Goal: Task Accomplishment & Management: Manage account settings

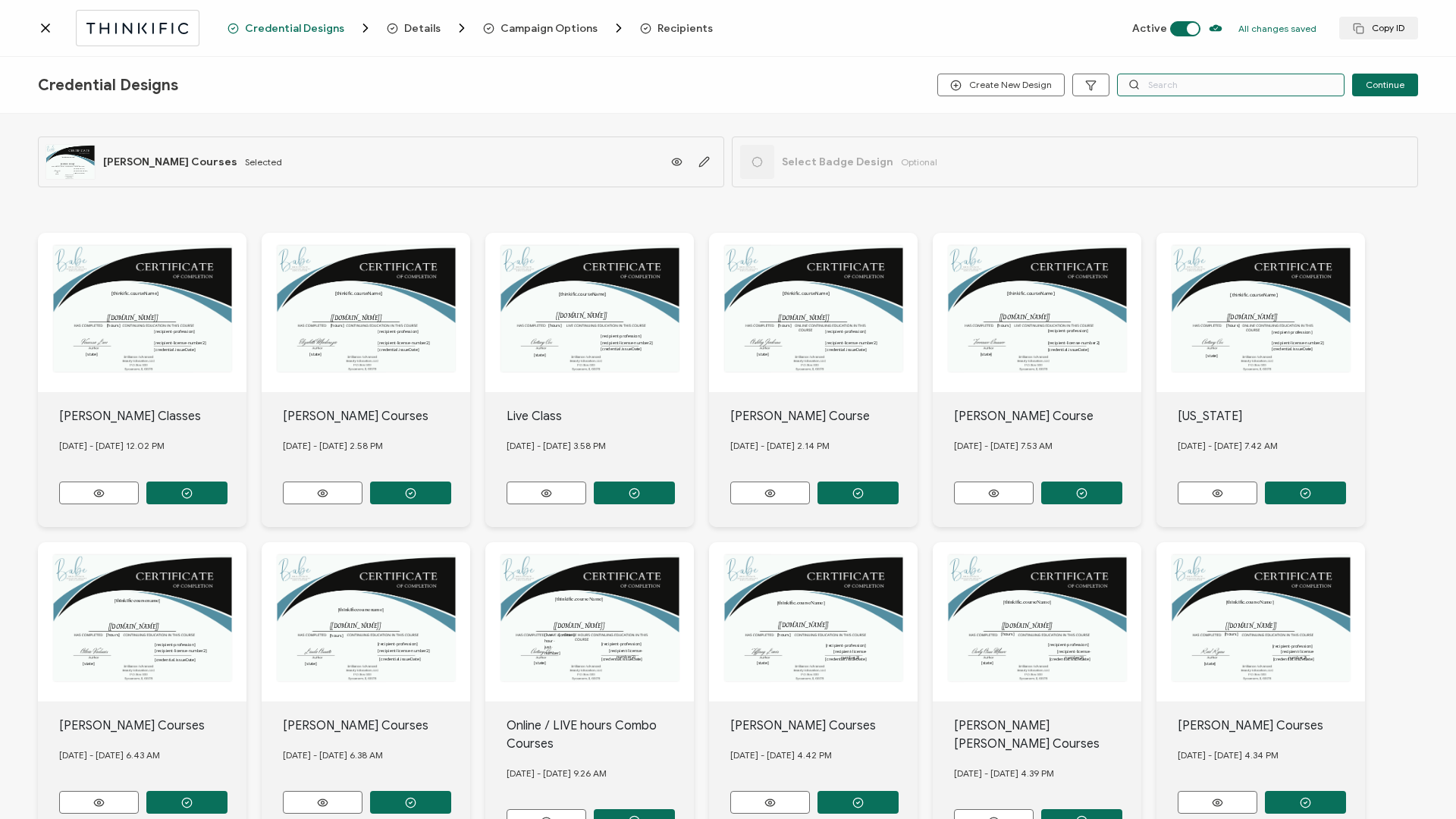
click at [1091, 88] on input "text" at bounding box center [1230, 85] width 227 height 23
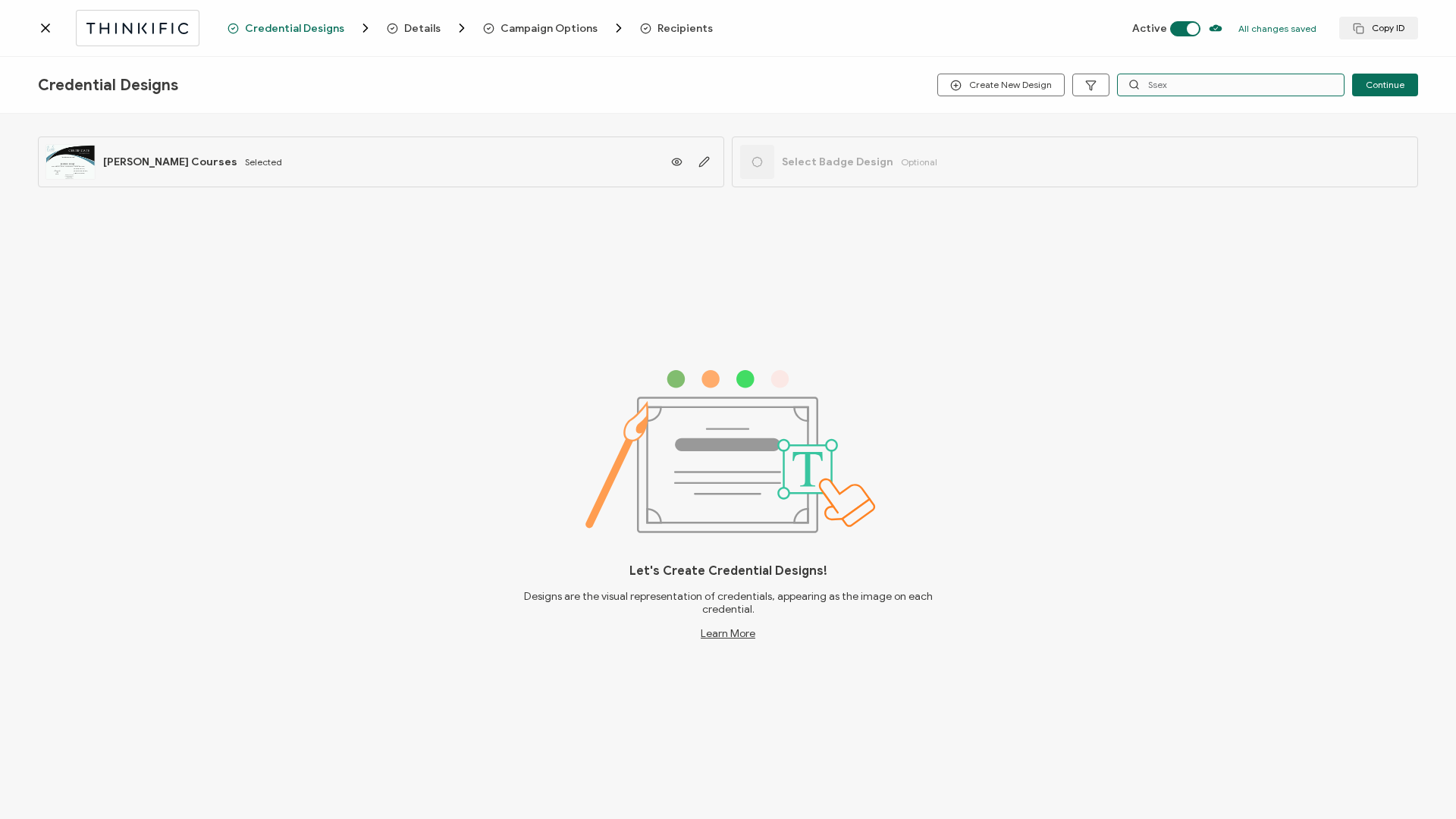
type input "Ssex"
click at [39, 27] on icon at bounding box center [46, 28] width 16 height 16
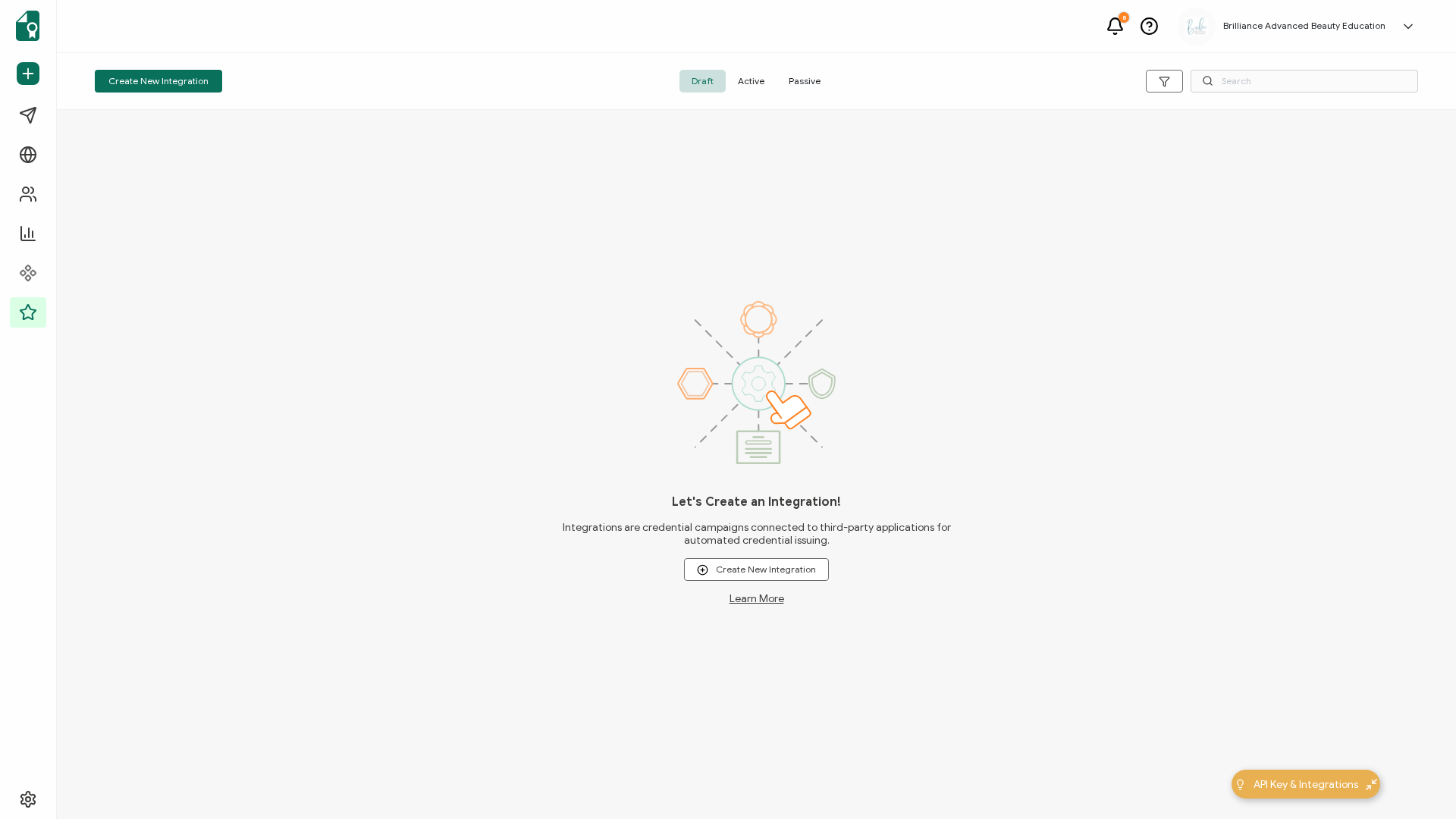
click at [751, 81] on span "Active" at bounding box center [751, 81] width 50 height 23
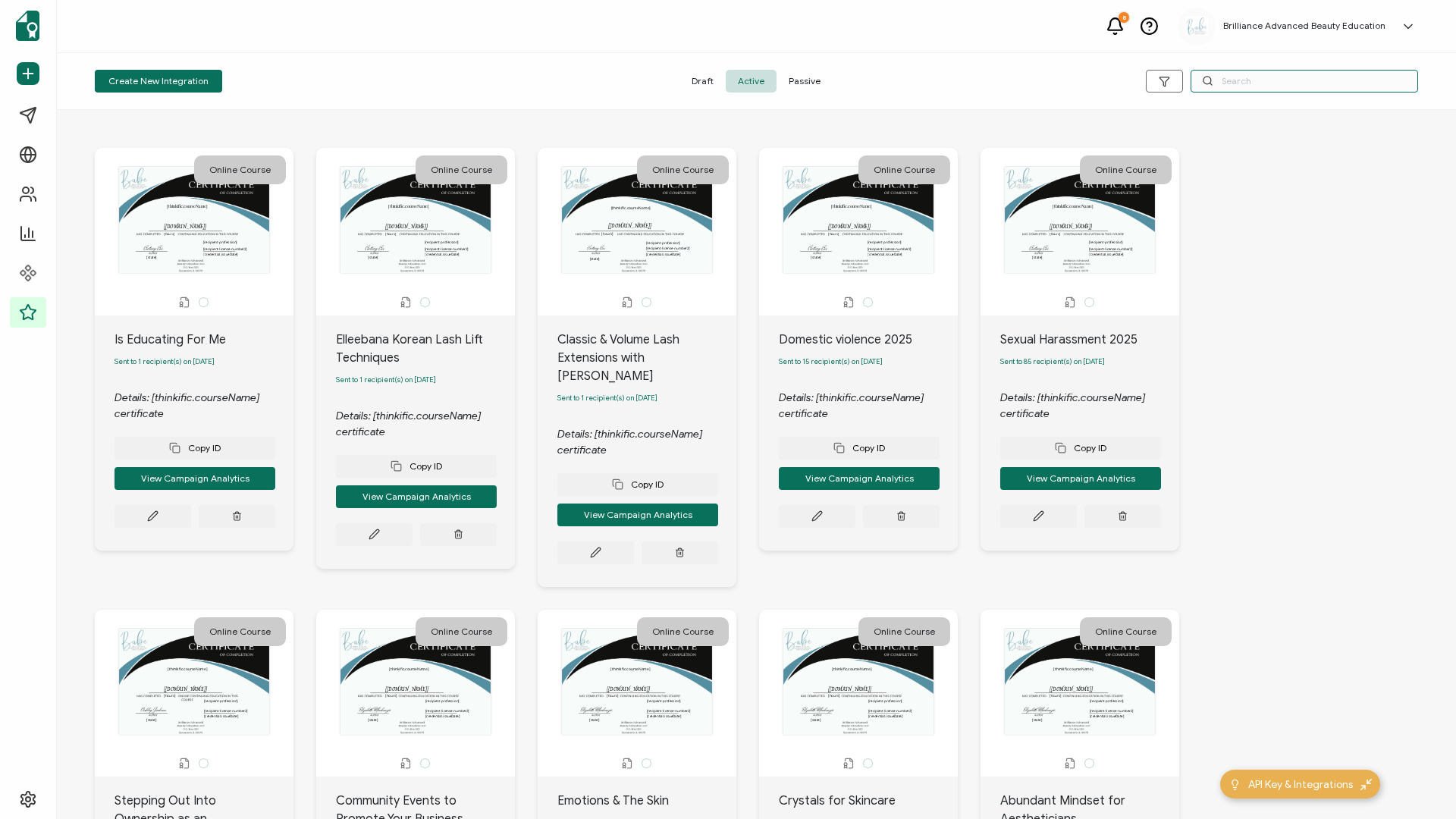
click at [1091, 81] on input "text" at bounding box center [1304, 81] width 227 height 23
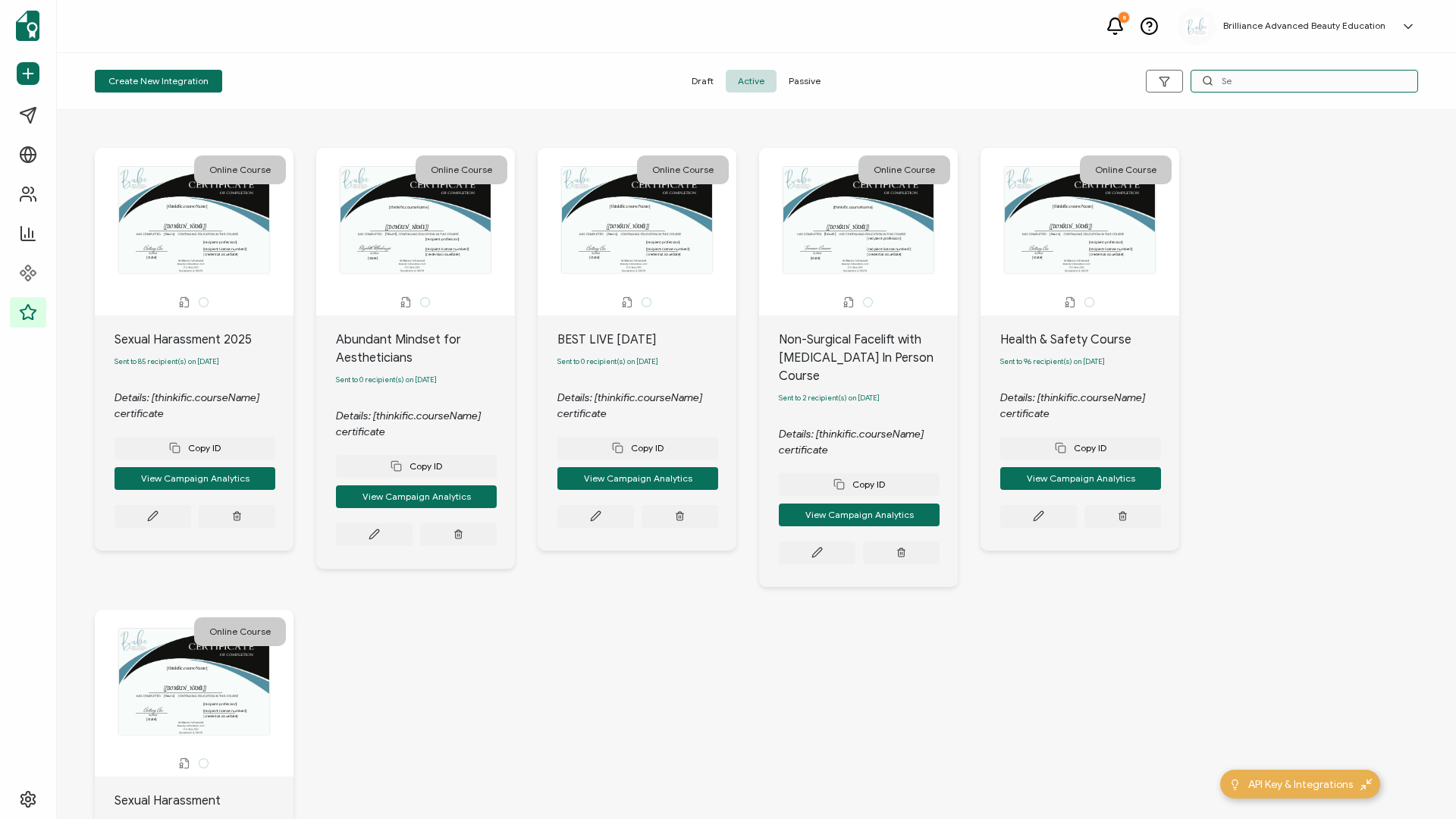
type input "Sex"
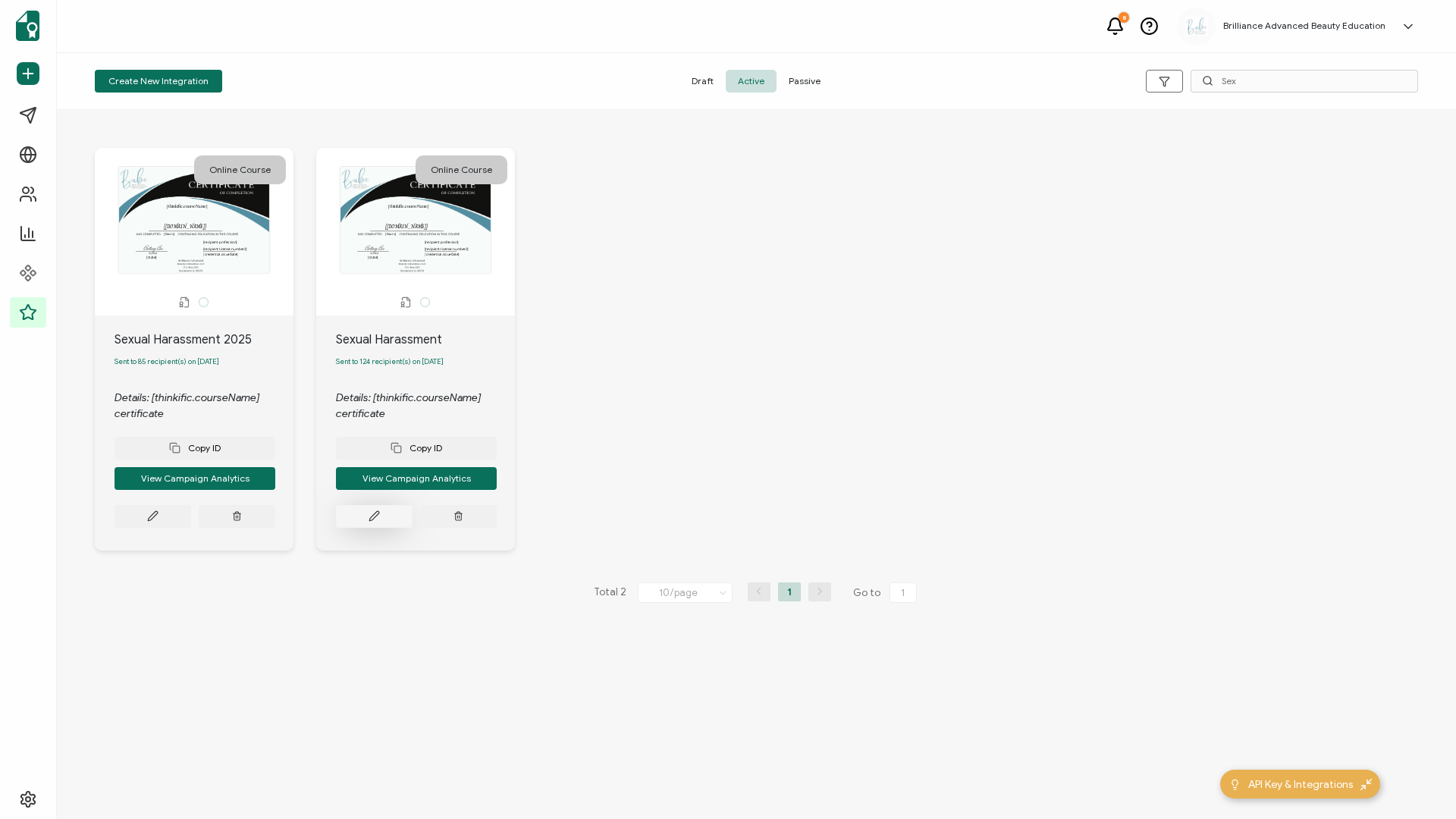
click at [372, 351] on icon at bounding box center [374, 516] width 12 height 12
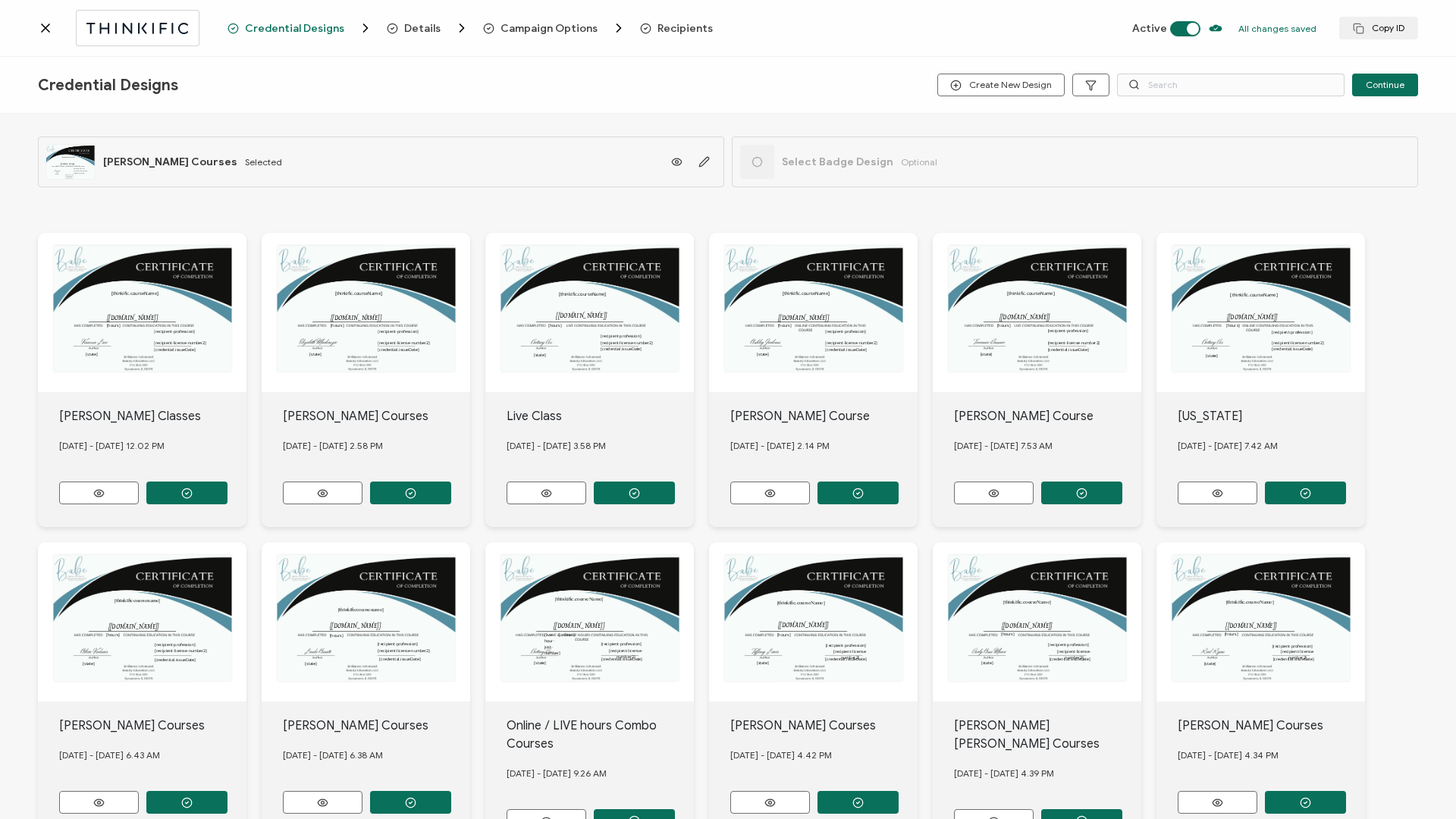
click at [669, 24] on span "Recipients" at bounding box center [685, 28] width 55 height 12
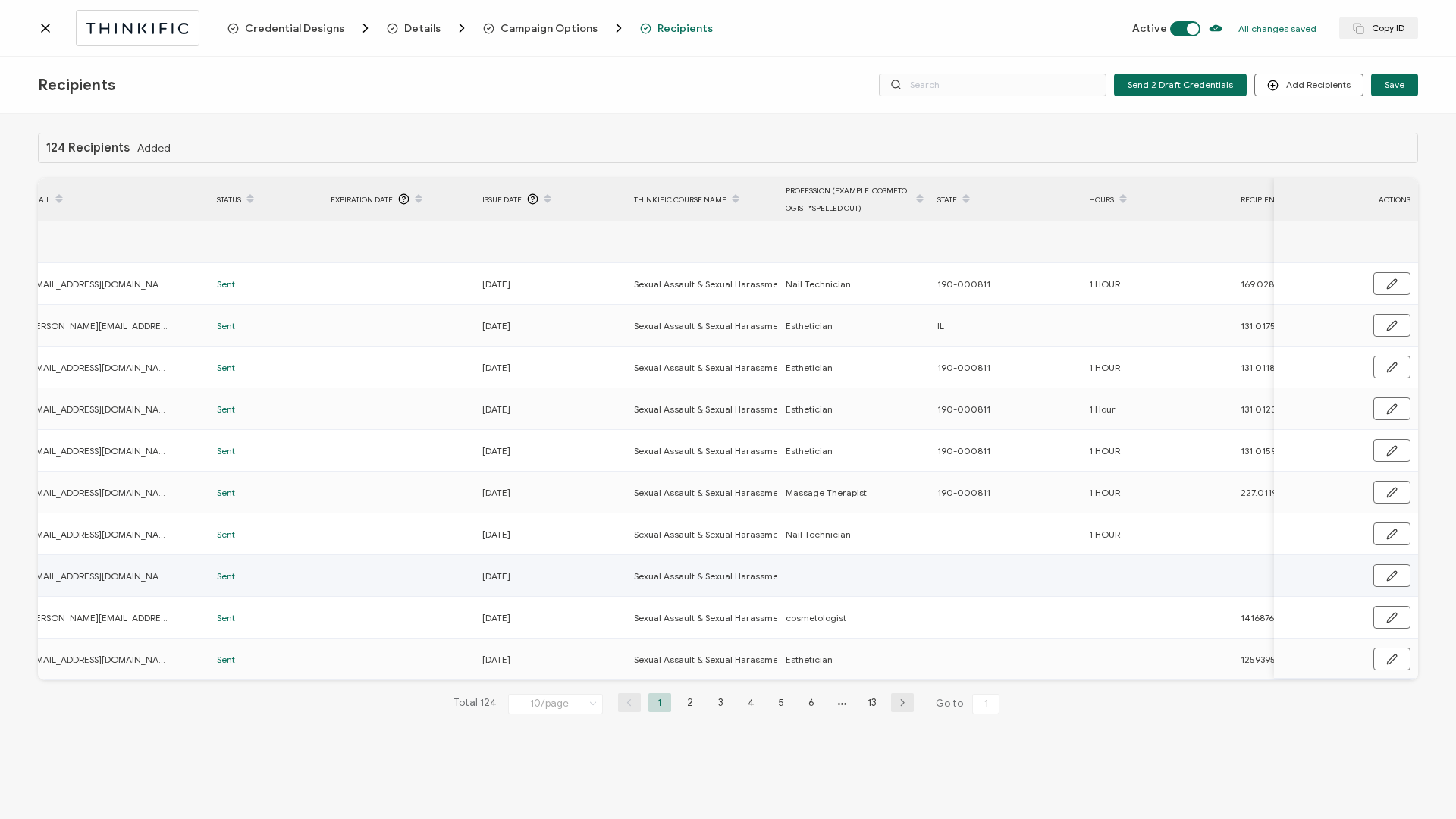
scroll to position [0, 360]
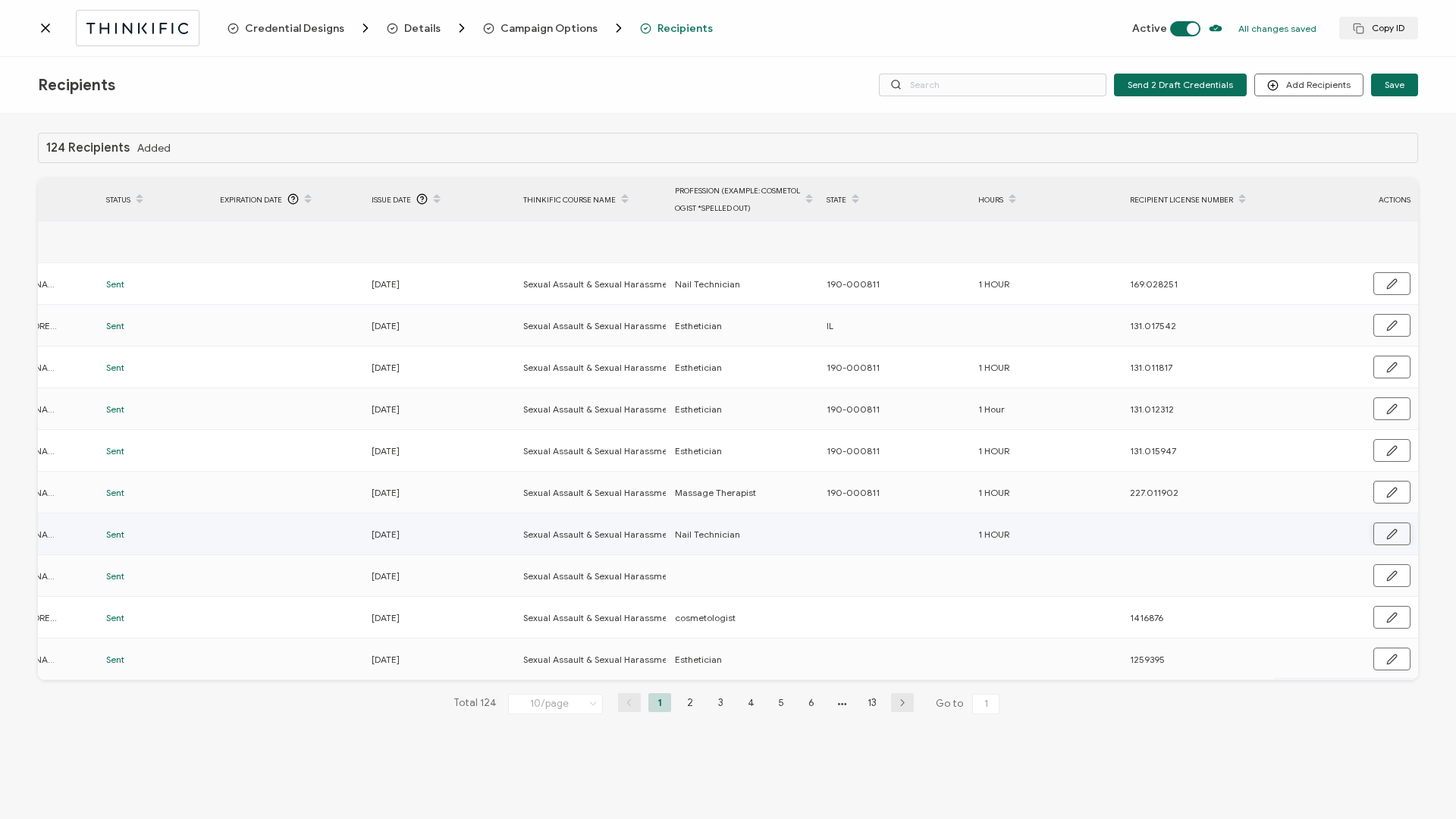
click at [1091, 351] on button "button" at bounding box center [1392, 533] width 37 height 23
click at [889, 351] on input "text" at bounding box center [893, 534] width 133 height 24
type input "1"
type input "19"
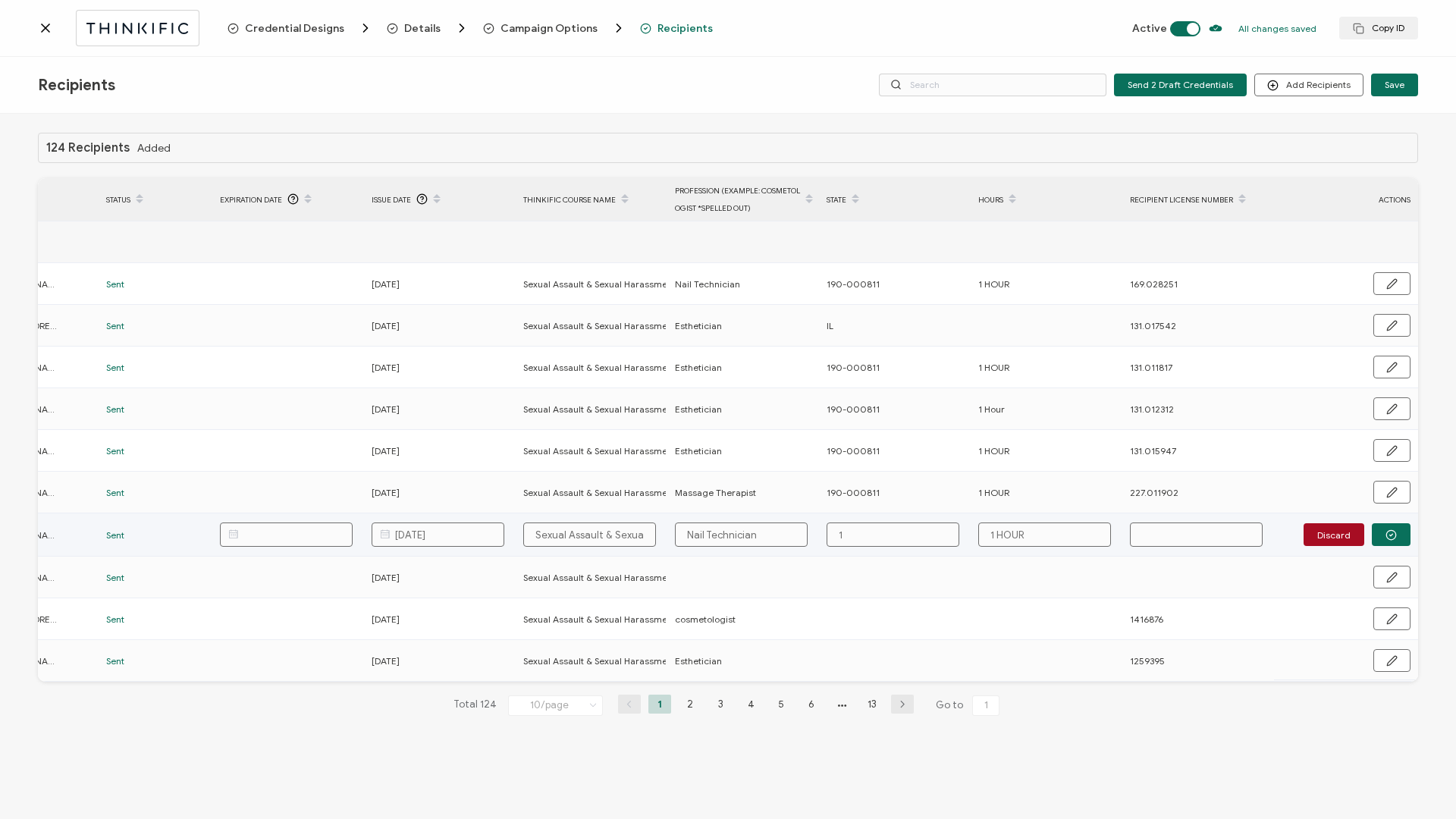
type input "19"
type input "190"
type input "190."
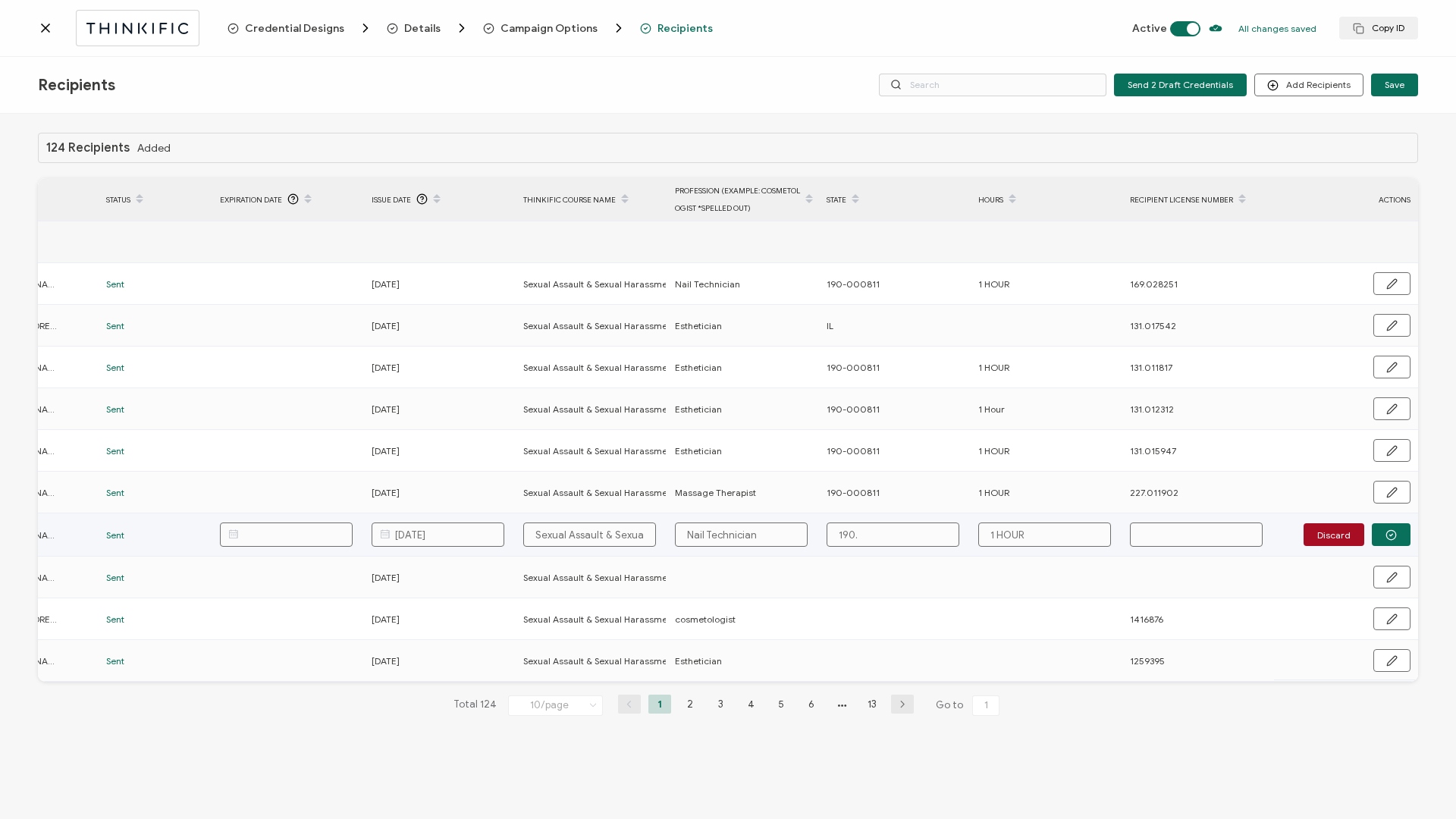
type input "190.0"
type input "190.00"
type input "190.000"
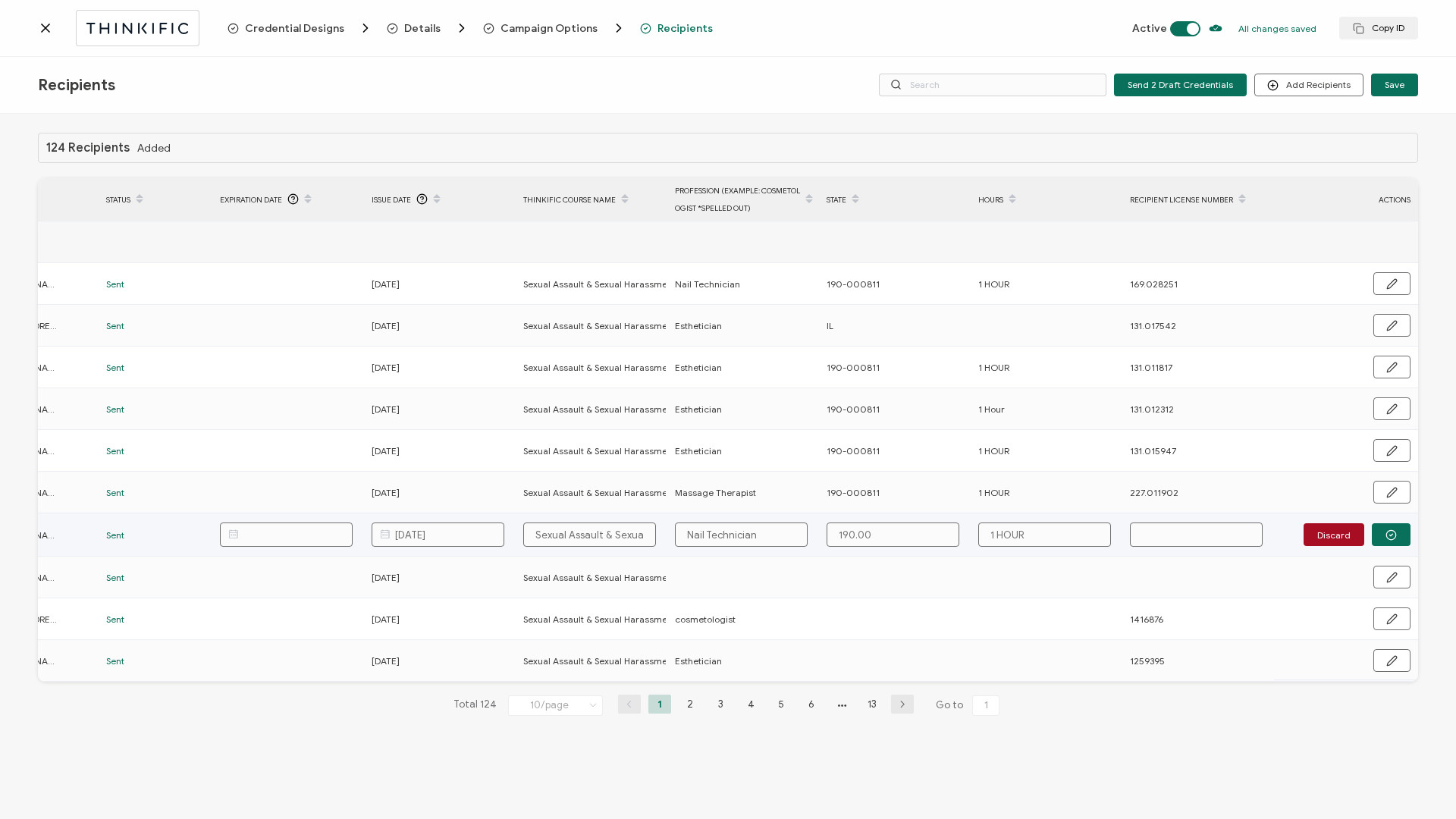
type input "190.000"
type input "190.0008"
type input "190.00081"
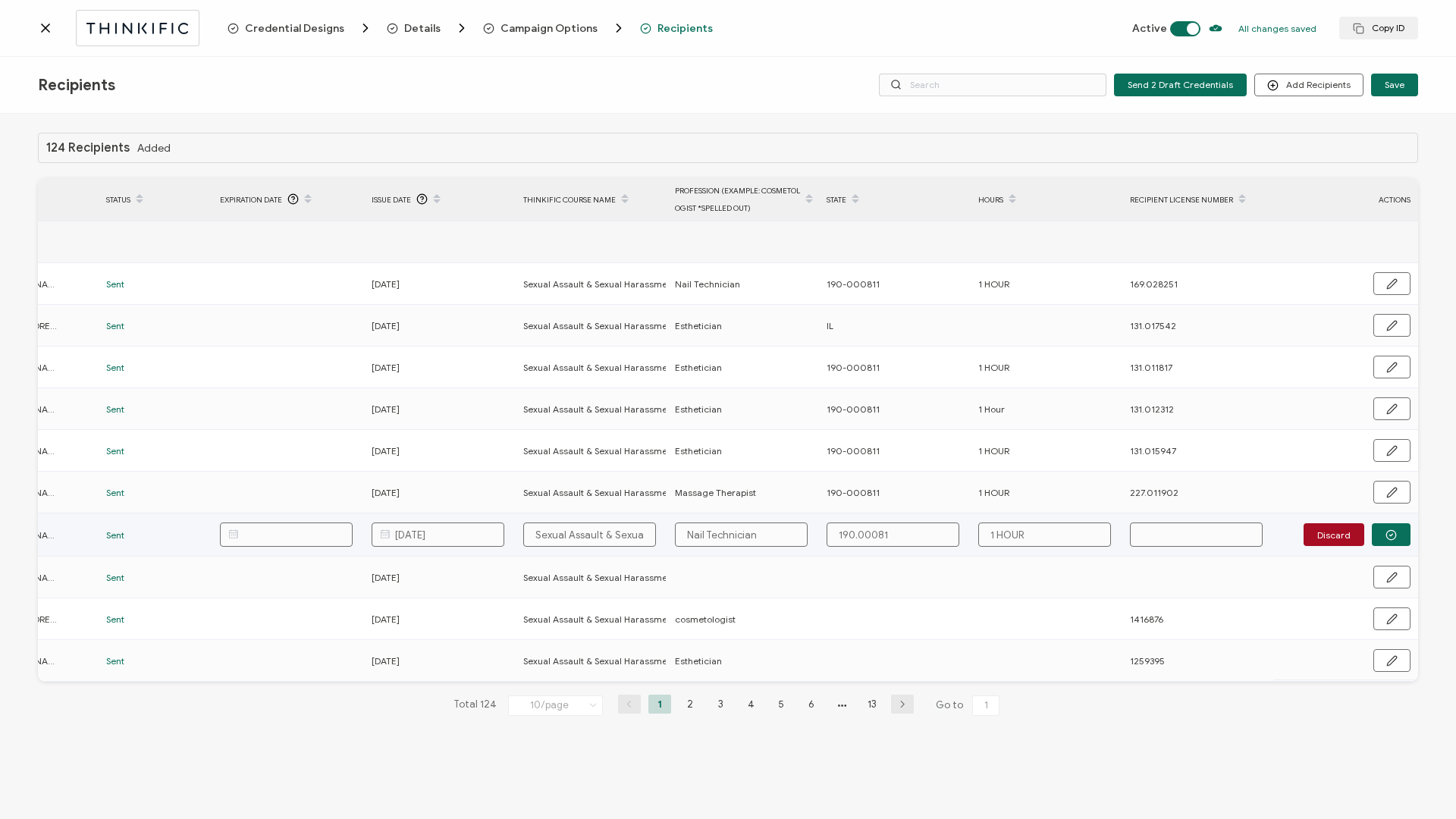
type input "190.000811"
click at [1091, 351] on button "Discard" at bounding box center [1334, 534] width 61 height 23
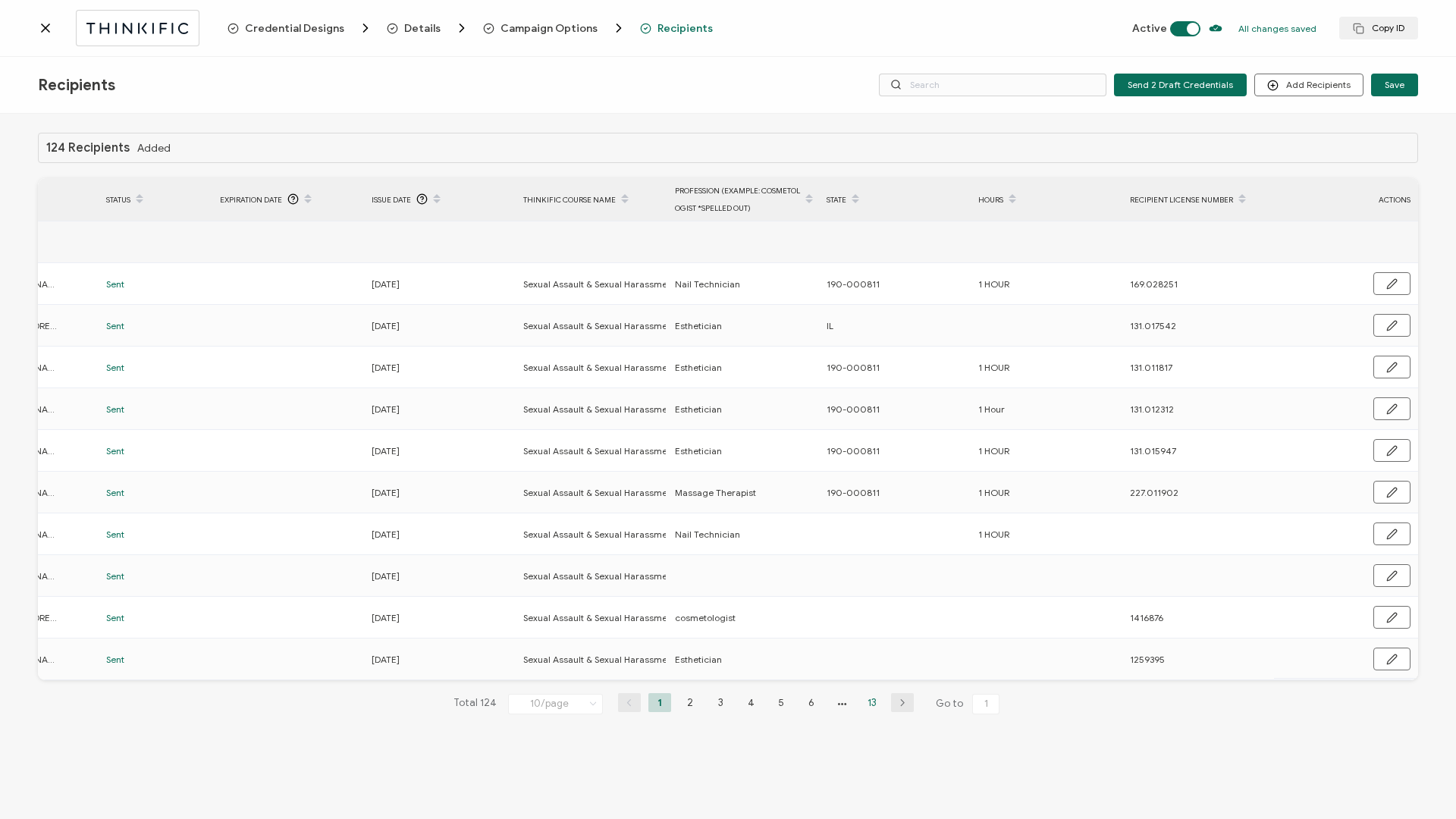
click at [869, 351] on li "13" at bounding box center [872, 703] width 23 height 19
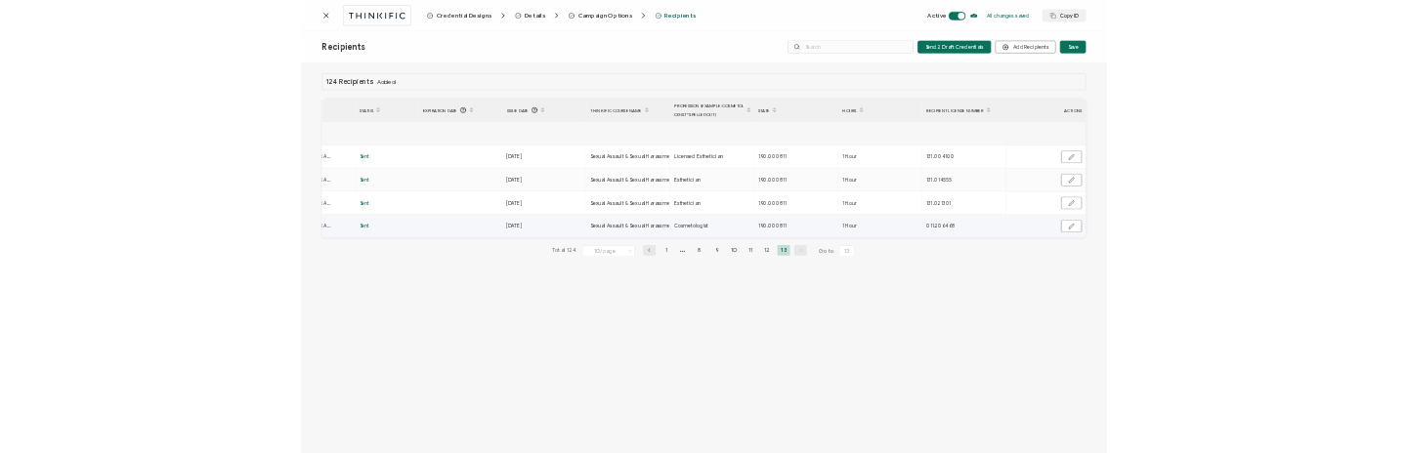
scroll to position [0, 0]
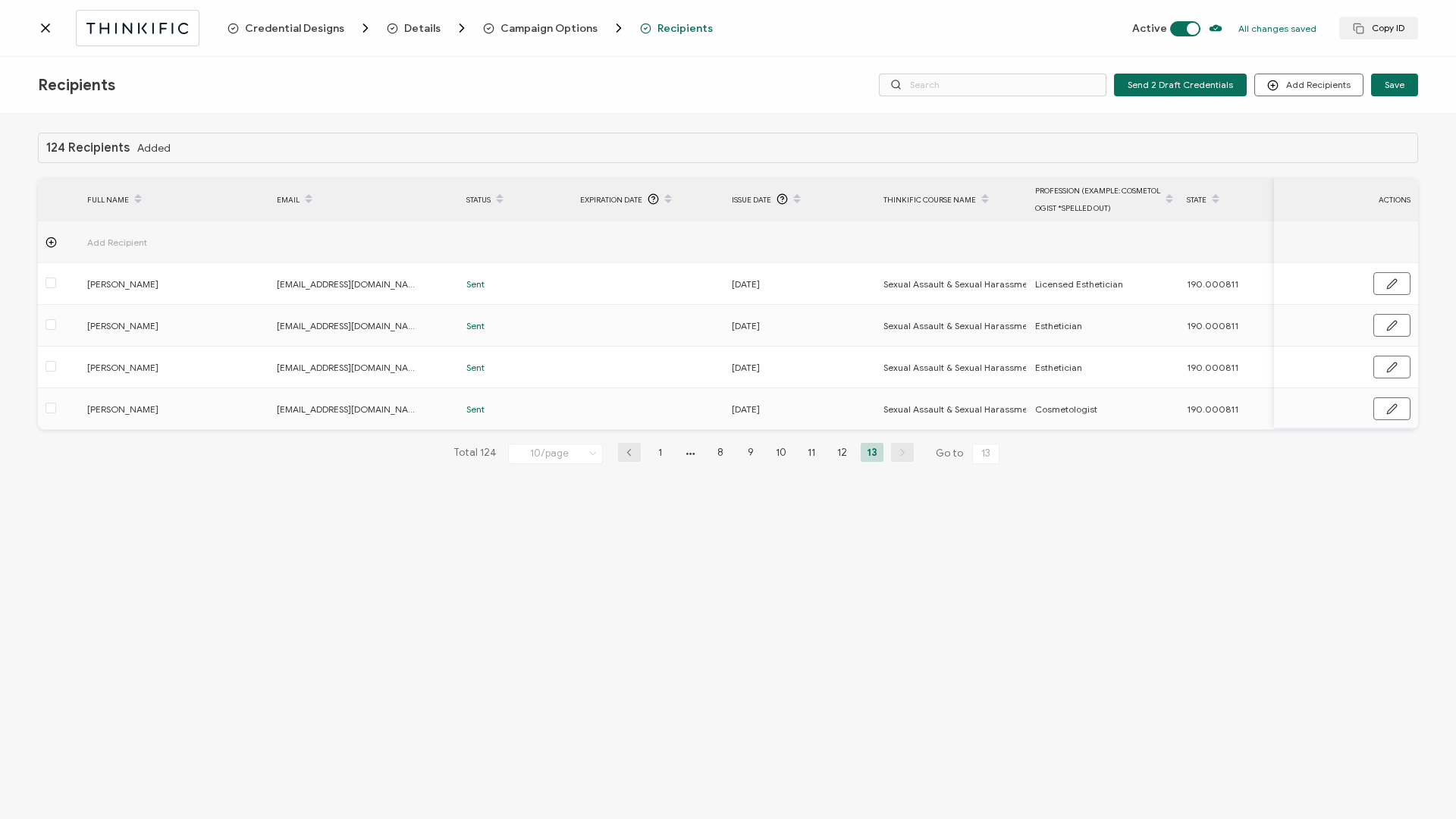
click at [194, 92] on div "Recipients" at bounding box center [133, 85] width 189 height 19
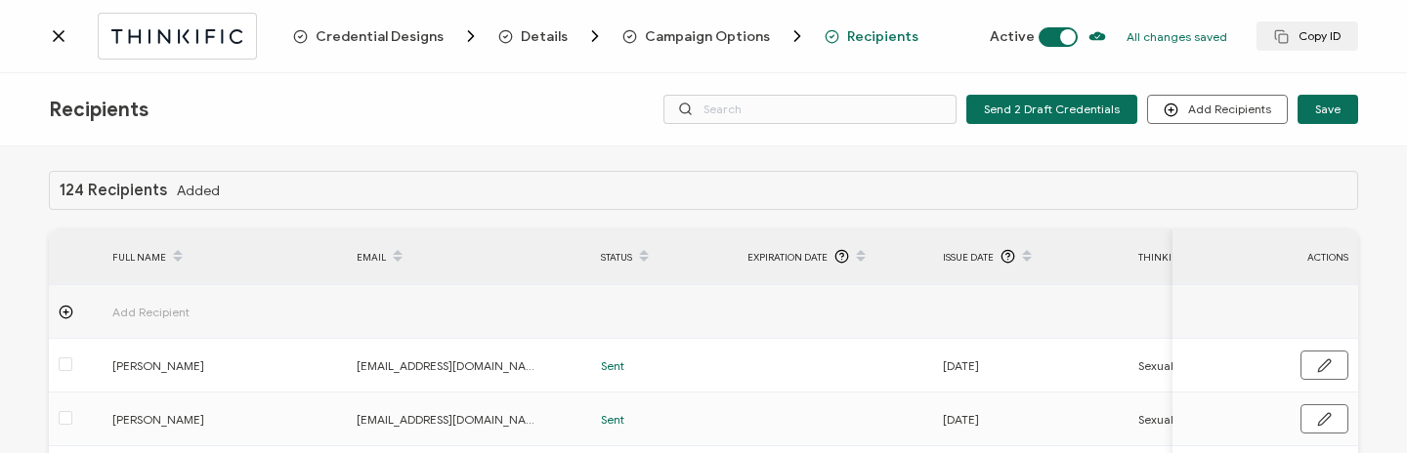
click at [78, 44] on div at bounding box center [171, 36] width 244 height 46
click at [61, 39] on icon at bounding box center [59, 36] width 20 height 20
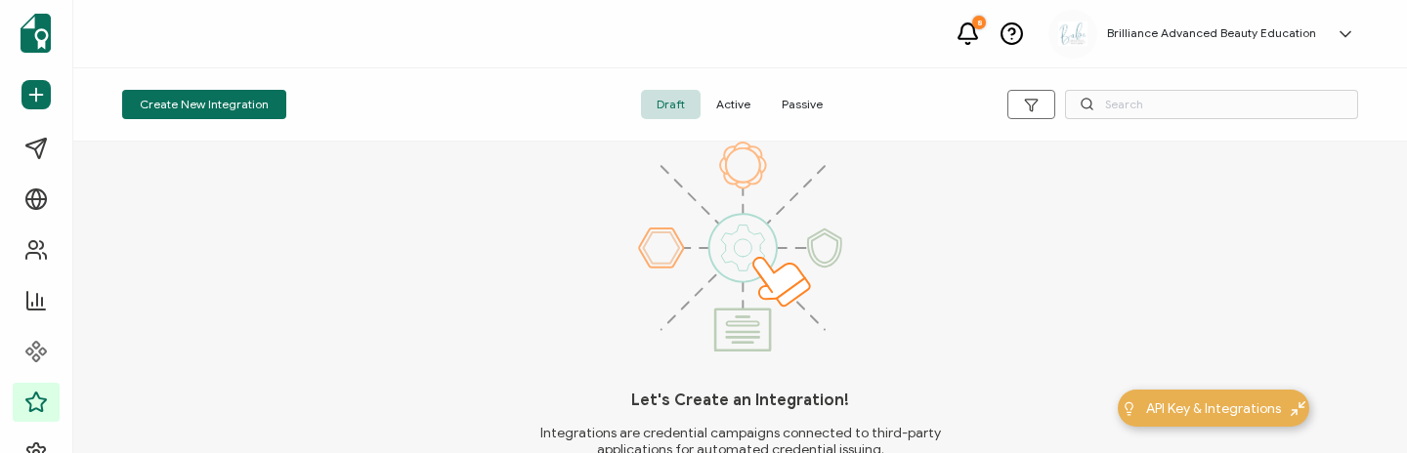
click at [733, 109] on span "Active" at bounding box center [733, 104] width 65 height 29
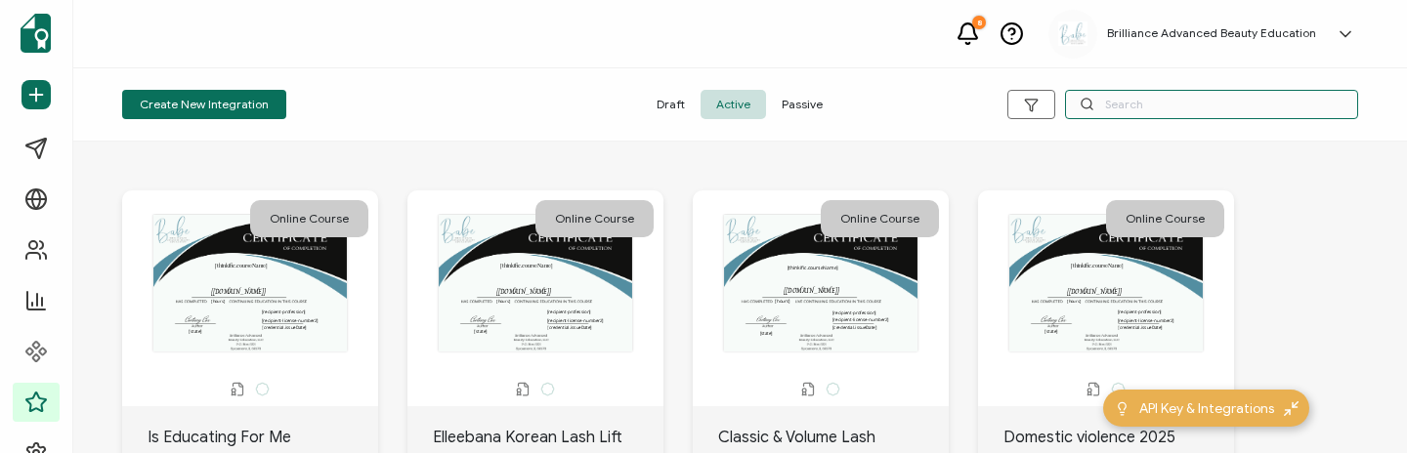
click at [1188, 109] on input "text" at bounding box center [1211, 104] width 293 height 29
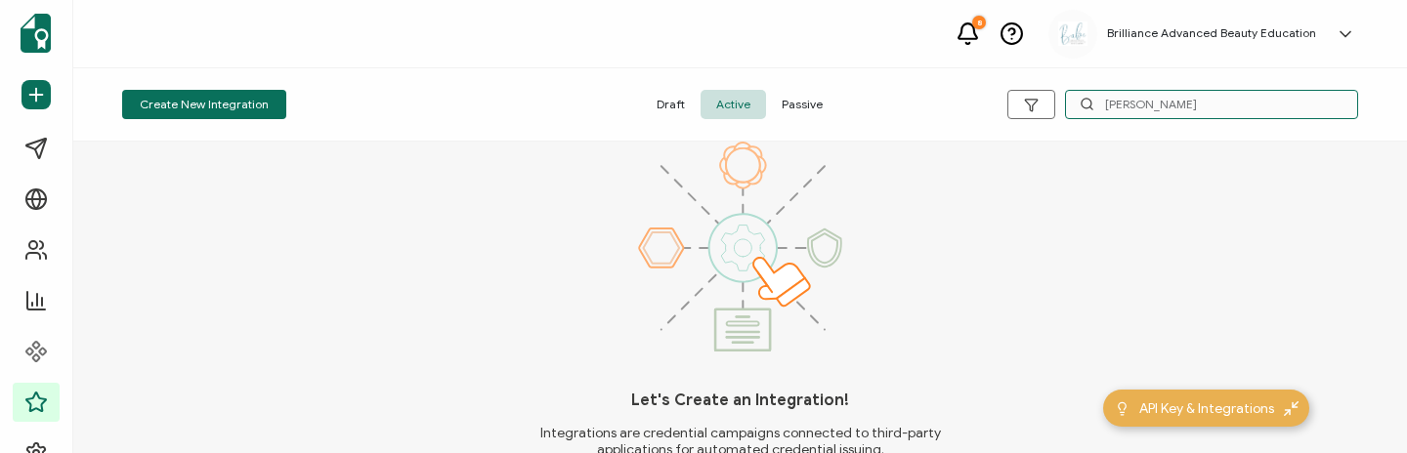
click at [1138, 106] on input "[PERSON_NAME]" at bounding box center [1211, 104] width 293 height 29
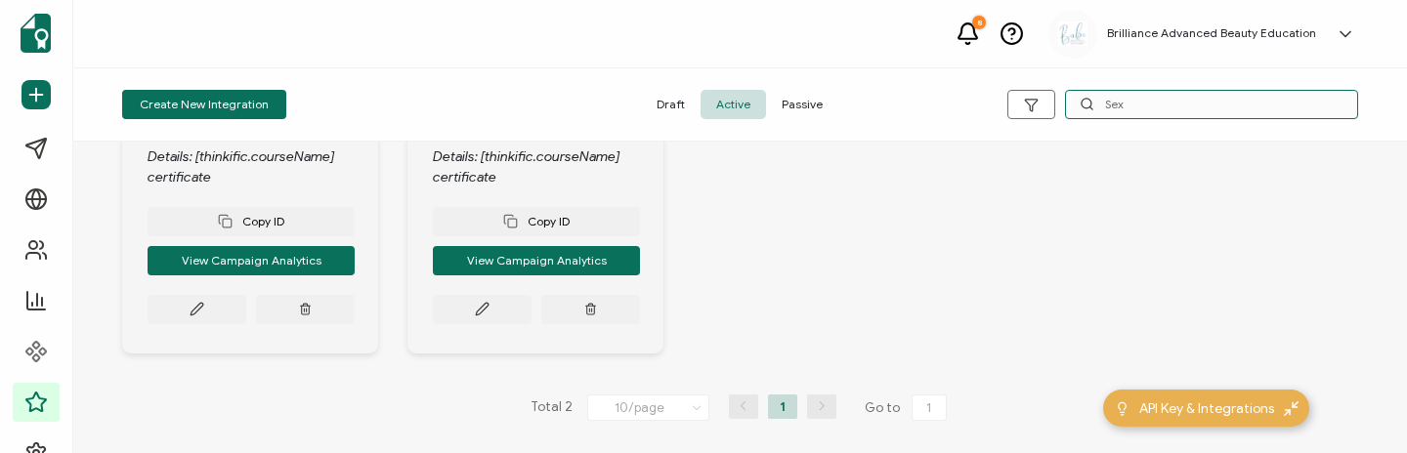
scroll to position [359, 0]
type input "Sex"
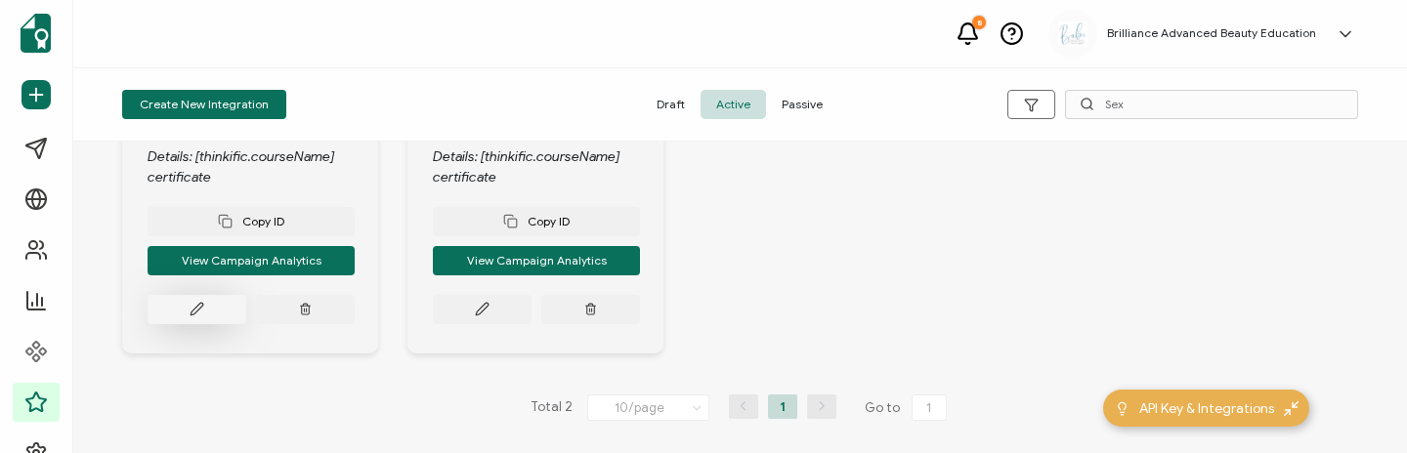
click at [218, 309] on button at bounding box center [197, 309] width 99 height 29
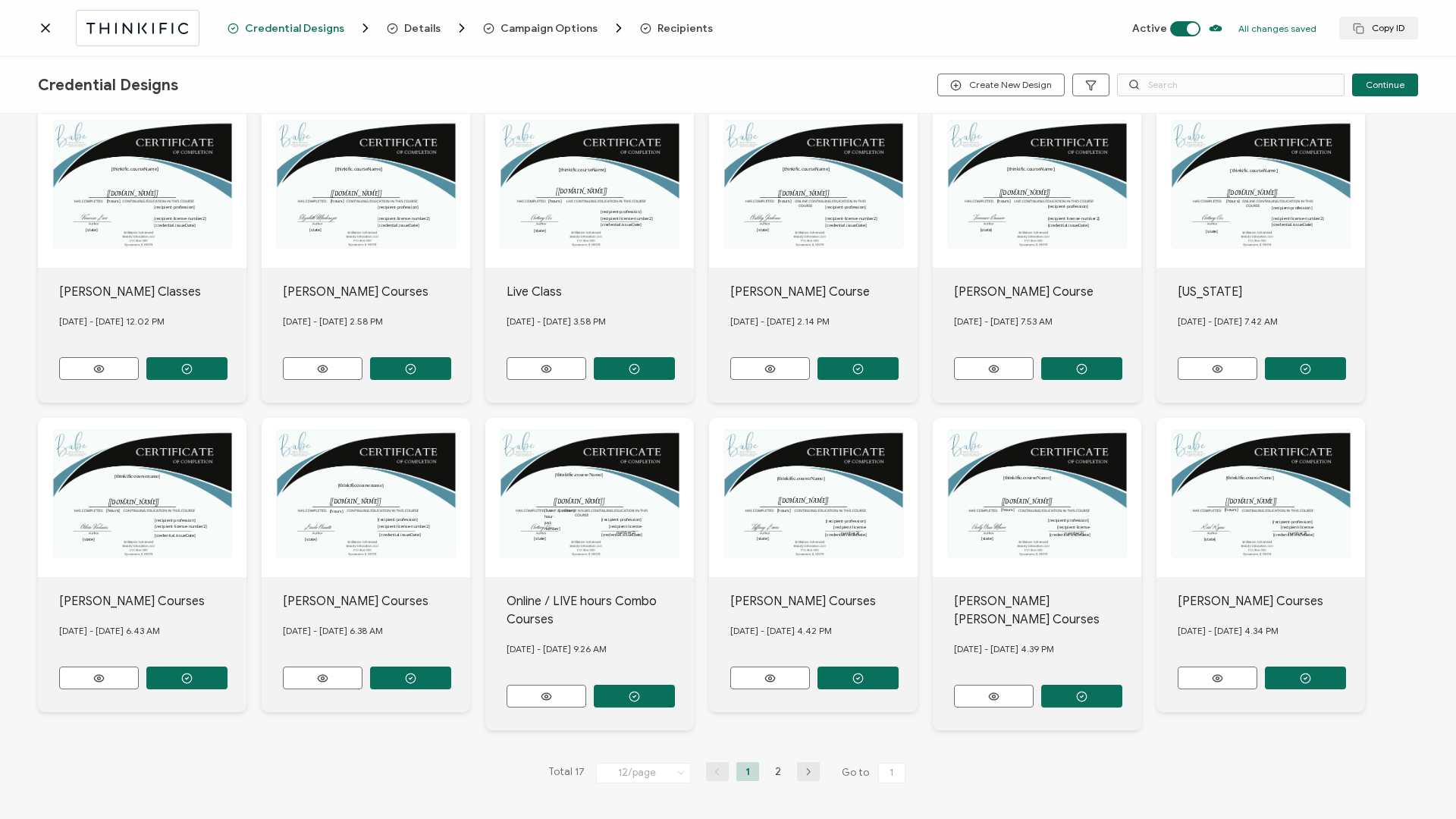
scroll to position [119, 0]
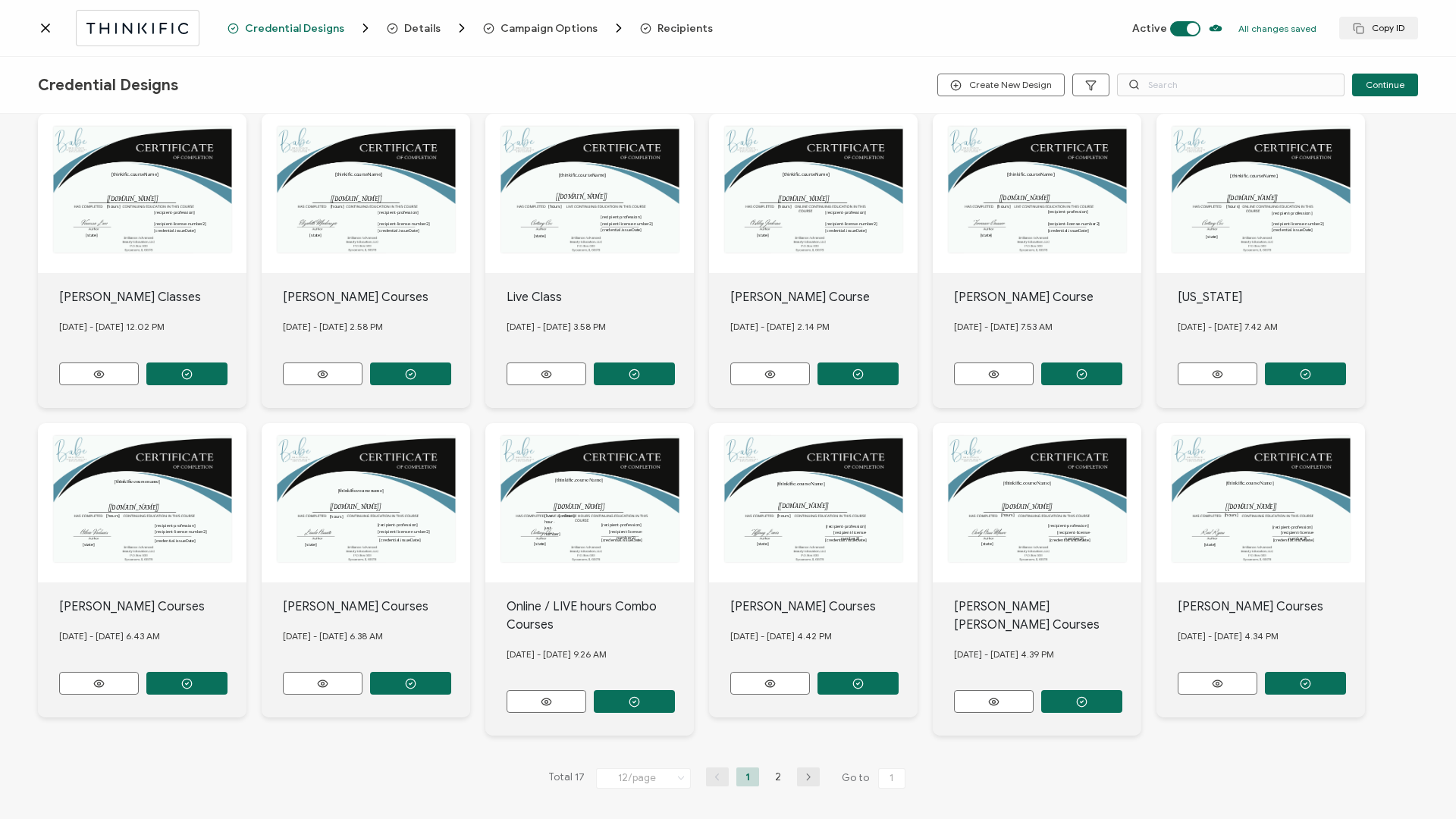
click at [667, 32] on span "Recipients" at bounding box center [685, 28] width 55 height 12
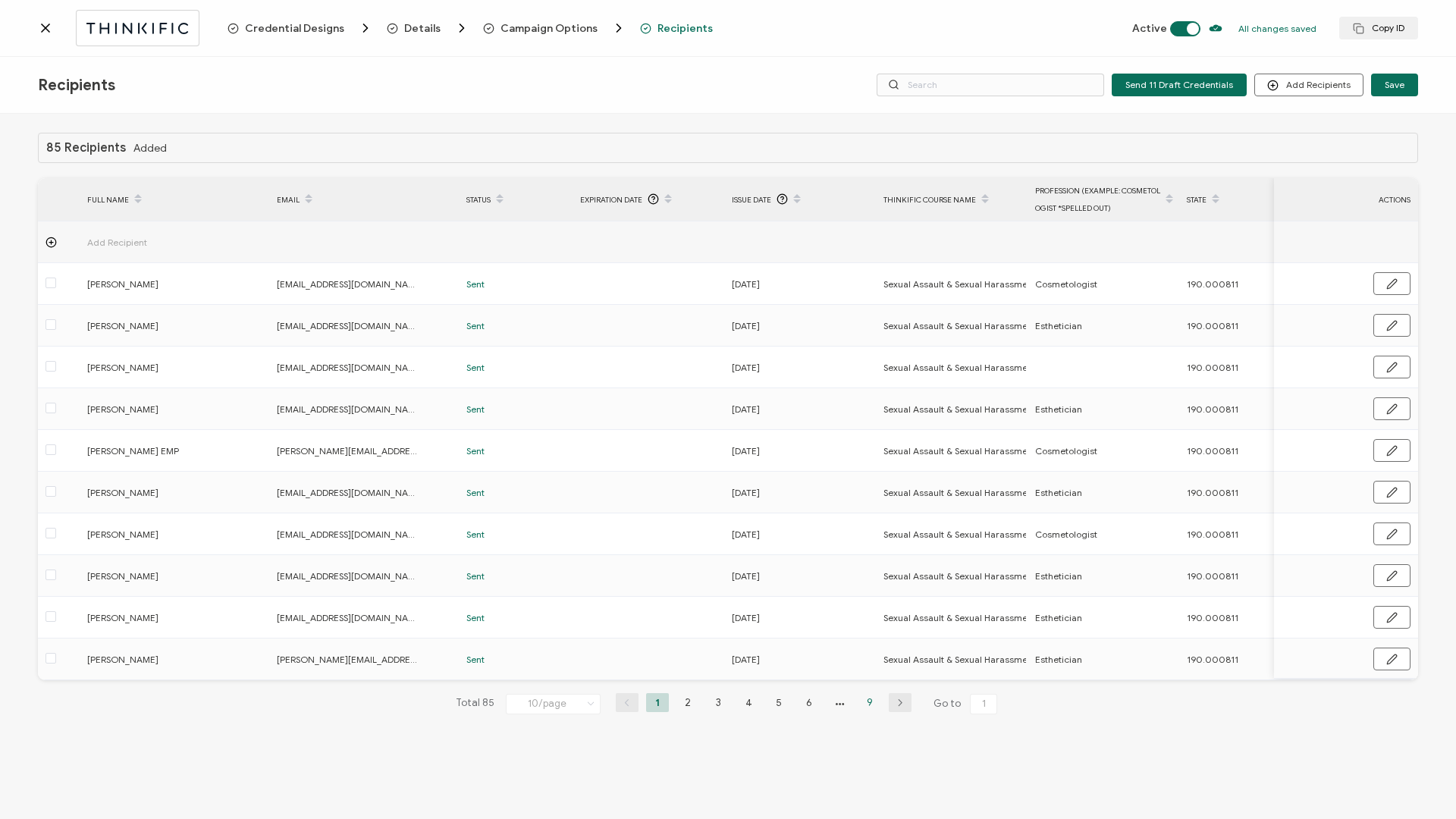
click at [870, 351] on li "9" at bounding box center [869, 703] width 23 height 19
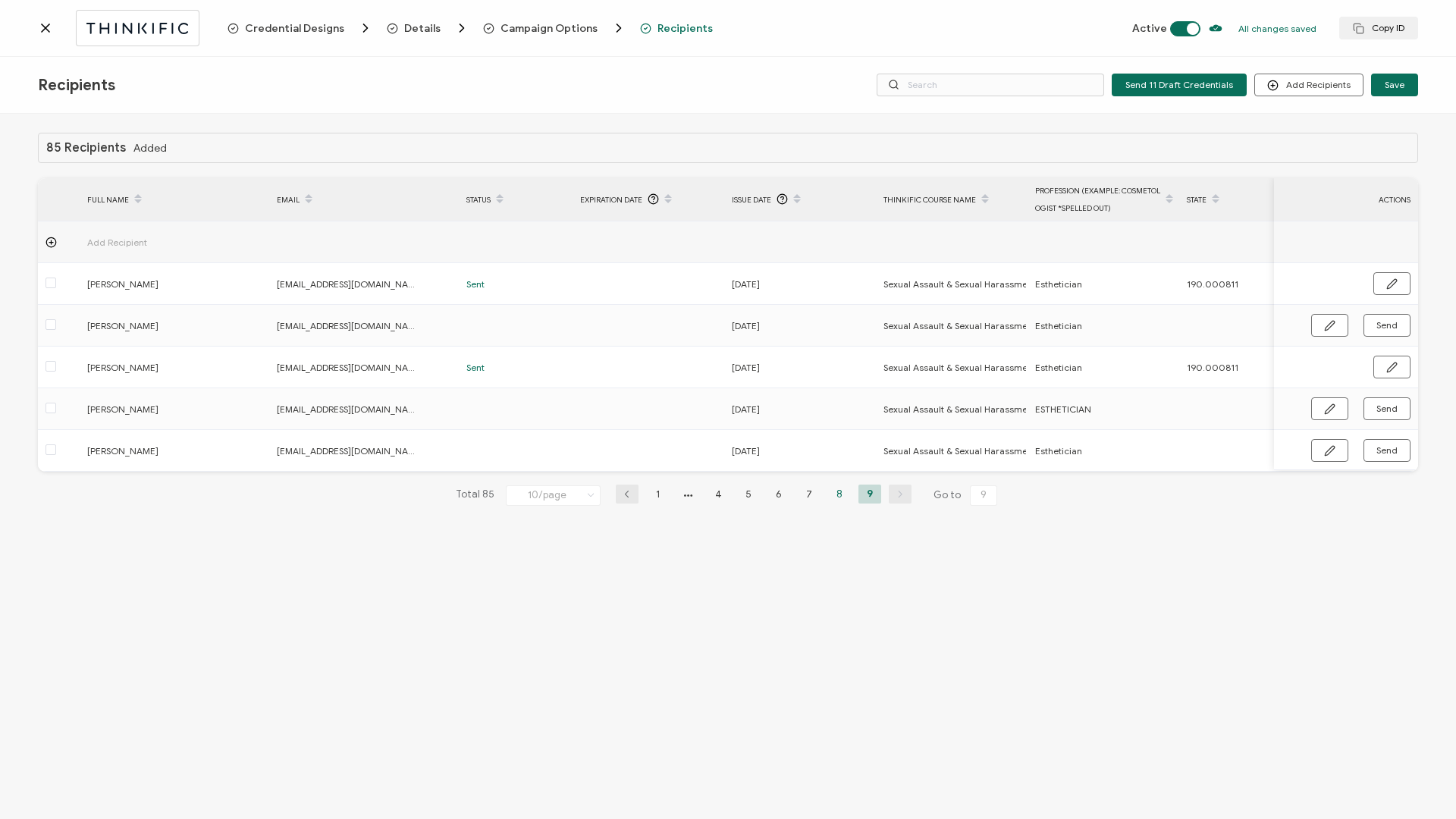
click at [837, 351] on li "8" at bounding box center [839, 494] width 23 height 19
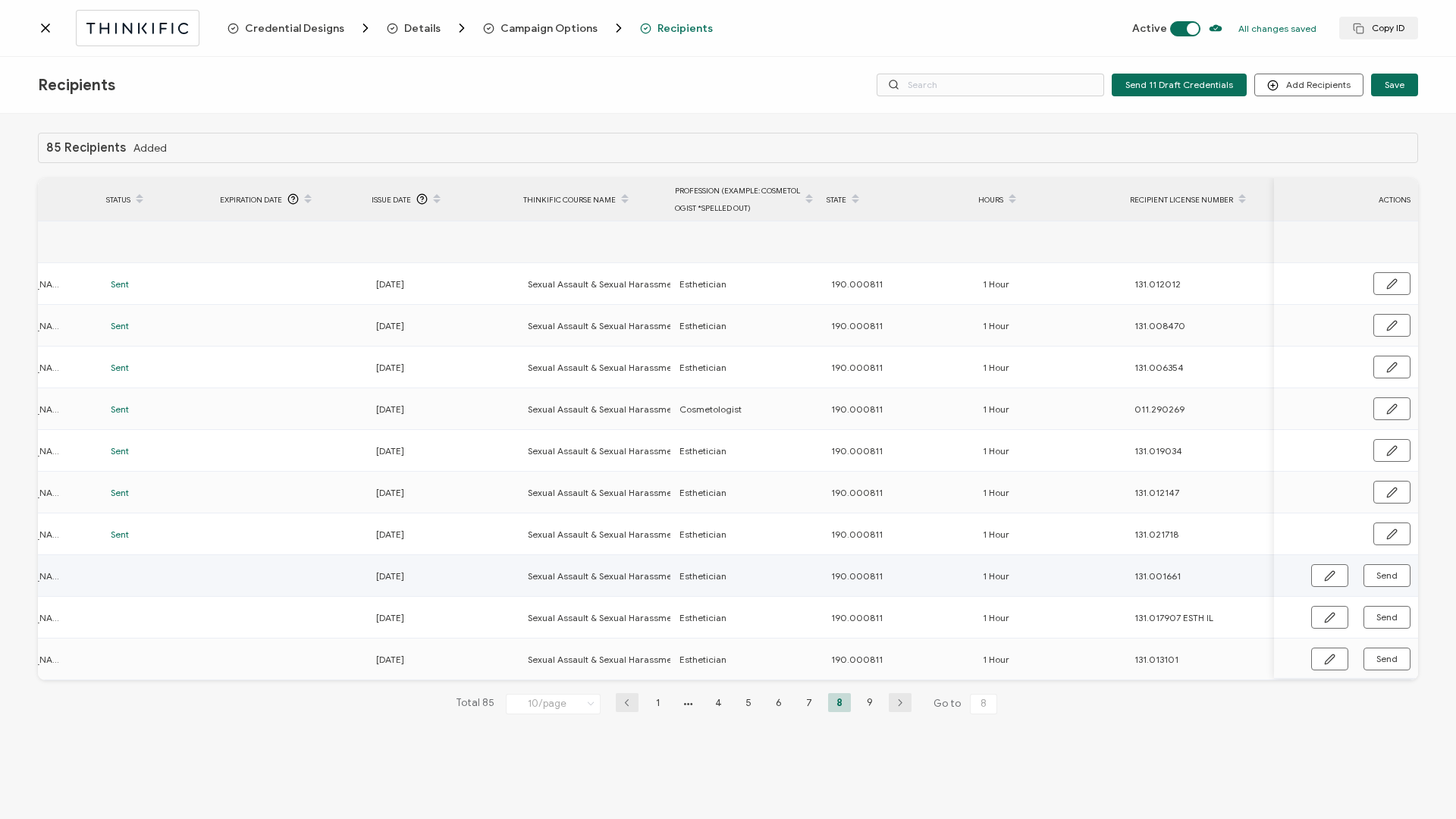
scroll to position [0, 360]
click at [1091, 351] on span "Send" at bounding box center [1386, 576] width 21 height 9
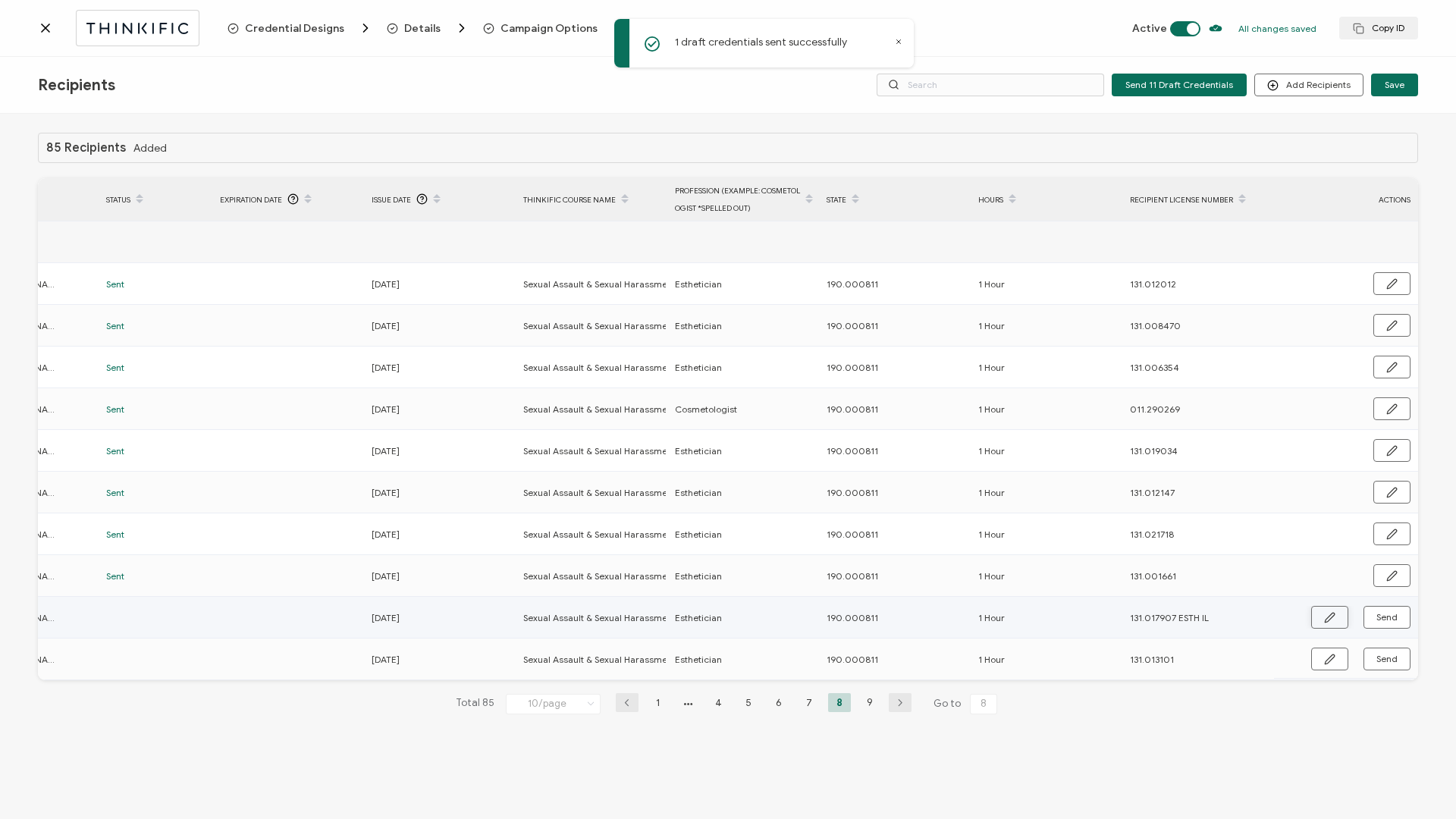
click at [1091, 351] on button "button" at bounding box center [1329, 617] width 37 height 23
drag, startPoint x: 1191, startPoint y: 619, endPoint x: 1257, endPoint y: 619, distance: 66.0
click at [1091, 351] on input "131.017907 ESTH IL" at bounding box center [1196, 618] width 133 height 24
type input "131.017907"
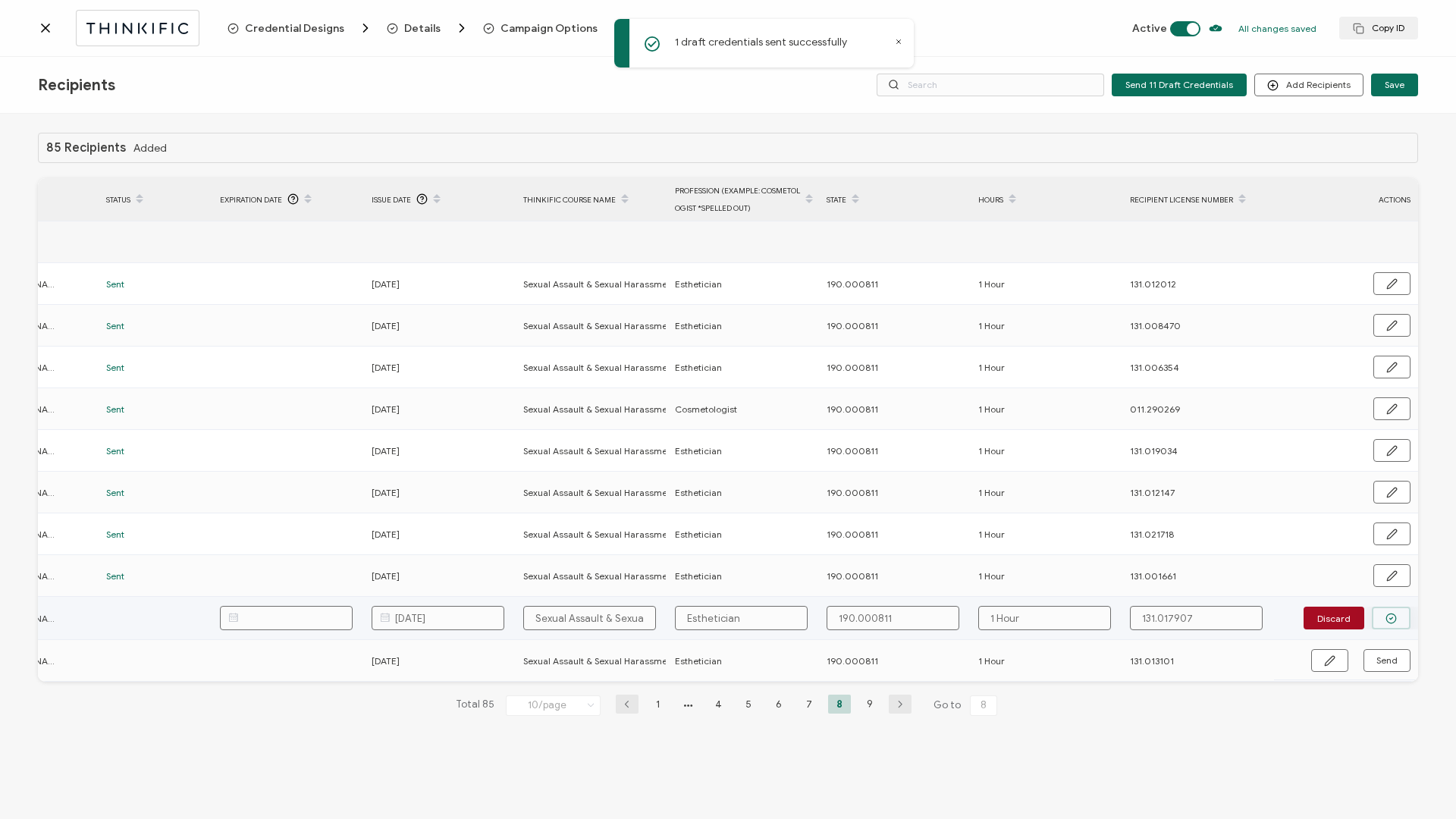
type input "131.017907"
click at [1091, 351] on icon "button" at bounding box center [1391, 618] width 12 height 12
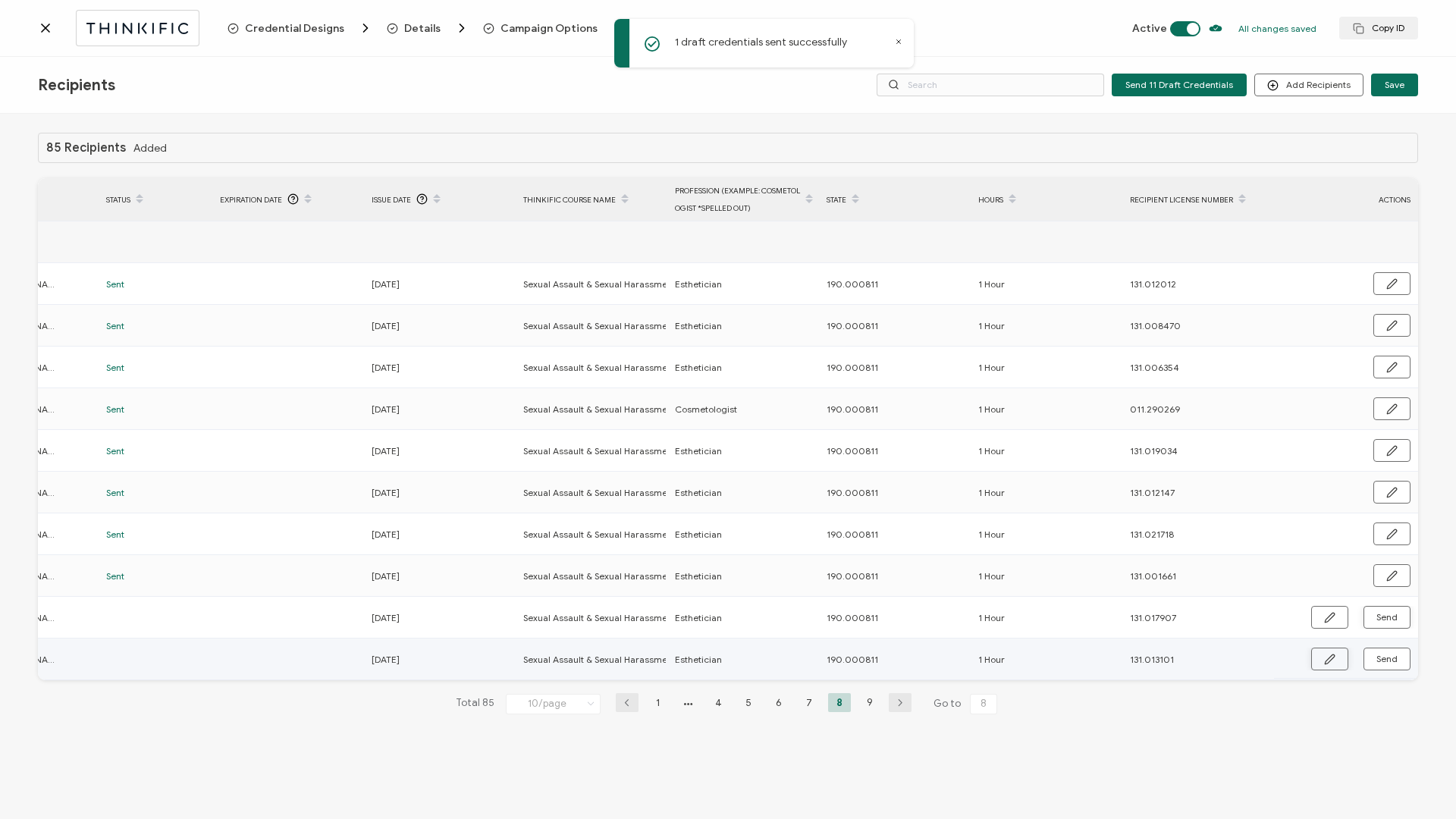
click at [1091, 351] on button "button" at bounding box center [1329, 658] width 37 height 23
click at [1091, 351] on icon "button" at bounding box center [1391, 660] width 12 height 12
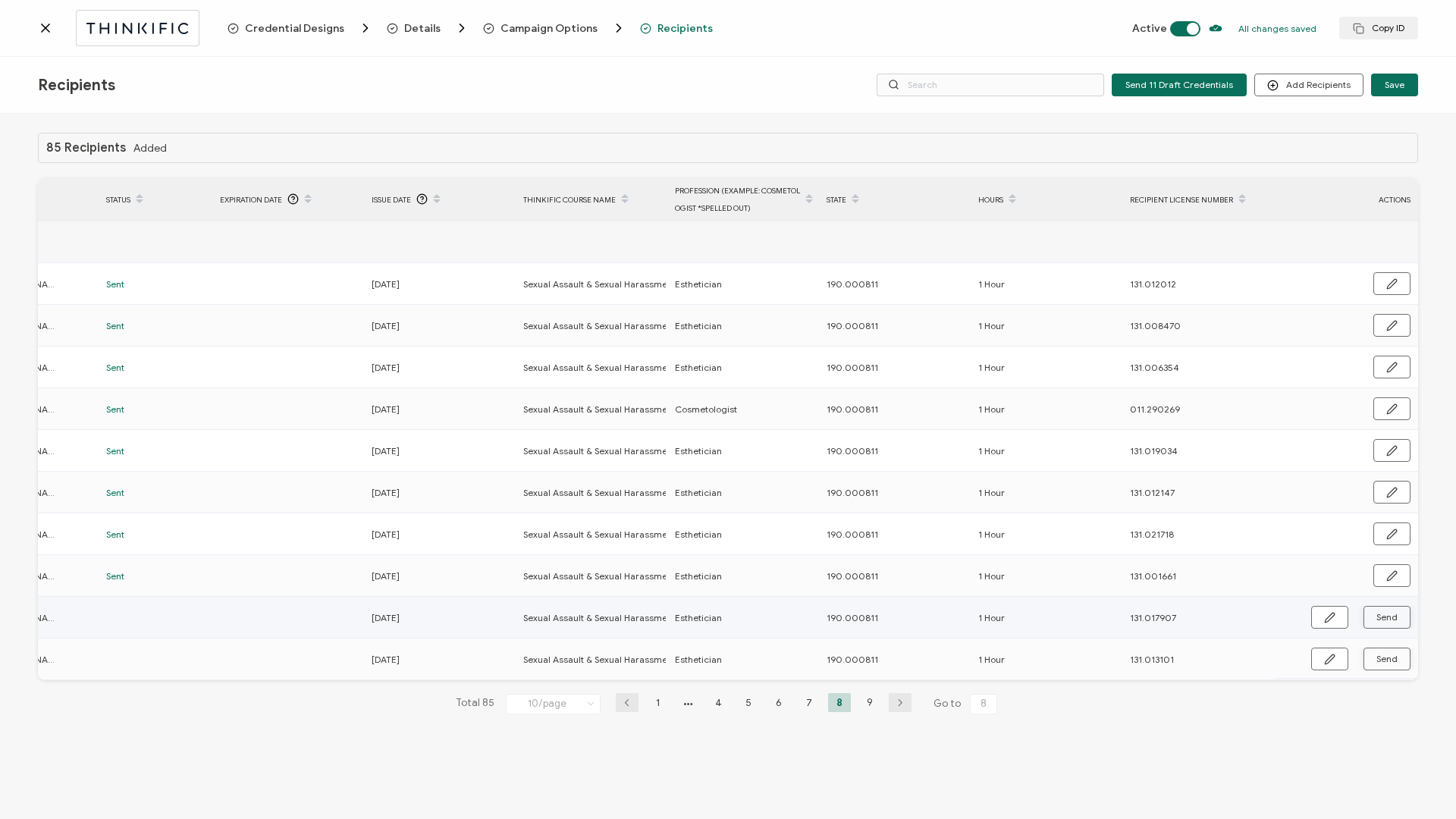
click at [1091, 351] on button "Send" at bounding box center [1387, 617] width 47 height 23
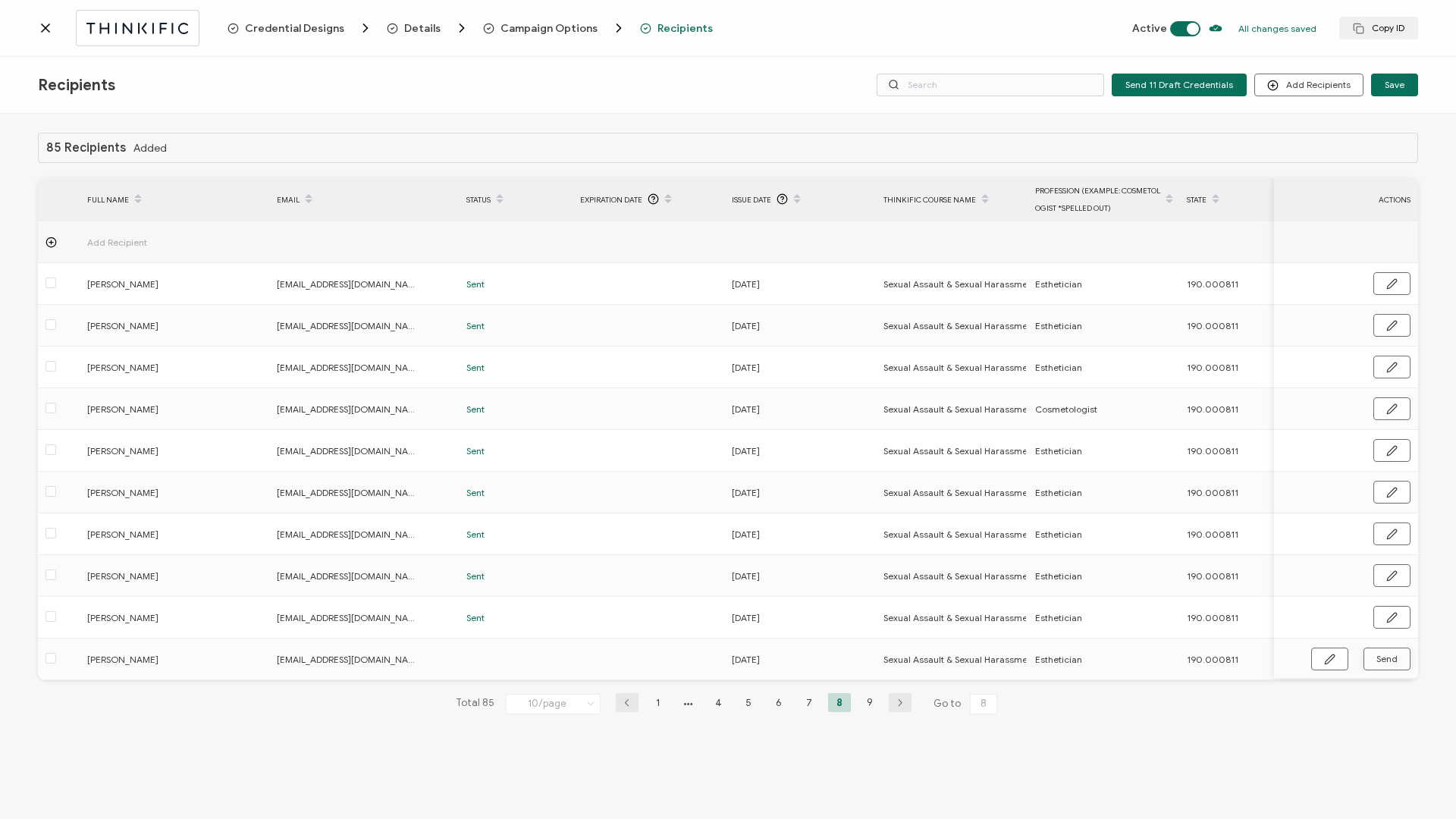
click at [693, 104] on div "Recipients Send 11 Draft Credentials Add Recipients Upload Recipients Import Fr…" at bounding box center [728, 85] width 1456 height 57
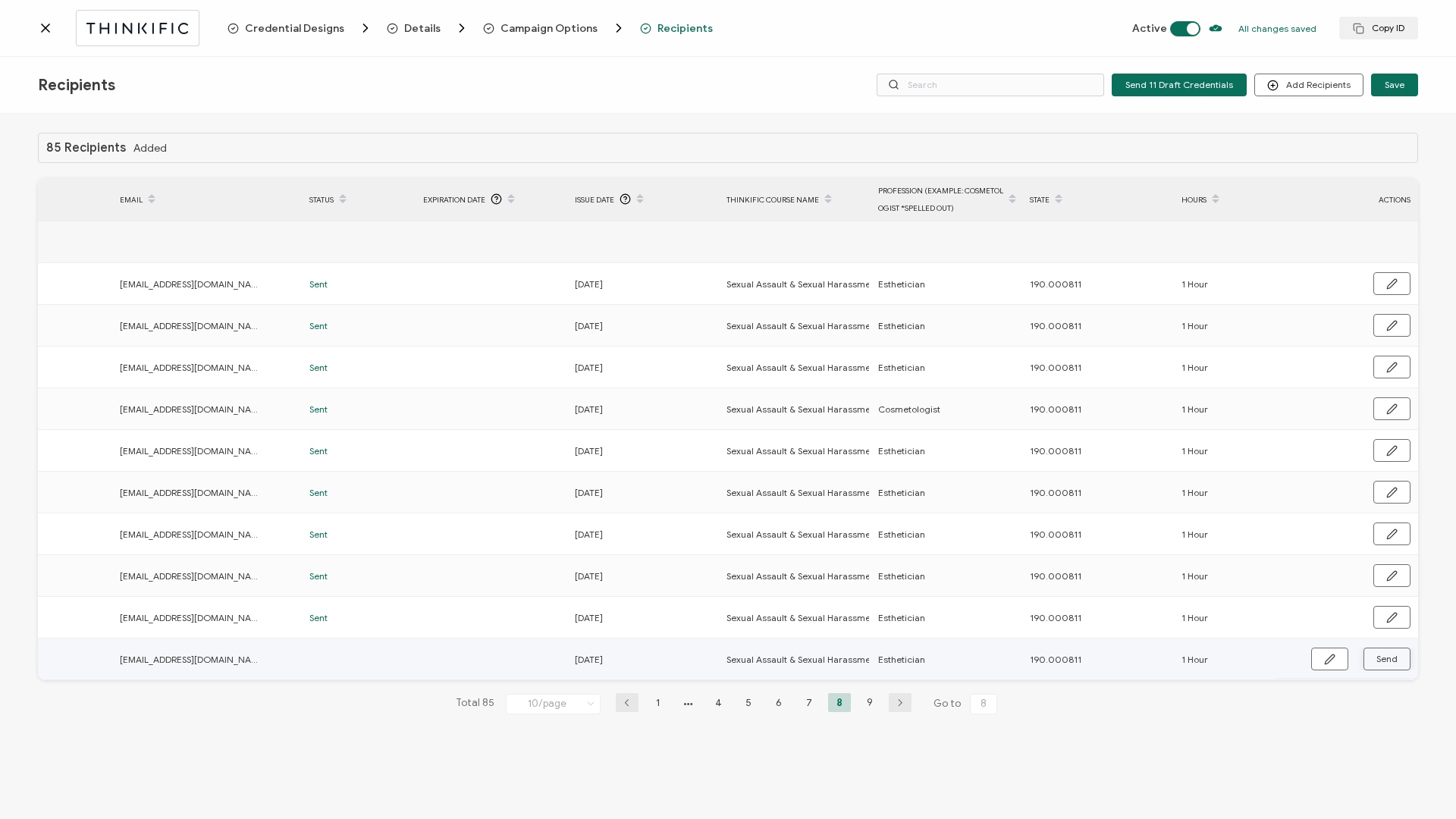
scroll to position [0, 360]
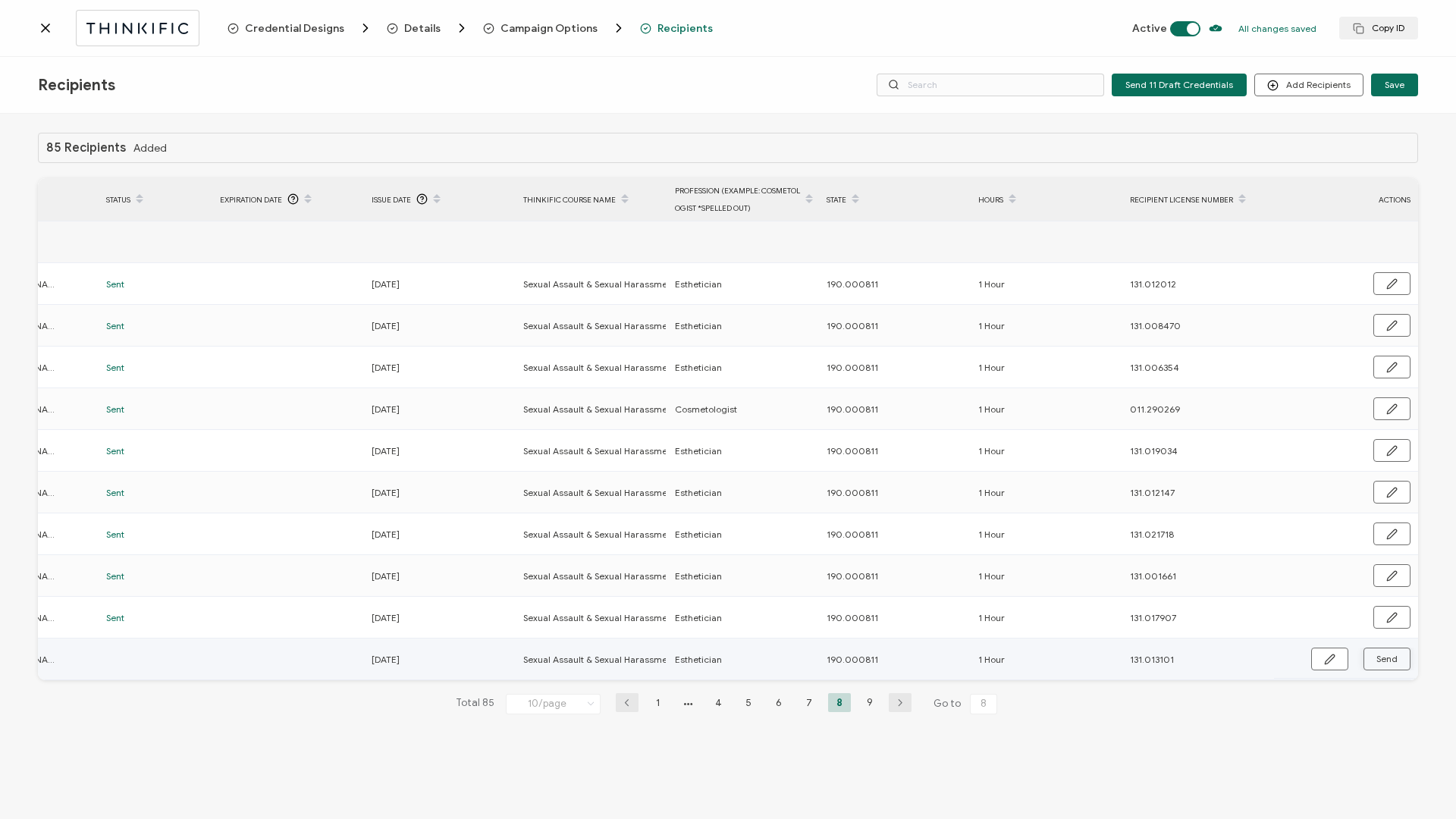
click at [1091, 351] on button "Send" at bounding box center [1387, 658] width 47 height 23
click at [870, 351] on li "9" at bounding box center [869, 703] width 23 height 19
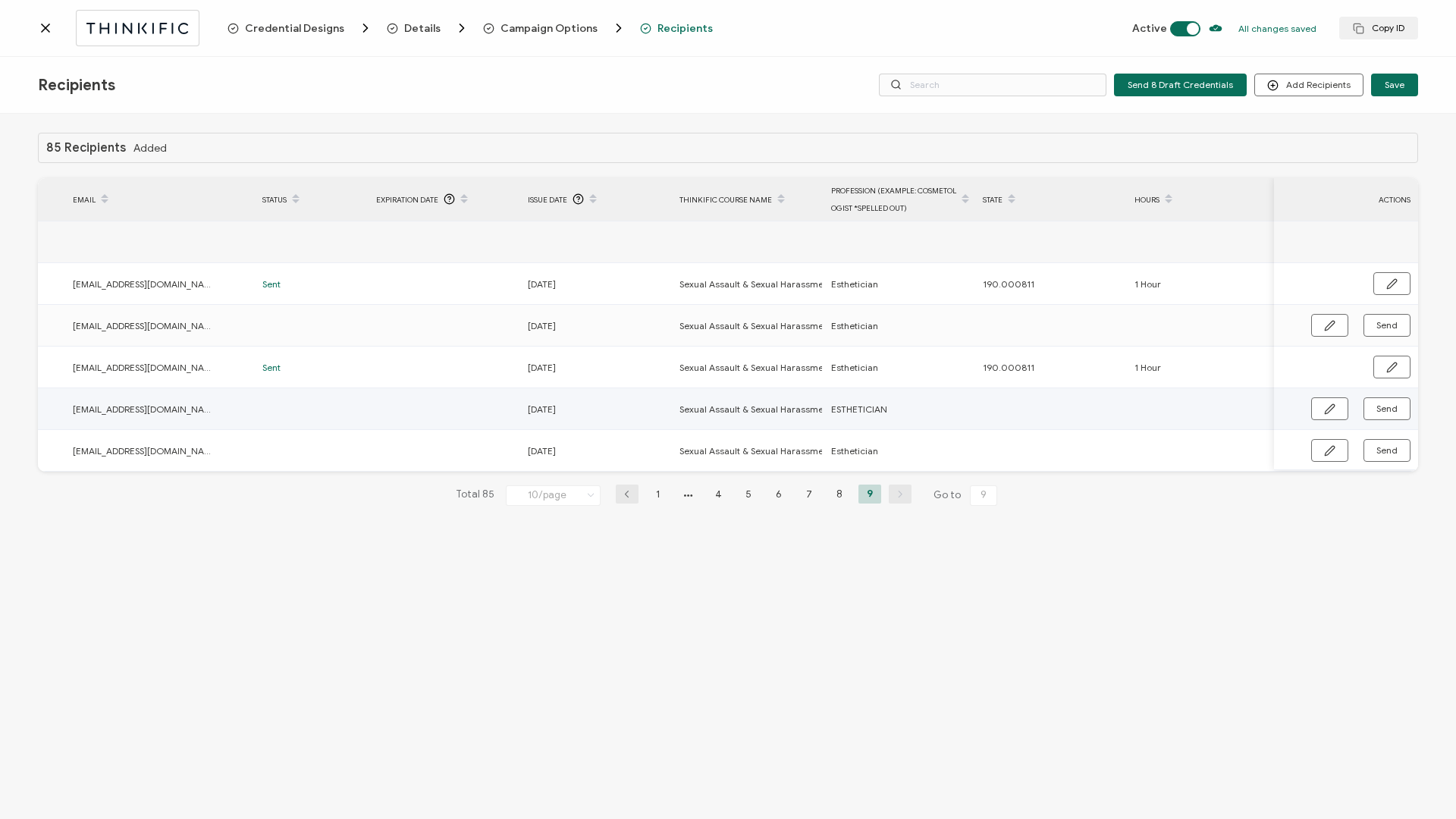
scroll to position [0, 0]
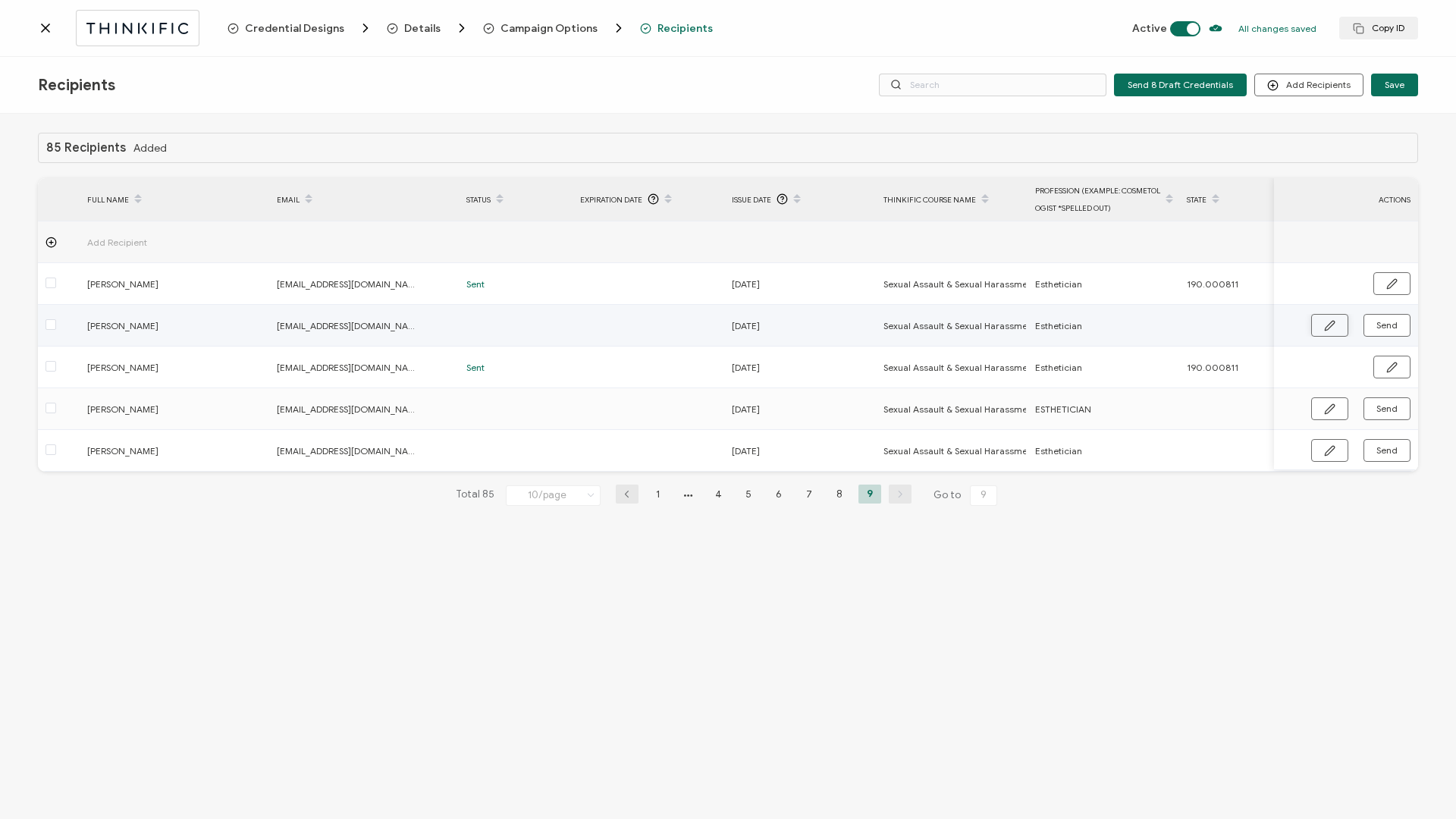
click at [1091, 322] on button "button" at bounding box center [1329, 325] width 37 height 23
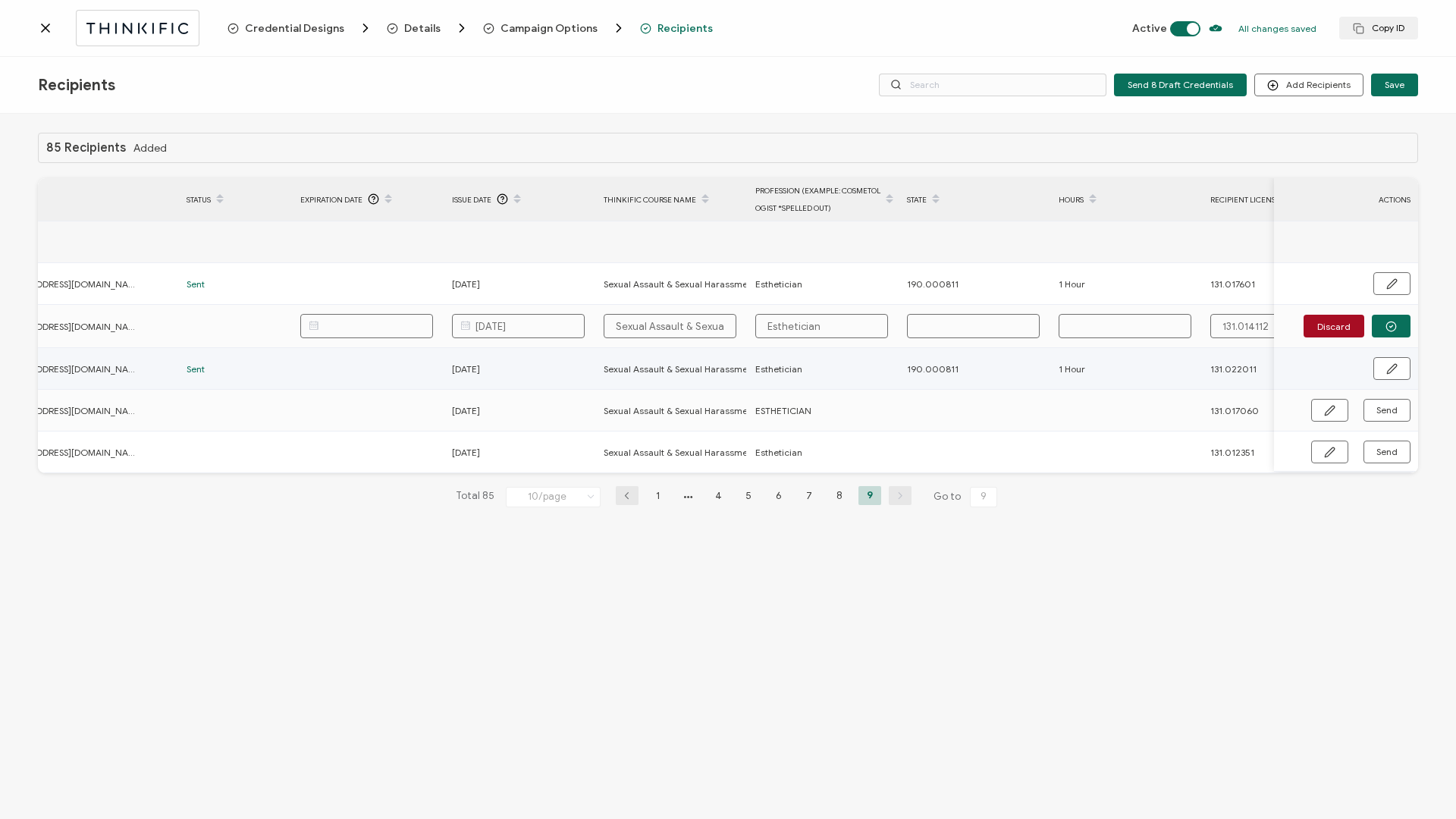
scroll to position [0, 360]
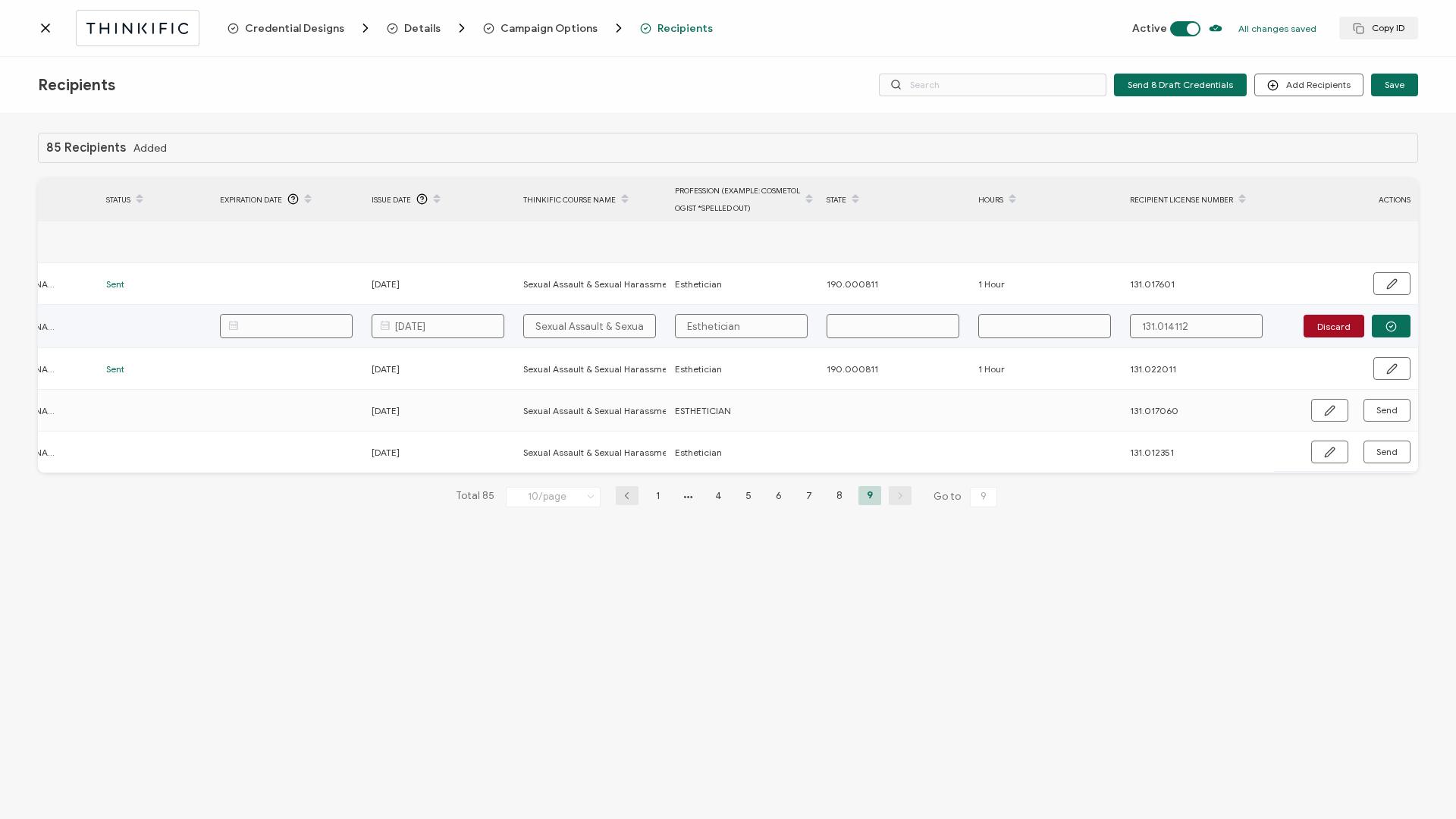
click at [917, 324] on input "text" at bounding box center [893, 326] width 133 height 24
type input "1"
type input "19"
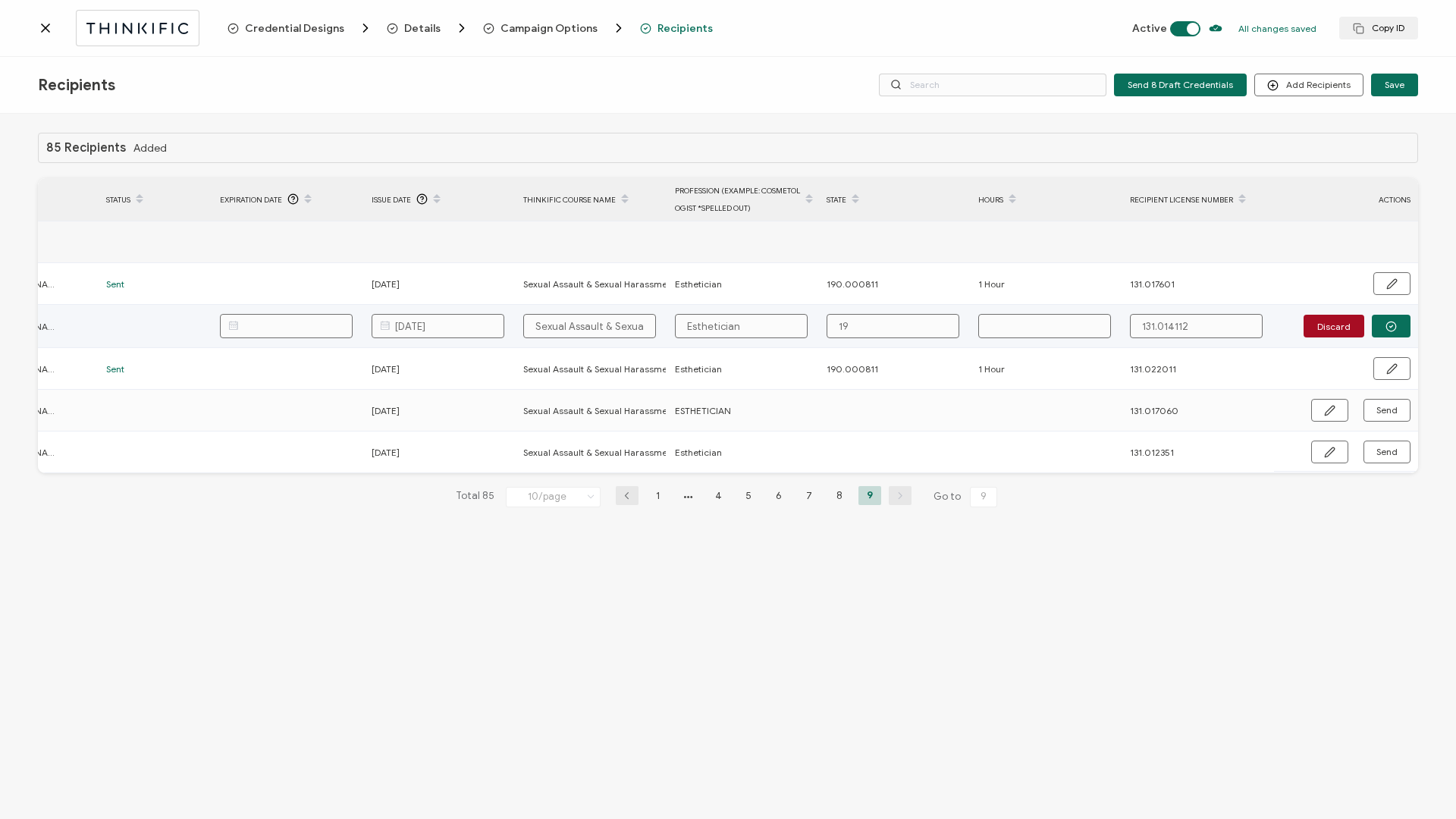
type input "190"
type input "190."
type input "190.0"
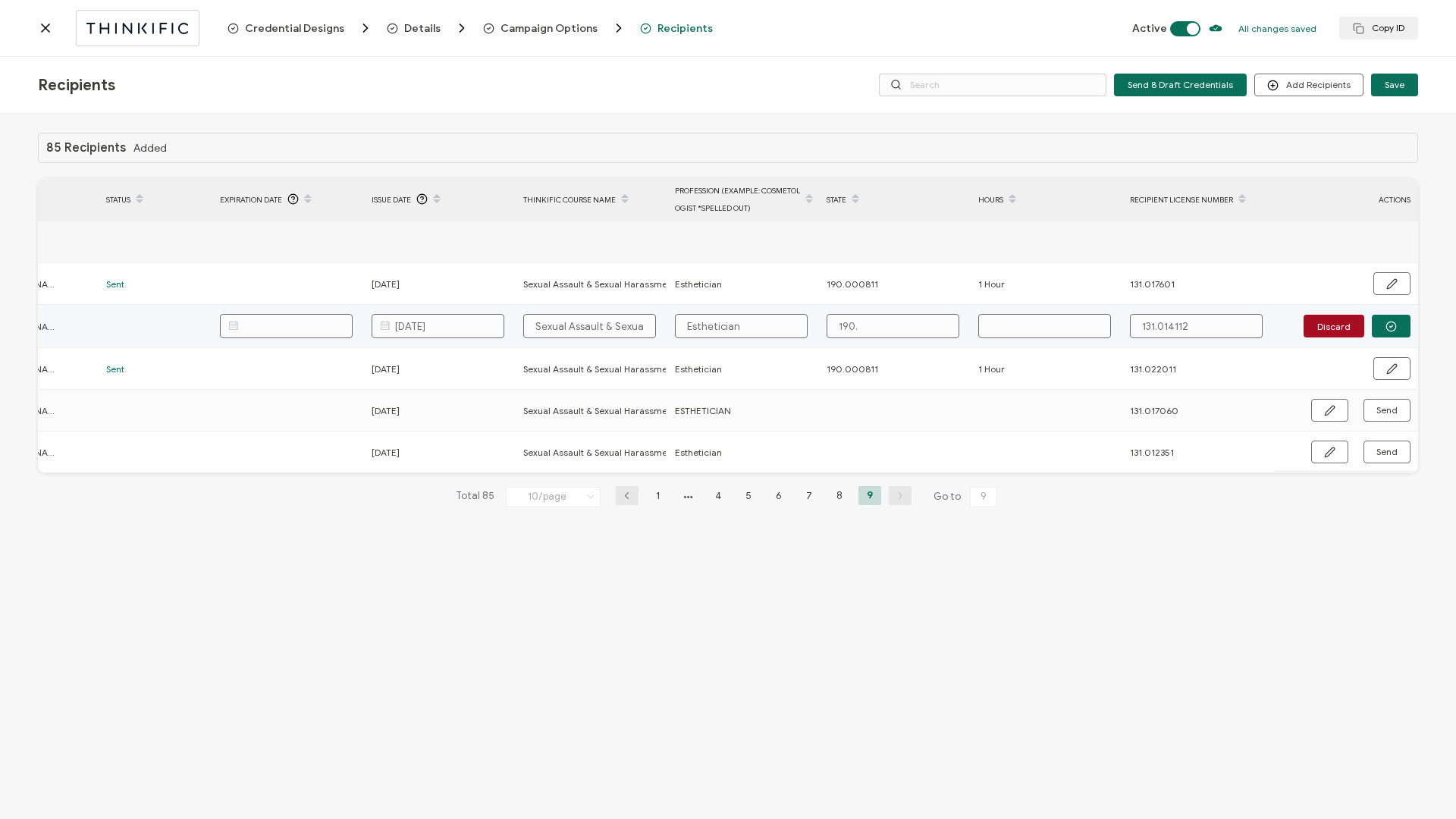
type input "190.0"
type input "190.00"
type input "190.000"
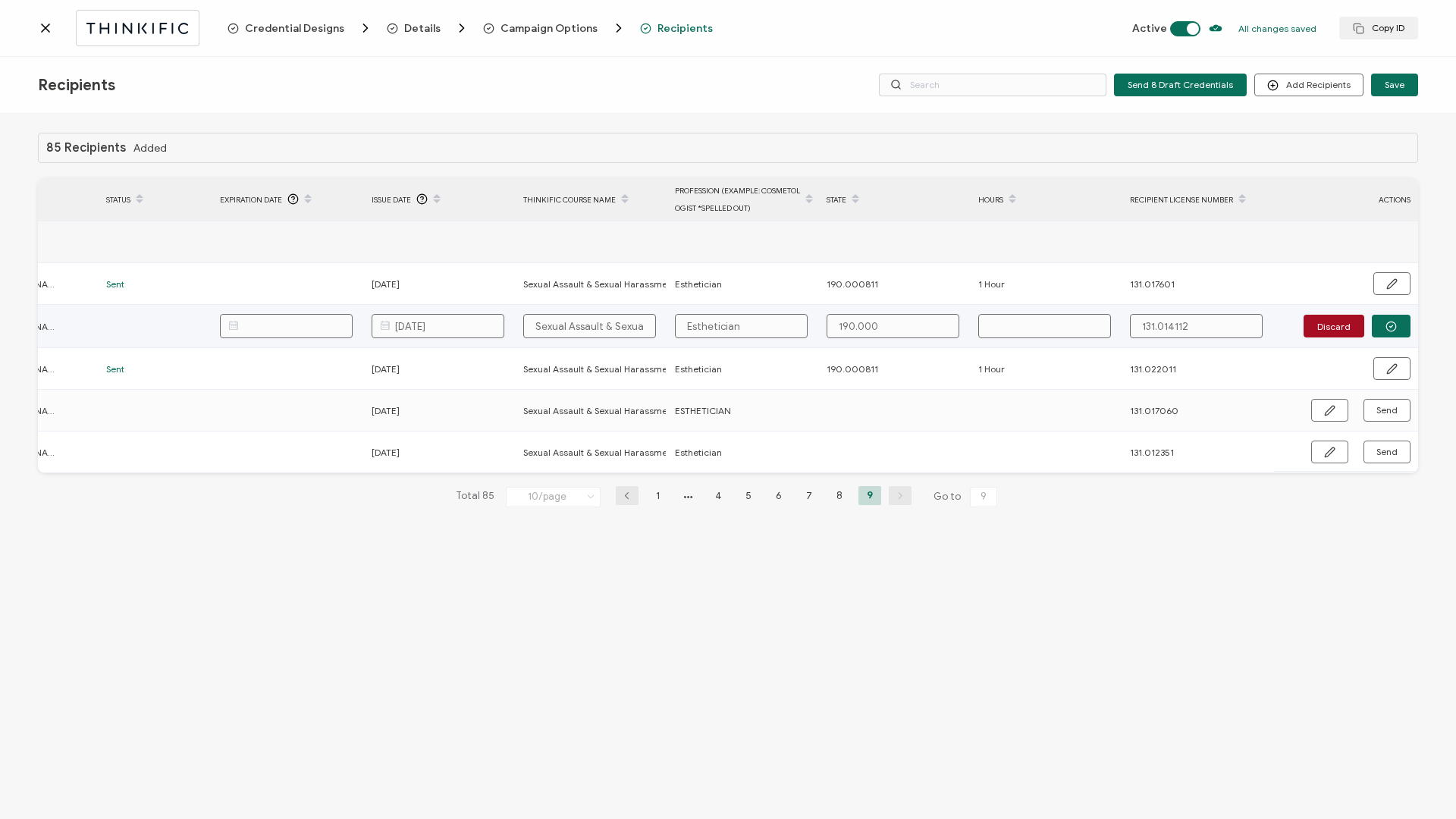
type input "190.0008"
type input "190.00081"
type input "190.000811"
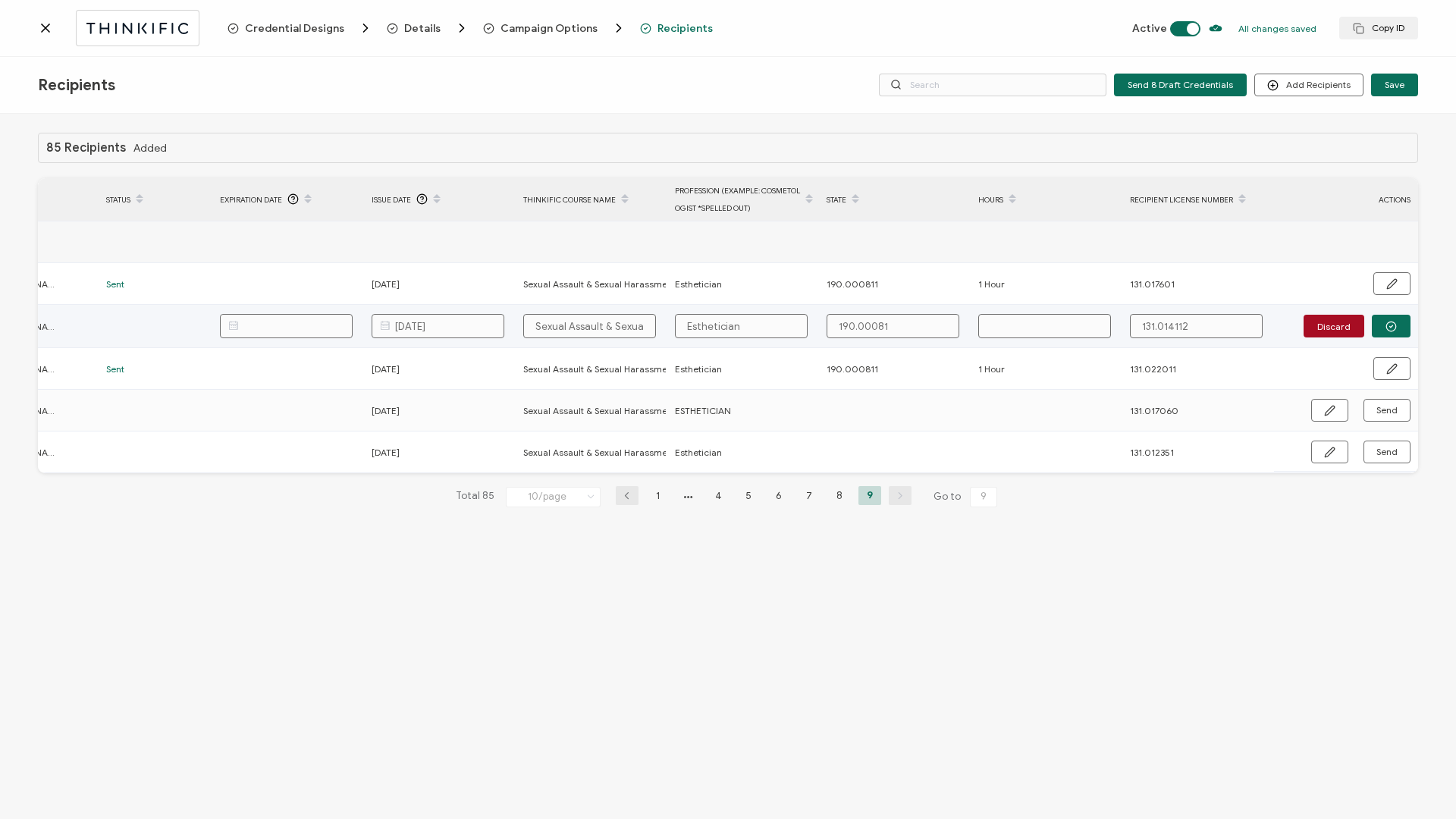
type input "190.000811"
type input "1"
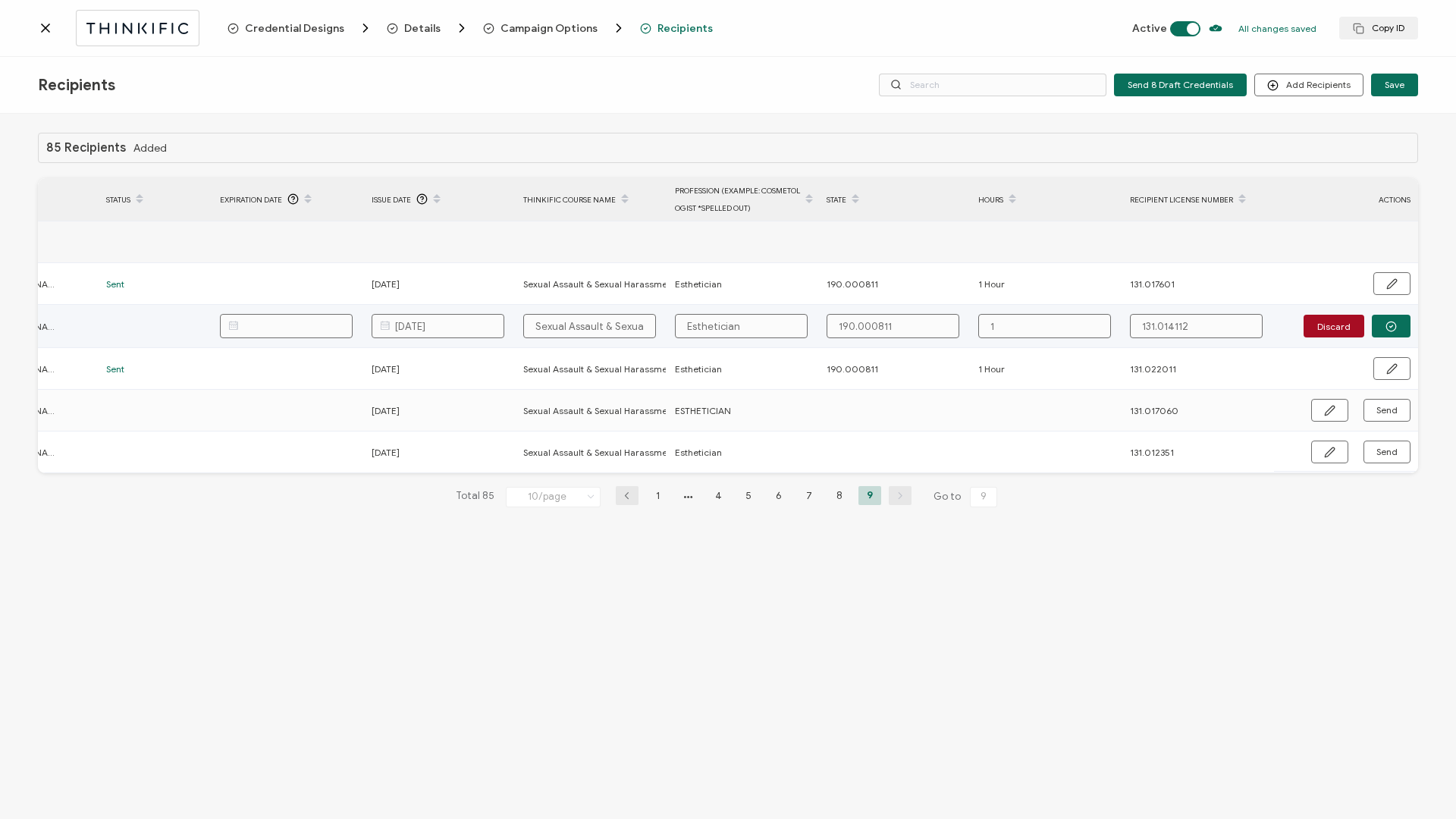
type input "1"
type input "1 H"
type input "1 Ho"
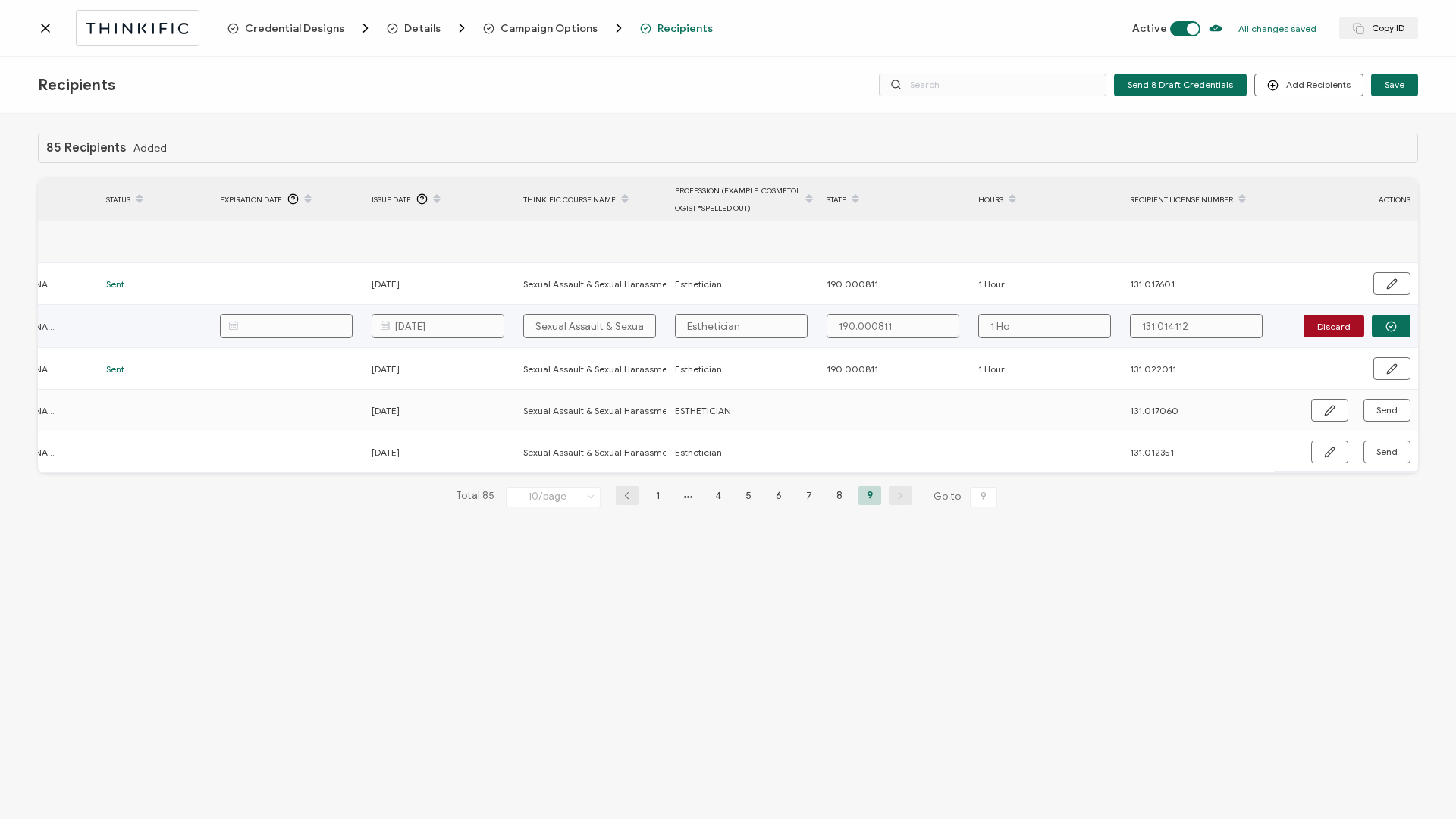
type input "1 Hou"
type input "1 Houe"
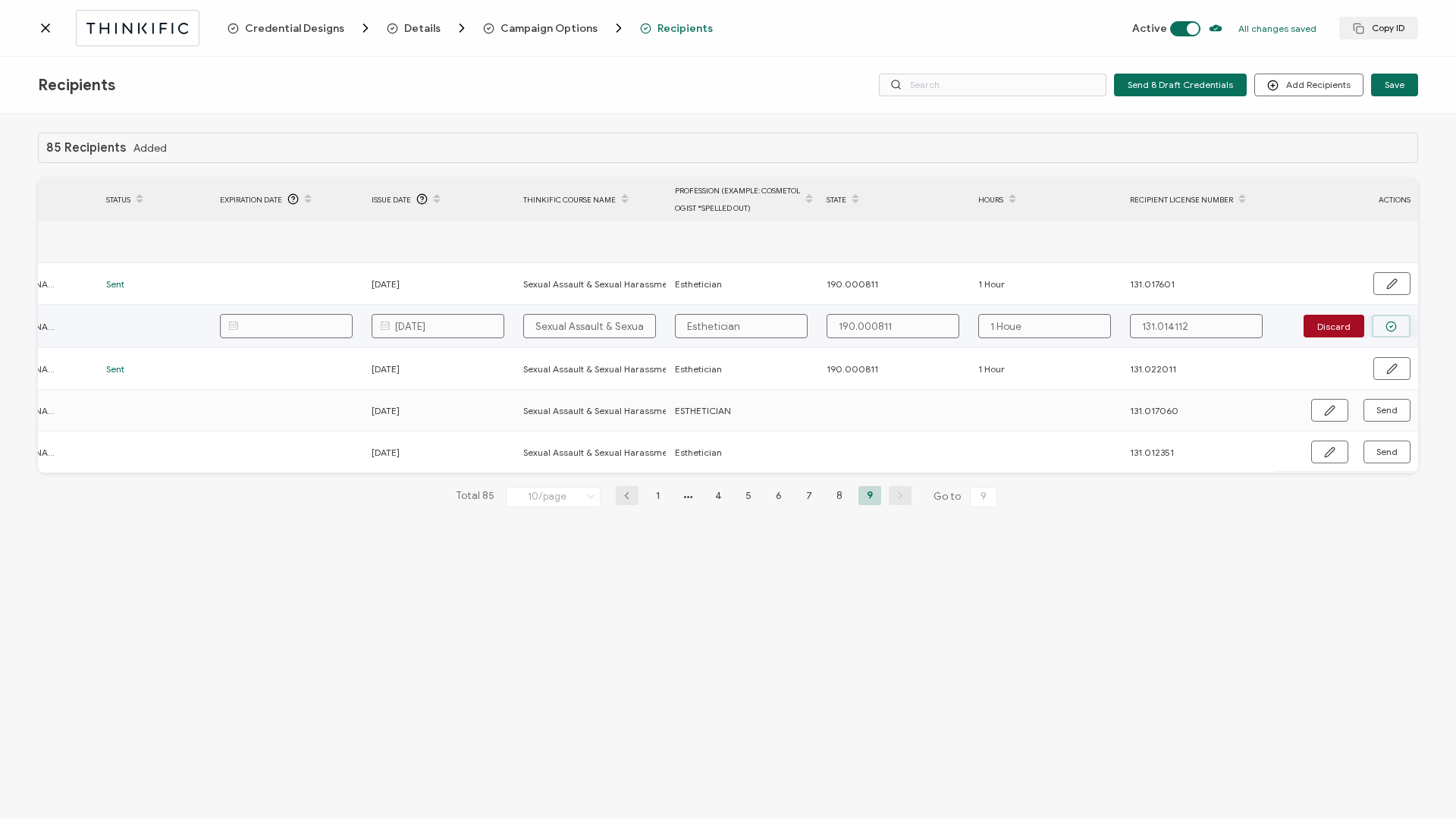
click at [1091, 324] on button "button" at bounding box center [1392, 325] width 39 height 23
click at [1091, 325] on button "Send" at bounding box center [1387, 325] width 47 height 23
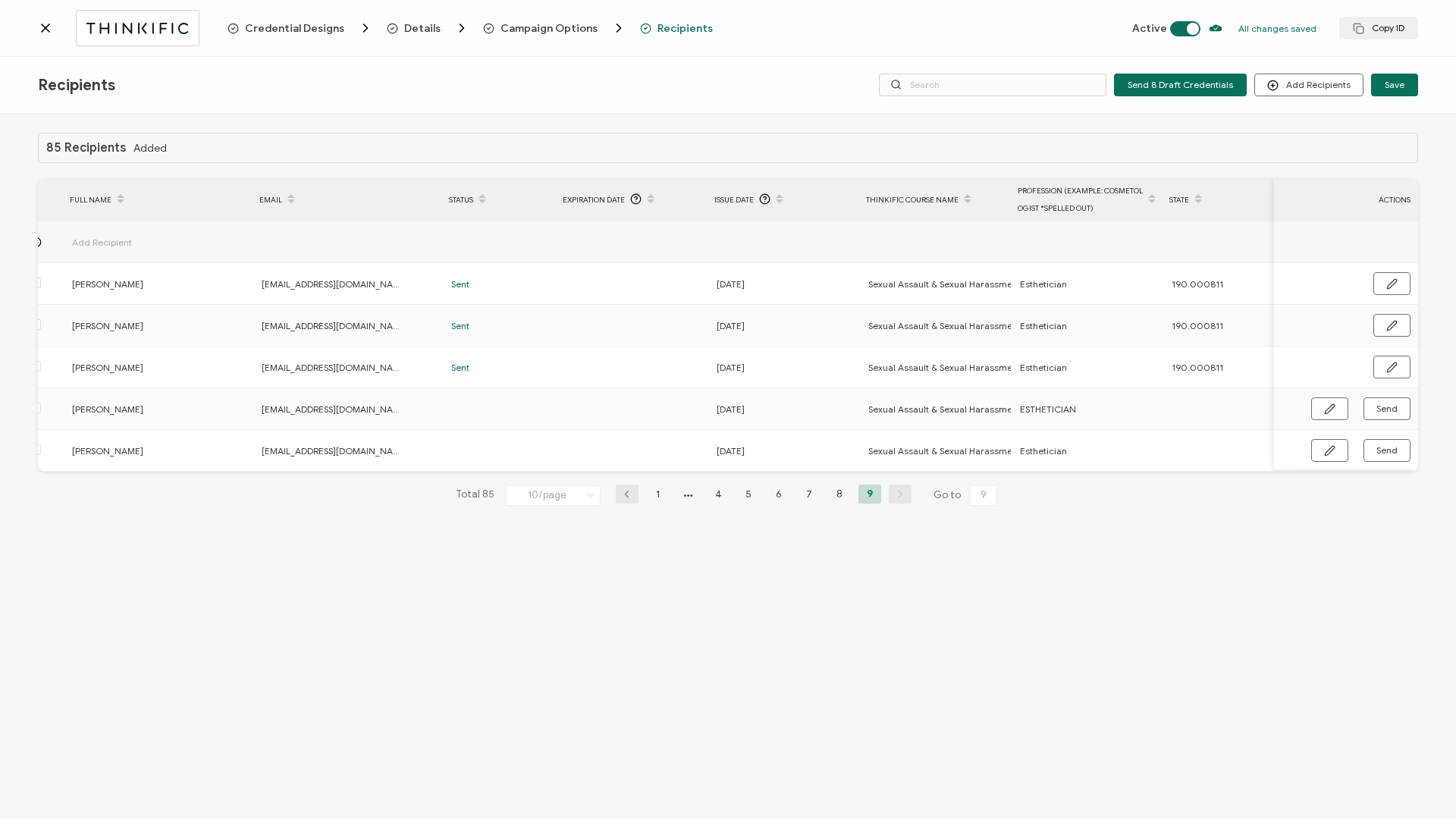
scroll to position [0, 17]
click at [1091, 351] on icon "button" at bounding box center [1329, 409] width 12 height 12
click at [1091, 351] on input "text" at bounding box center [1236, 409] width 133 height 24
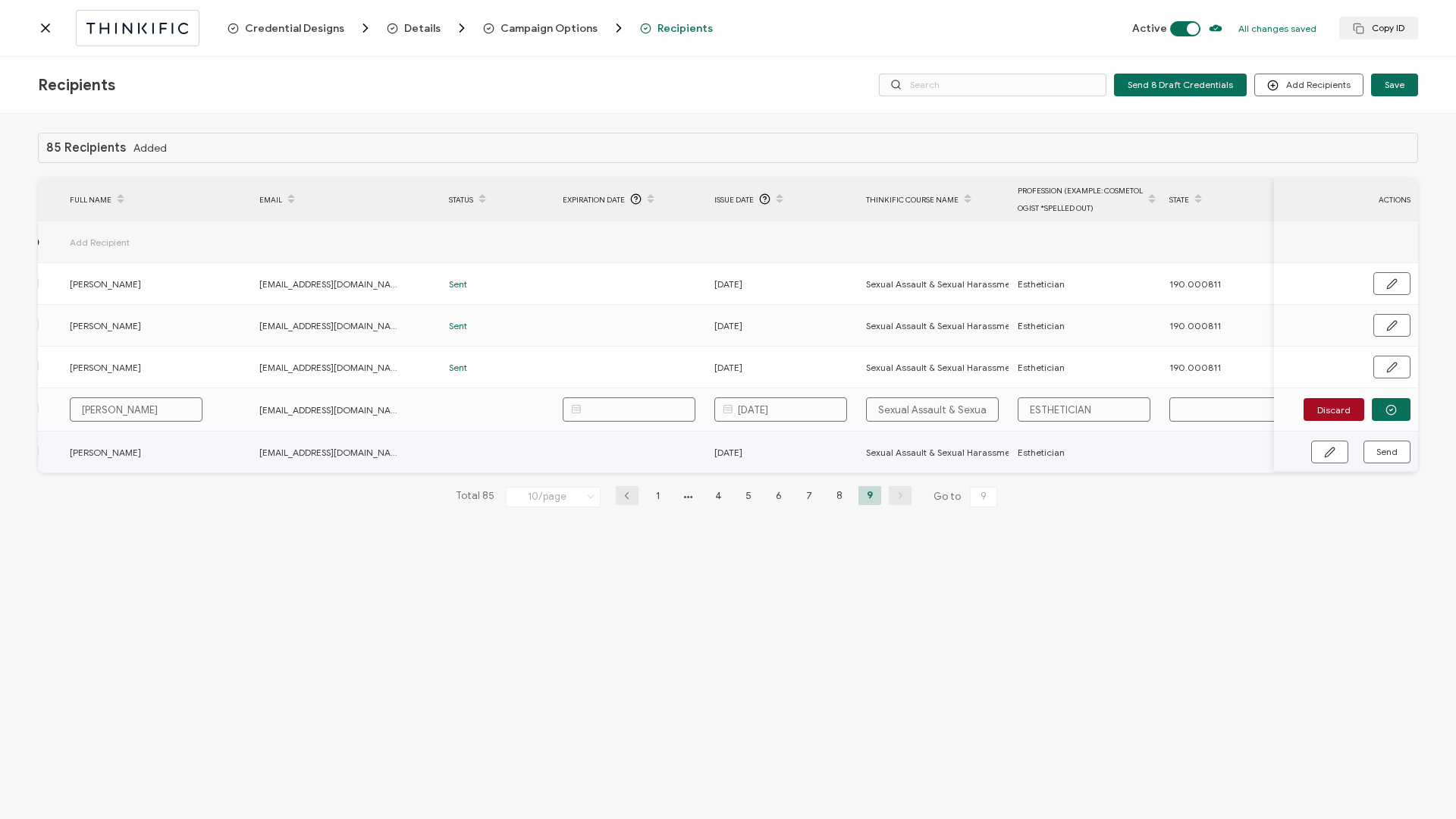
type input "1"
type input "19"
type input "190"
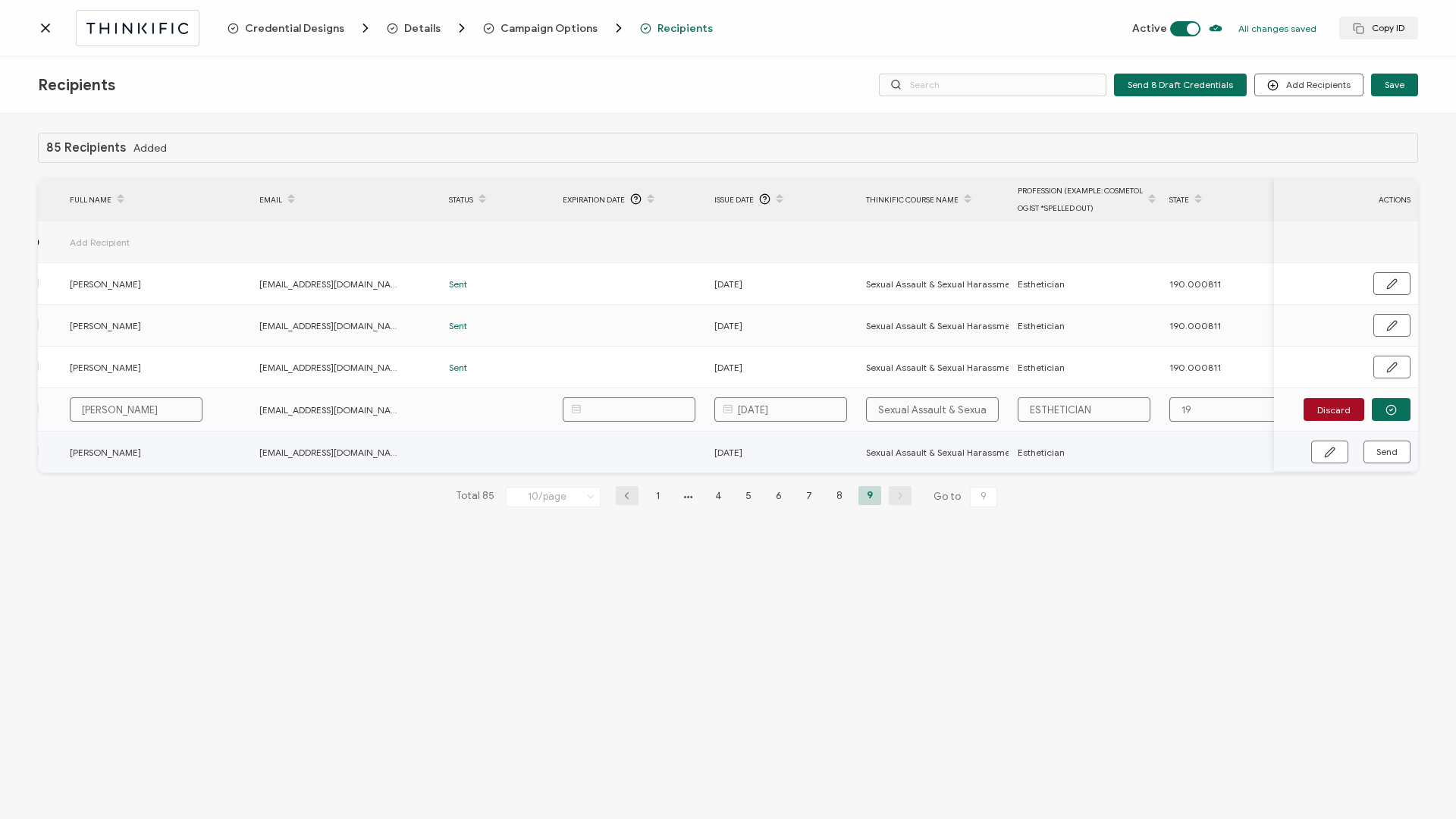
type input "190"
type input "1900"
type input "19000"
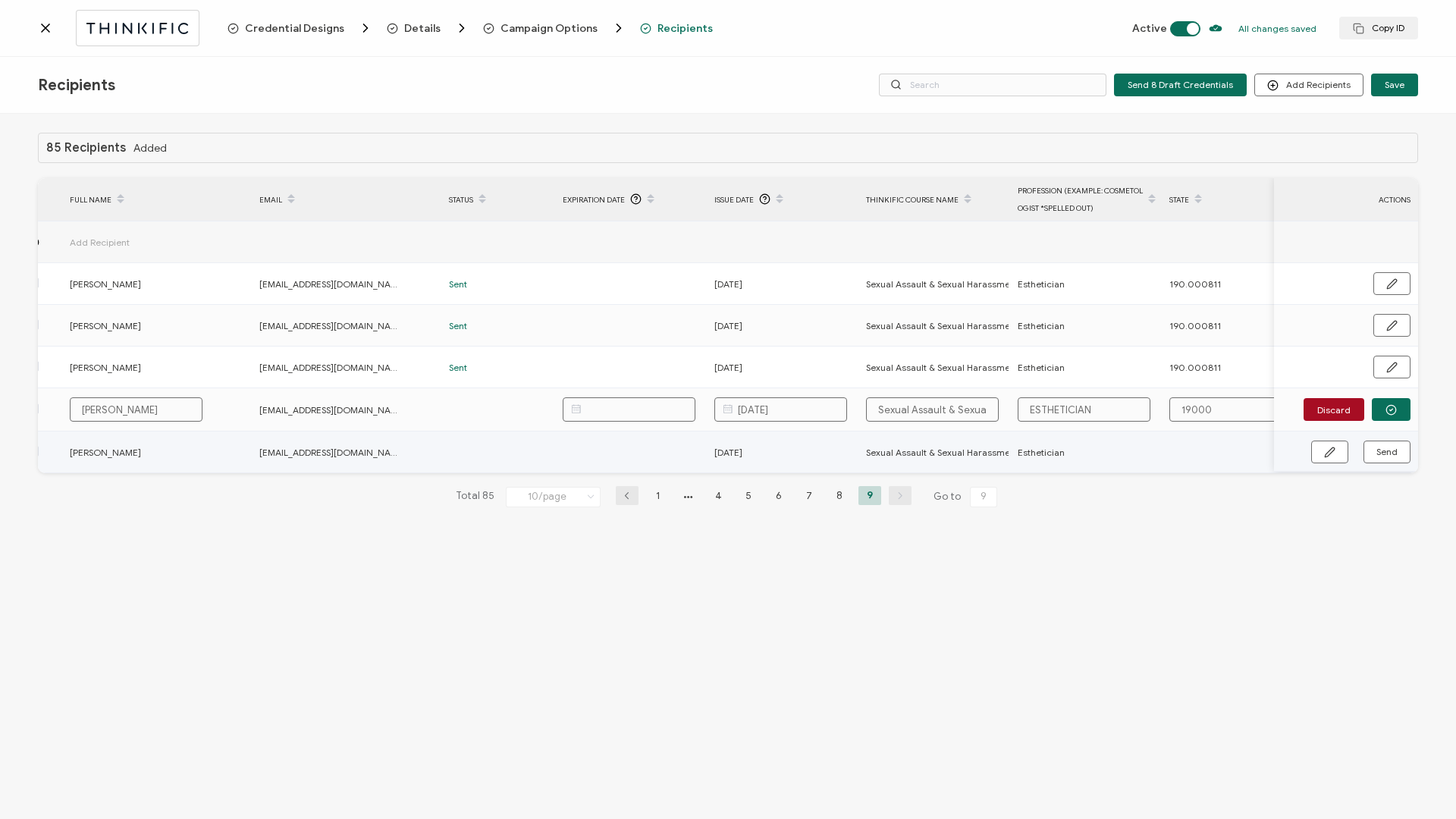
type input "190000"
type input "1900008"
type input "190000"
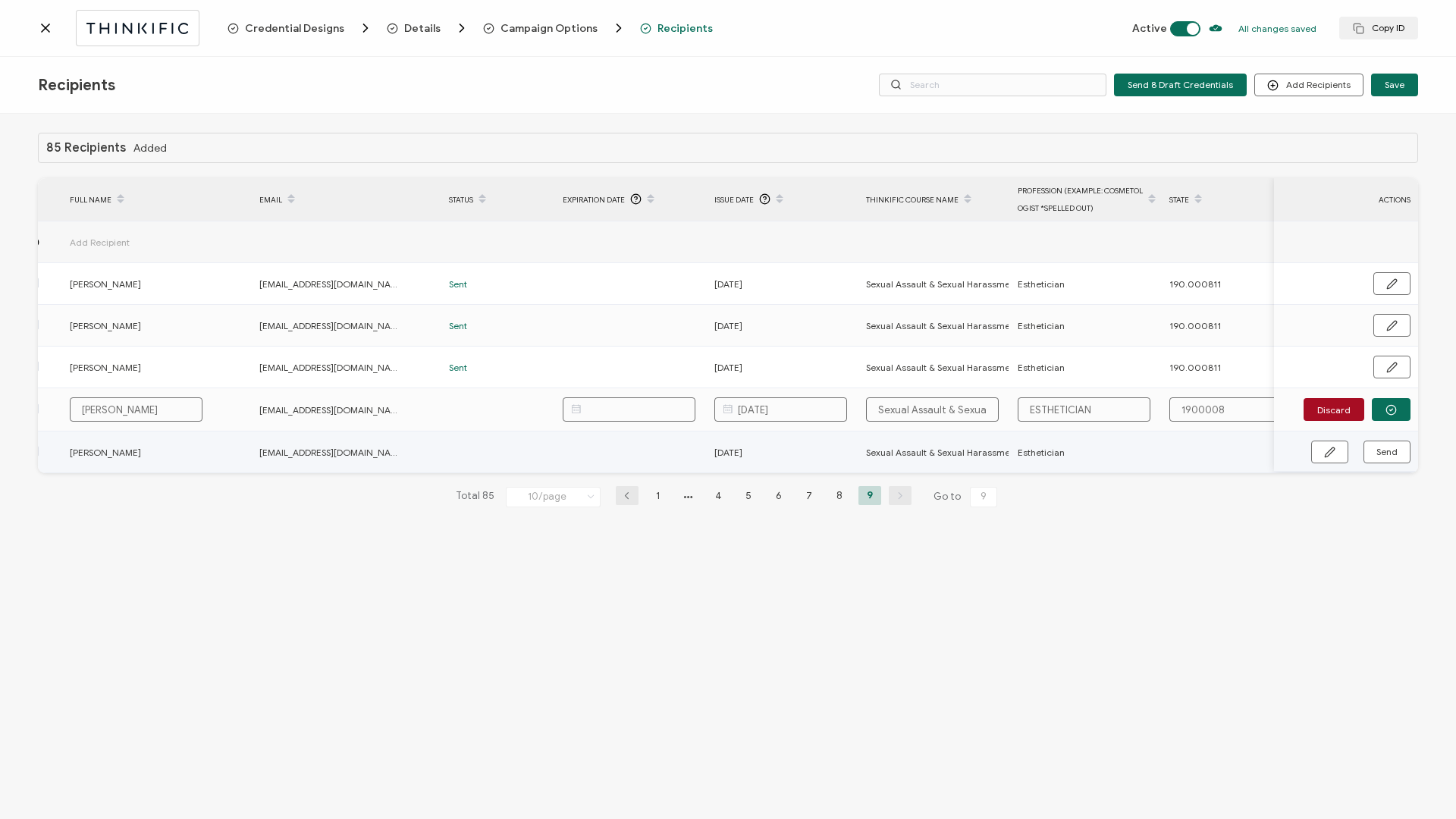
type input "190000"
type input "19000"
type input "1900"
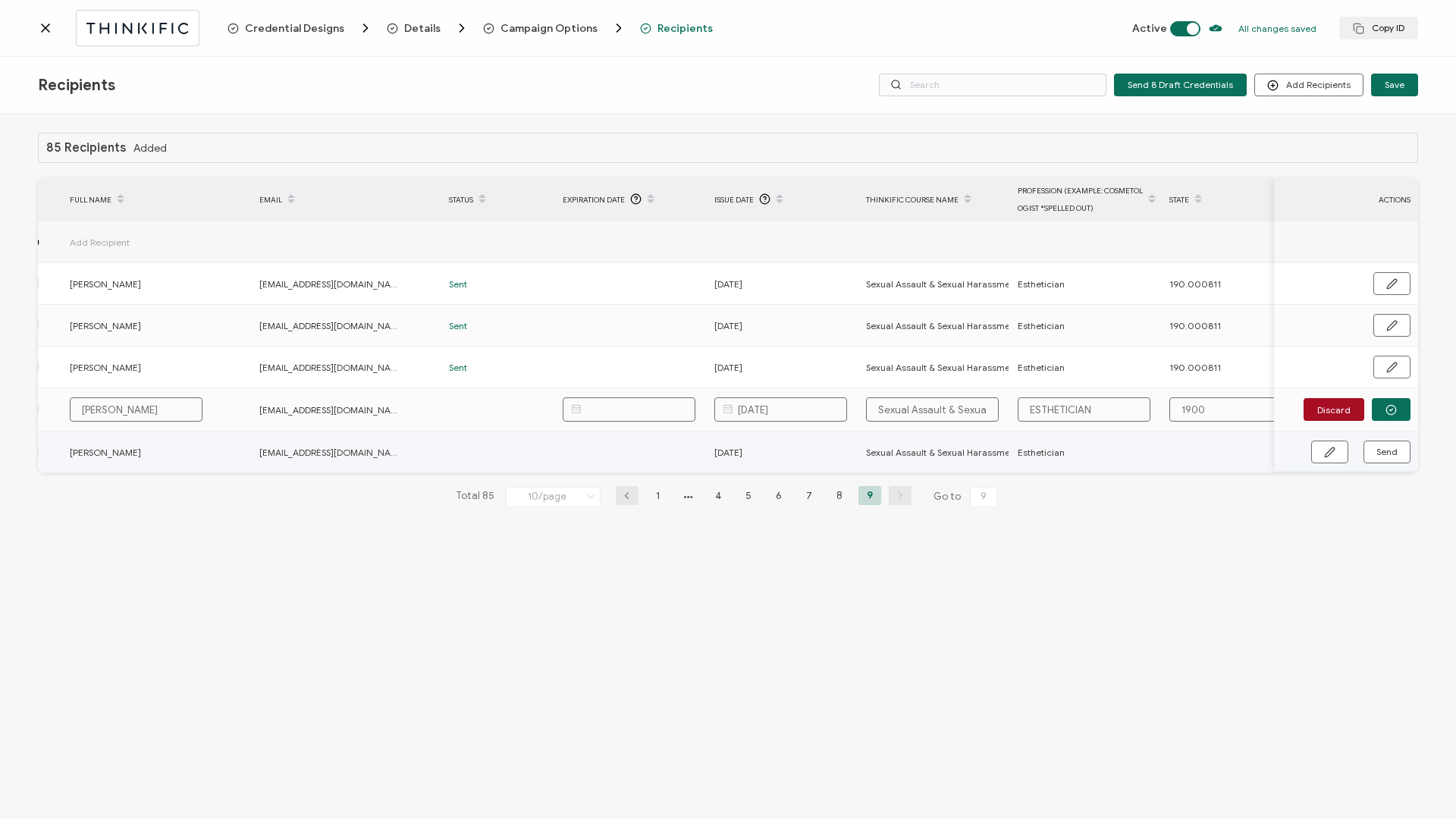
type input "190"
type input "190."
type input "190.0"
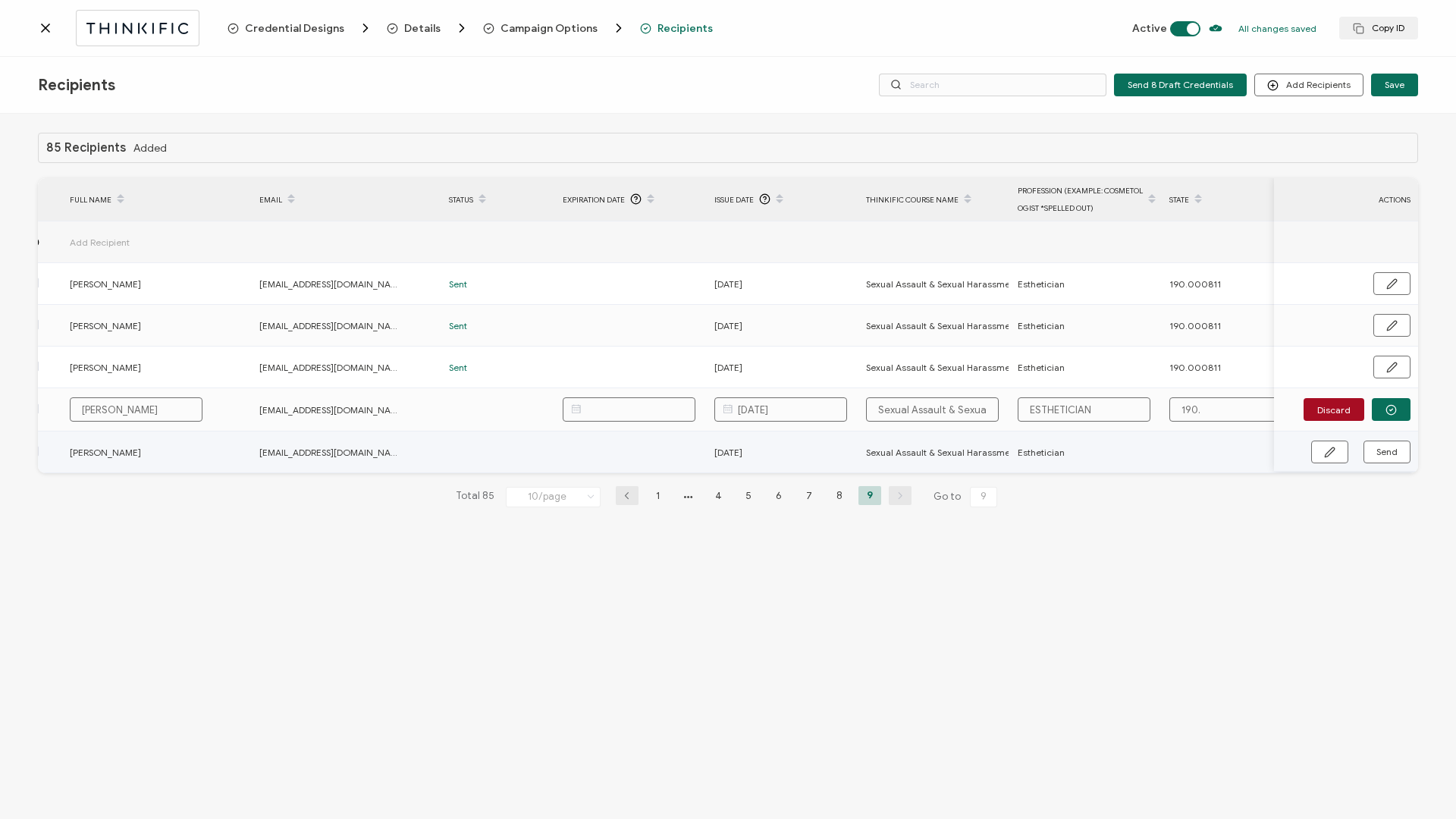
type input "190.0"
type input "190.00"
type input "190.000"
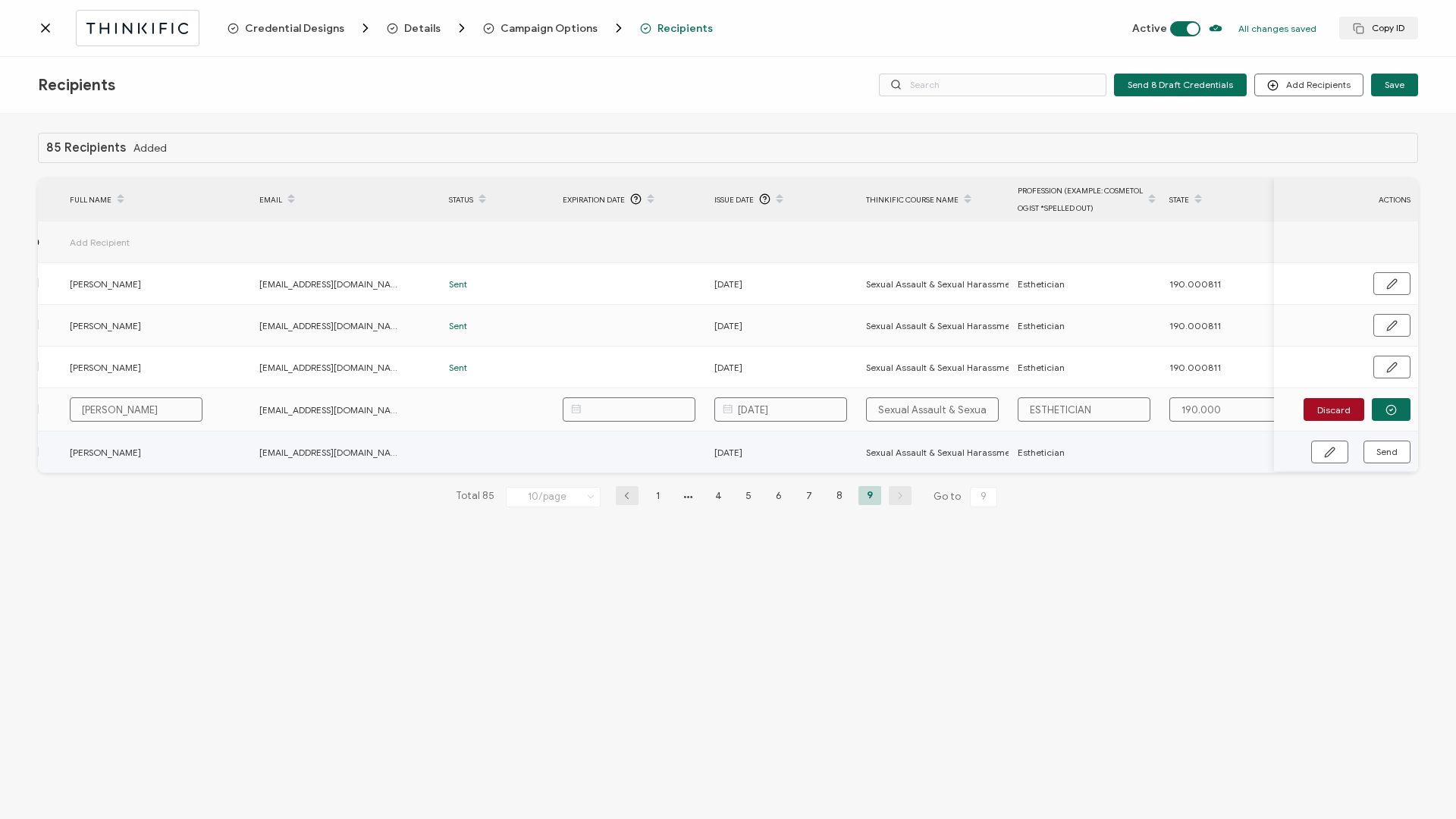
type input "190.0008"
type input "190.00081"
type input "190.000811"
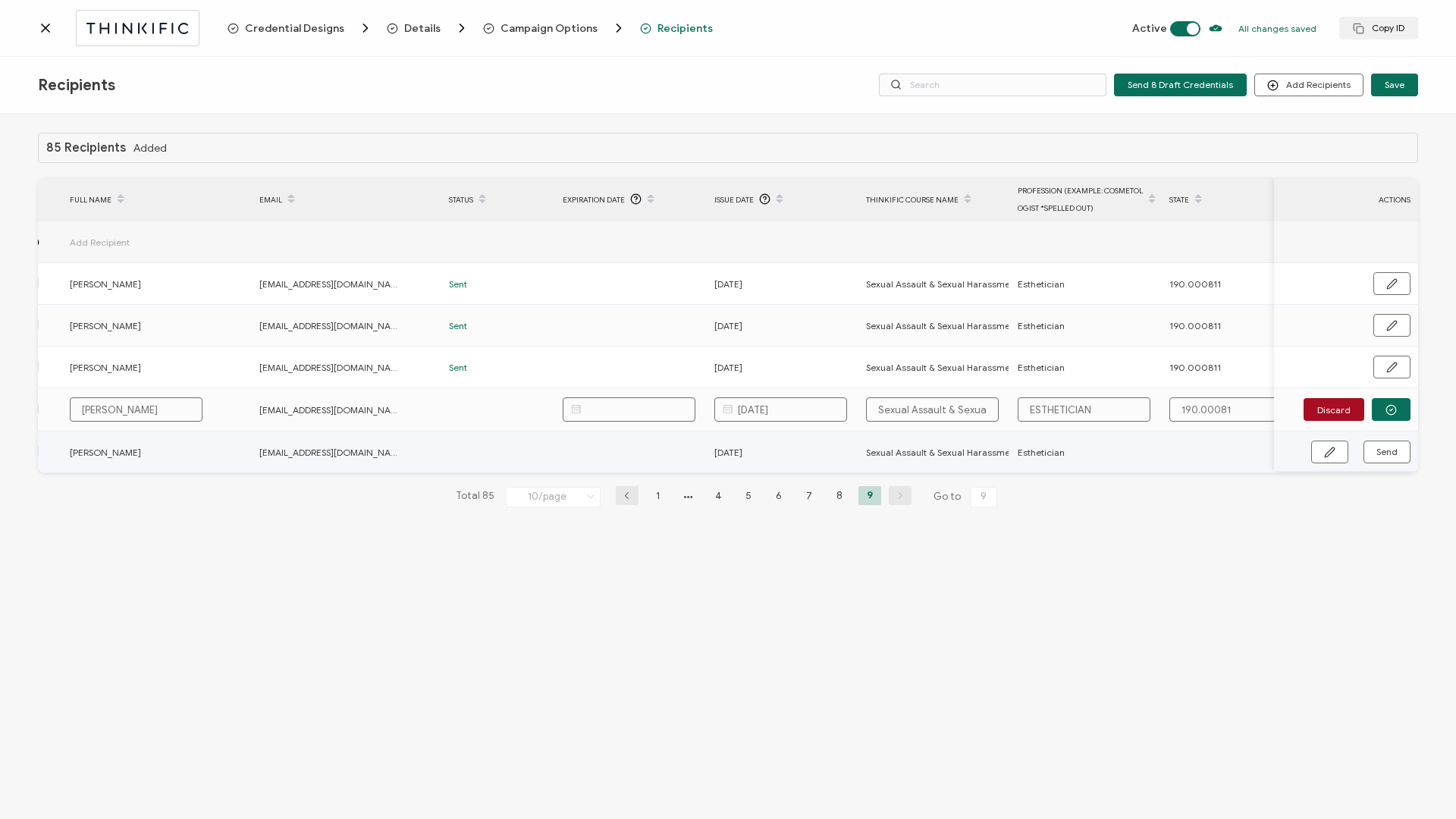
type input "190.000811"
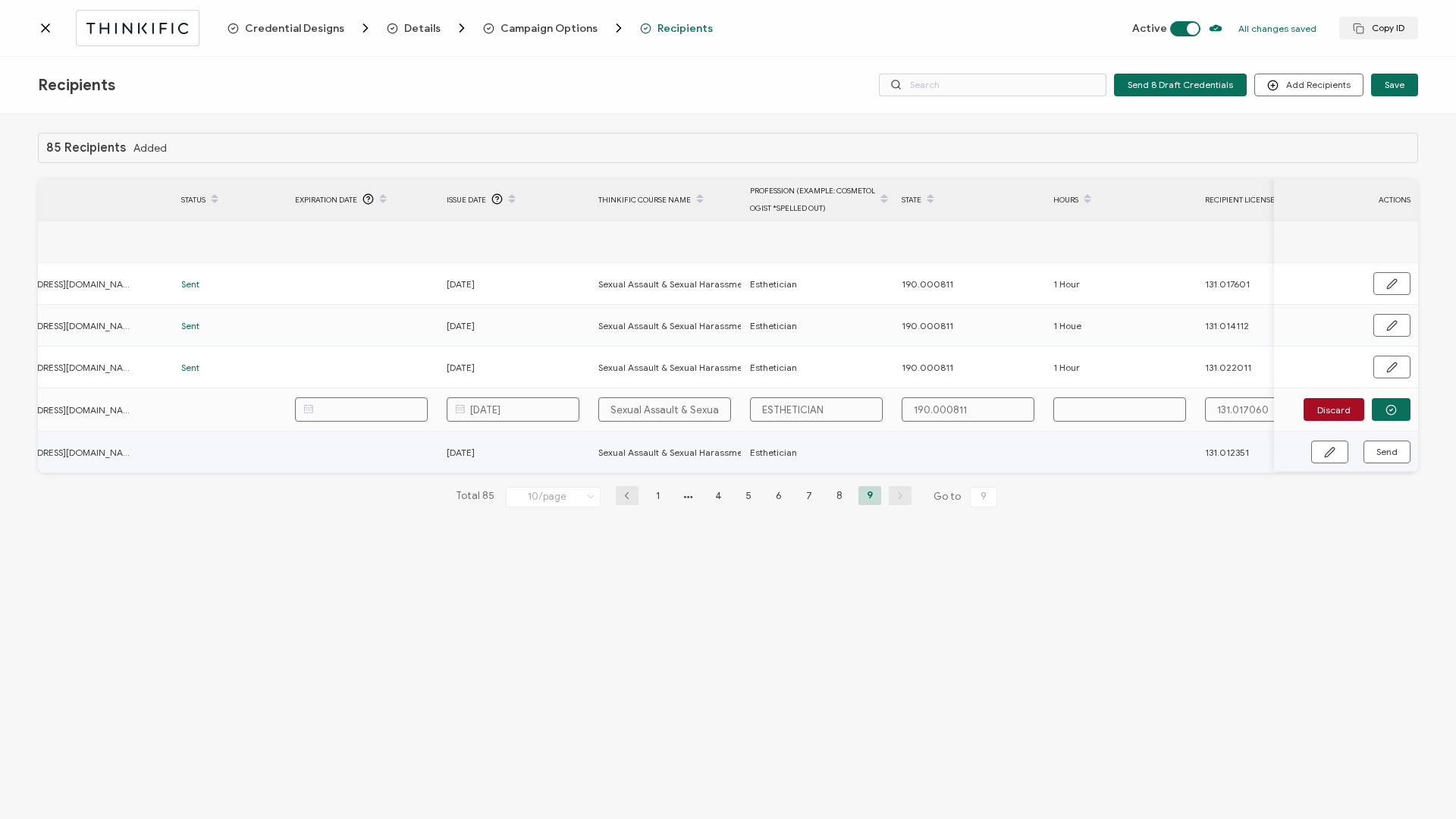
scroll to position [0, 360]
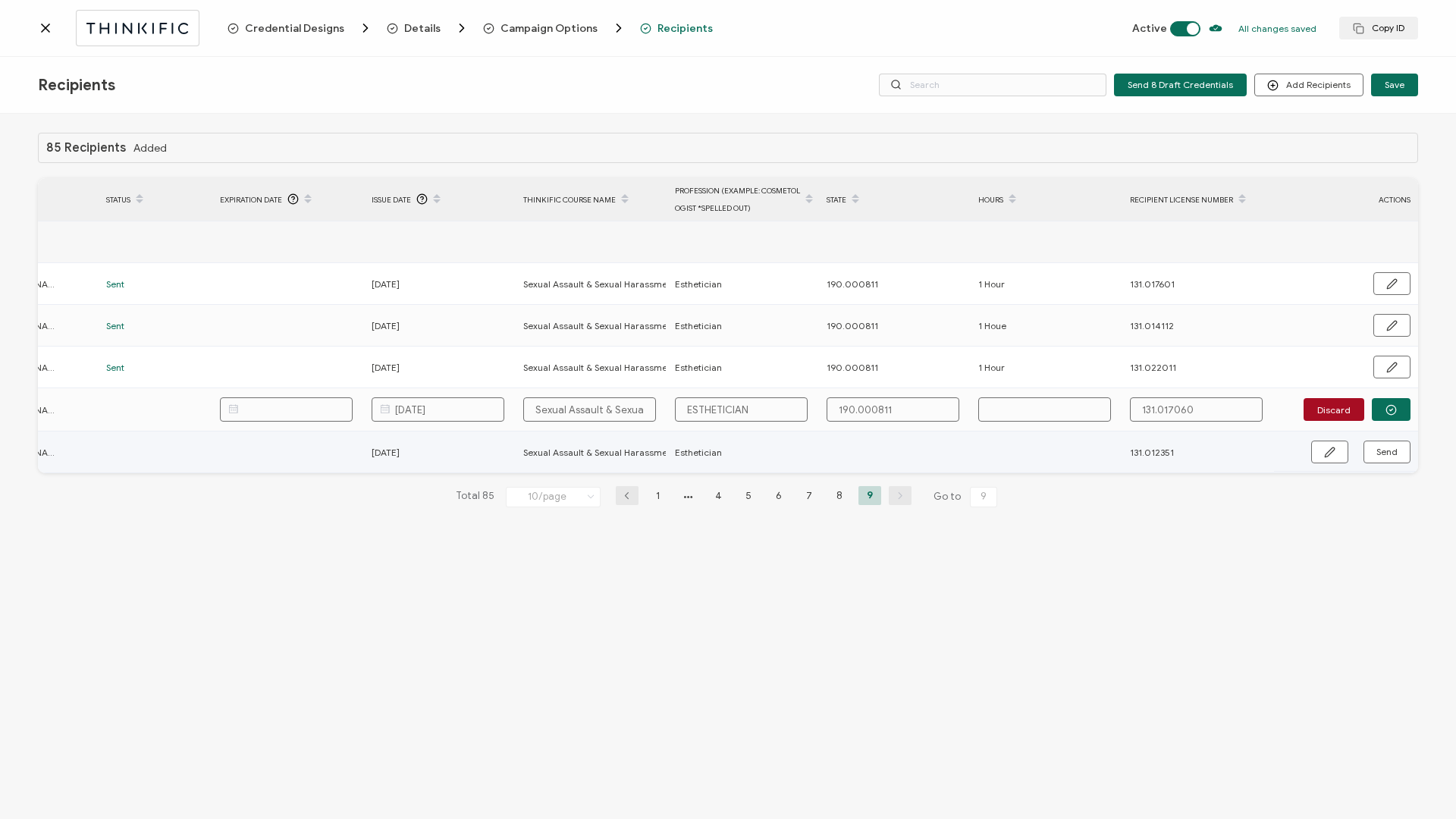
type input "1"
type input "1 H"
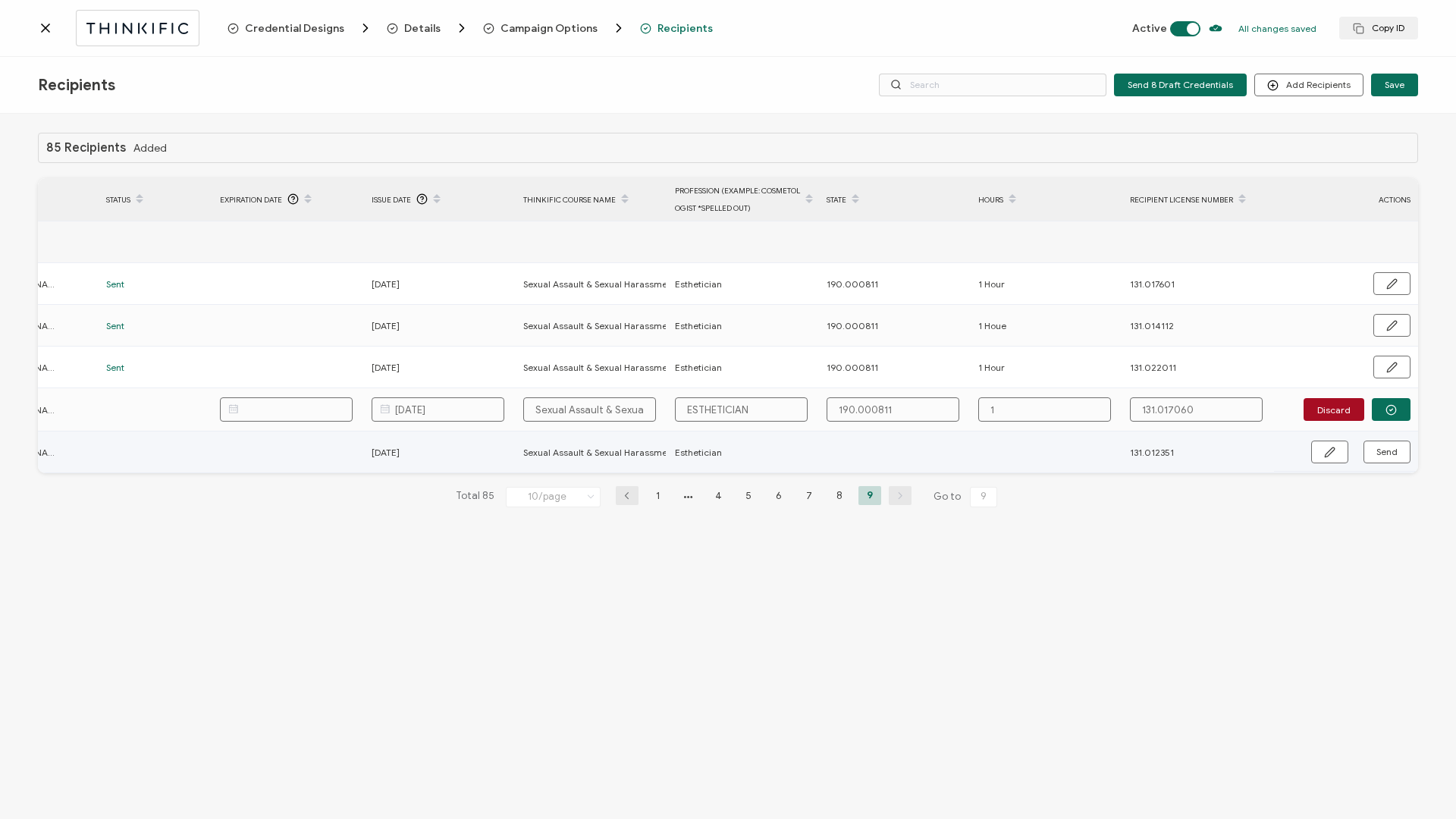
type input "1 H"
type input "1 Ho"
type input "1 Hou"
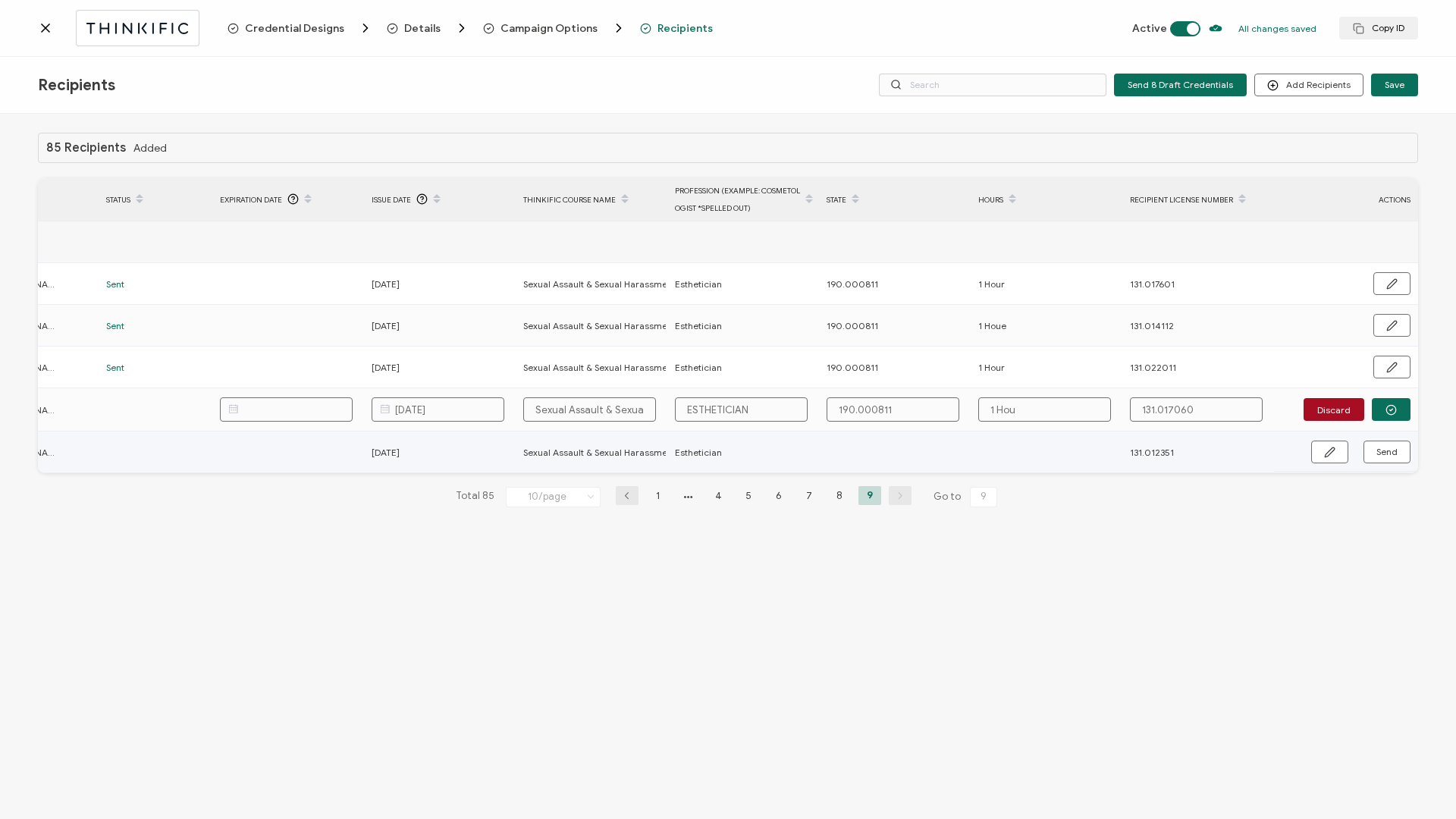
type input "1 Hour"
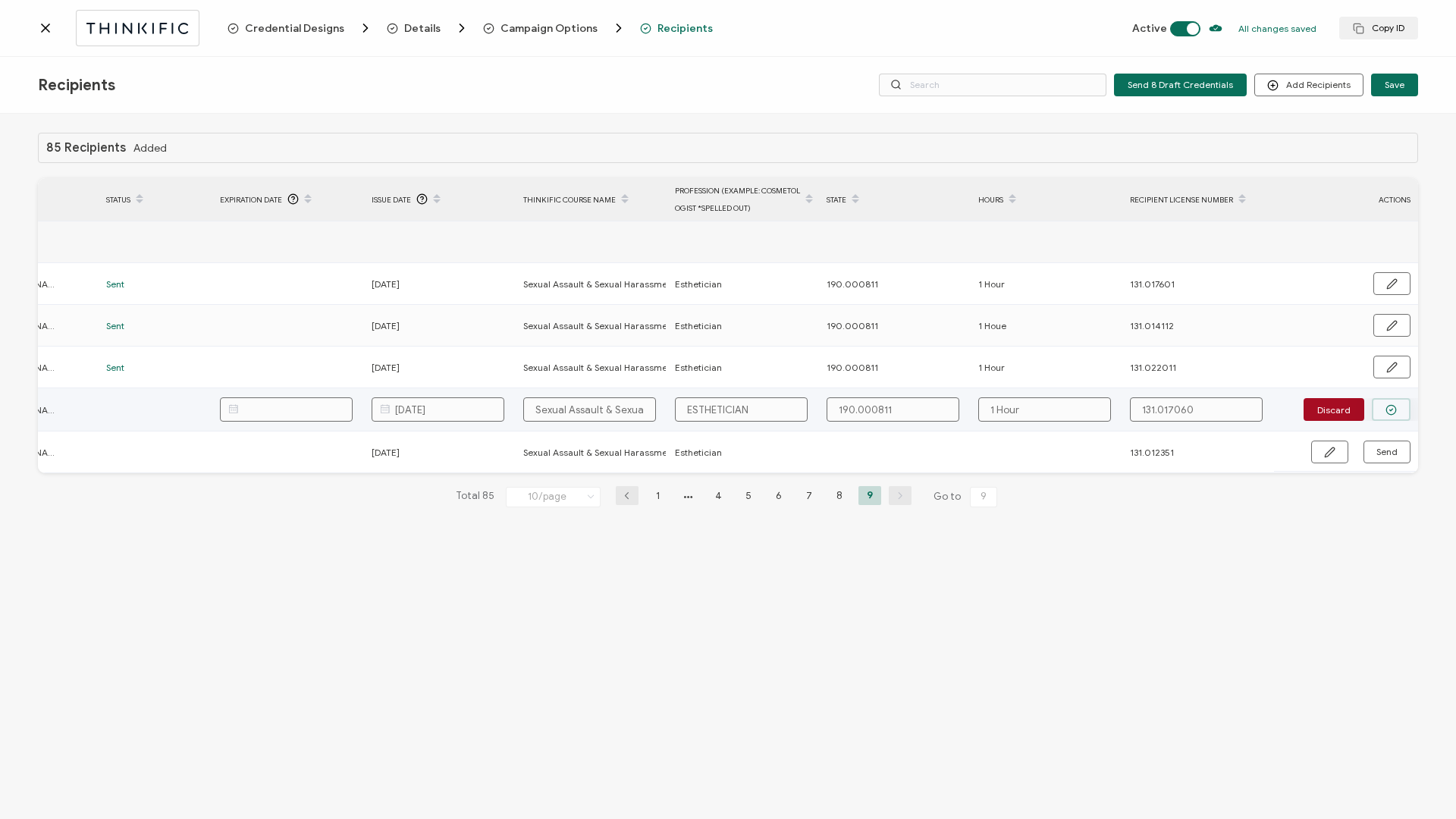
type input "1 Hour"
click at [1091, 351] on button "button" at bounding box center [1392, 409] width 39 height 23
click at [1091, 351] on span "Send" at bounding box center [1386, 409] width 21 height 9
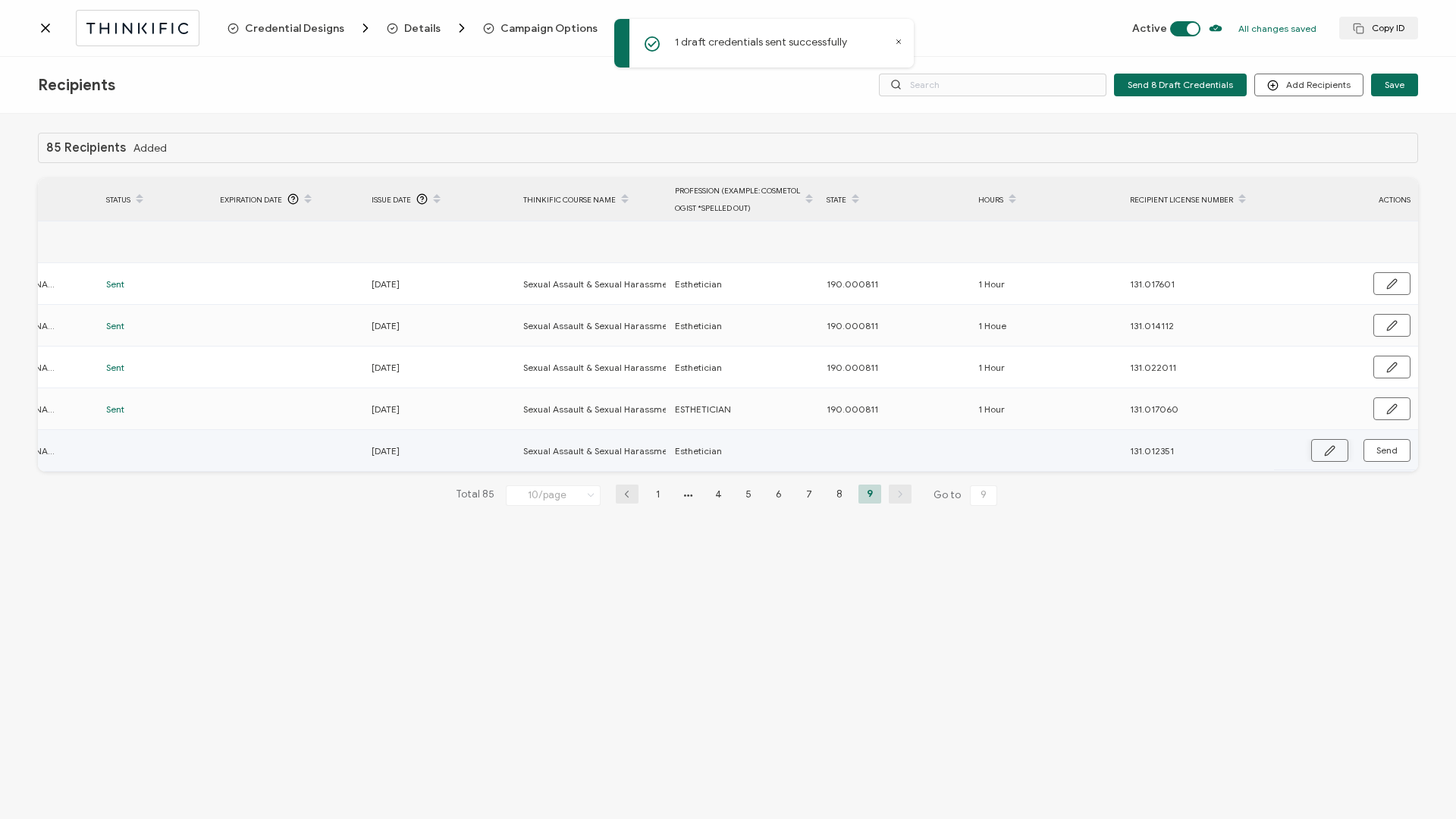
click at [1091, 351] on icon "button" at bounding box center [1329, 451] width 9 height 9
click at [858, 351] on input "text" at bounding box center [893, 451] width 133 height 24
type input "1"
type input "19"
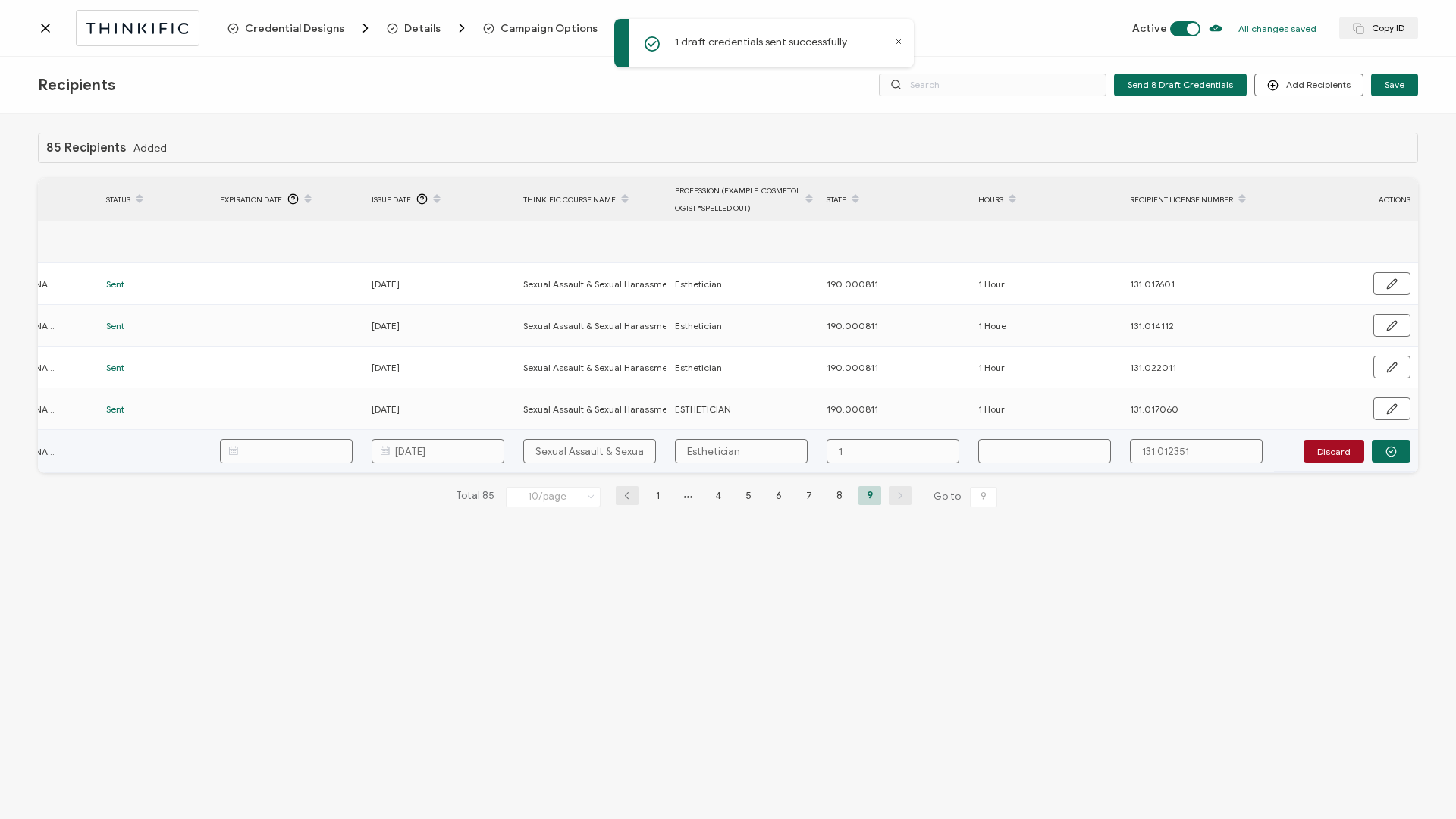
type input "19"
type input "190"
type input "190."
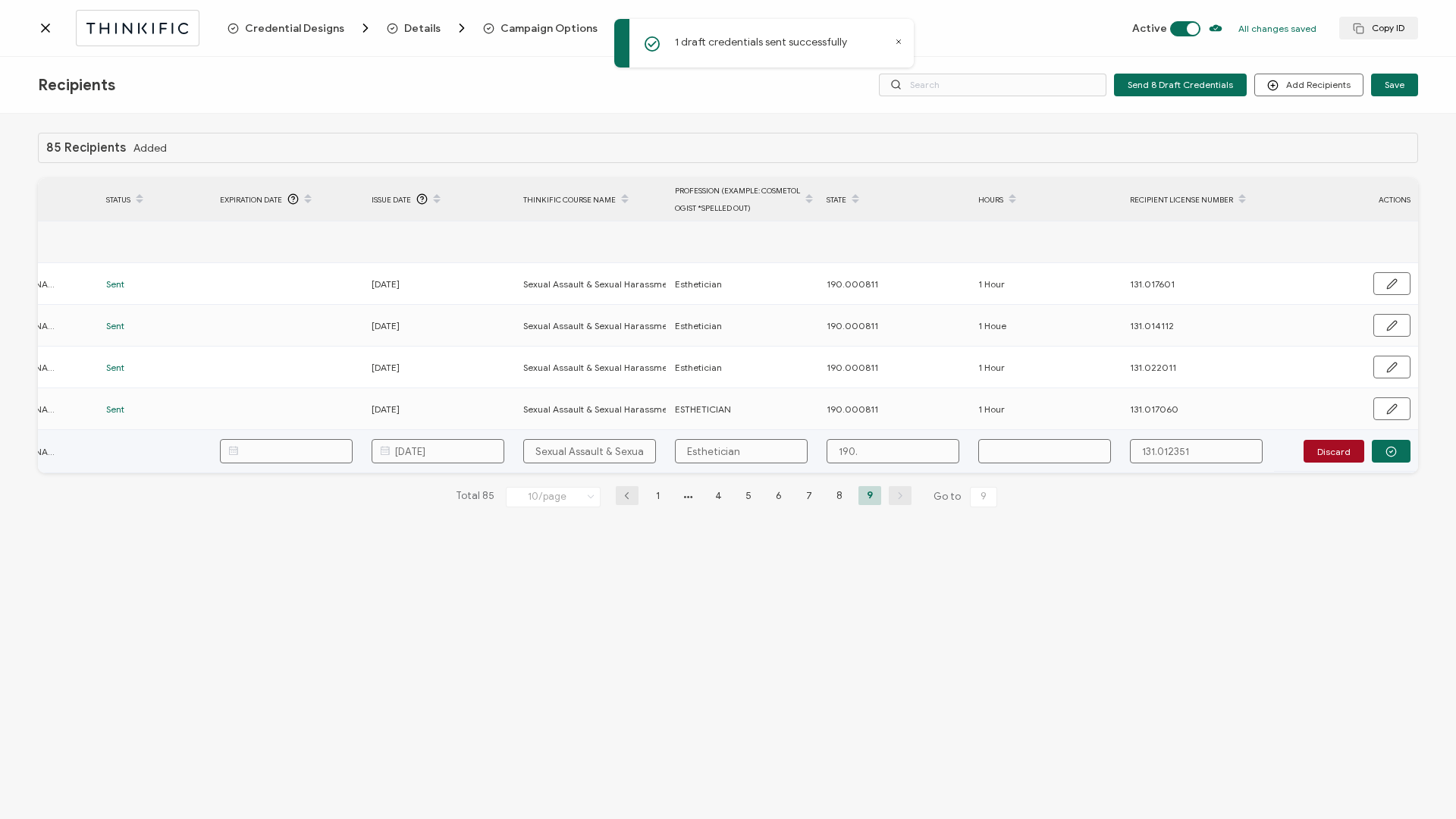
type input "190.0"
type input "190.00"
type input "190.000"
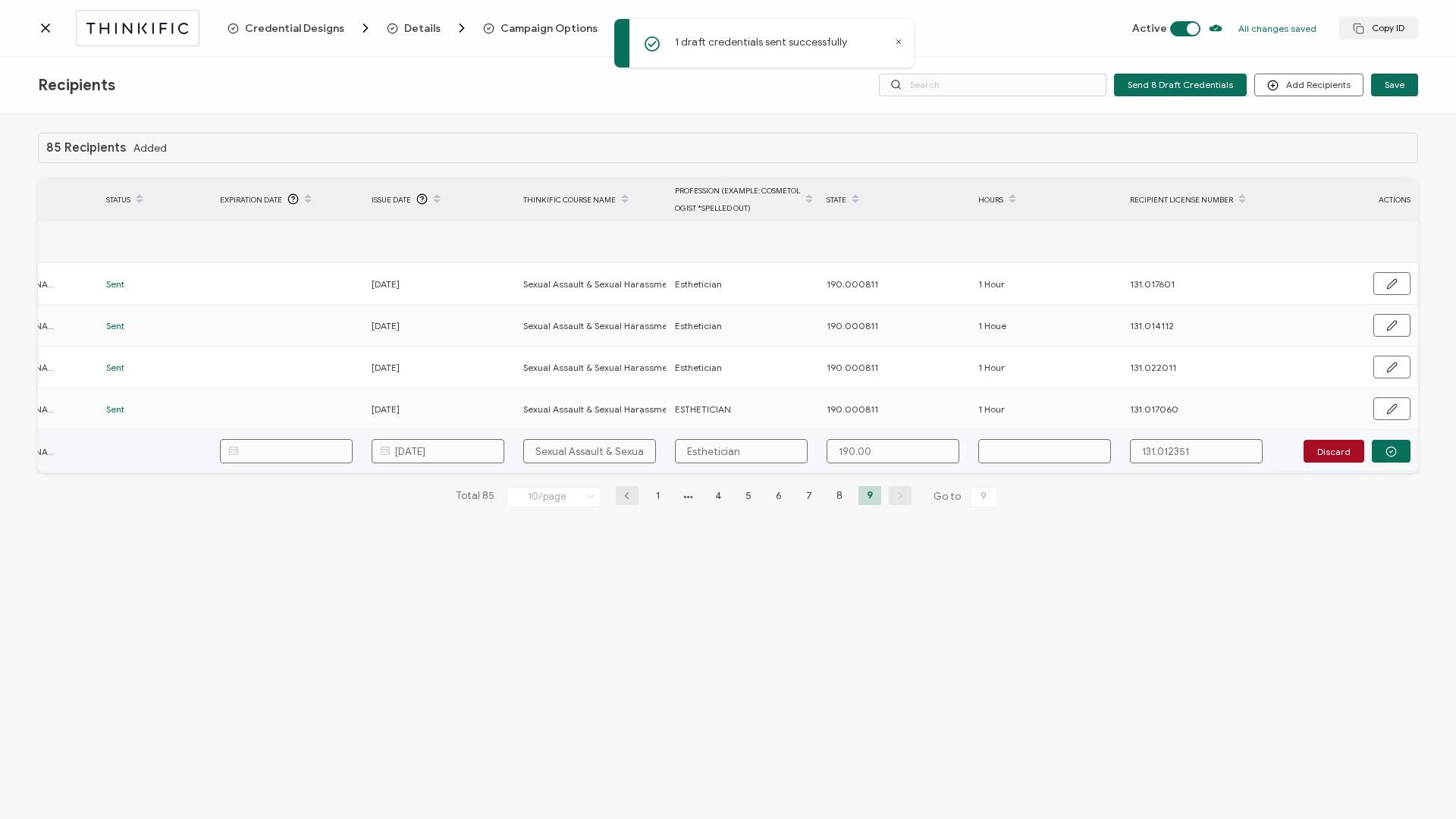
type input "190.000"
type input "190.0008"
type input "190.00081"
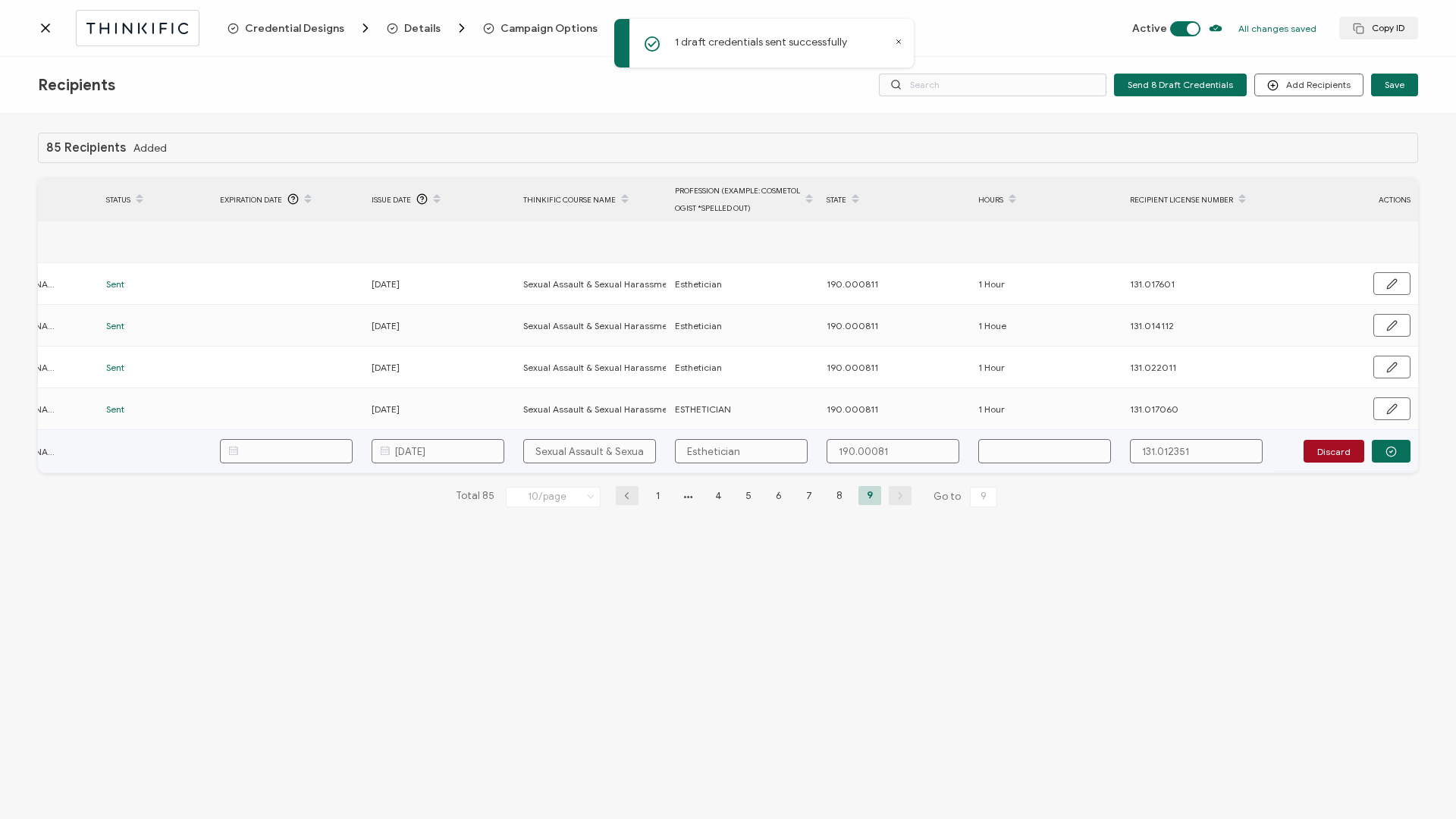
type input "190.000811"
type input "H"
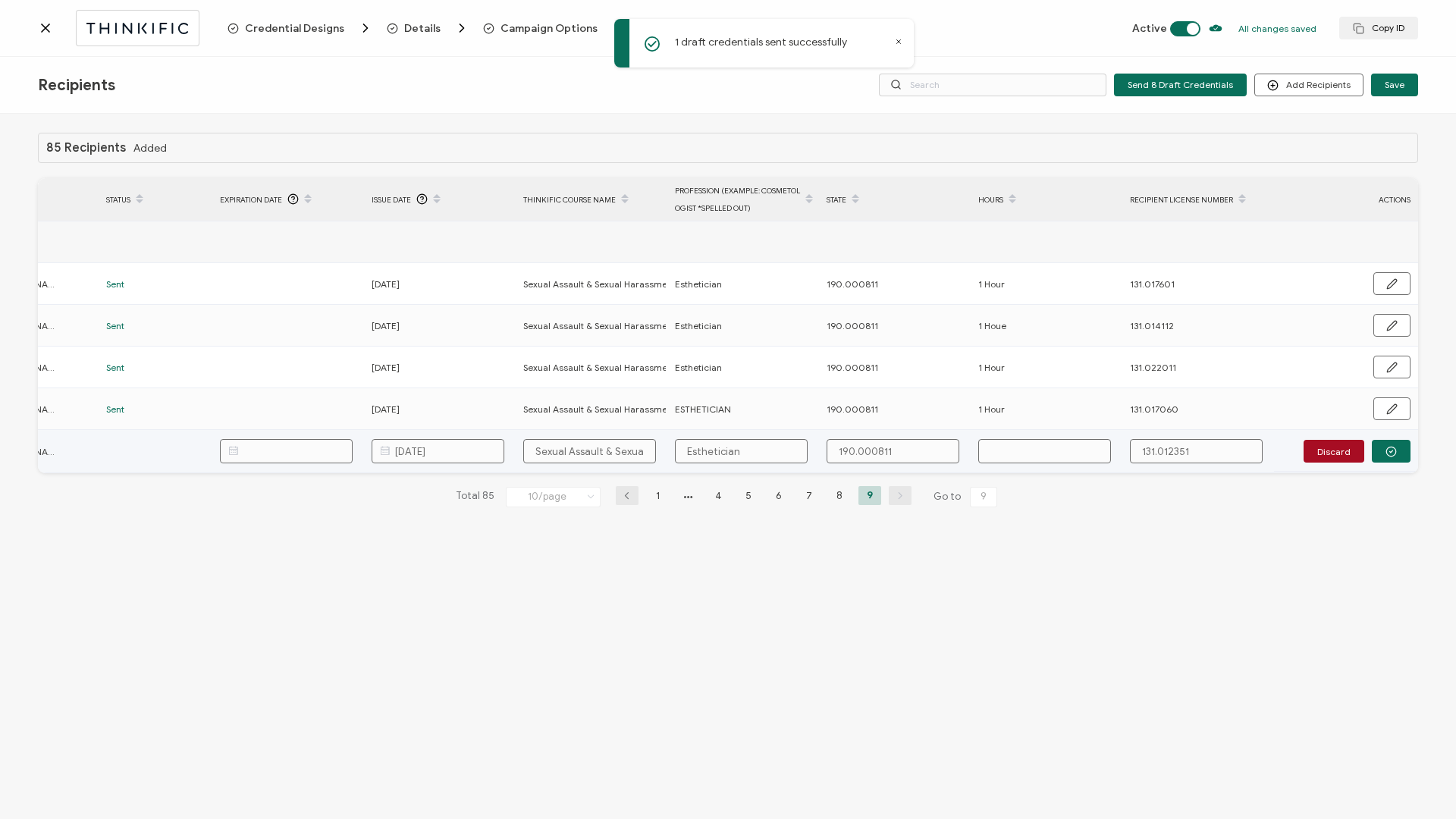
type input "1"
type input "1 H"
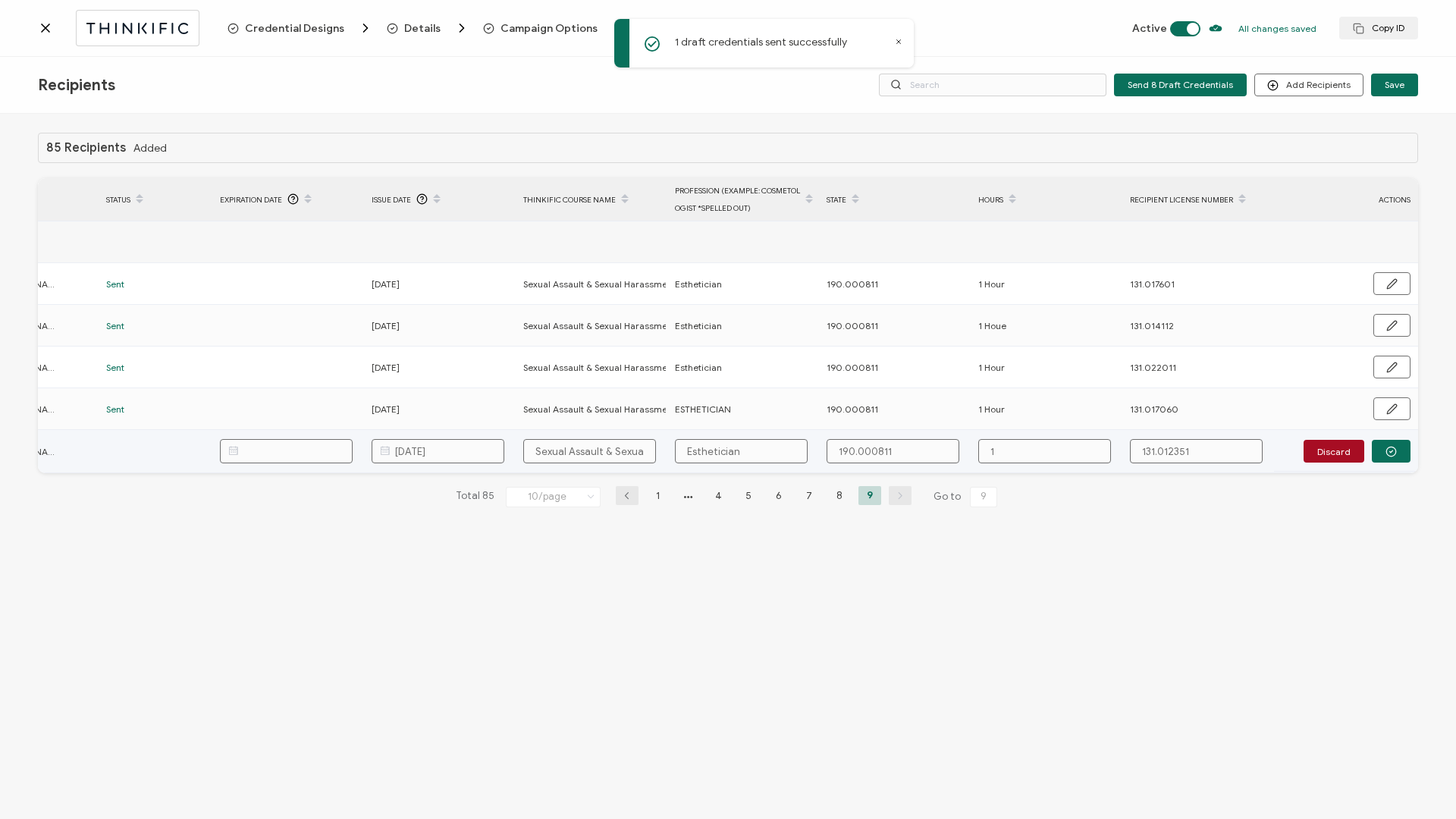
type input "1 H"
type input "1 Ho"
type input "1 Hou"
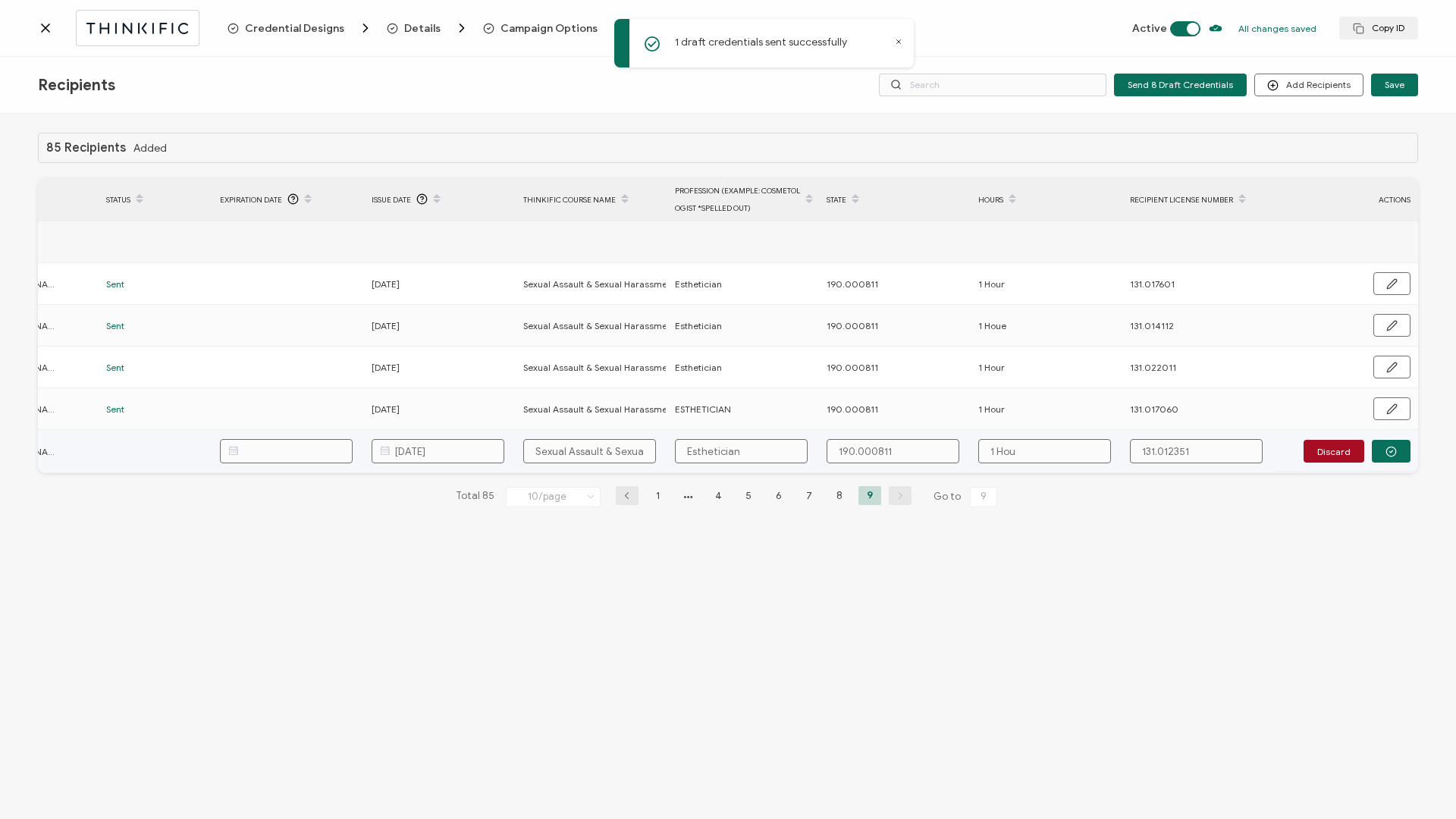
type input "1 Hour"
click at [1091, 351] on button "button" at bounding box center [1392, 451] width 39 height 23
click at [1091, 351] on span "Send" at bounding box center [1386, 451] width 21 height 9
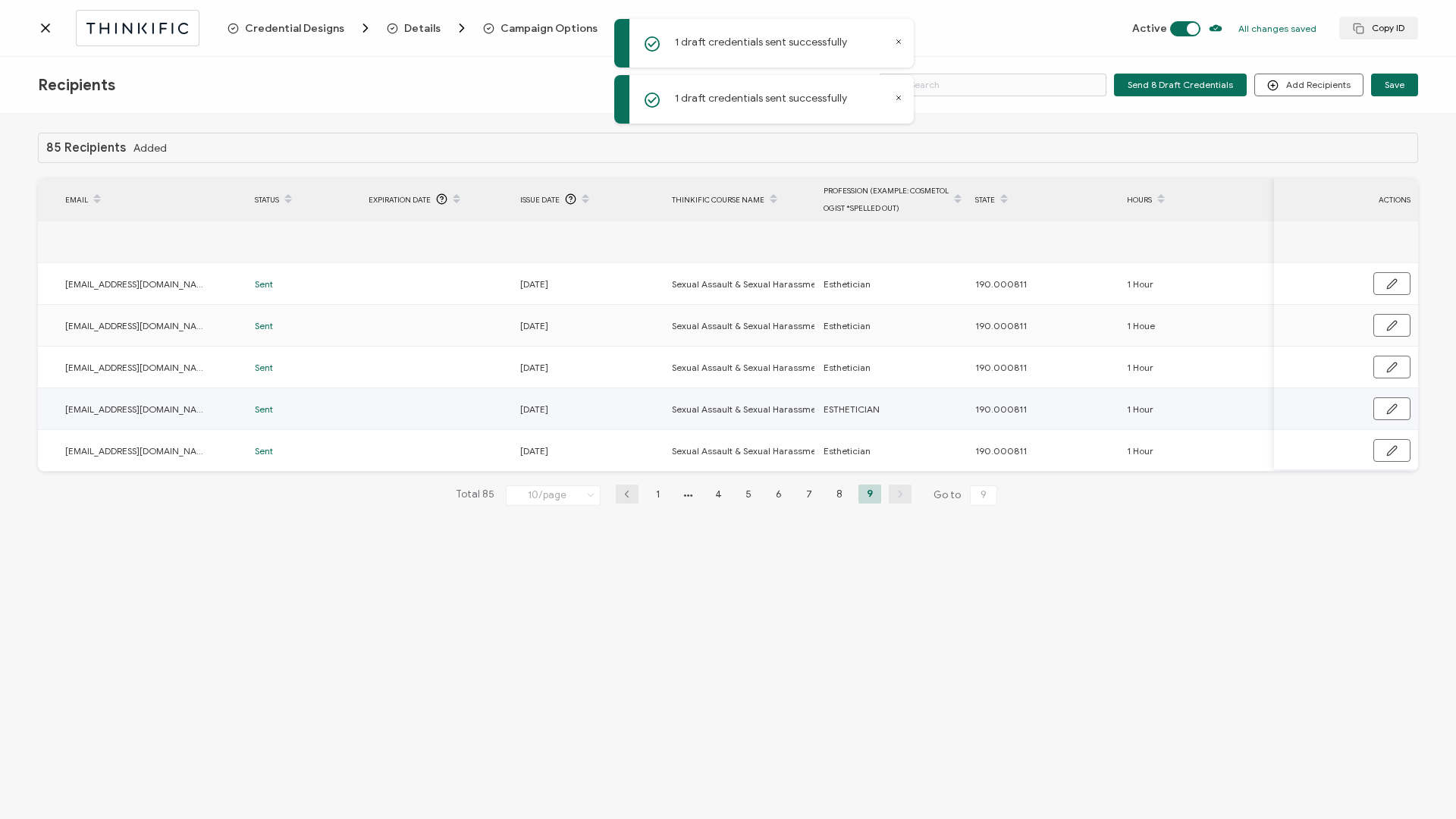
scroll to position [0, 0]
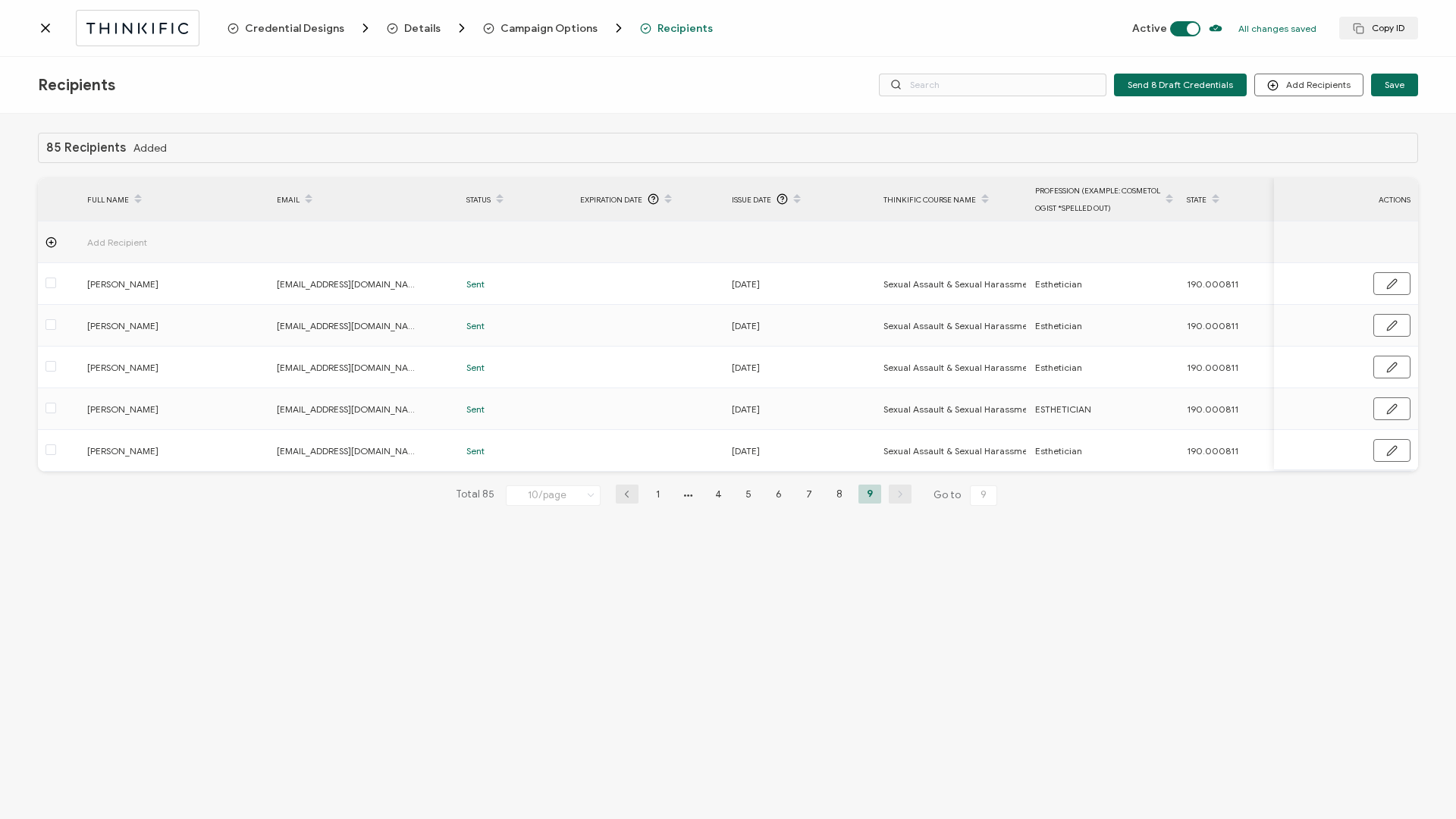
click at [273, 73] on div "Recipients Send 8 Draft Credentials Add Recipients Upload Recipients Import Fro…" at bounding box center [728, 85] width 1456 height 57
click at [838, 351] on li "8" at bounding box center [839, 494] width 23 height 19
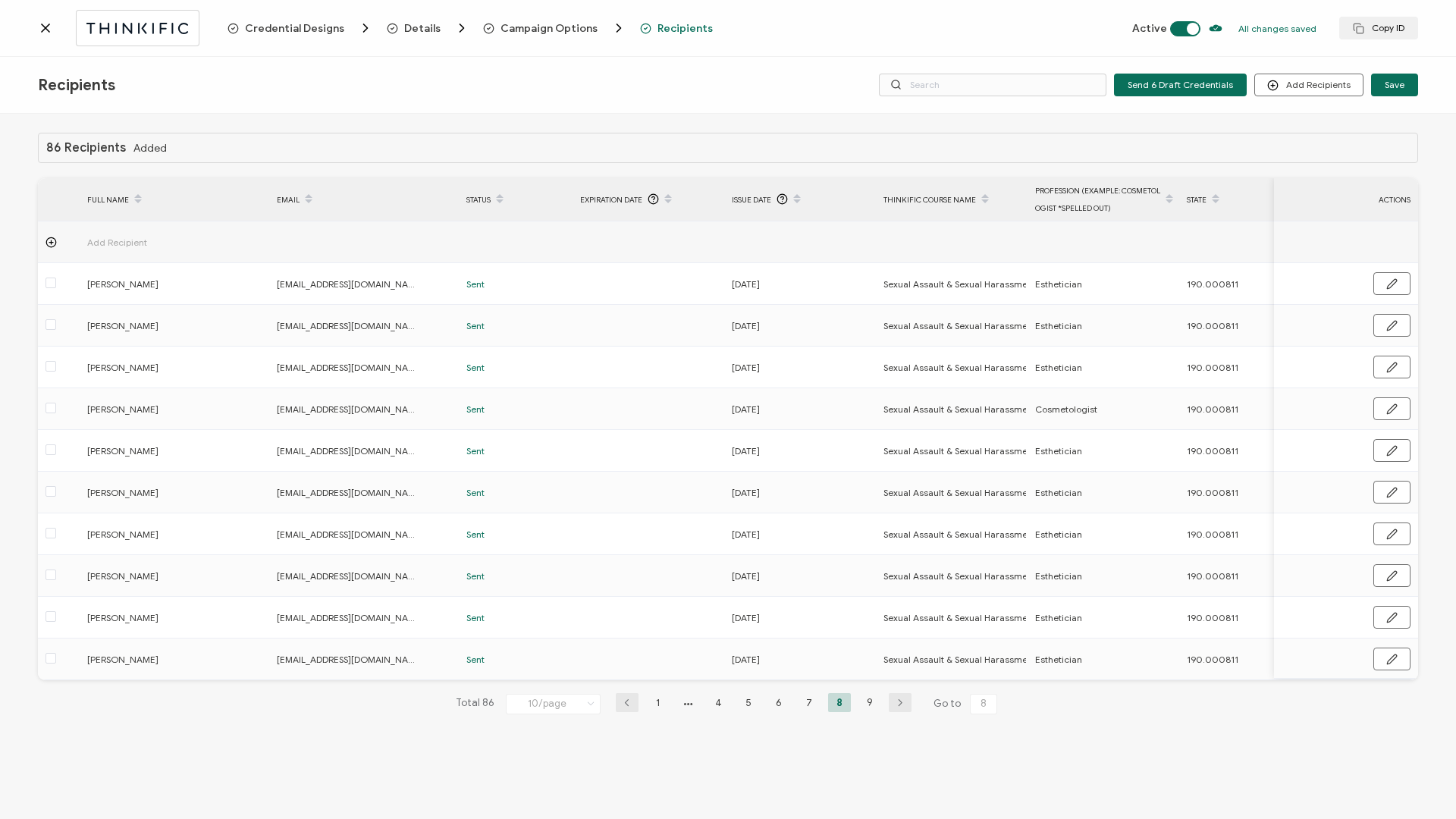
click at [43, 30] on icon at bounding box center [46, 28] width 8 height 8
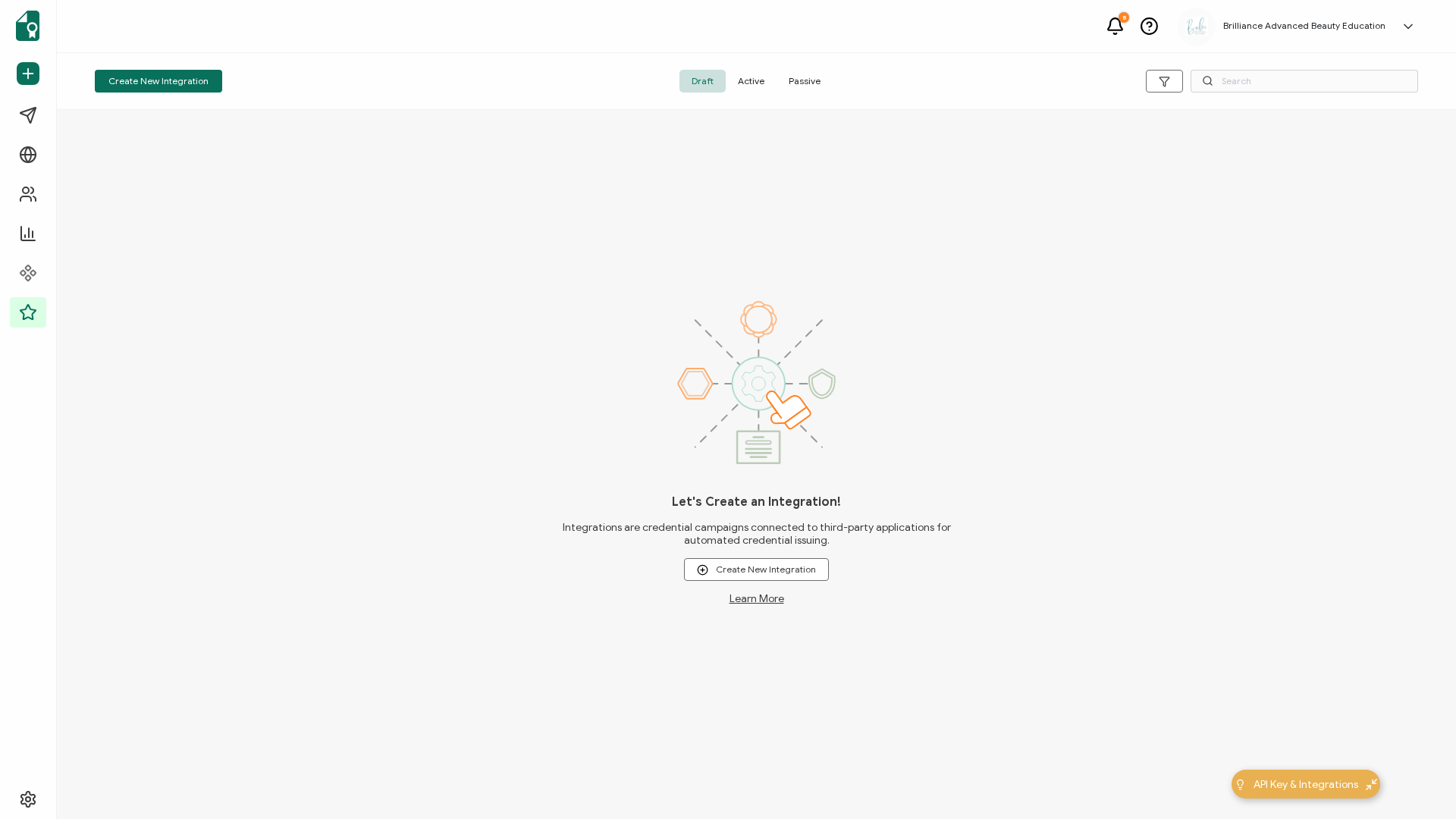
click at [745, 83] on span "Active" at bounding box center [751, 81] width 50 height 23
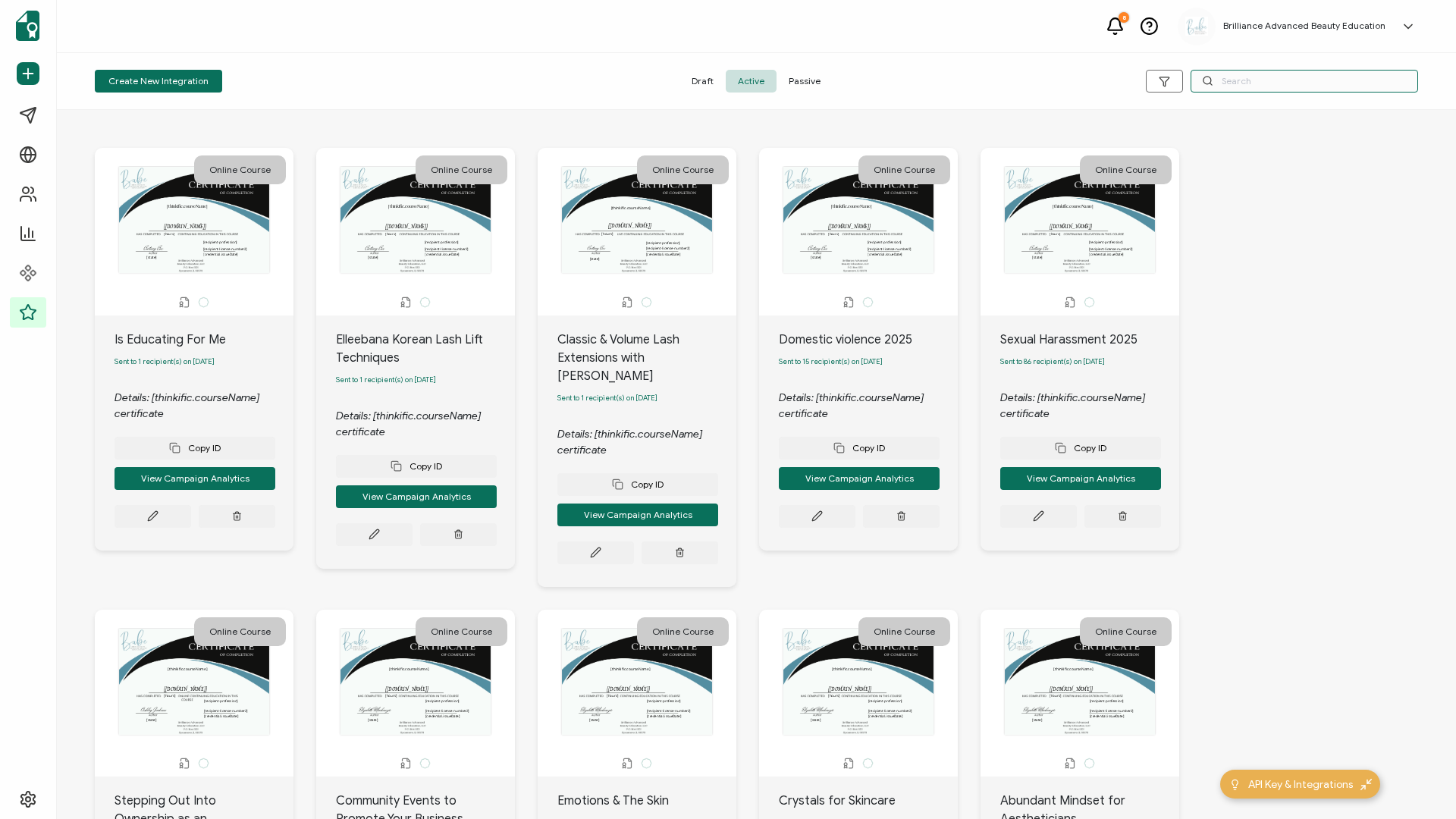
click at [1091, 87] on input "text" at bounding box center [1304, 81] width 227 height 23
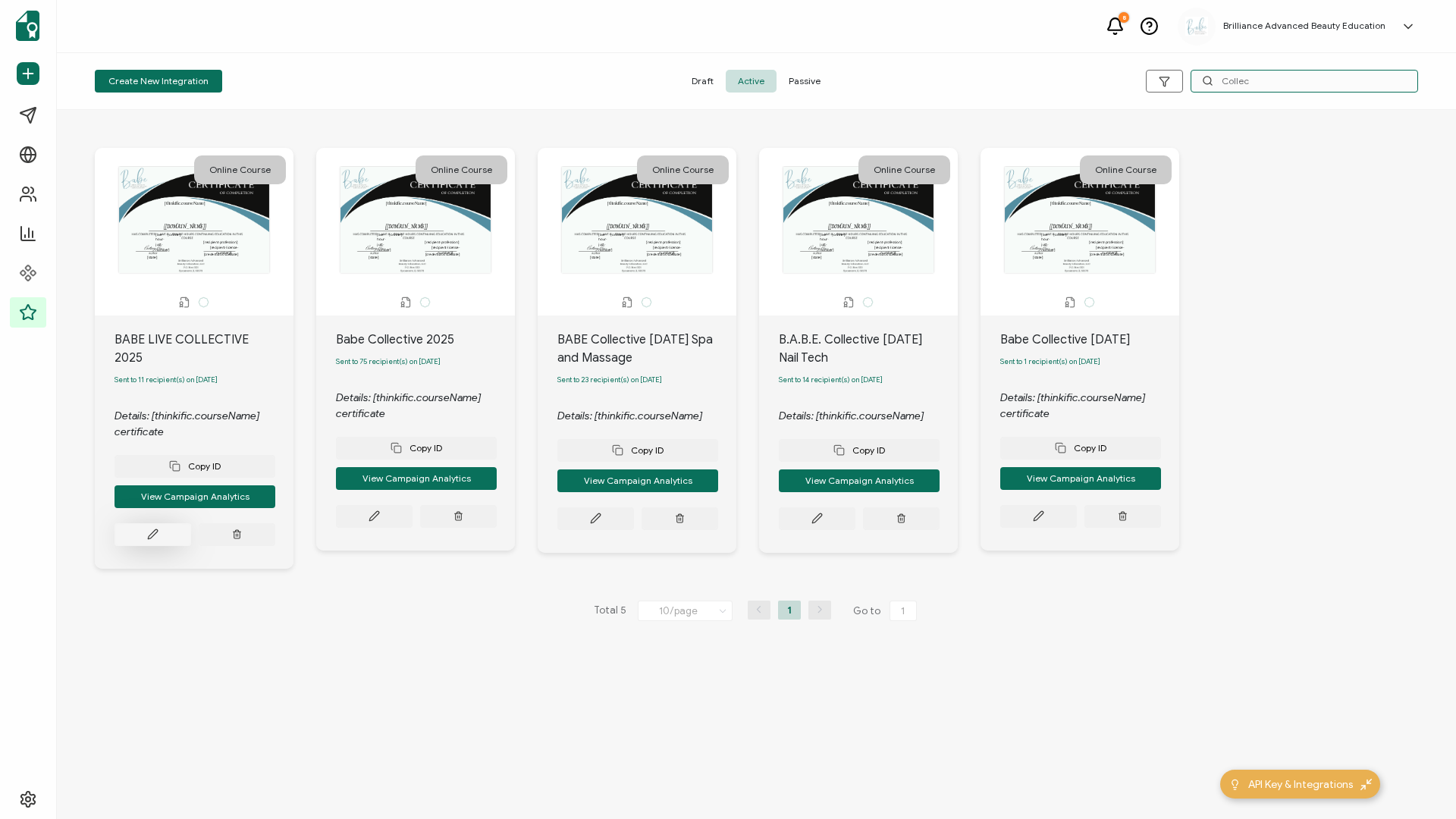
type input "Collec"
click at [159, 351] on button at bounding box center [153, 534] width 77 height 23
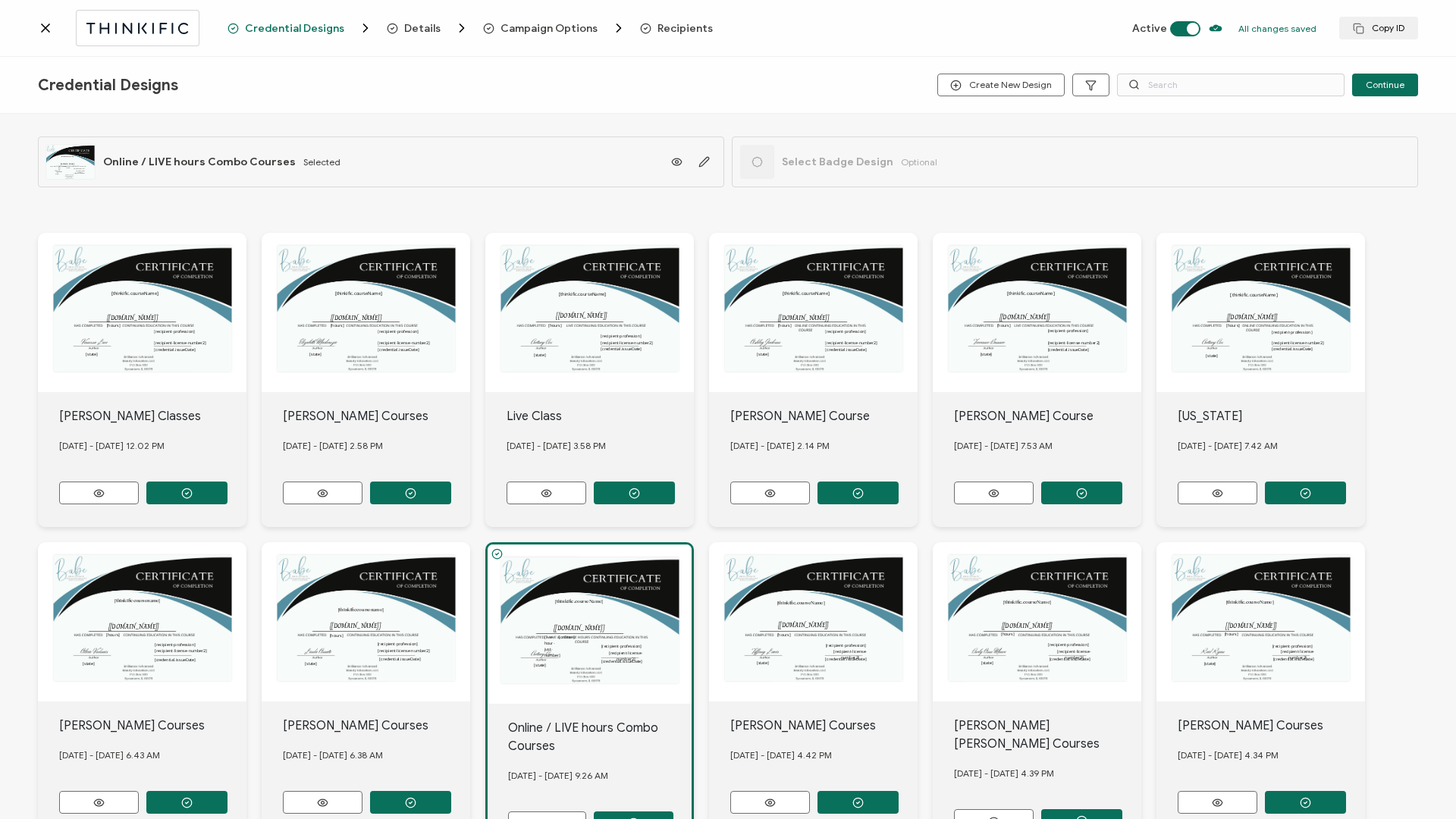
click at [678, 24] on span "Recipients" at bounding box center [685, 28] width 55 height 12
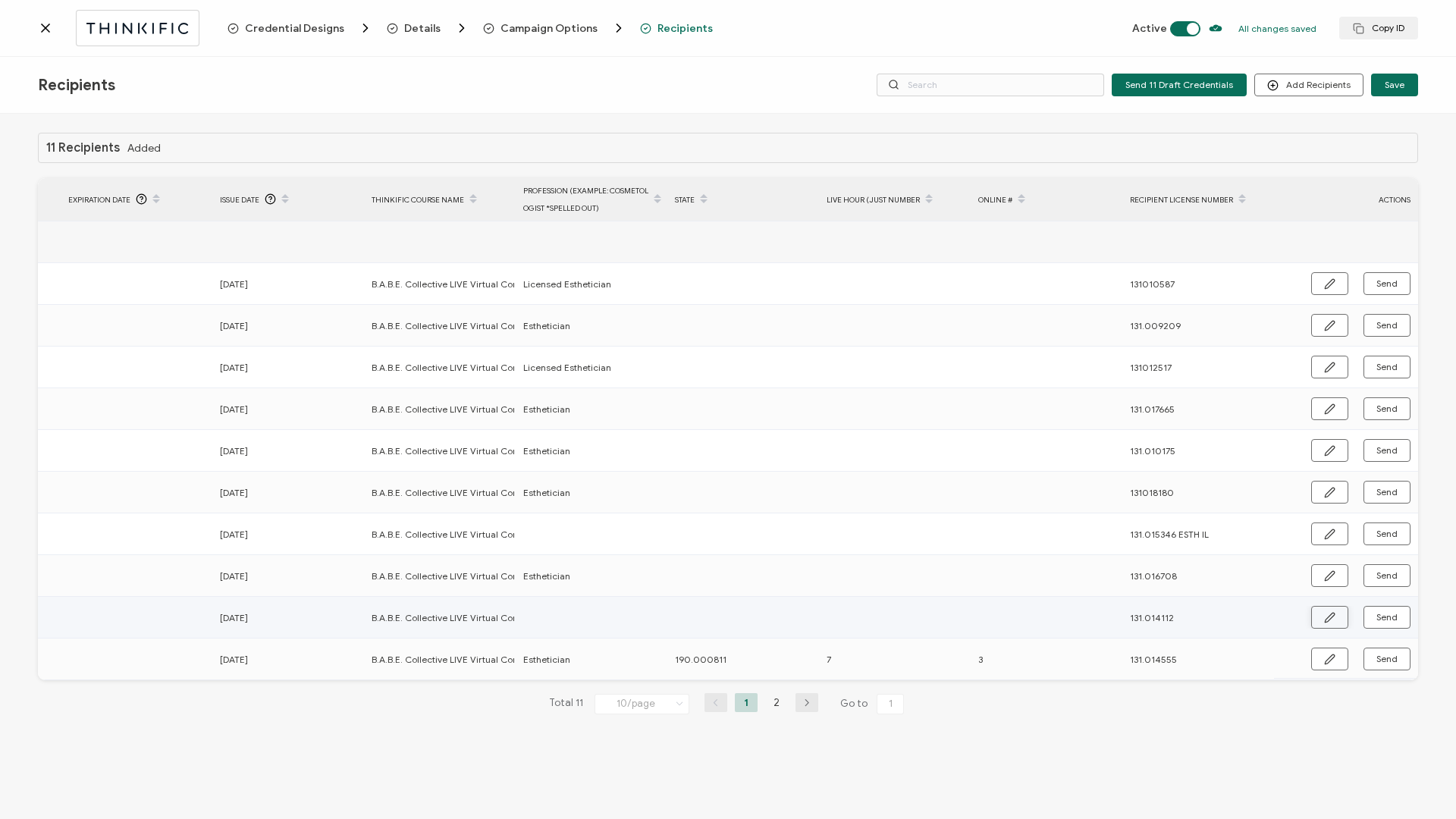
click at [1091, 351] on icon "button" at bounding box center [1329, 618] width 12 height 12
click at [607, 351] on input "text" at bounding box center [589, 618] width 133 height 24
type input "E"
type input "Es"
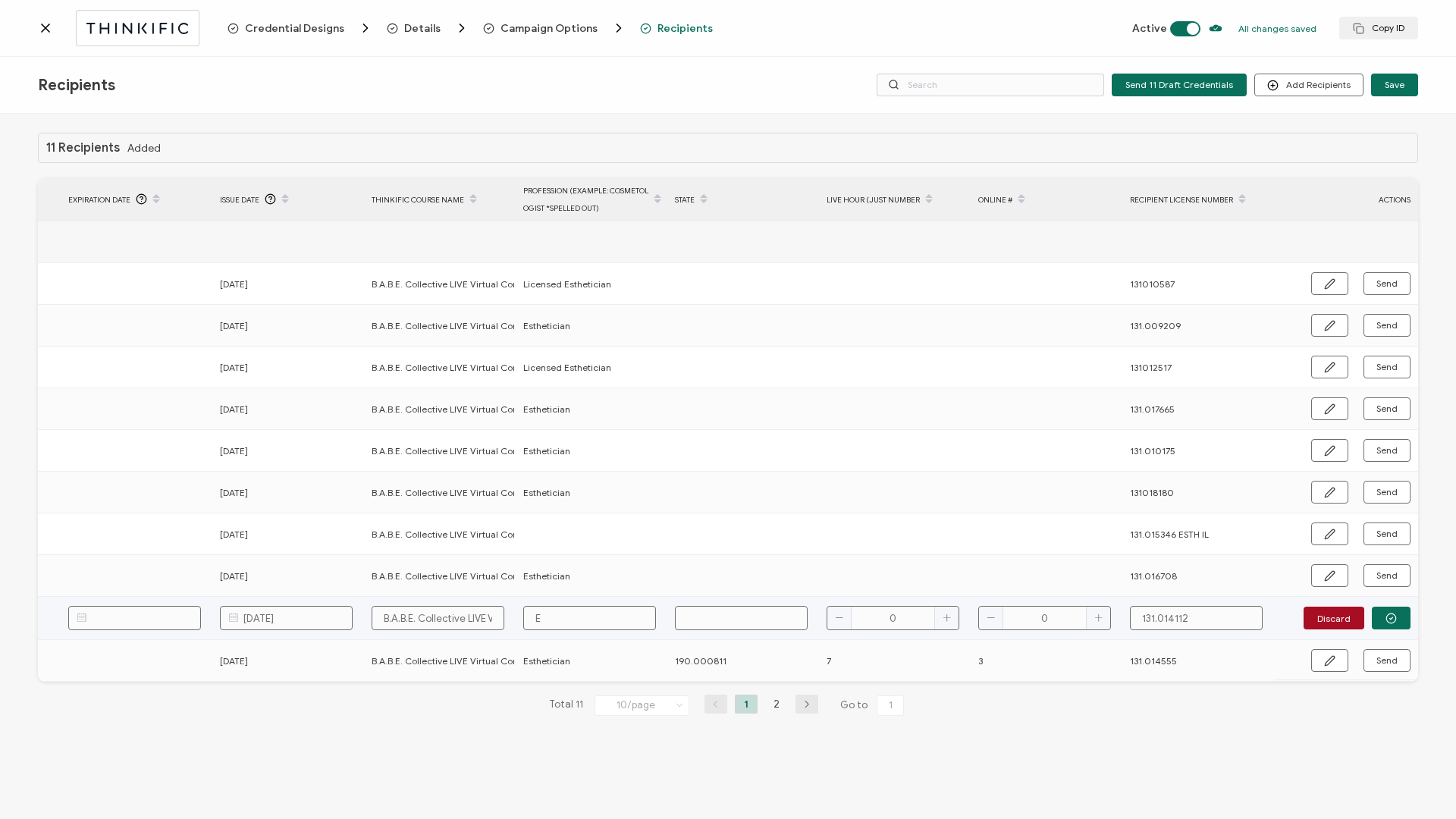
type input "Es"
type input "Est"
type input "Esth"
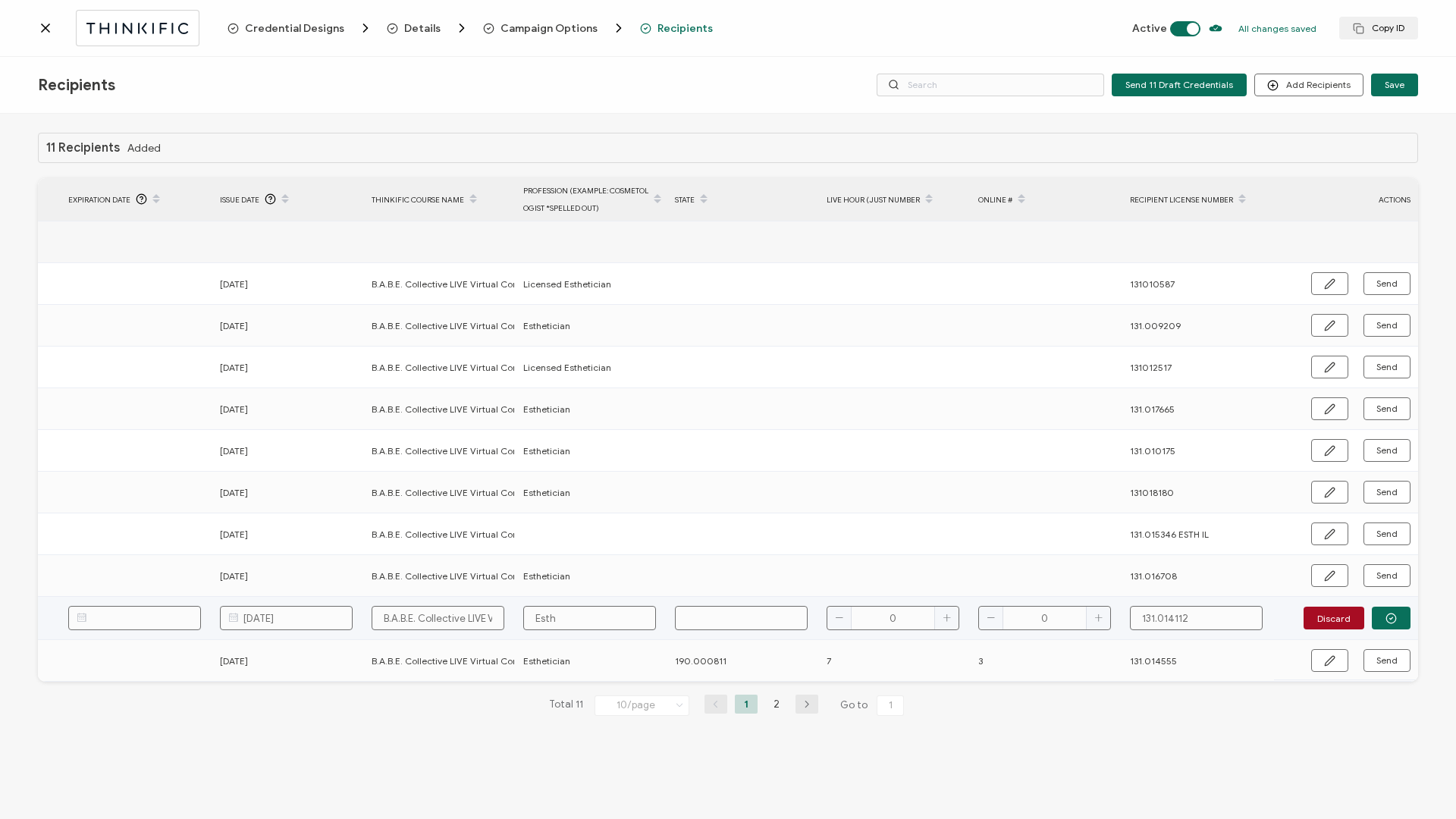
type input "Esthe"
type input "Esthei"
type input "Esthe"
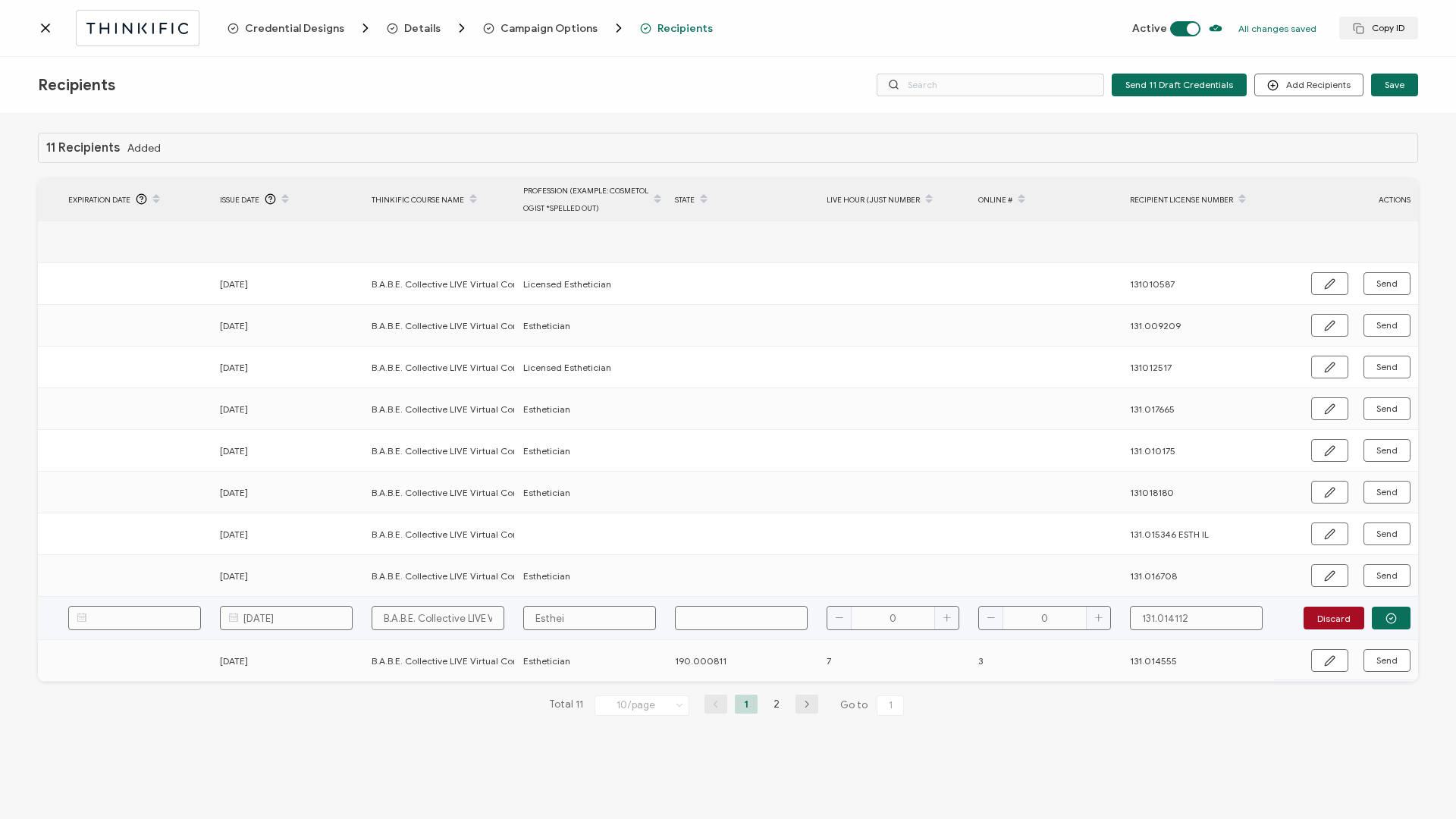
type input "Esthe"
type input "Esthet"
type input "Estheti"
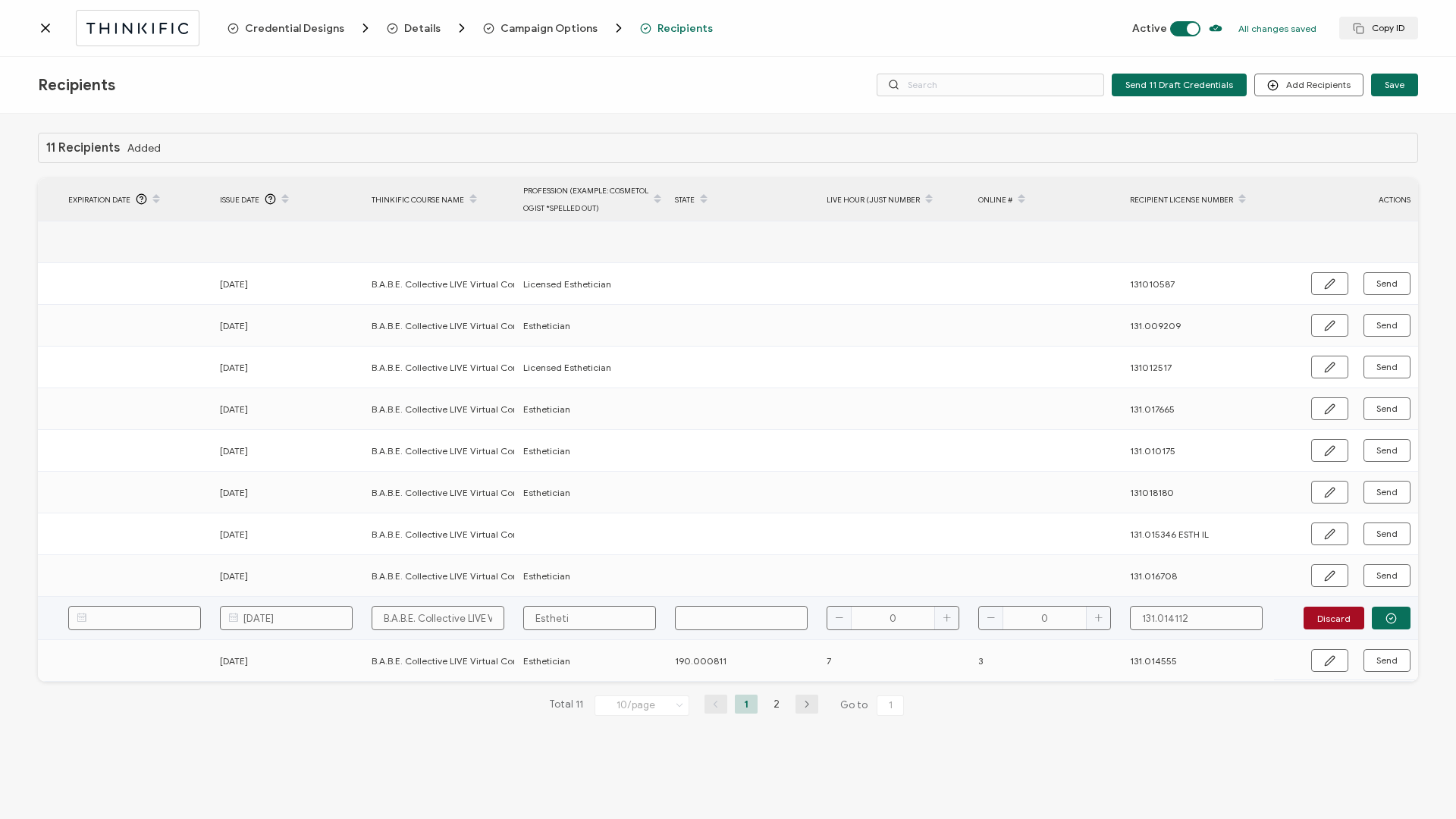
type input "Esthetic"
type input "Esthetici"
type input "Estheticia"
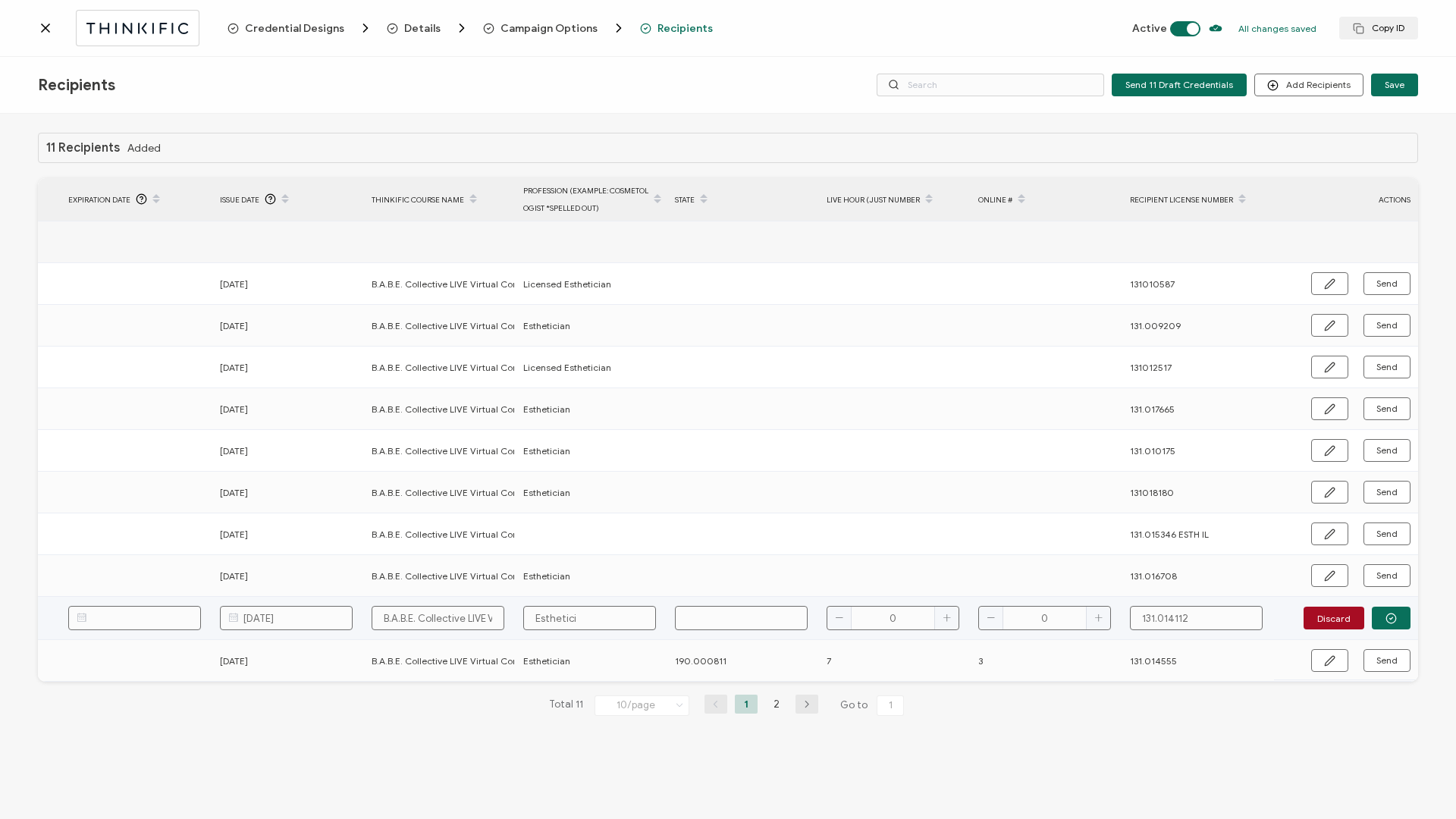
type input "Estheticia"
type input "Esthetician"
type input "1"
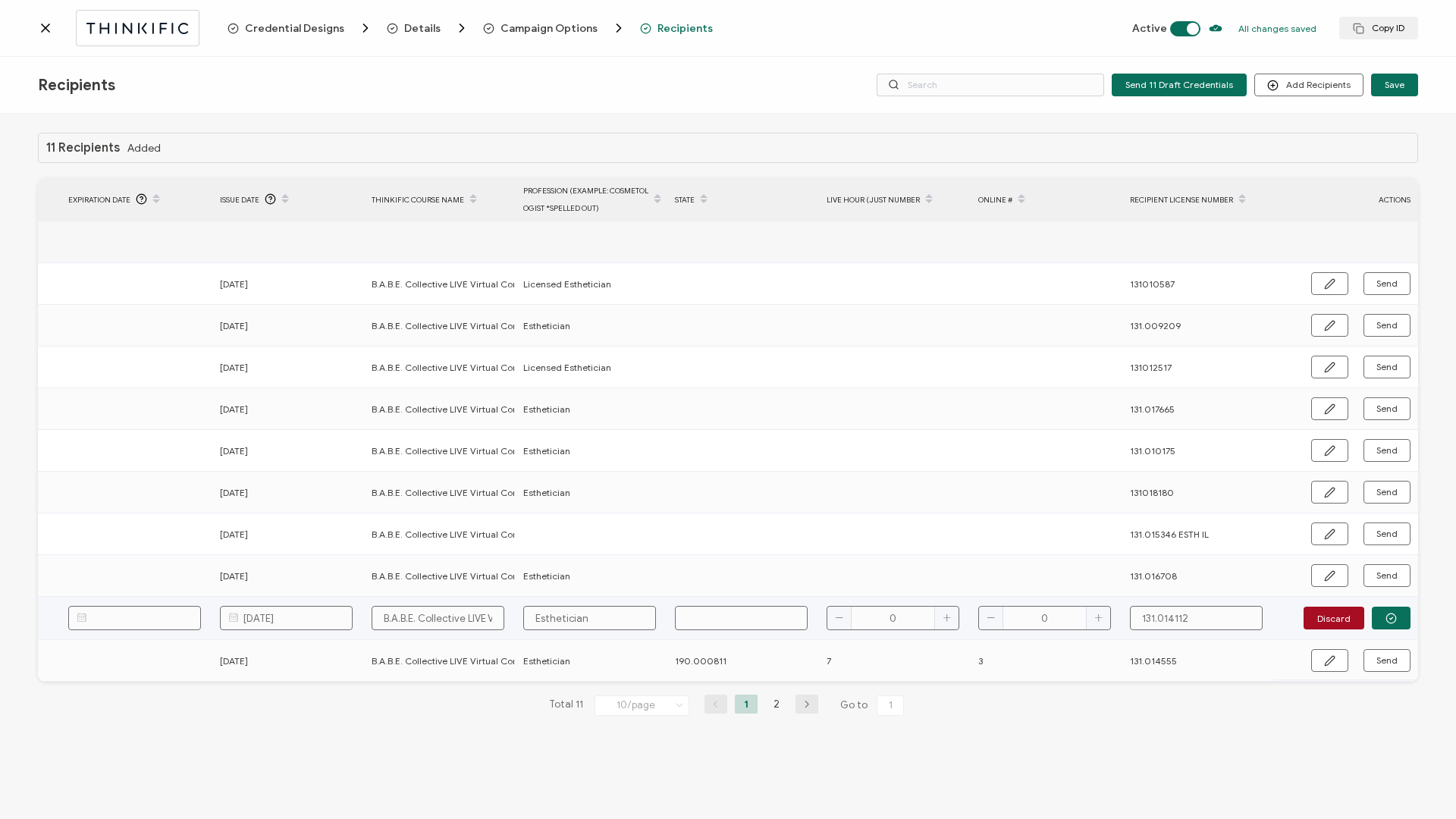
type input "1"
type input "19"
type input "190"
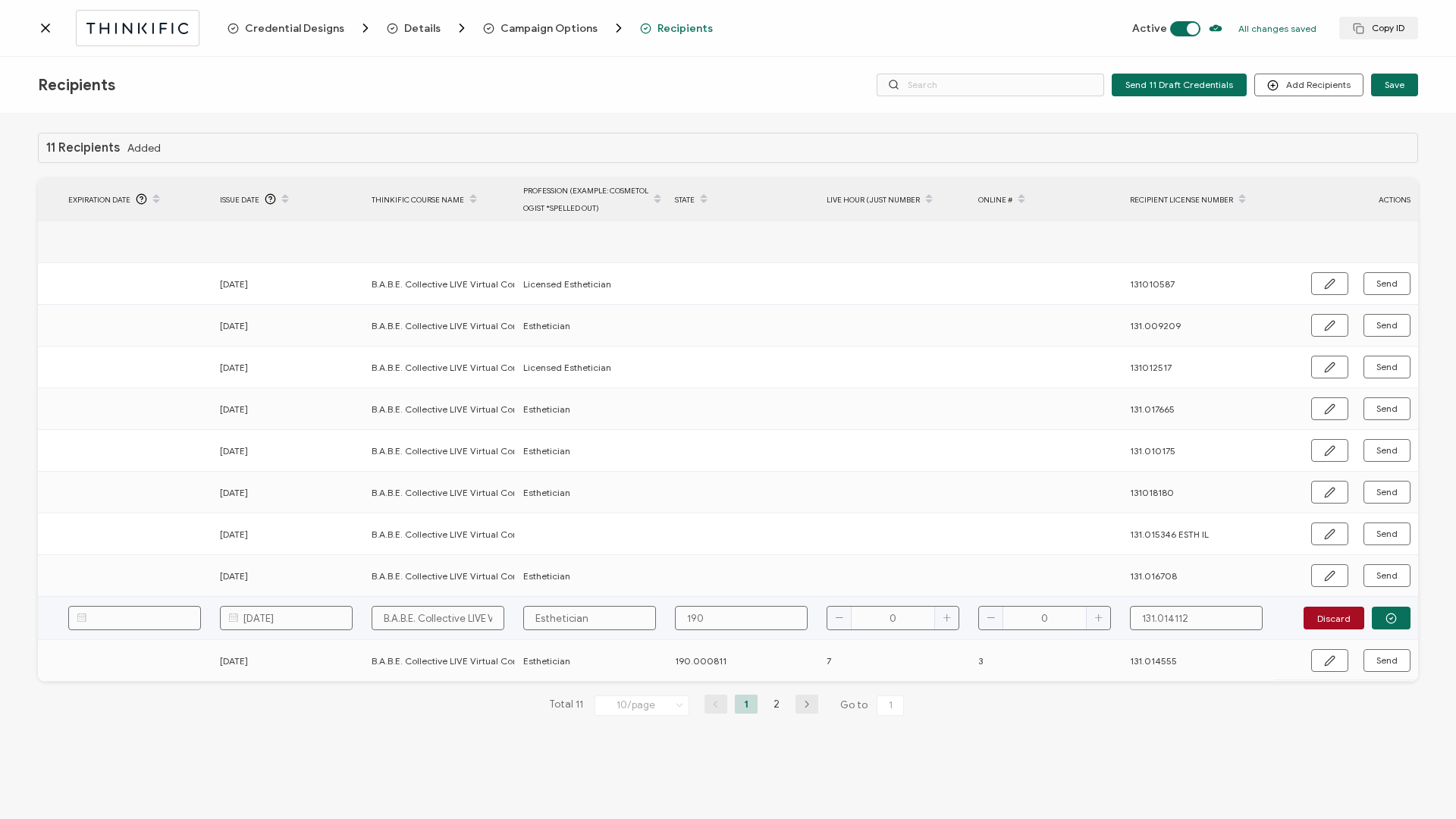
type input "190."
type input "190.0"
type input "190.00"
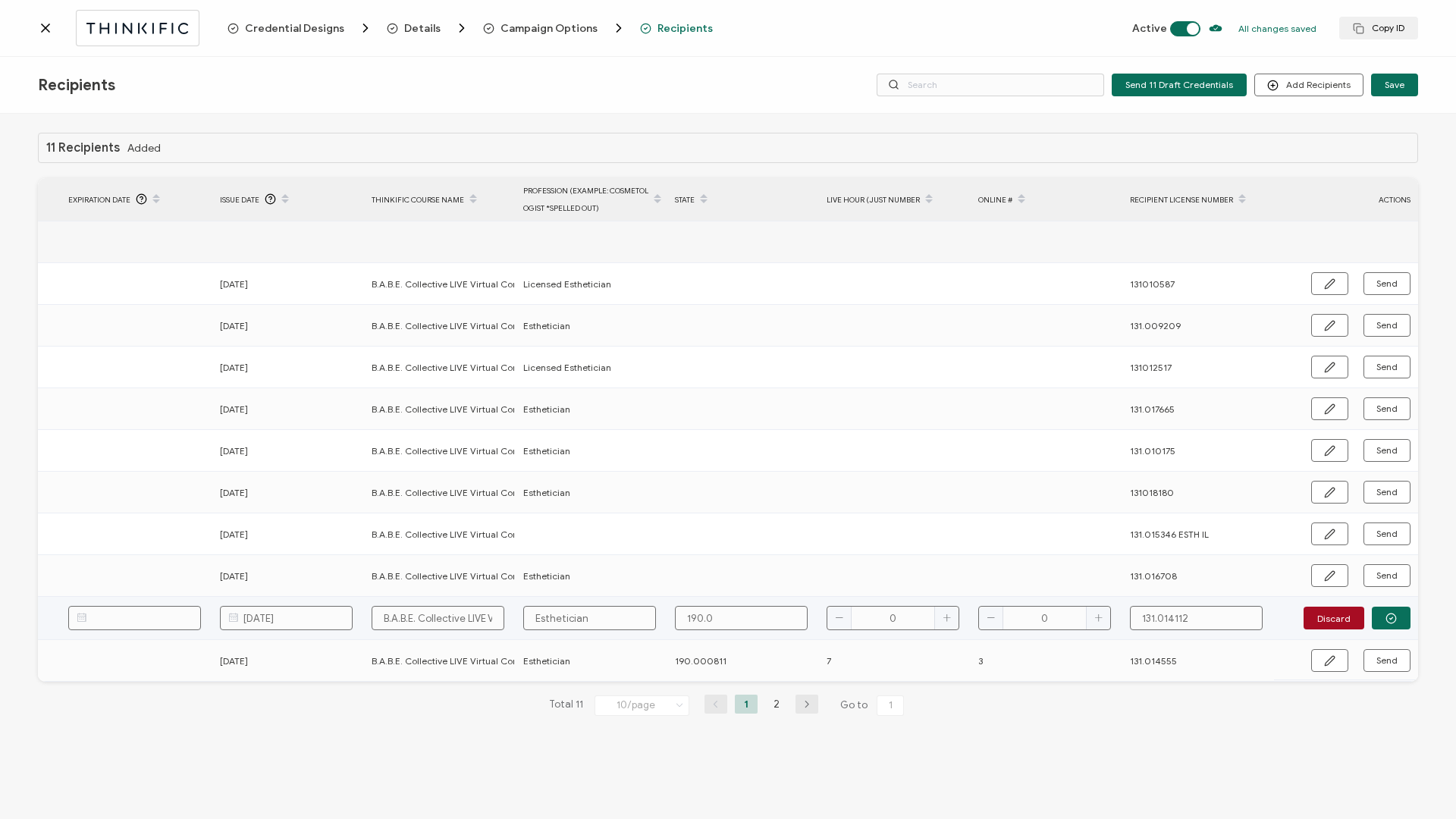
type input "190.00"
type input "190.000"
type input "190.0008"
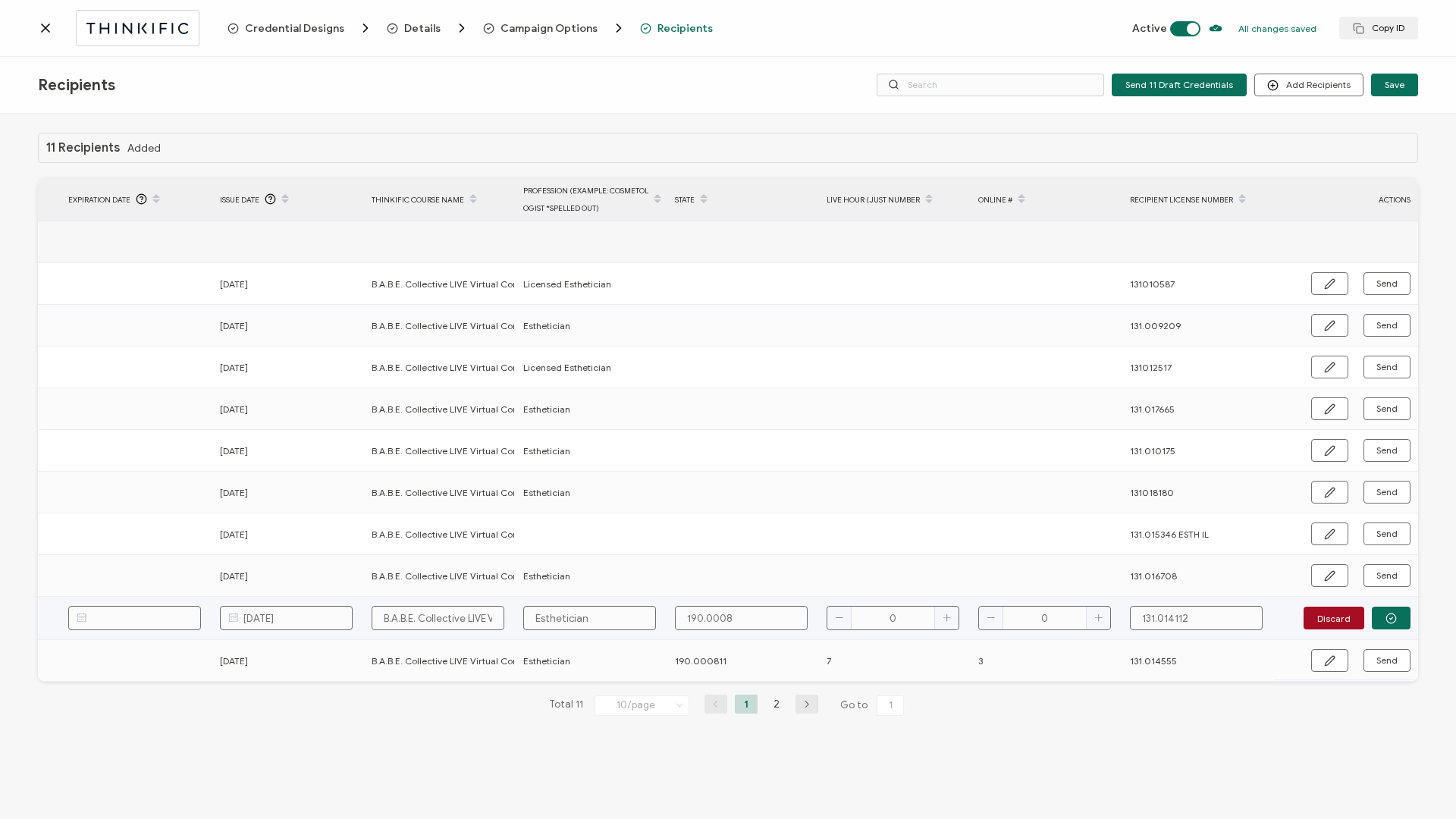
type input "190.00081"
type input "190.000811"
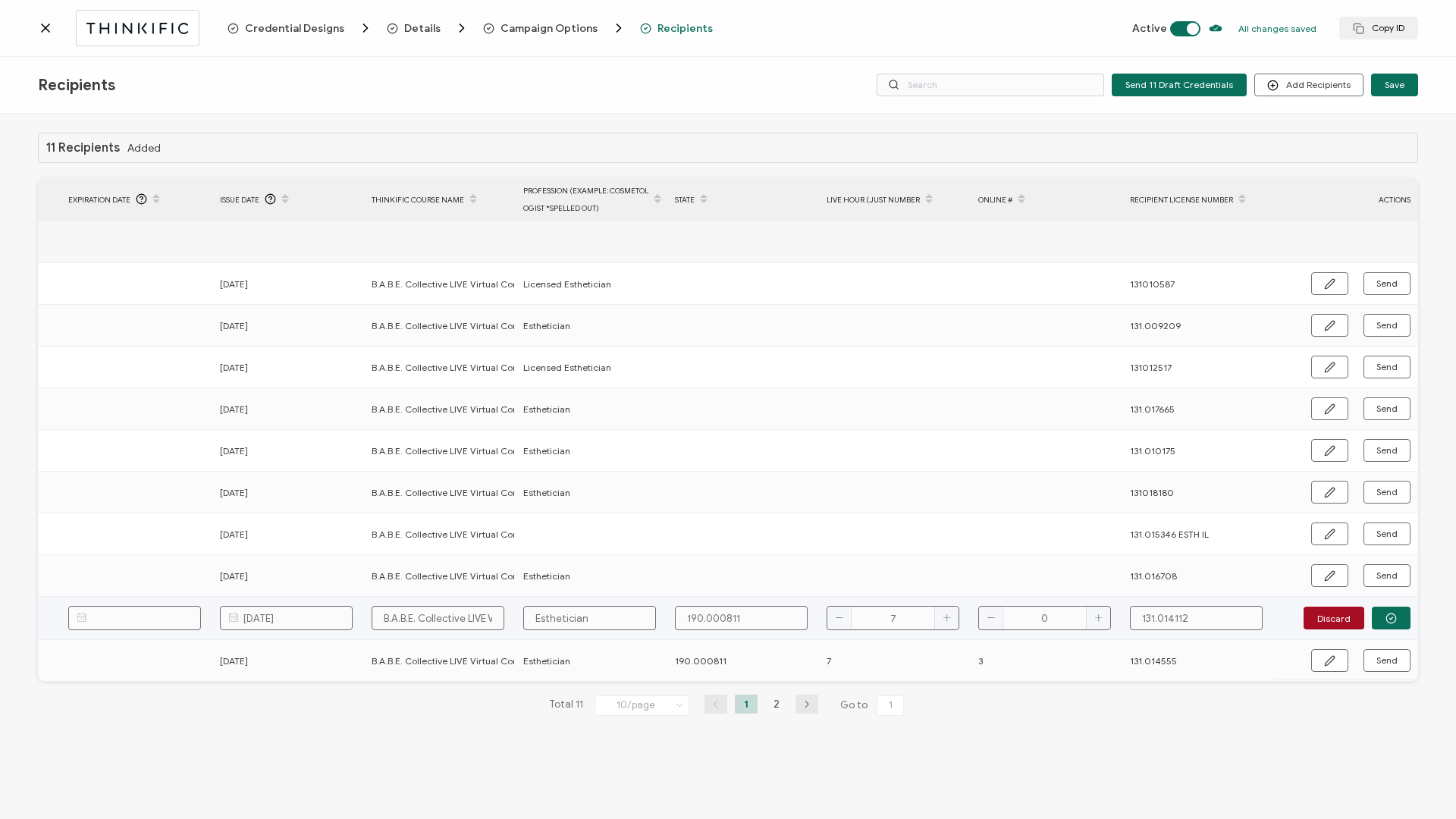
type input "7"
click at [1091, 351] on icon "button" at bounding box center [1391, 618] width 12 height 12
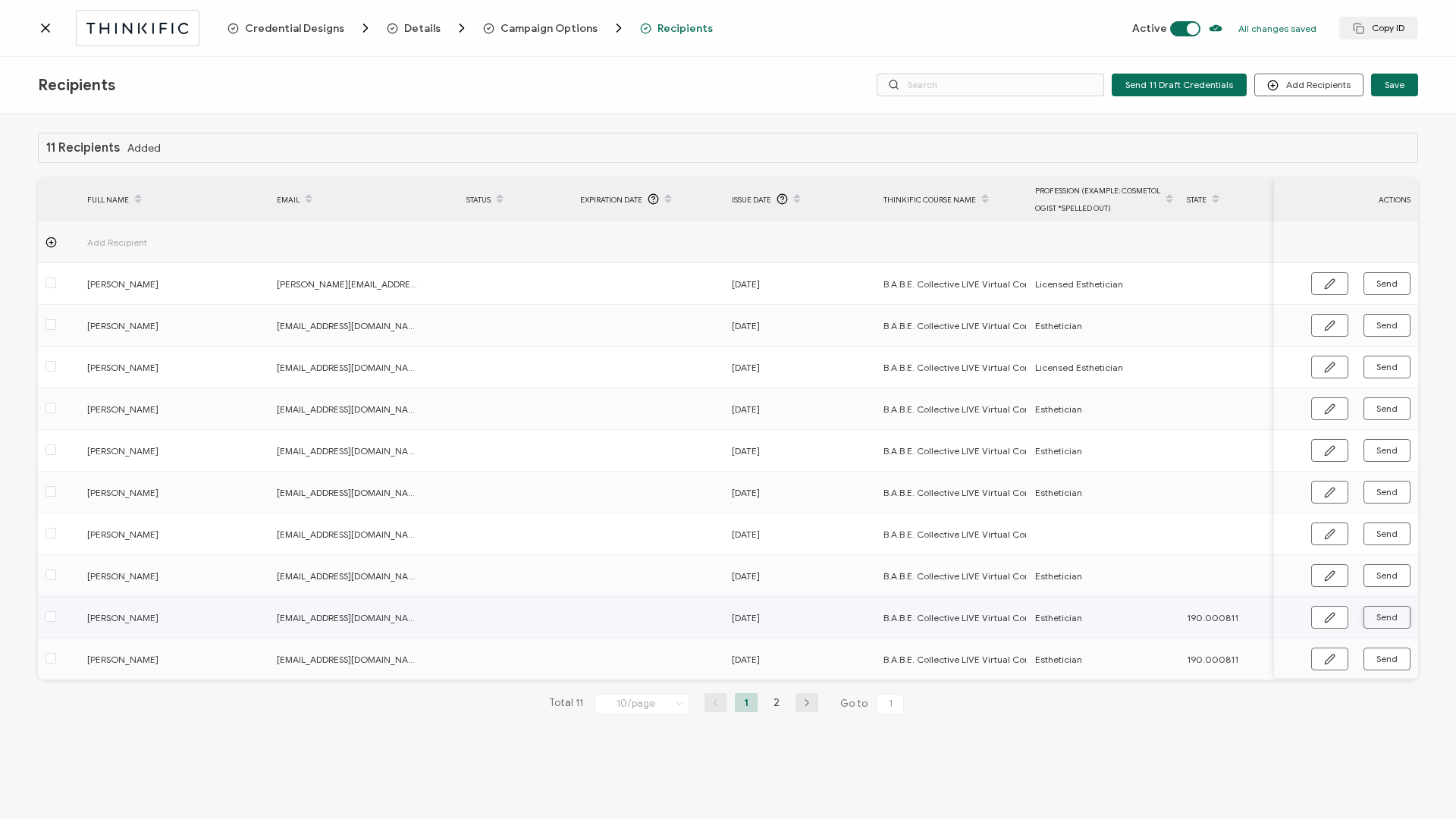
click at [760, 351] on span "[DATE]" at bounding box center [746, 618] width 28 height 17
click at [1091, 351] on button "button" at bounding box center [1329, 617] width 37 height 23
click at [816, 351] on input "[DATE]" at bounding box center [798, 618] width 133 height 24
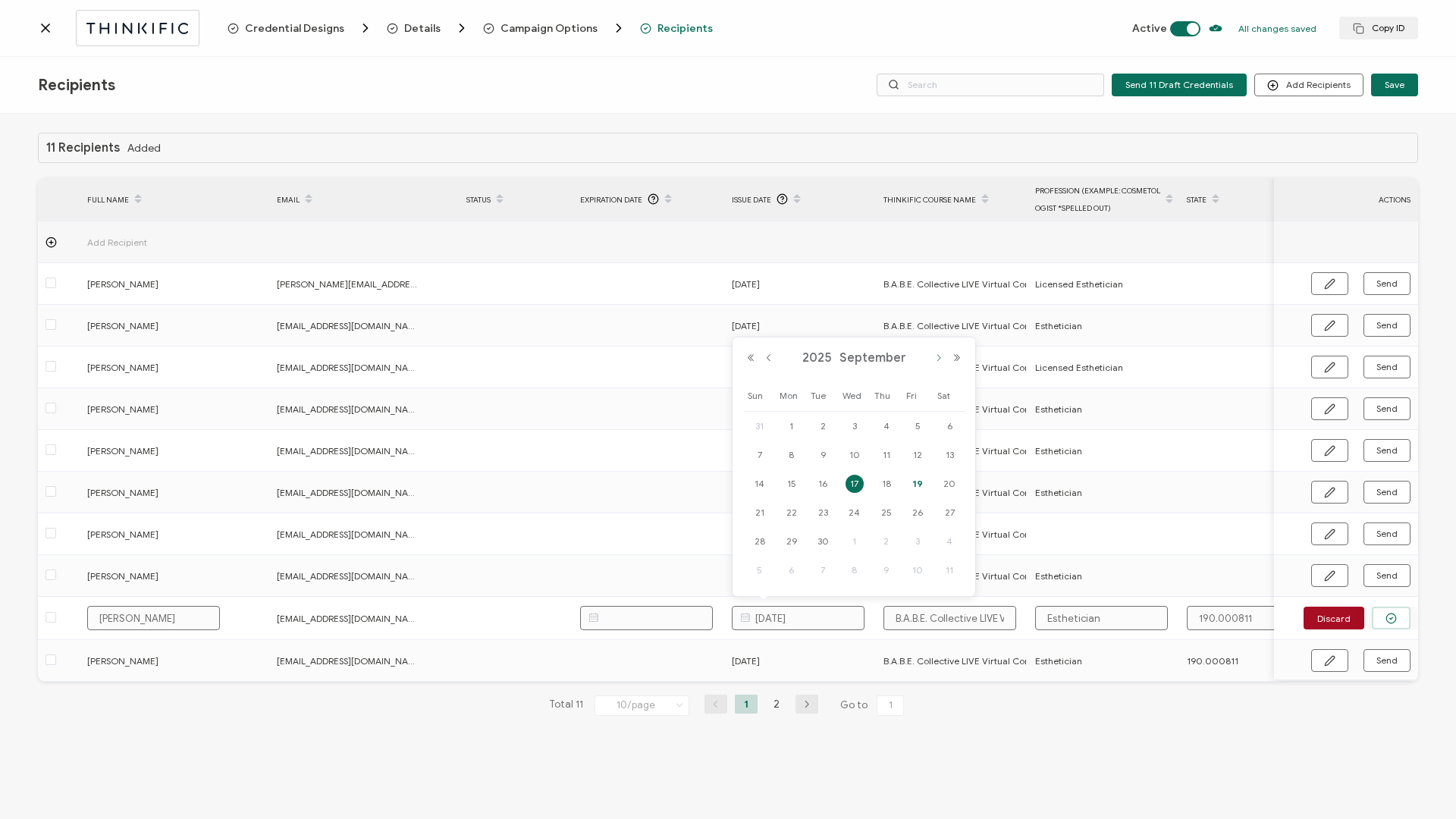
click at [933, 351] on button "Next Month" at bounding box center [938, 358] width 18 height 11
click at [769, 351] on button "Previous Month" at bounding box center [768, 358] width 18 height 11
click at [759, 351] on span "28" at bounding box center [759, 541] width 18 height 18
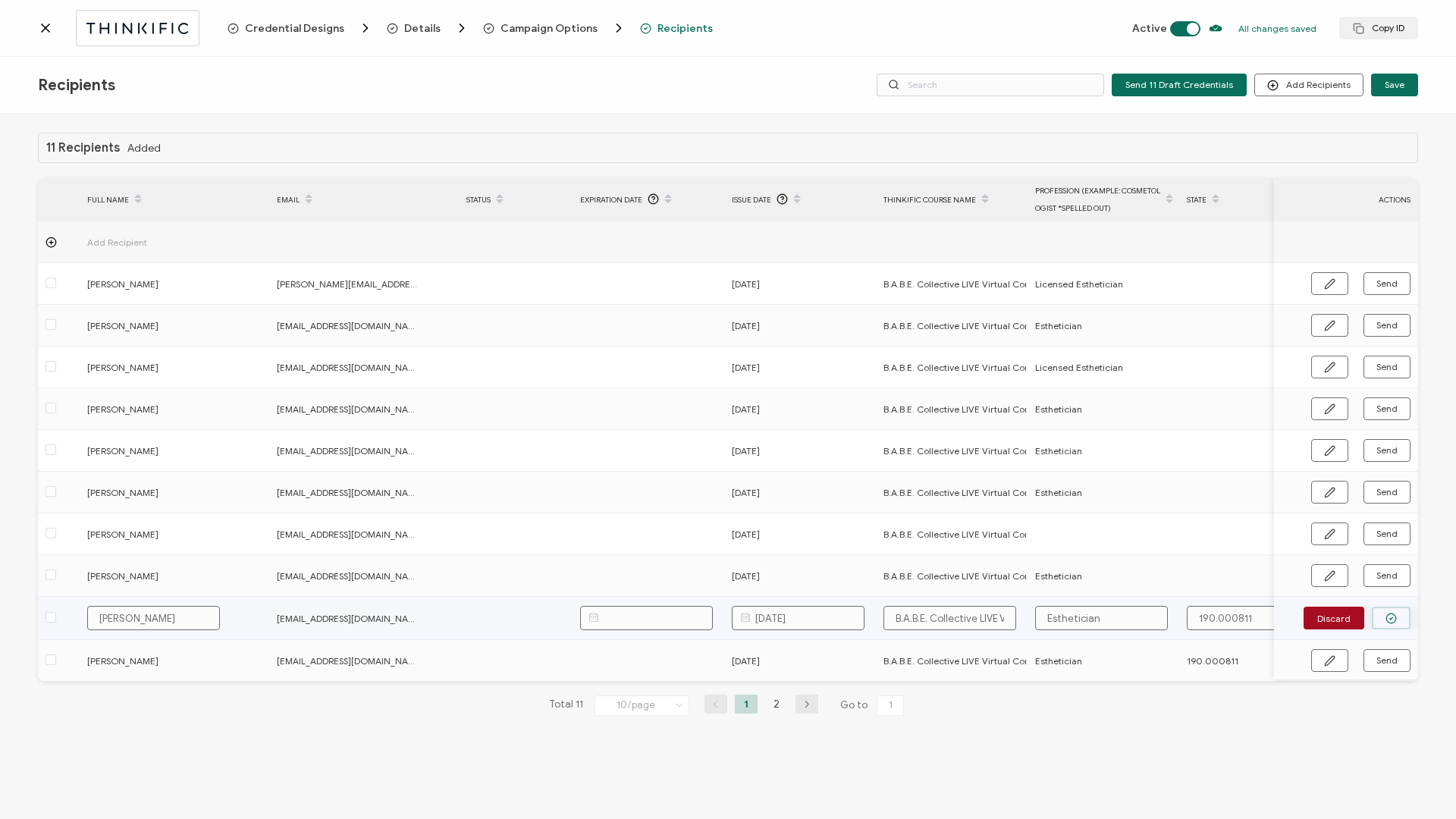
click at [1091, 351] on icon "button" at bounding box center [1391, 618] width 12 height 12
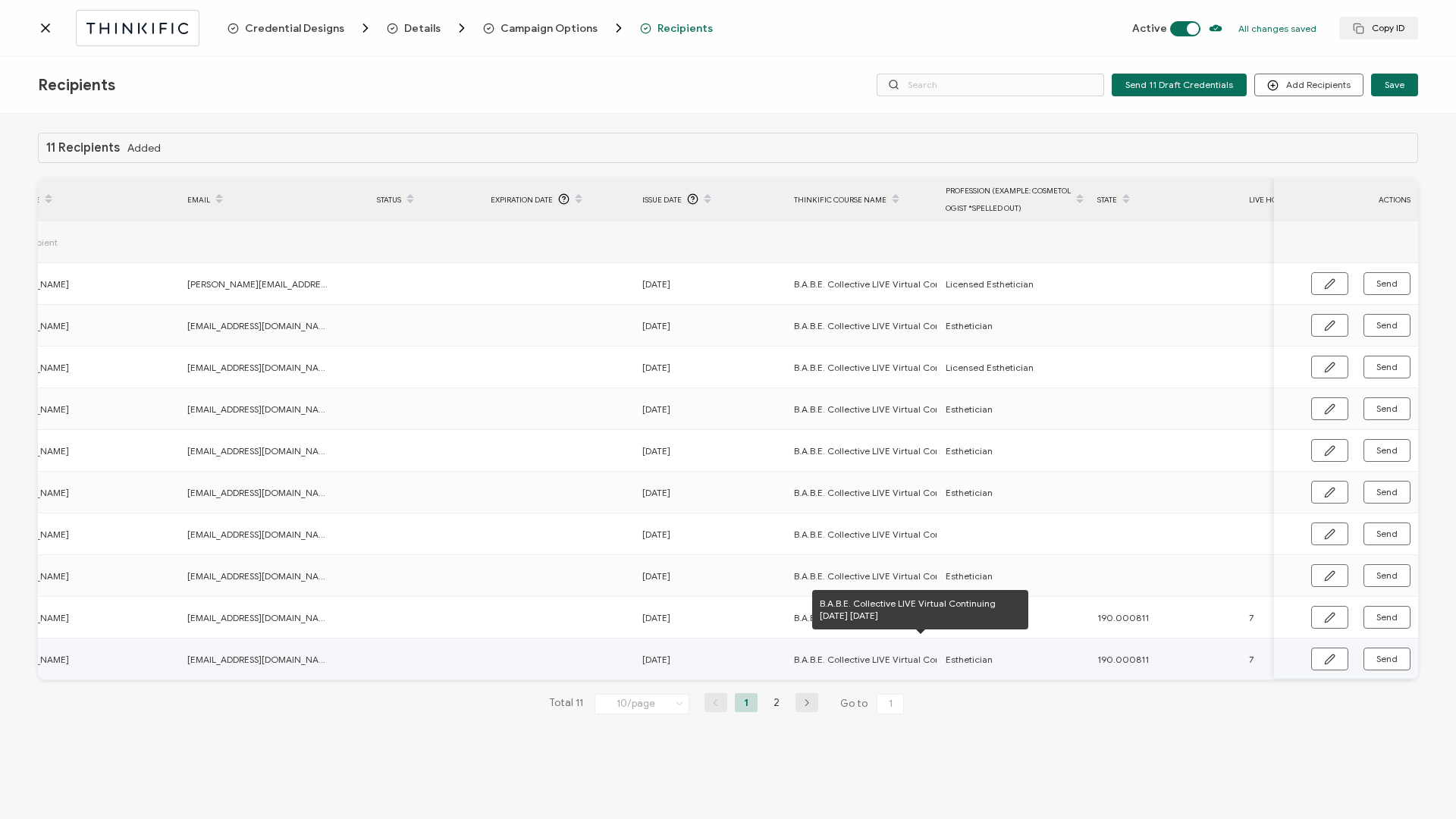
scroll to position [0, 408]
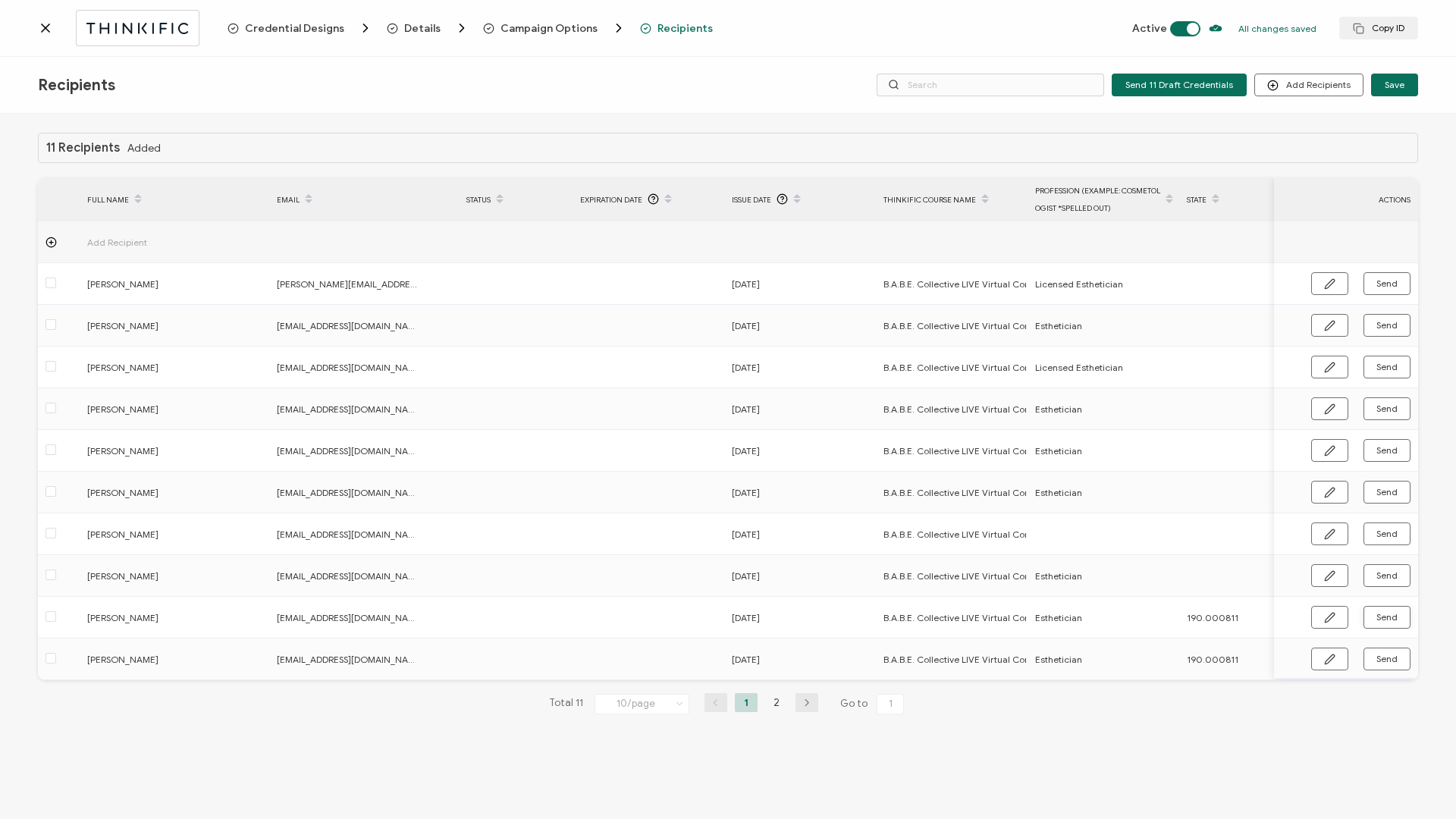
click at [42, 26] on icon at bounding box center [46, 28] width 16 height 16
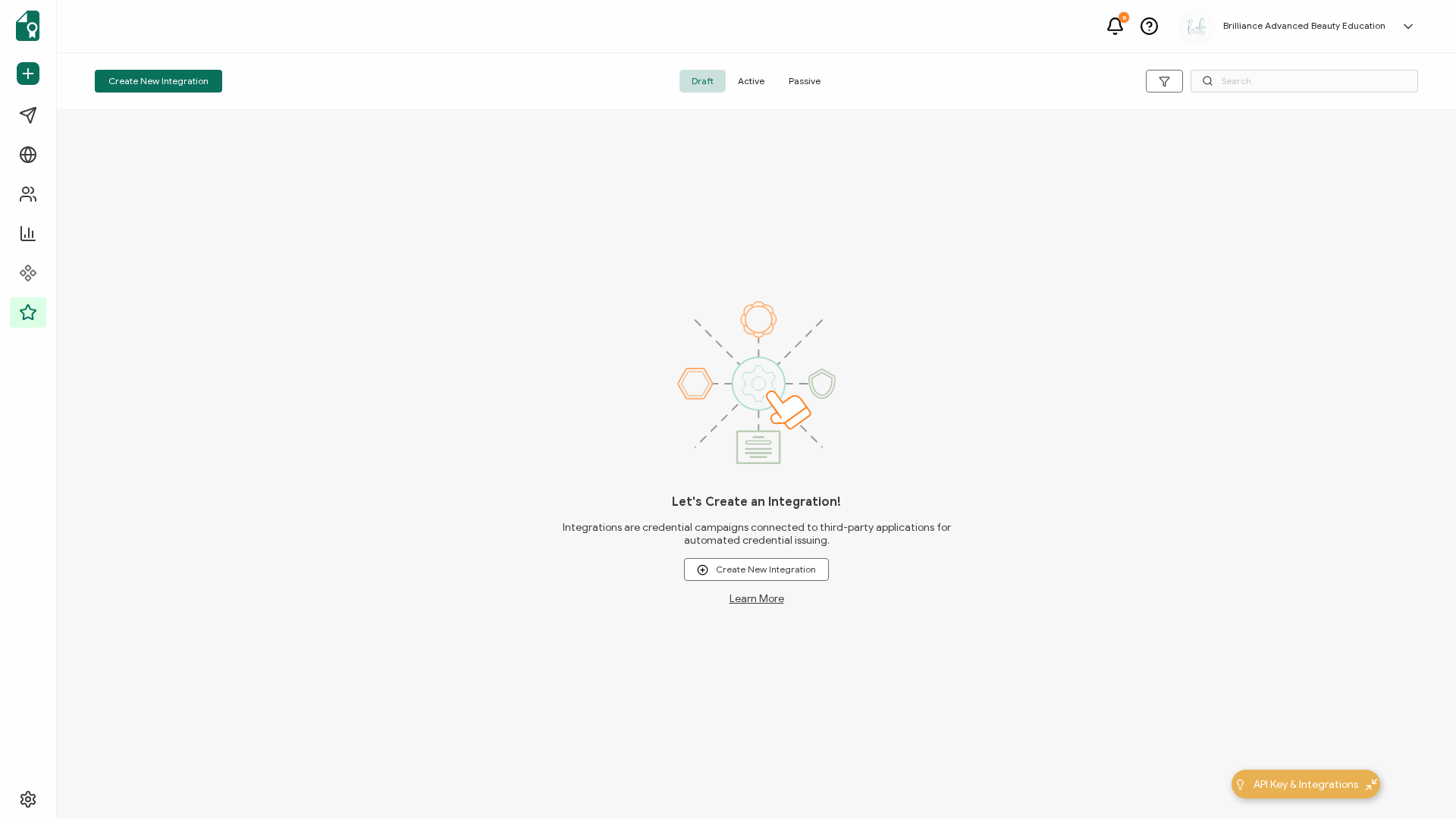
click at [745, 74] on span "Active" at bounding box center [751, 81] width 50 height 23
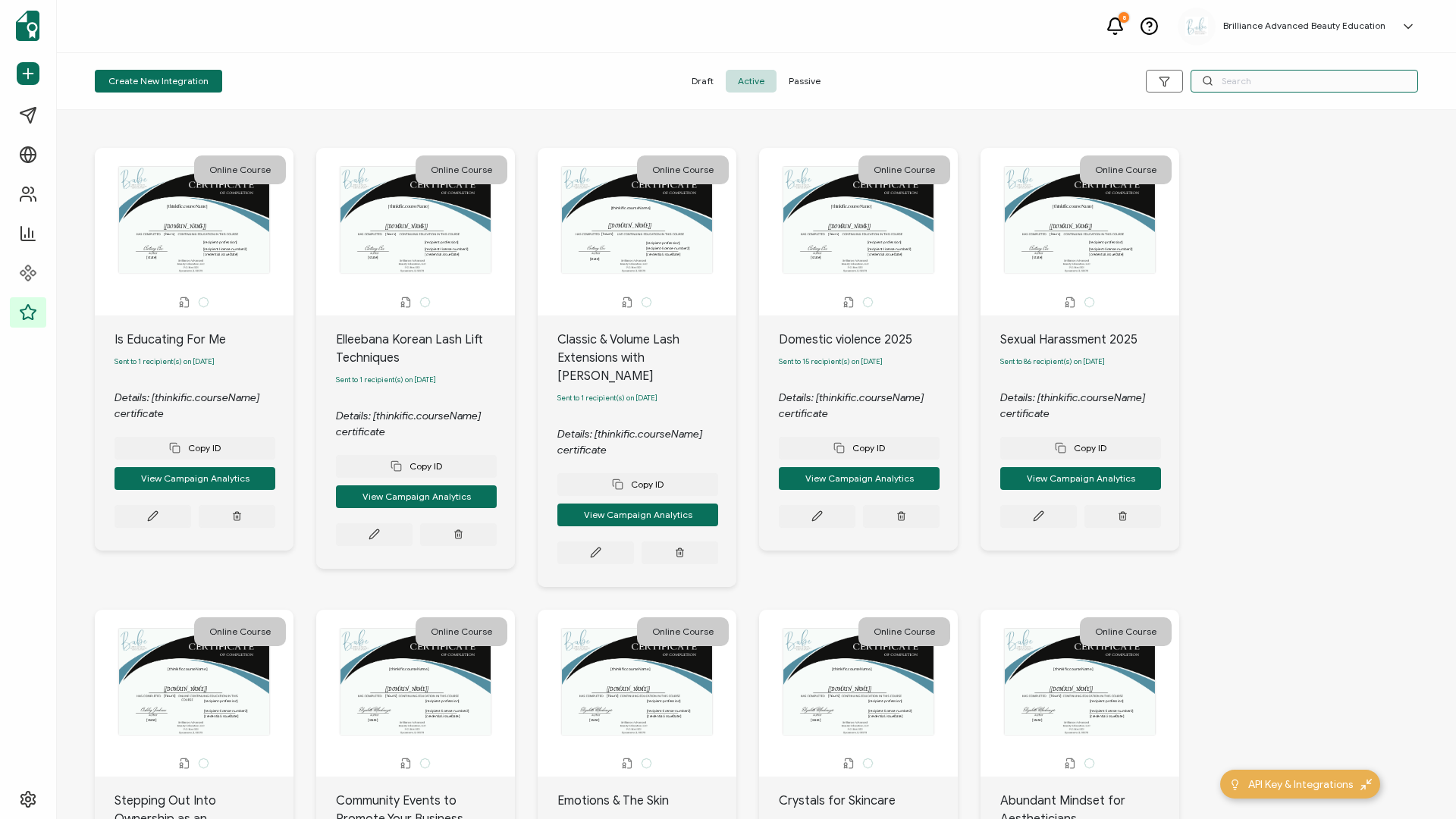
click at [1091, 77] on input "text" at bounding box center [1304, 81] width 227 height 23
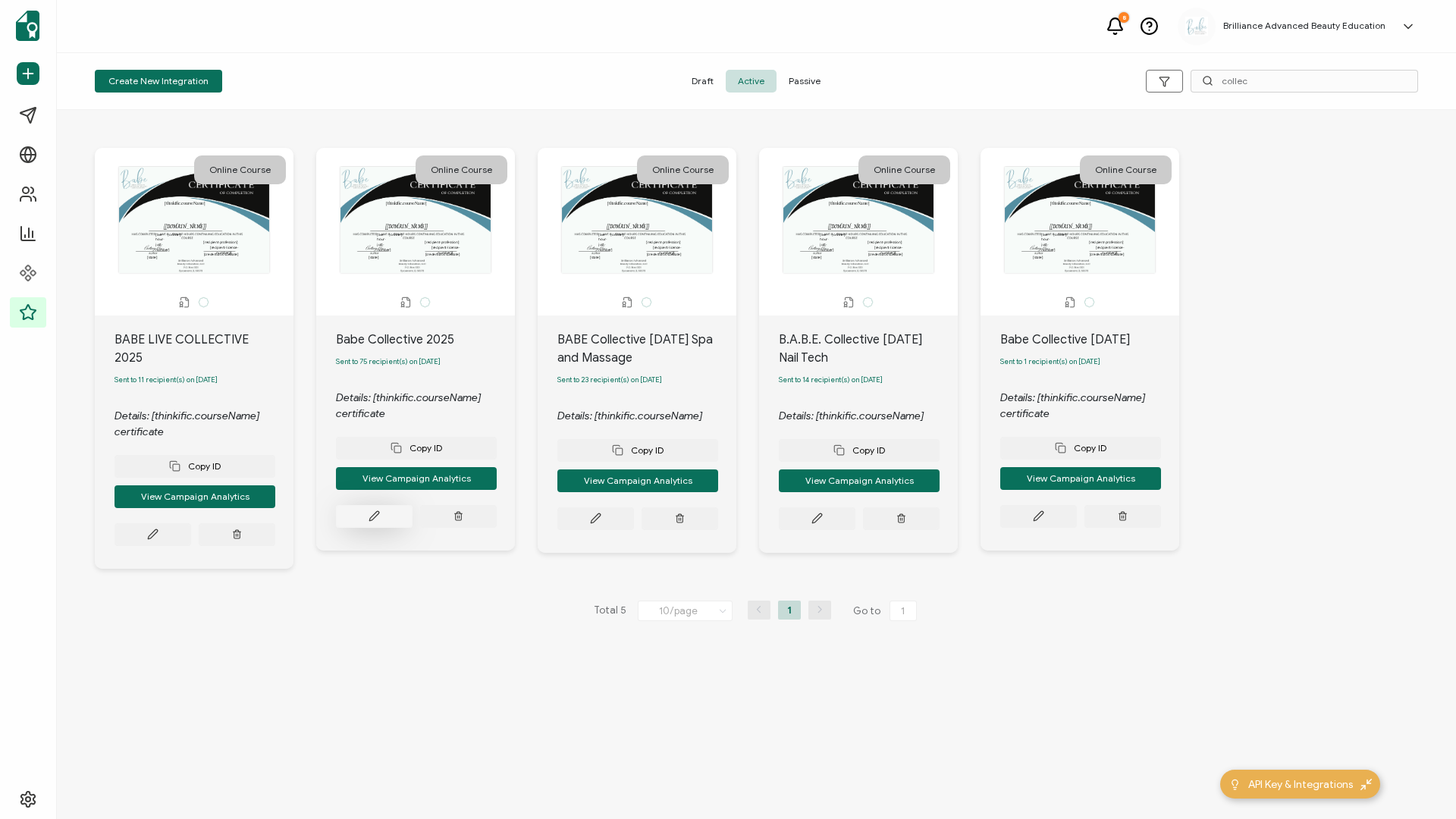
click at [387, 351] on button at bounding box center [374, 516] width 77 height 23
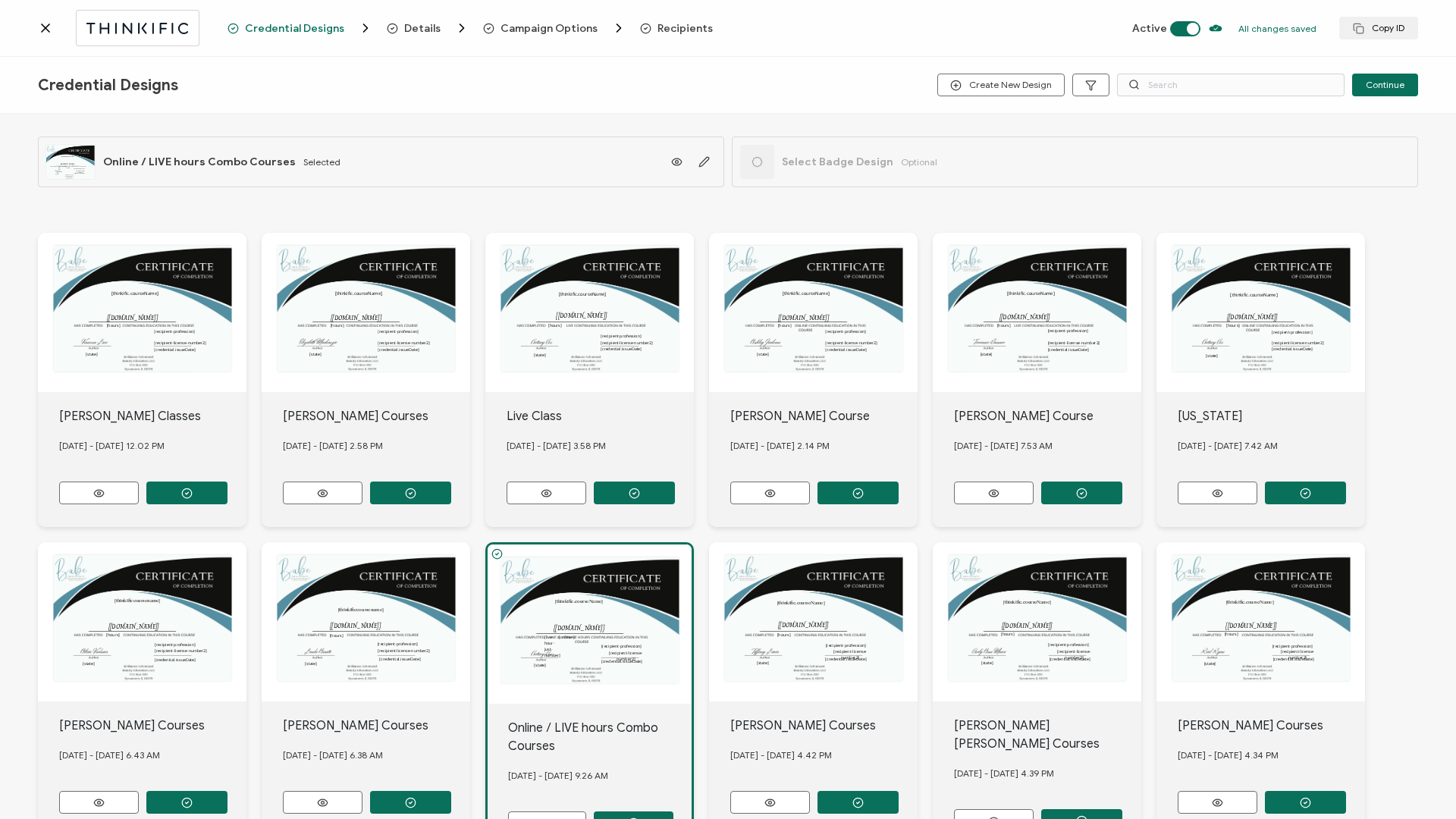
click at [662, 34] on span "Recipients" at bounding box center [677, 28] width 73 height 16
click at [662, 29] on span "Recipients" at bounding box center [685, 28] width 55 height 12
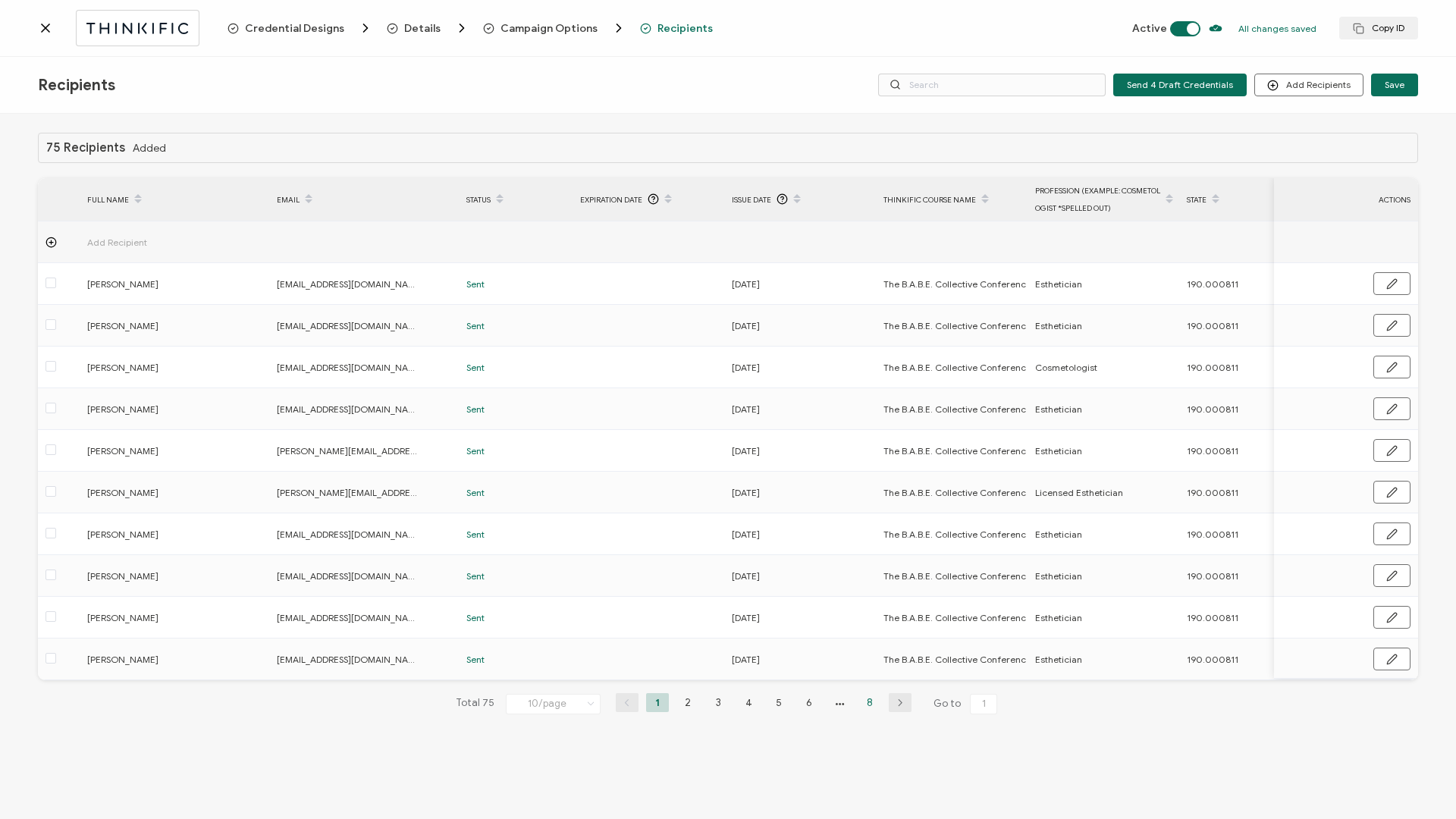
click at [865, 351] on li "8" at bounding box center [869, 703] width 23 height 19
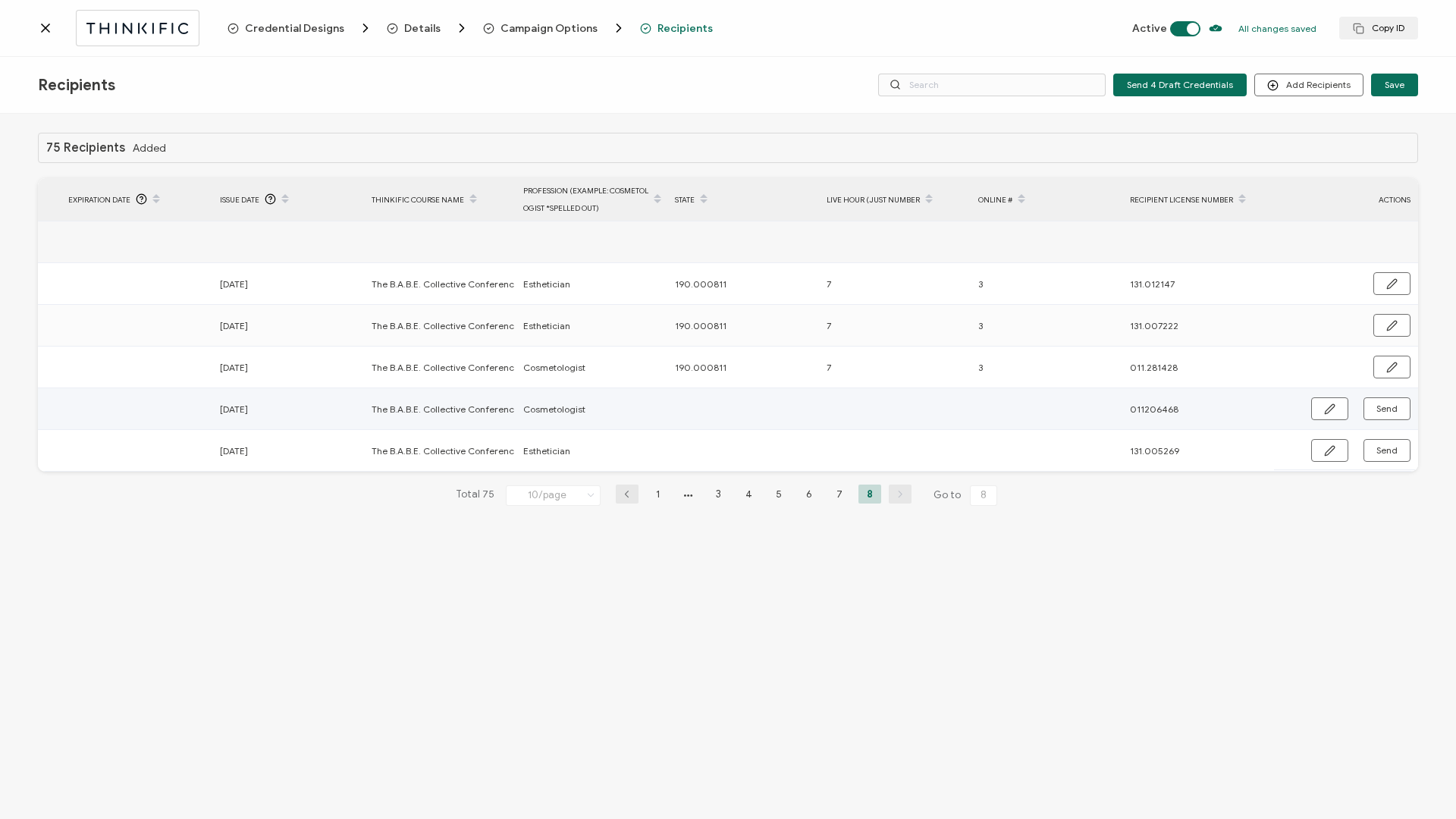
scroll to position [0, 512]
click at [1091, 351] on icon "button" at bounding box center [1329, 409] width 12 height 12
click at [747, 351] on input "text" at bounding box center [741, 409] width 133 height 24
click at [1091, 351] on input "011206468" at bounding box center [1196, 409] width 133 height 24
click at [1091, 351] on button "button" at bounding box center [1392, 409] width 39 height 23
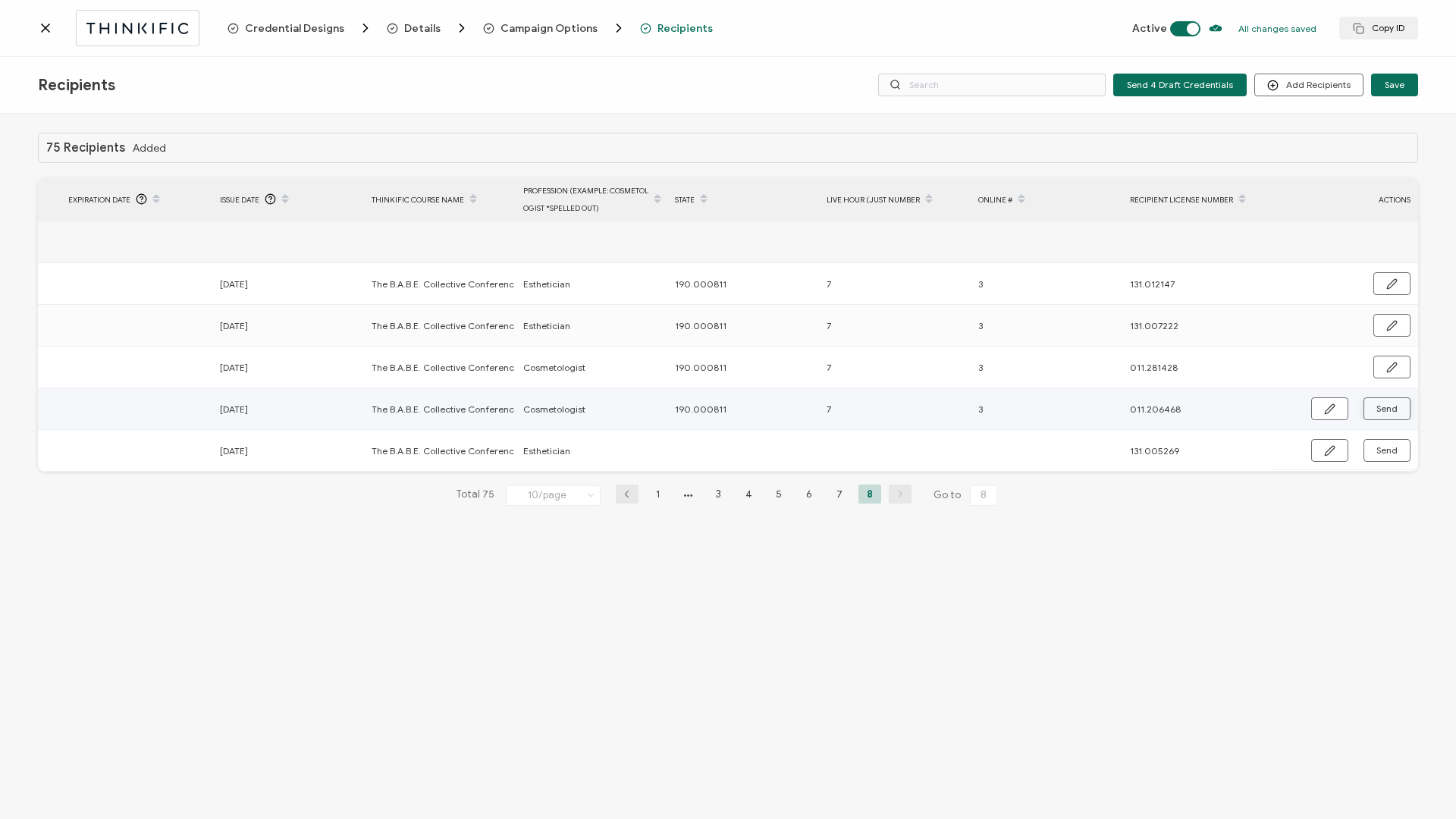
click at [1091, 351] on span "Send" at bounding box center [1386, 409] width 21 height 9
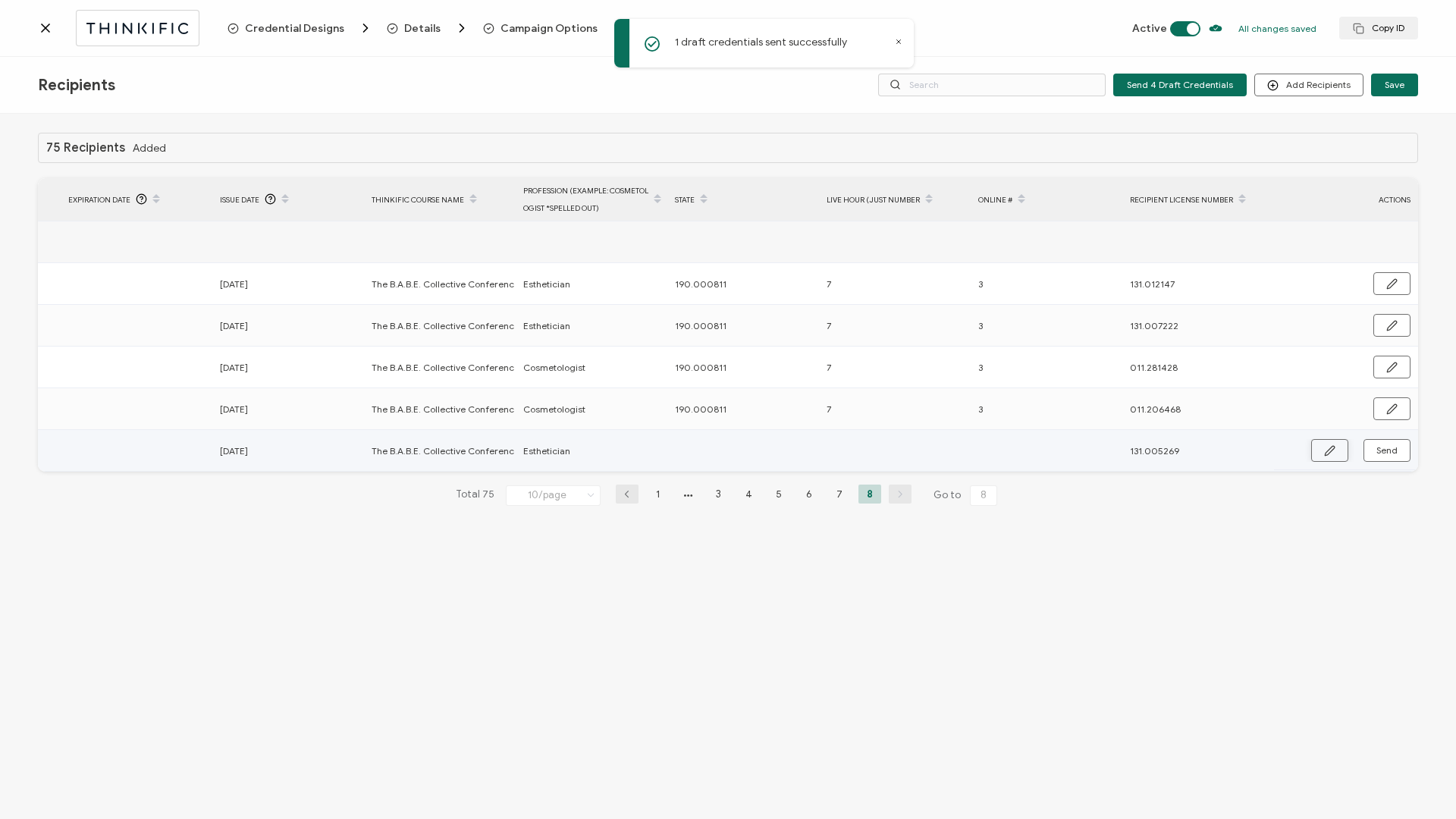
click at [1091, 351] on icon "button" at bounding box center [1329, 451] width 12 height 12
click at [746, 351] on input "text" at bounding box center [741, 451] width 133 height 24
click at [1091, 351] on icon "button" at bounding box center [1391, 452] width 12 height 12
click at [1091, 351] on span "Send" at bounding box center [1386, 451] width 21 height 9
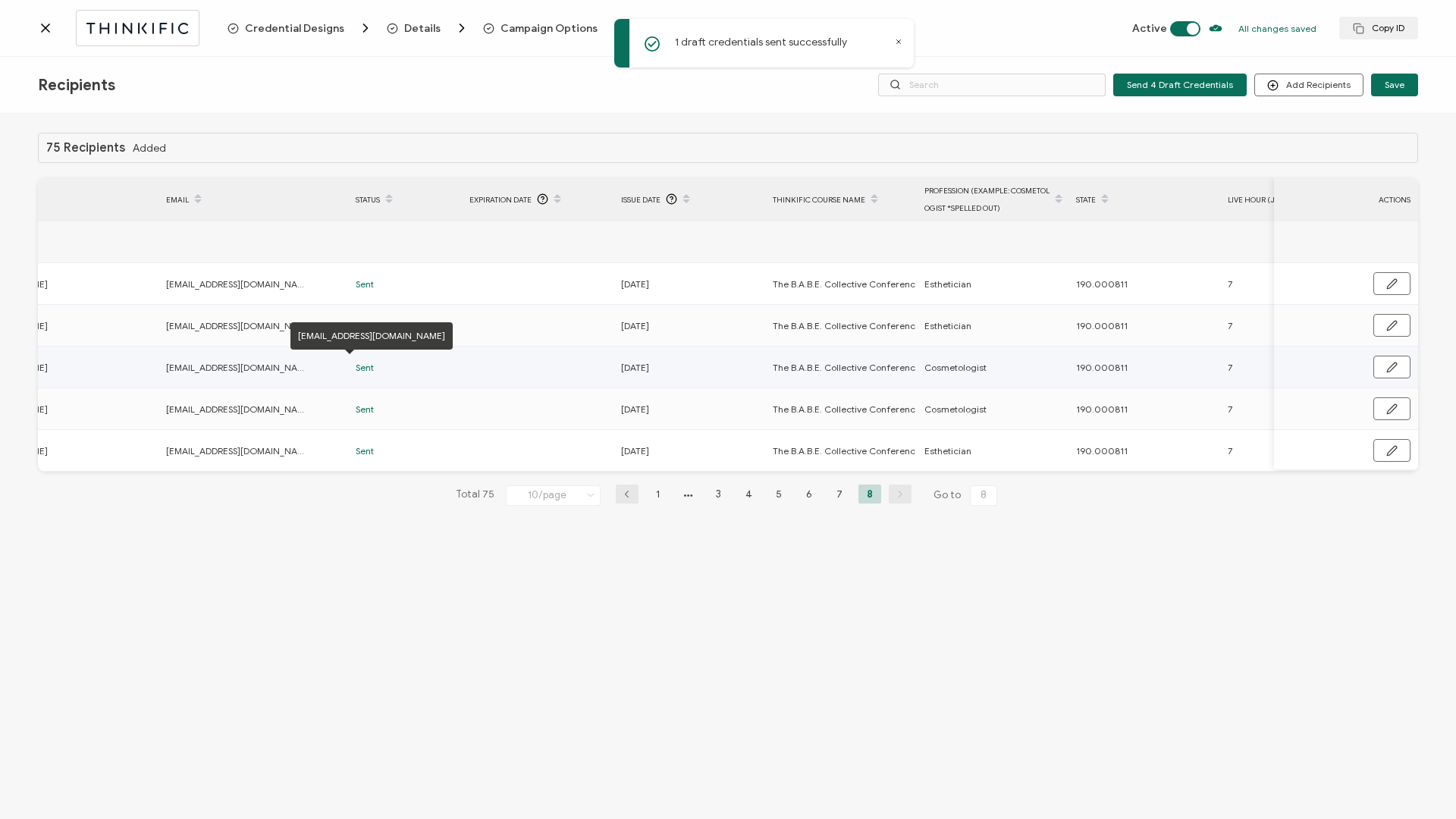
scroll to position [0, 0]
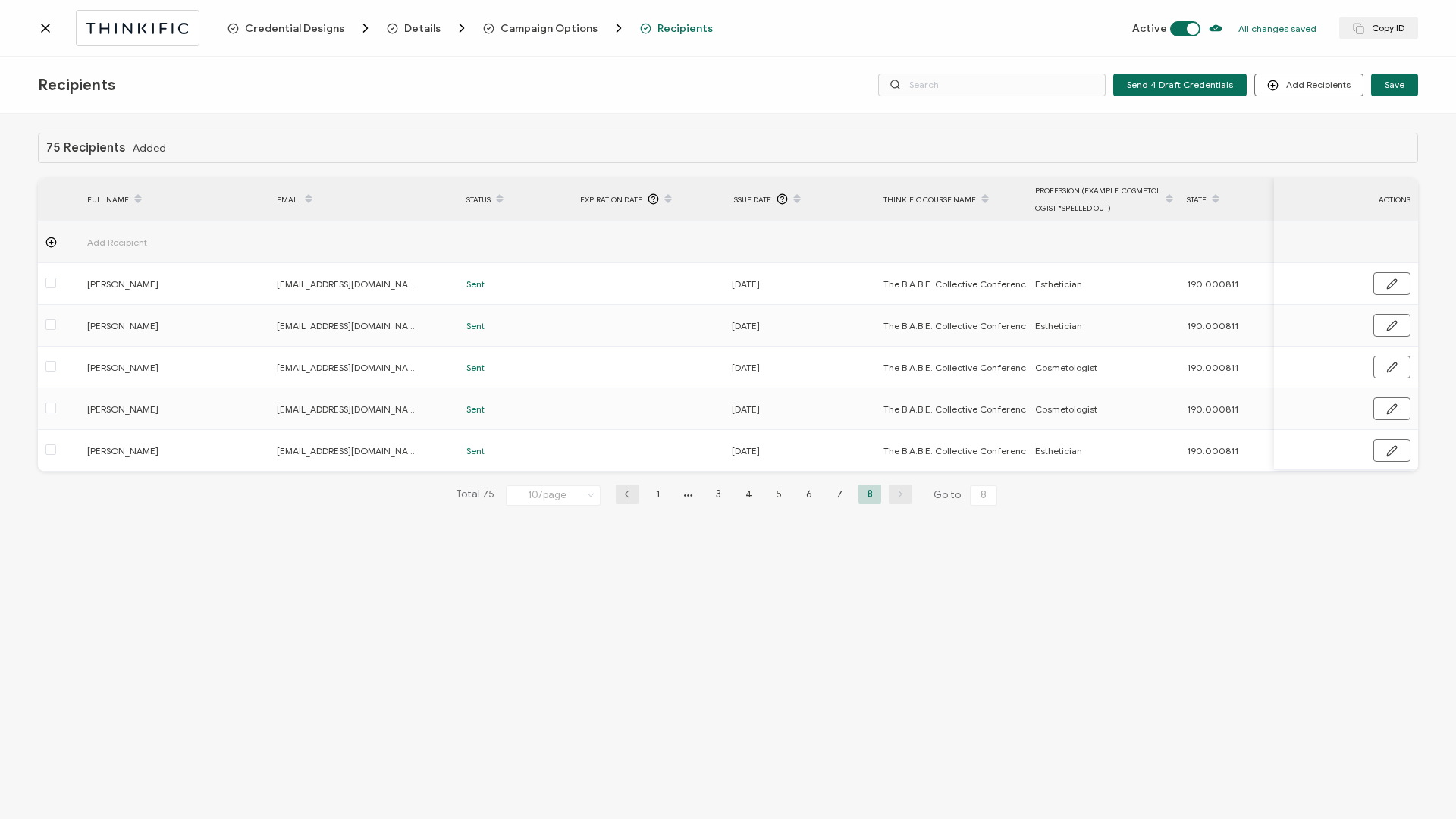
click at [41, 29] on icon at bounding box center [46, 28] width 16 height 16
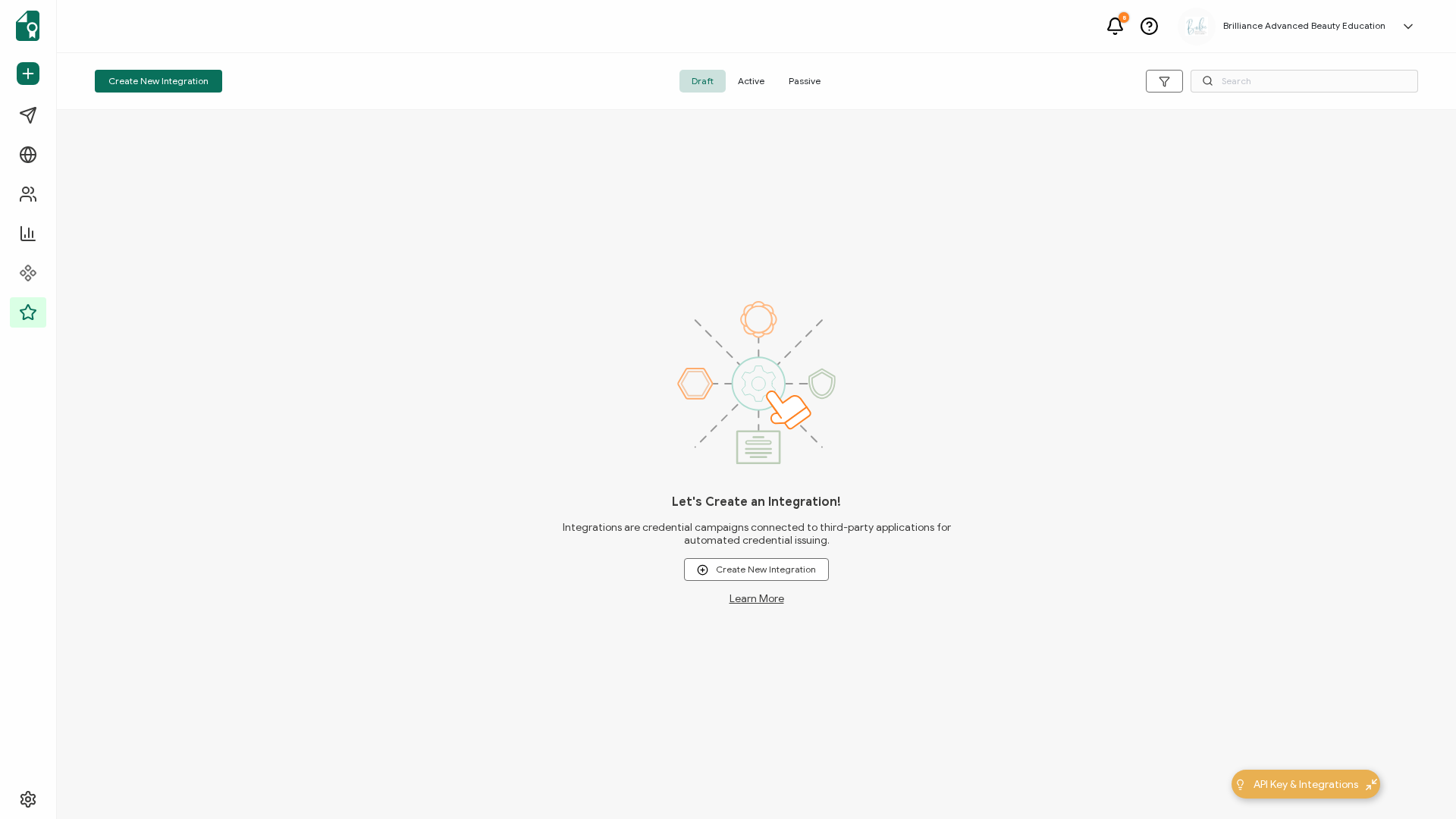
click at [757, 88] on span "Active" at bounding box center [751, 81] width 50 height 23
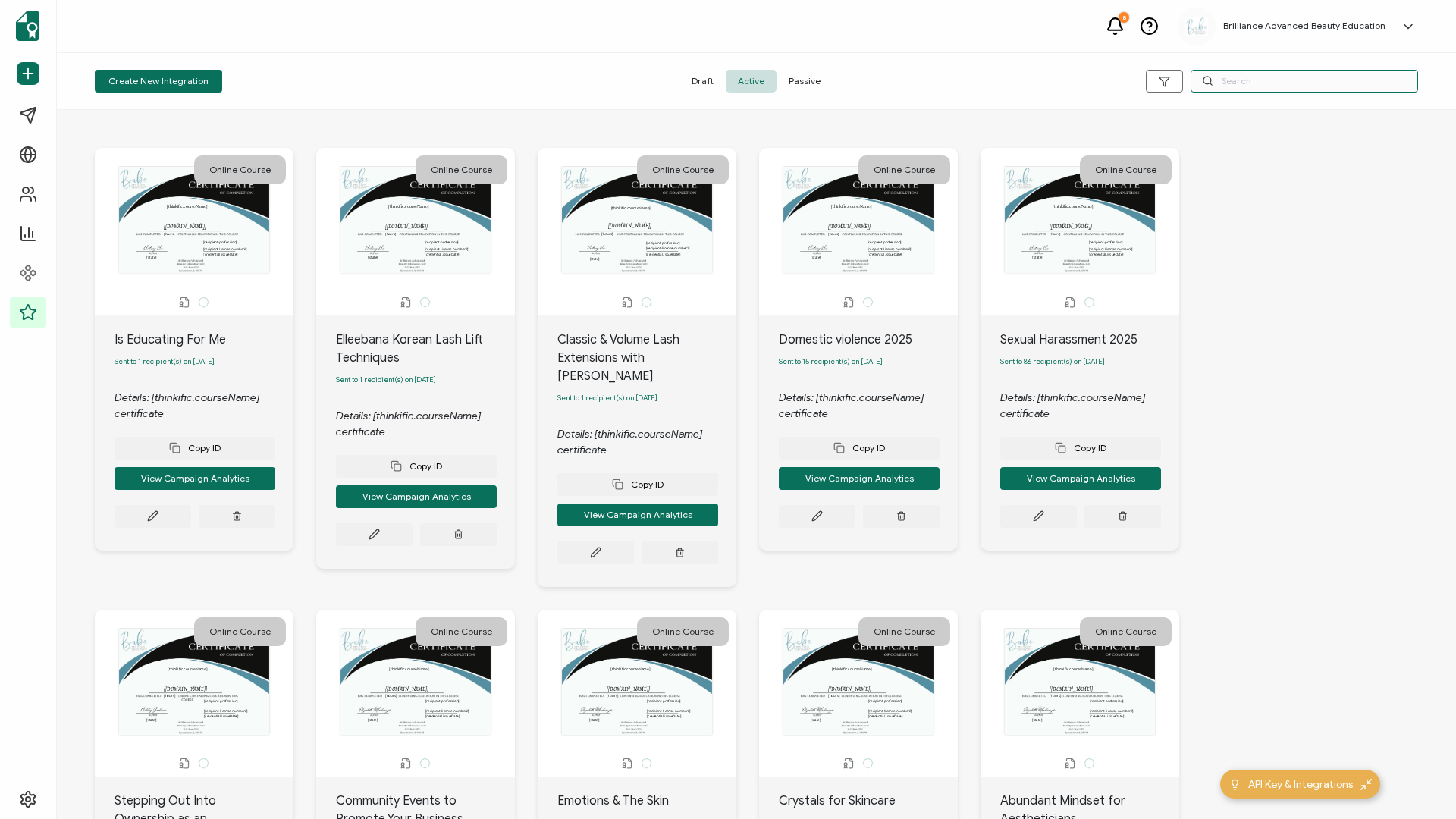
click at [1091, 87] on input "text" at bounding box center [1304, 81] width 227 height 23
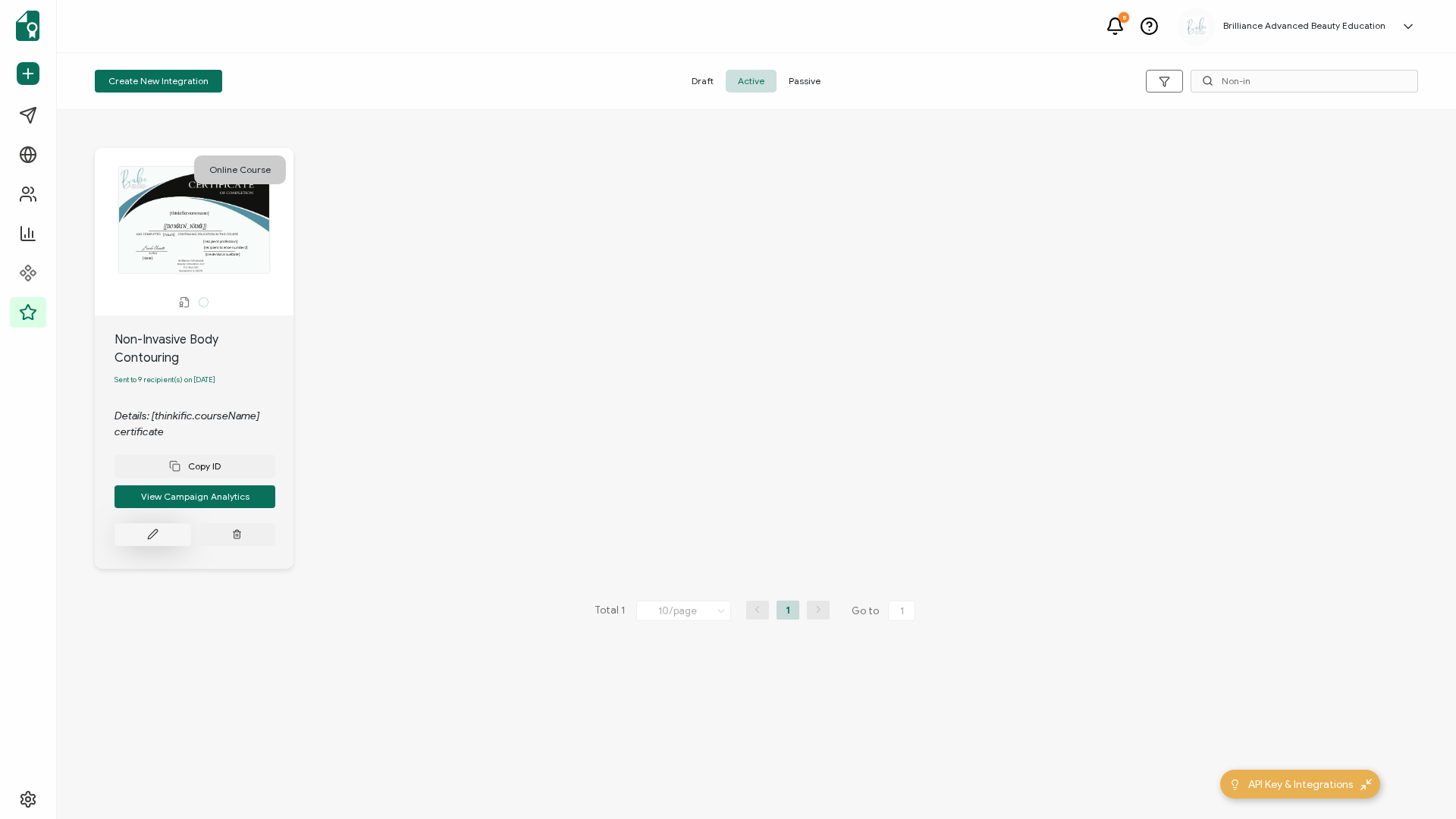
click at [176, 351] on button at bounding box center [153, 534] width 77 height 23
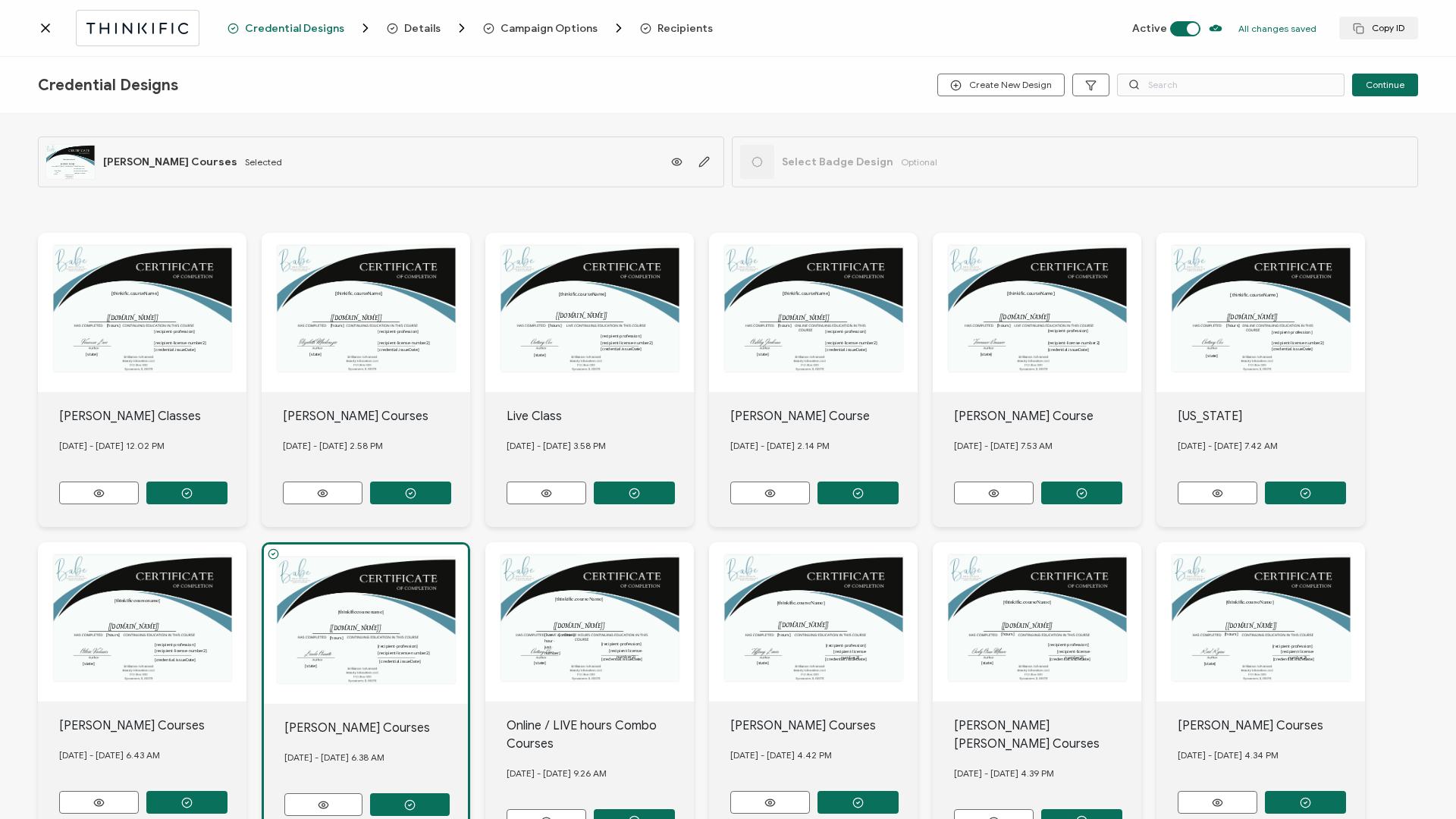
click at [681, 26] on span "Recipients" at bounding box center [685, 28] width 55 height 12
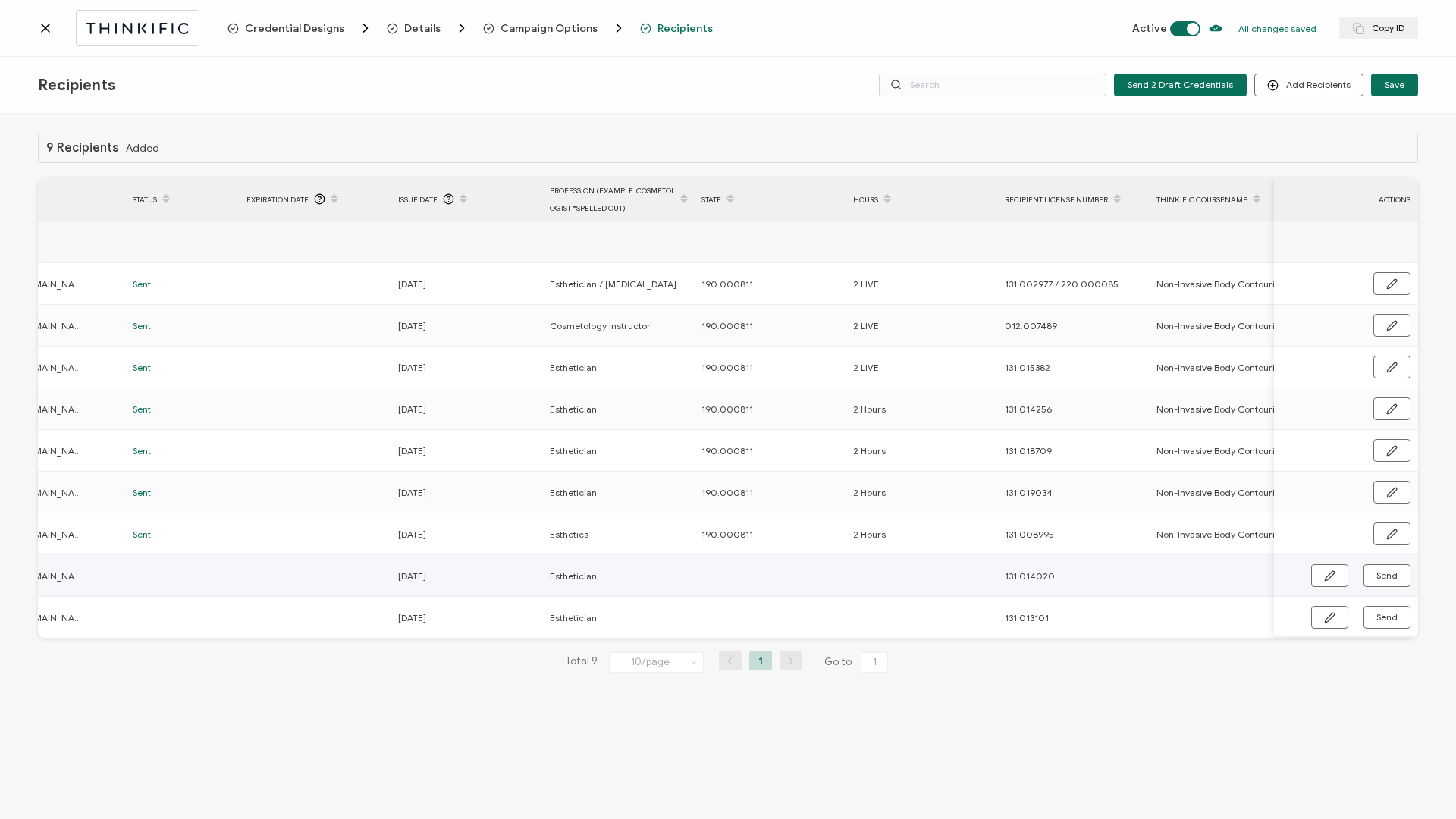
scroll to position [0, 512]
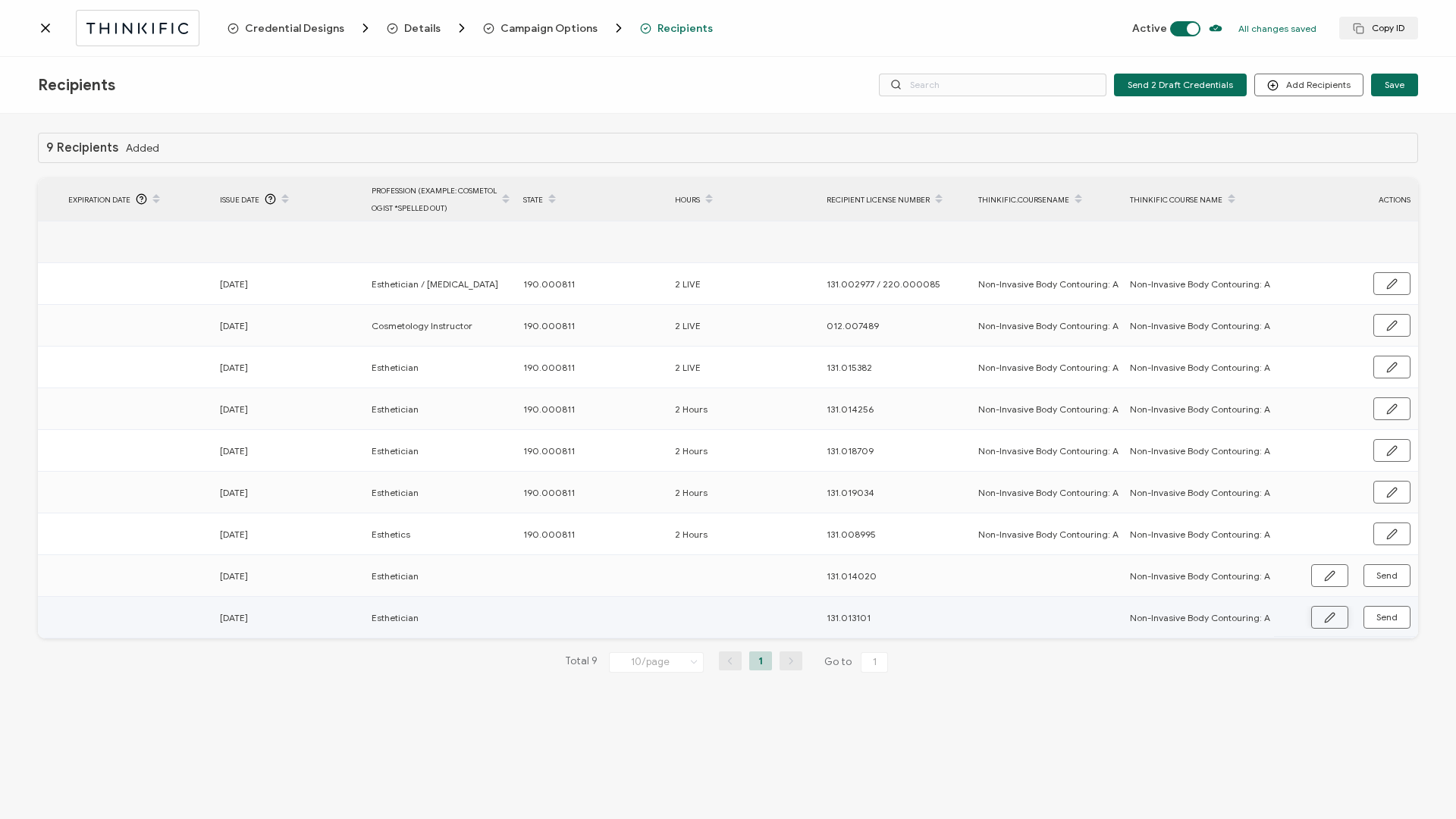
click at [1091, 351] on icon "button" at bounding box center [1329, 618] width 12 height 12
click at [586, 351] on input "text" at bounding box center [589, 618] width 133 height 24
click at [1091, 351] on input "Non-Invasive Body Contouring: A Game-Changer for Fat Loss" at bounding box center [1196, 618] width 133 height 24
drag, startPoint x: 1142, startPoint y: 616, endPoint x: 1310, endPoint y: 606, distance: 168.3
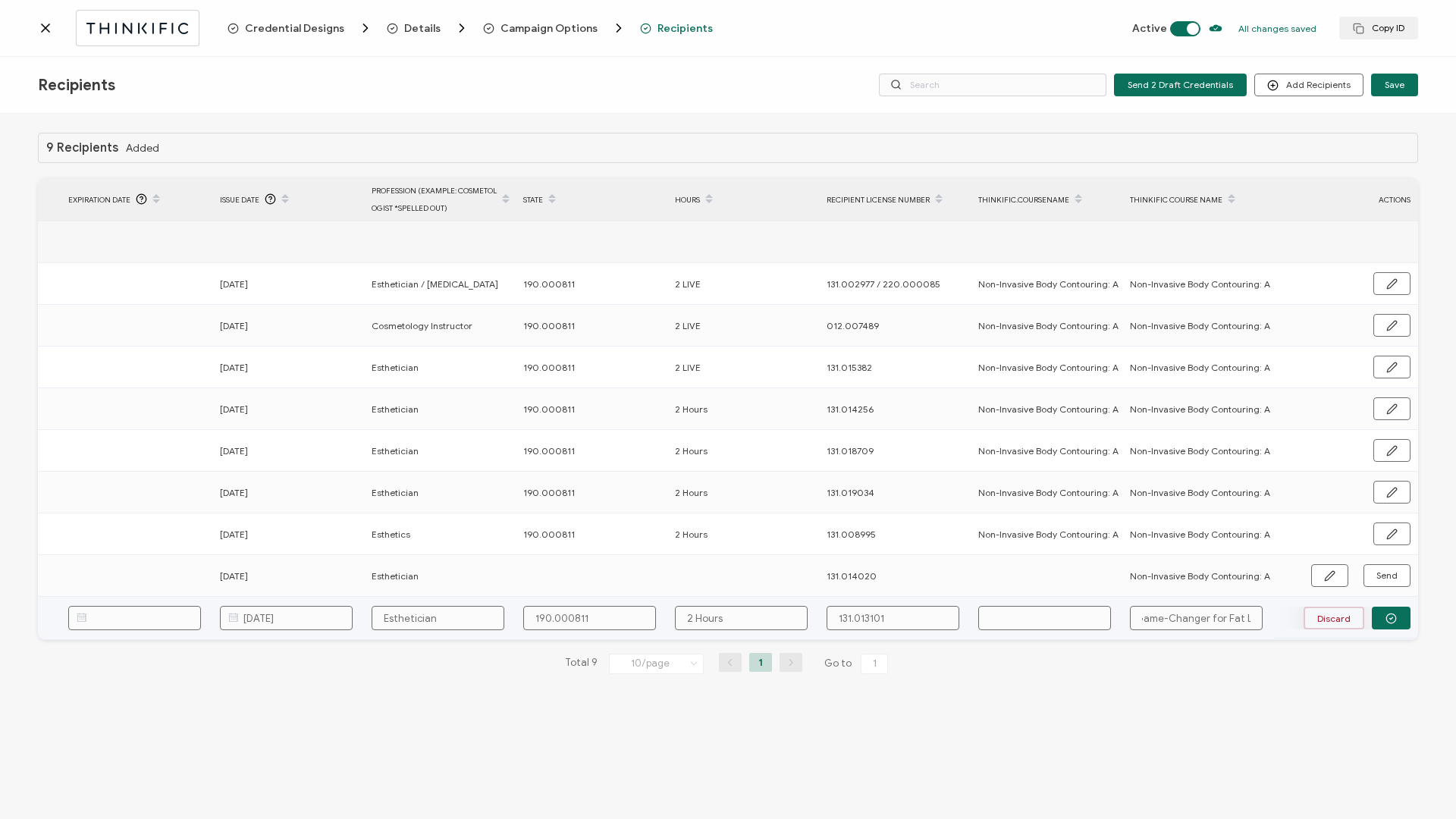
click at [1091, 351] on div "FULL NAME EMAIL Status Expiration Date Issue Date Profession (Example: cosmetol…" at bounding box center [728, 409] width 1380 height 462
drag, startPoint x: 1251, startPoint y: 623, endPoint x: 1112, endPoint y: 616, distance: 139.2
click at [1091, 351] on tr "[PERSON_NAME] [EMAIL_ADDRESS][DOMAIN_NAME] [DATE] Esthetician 190.000811 2 Hour…" at bounding box center [472, 619] width 1892 height 43
click at [1008, 351] on input "text" at bounding box center [1044, 618] width 133 height 24
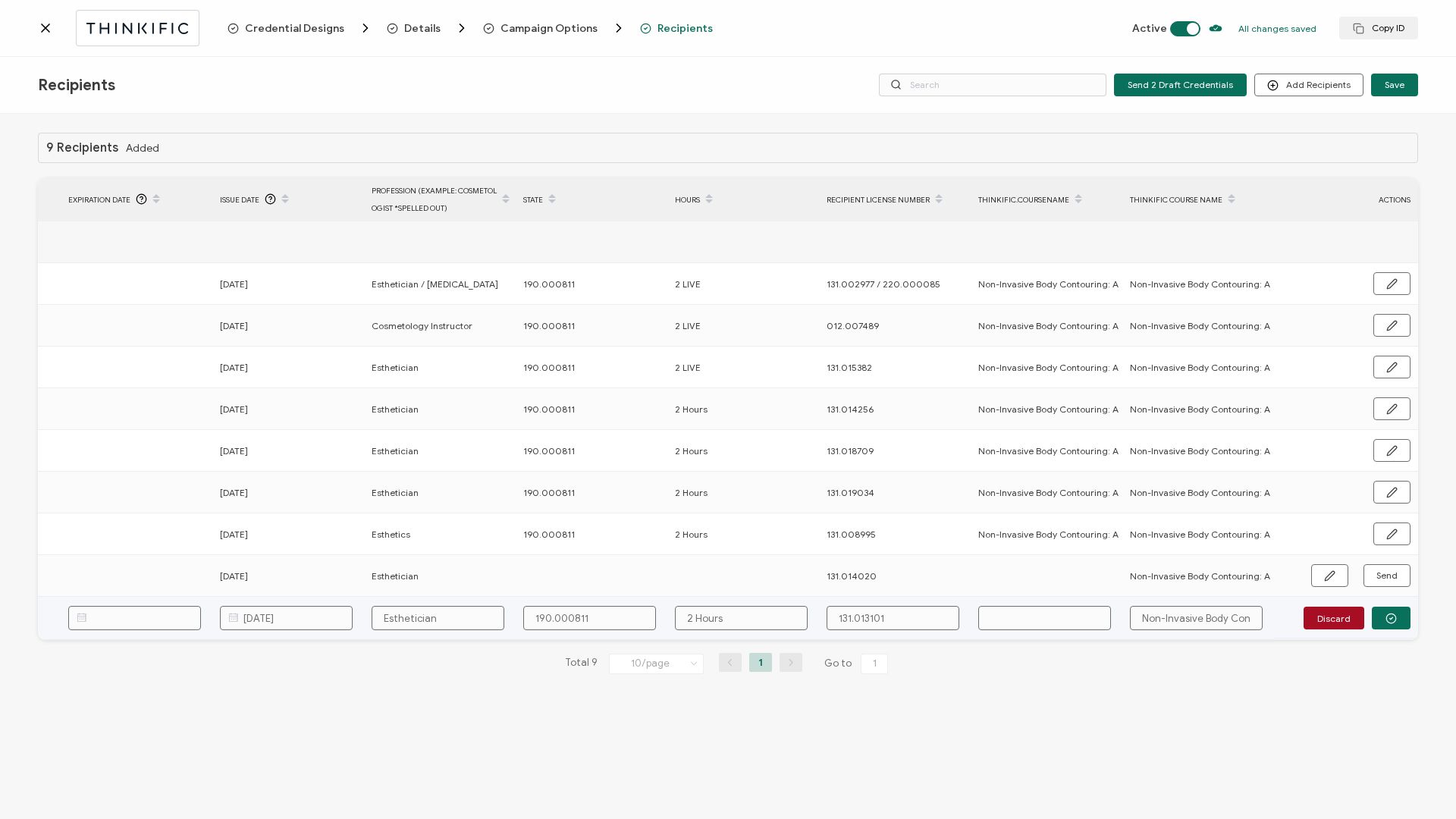
paste input "Non-Invasive Body Contouring: A Game-Changer for Fat Loss"
click at [1091, 351] on icon "button" at bounding box center [1391, 618] width 12 height 12
click at [1091, 351] on span "Send" at bounding box center [1386, 617] width 21 height 9
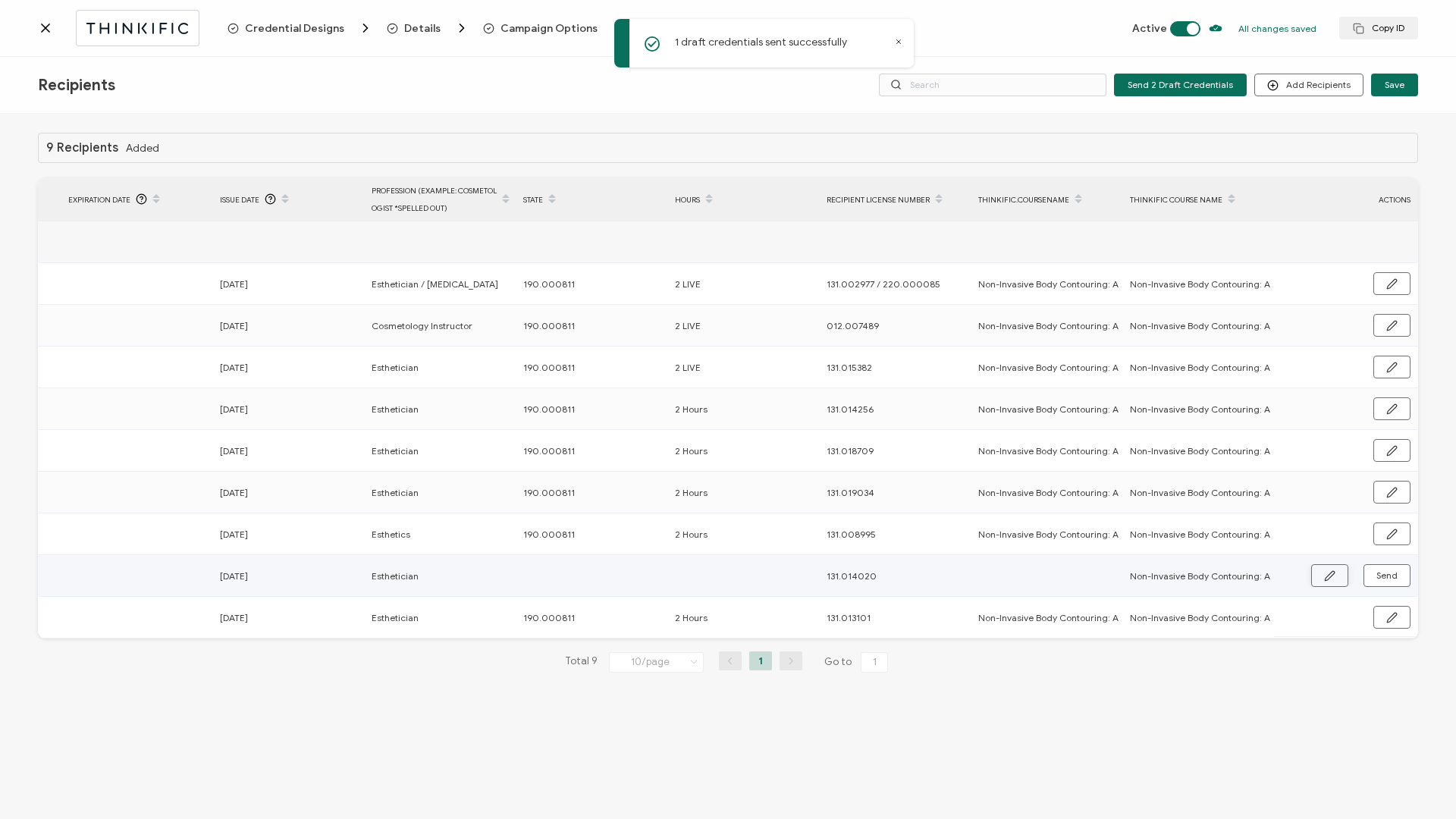
click at [1091, 351] on icon "button" at bounding box center [1329, 576] width 9 height 9
click at [574, 351] on input "text" at bounding box center [589, 576] width 133 height 24
click at [1033, 351] on input "text" at bounding box center [1044, 576] width 133 height 24
paste input "Non-Invasive Body Contouring: A Game-Changer for Fat Loss"
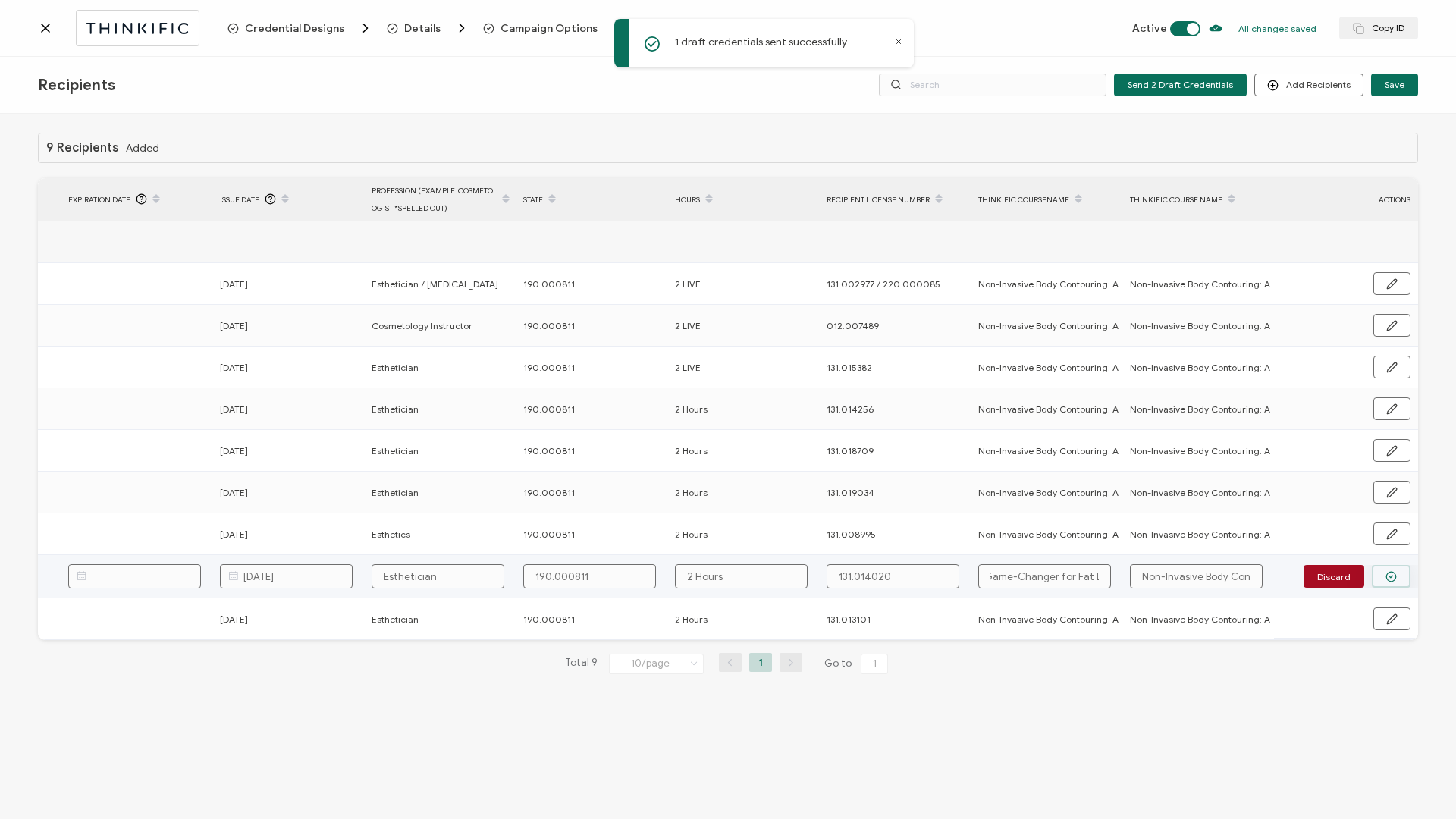
click at [1091, 351] on button "button" at bounding box center [1392, 576] width 39 height 23
click at [1091, 351] on span "Send" at bounding box center [1386, 576] width 21 height 9
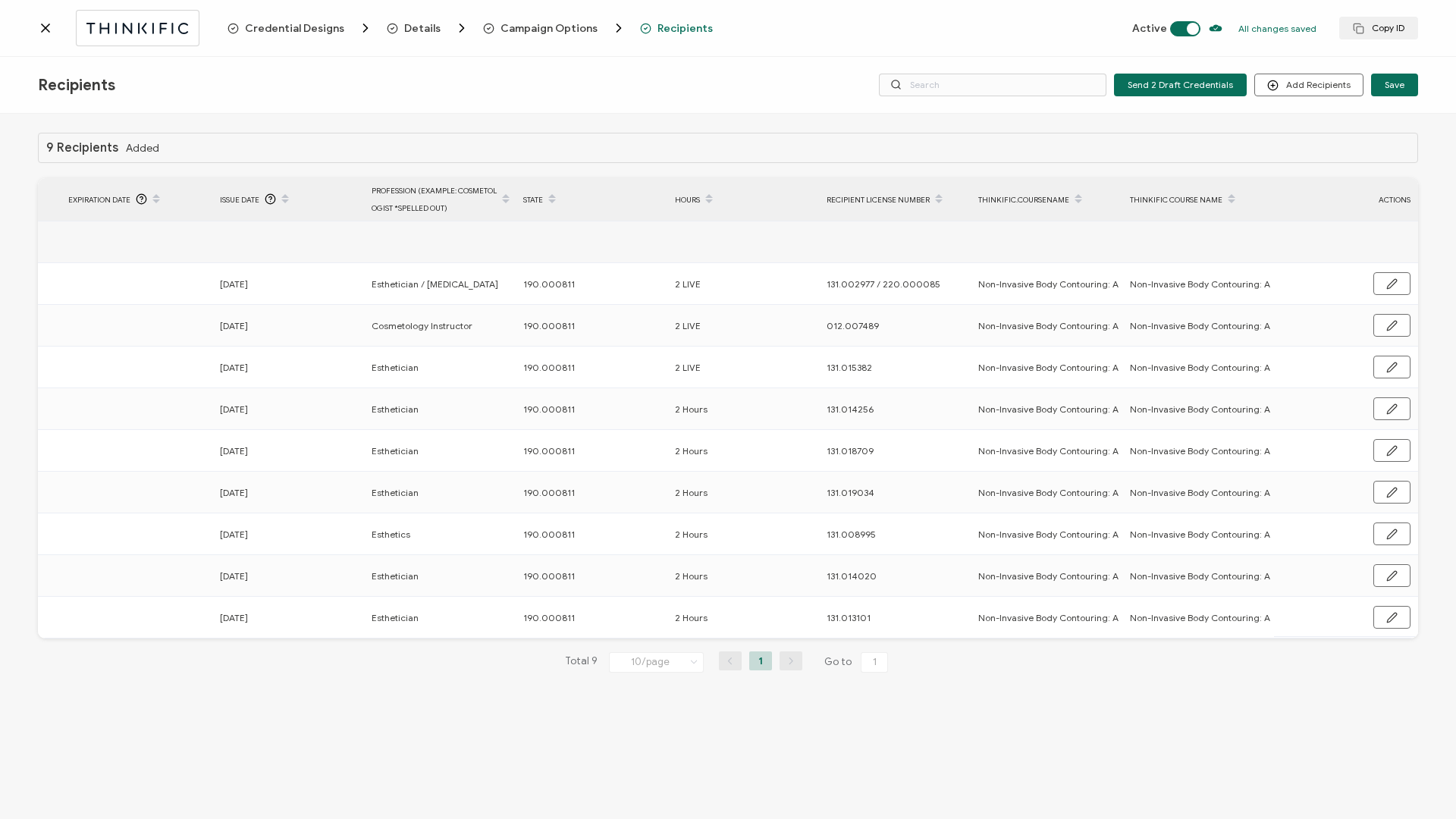
click at [48, 26] on icon at bounding box center [46, 28] width 8 height 8
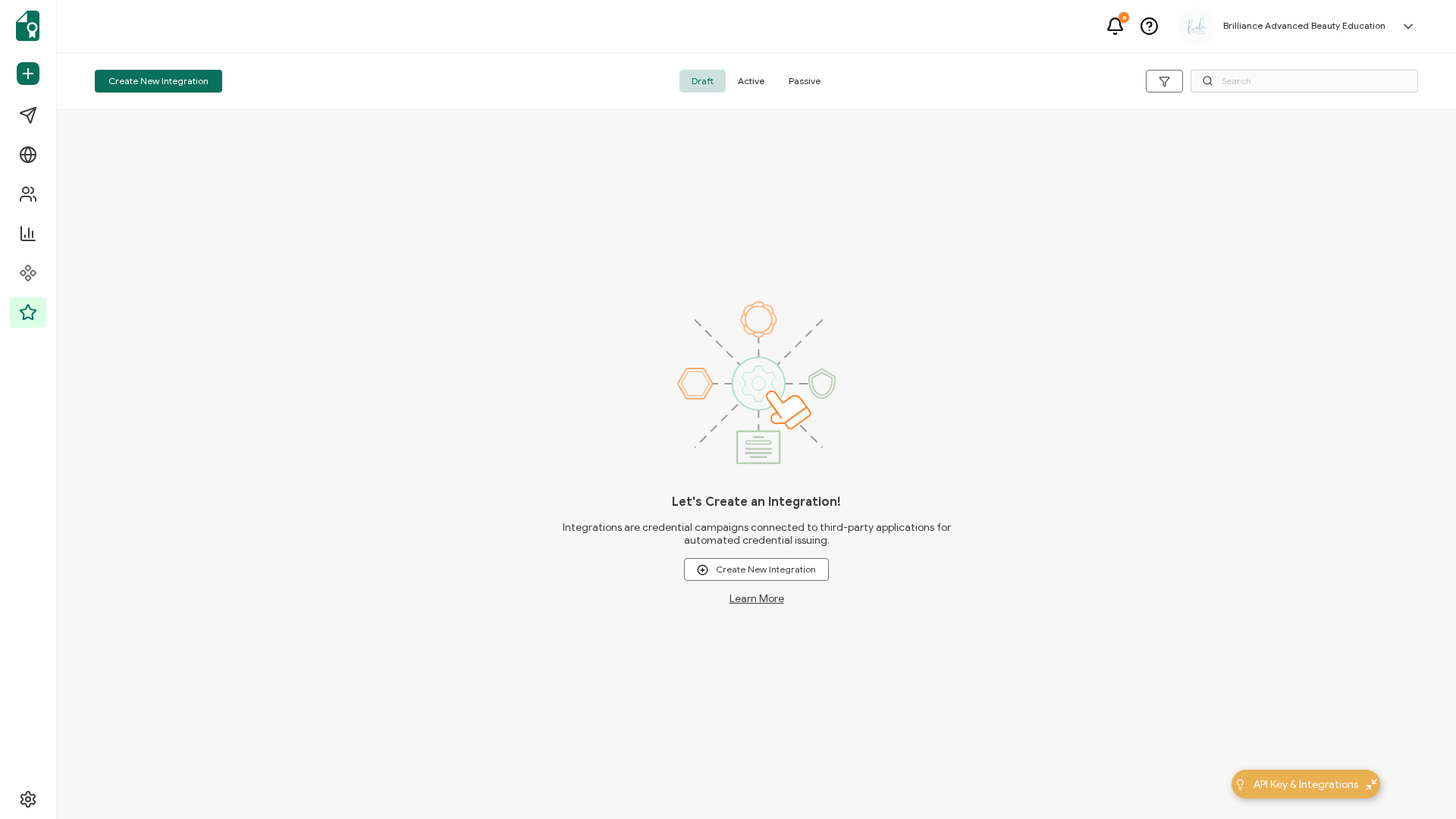
click at [755, 82] on span "Active" at bounding box center [751, 81] width 50 height 23
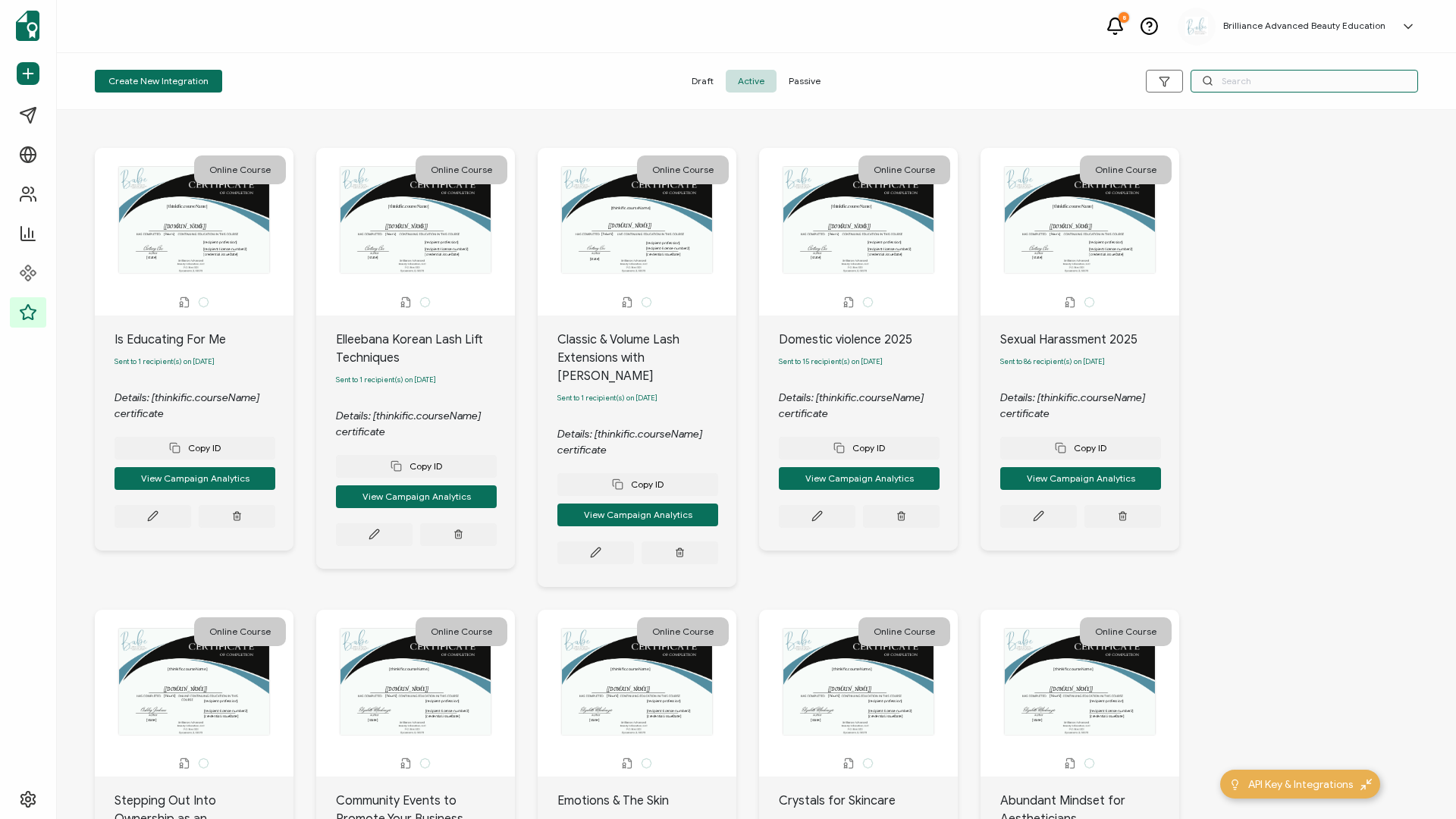
click at [1091, 80] on input "text" at bounding box center [1304, 81] width 227 height 23
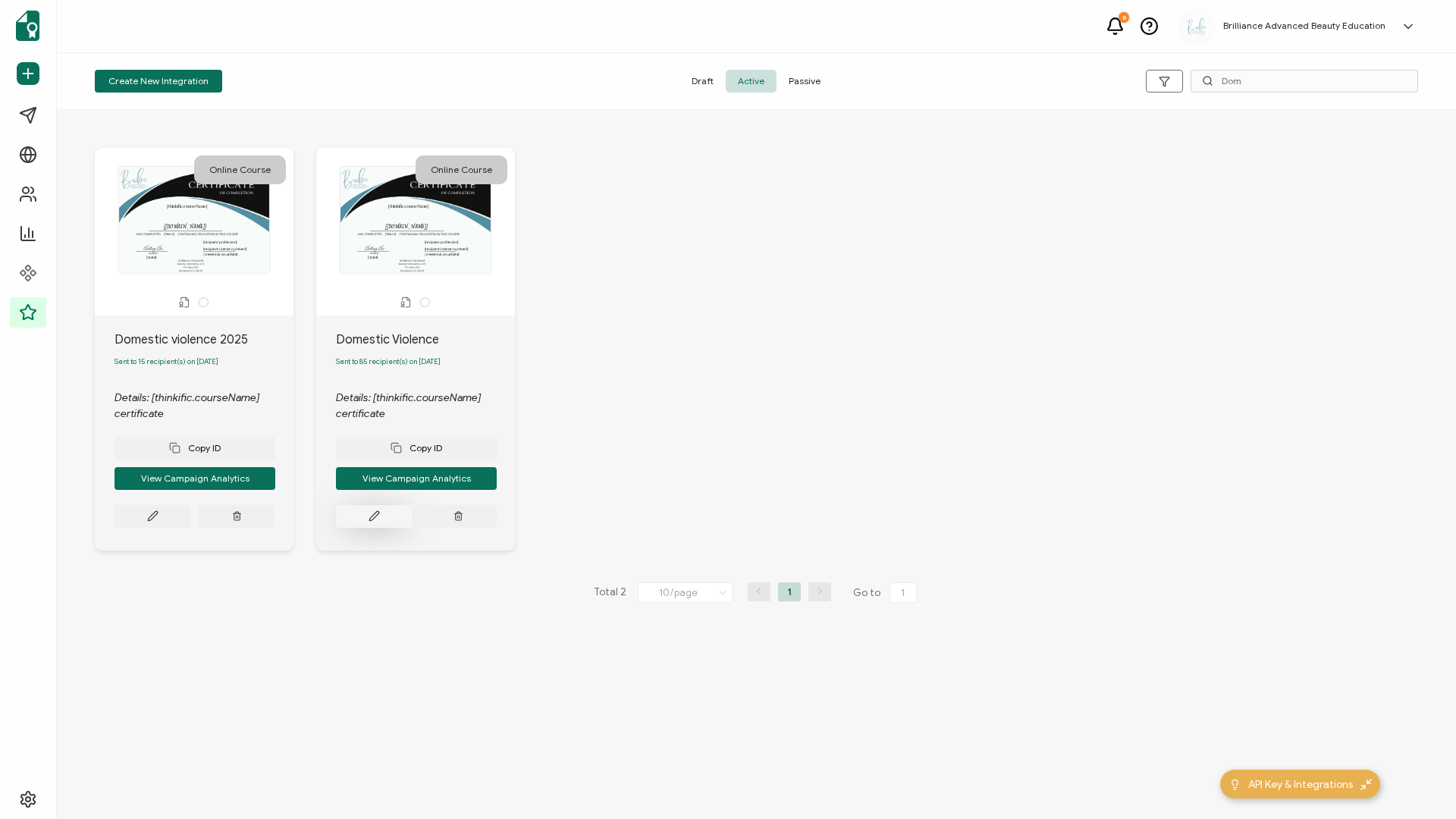
click at [383, 351] on button at bounding box center [374, 516] width 77 height 23
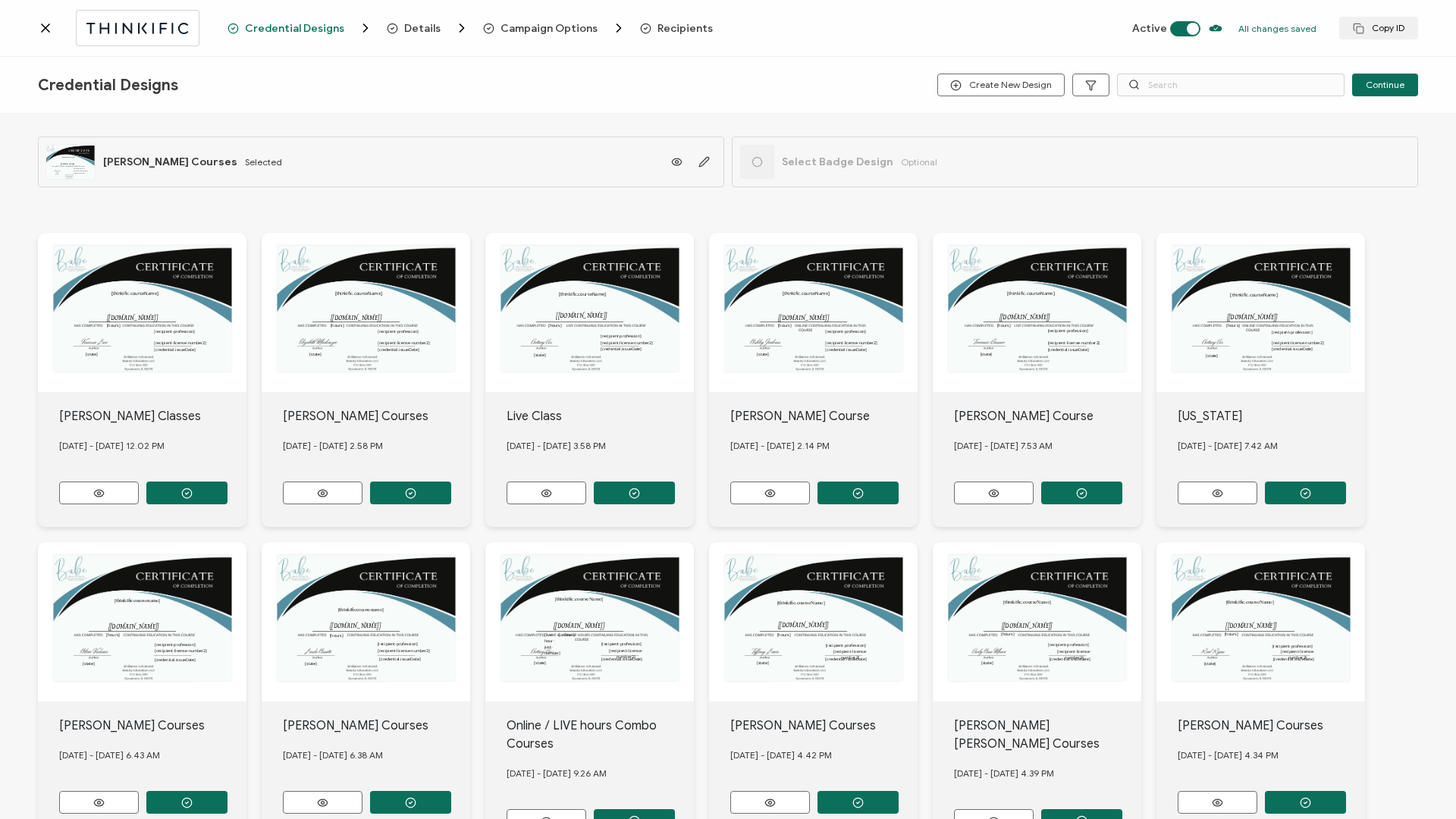
click at [671, 29] on span "Recipients" at bounding box center [685, 28] width 55 height 12
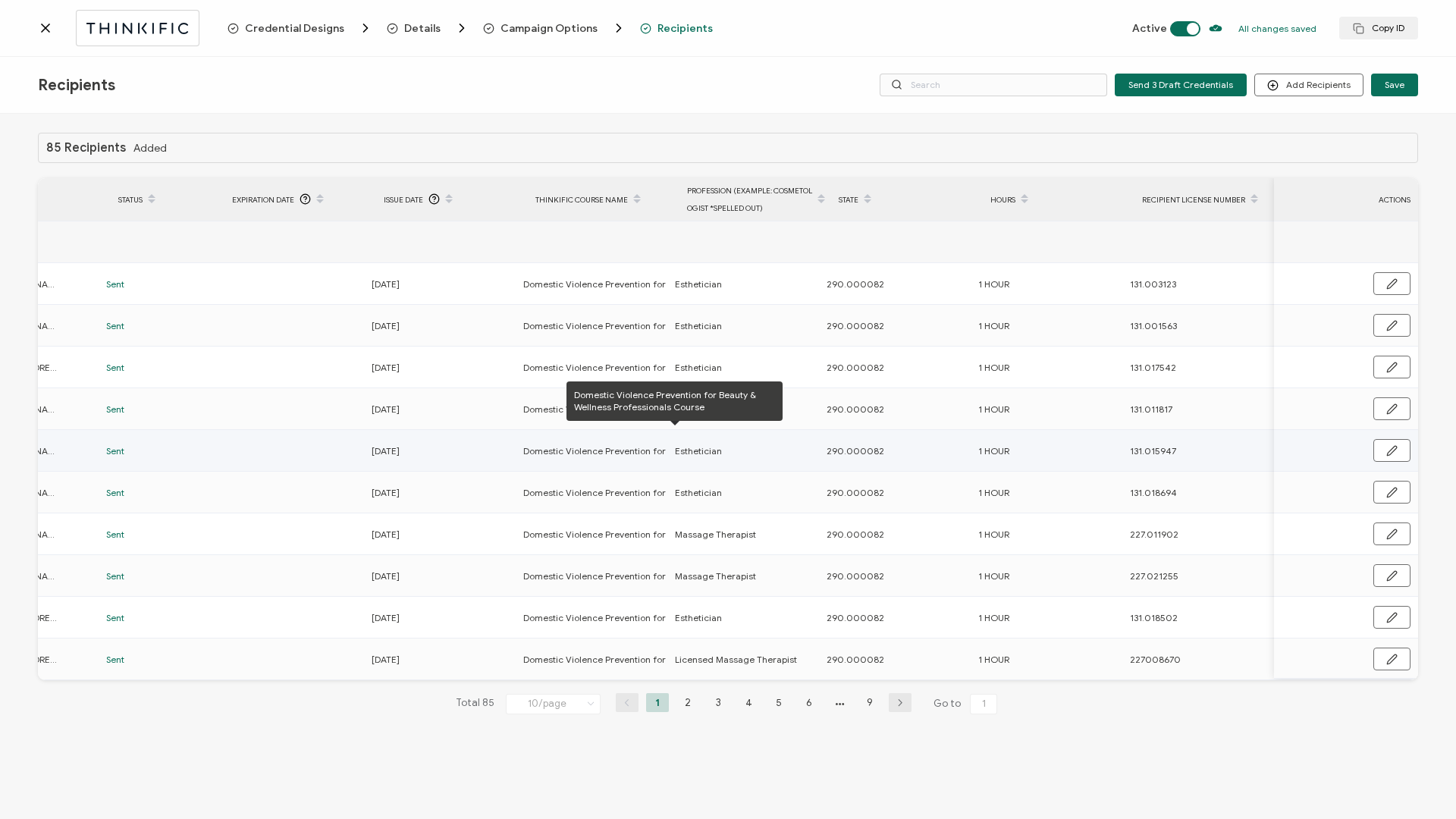
scroll to position [0, 360]
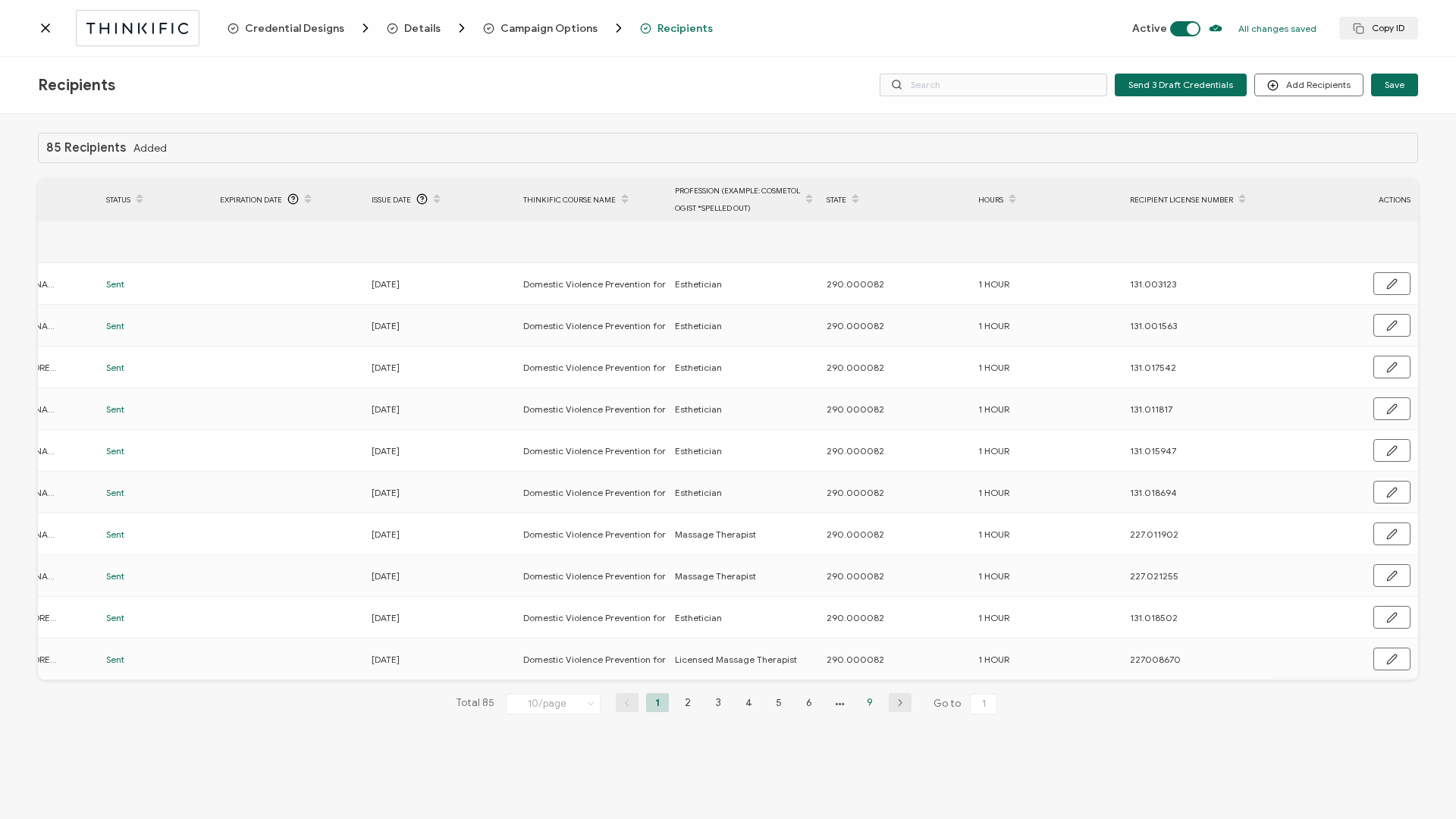
click at [865, 351] on li "9" at bounding box center [869, 703] width 23 height 19
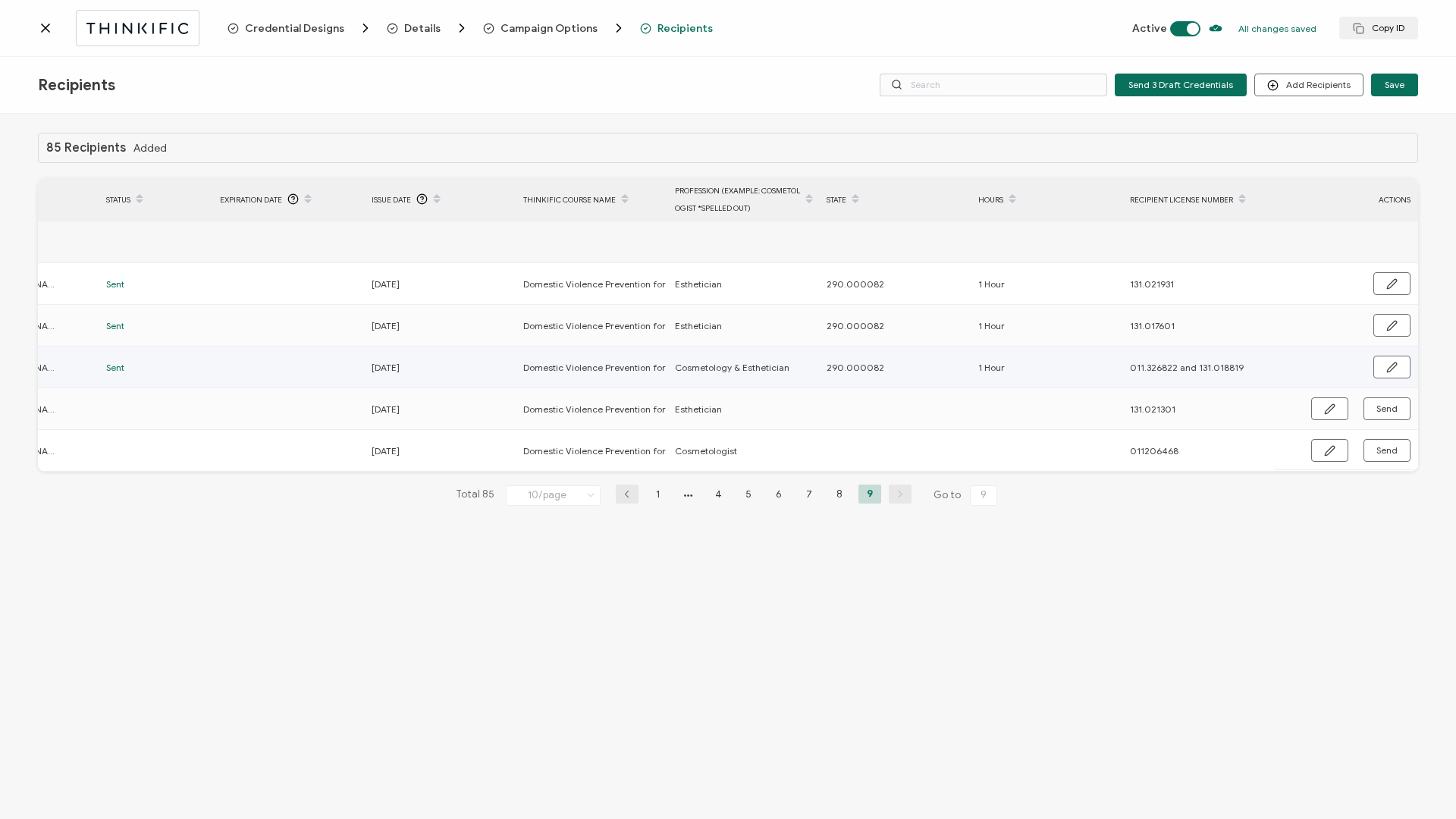
drag, startPoint x: 829, startPoint y: 371, endPoint x: 887, endPoint y: 366, distance: 58.2
click at [887, 351] on div "290.000082" at bounding box center [893, 367] width 150 height 17
drag, startPoint x: 885, startPoint y: 366, endPoint x: 812, endPoint y: 363, distance: 73.1
click at [812, 351] on tr "[PERSON_NAME] [EMAIL_ADDRESS][DOMAIN_NAME] Sent [DATE] Domestic Violence Preven…" at bounding box center [548, 368] width 1740 height 42
copy tr "290.000082"
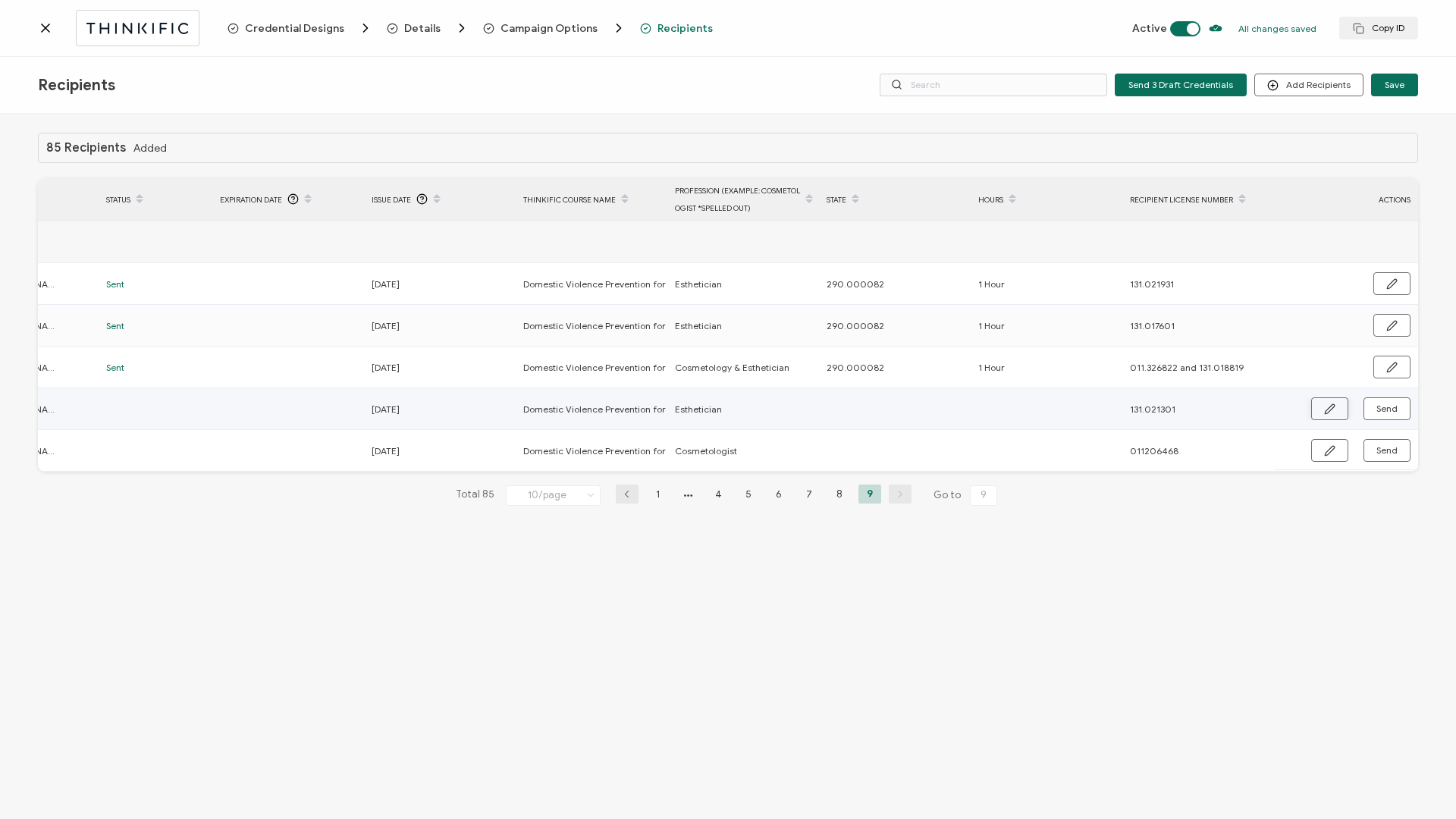
click at [1091, 351] on button "button" at bounding box center [1329, 408] width 37 height 23
click at [894, 351] on input "text" at bounding box center [893, 409] width 133 height 24
paste input "290.000082"
click at [1024, 351] on input "text" at bounding box center [1044, 409] width 133 height 24
click at [1091, 351] on button "button" at bounding box center [1392, 409] width 39 height 23
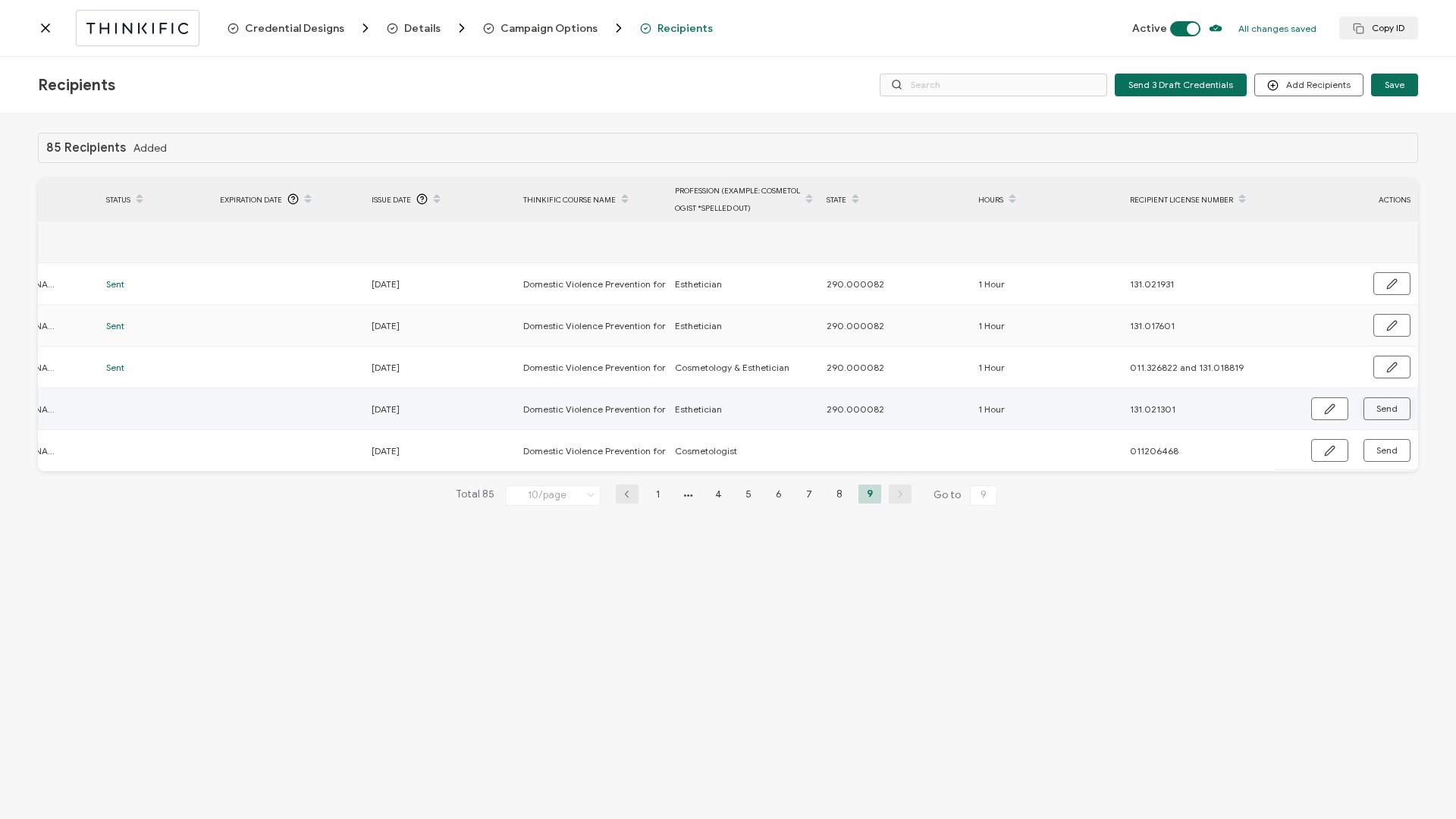
click at [1091, 351] on span "Send" at bounding box center [1386, 409] width 21 height 9
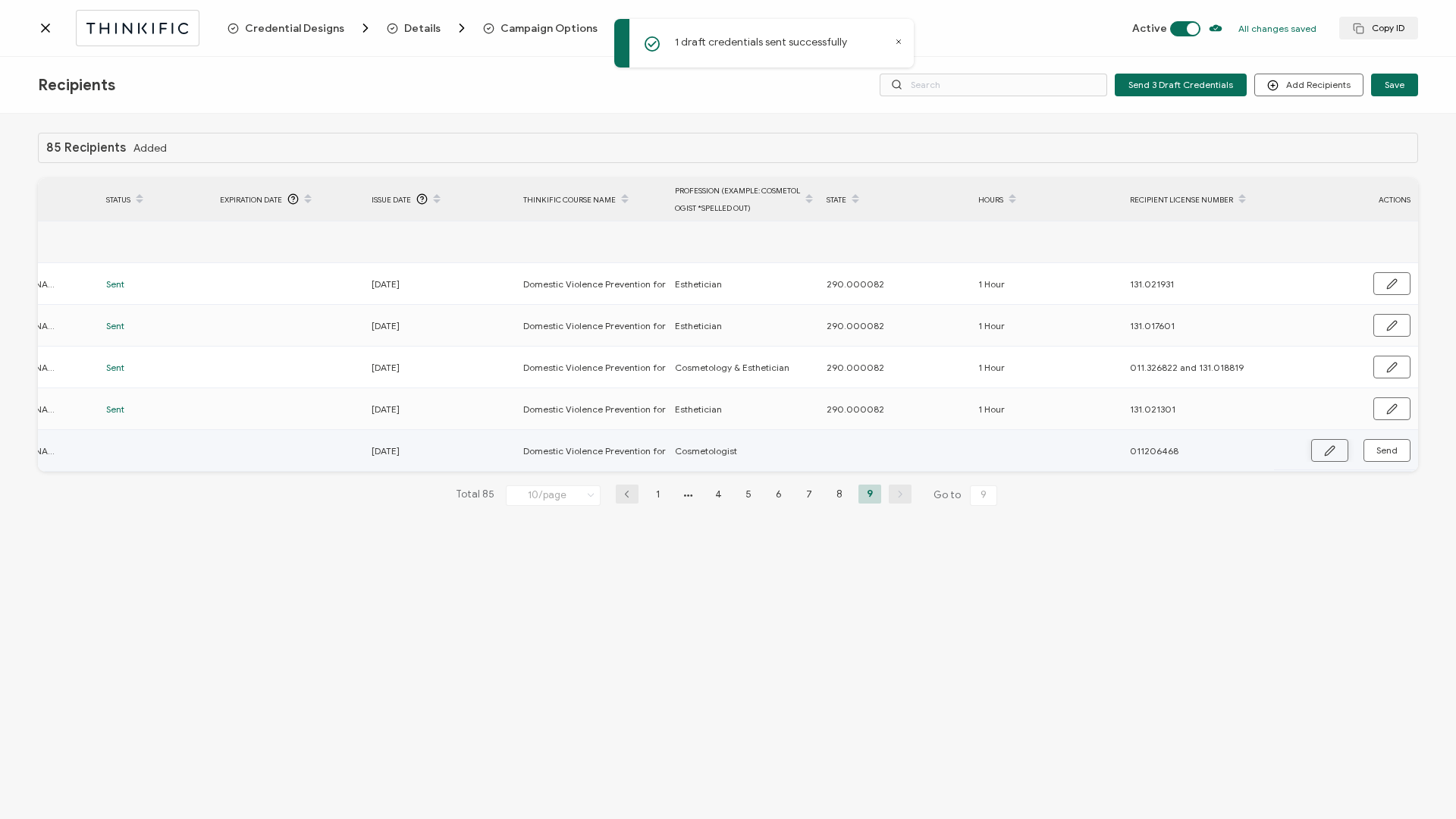
click at [1091, 351] on button "button" at bounding box center [1329, 450] width 37 height 23
click at [878, 351] on input "text" at bounding box center [893, 451] width 133 height 24
paste input "290.000082"
click at [1020, 351] on input "text" at bounding box center [1044, 451] width 133 height 24
click at [1091, 351] on input "011206468" at bounding box center [1196, 451] width 133 height 24
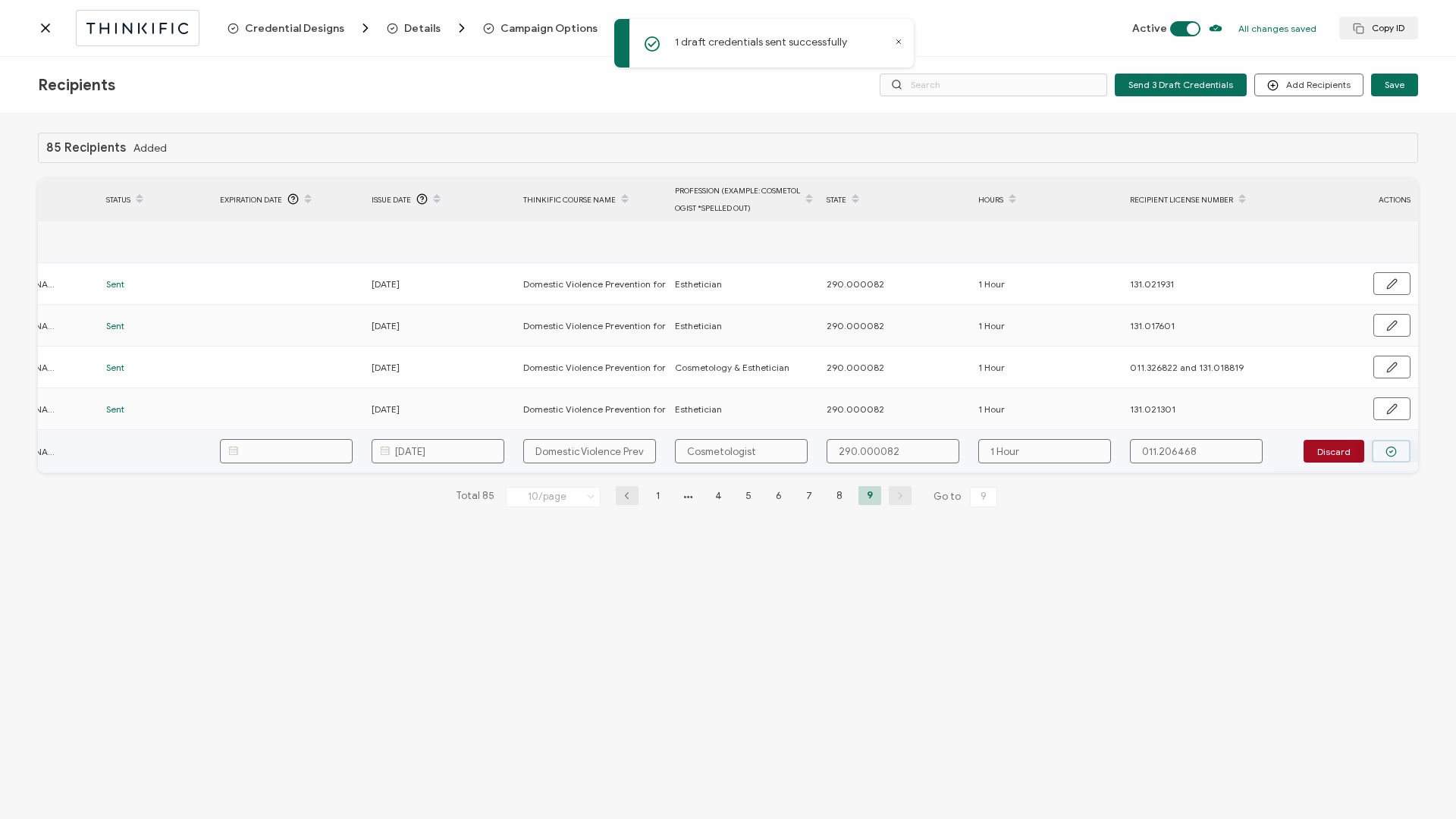
click at [1091, 351] on icon "button" at bounding box center [1392, 451] width 3 height 2
click at [1091, 351] on span "Send" at bounding box center [1386, 451] width 21 height 9
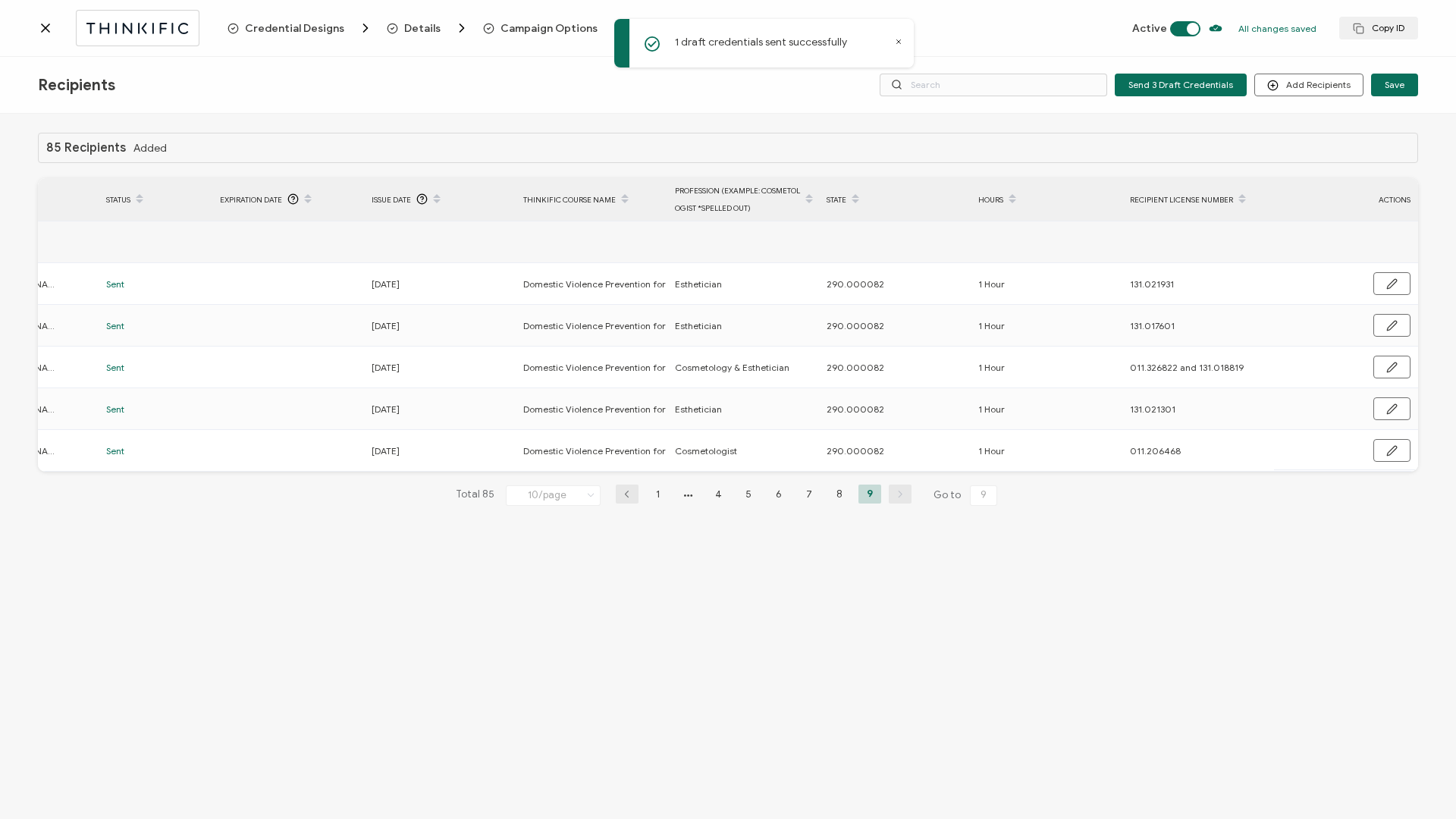
click at [47, 27] on icon at bounding box center [46, 28] width 16 height 16
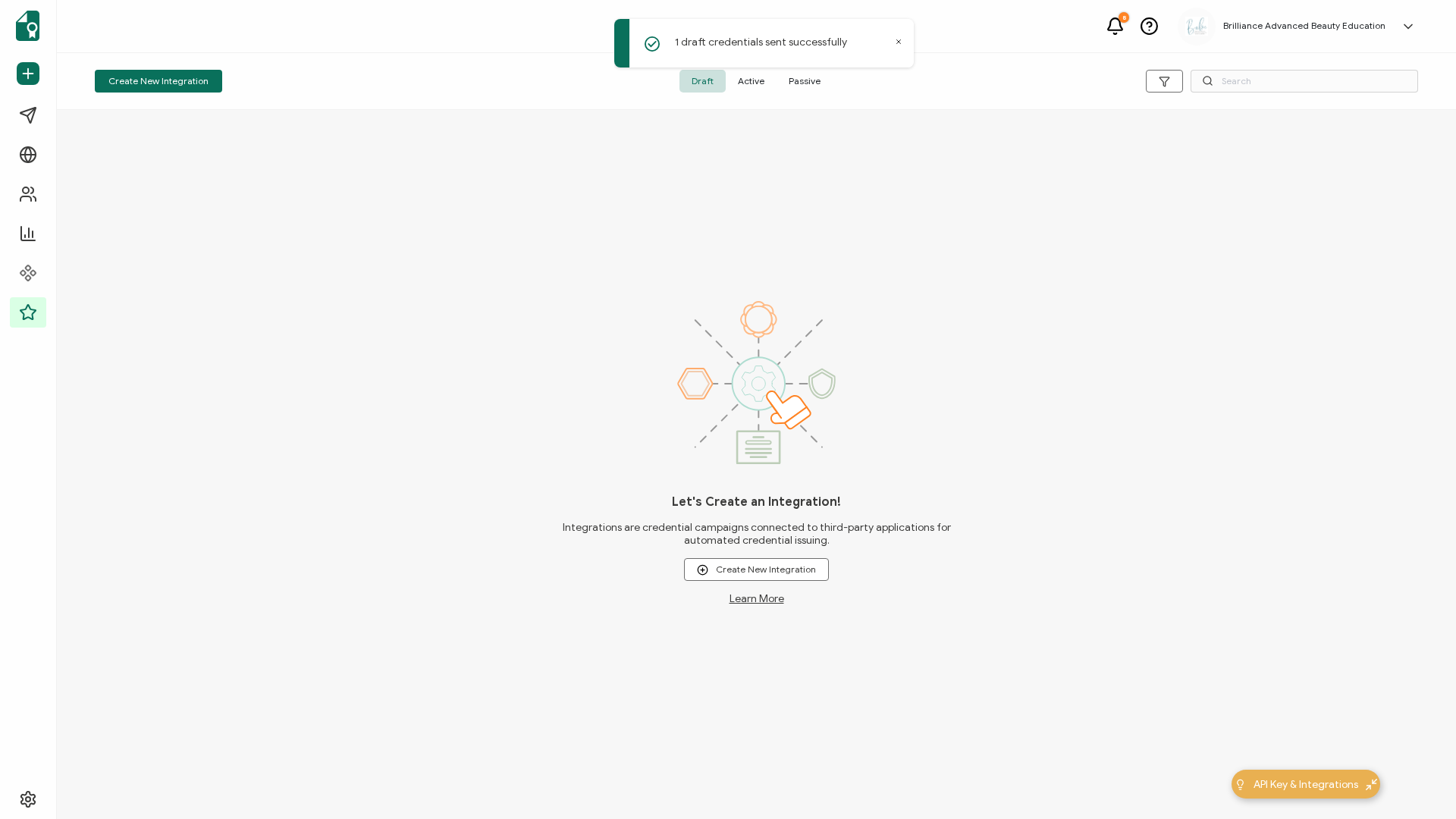
click at [757, 76] on span "Active" at bounding box center [751, 81] width 50 height 23
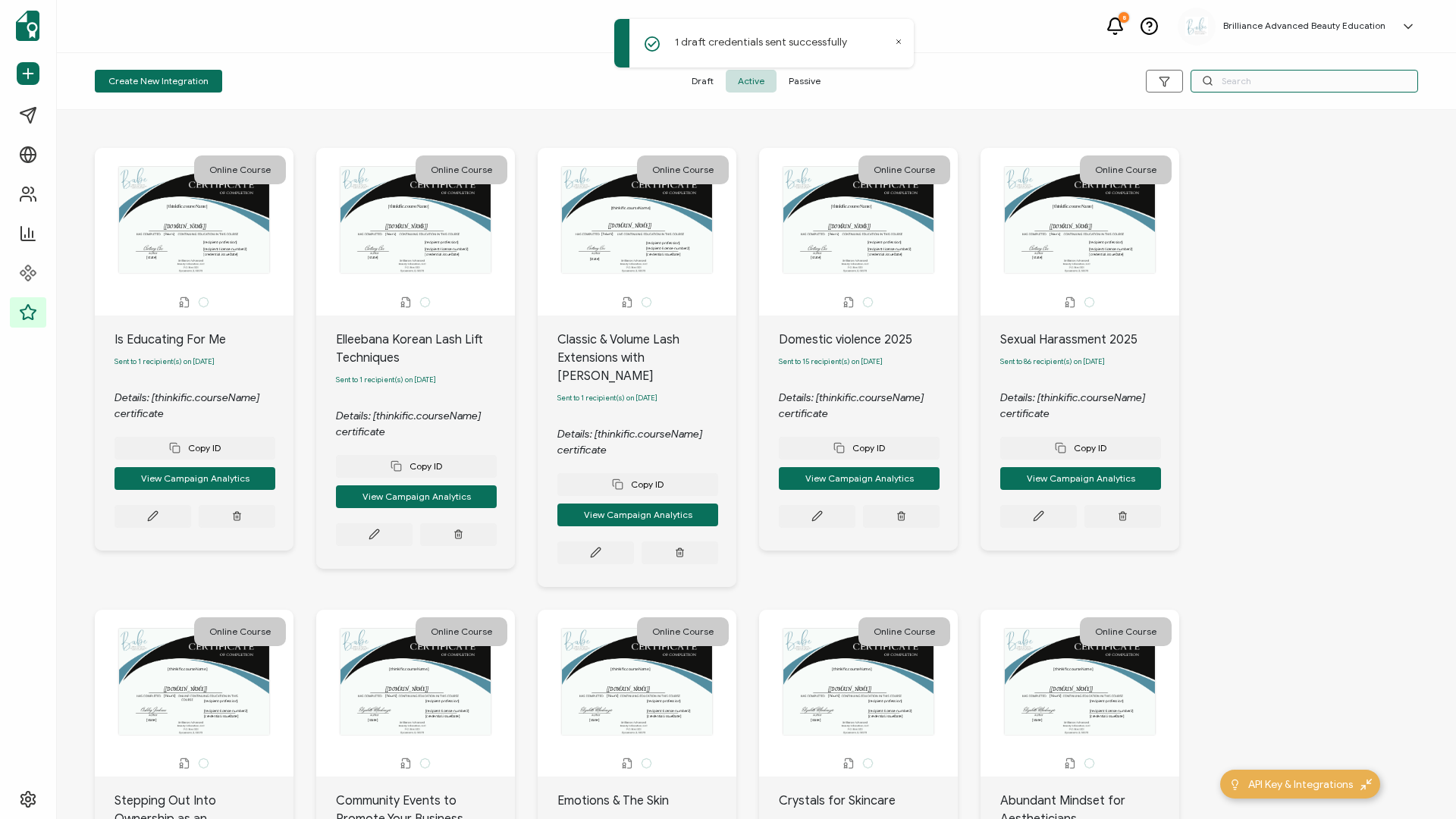
click at [1091, 84] on input "text" at bounding box center [1304, 81] width 227 height 23
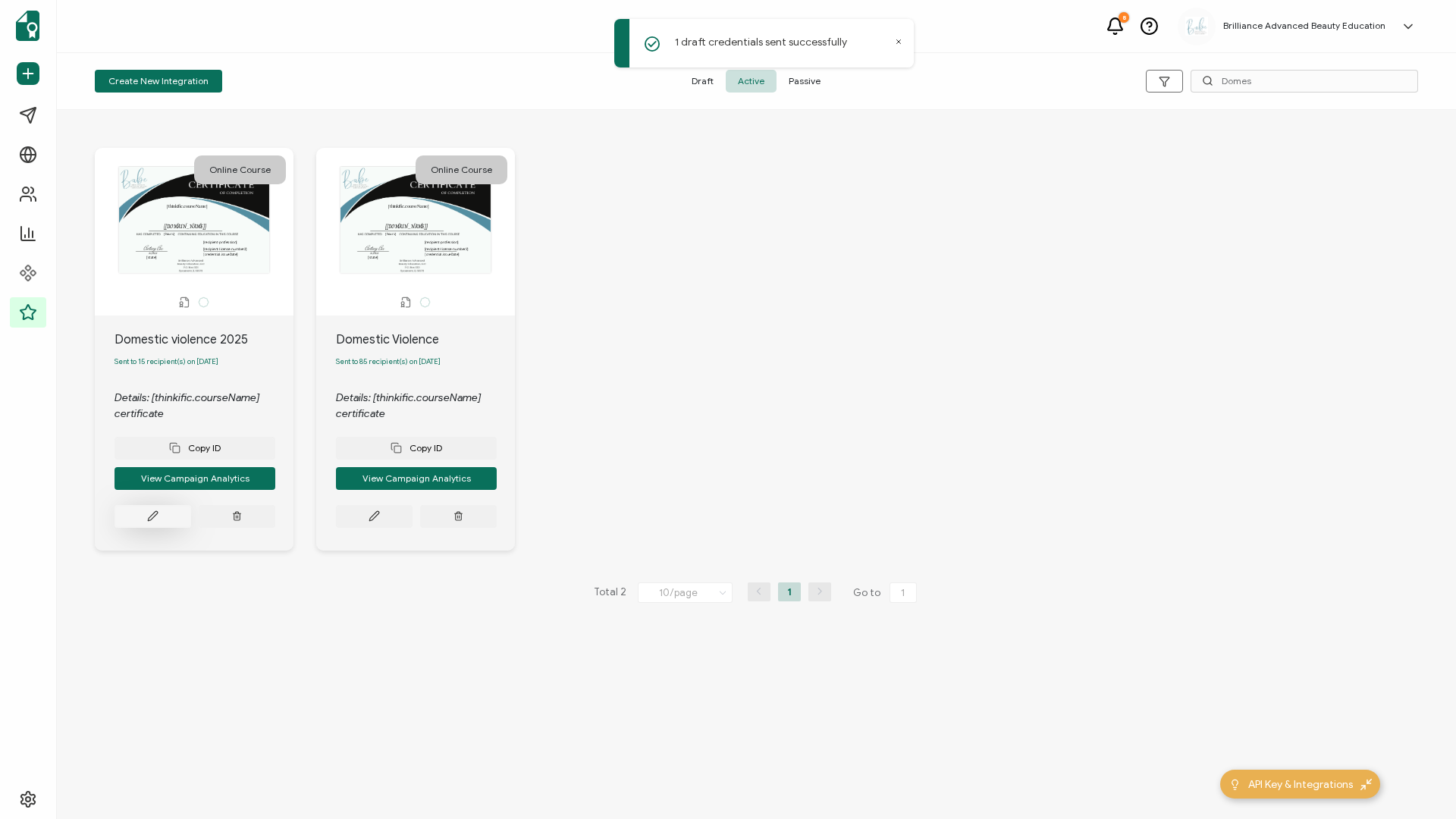
click at [137, 351] on button at bounding box center [153, 516] width 77 height 23
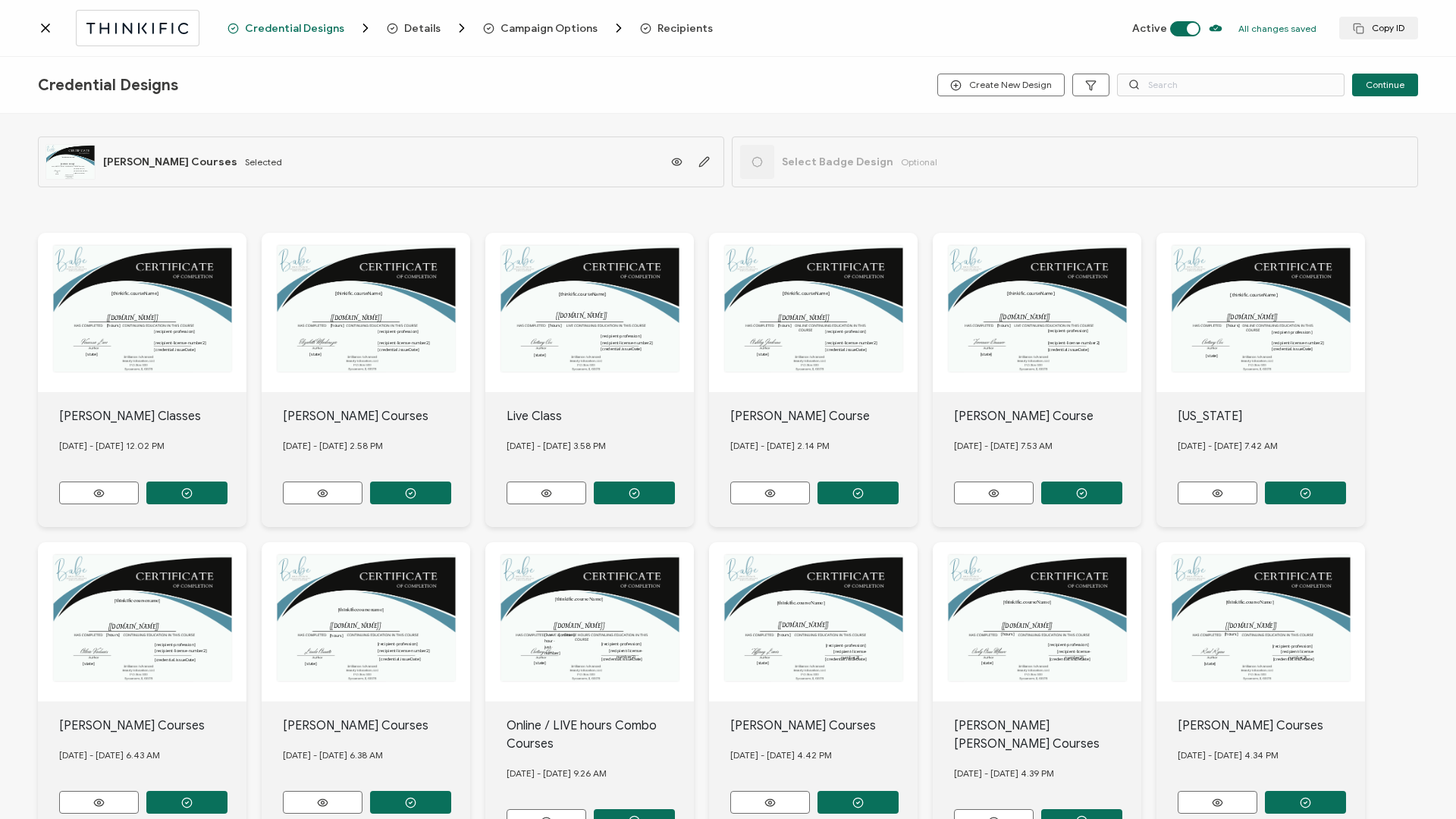
click at [660, 30] on span "Recipients" at bounding box center [685, 28] width 55 height 12
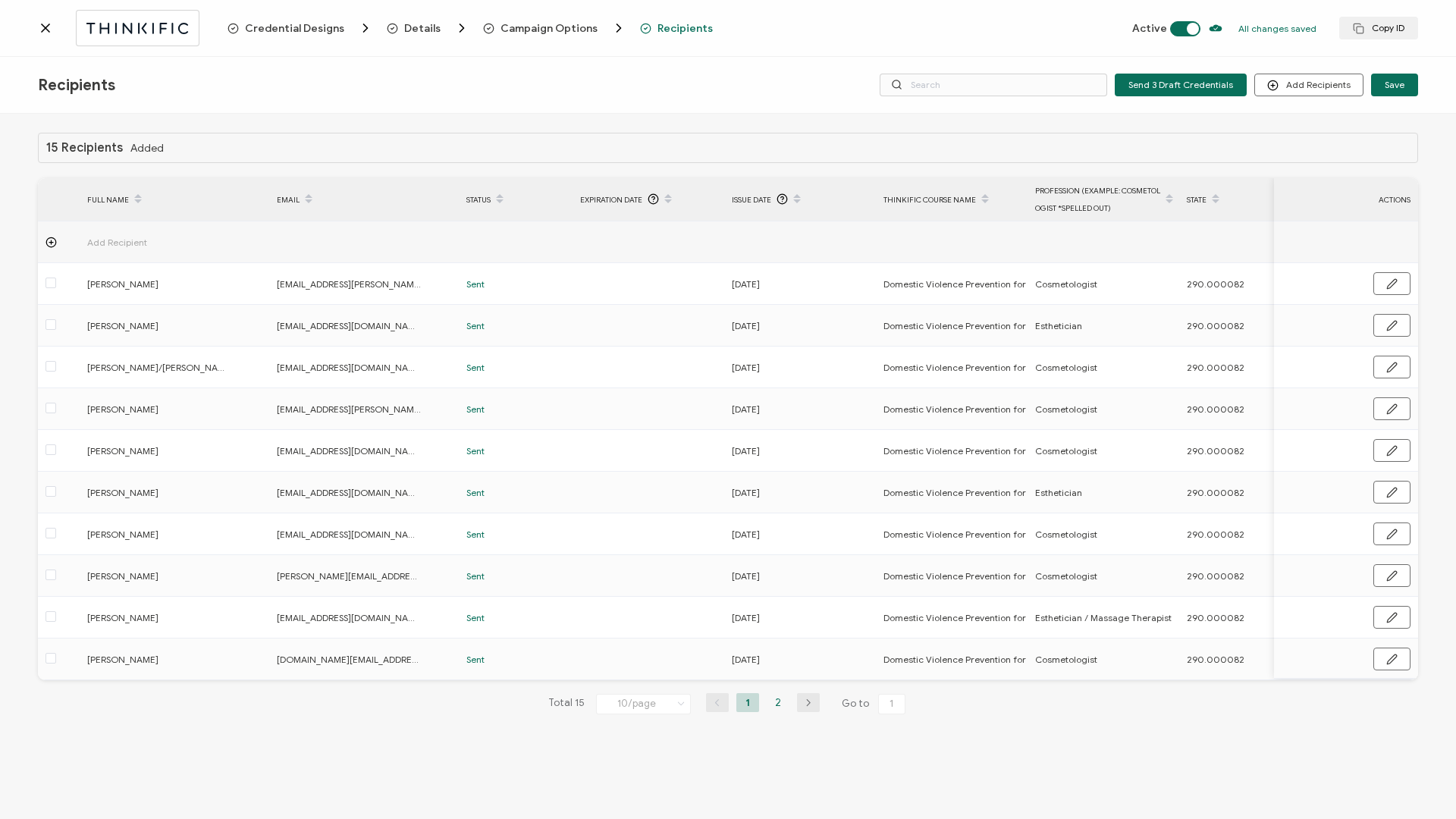
click at [777, 351] on li "2" at bounding box center [778, 703] width 23 height 19
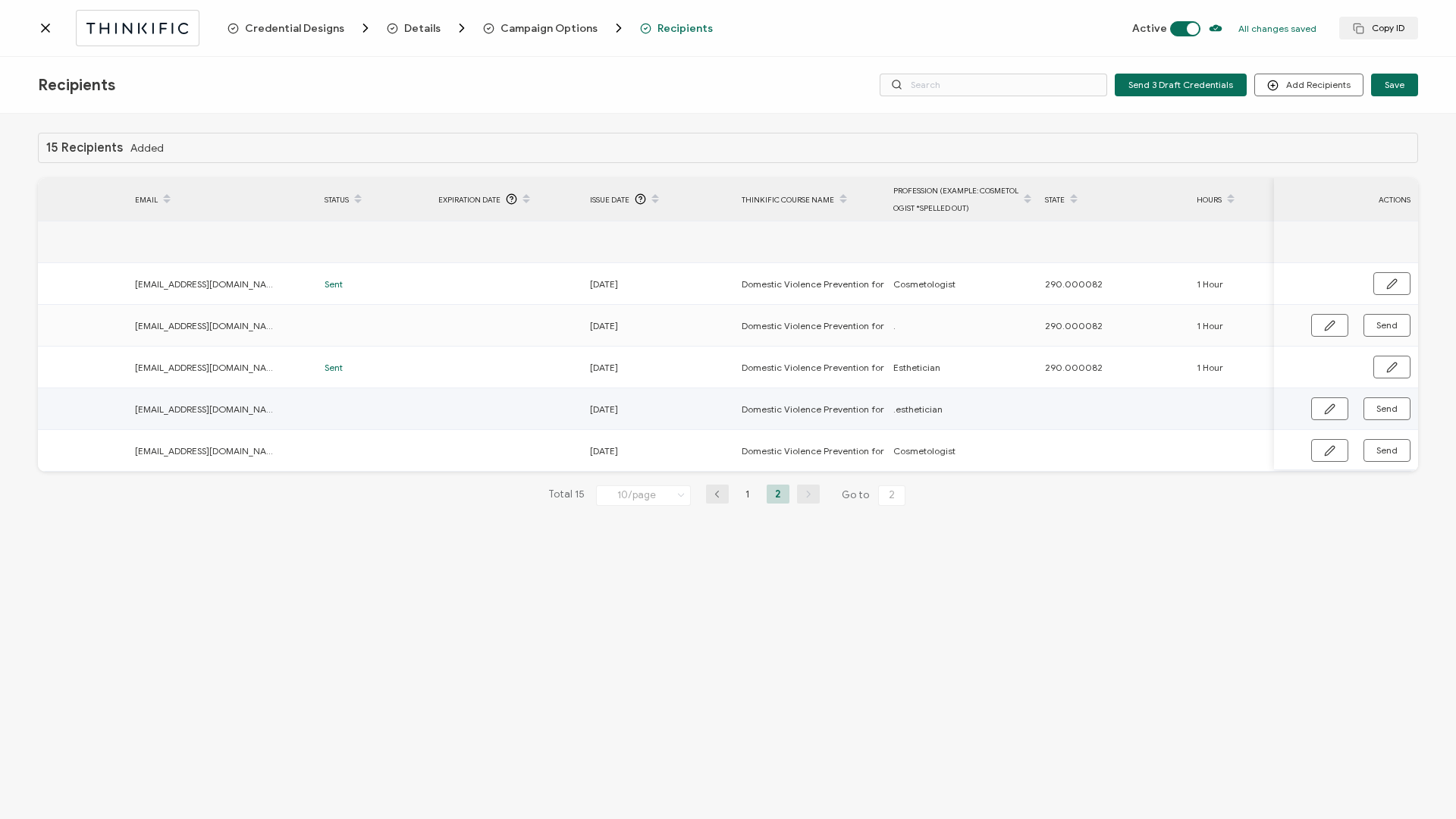
scroll to position [0, 360]
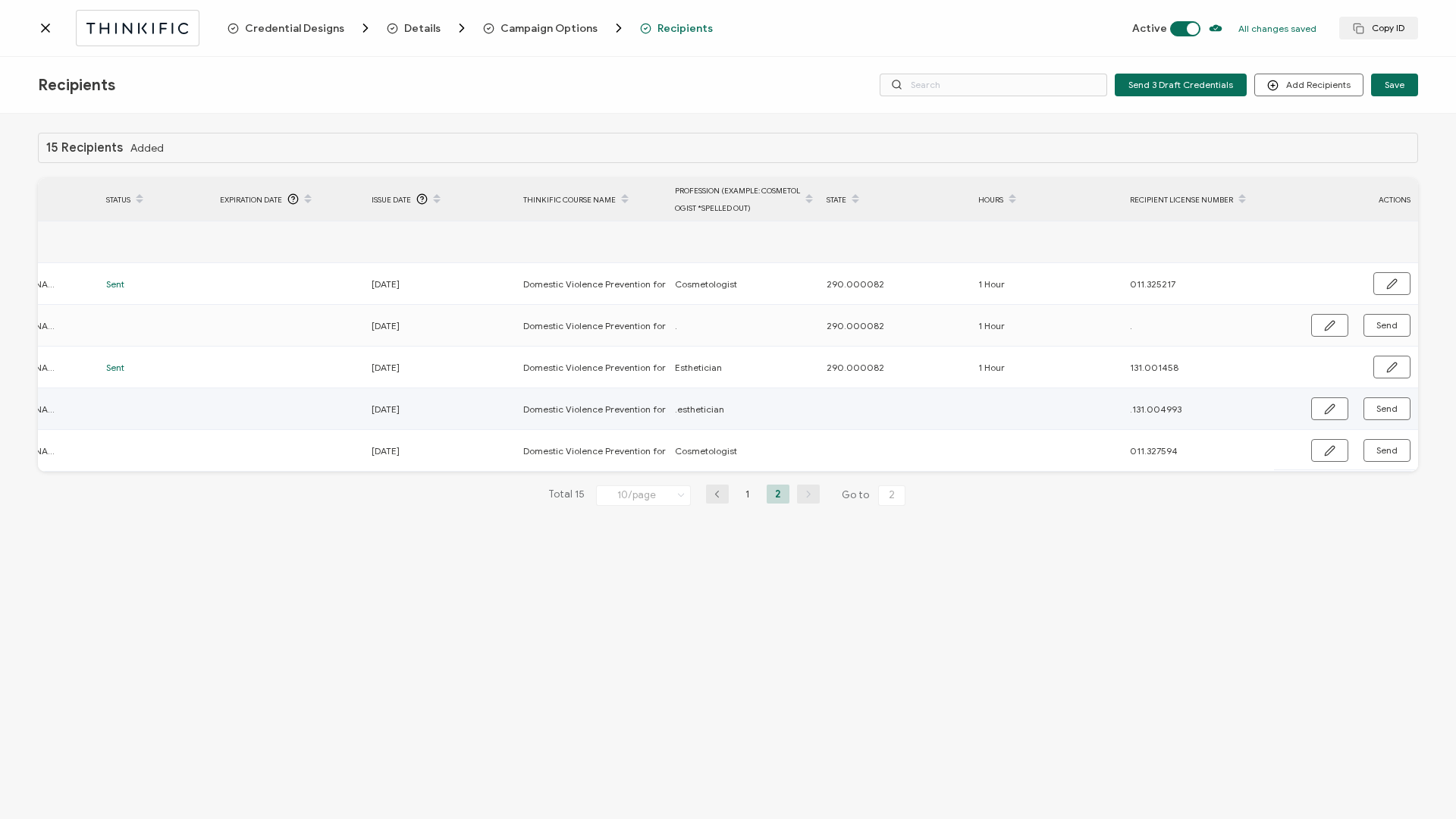
click at [1091, 351] on td "Send" at bounding box center [1346, 409] width 144 height 42
click at [1091, 351] on icon "button" at bounding box center [1329, 409] width 12 height 12
click at [869, 351] on input "text" at bounding box center [893, 409] width 133 height 24
paste input "290.000082"
click at [1041, 351] on input "text" at bounding box center [1044, 409] width 133 height 24
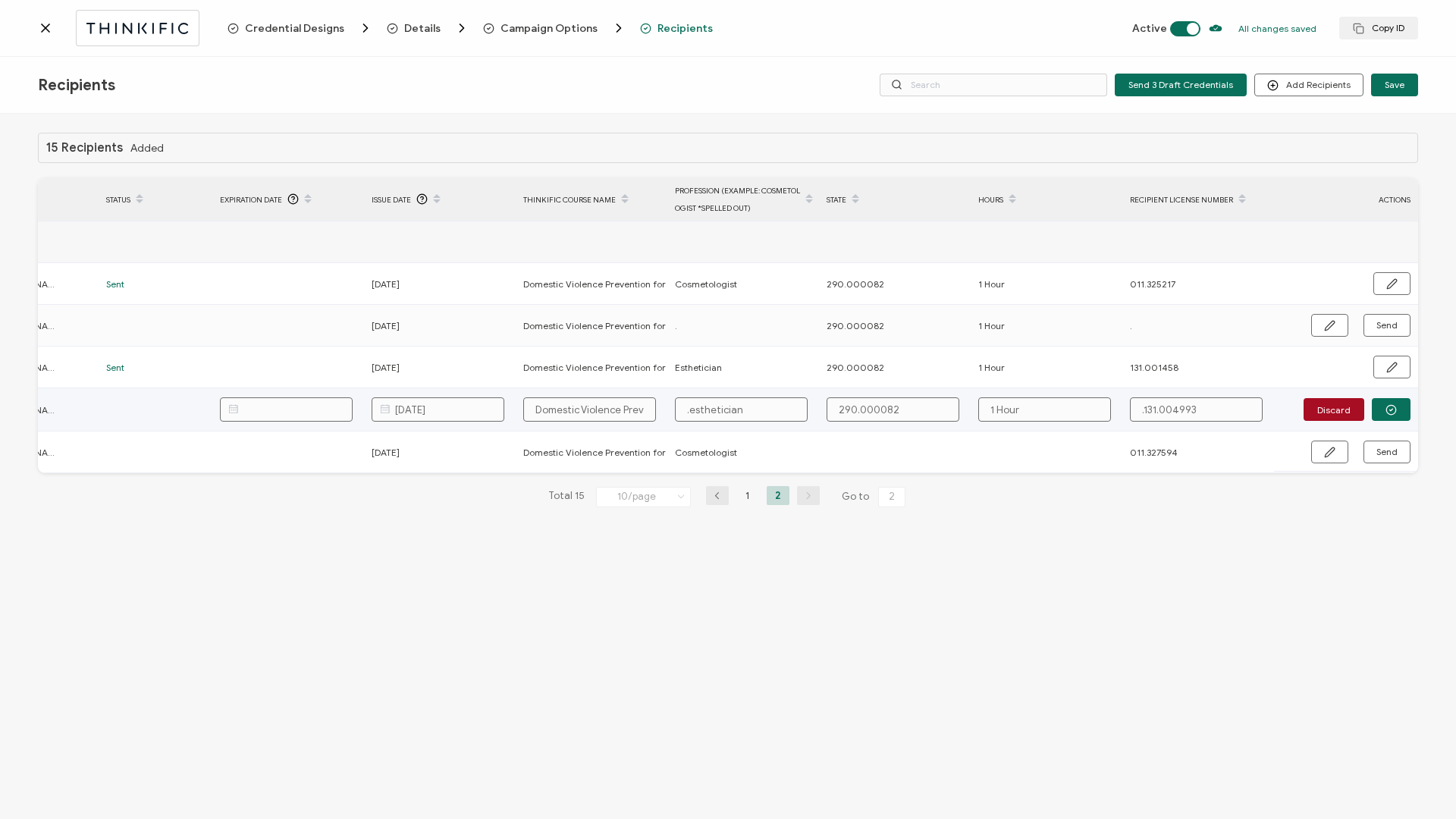
click at [1091, 351] on input ".131.004993" at bounding box center [1196, 409] width 133 height 24
click at [1091, 351] on button "button" at bounding box center [1392, 409] width 39 height 23
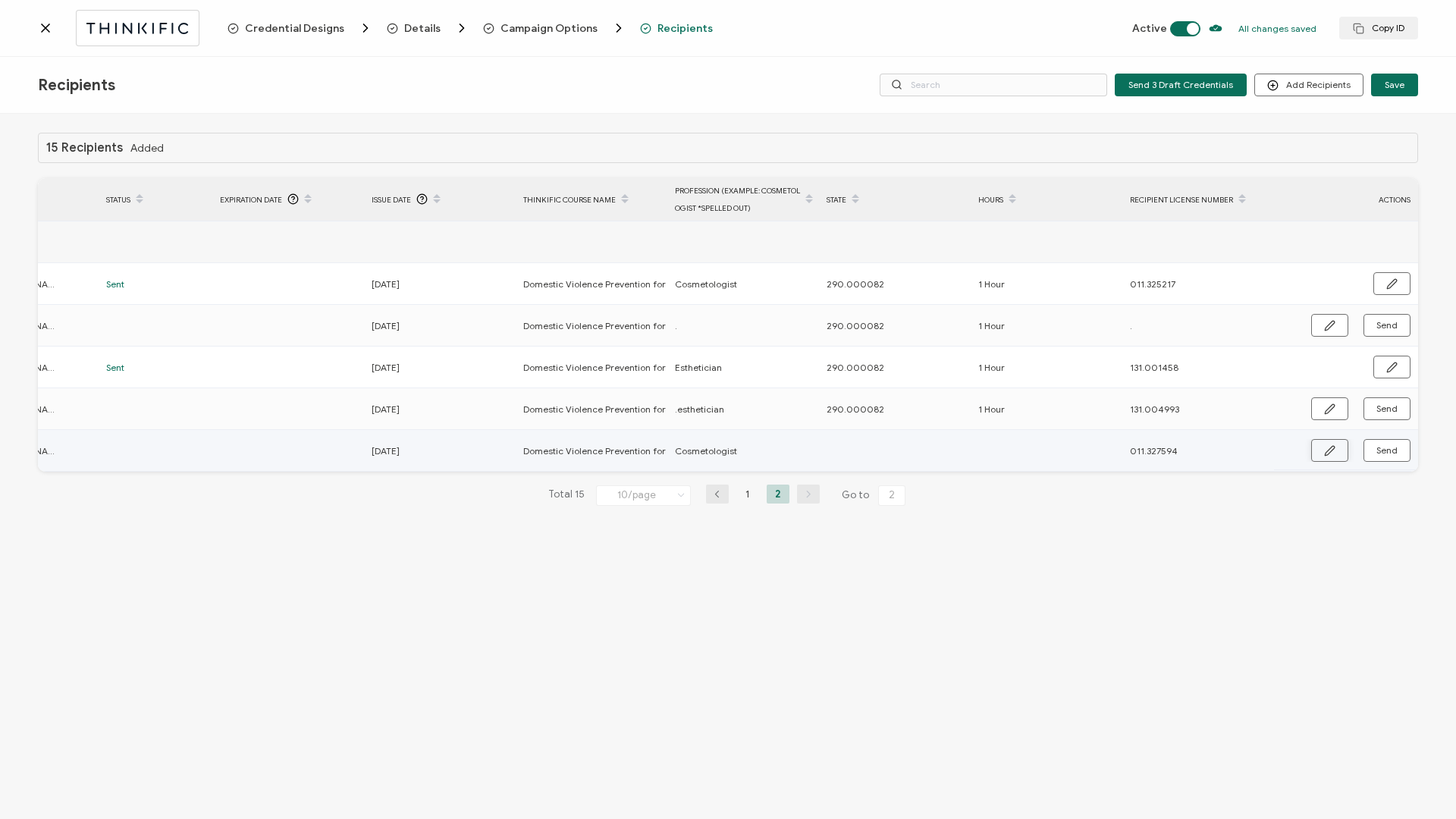
click at [1091, 351] on icon "button" at bounding box center [1329, 451] width 12 height 12
click at [907, 351] on input "text" at bounding box center [893, 451] width 133 height 24
paste input "290.000082"
click at [997, 351] on input "text" at bounding box center [1044, 451] width 133 height 24
click at [1091, 351] on button "button" at bounding box center [1392, 451] width 39 height 23
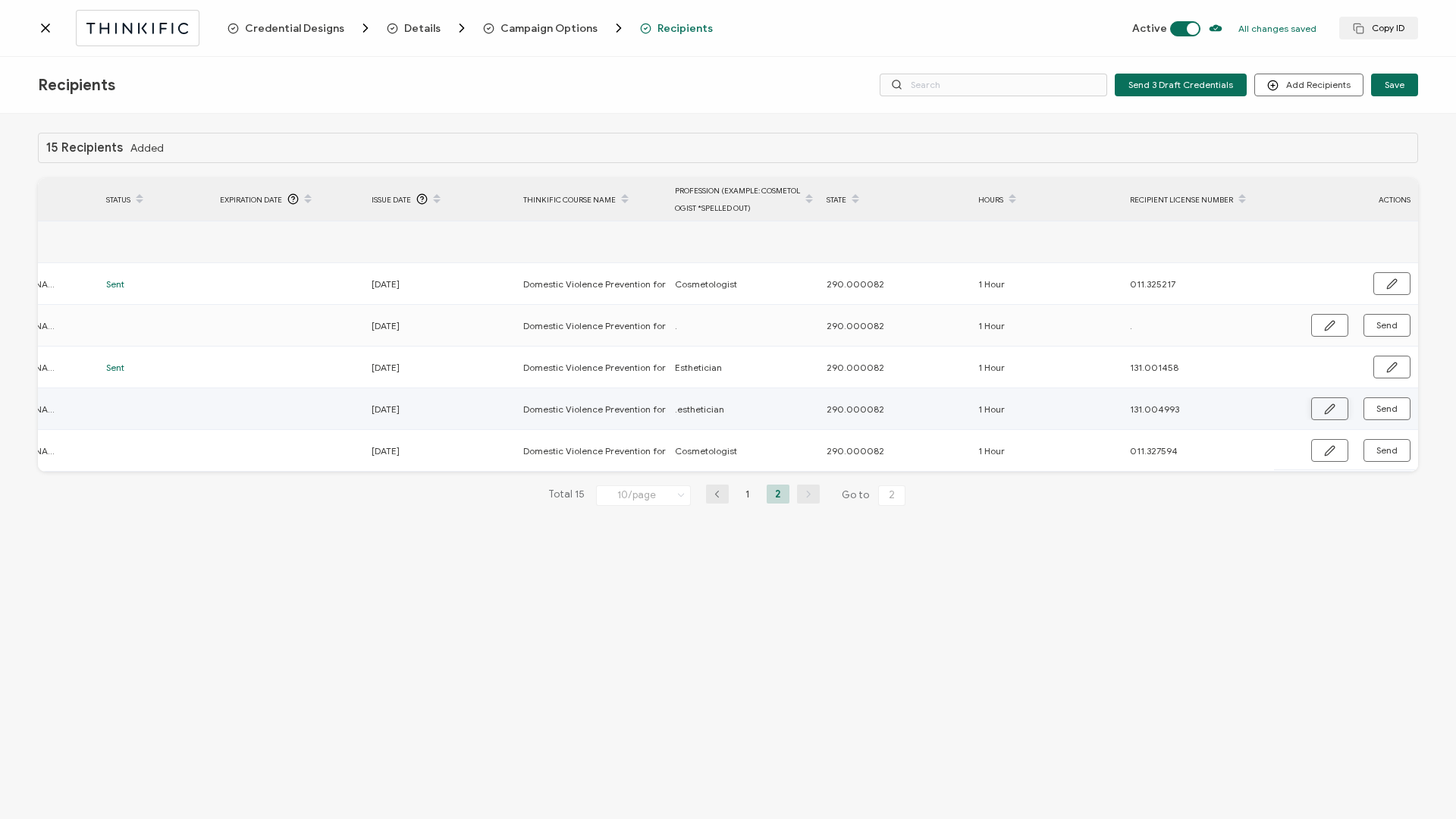
click at [1091, 351] on icon "button" at bounding box center [1329, 409] width 12 height 12
click at [690, 351] on input ".esthetician" at bounding box center [741, 409] width 133 height 24
click at [1091, 351] on button "button" at bounding box center [1392, 409] width 39 height 23
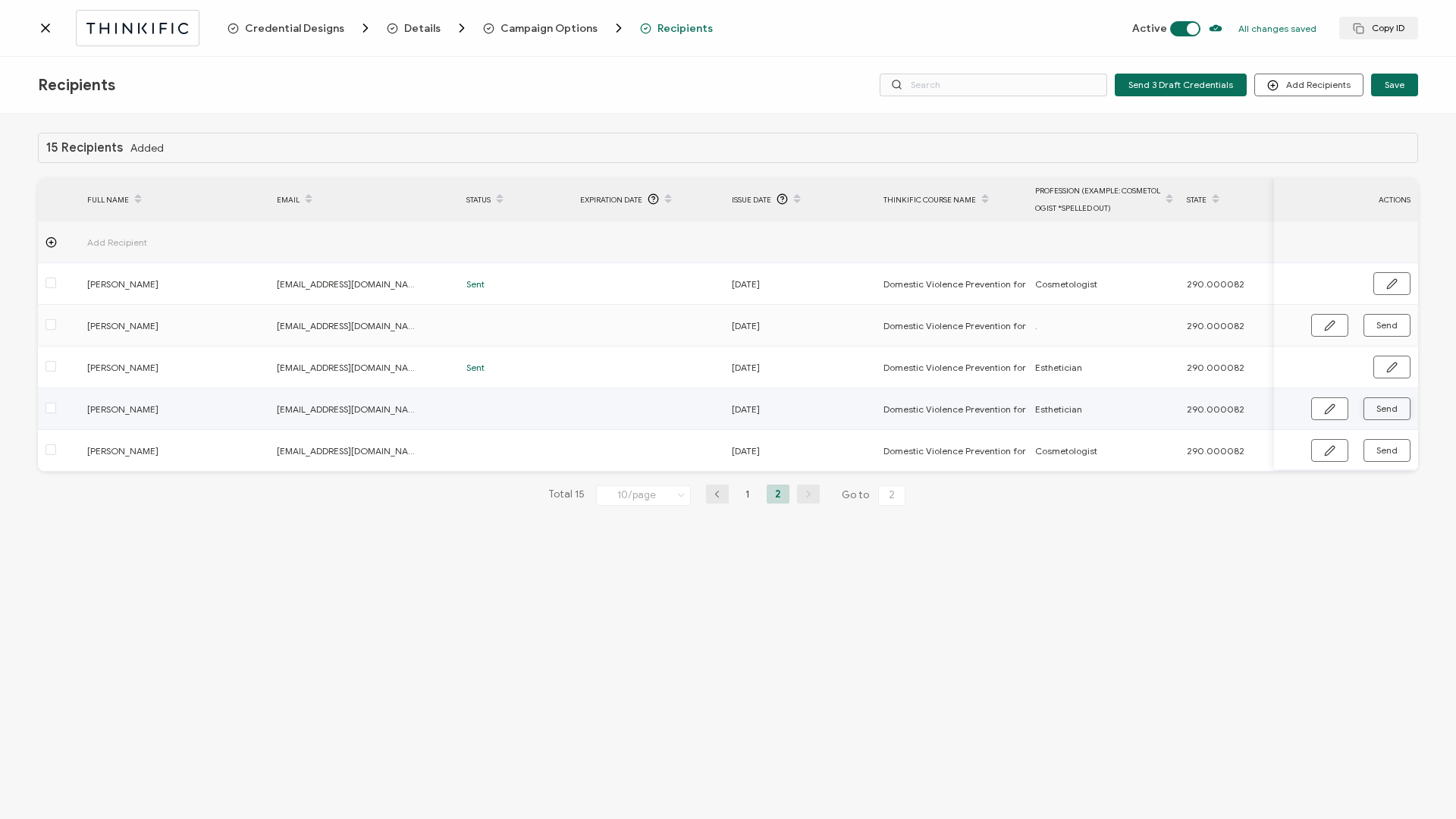
click at [1091, 351] on span "Send" at bounding box center [1386, 409] width 21 height 9
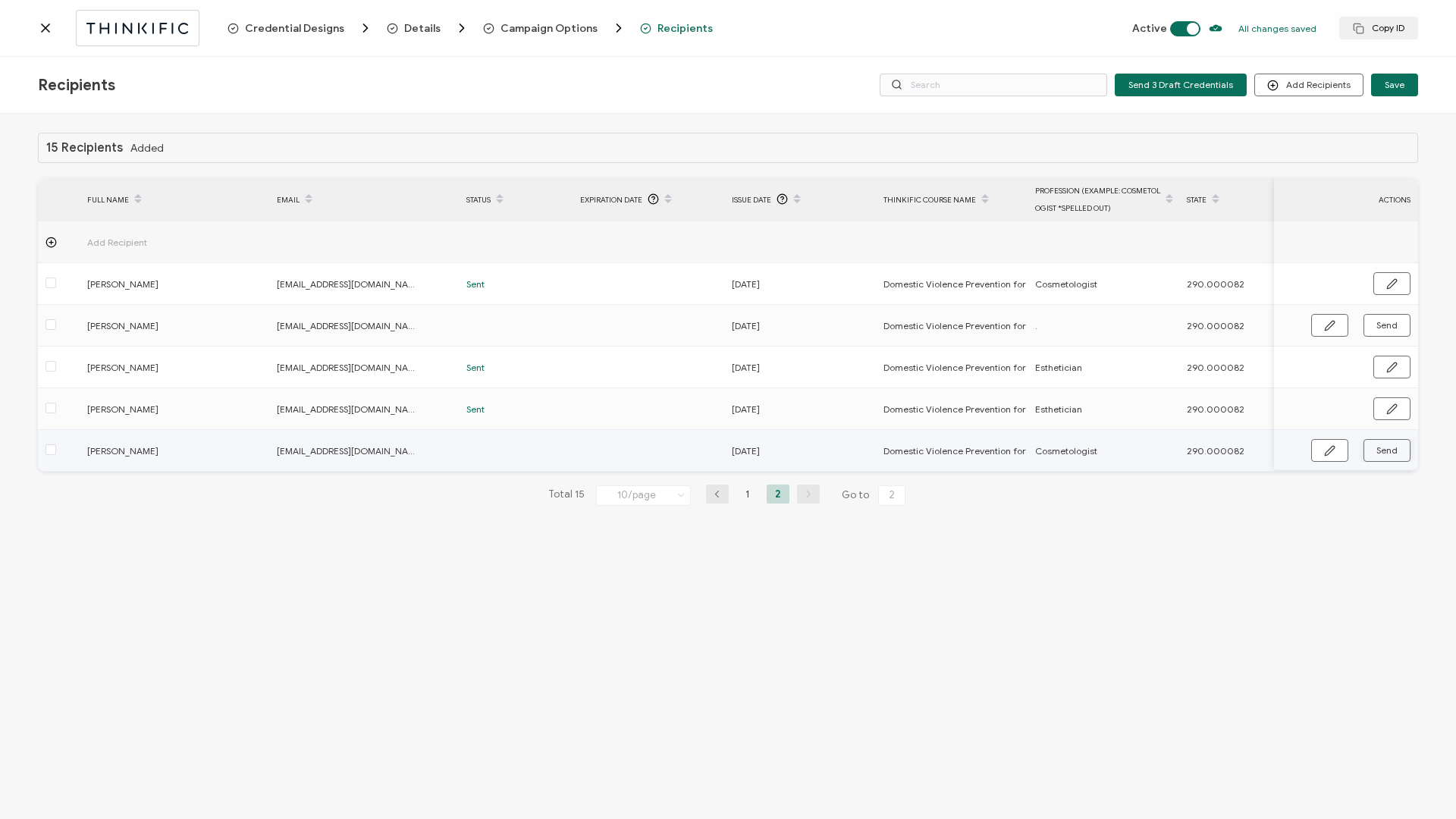
click at [1091, 351] on span "Send" at bounding box center [1386, 451] width 21 height 9
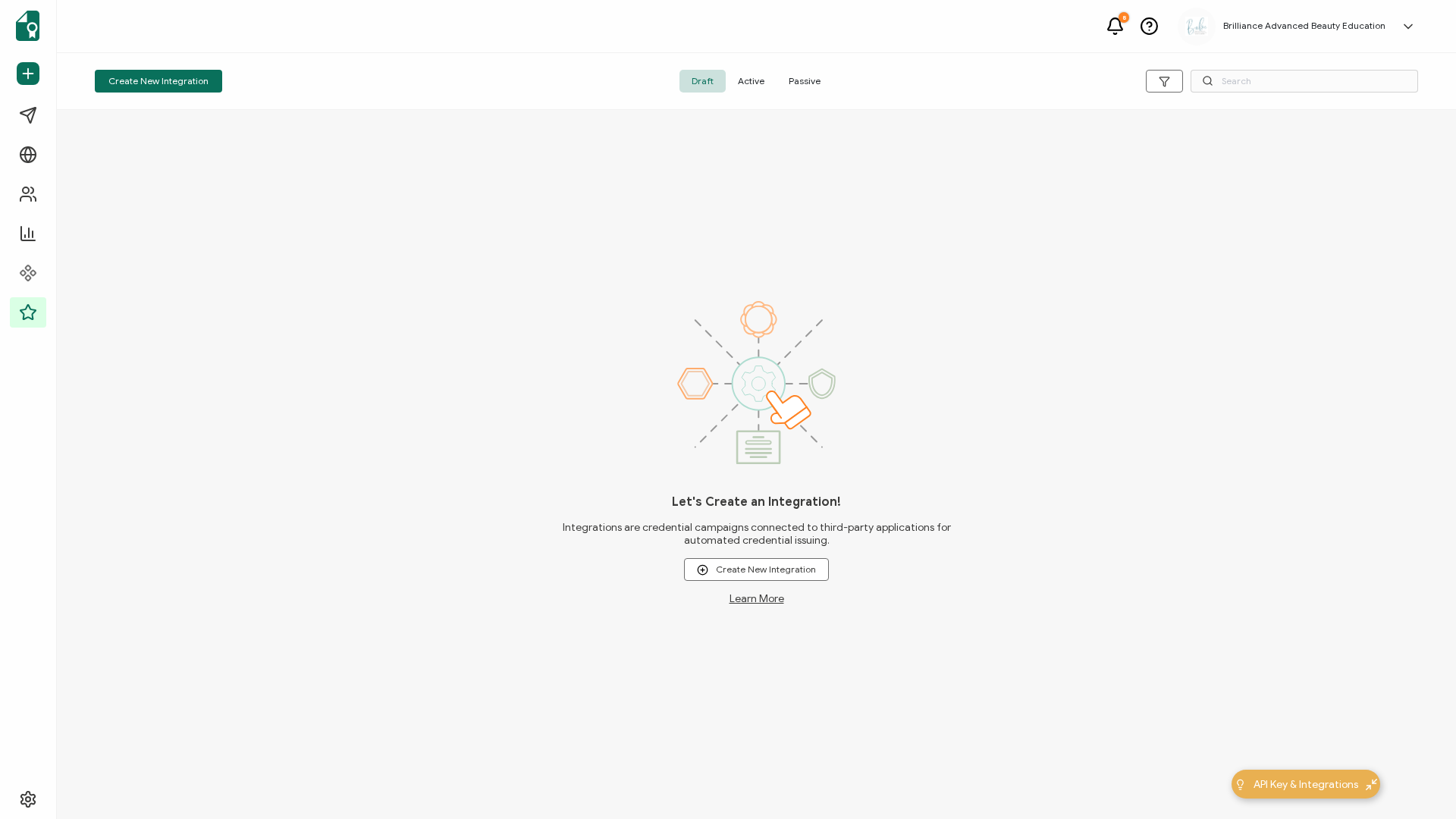
click at [754, 79] on span "Active" at bounding box center [751, 81] width 50 height 23
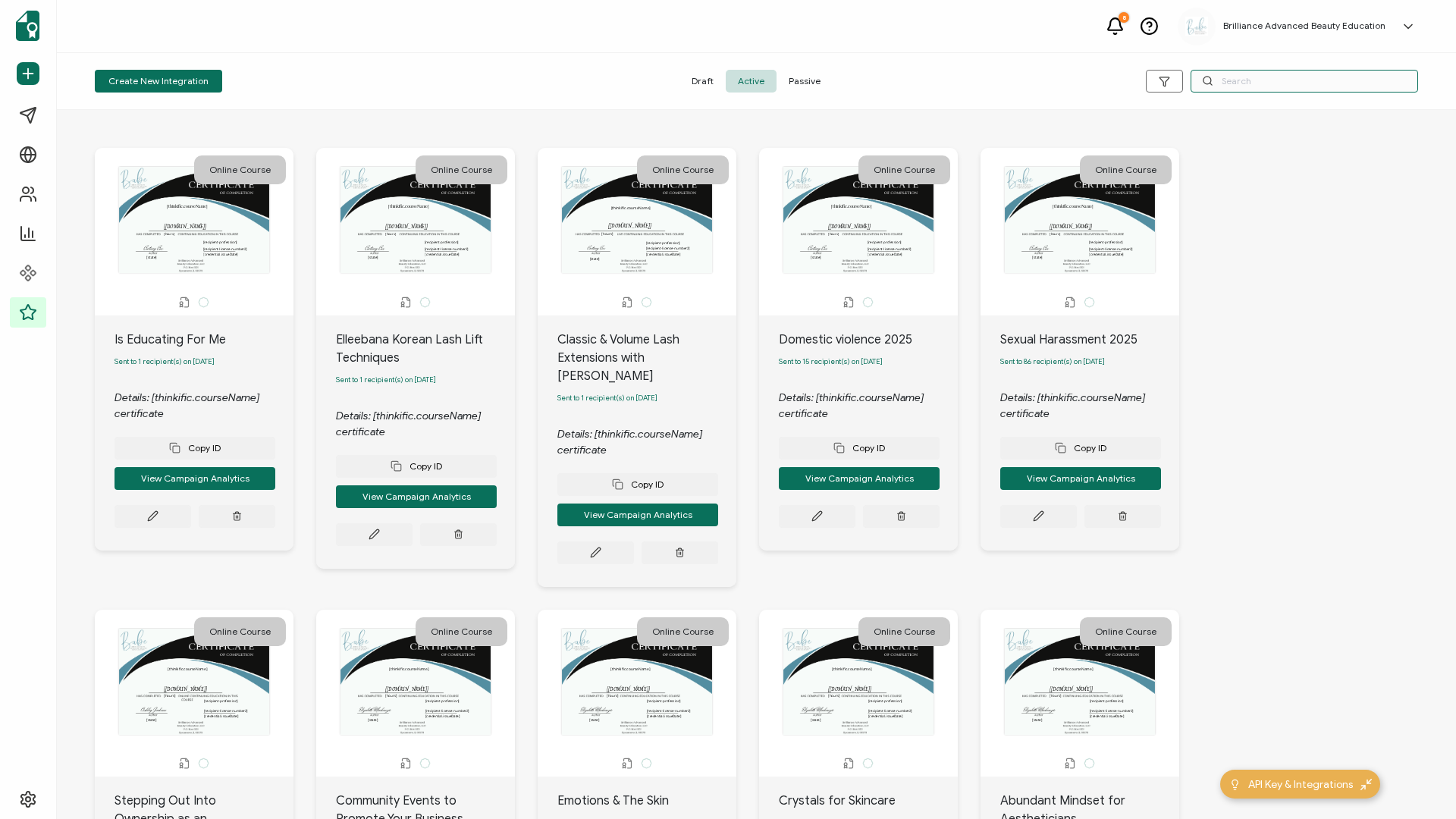
click at [1091, 75] on input "text" at bounding box center [1304, 81] width 227 height 23
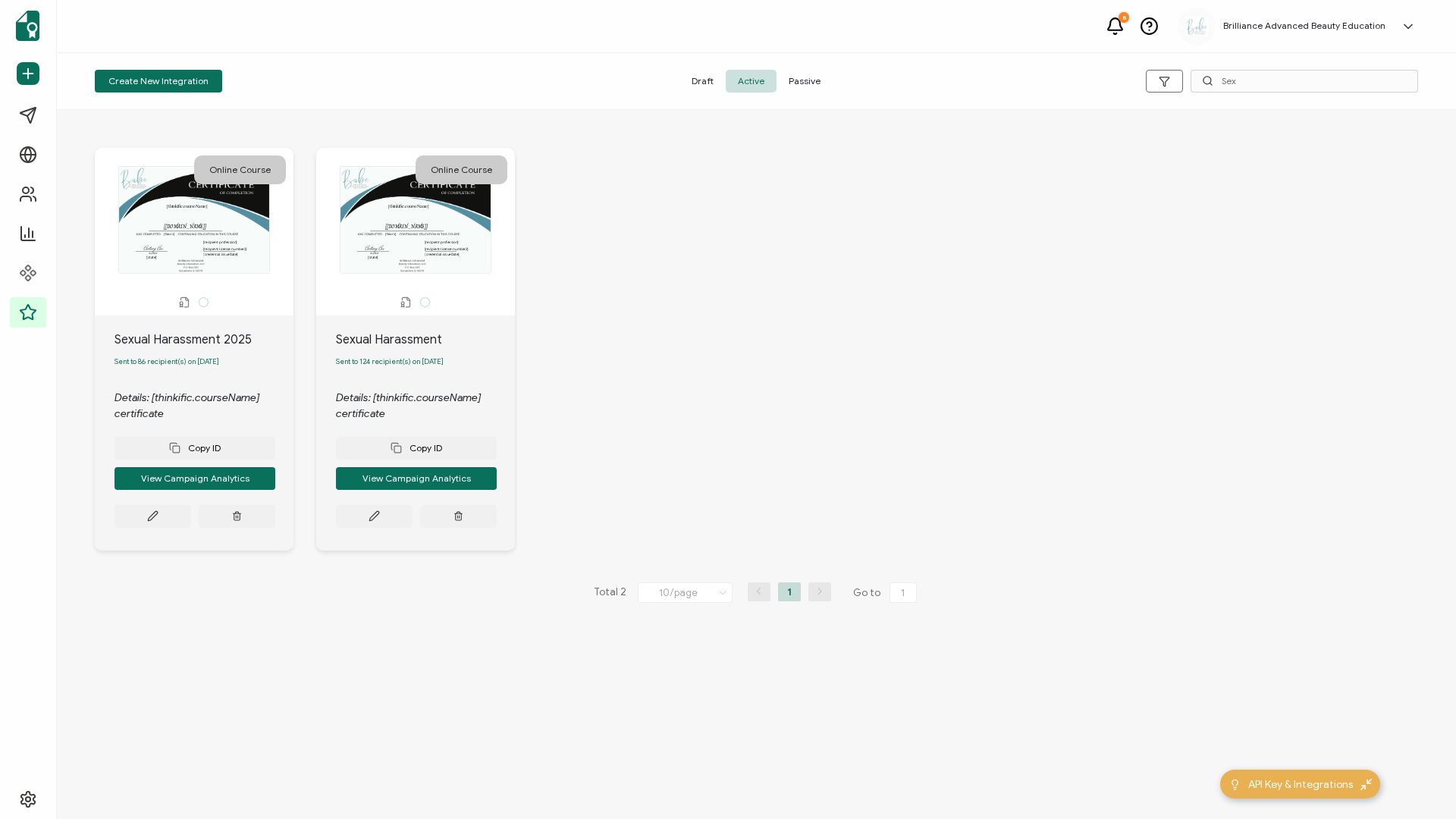
click at [361, 351] on div "Copy ID View Campaign Analytics" at bounding box center [416, 474] width 161 height 106
click at [363, 351] on button at bounding box center [374, 516] width 77 height 23
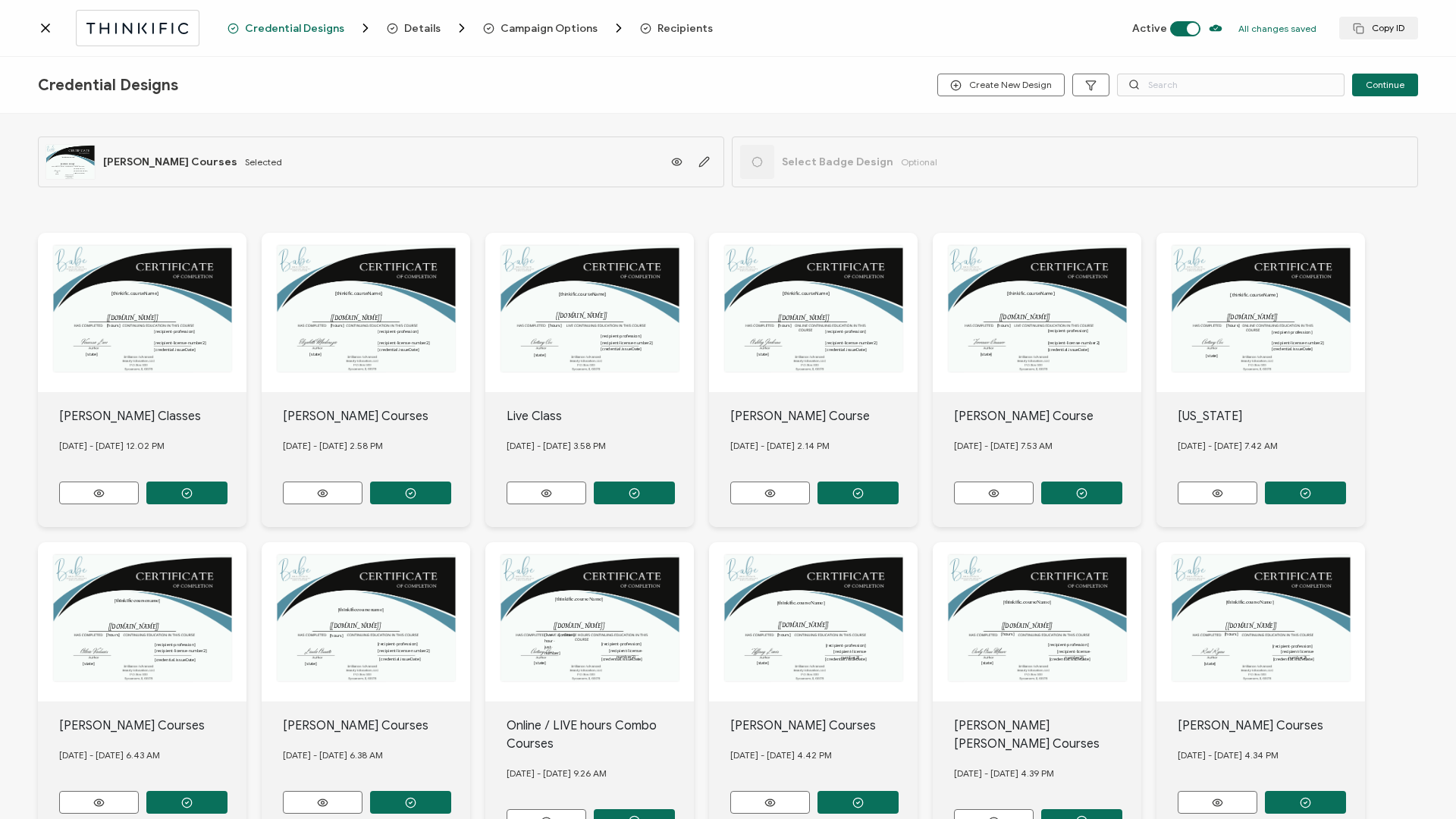
click at [691, 31] on span "Recipients" at bounding box center [685, 28] width 55 height 12
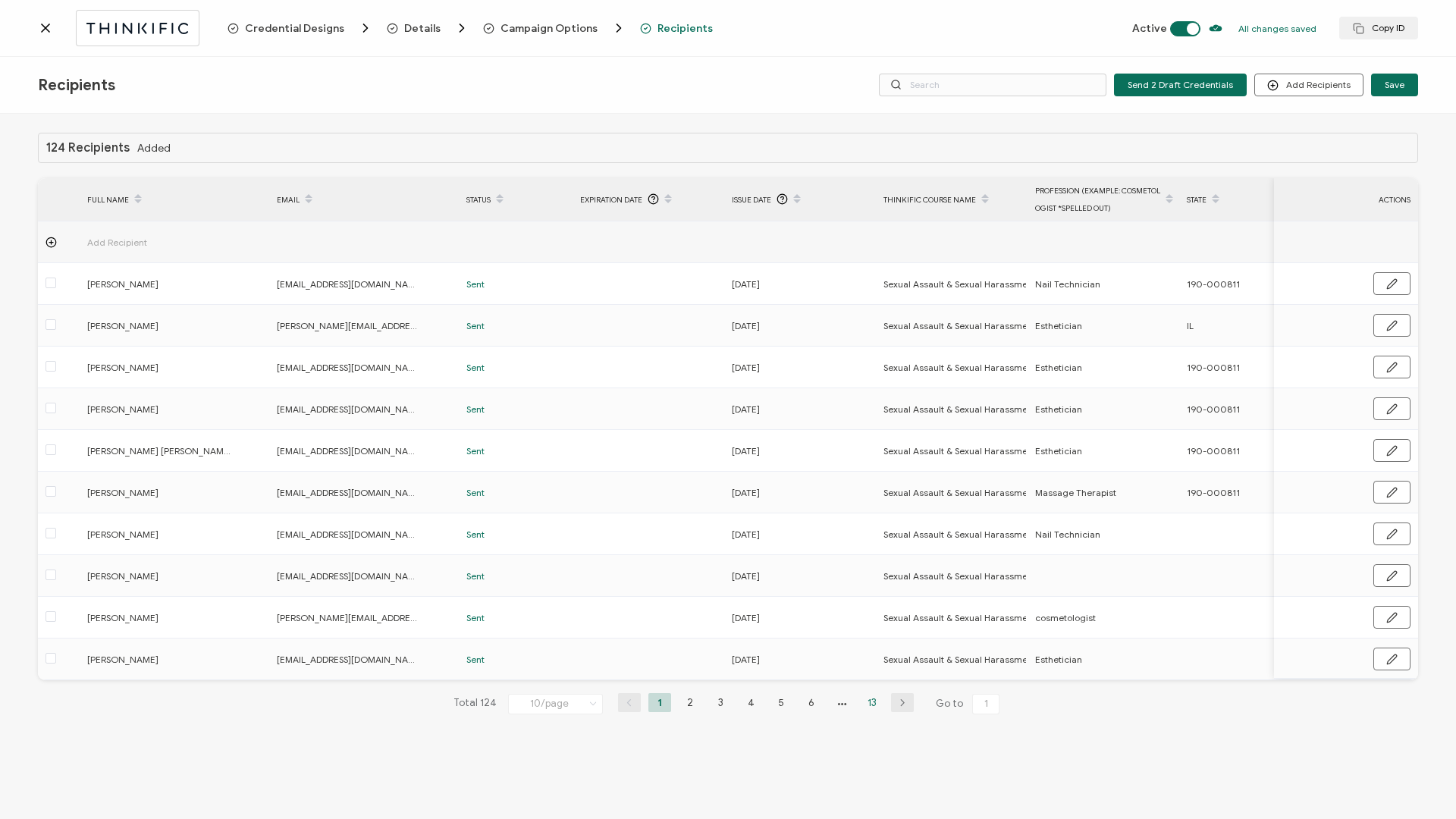
click at [878, 351] on li "13" at bounding box center [872, 703] width 23 height 19
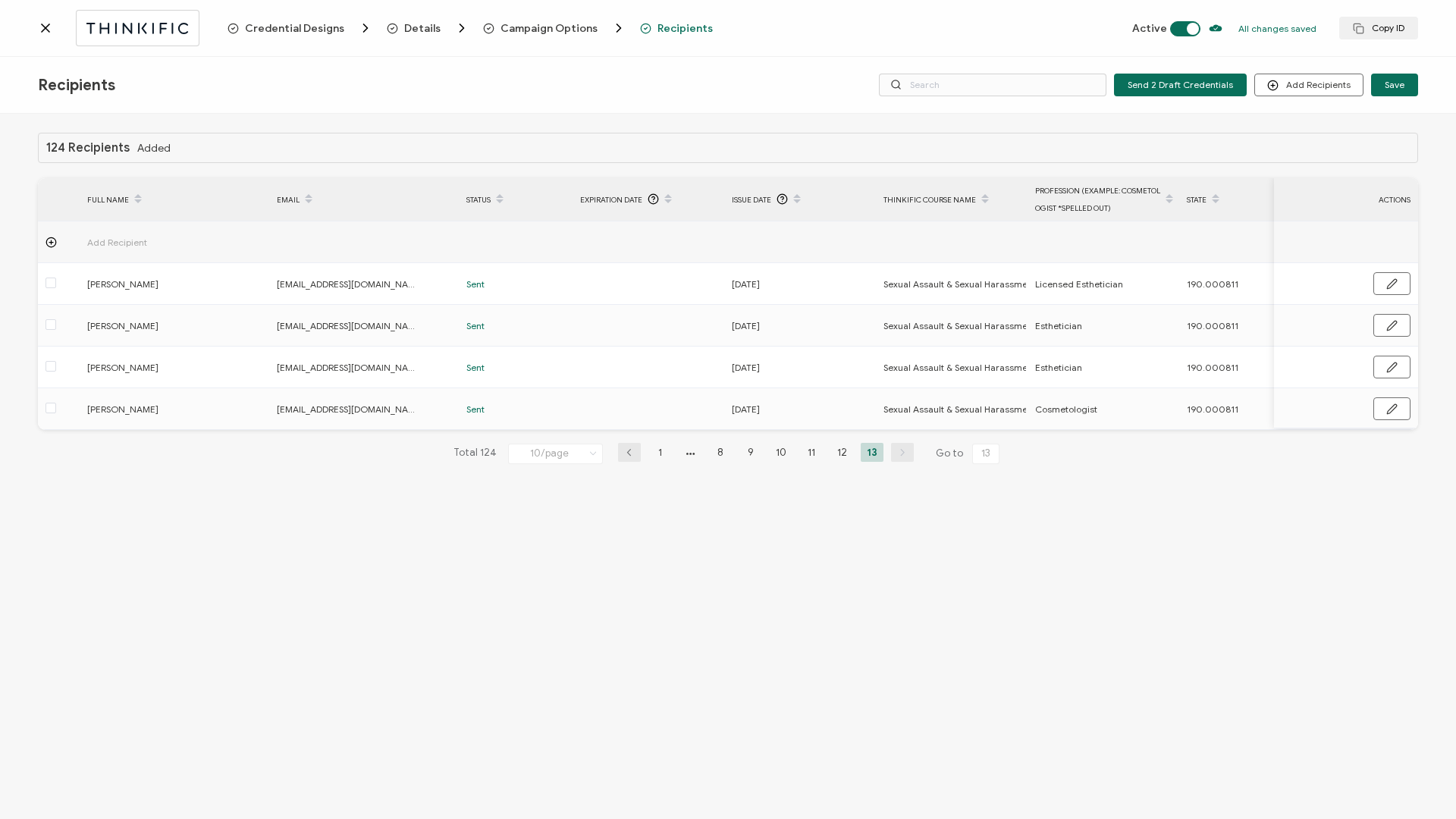
click at [45, 26] on icon at bounding box center [46, 28] width 16 height 16
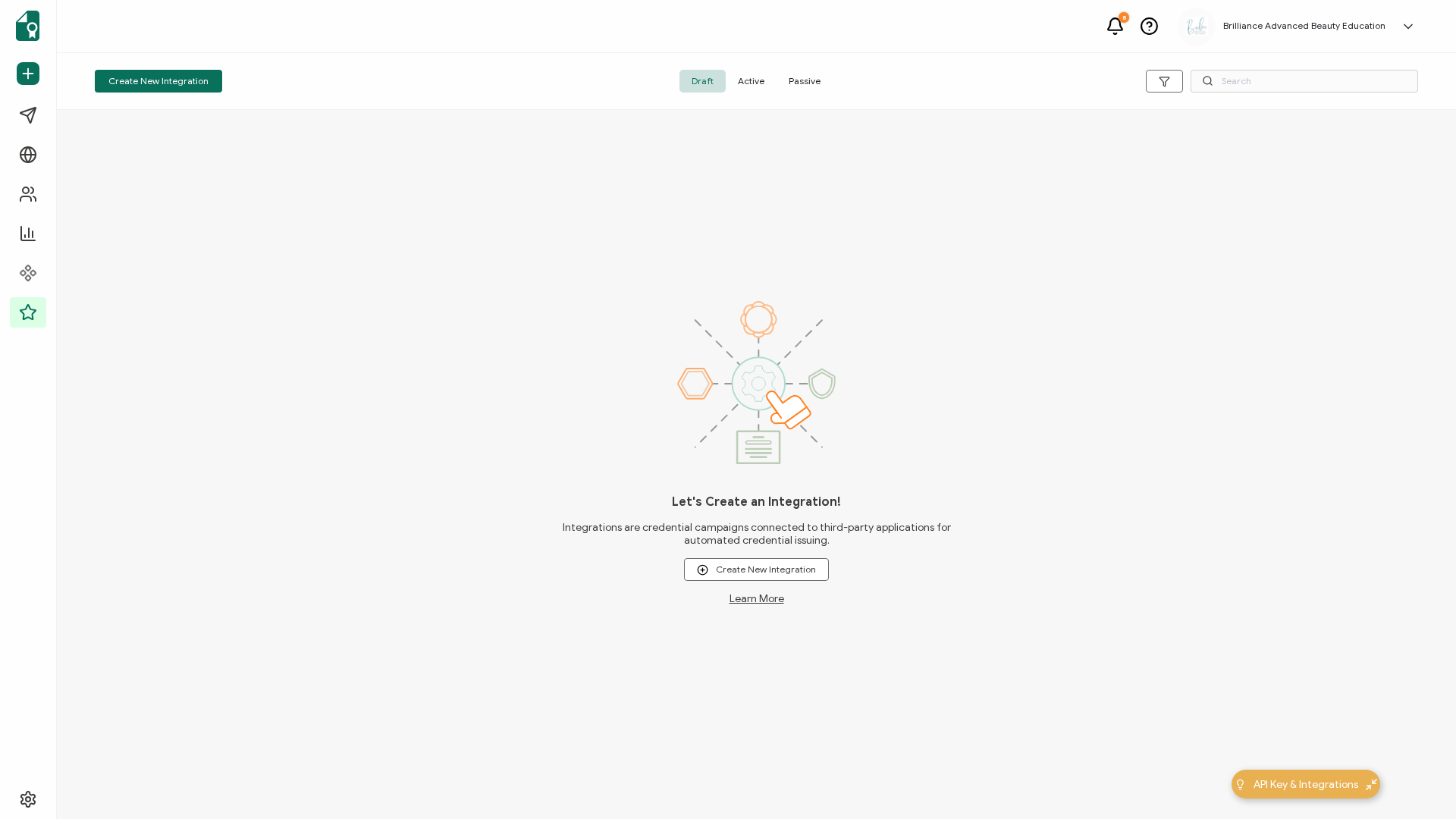
click at [747, 85] on span "Active" at bounding box center [751, 81] width 50 height 23
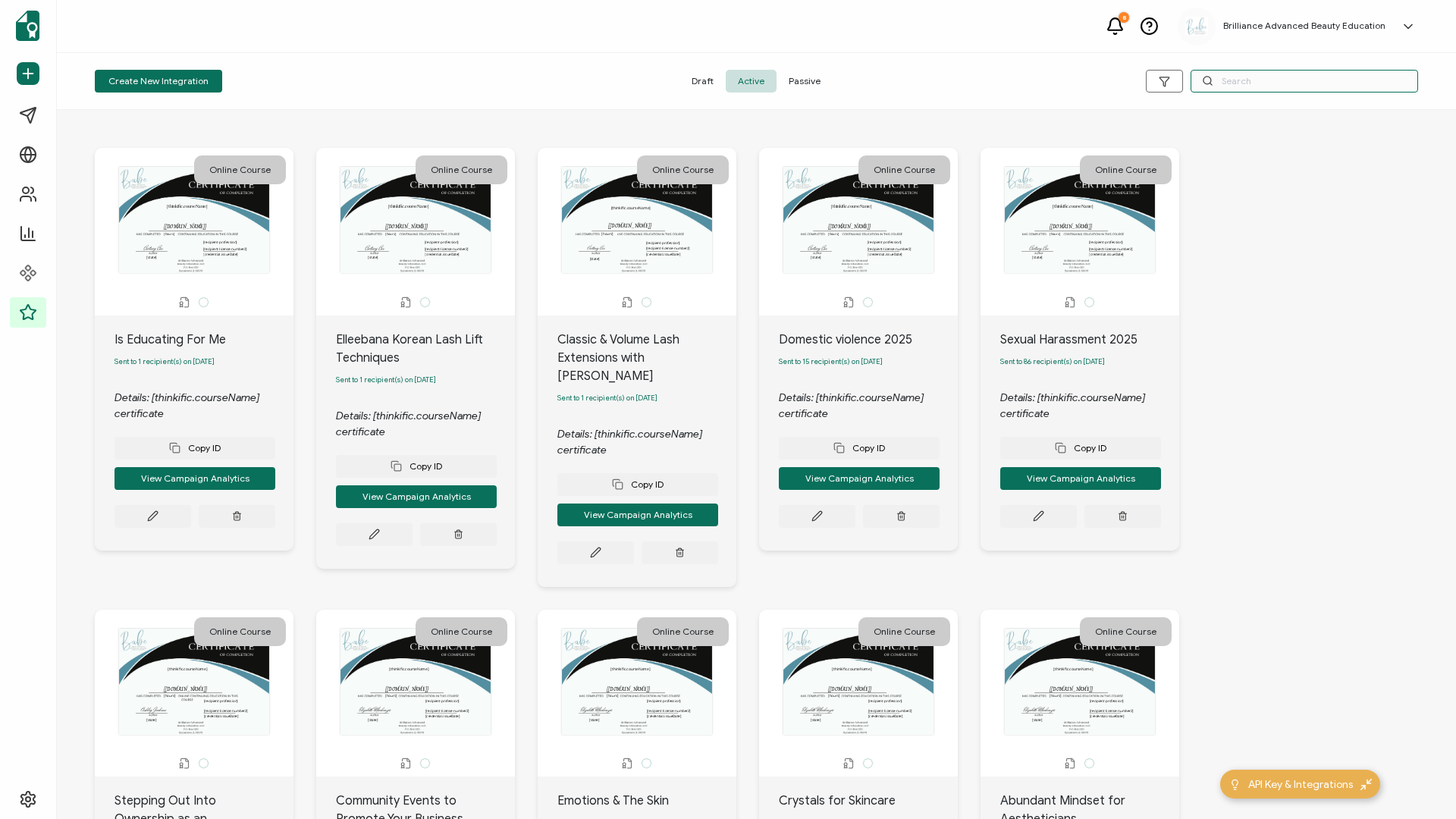
click at [1091, 71] on input "text" at bounding box center [1304, 81] width 227 height 23
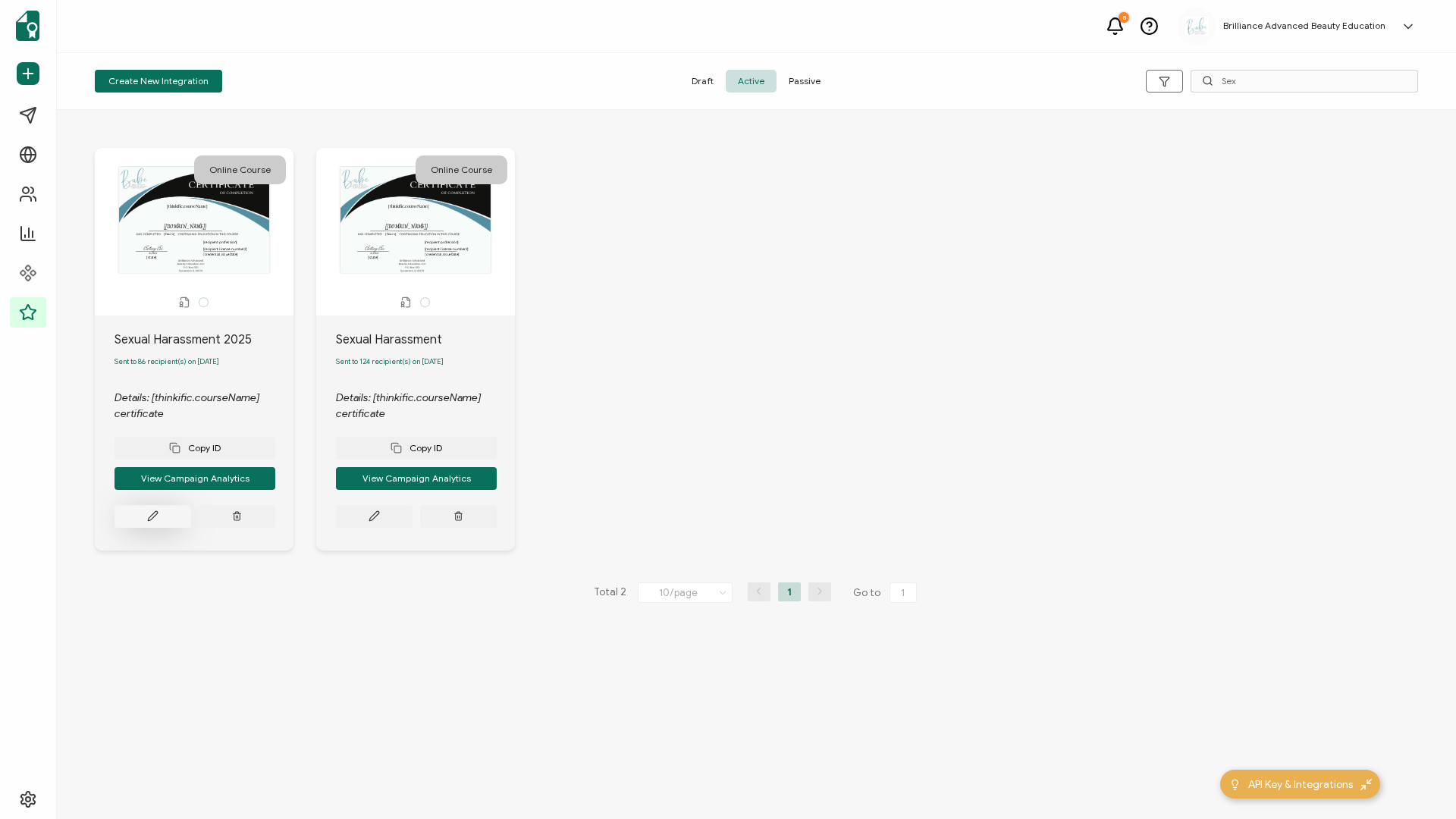
click at [149, 351] on icon at bounding box center [153, 516] width 12 height 12
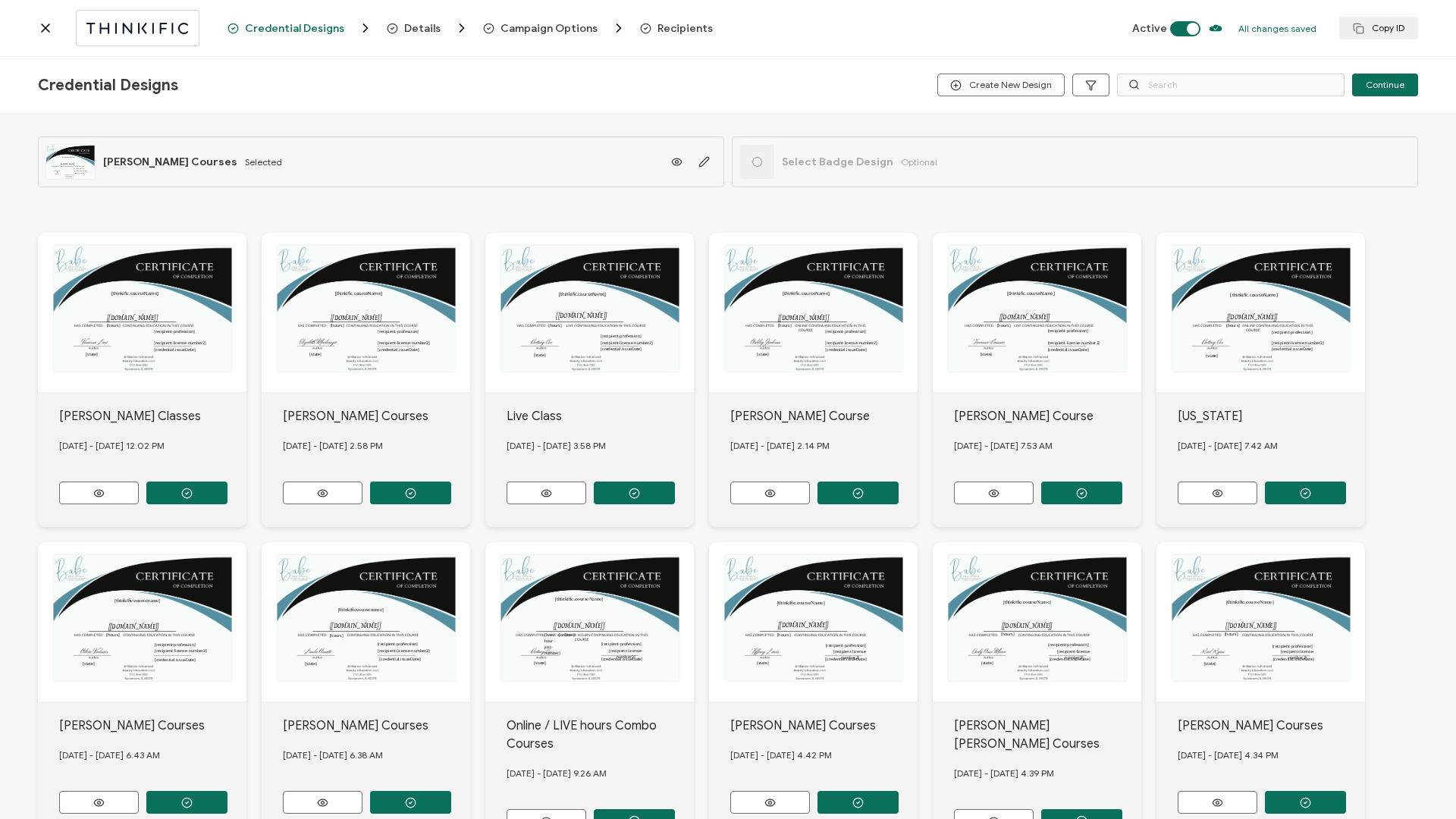
click at [677, 24] on span "Recipients" at bounding box center [685, 28] width 55 height 12
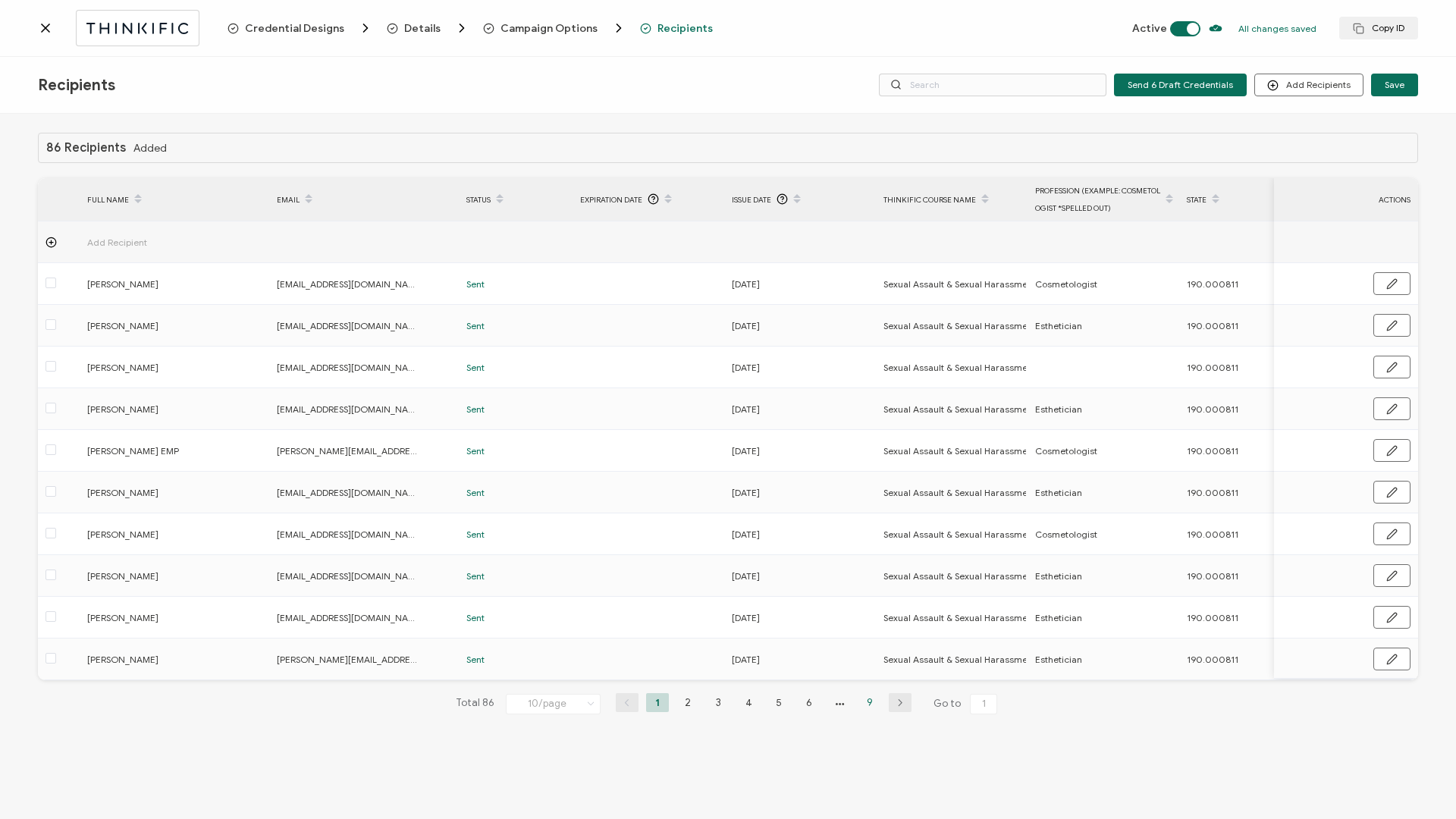
click at [870, 351] on li "9" at bounding box center [869, 703] width 23 height 19
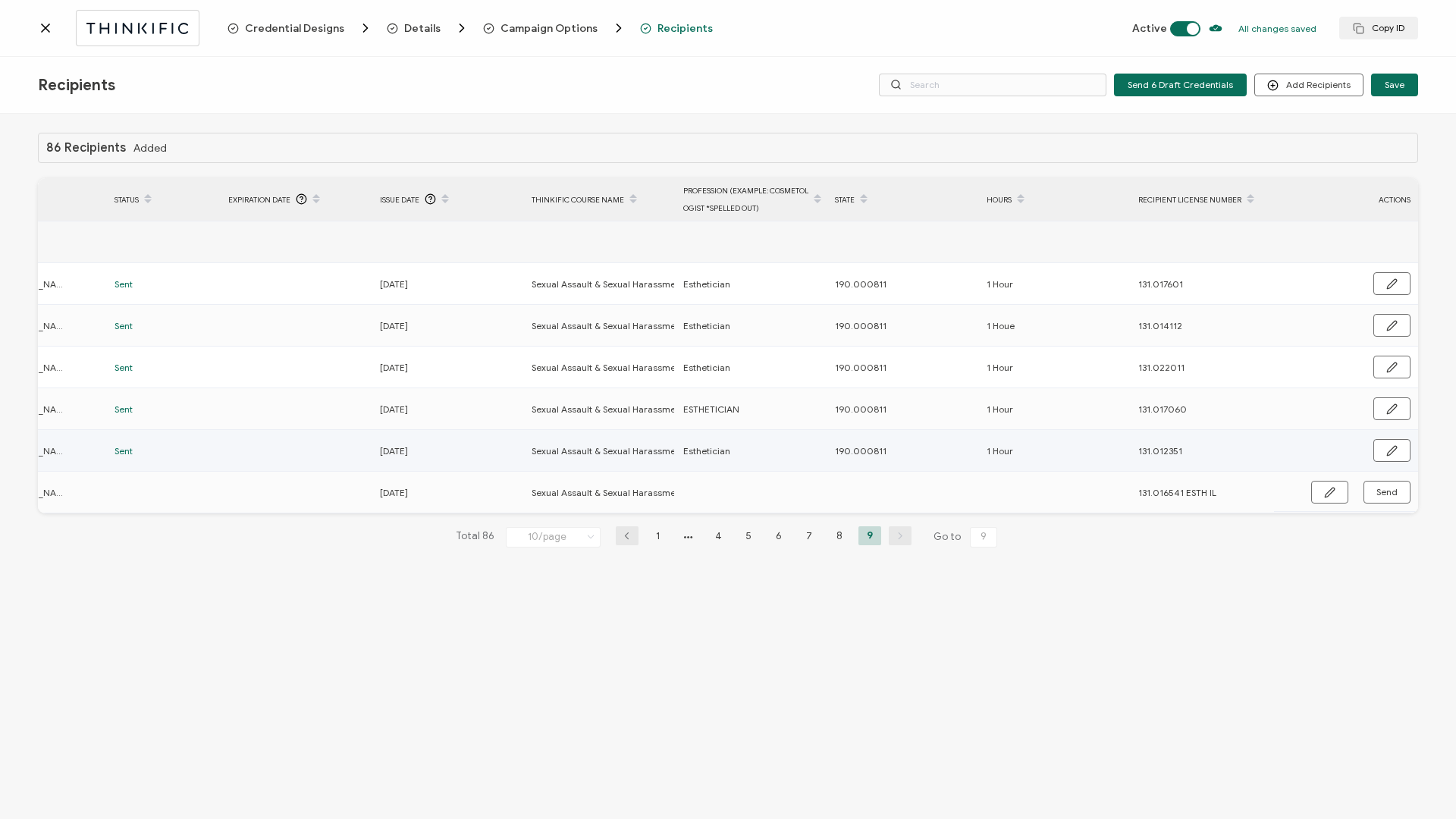
scroll to position [0, 360]
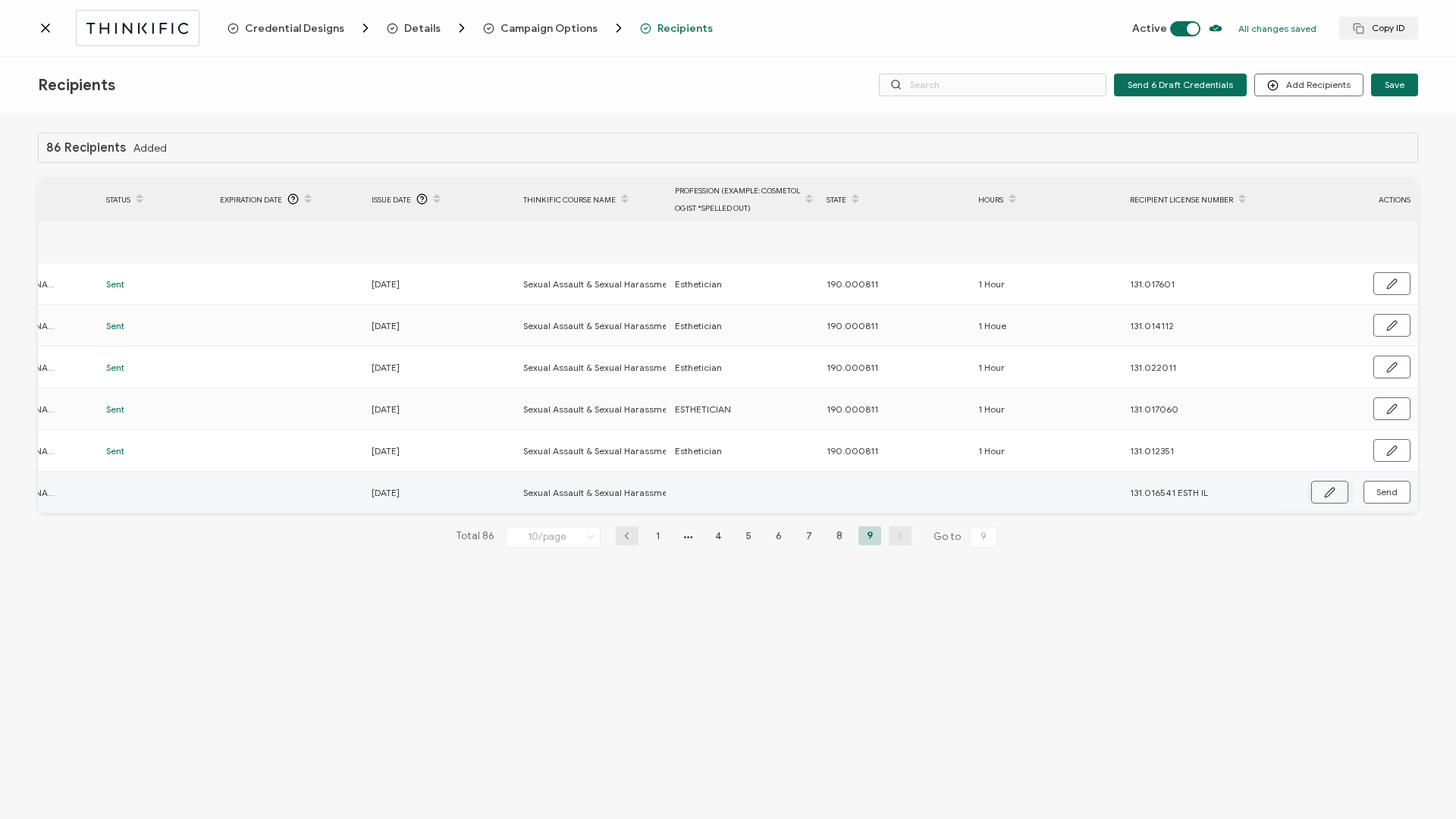
click at [1091, 351] on icon "button" at bounding box center [1329, 492] width 12 height 12
click at [767, 351] on input "text" at bounding box center [741, 492] width 133 height 24
drag, startPoint x: 1188, startPoint y: 495, endPoint x: 1258, endPoint y: 495, distance: 70.0
click at [1091, 351] on input "131.016541 ESTH IL" at bounding box center [1196, 492] width 133 height 24
click at [1091, 351] on icon "button" at bounding box center [1391, 493] width 12 height 12
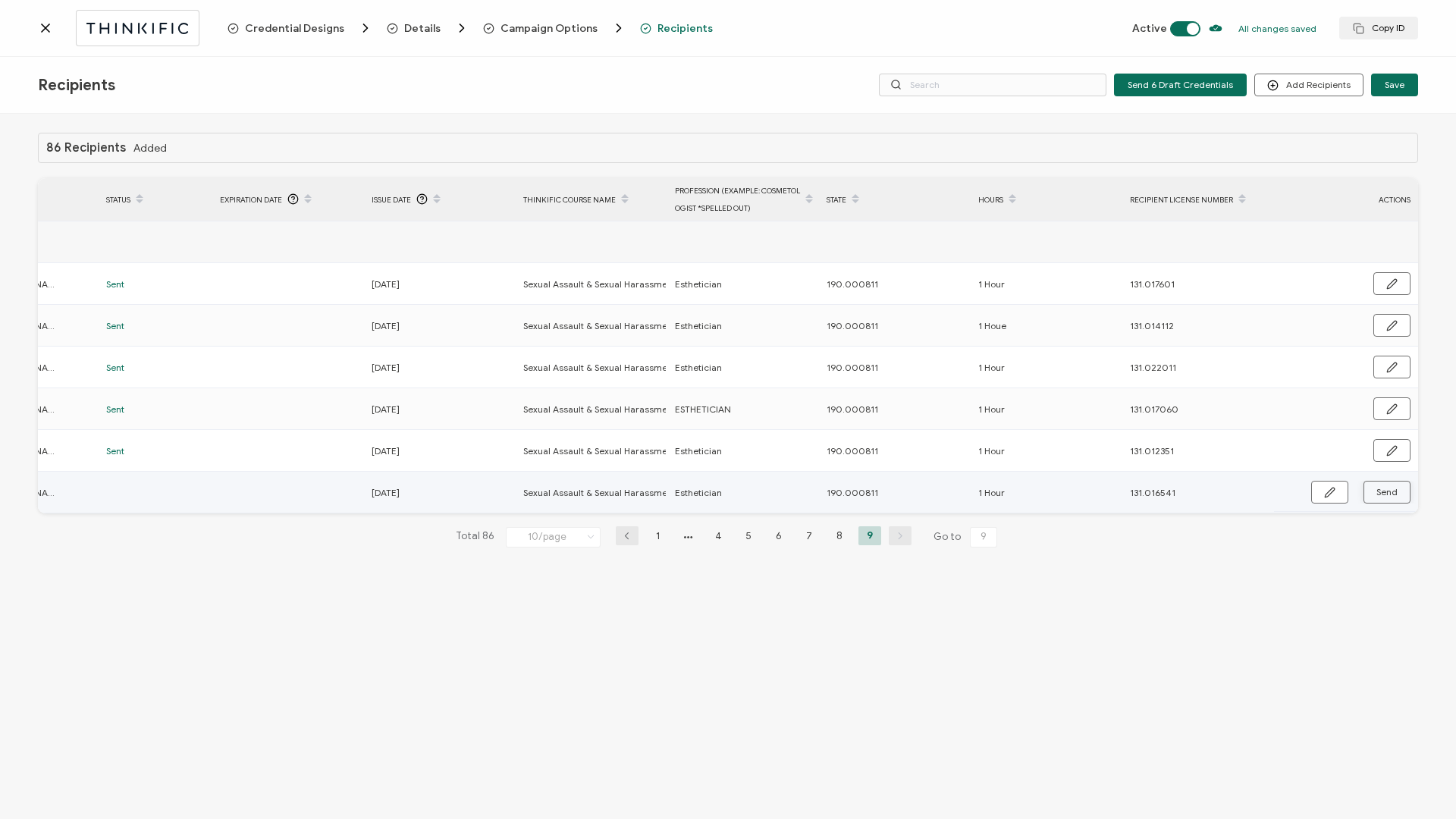
click at [1091, 351] on span "Send" at bounding box center [1386, 492] width 21 height 9
click at [42, 29] on icon at bounding box center [46, 28] width 16 height 16
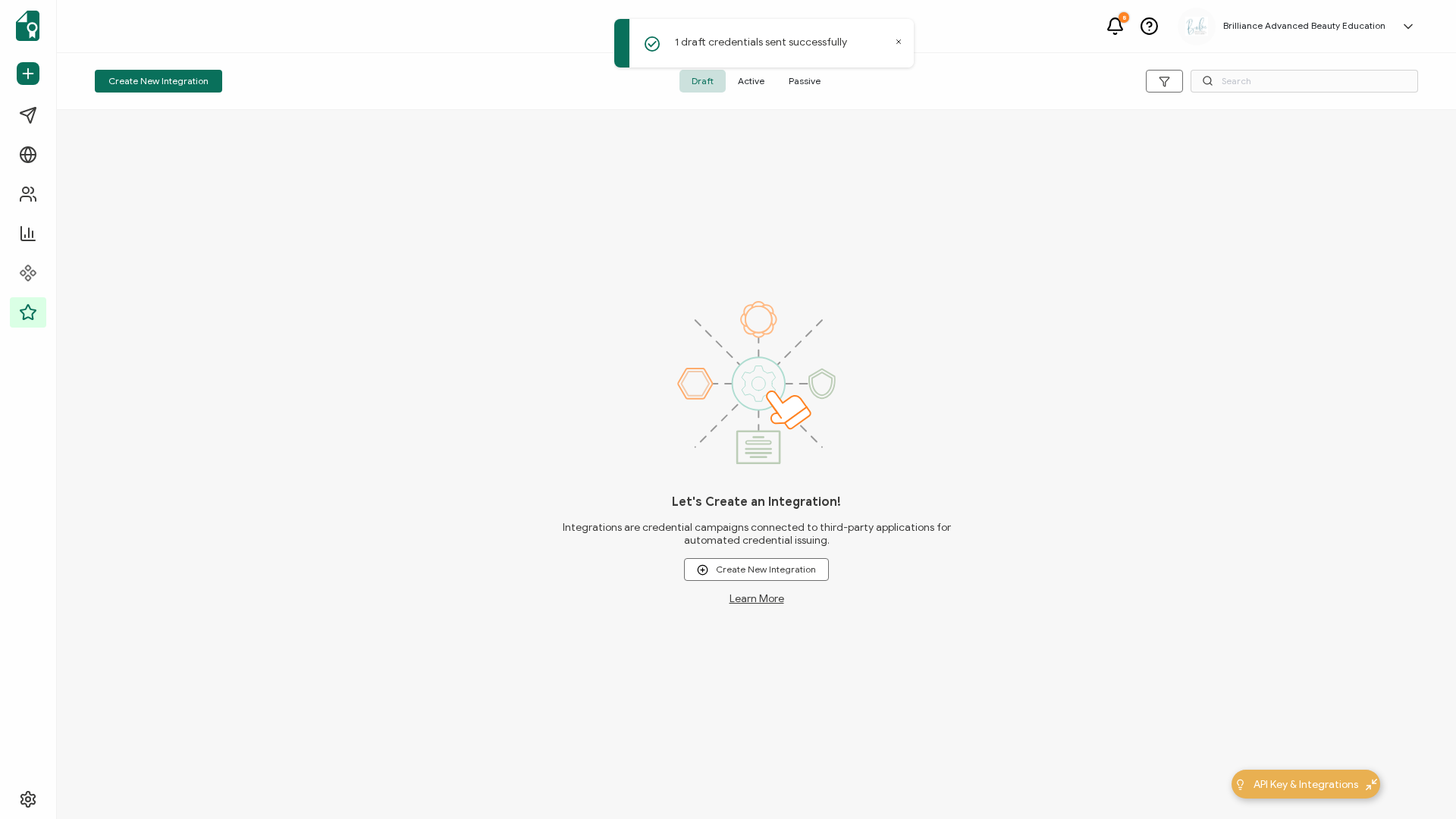
click at [757, 82] on span "Active" at bounding box center [751, 81] width 50 height 23
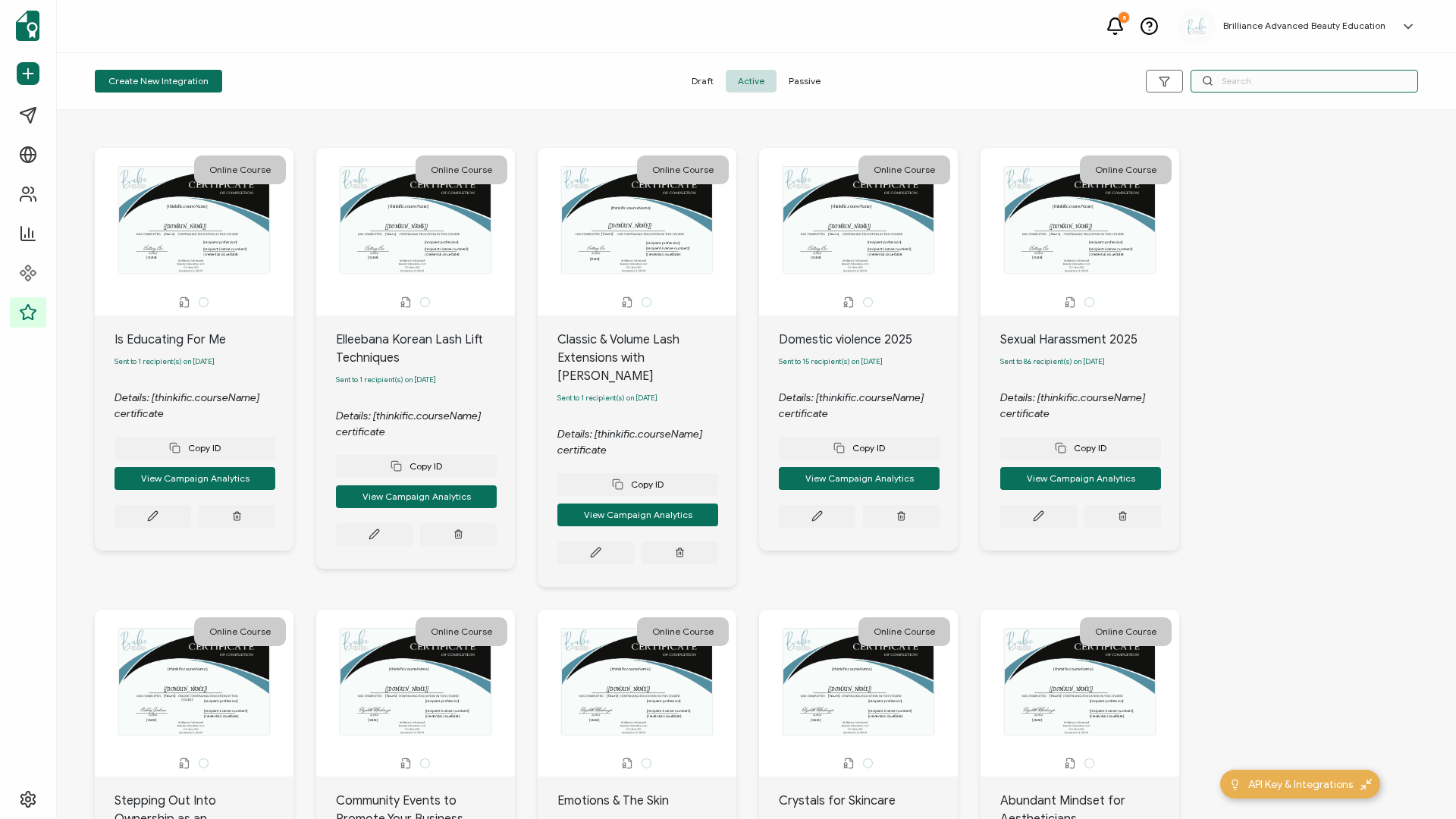
click at [1091, 71] on input "text" at bounding box center [1304, 81] width 227 height 23
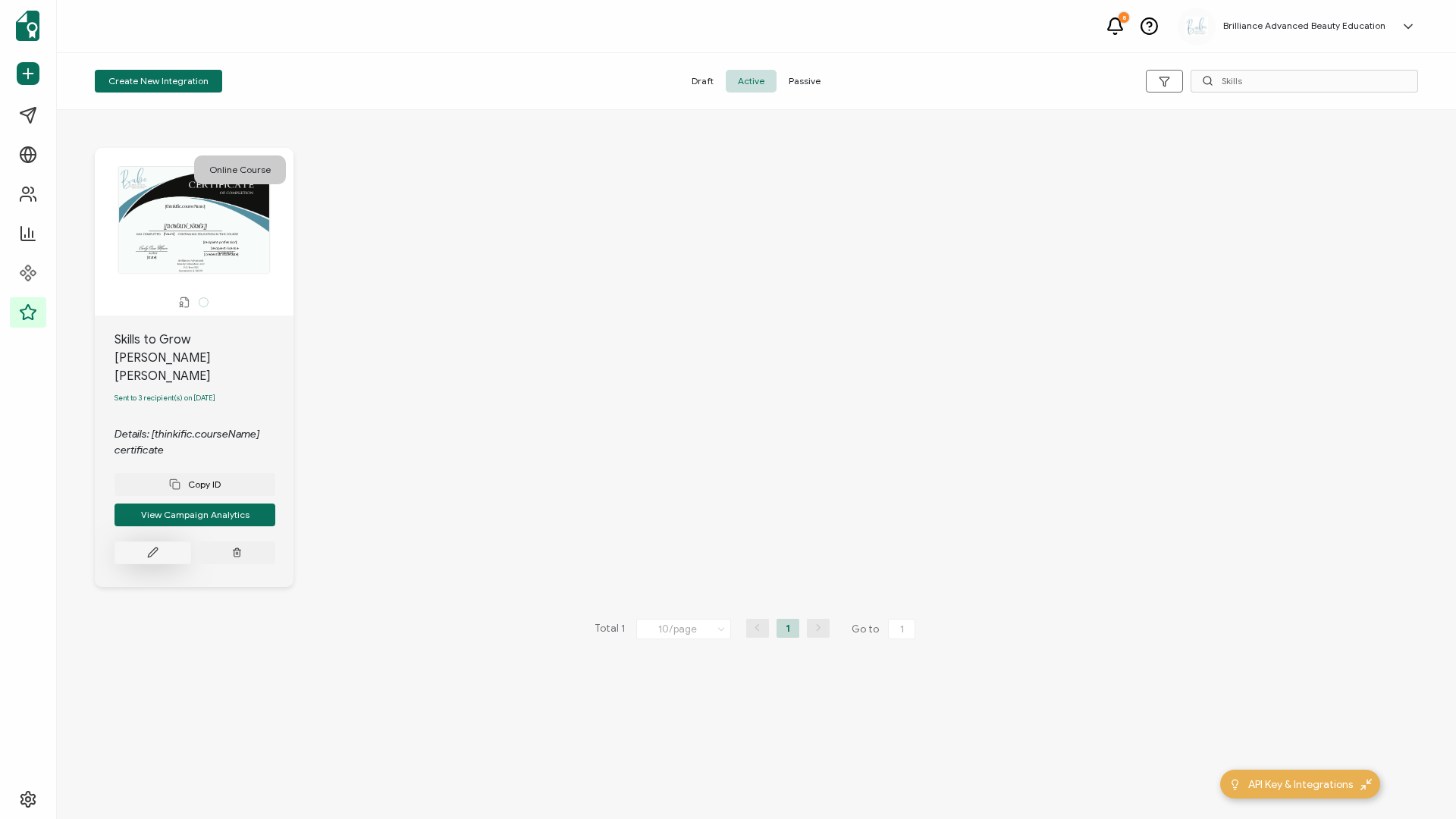
click at [152, 351] on icon at bounding box center [153, 553] width 9 height 9
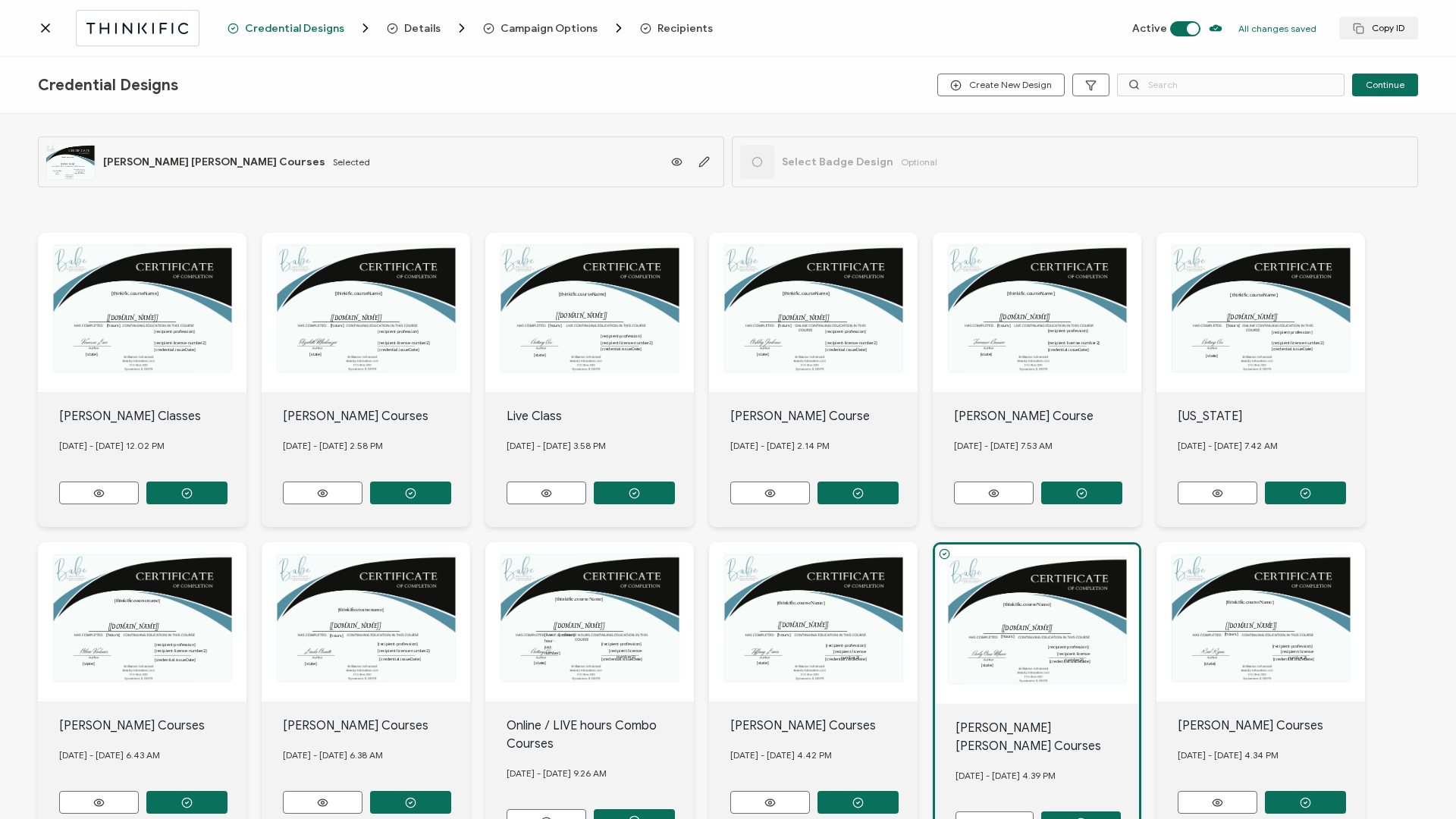
click at [667, 34] on span "Recipients" at bounding box center [677, 28] width 73 height 16
click at [675, 26] on span "Recipients" at bounding box center [685, 28] width 55 height 12
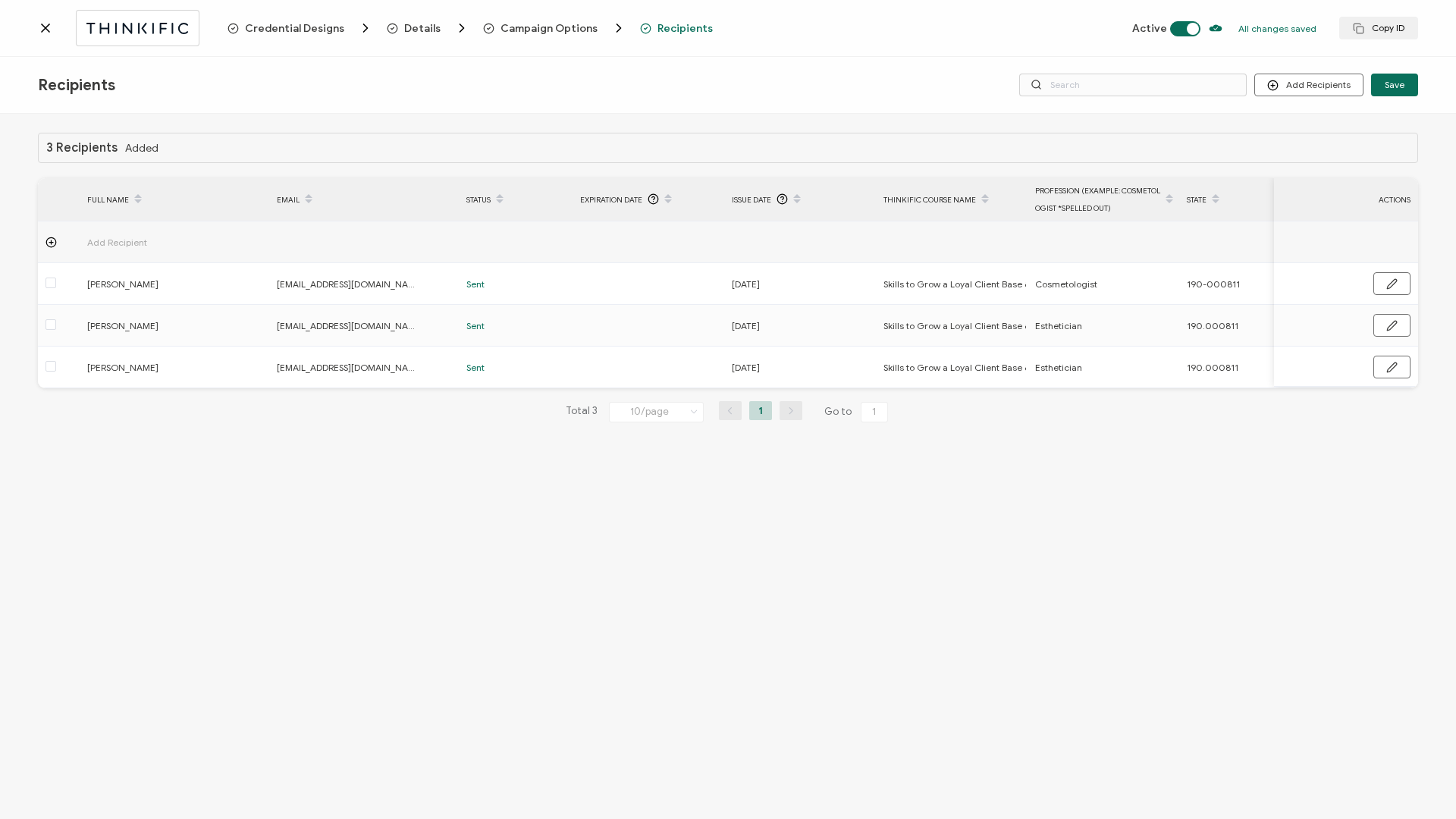
click at [34, 32] on div "Credential Designs Details Campaign Options Recipients Active All changes saved…" at bounding box center [728, 28] width 1456 height 57
click at [49, 32] on icon at bounding box center [46, 28] width 16 height 16
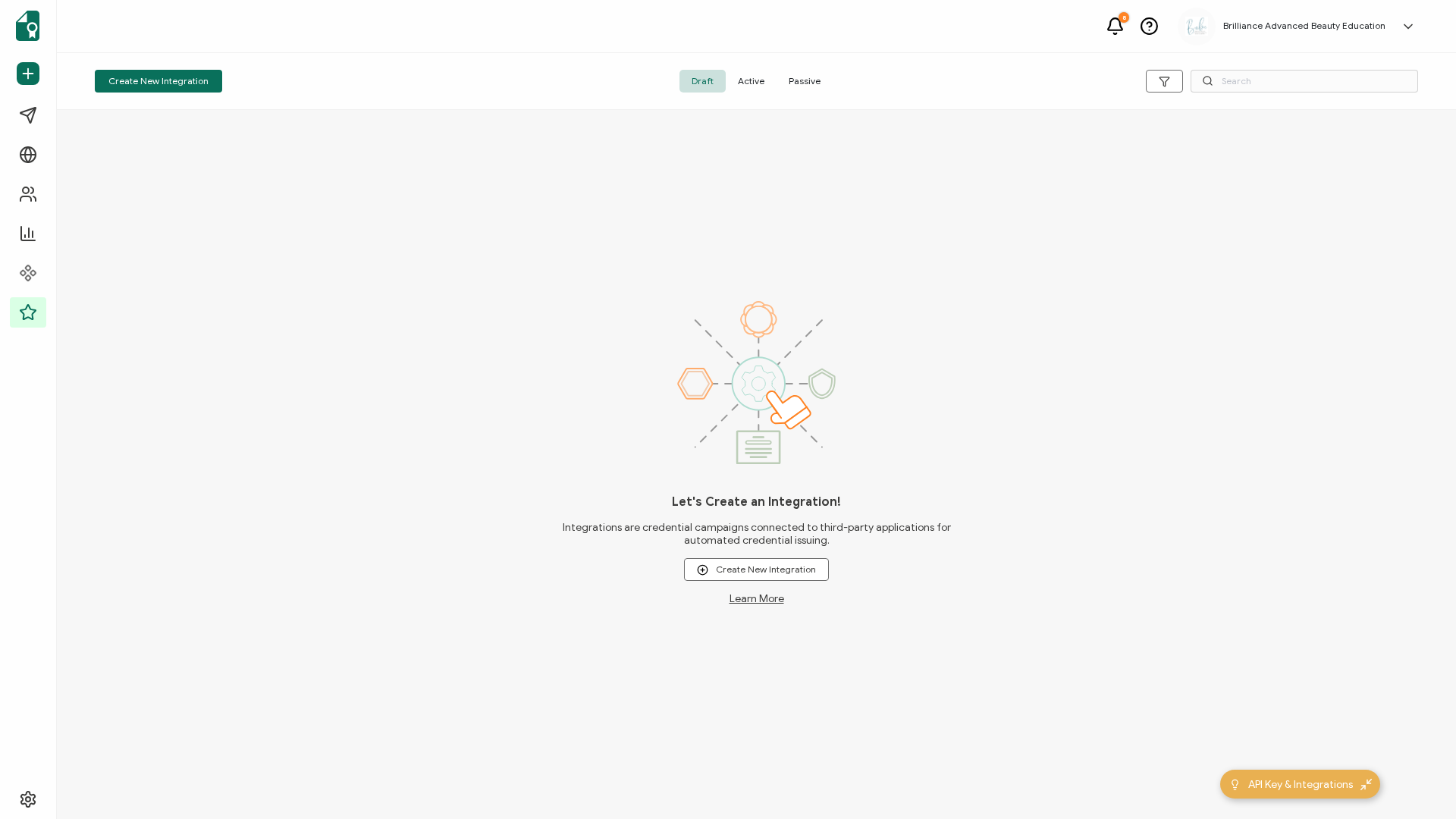
click at [754, 80] on span "Active" at bounding box center [751, 81] width 50 height 23
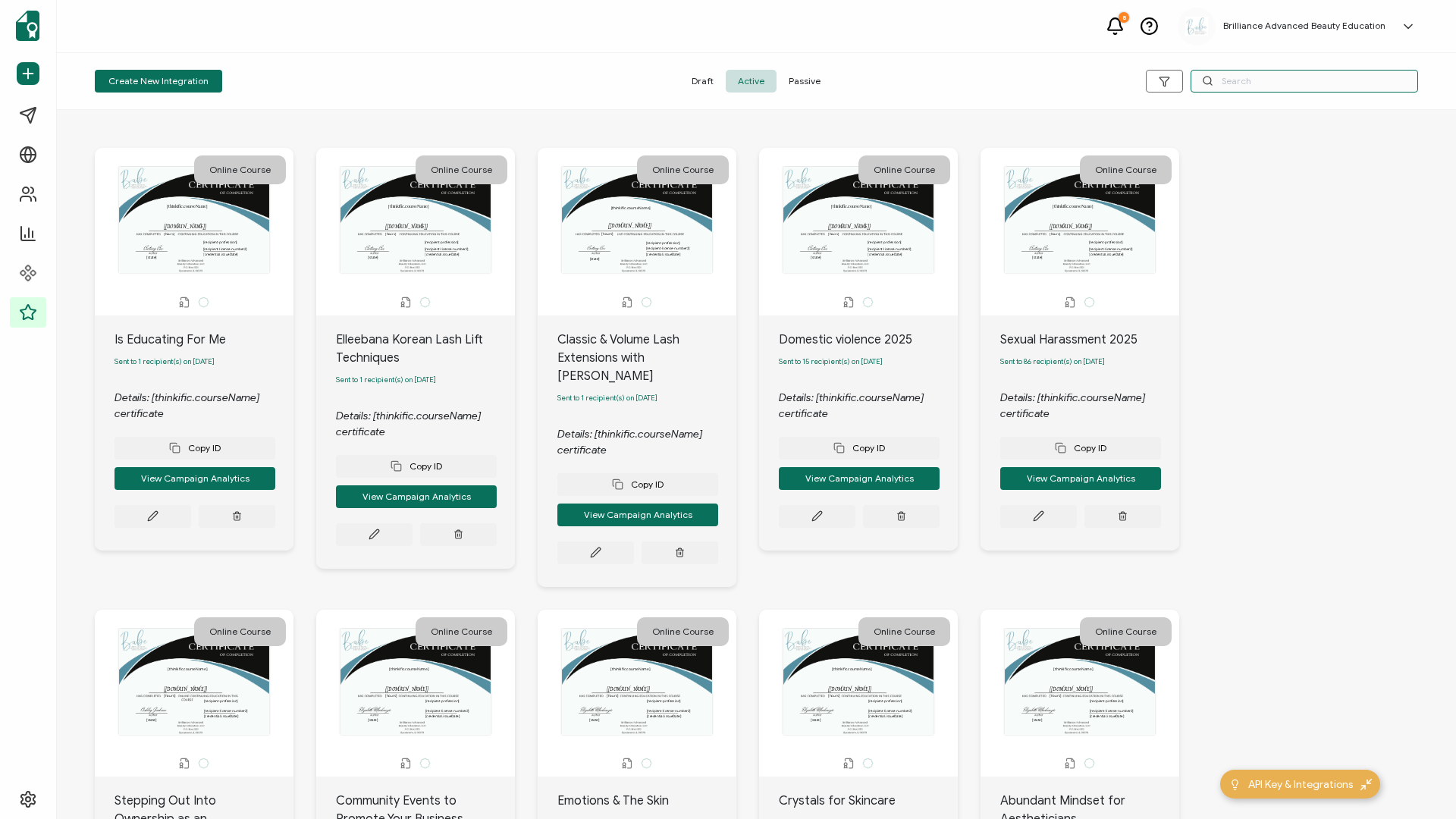
click at [1091, 75] on input "text" at bounding box center [1304, 81] width 227 height 23
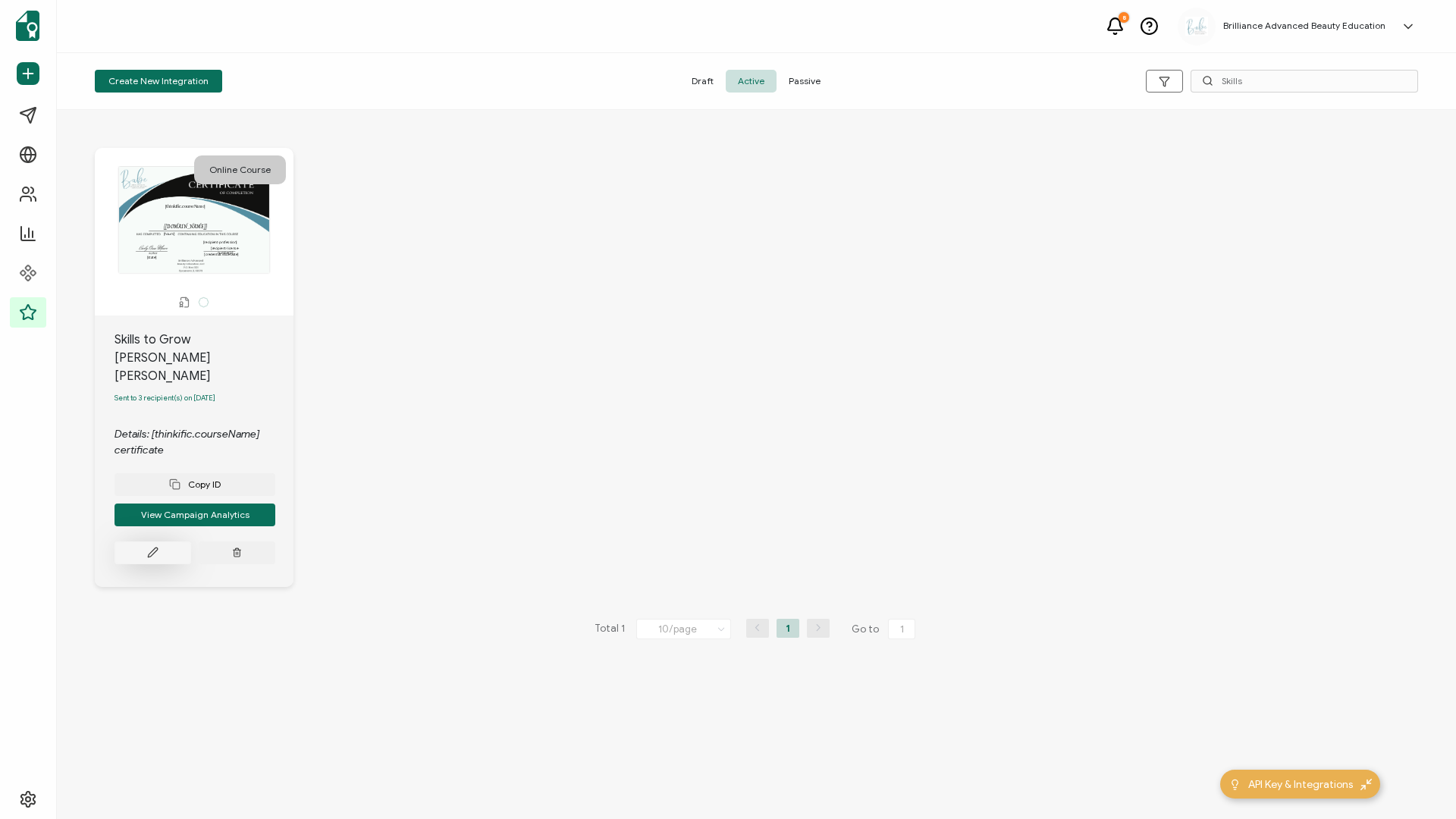
click at [152, 351] on icon at bounding box center [153, 552] width 12 height 12
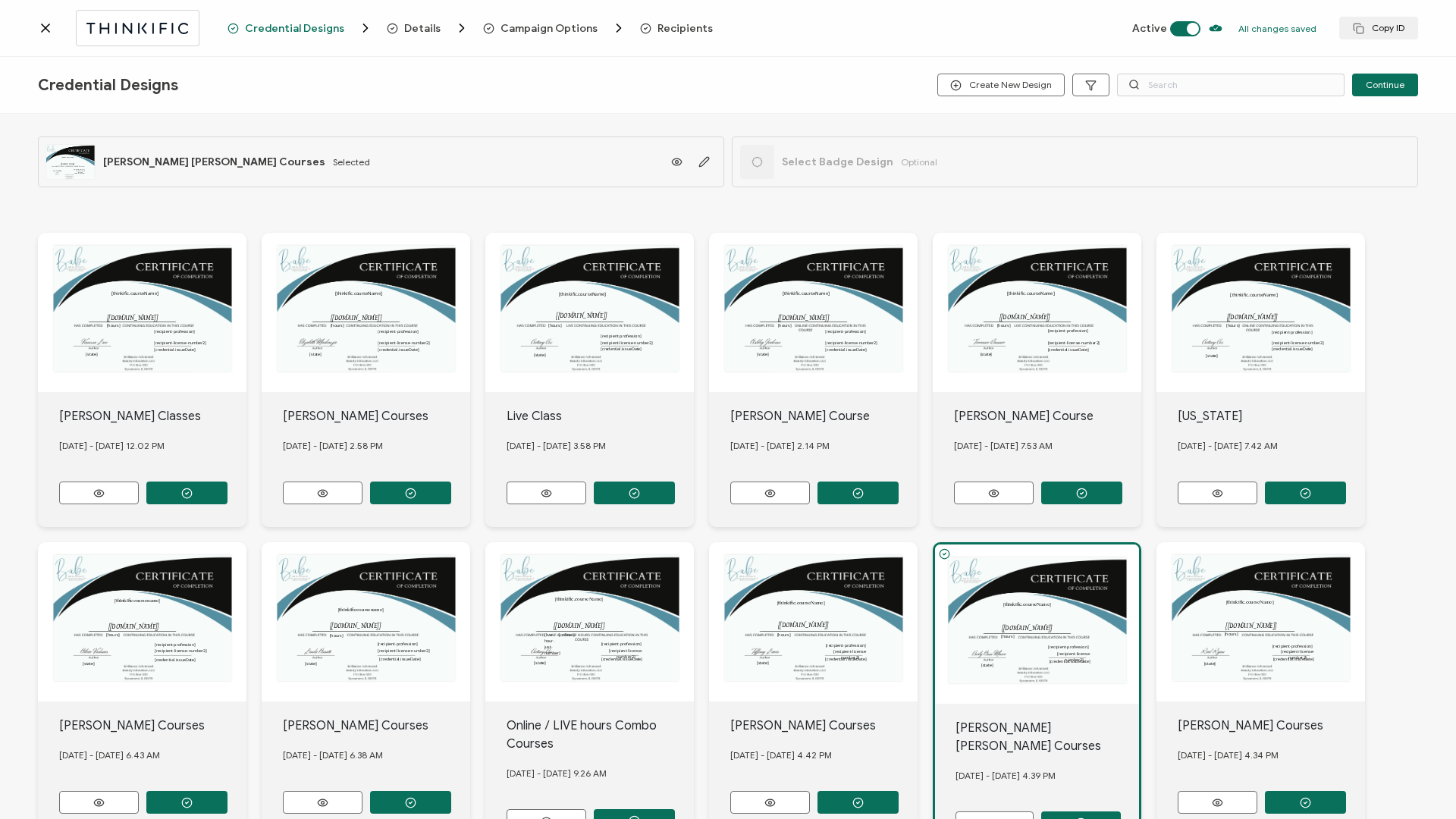
click at [678, 26] on span "Recipients" at bounding box center [685, 28] width 55 height 12
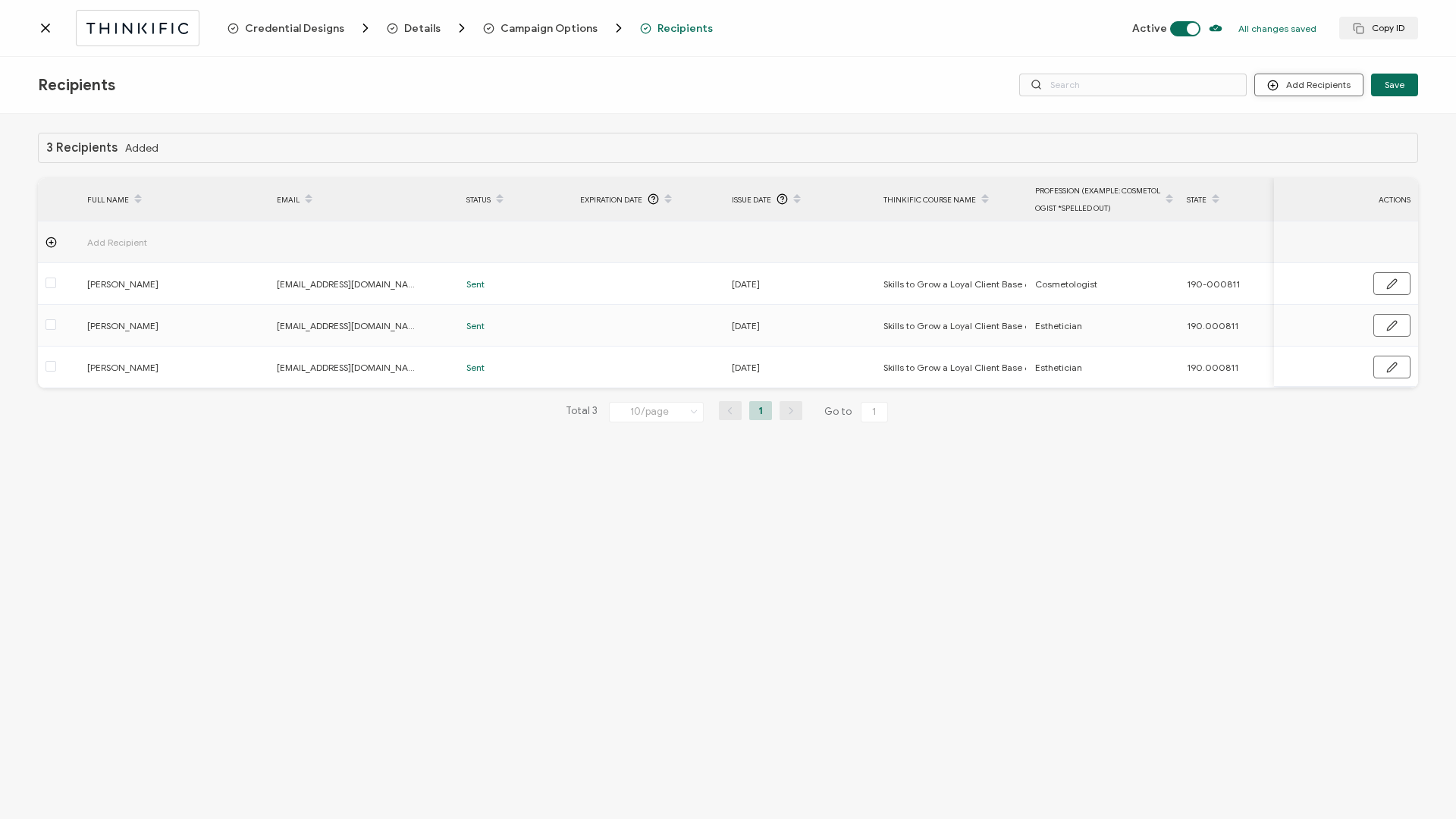
click at [1091, 92] on button "Add Recipients" at bounding box center [1309, 85] width 109 height 23
click at [1091, 154] on span "Import From Recipients" at bounding box center [1338, 151] width 99 height 12
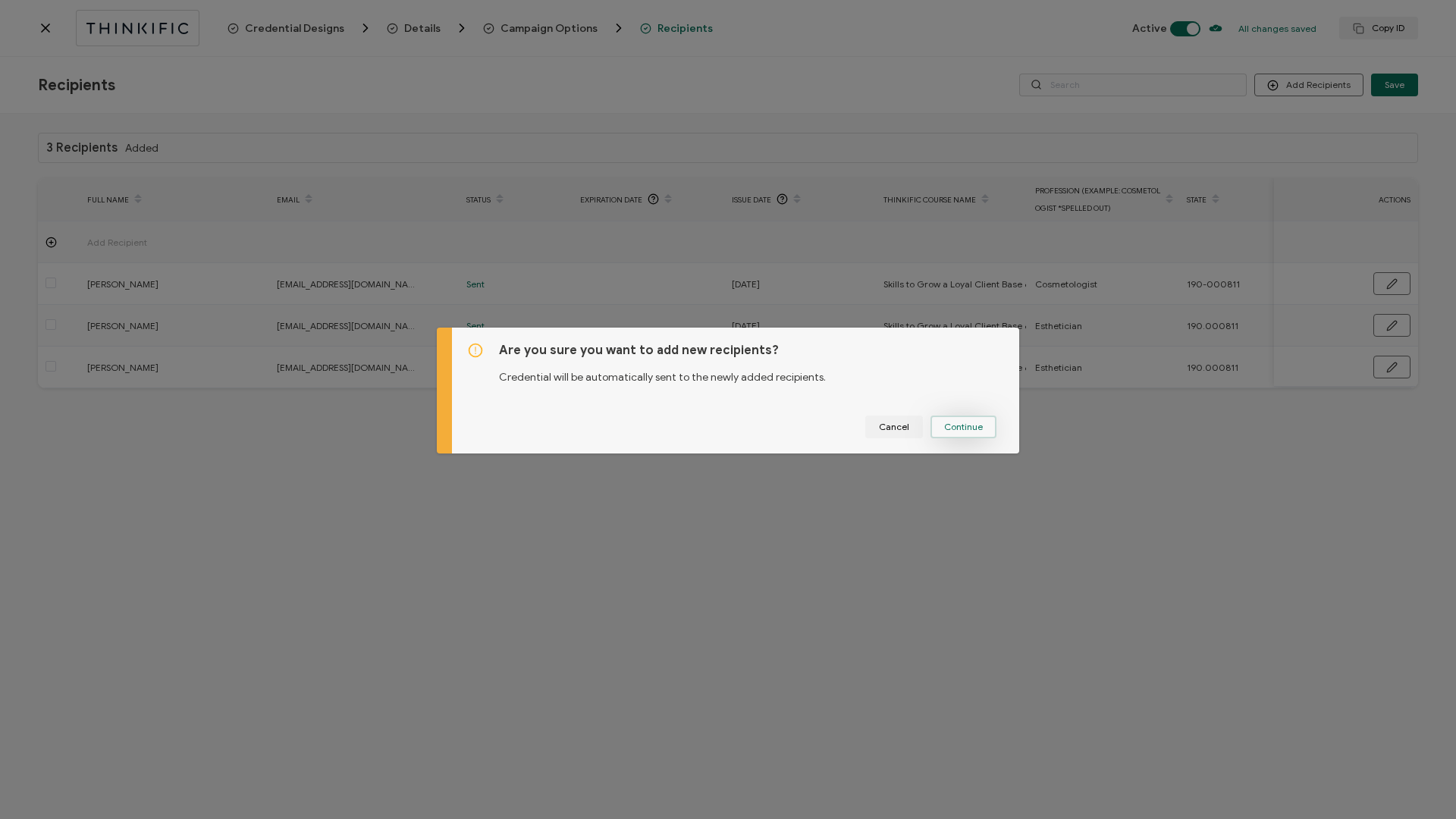
click at [952, 351] on span "Continue" at bounding box center [963, 427] width 39 height 9
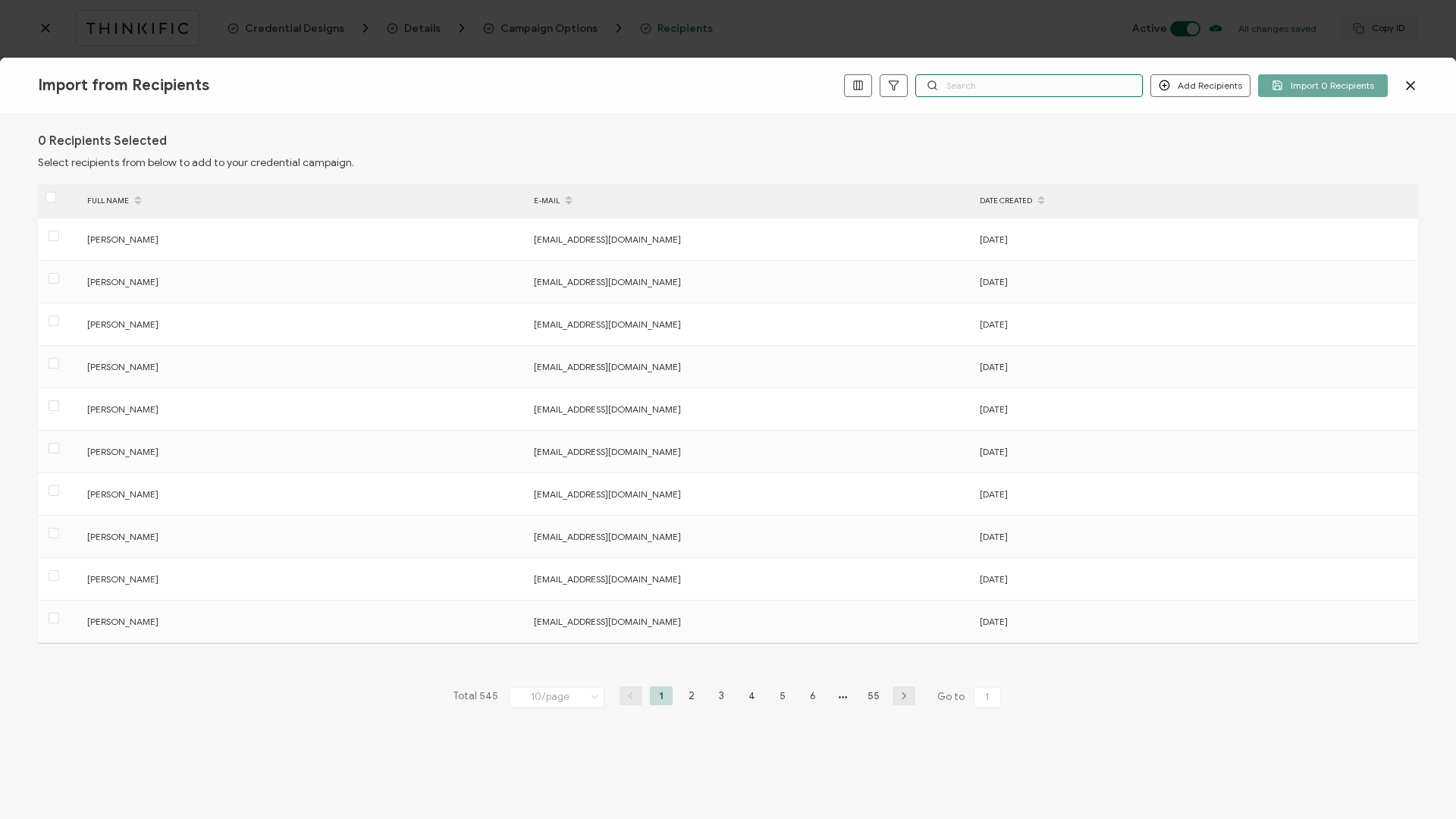
click at [1003, 82] on input "text" at bounding box center [1028, 85] width 227 height 23
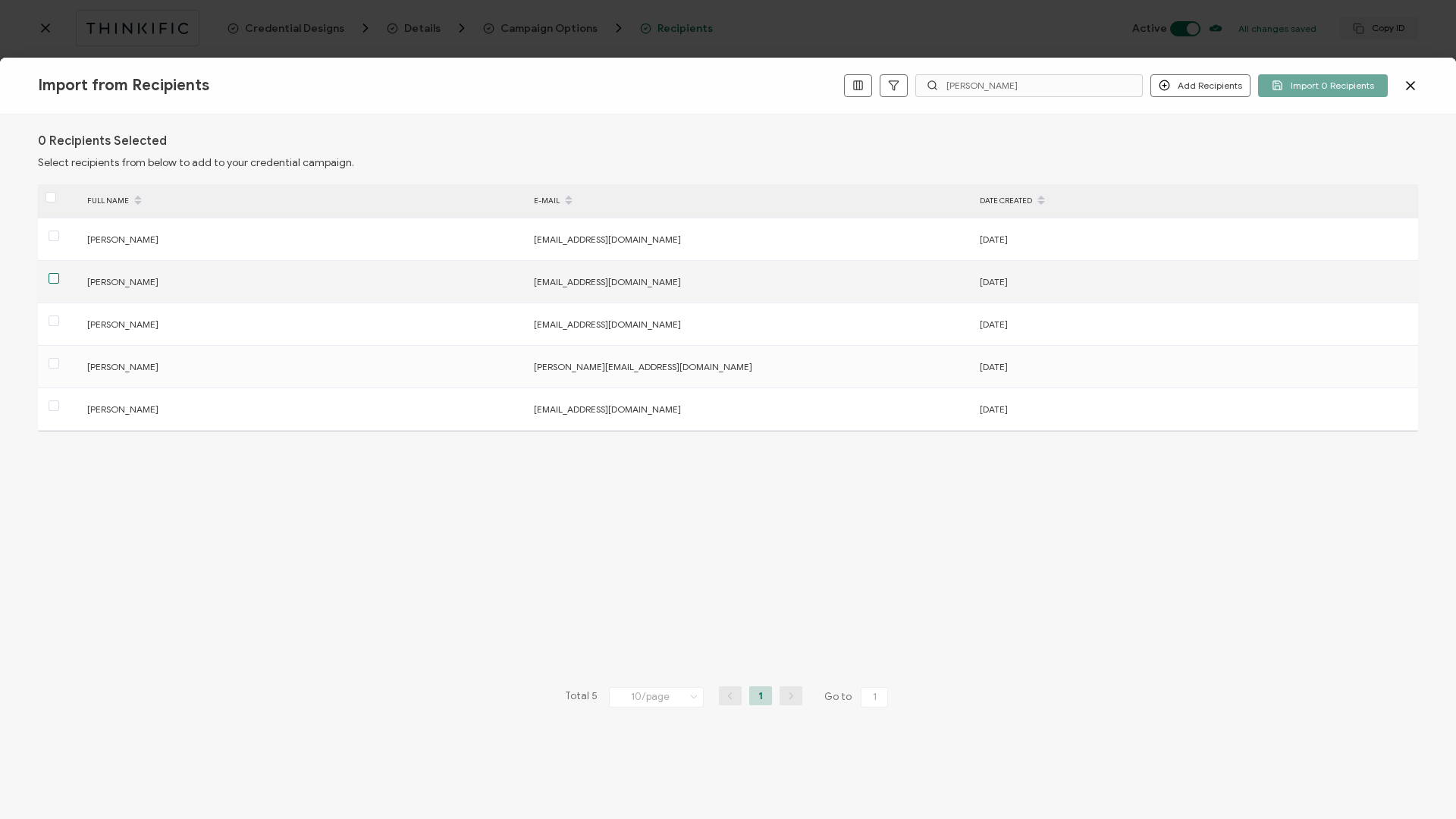
click at [50, 279] on span at bounding box center [54, 279] width 11 height 11
click at [59, 273] on input "checkbox" at bounding box center [59, 273] width 0 height 0
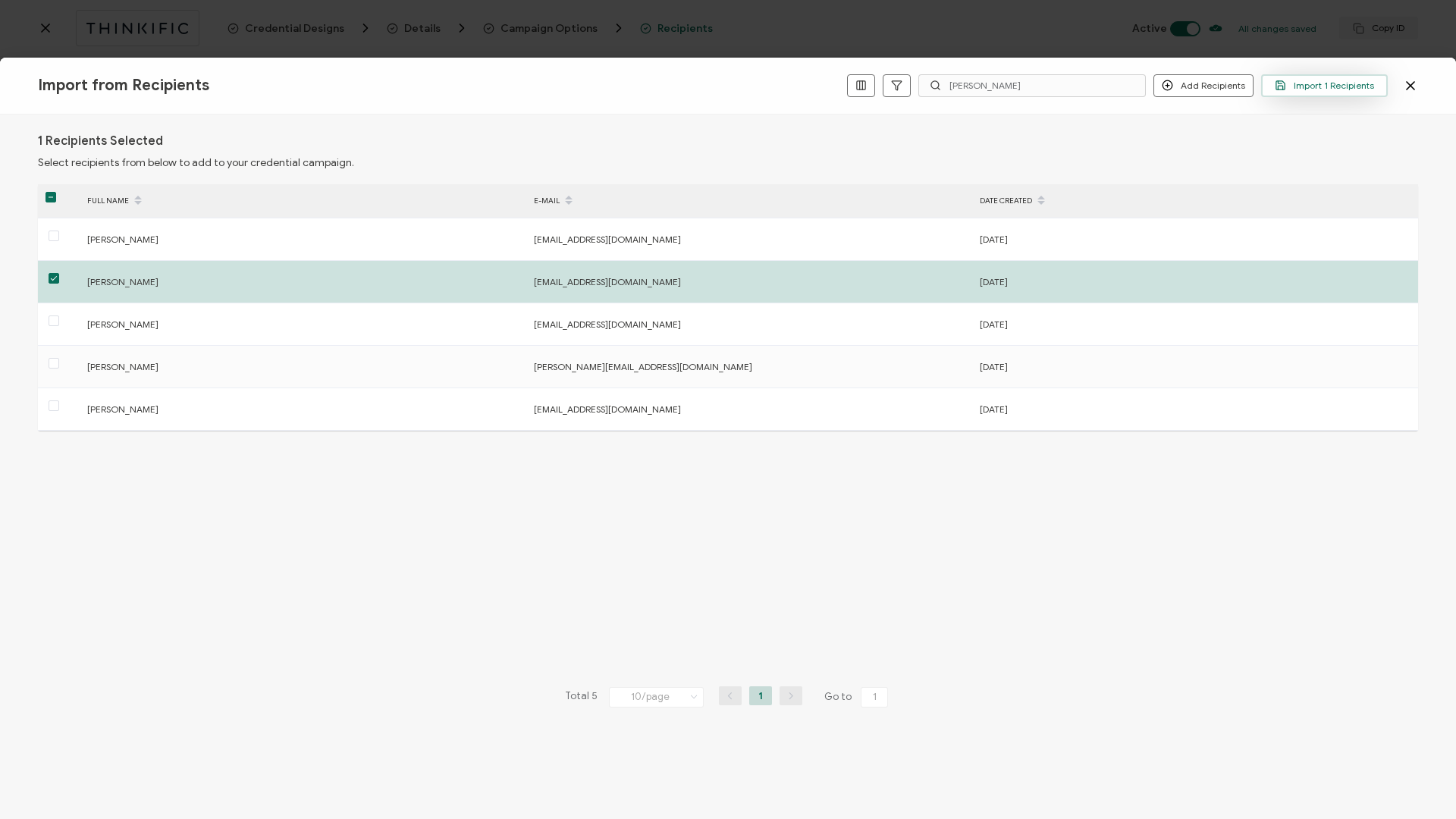
click at [1091, 95] on button "Import 1 Recipients" at bounding box center [1324, 85] width 127 height 23
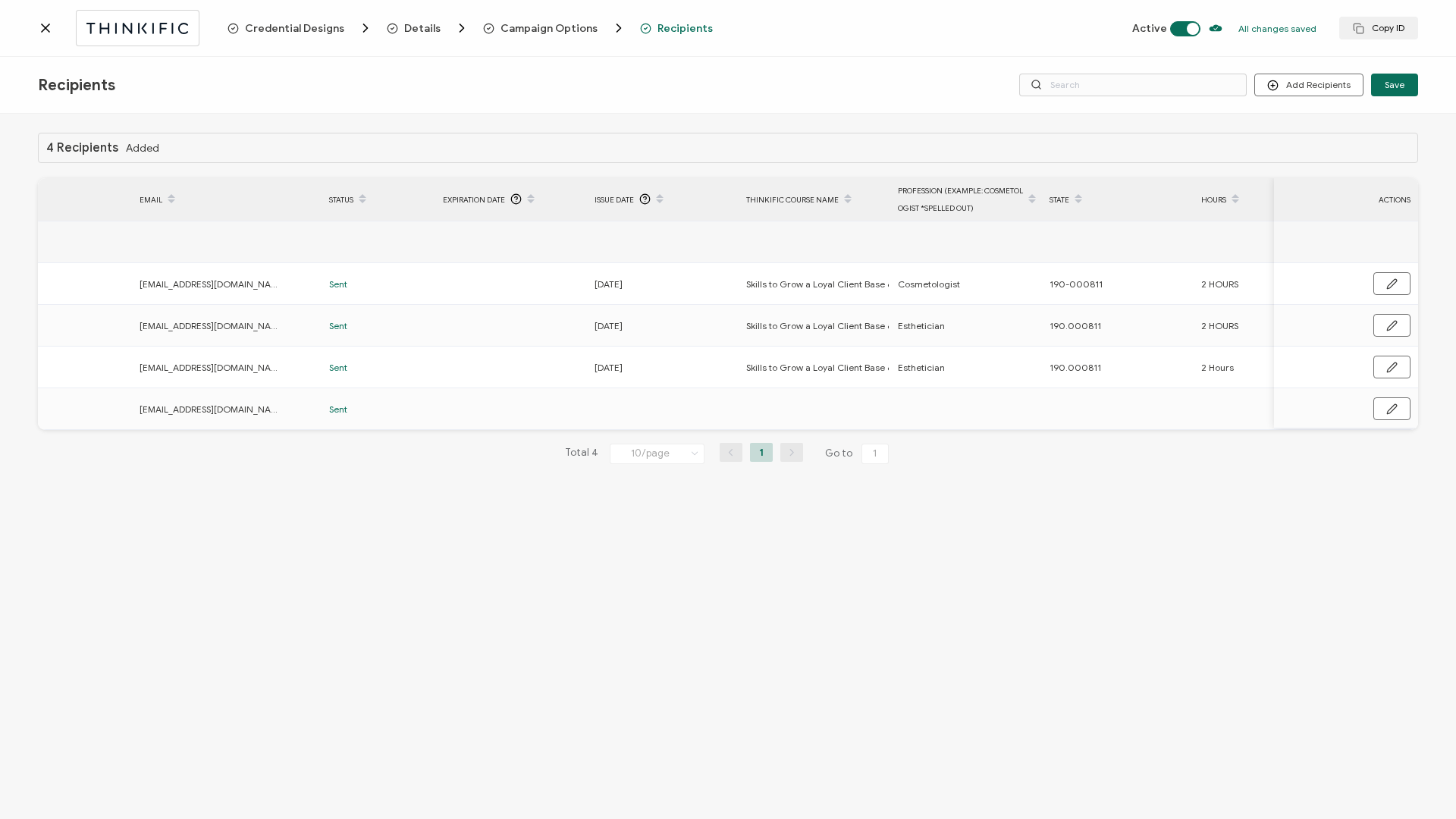
scroll to position [0, 143]
click at [1091, 351] on icon "button" at bounding box center [1392, 409] width 12 height 12
click at [645, 351] on input "text" at bounding box center [655, 409] width 133 height 24
click at [747, 351] on span "18" at bounding box center [744, 578] width 18 height 18
click at [807, 351] on input "text" at bounding box center [807, 409] width 133 height 24
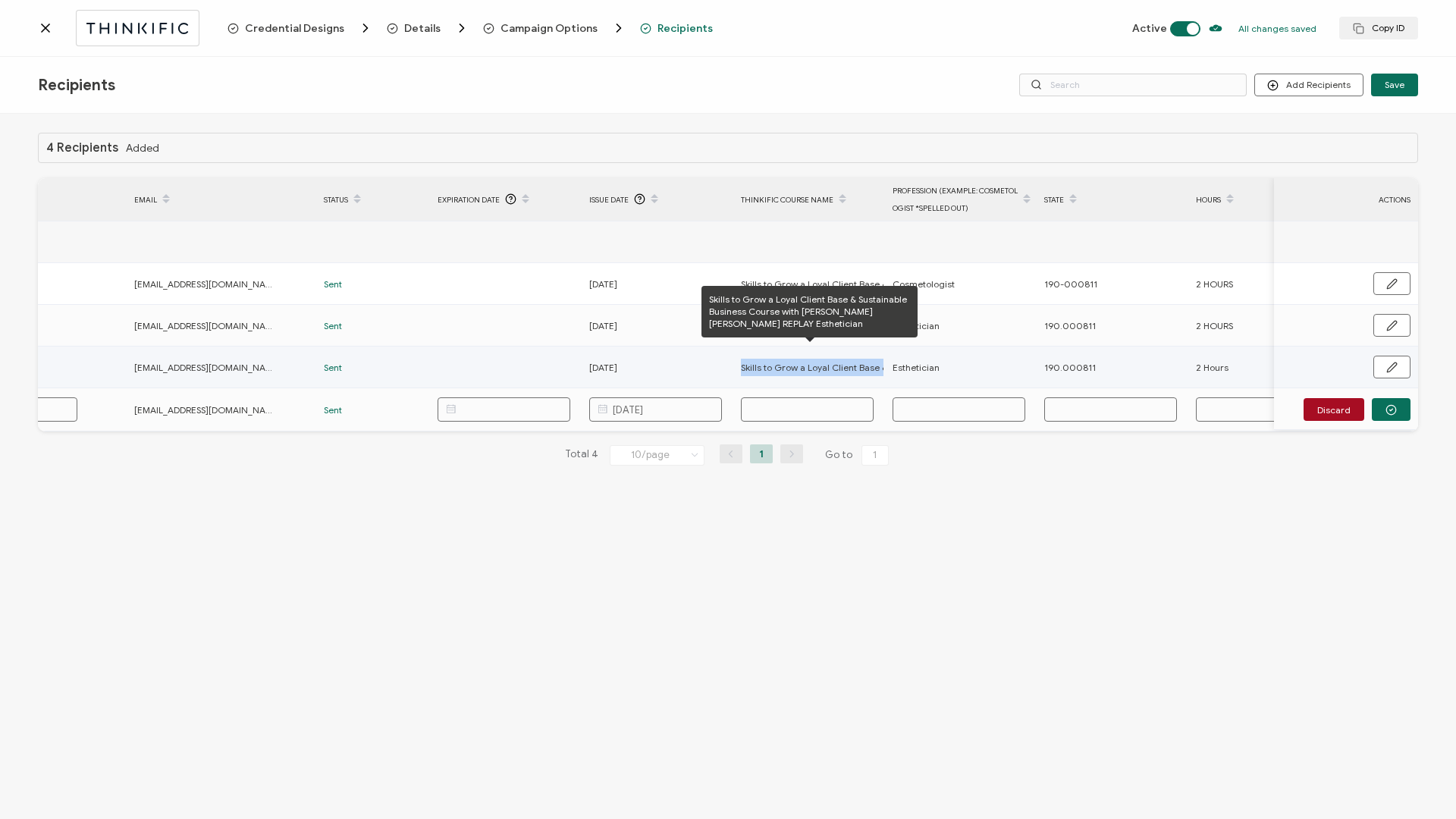
drag, startPoint x: 740, startPoint y: 366, endPoint x: 881, endPoint y: 361, distance: 141.1
click at [881, 351] on div "Skills to Grow a Loyal Client Base & Sustainable Business Course with [PERSON_N…" at bounding box center [808, 367] width 150 height 17
copy span "Skills to Grow a Loyal Client Base &"
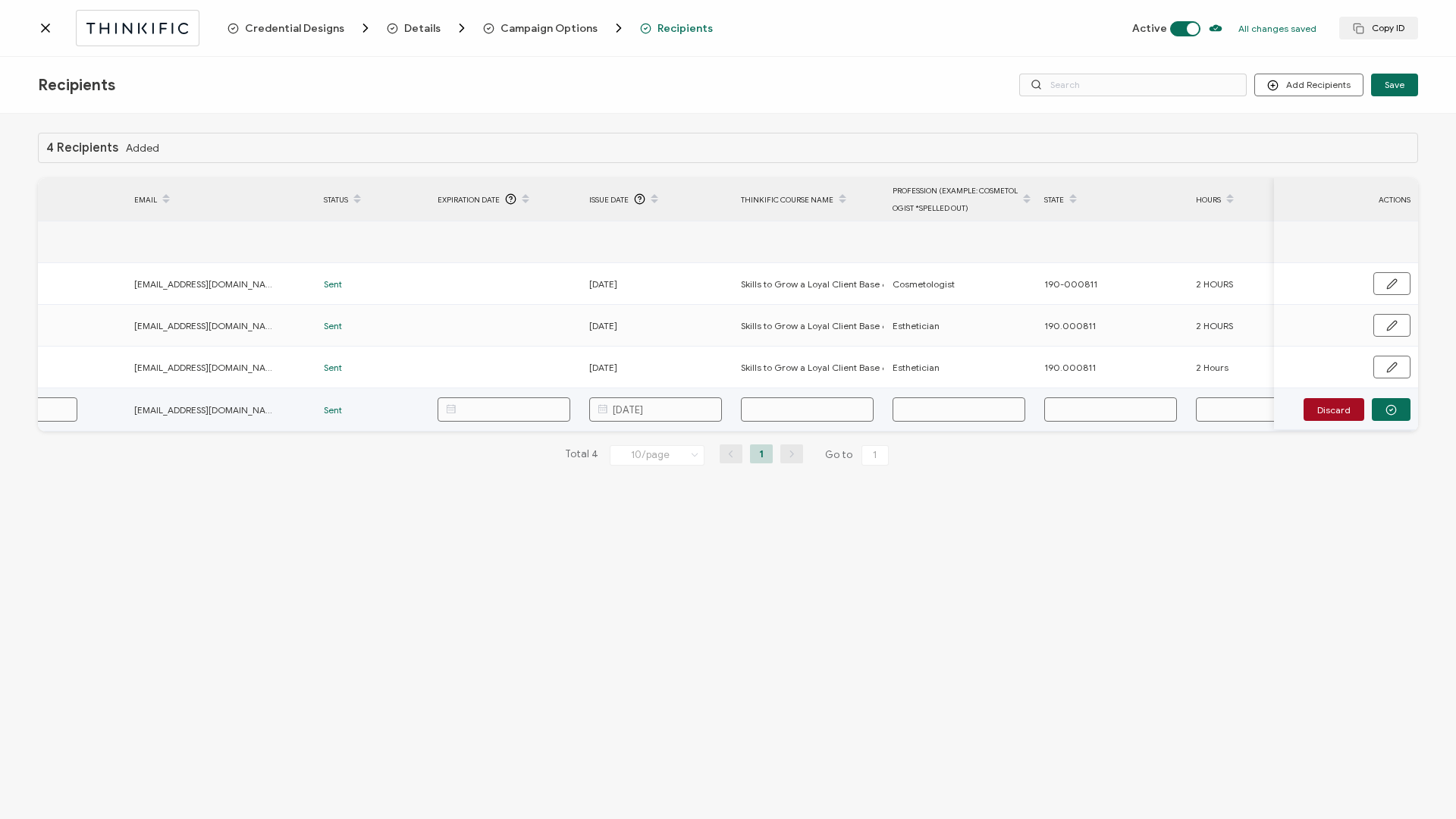
click at [811, 351] on input "text" at bounding box center [807, 409] width 133 height 24
paste input "Skills to Grow a Loyal Client Base &"
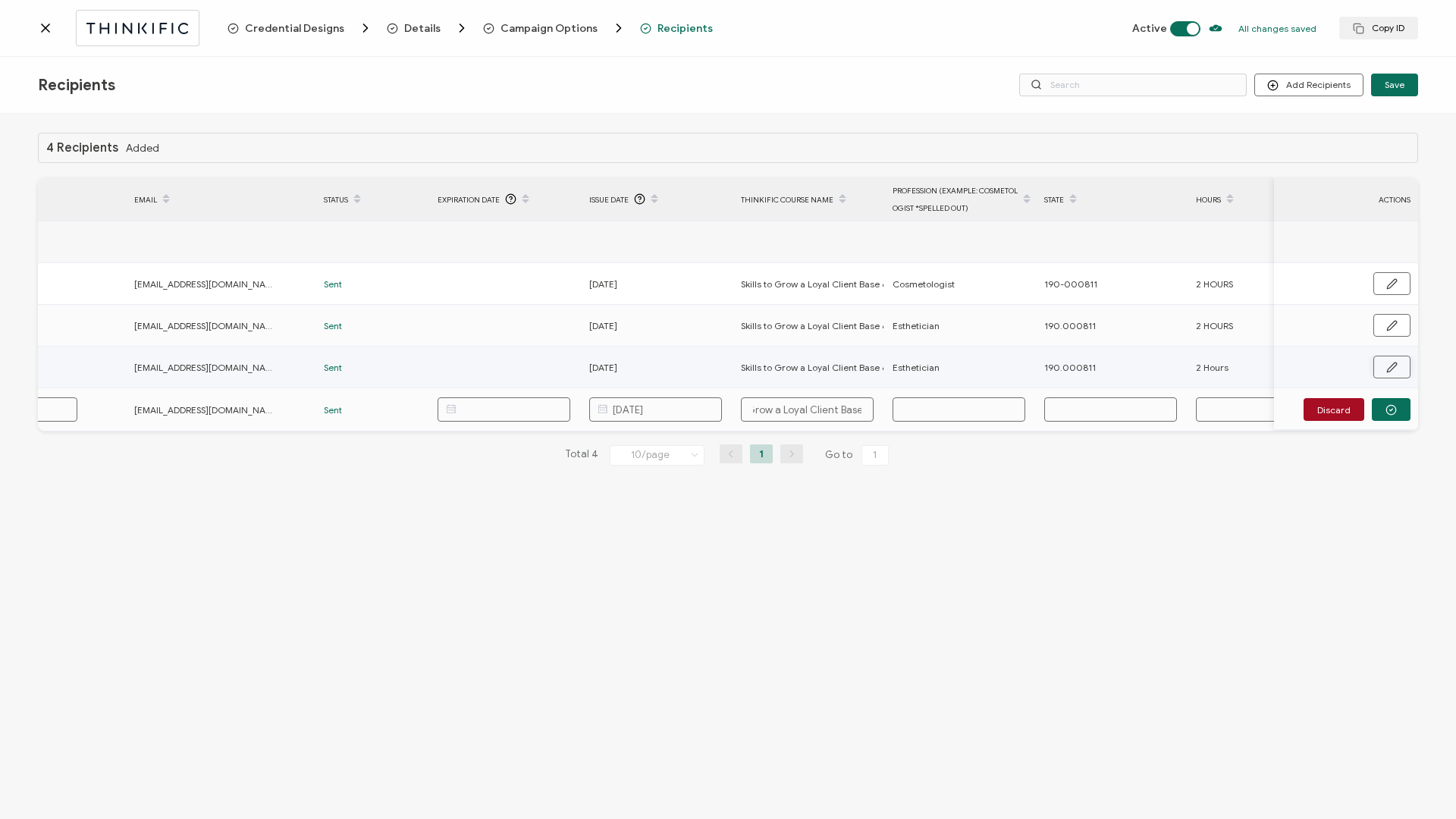
scroll to position [0, 0]
click at [1091, 351] on button "button" at bounding box center [1392, 366] width 37 height 23
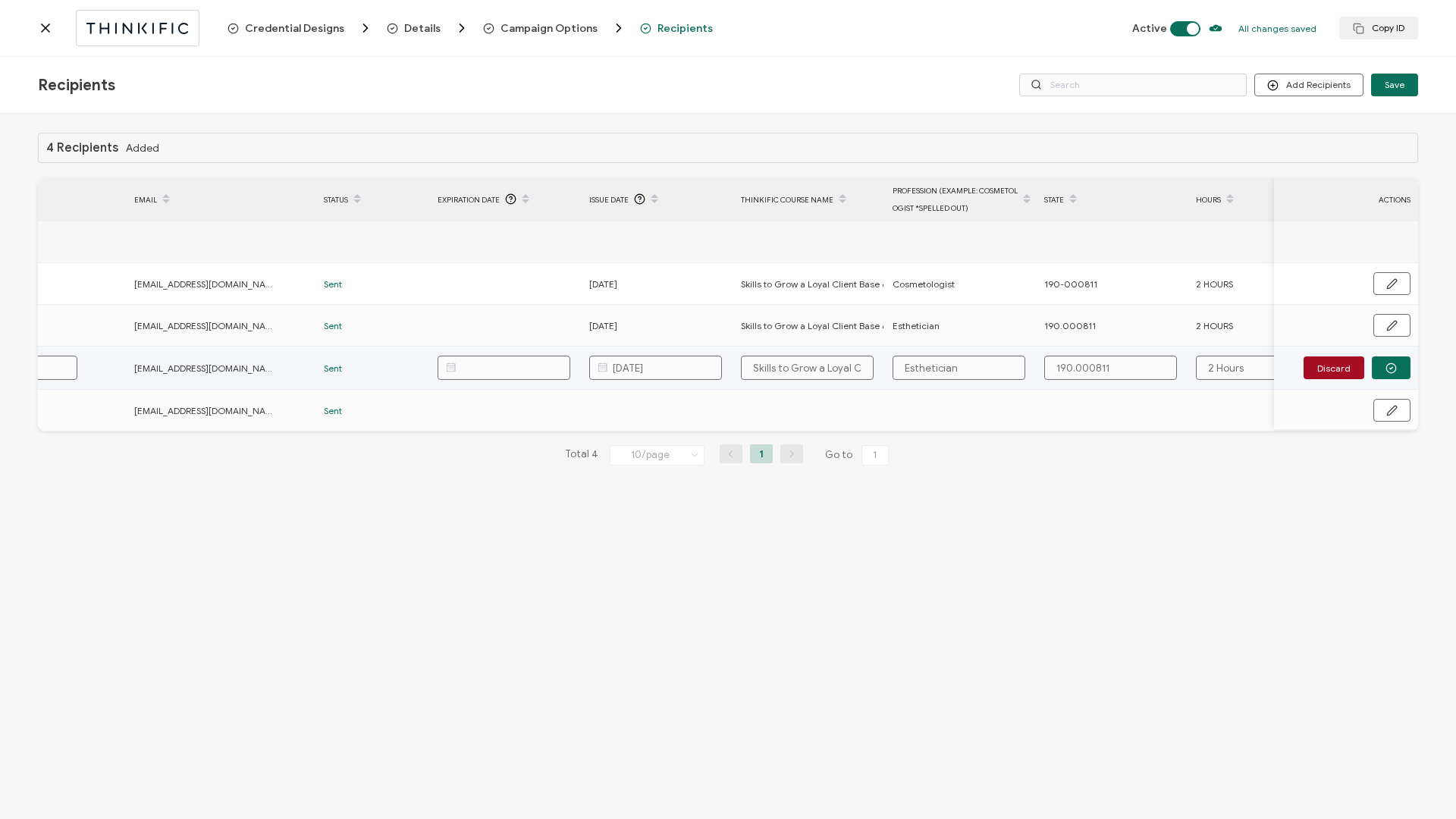
click at [782, 351] on input "Skills to Grow a Loyal Client Base & Sustainable Business Course with [PERSON_N…" at bounding box center [807, 367] width 133 height 24
drag, startPoint x: 752, startPoint y: 366, endPoint x: 946, endPoint y: 369, distance: 194.0
click at [946, 351] on tr "[PERSON_NAME] [PERSON_NAME][EMAIL_ADDRESS][DOMAIN_NAME] Sent [DATE] Skills to G…" at bounding box center [765, 369] width 1740 height 43
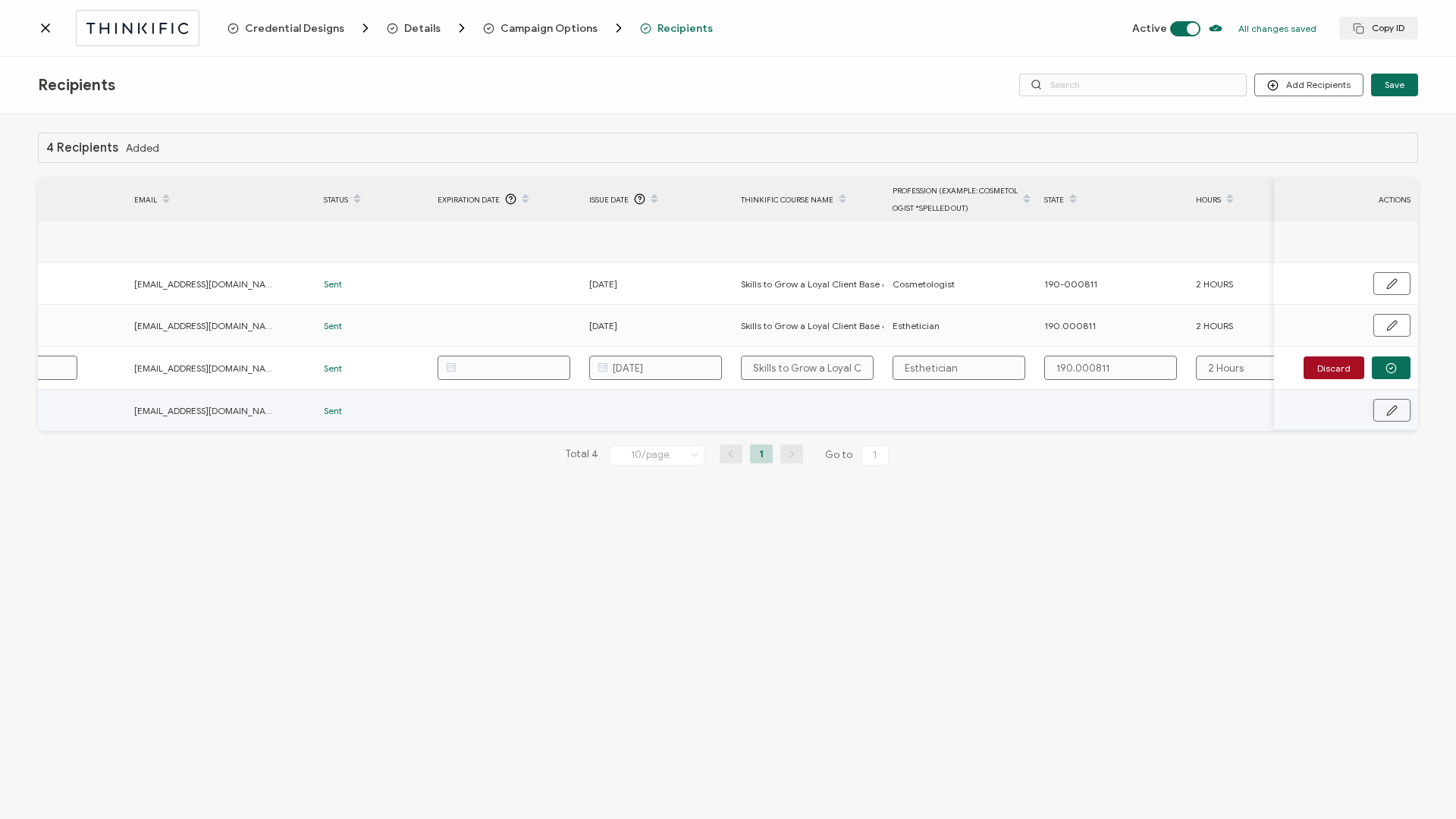
click at [1091, 351] on button "button" at bounding box center [1392, 410] width 37 height 23
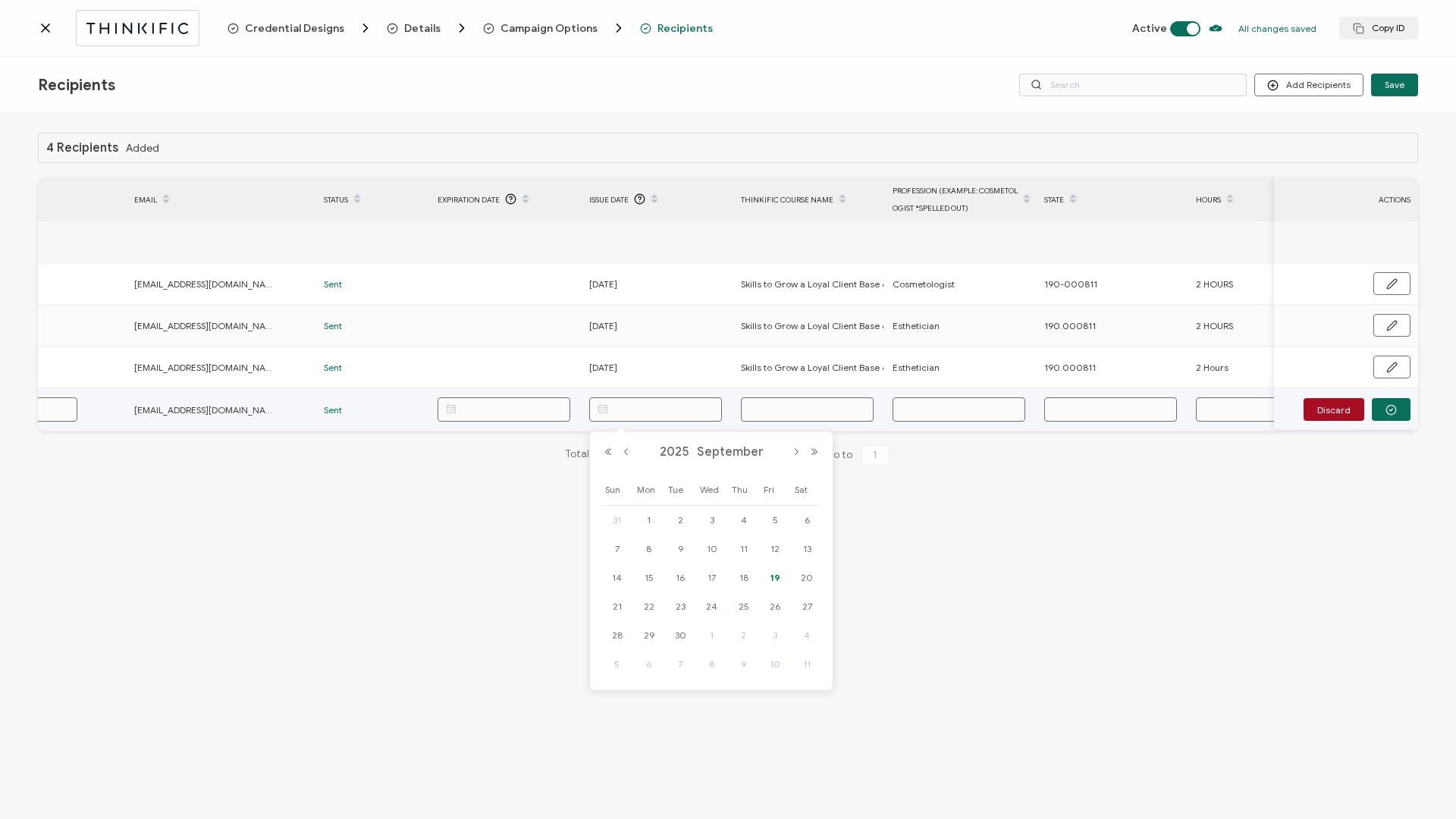
click at [678, 351] on input "text" at bounding box center [655, 409] width 133 height 24
click at [742, 351] on span "18" at bounding box center [744, 578] width 18 height 18
click at [802, 351] on input "text" at bounding box center [807, 409] width 133 height 24
paste input "Skills to Grow a Loyal Client Base & Sustainable Business Course with [PERSON_N…"
click at [948, 351] on input "text" at bounding box center [959, 409] width 133 height 24
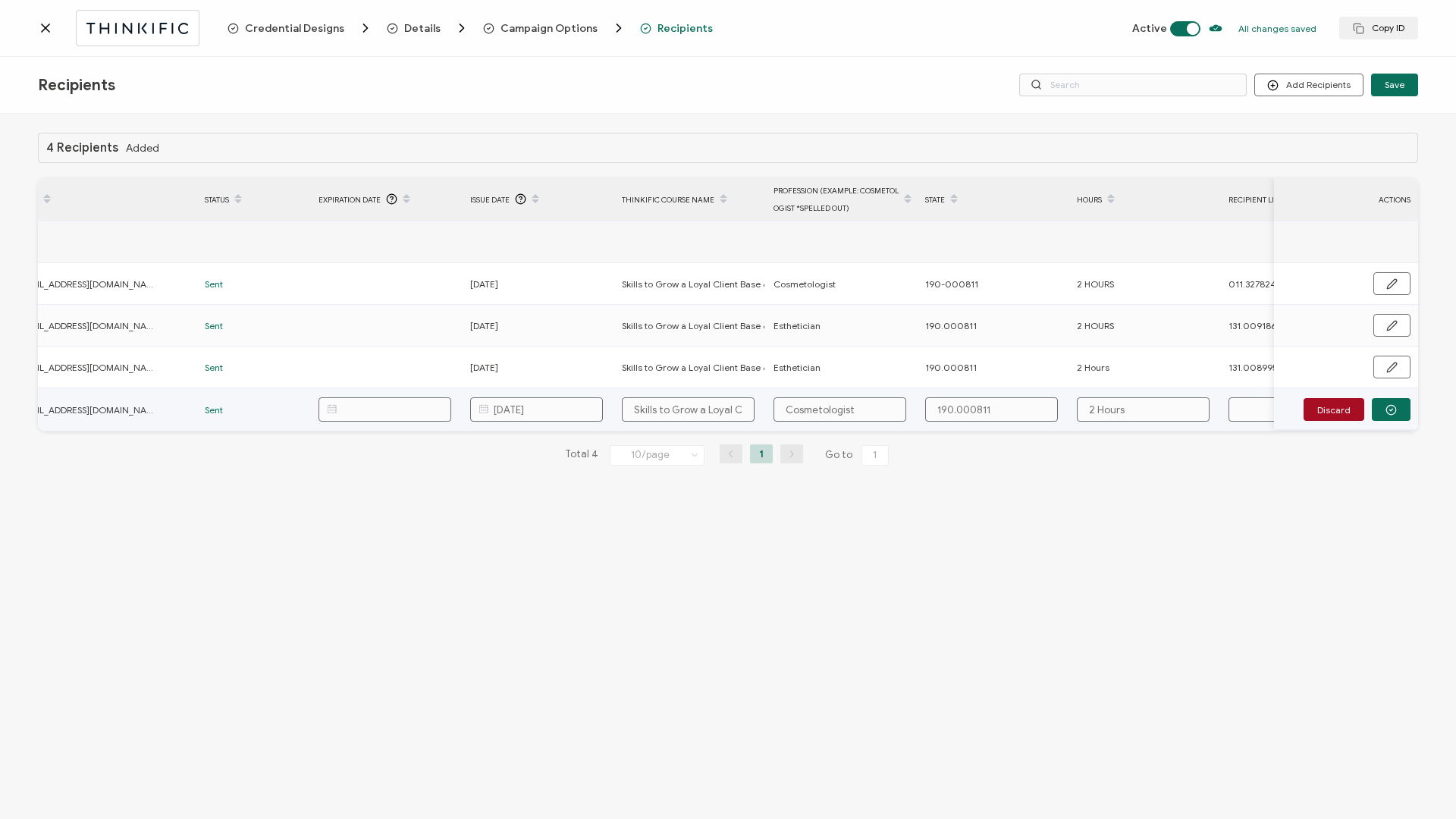
scroll to position [0, 360]
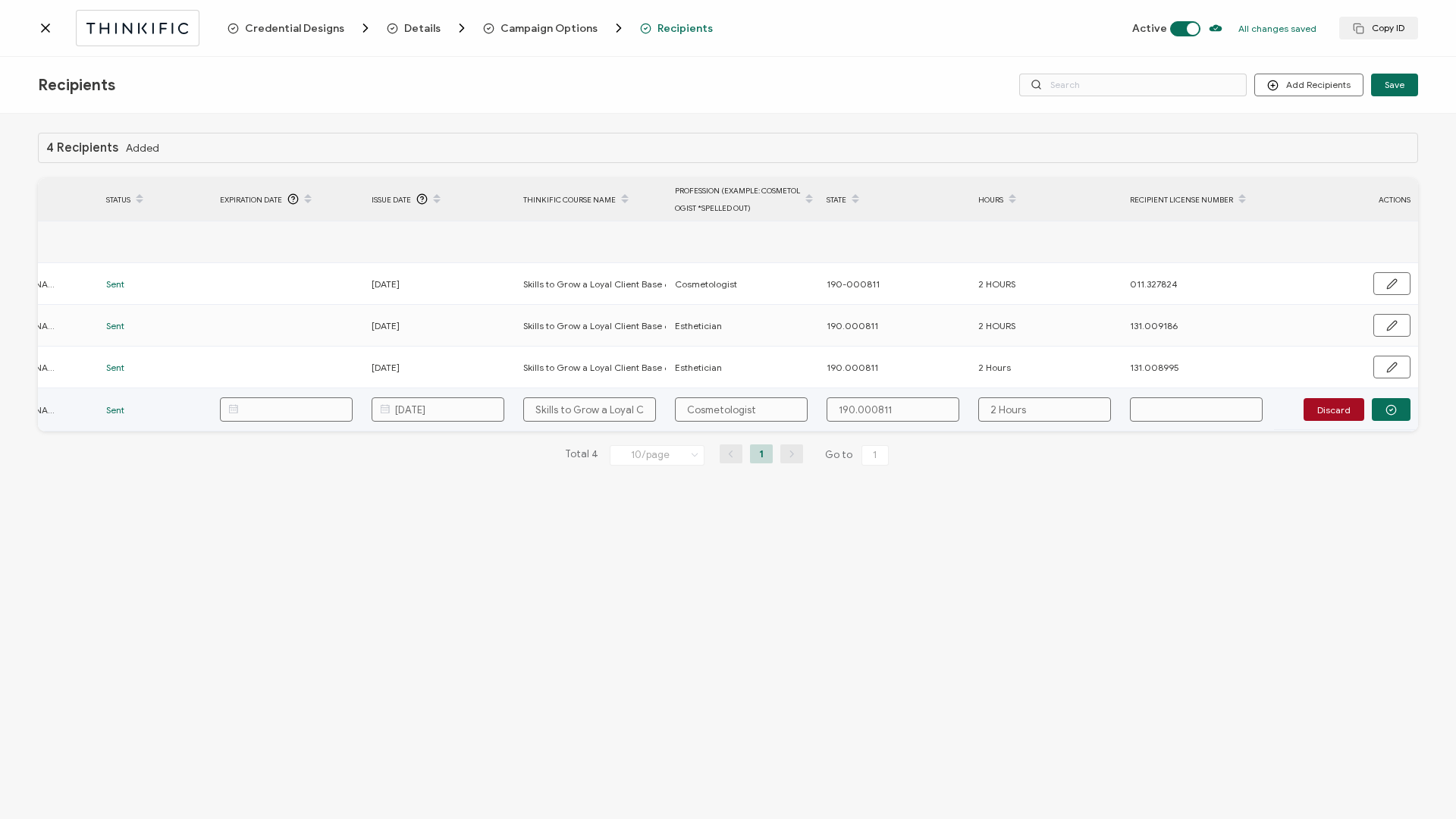
click at [1091, 351] on input "text" at bounding box center [1196, 409] width 133 height 24
paste input "011.239453"
click at [1091, 351] on button "button" at bounding box center [1392, 409] width 39 height 23
click at [1091, 351] on button "button" at bounding box center [1392, 408] width 37 height 23
click at [1091, 351] on button "button" at bounding box center [1392, 409] width 39 height 23
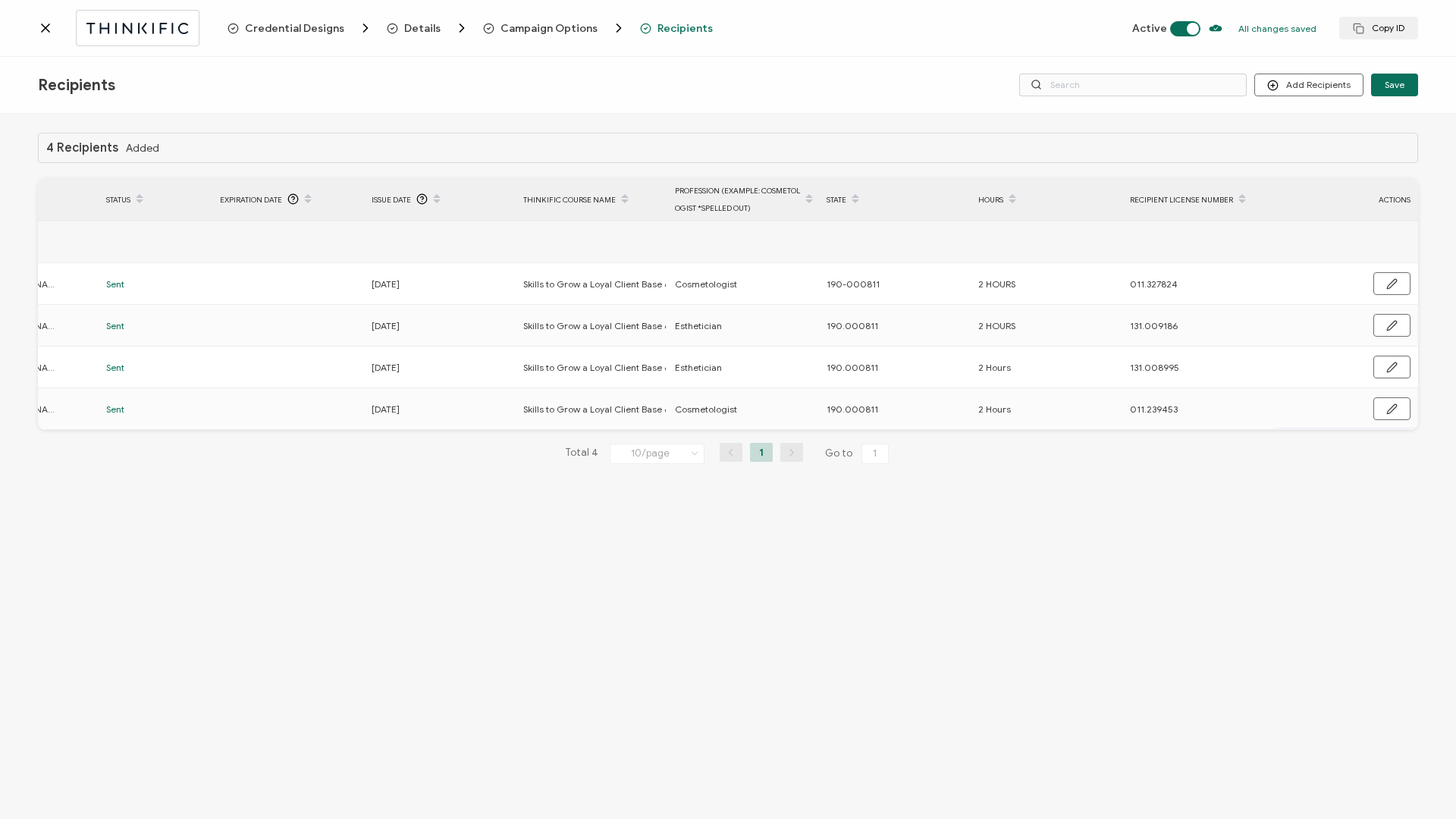
click at [47, 36] on div at bounding box center [133, 28] width 189 height 36
click at [46, 29] on icon at bounding box center [46, 28] width 16 height 16
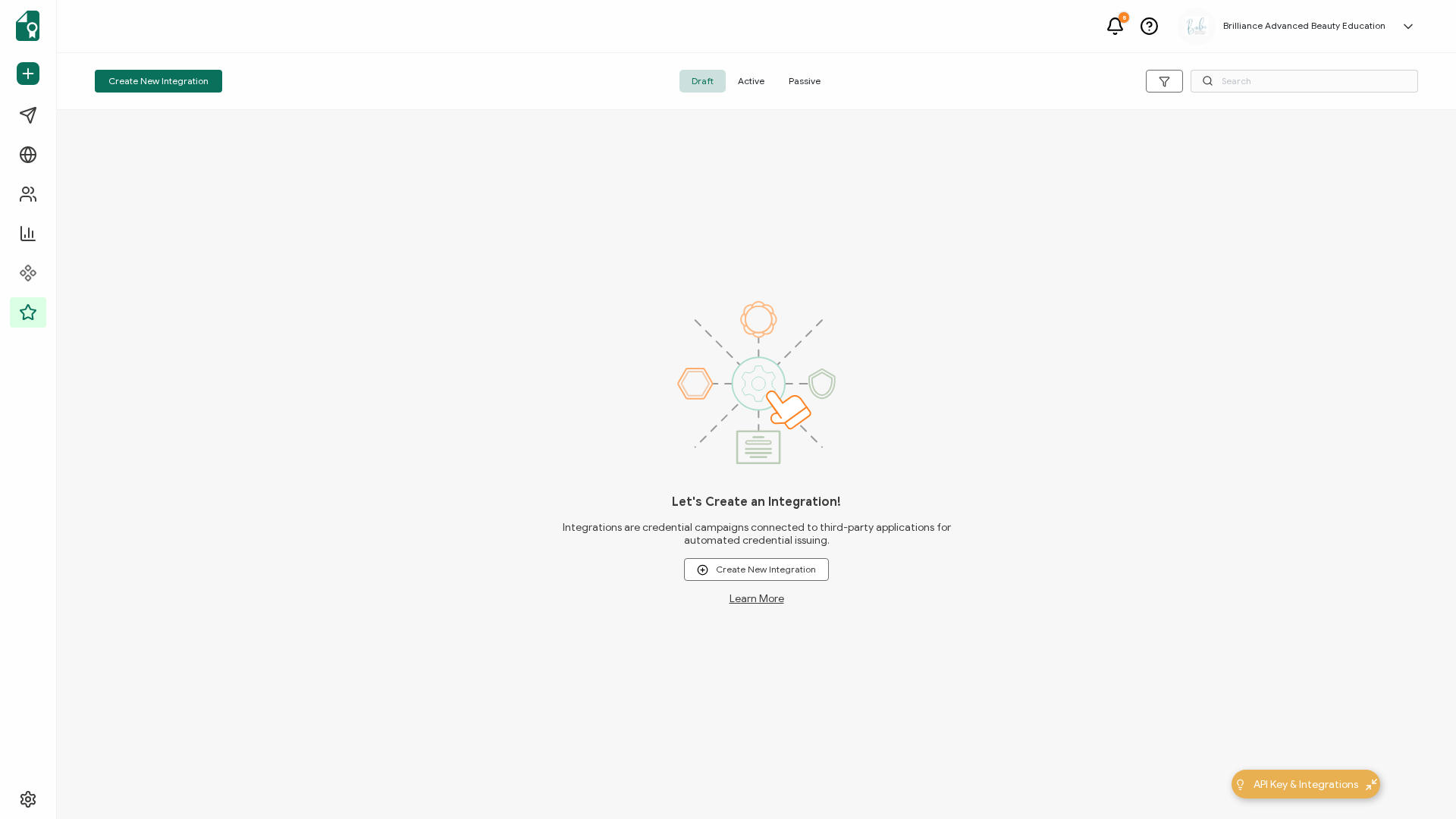
click at [753, 75] on span "Active" at bounding box center [751, 81] width 50 height 23
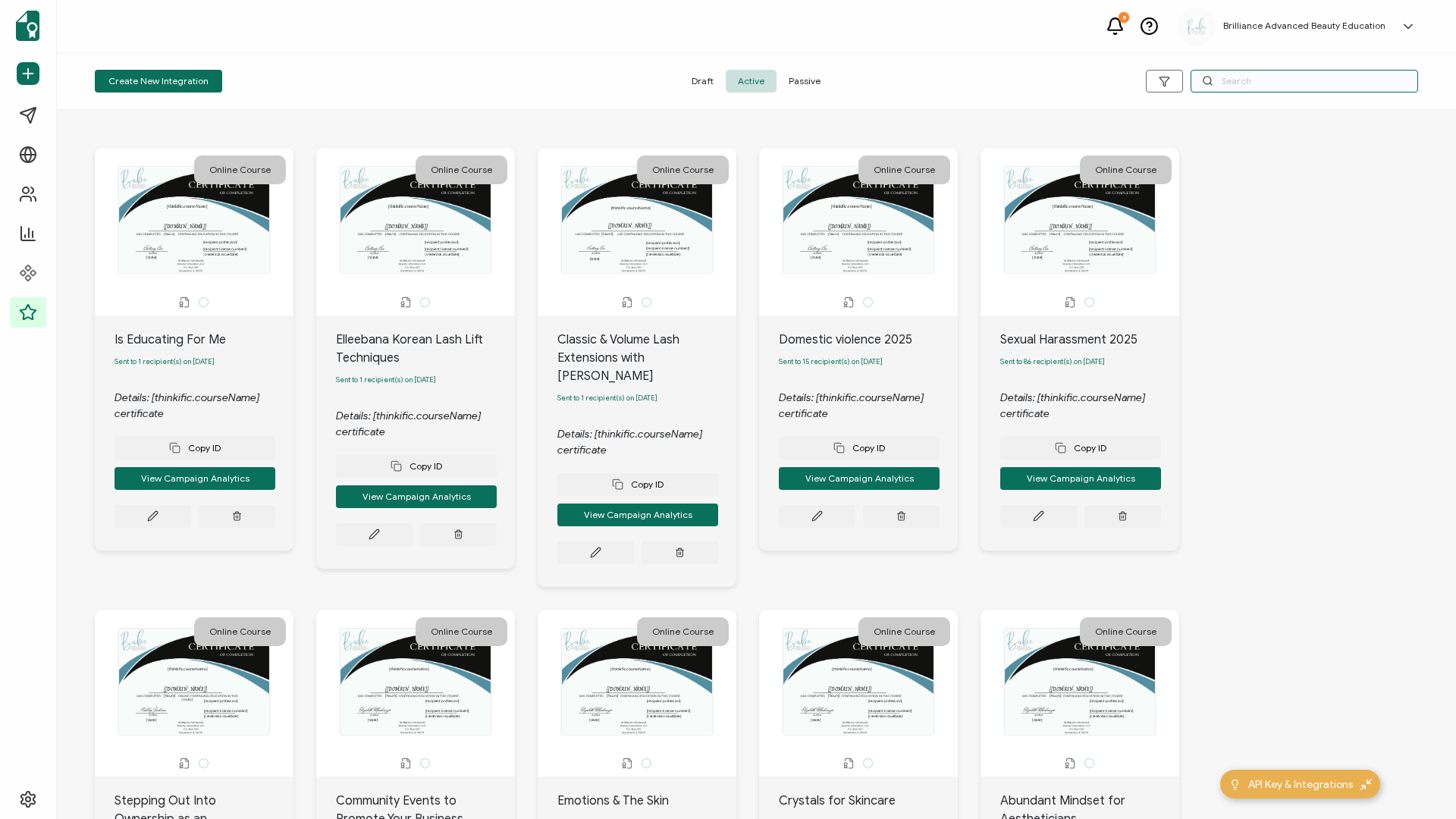
click at [1091, 83] on input "text" at bounding box center [1304, 81] width 227 height 23
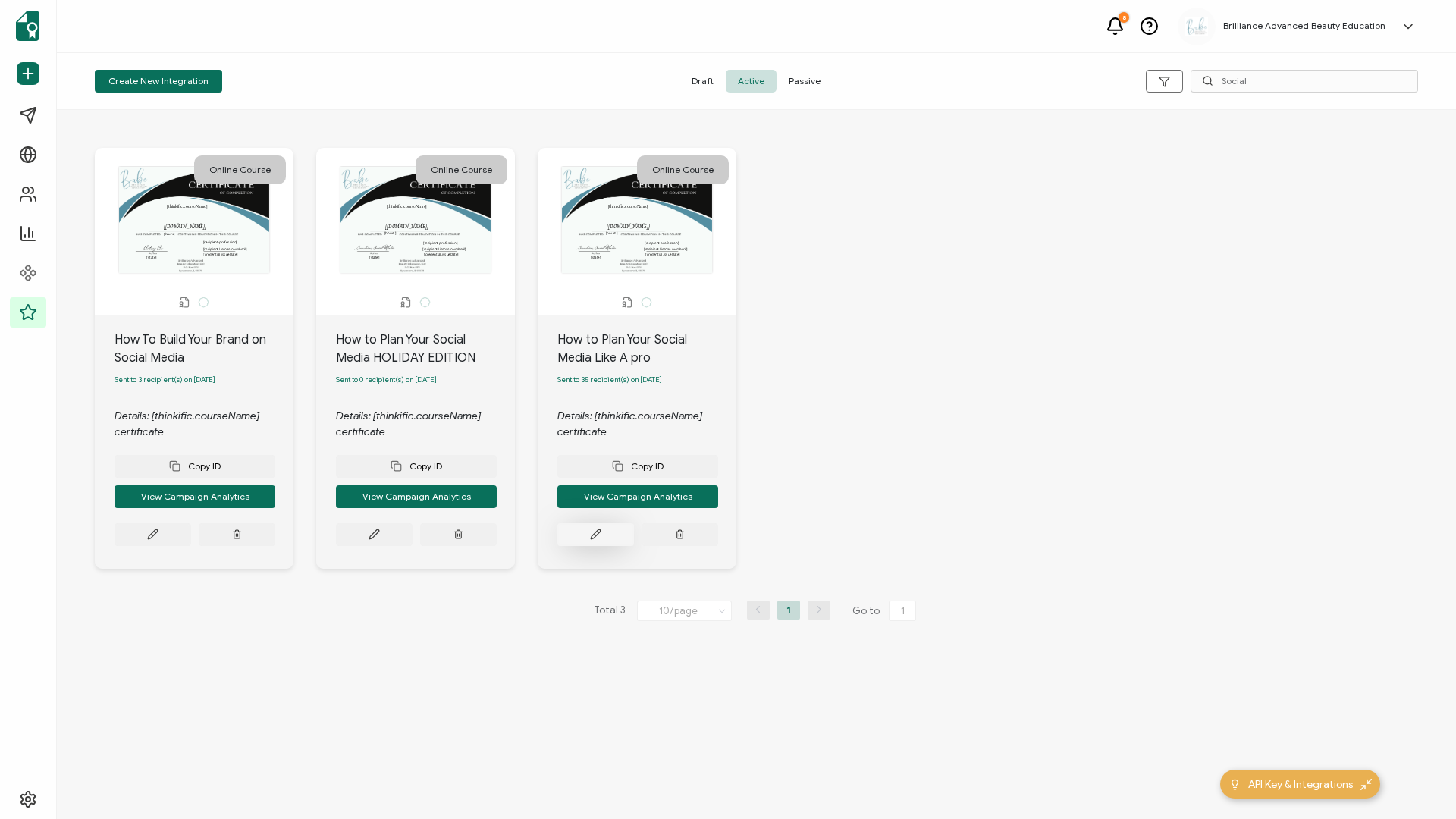
click at [598, 351] on icon at bounding box center [595, 534] width 12 height 12
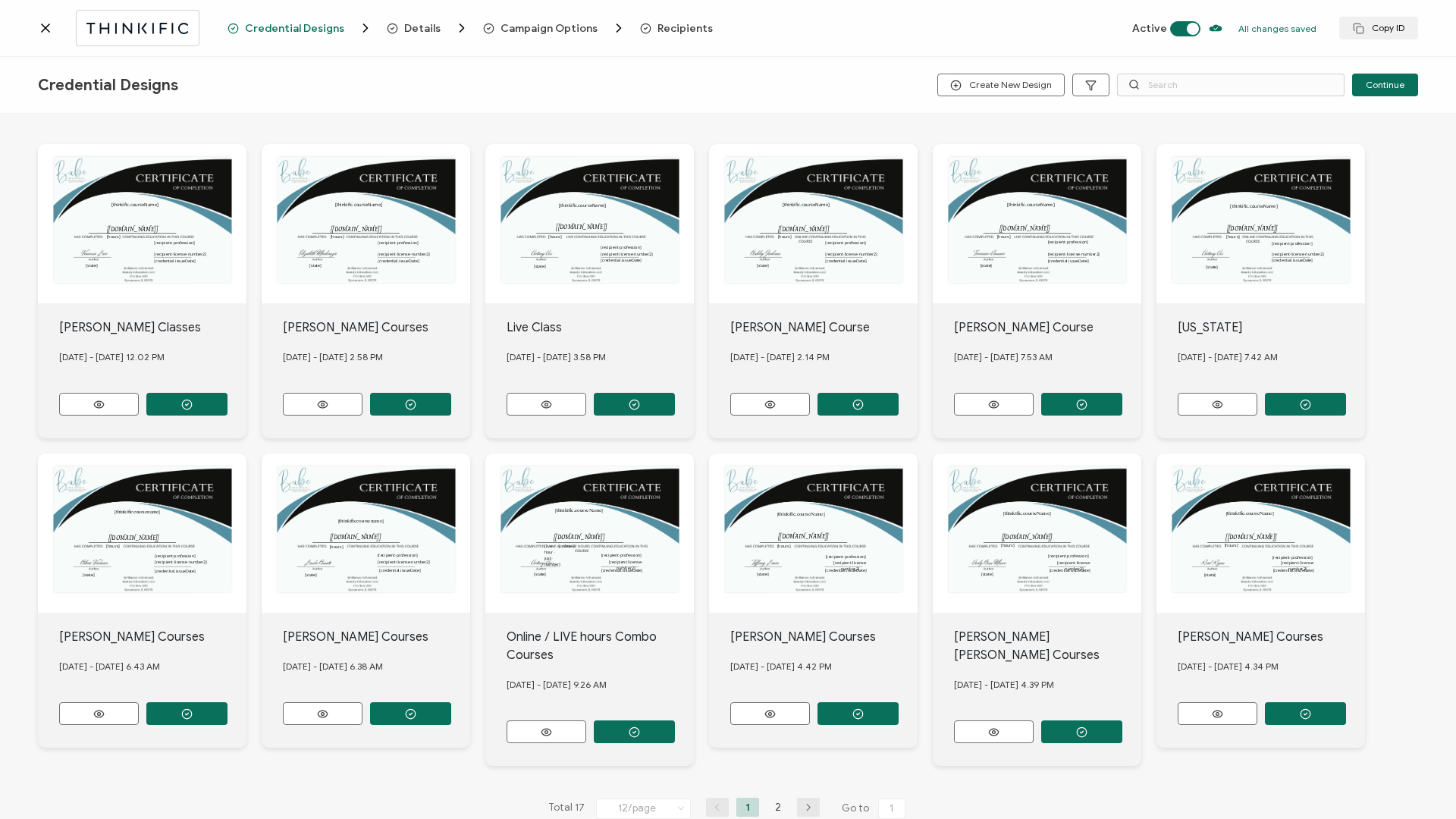
click at [678, 33] on span "Recipients" at bounding box center [685, 28] width 55 height 12
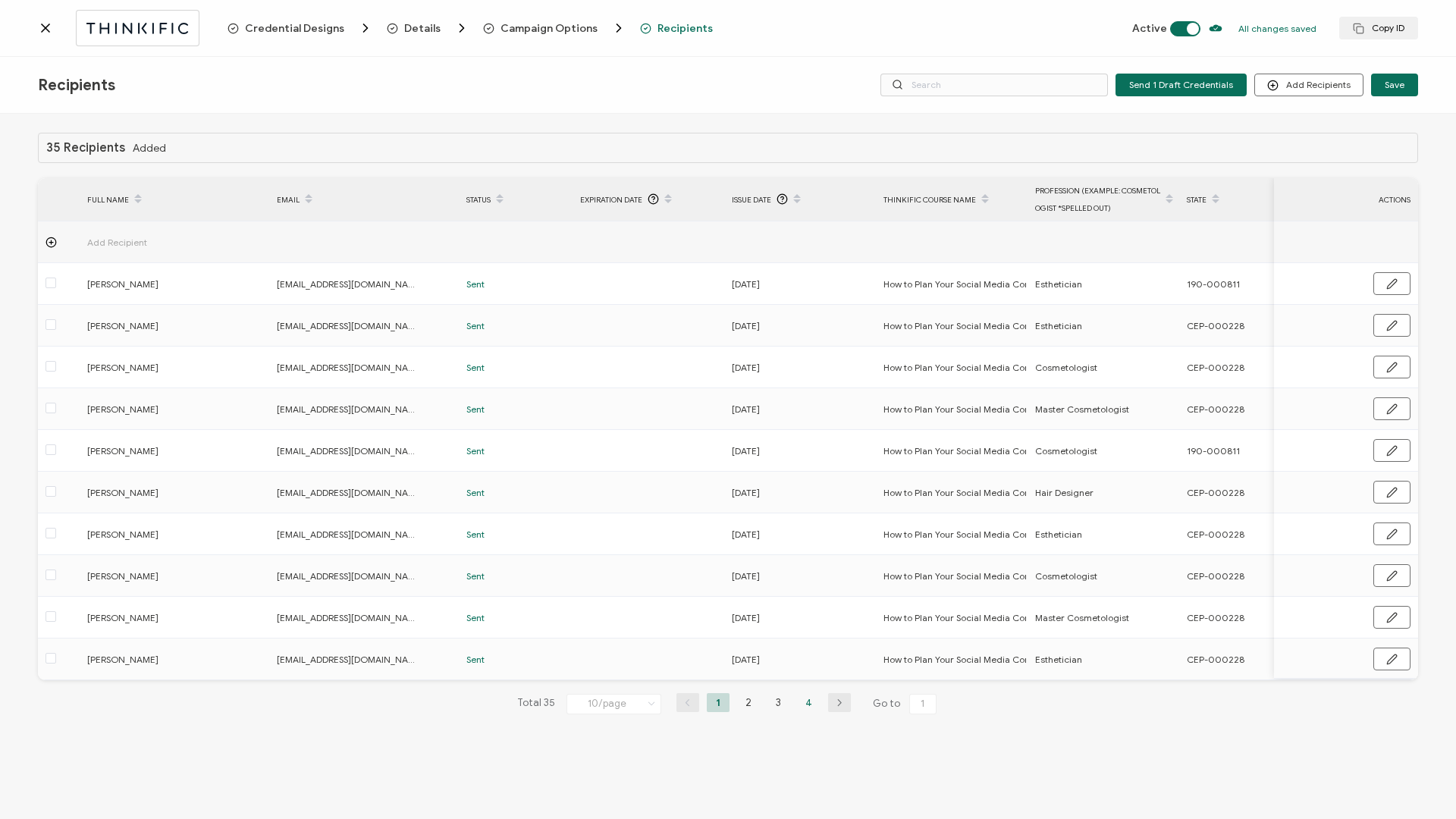
click at [808, 351] on li "4" at bounding box center [809, 703] width 23 height 19
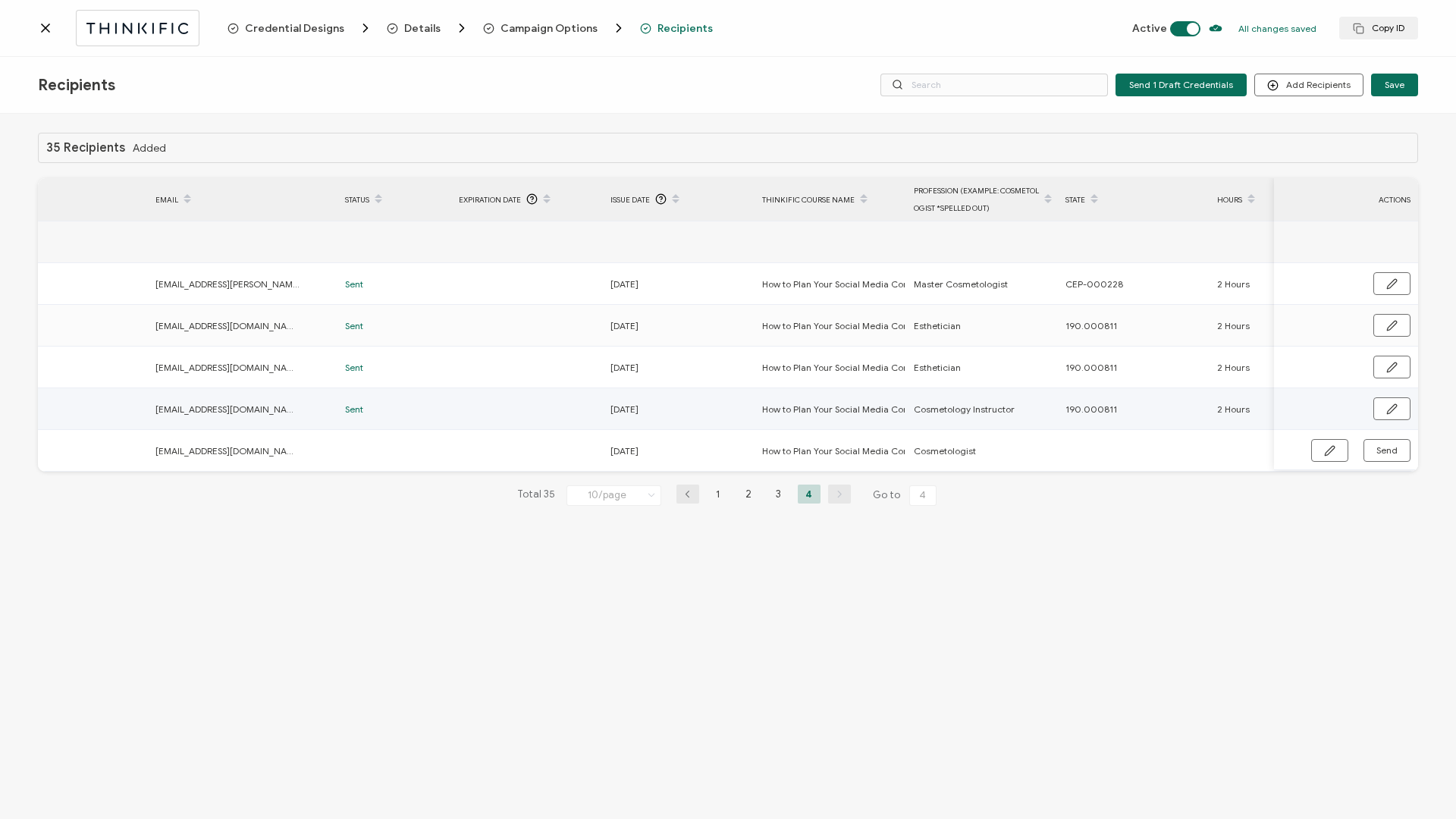
scroll to position [0, 360]
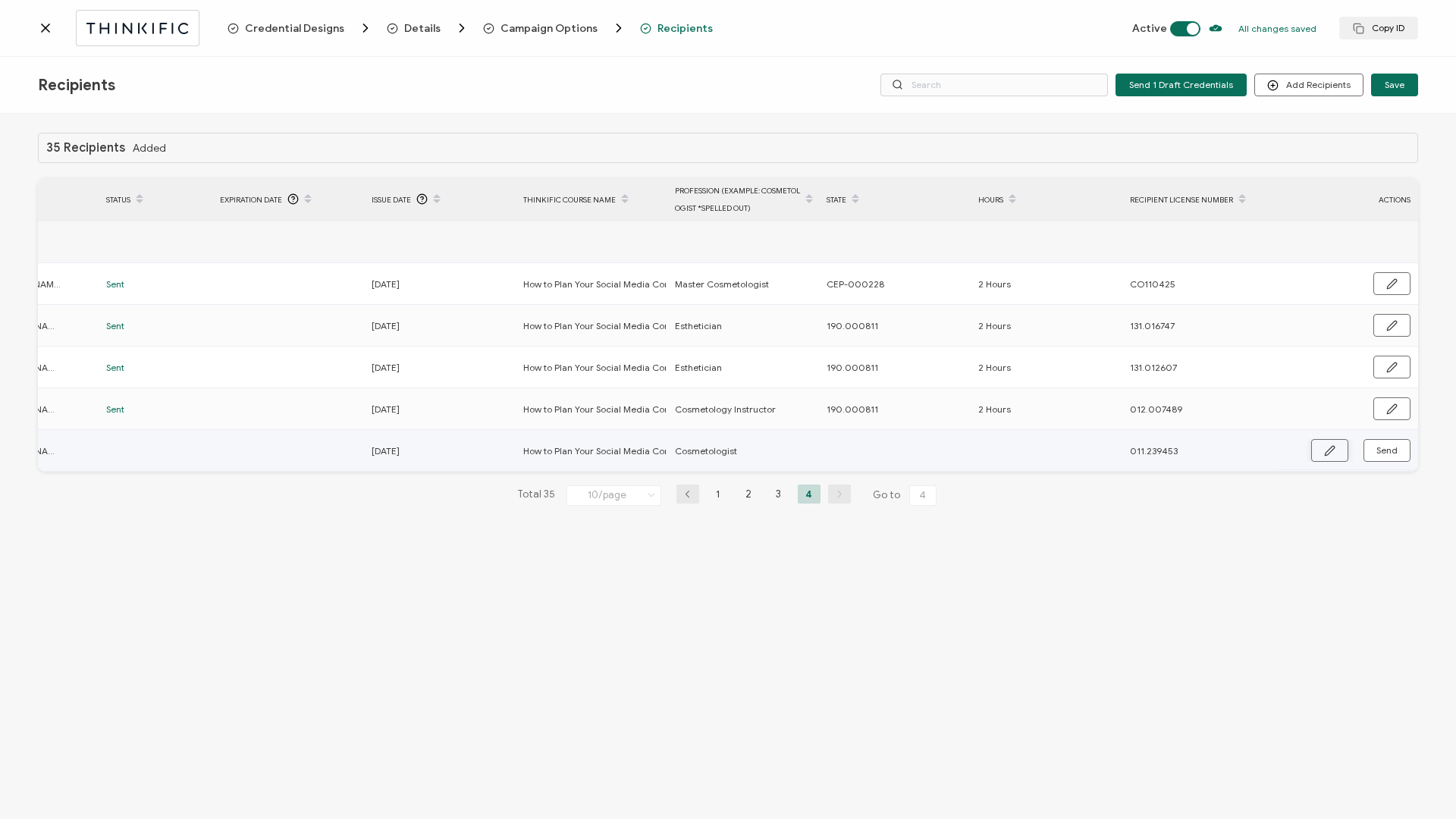
click at [1091, 351] on button "button" at bounding box center [1329, 450] width 37 height 23
click at [900, 351] on input "text" at bounding box center [893, 451] width 133 height 24
click at [1091, 351] on icon "button" at bounding box center [1391, 452] width 12 height 12
click at [1091, 351] on span "Send" at bounding box center [1386, 451] width 21 height 9
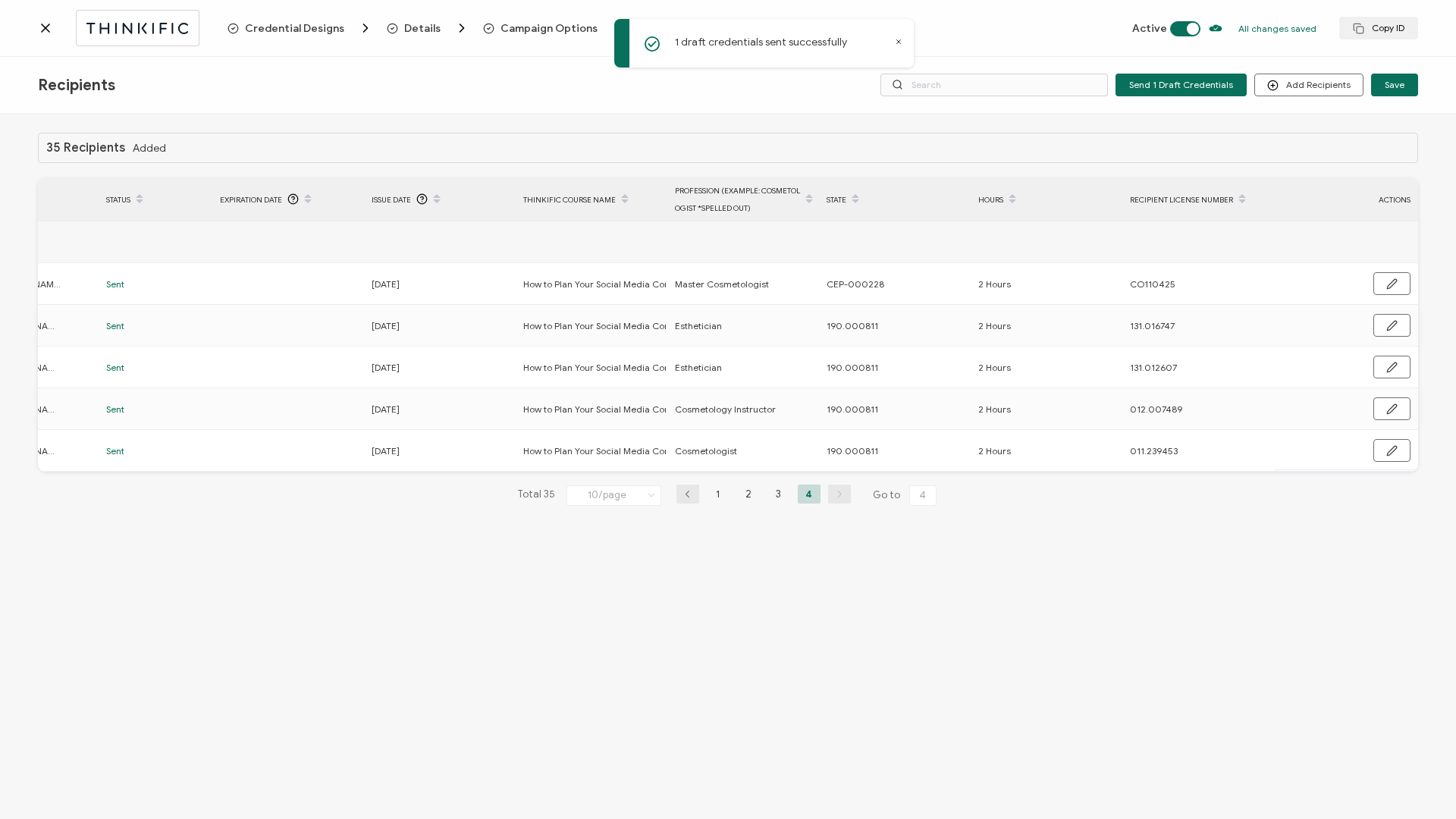
click at [57, 36] on div at bounding box center [133, 28] width 189 height 36
click at [50, 27] on icon at bounding box center [46, 28] width 16 height 16
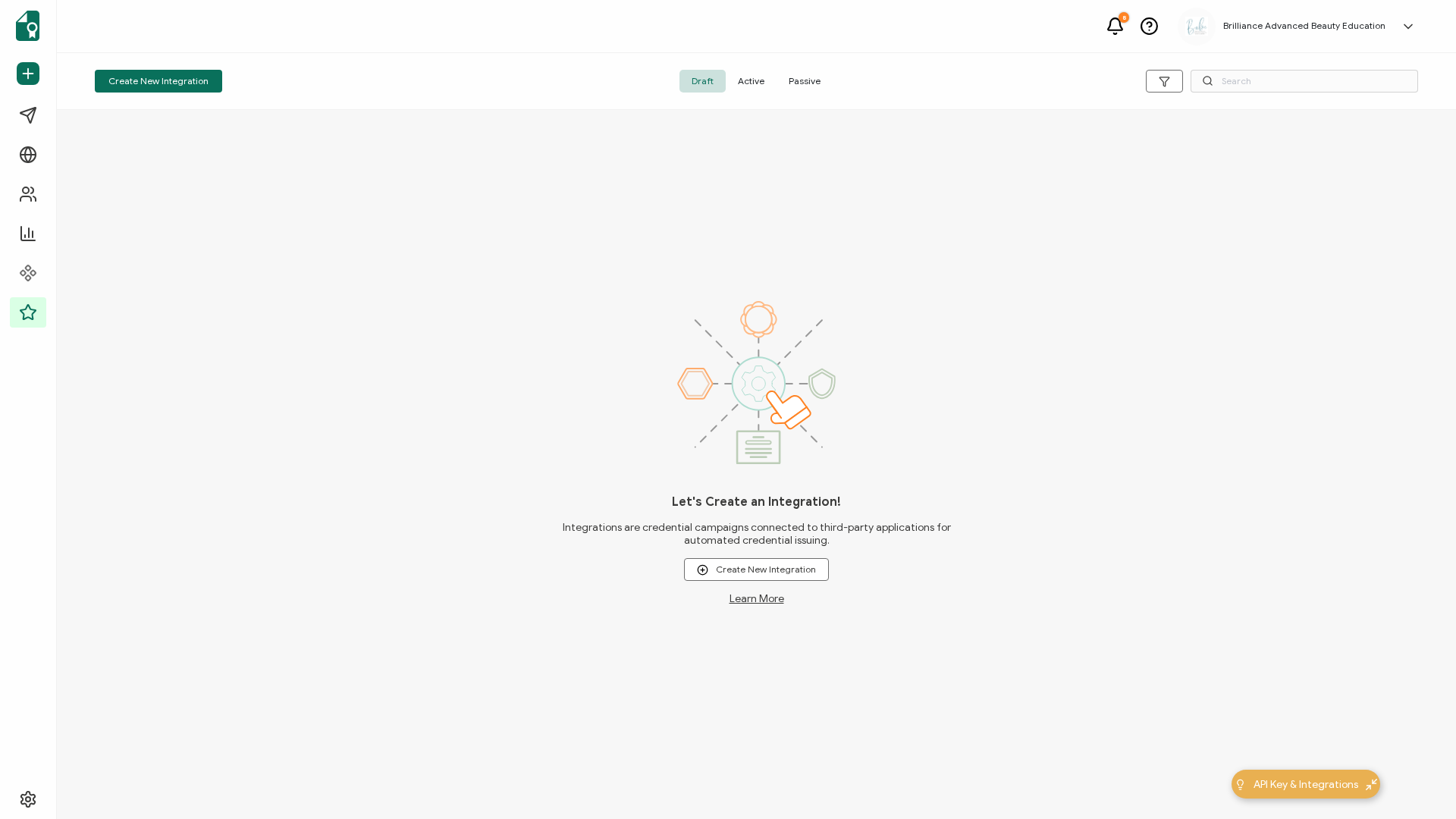
click at [749, 82] on span "Active" at bounding box center [751, 81] width 50 height 23
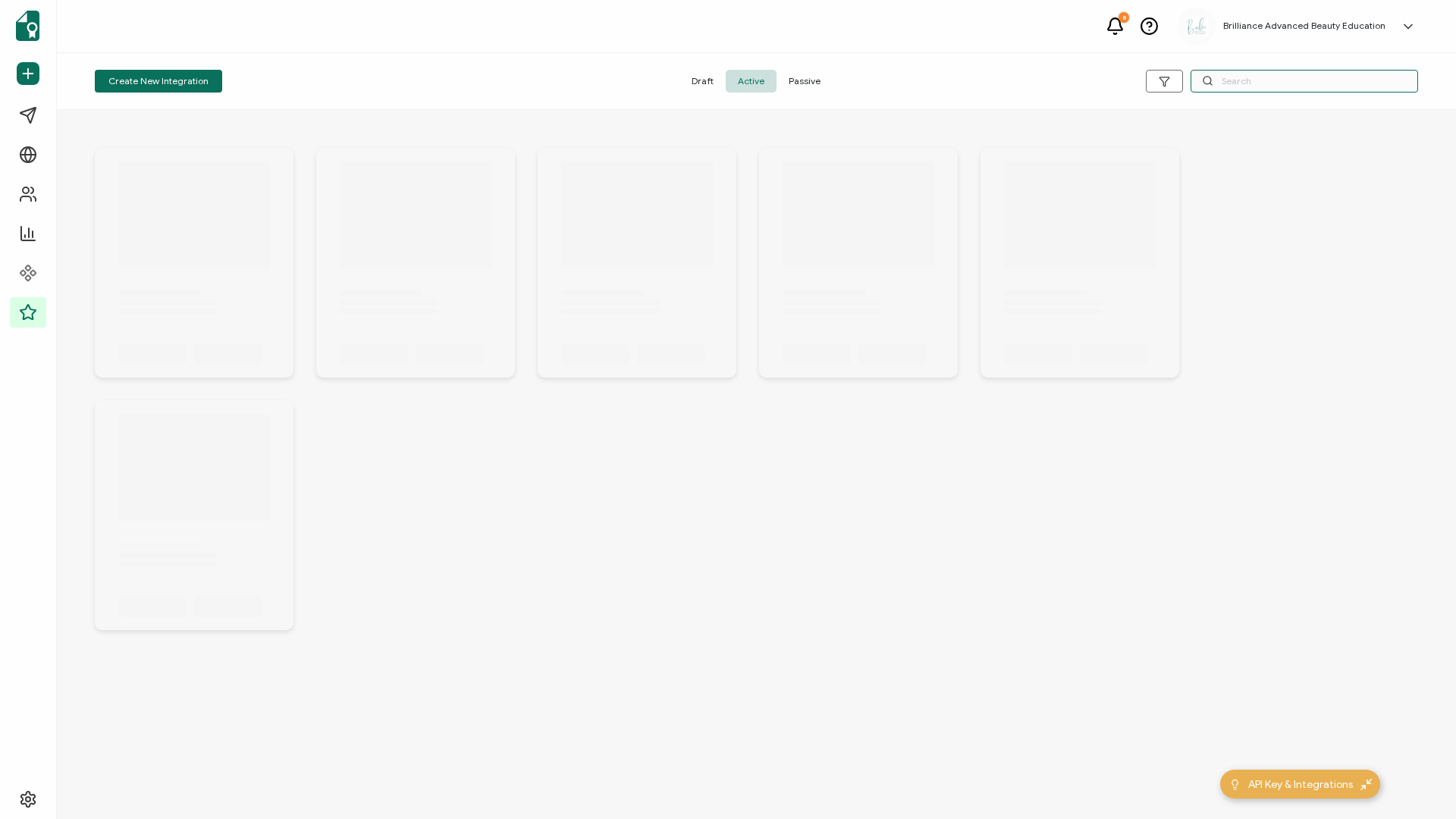
click at [1091, 86] on input "text" at bounding box center [1304, 81] width 227 height 23
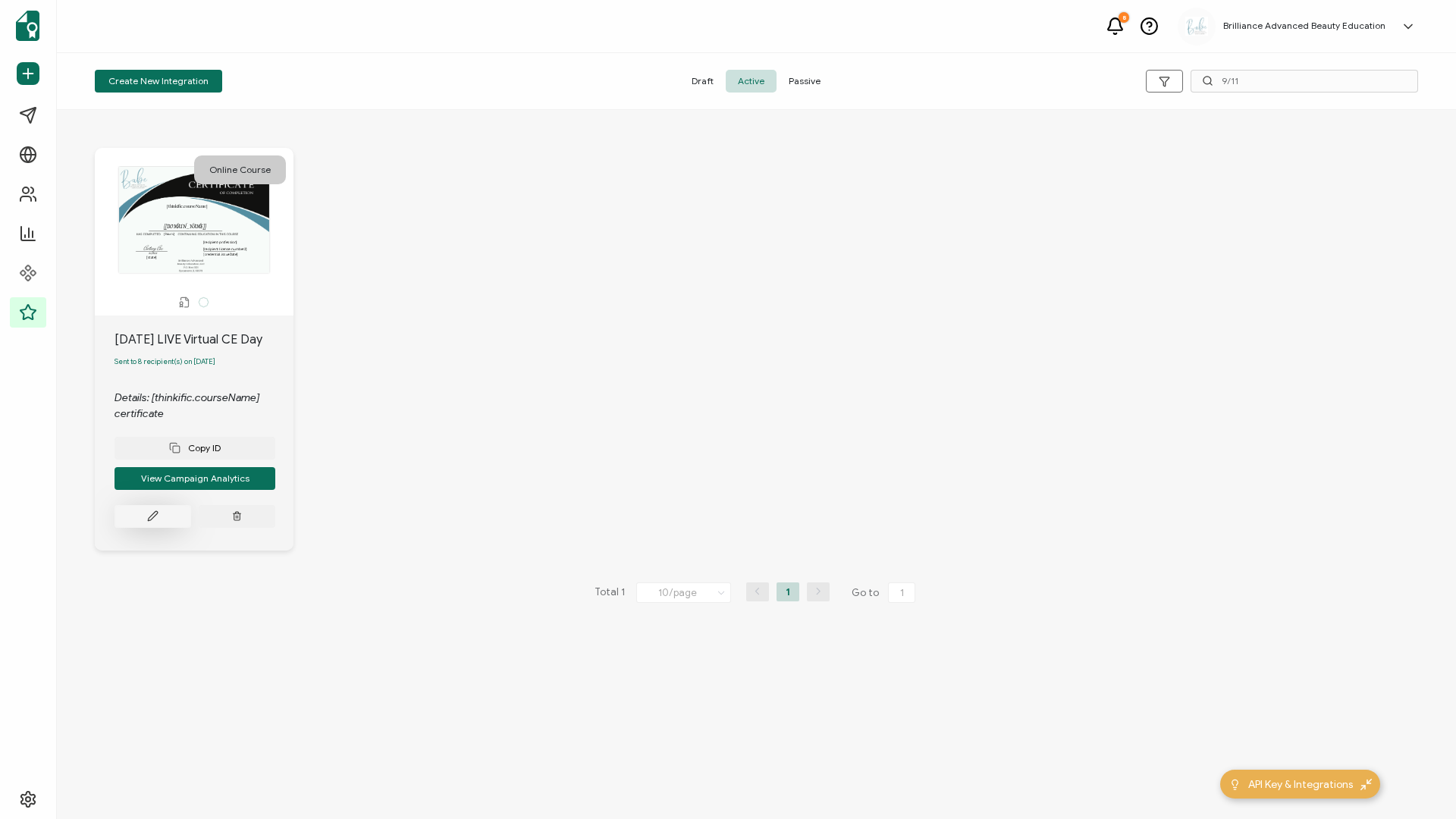
click at [137, 351] on button at bounding box center [153, 516] width 77 height 23
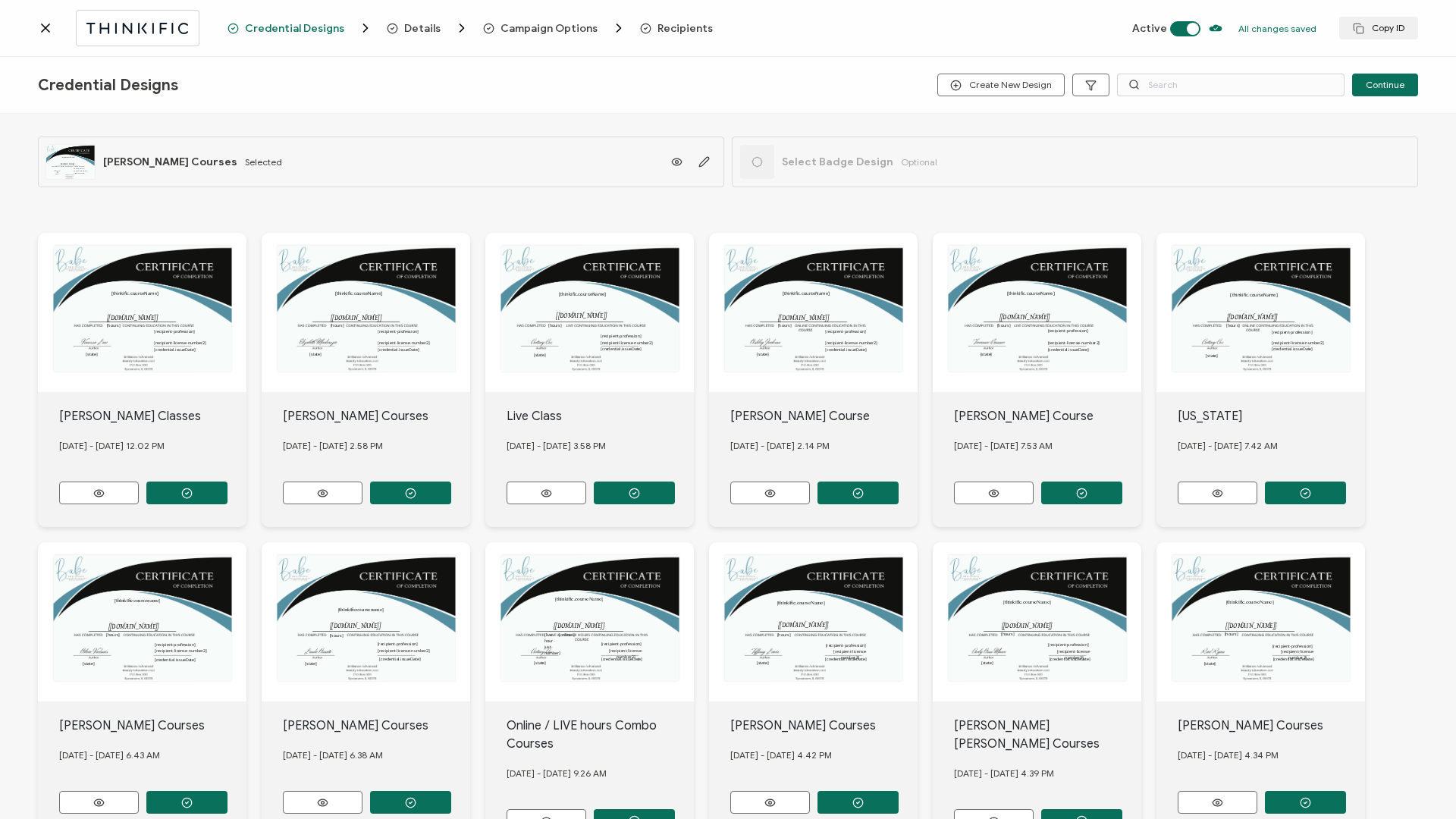
click at [657, 27] on span "Recipients" at bounding box center [685, 28] width 55 height 12
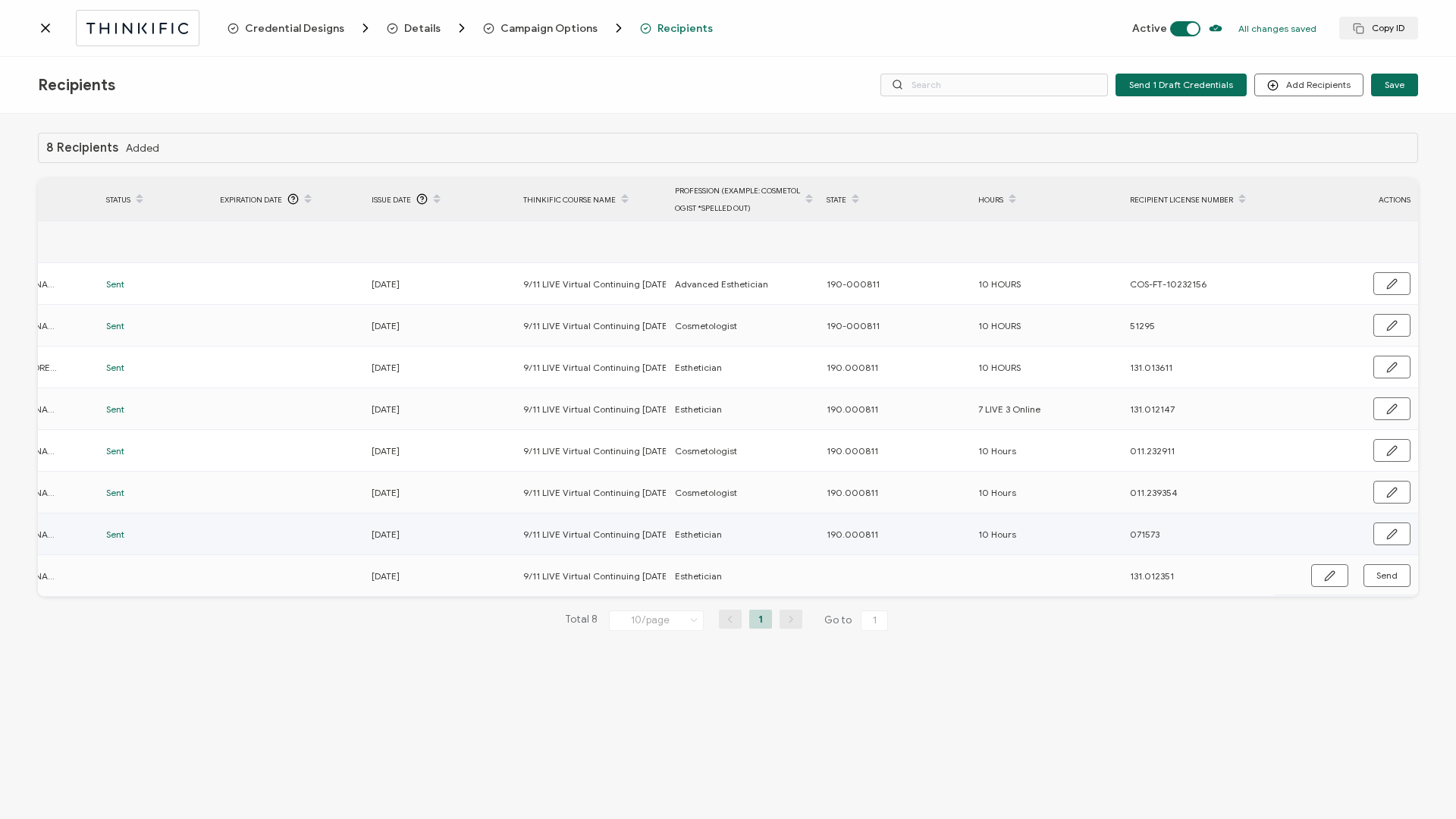
scroll to position [0, 360]
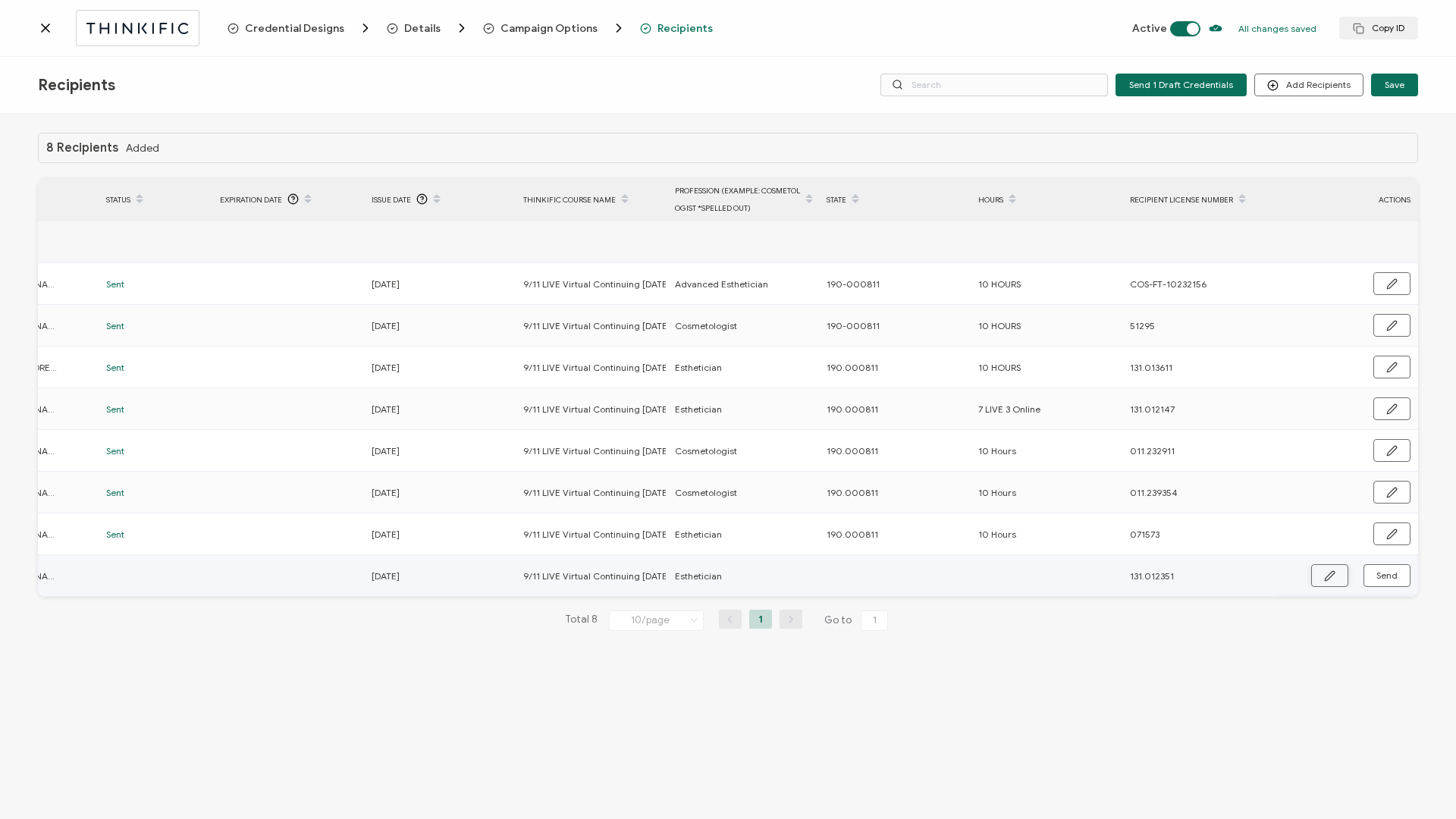
click at [1091, 351] on icon "button" at bounding box center [1329, 576] width 12 height 12
click at [870, 351] on input "text" at bounding box center [893, 576] width 133 height 24
click at [1091, 351] on button "button" at bounding box center [1392, 576] width 39 height 23
click at [1091, 351] on span "Send" at bounding box center [1386, 576] width 21 height 9
click at [48, 26] on icon at bounding box center [46, 28] width 8 height 8
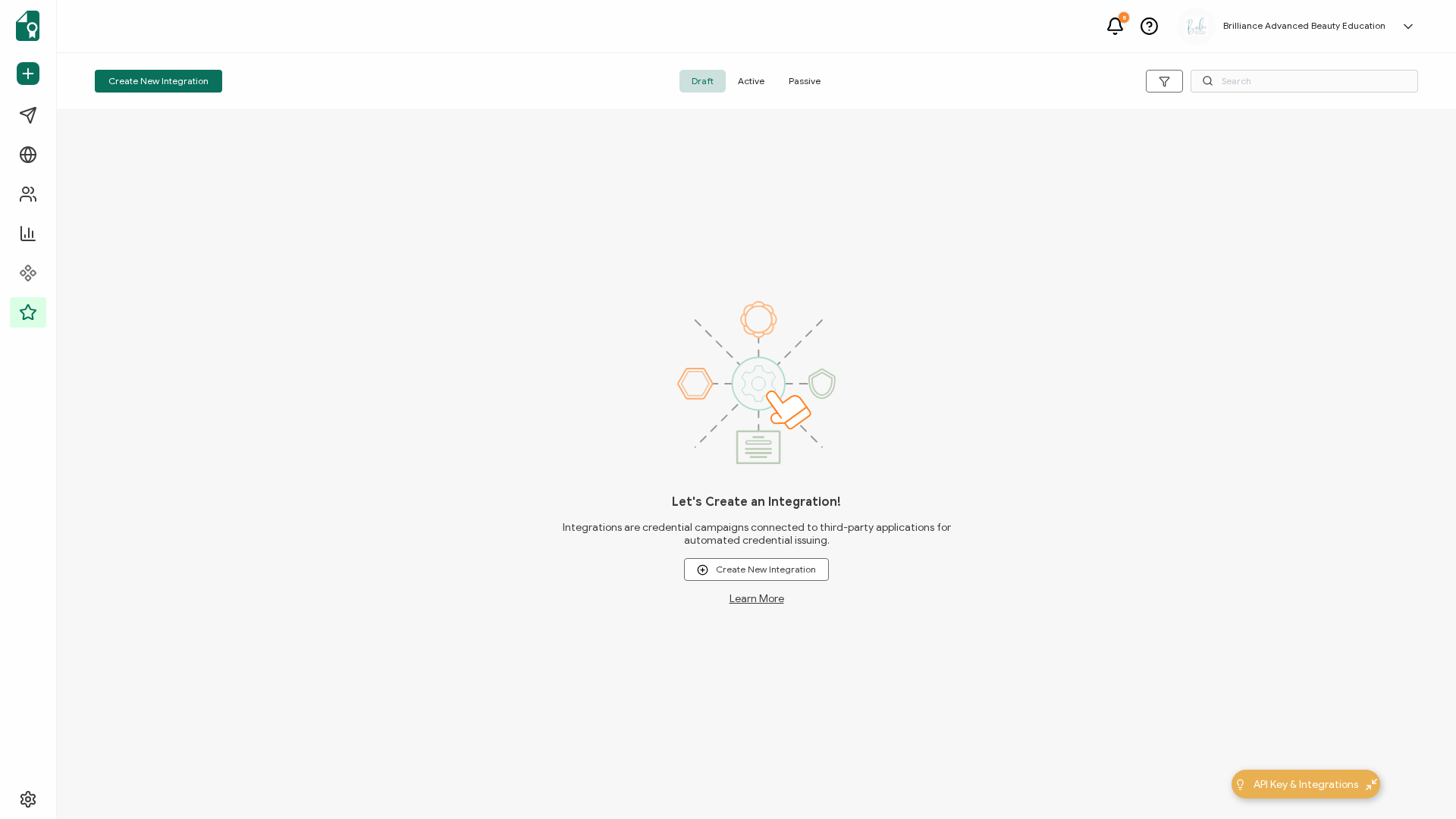
click at [756, 80] on span "Active" at bounding box center [751, 81] width 50 height 23
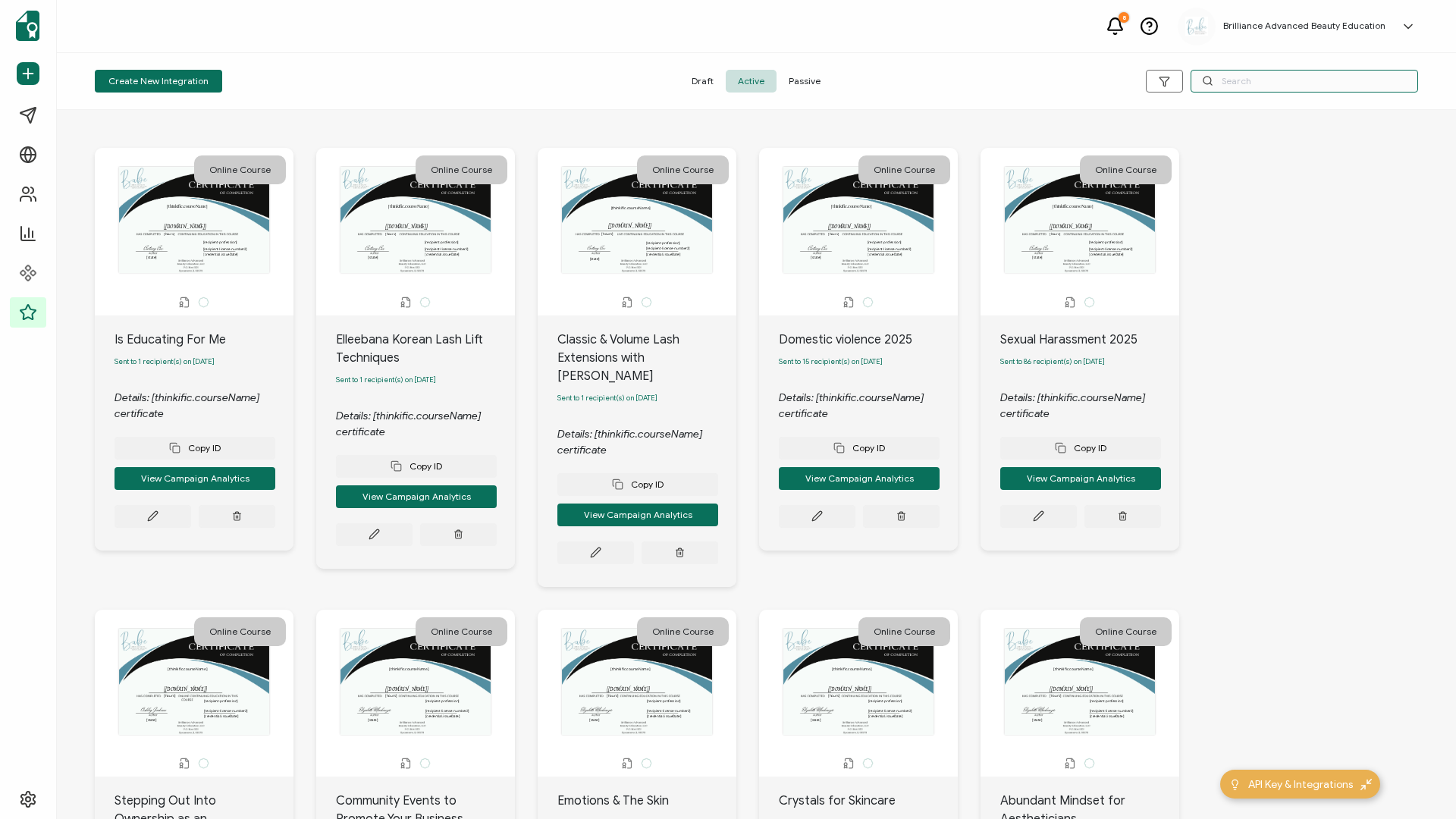
click at [1091, 84] on input "text" at bounding box center [1304, 81] width 227 height 23
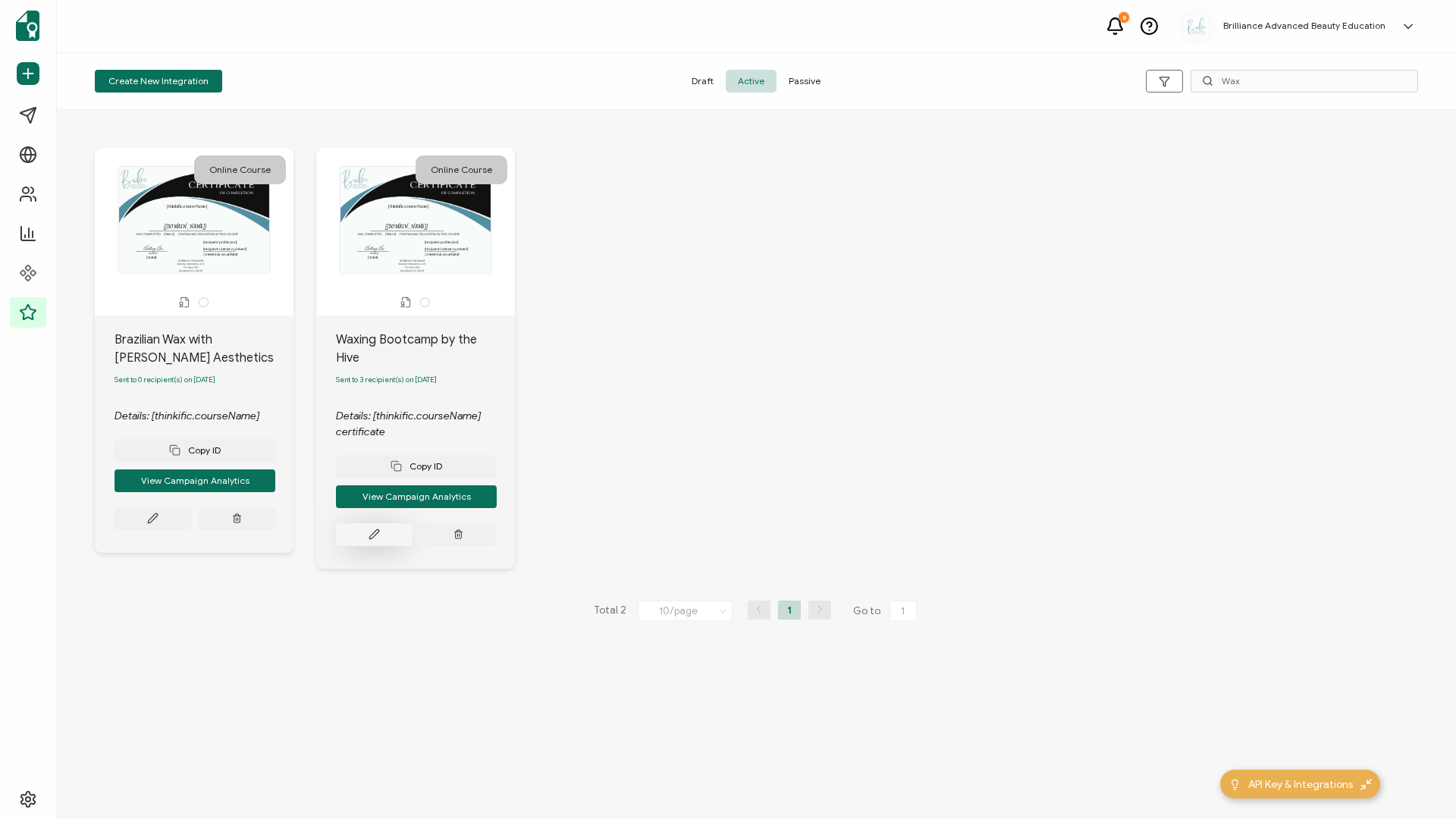
click at [364, 351] on button at bounding box center [374, 534] width 77 height 23
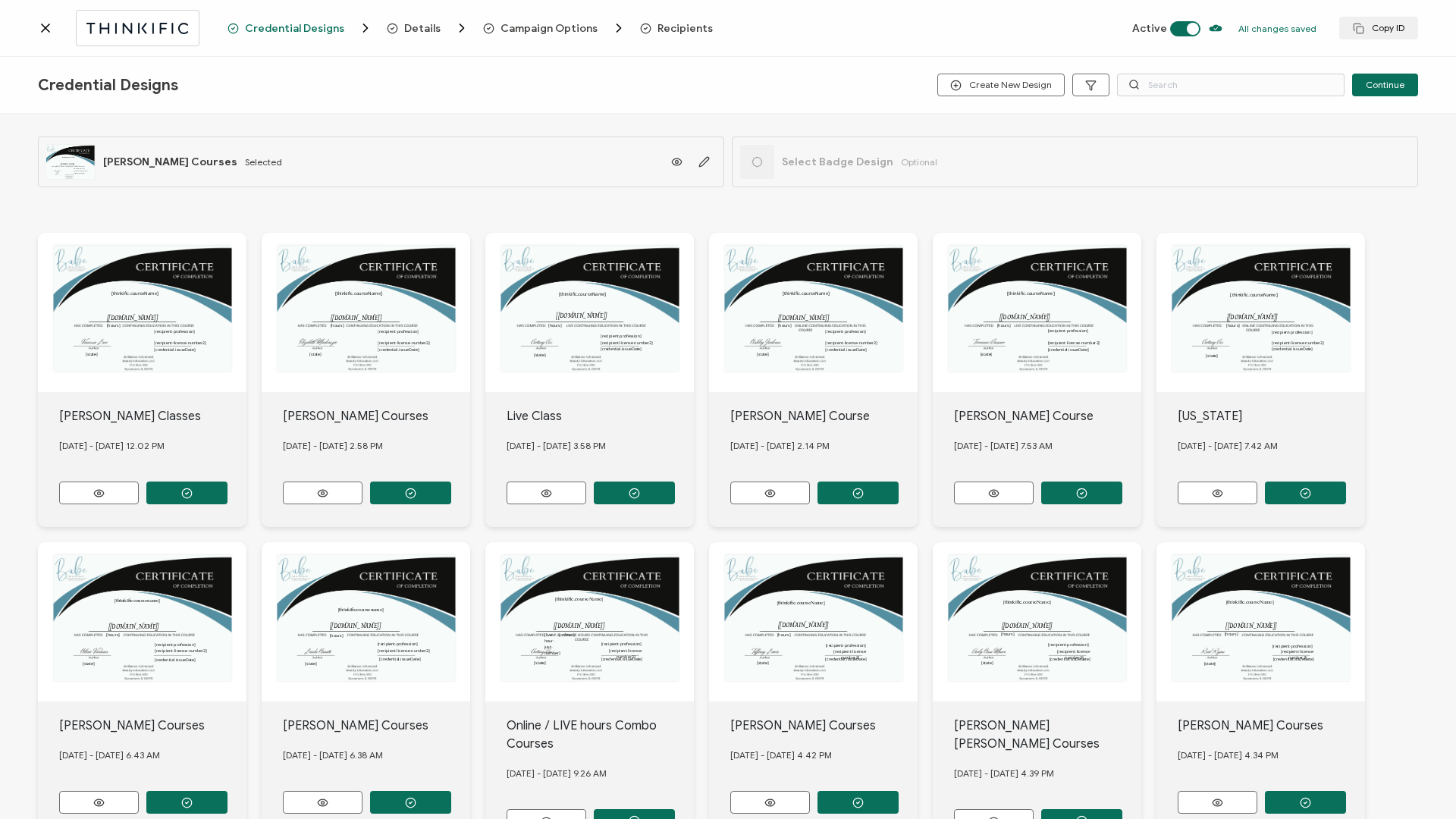
click at [668, 29] on span "Recipients" at bounding box center [685, 28] width 55 height 12
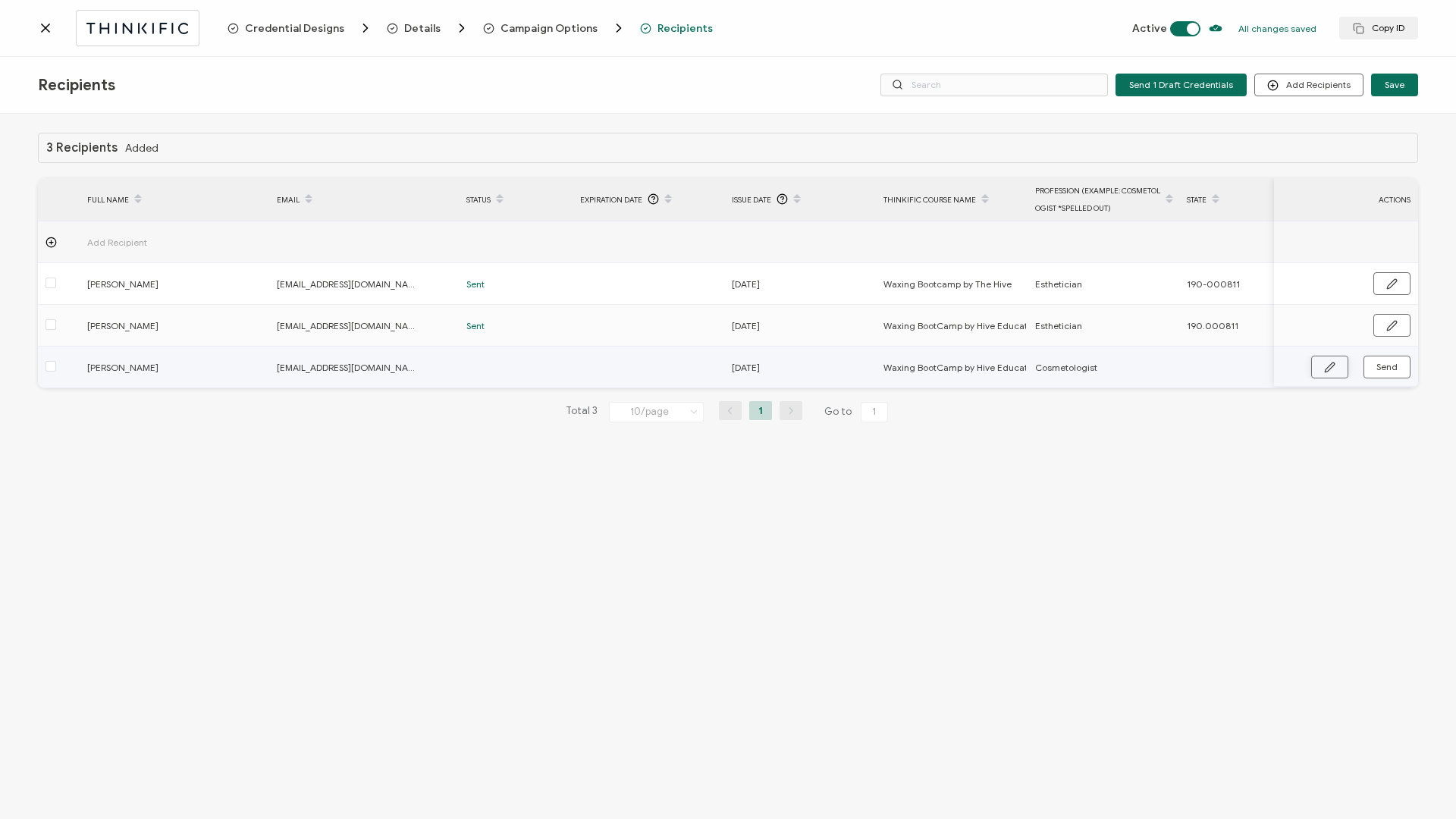
click at [1091, 351] on button "button" at bounding box center [1329, 366] width 37 height 23
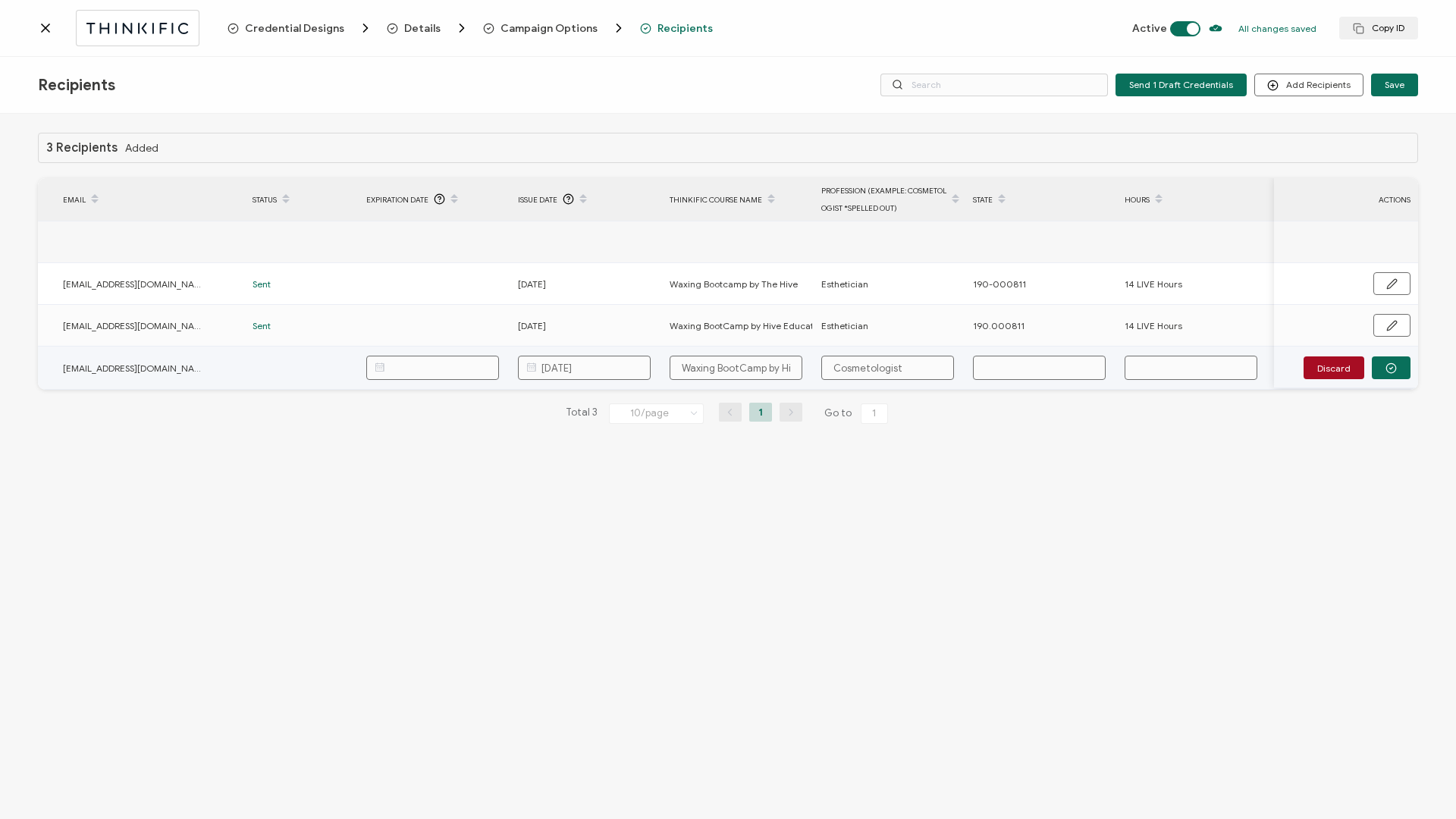
scroll to position [0, 360]
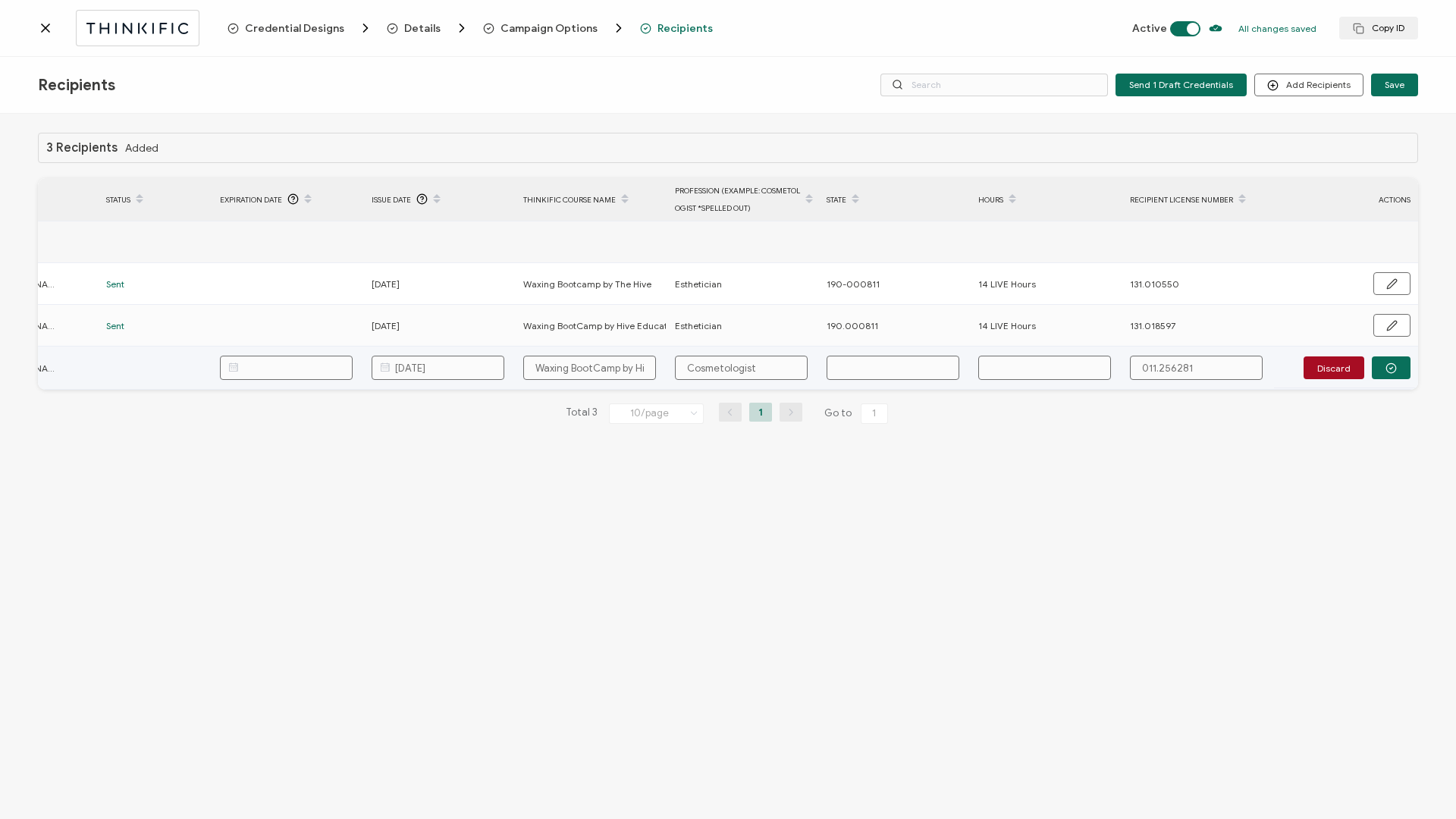
click at [918, 351] on input "text" at bounding box center [893, 367] width 133 height 24
click at [1091, 351] on button "button" at bounding box center [1392, 367] width 39 height 23
click at [1091, 351] on button "Send" at bounding box center [1387, 366] width 47 height 23
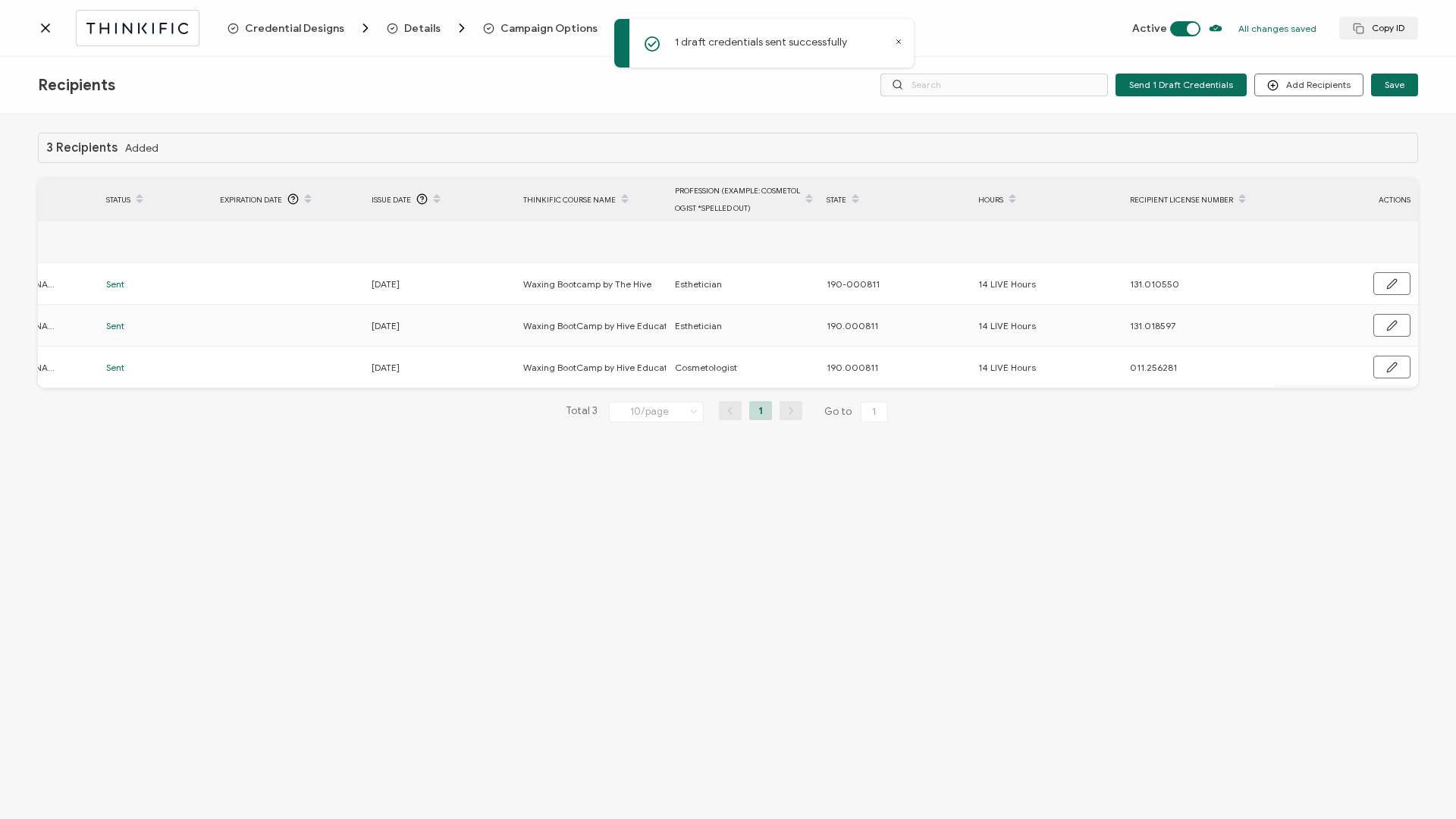
click at [47, 32] on icon at bounding box center [46, 28] width 16 height 16
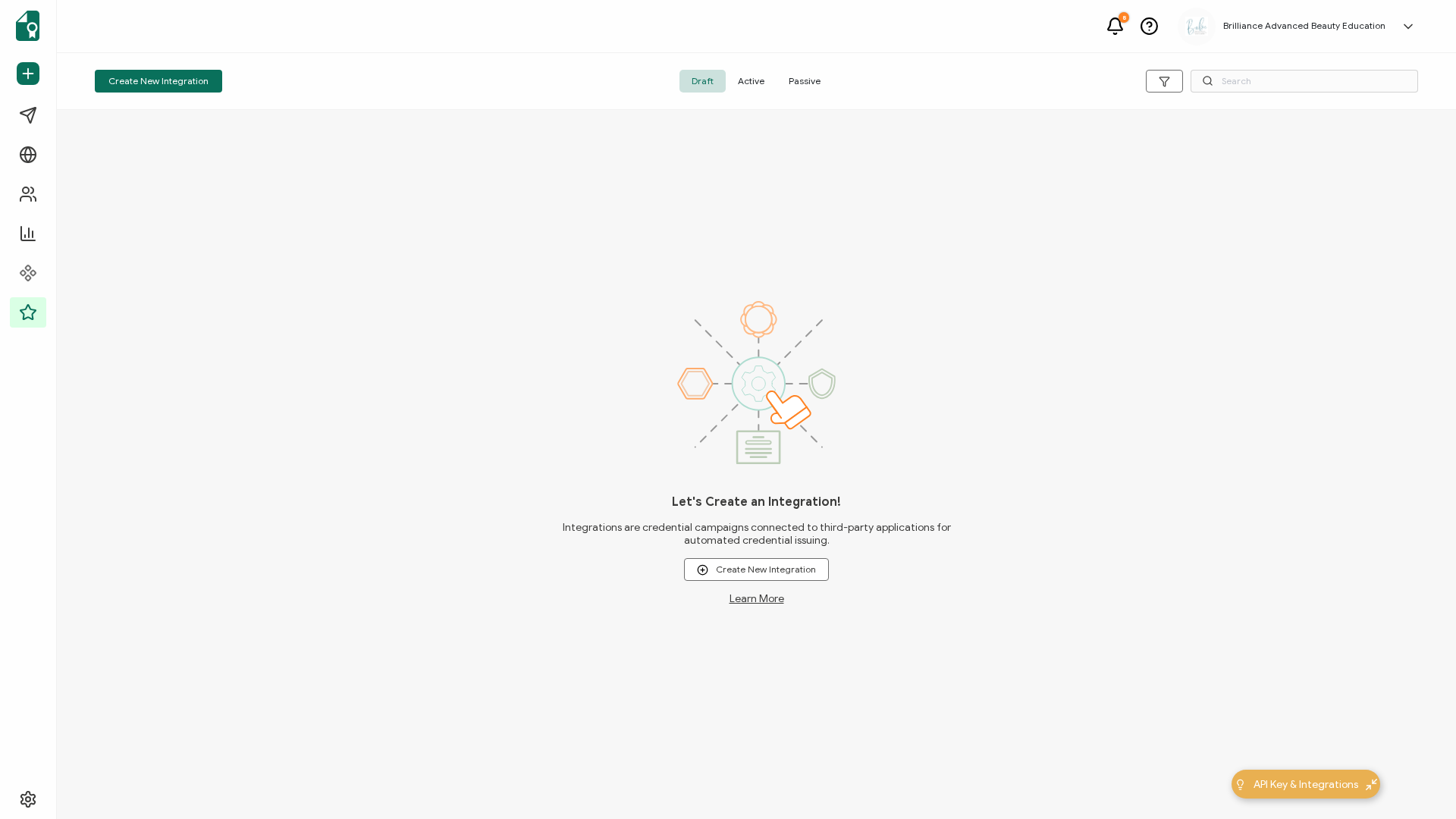
click at [753, 78] on span "Active" at bounding box center [751, 81] width 50 height 23
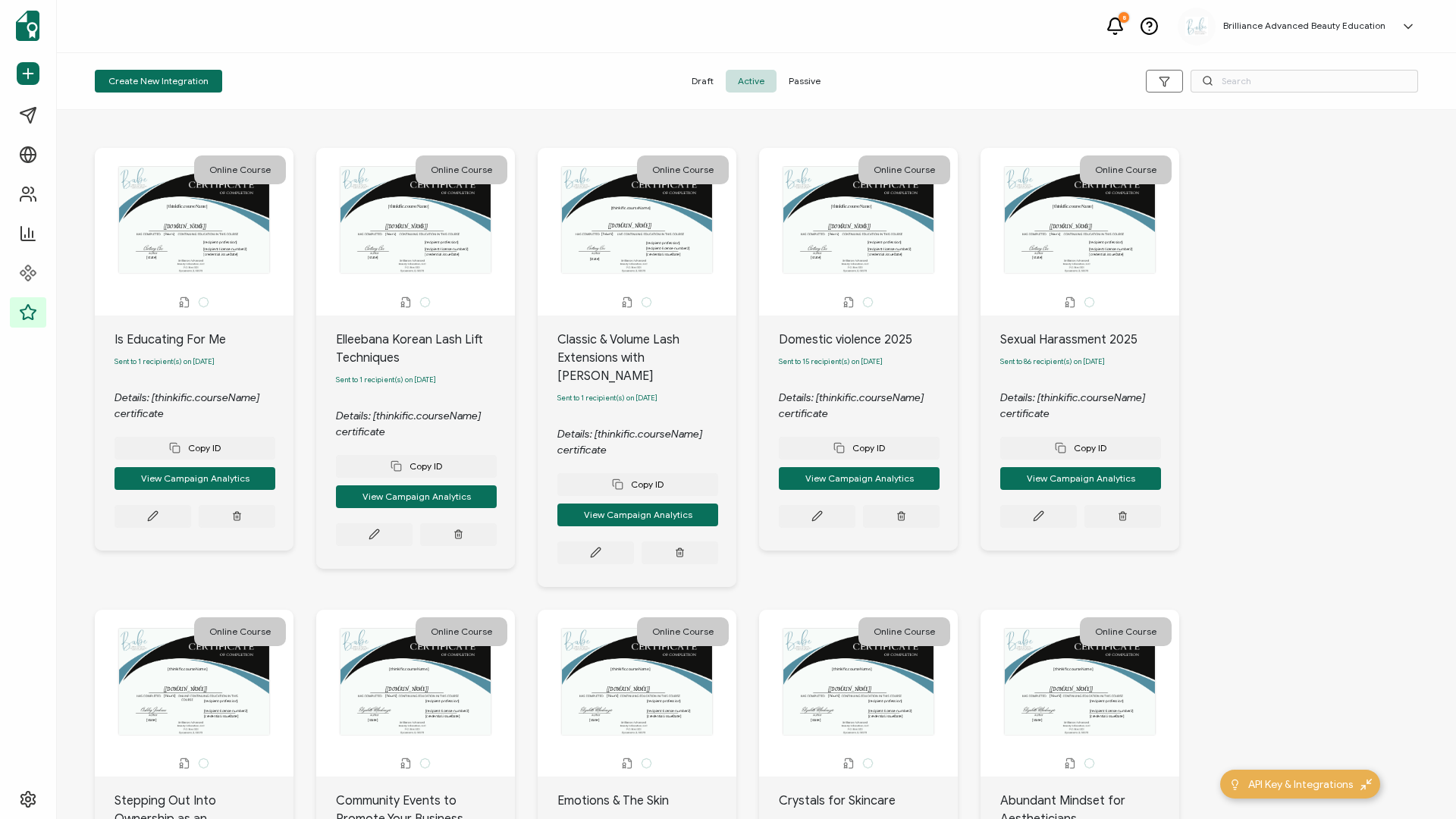
click at [818, 78] on span "Passive" at bounding box center [805, 81] width 56 height 23
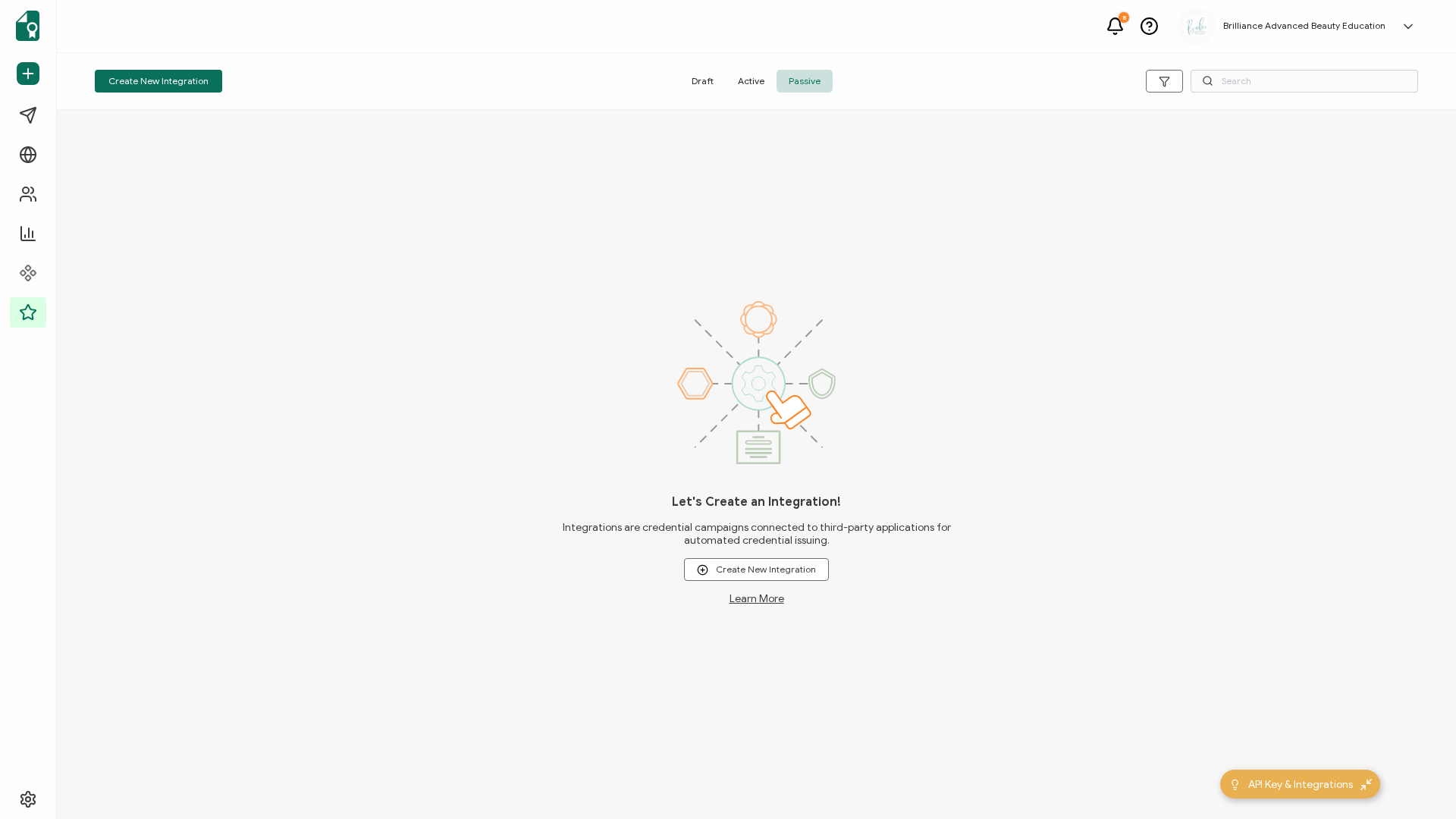
click at [751, 85] on span "Active" at bounding box center [751, 81] width 50 height 23
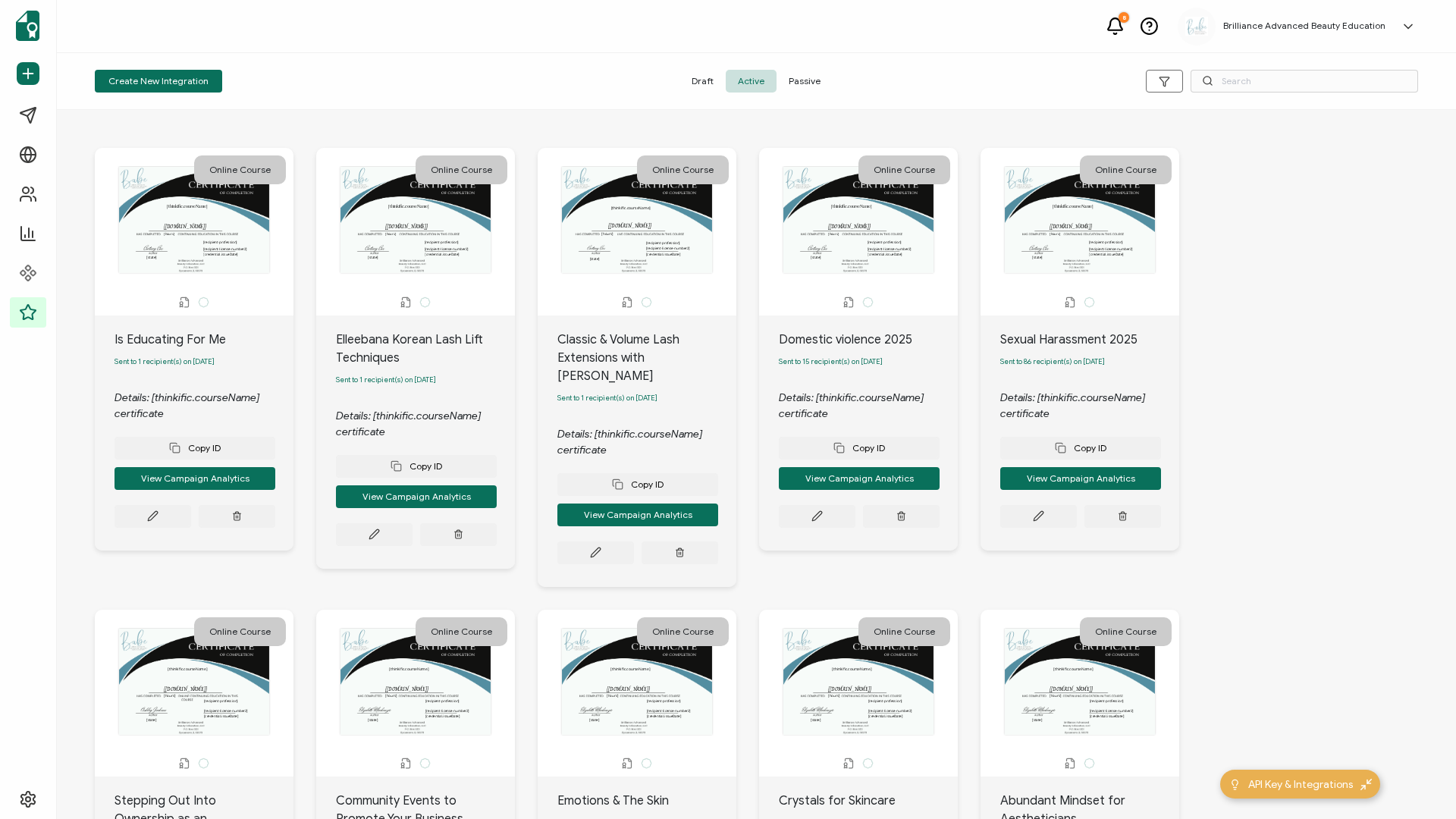
click at [1091, 92] on div "Create New Integration Draft Active Passive" at bounding box center [756, 81] width 1399 height 57
click at [1091, 86] on input "text" at bounding box center [1304, 81] width 227 height 23
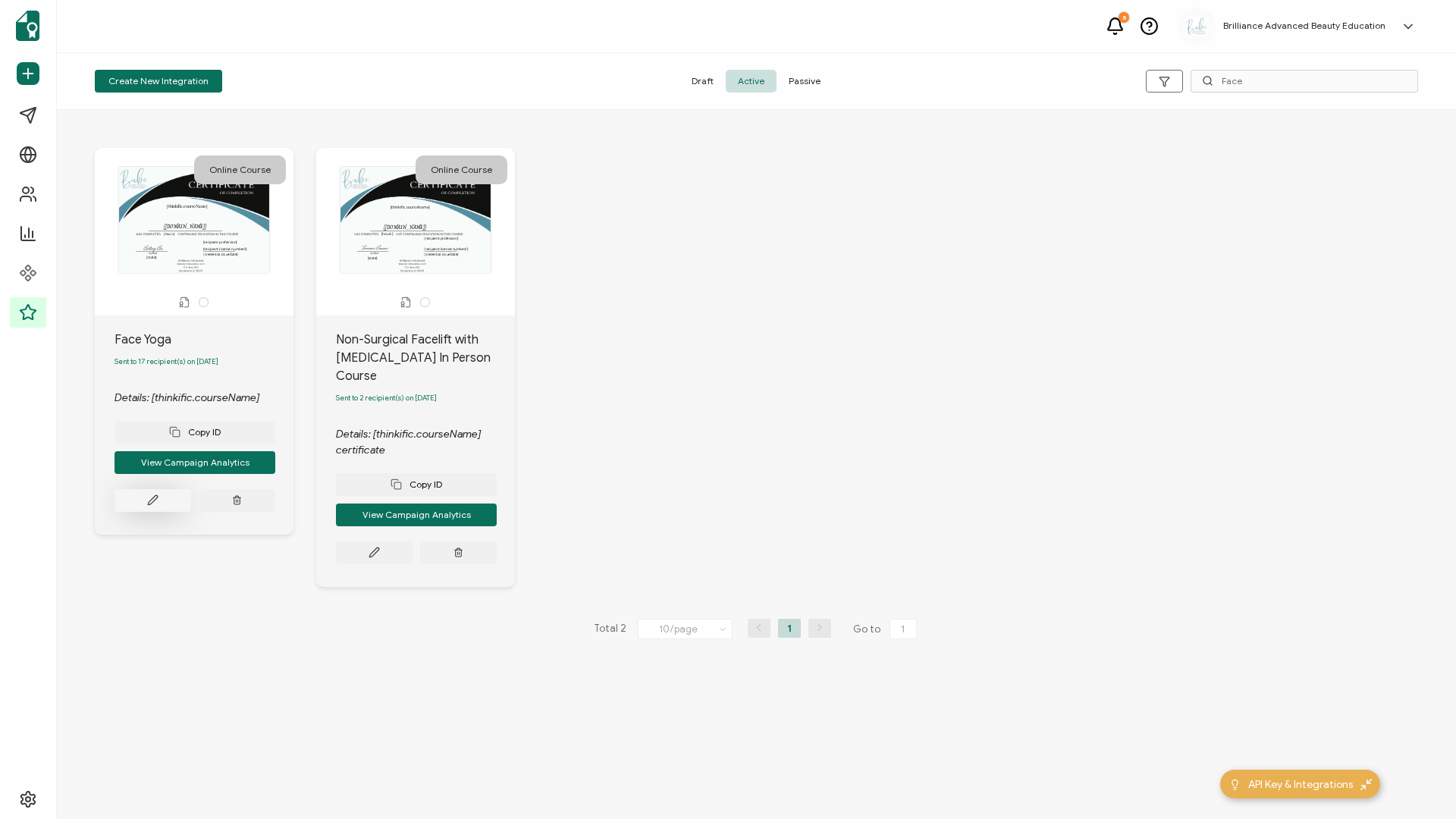
click at [161, 351] on button at bounding box center [153, 500] width 77 height 23
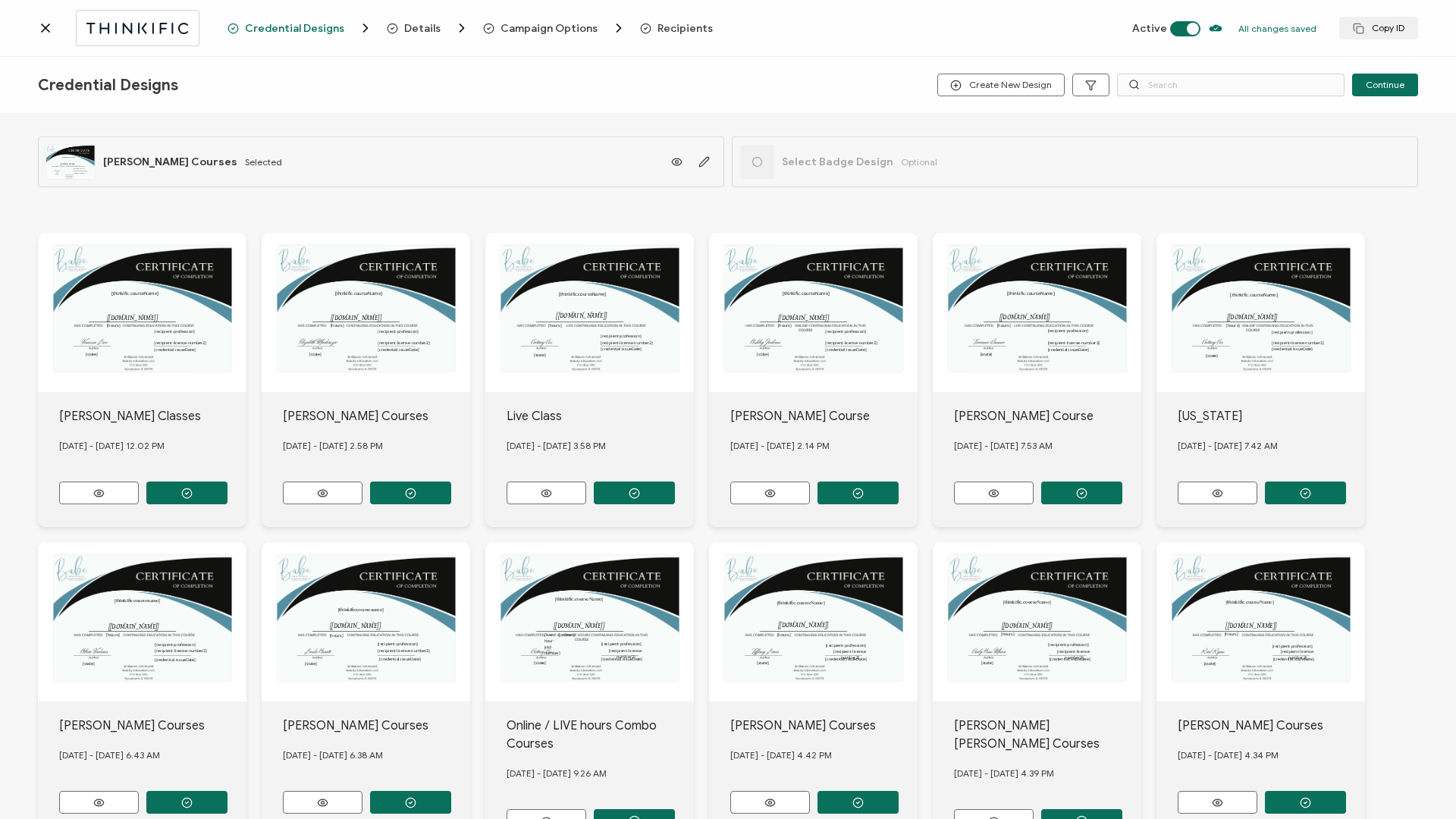
click at [678, 33] on span "Recipients" at bounding box center [685, 28] width 55 height 12
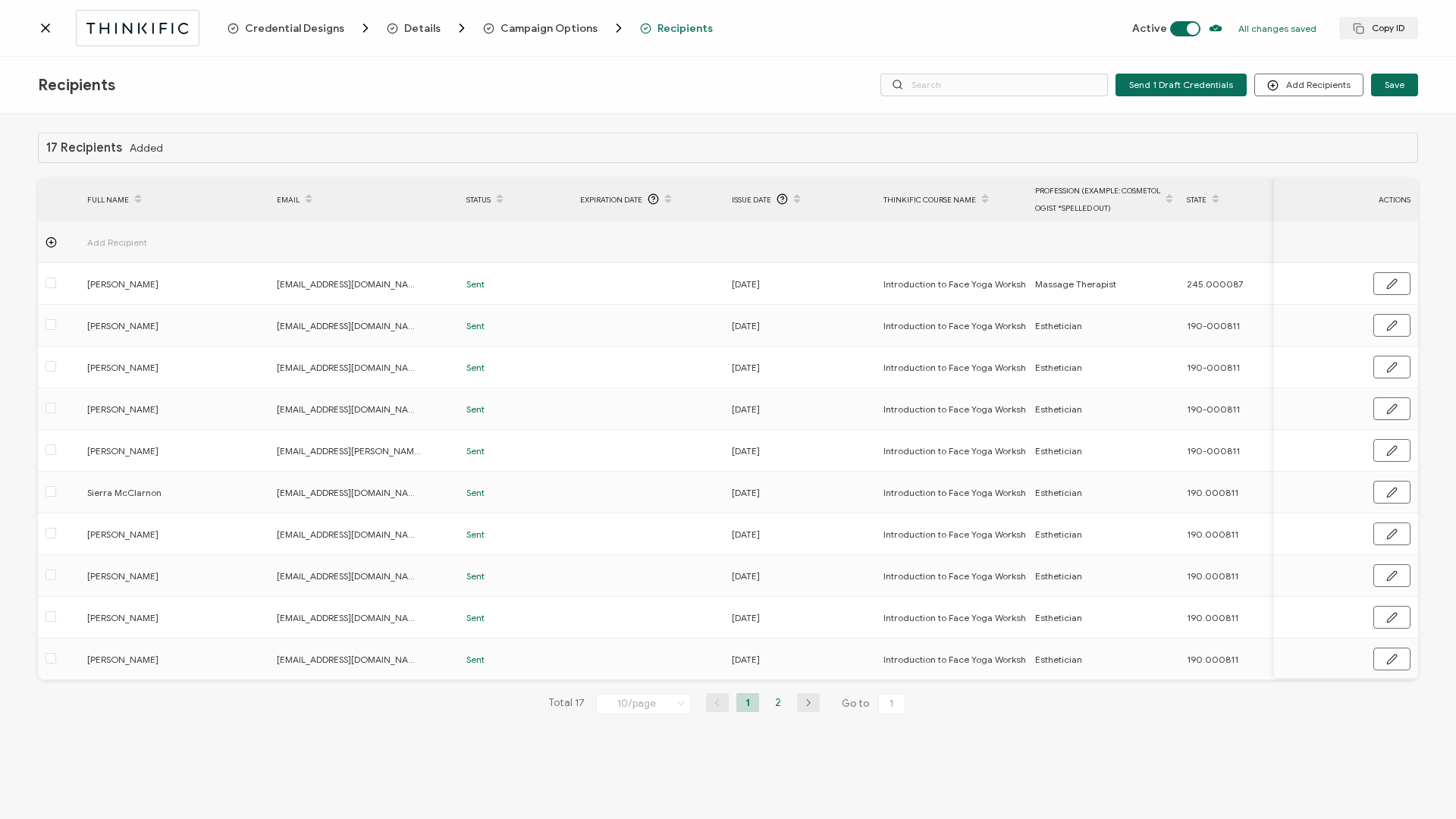
click at [778, 351] on li "2" at bounding box center [778, 703] width 23 height 19
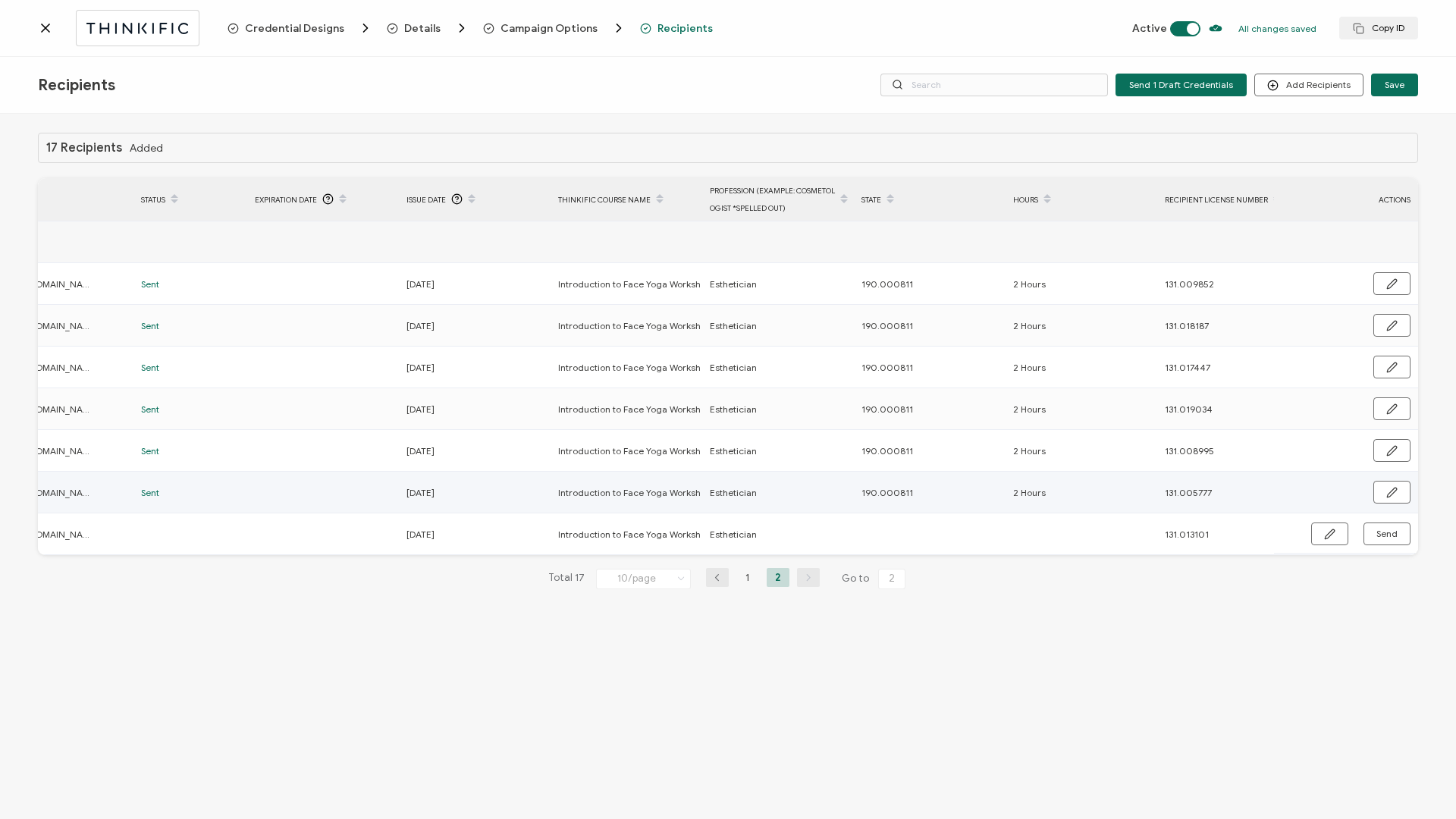
scroll to position [0, 360]
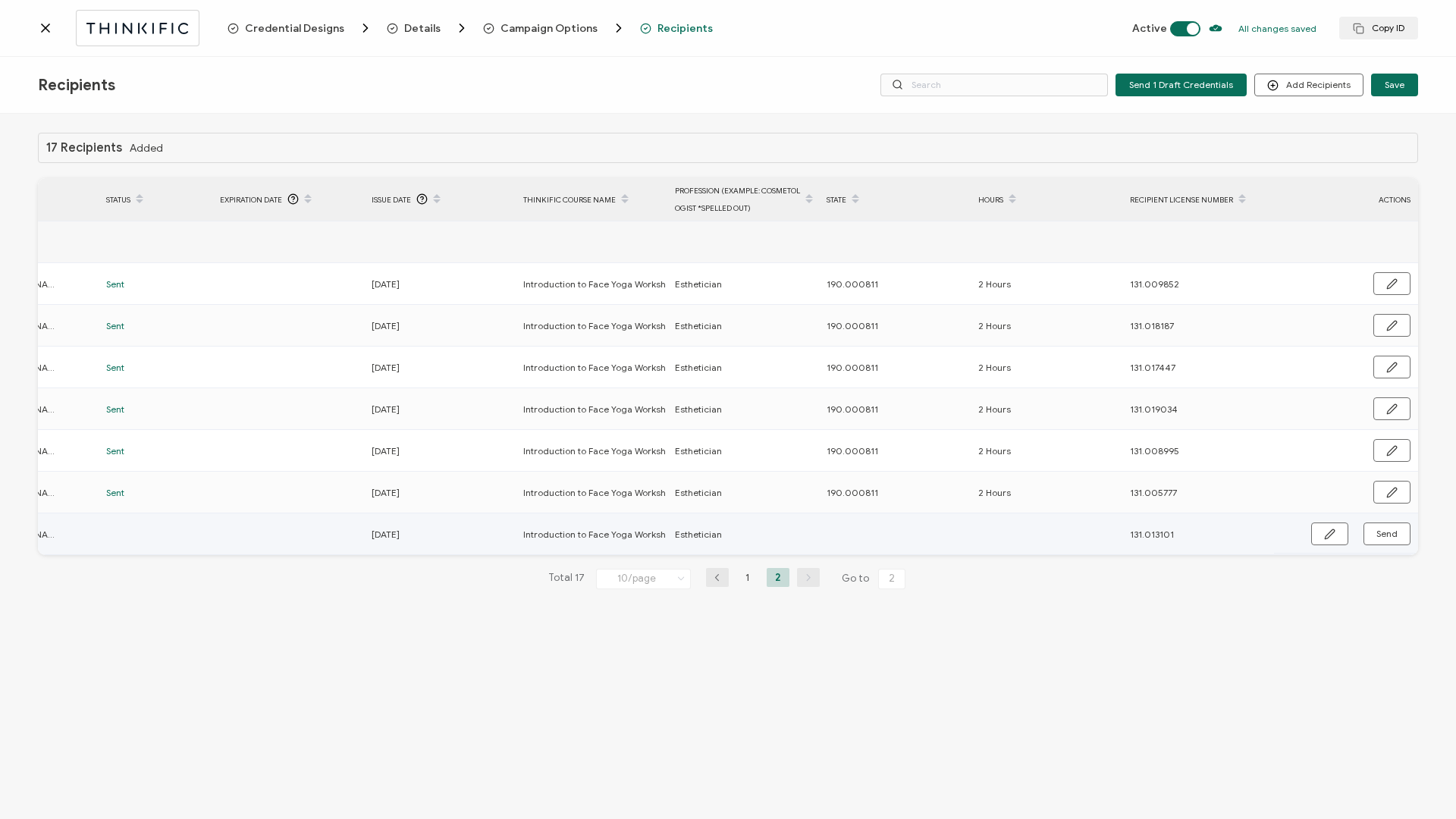
click at [1091, 351] on div "Send" at bounding box center [1346, 533] width 144 height 23
click at [1091, 351] on icon "button" at bounding box center [1329, 534] width 12 height 12
click at [884, 351] on input "text" at bounding box center [893, 534] width 133 height 24
click at [1091, 351] on button "button" at bounding box center [1392, 534] width 39 height 23
click at [1091, 351] on span "Send" at bounding box center [1386, 534] width 21 height 9
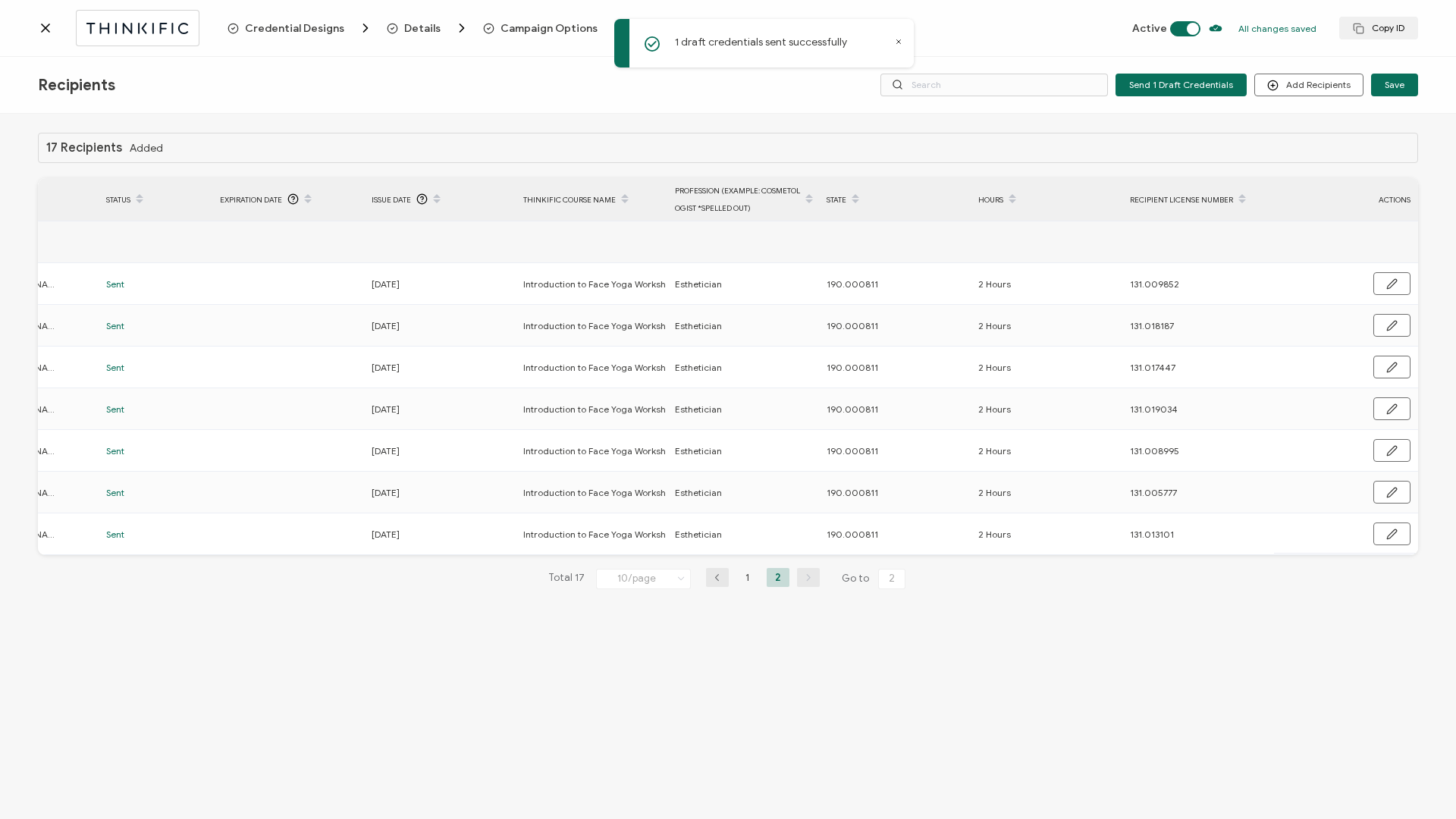
click at [53, 29] on div at bounding box center [133, 28] width 189 height 36
click at [42, 29] on icon at bounding box center [46, 28] width 16 height 16
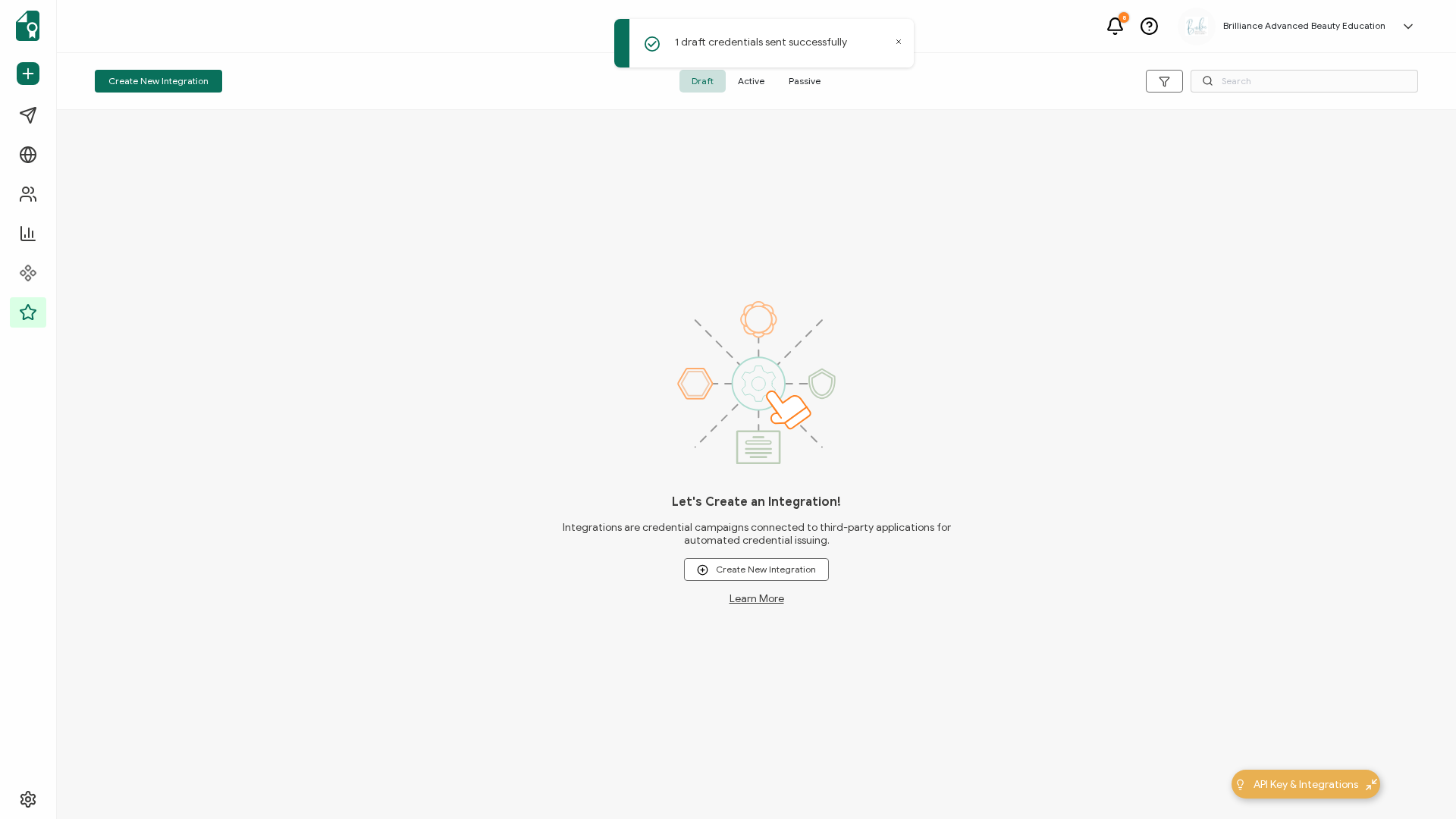
click at [744, 92] on span "Active" at bounding box center [751, 81] width 50 height 23
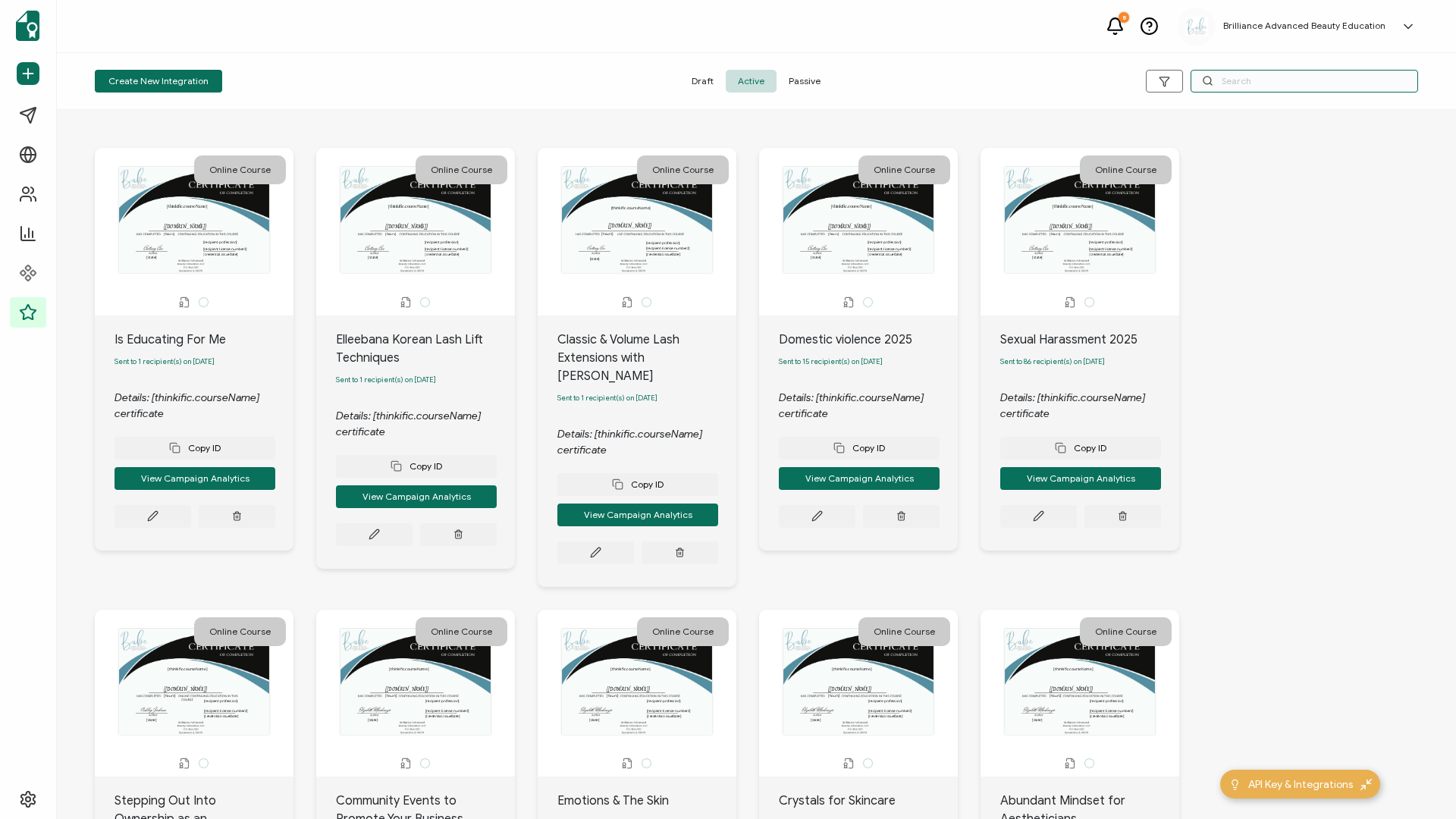
click at [1091, 84] on input "text" at bounding box center [1304, 81] width 227 height 23
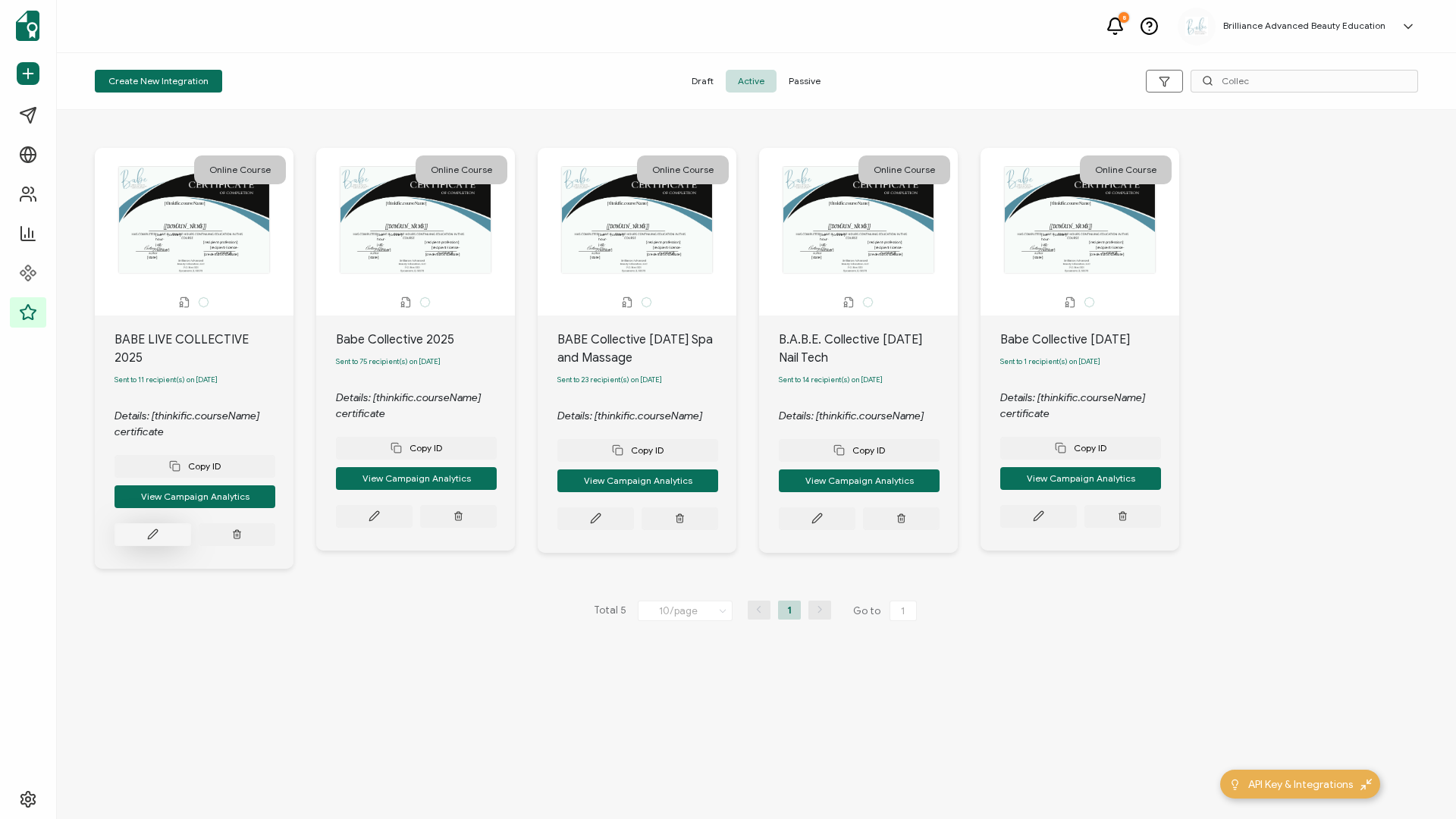
click at [154, 351] on icon at bounding box center [153, 534] width 12 height 12
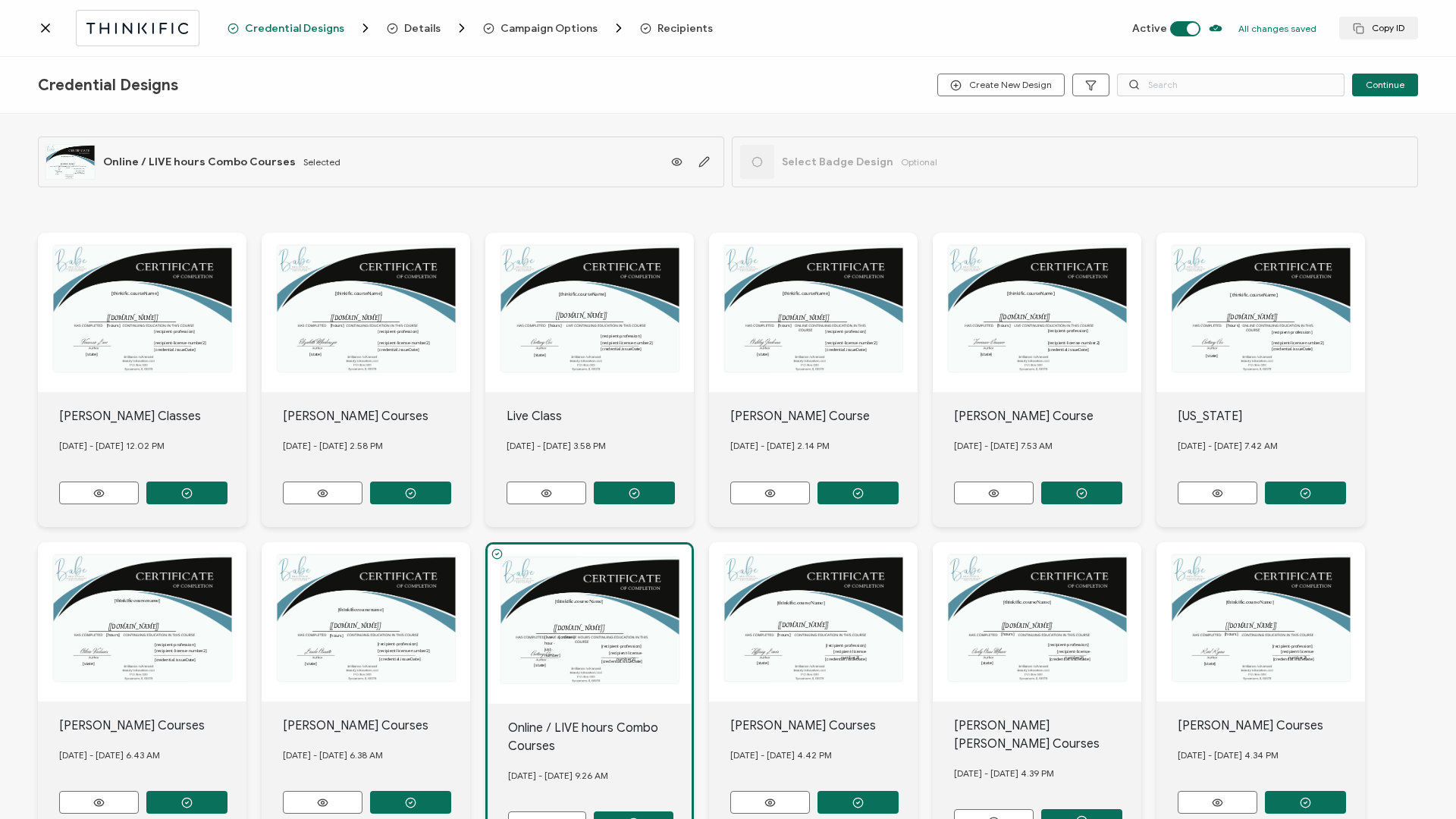
click at [657, 33] on span "Recipients" at bounding box center [685, 28] width 55 height 12
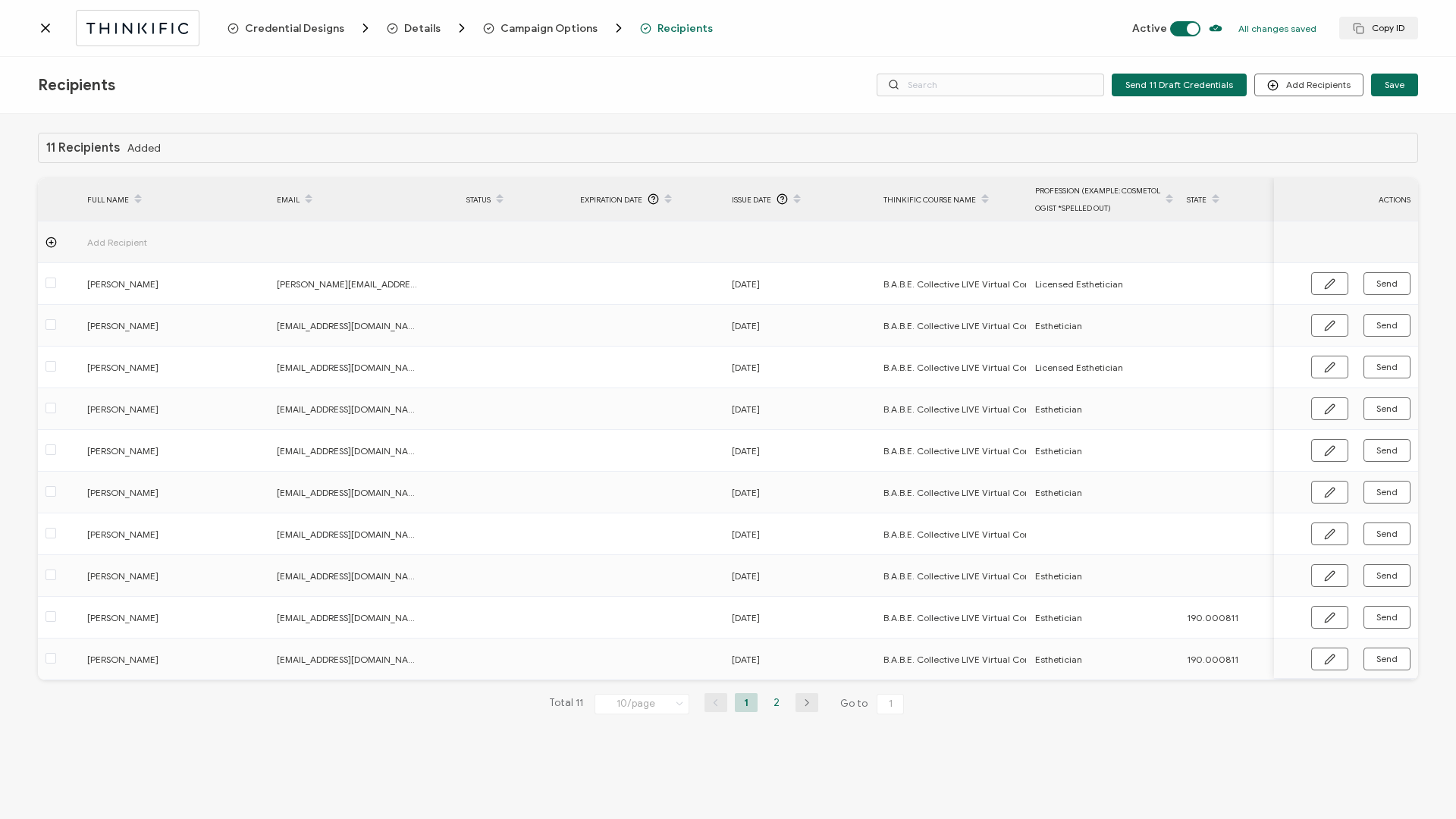
click at [777, 351] on li "2" at bounding box center [776, 703] width 23 height 19
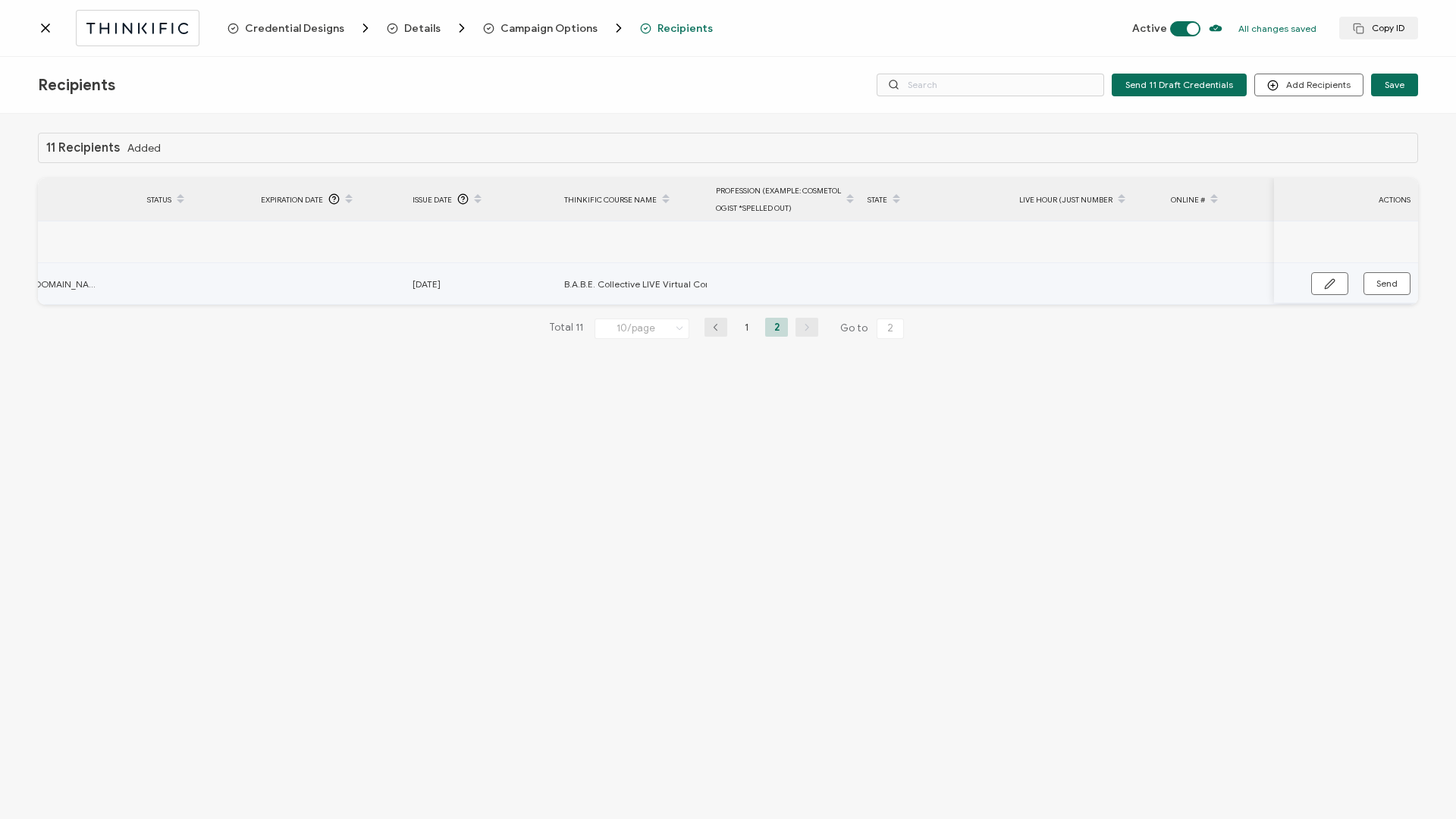
scroll to position [0, 512]
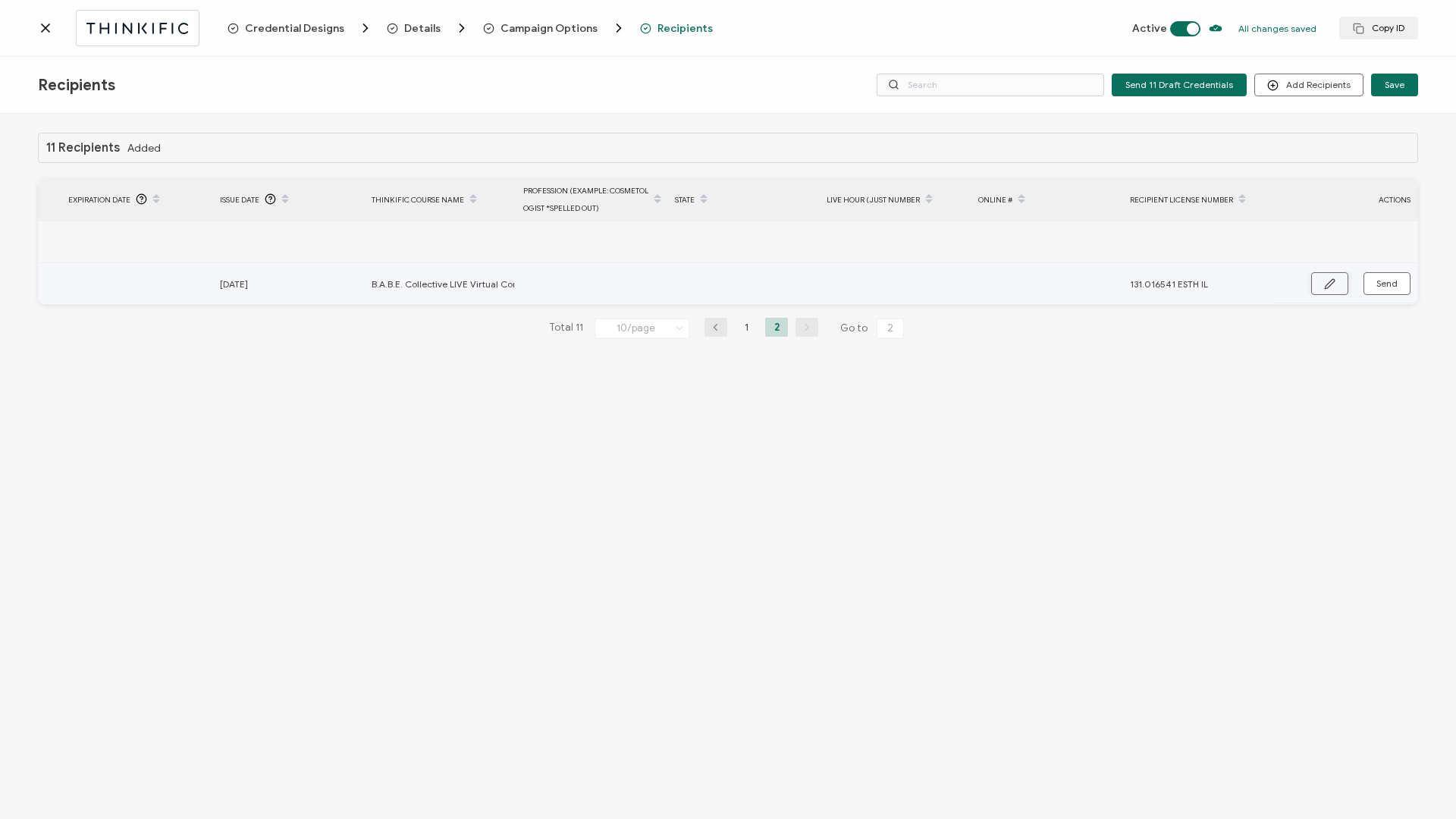
click at [1091, 283] on icon "button" at bounding box center [1329, 284] width 12 height 12
drag, startPoint x: 1191, startPoint y: 287, endPoint x: 1239, endPoint y: 287, distance: 48.0
click at [1091, 287] on input "131.016541 ESTH IL" at bounding box center [1196, 284] width 133 height 24
click at [261, 277] on input "[DATE]" at bounding box center [286, 284] width 133 height 24
click at [248, 351] on span "28" at bounding box center [248, 510] width 18 height 18
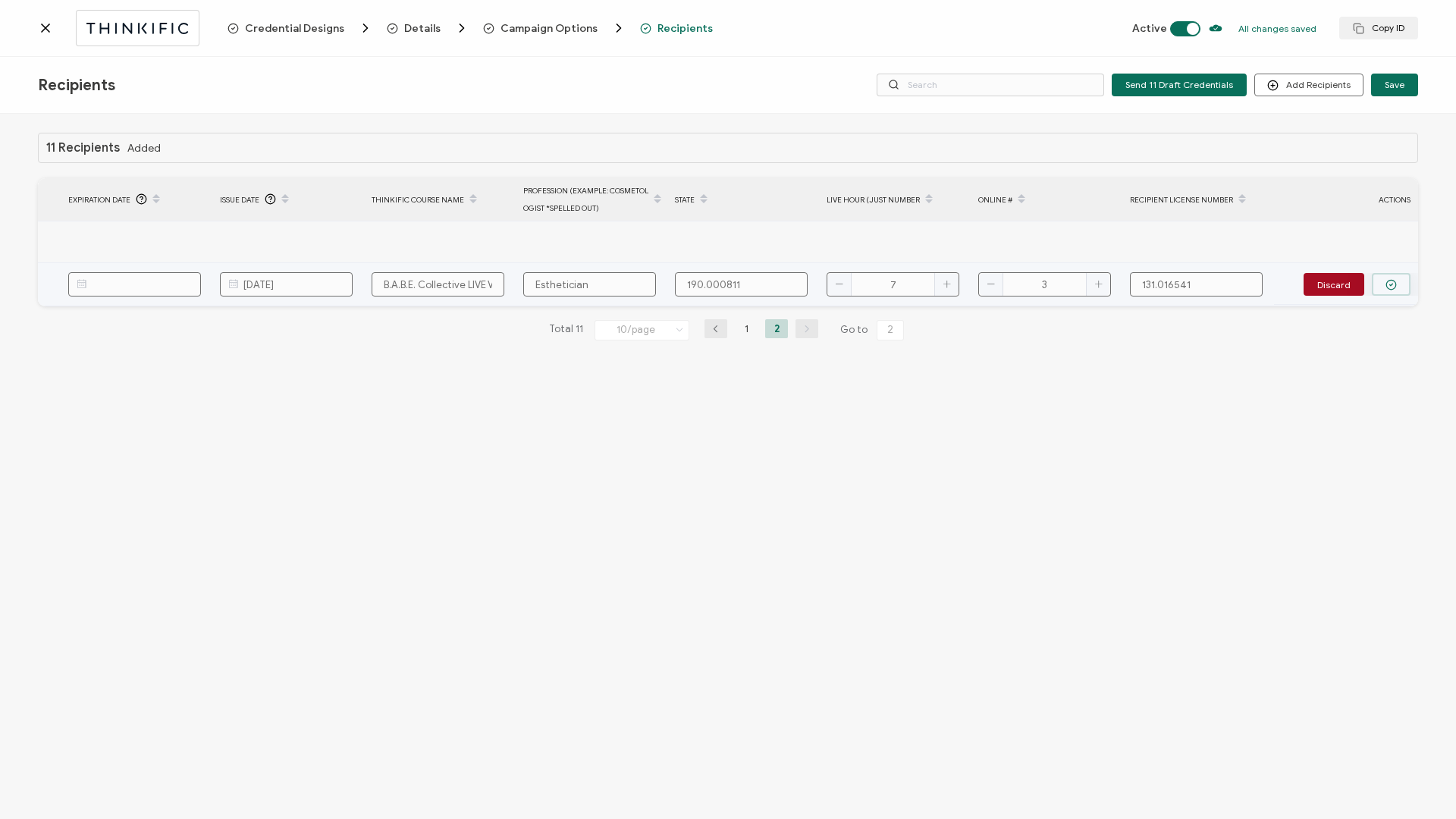
click at [1091, 288] on icon "button" at bounding box center [1391, 285] width 12 height 12
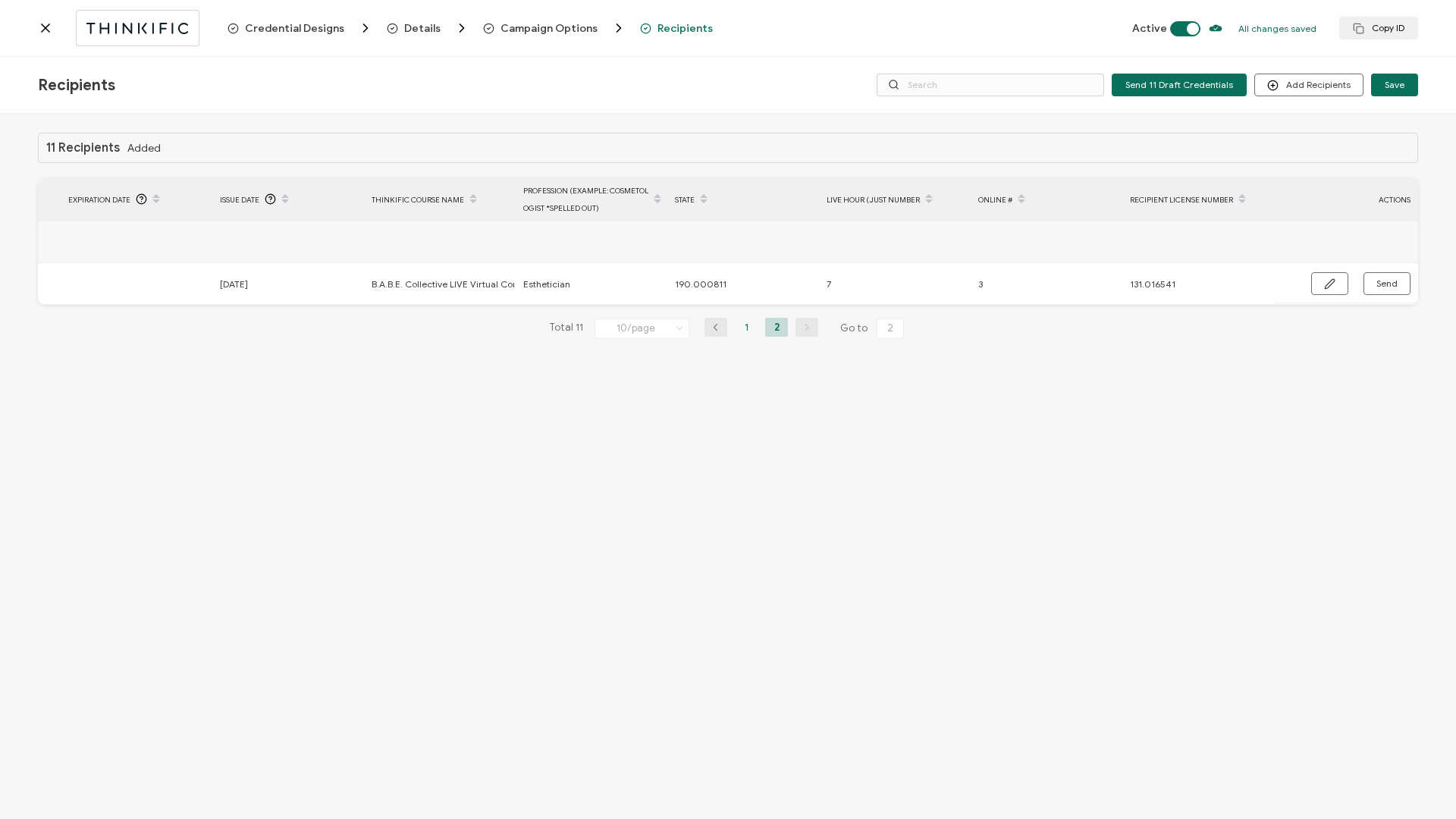
click at [747, 335] on li "1" at bounding box center [746, 327] width 23 height 19
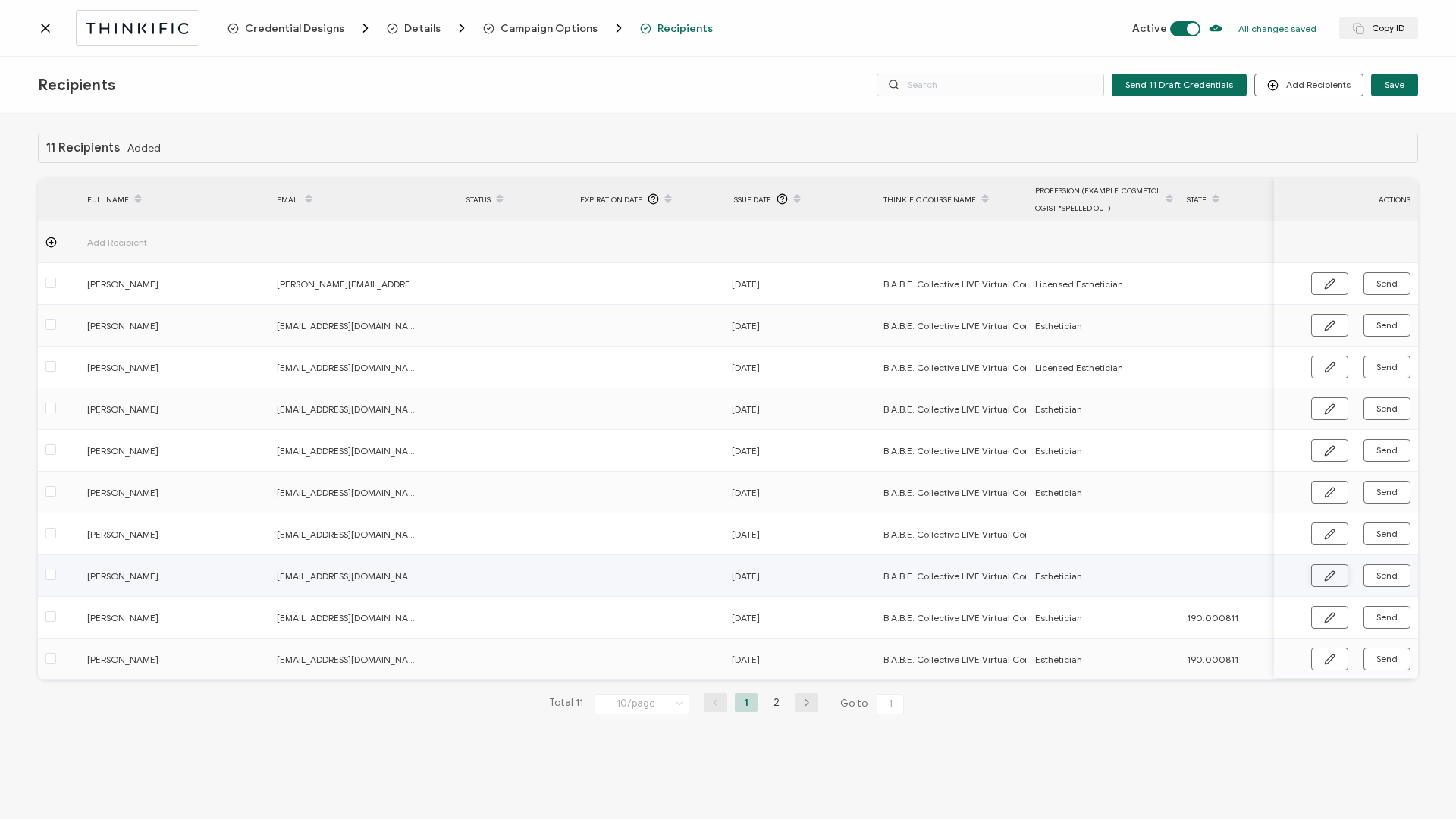
click at [1091, 351] on icon "button" at bounding box center [1329, 576] width 9 height 9
click at [787, 351] on input "[DATE]" at bounding box center [798, 576] width 133 height 24
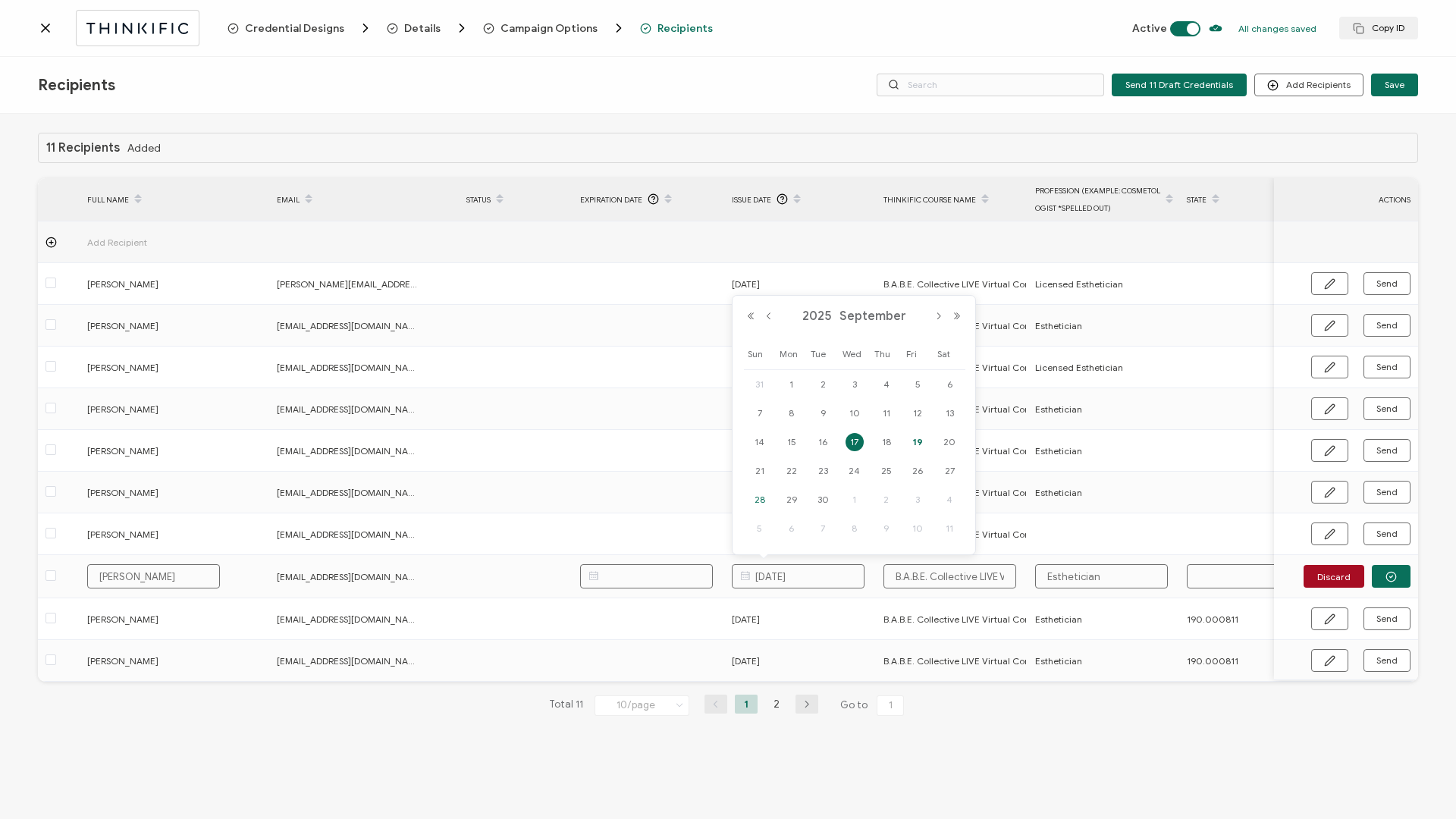
click at [758, 351] on span "28" at bounding box center [759, 499] width 18 height 18
click at [1091, 351] on input "text" at bounding box center [1253, 576] width 133 height 24
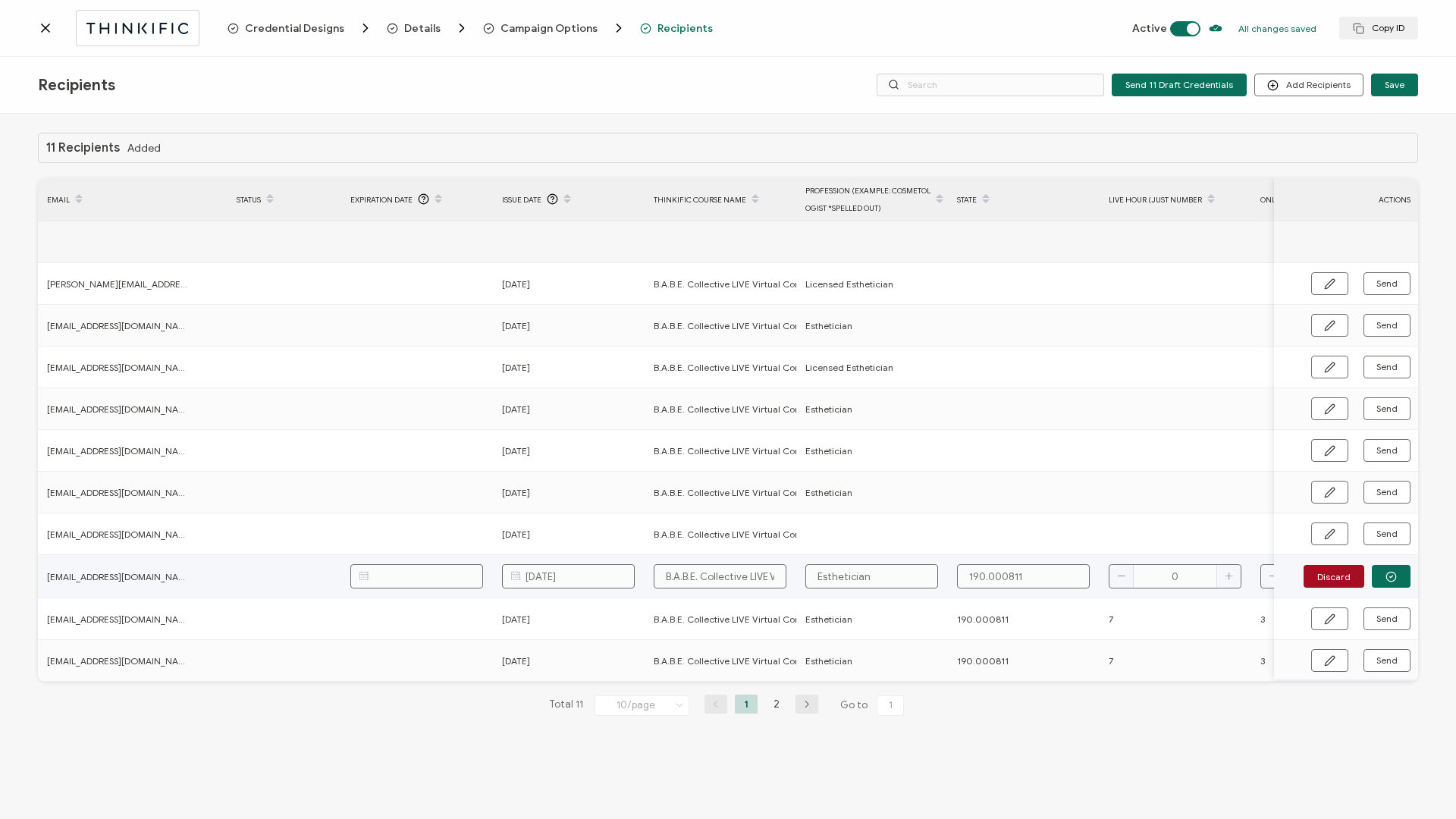
scroll to position [0, 278]
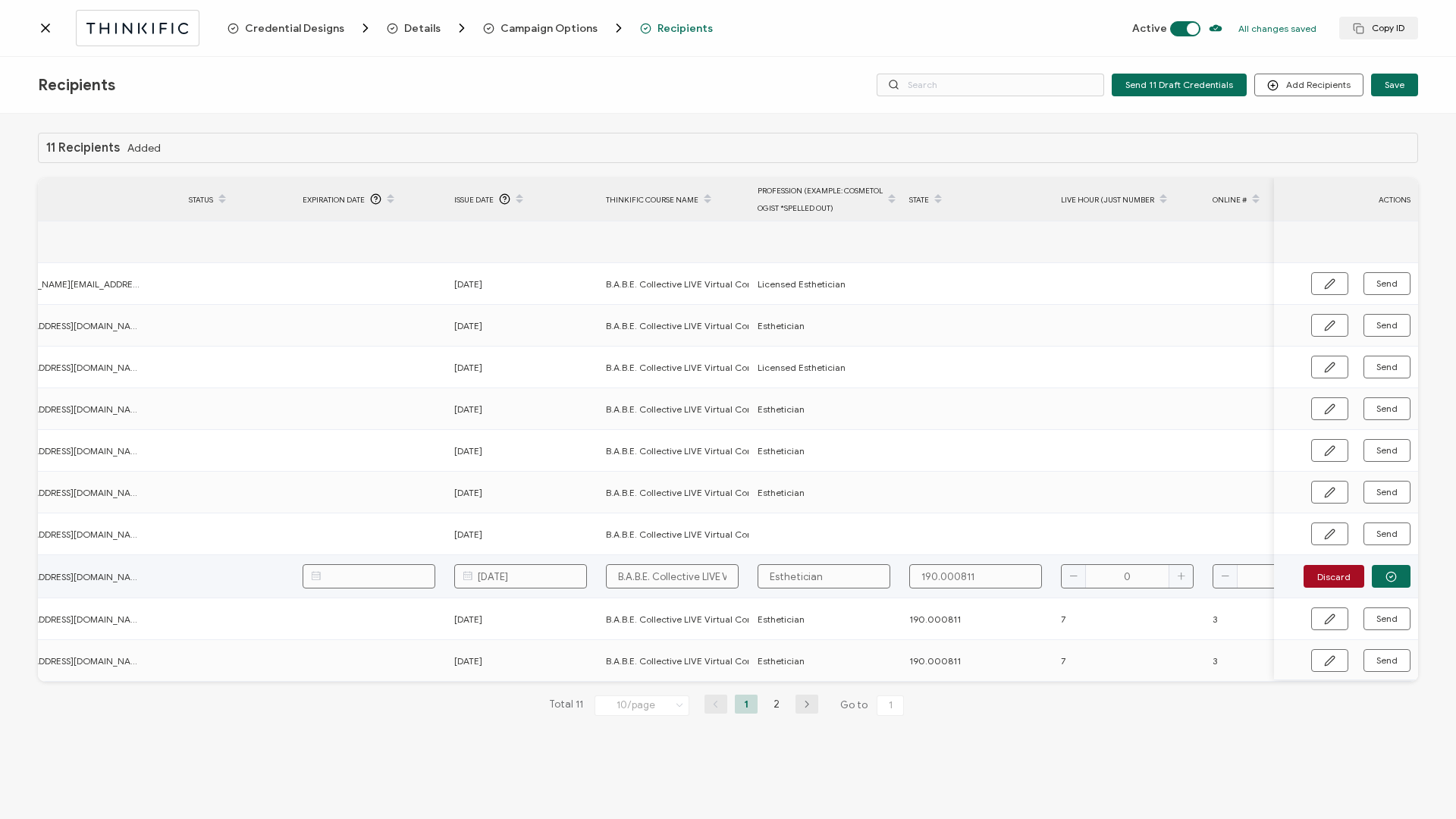
click at [1091, 351] on input "0" at bounding box center [1127, 576] width 133 height 24
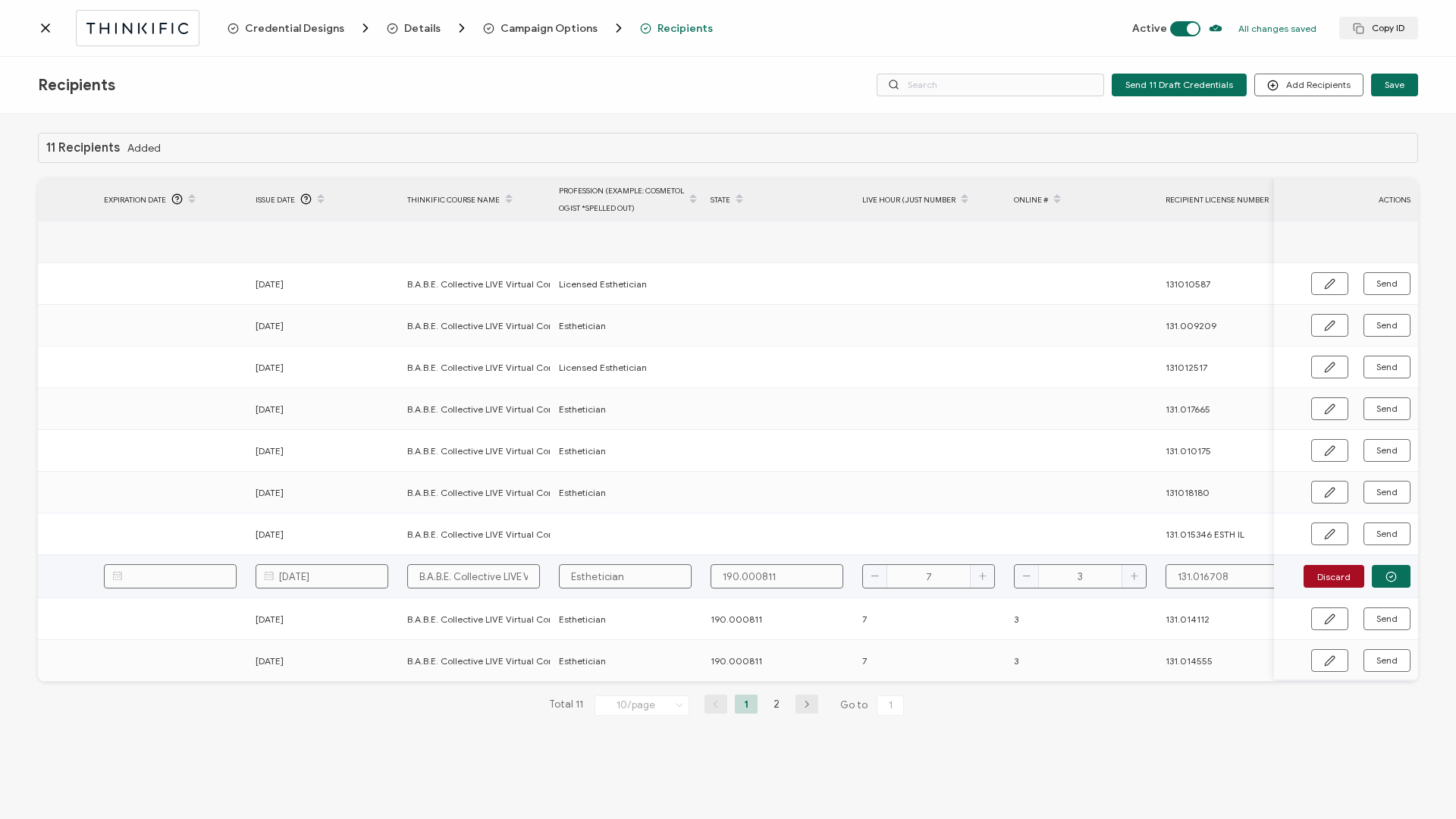
scroll to position [0, 512]
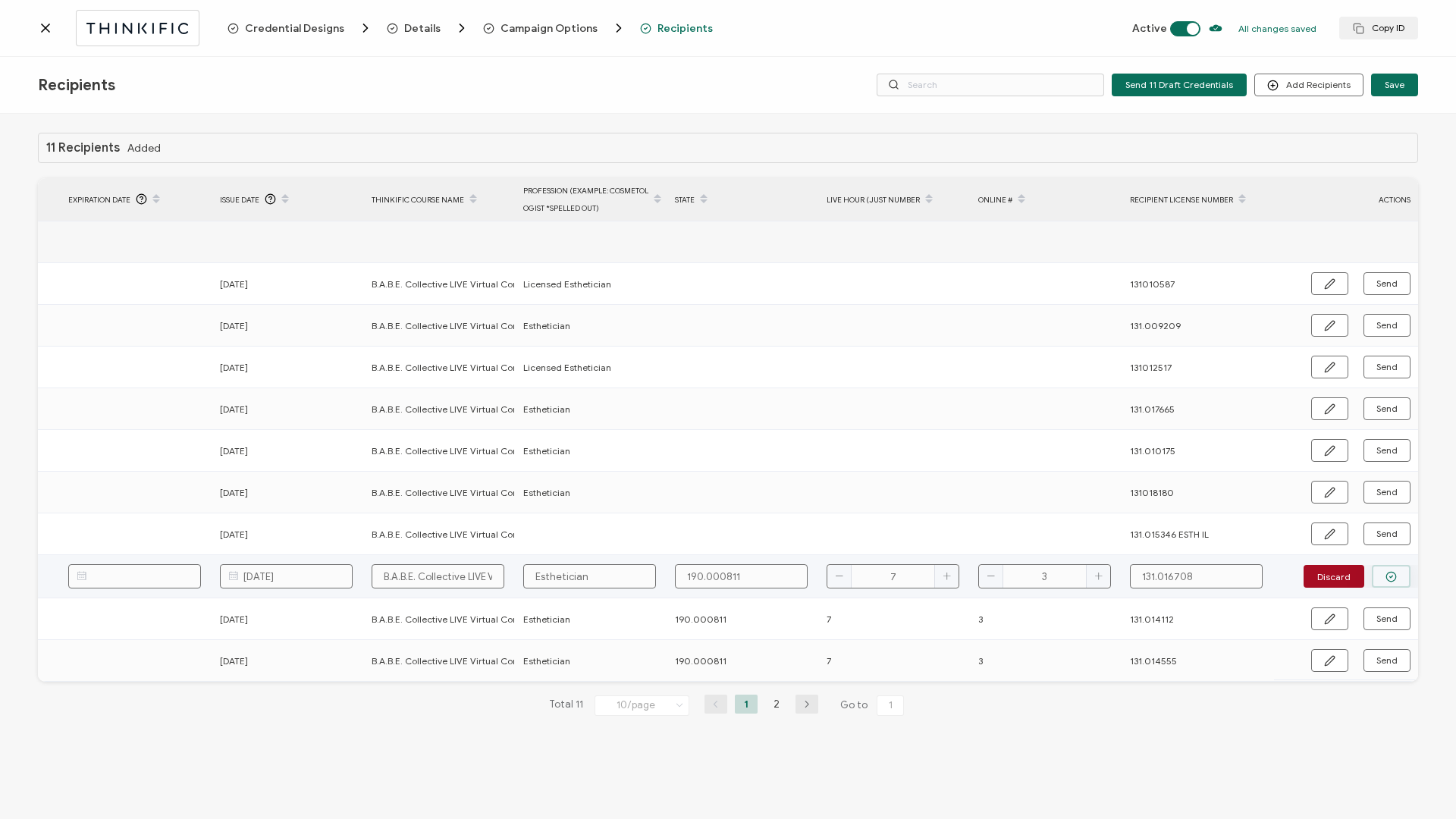
click at [1091, 351] on icon "button" at bounding box center [1391, 577] width 12 height 12
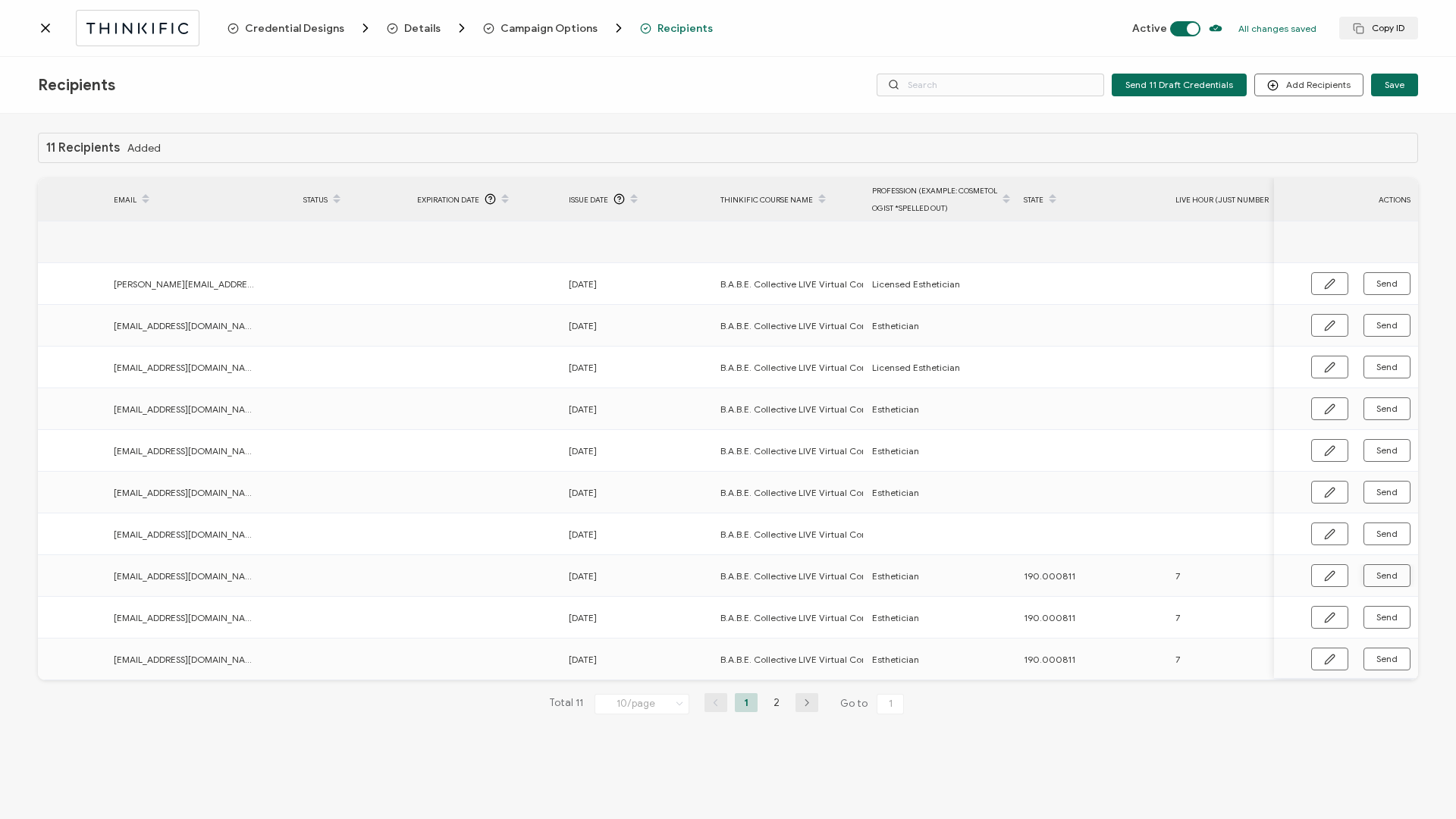
scroll to position [0, 0]
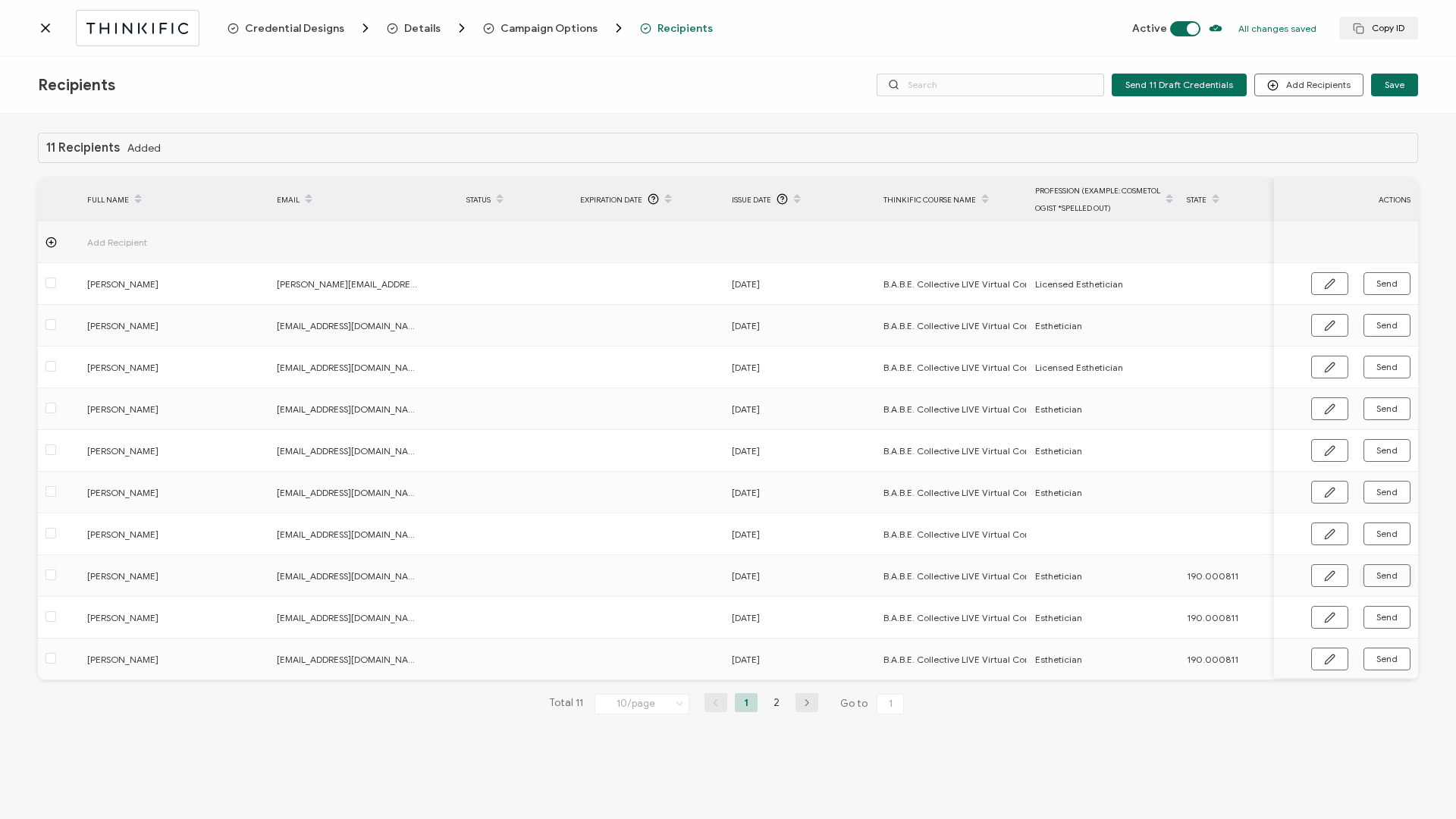
click at [40, 24] on icon at bounding box center [46, 28] width 16 height 16
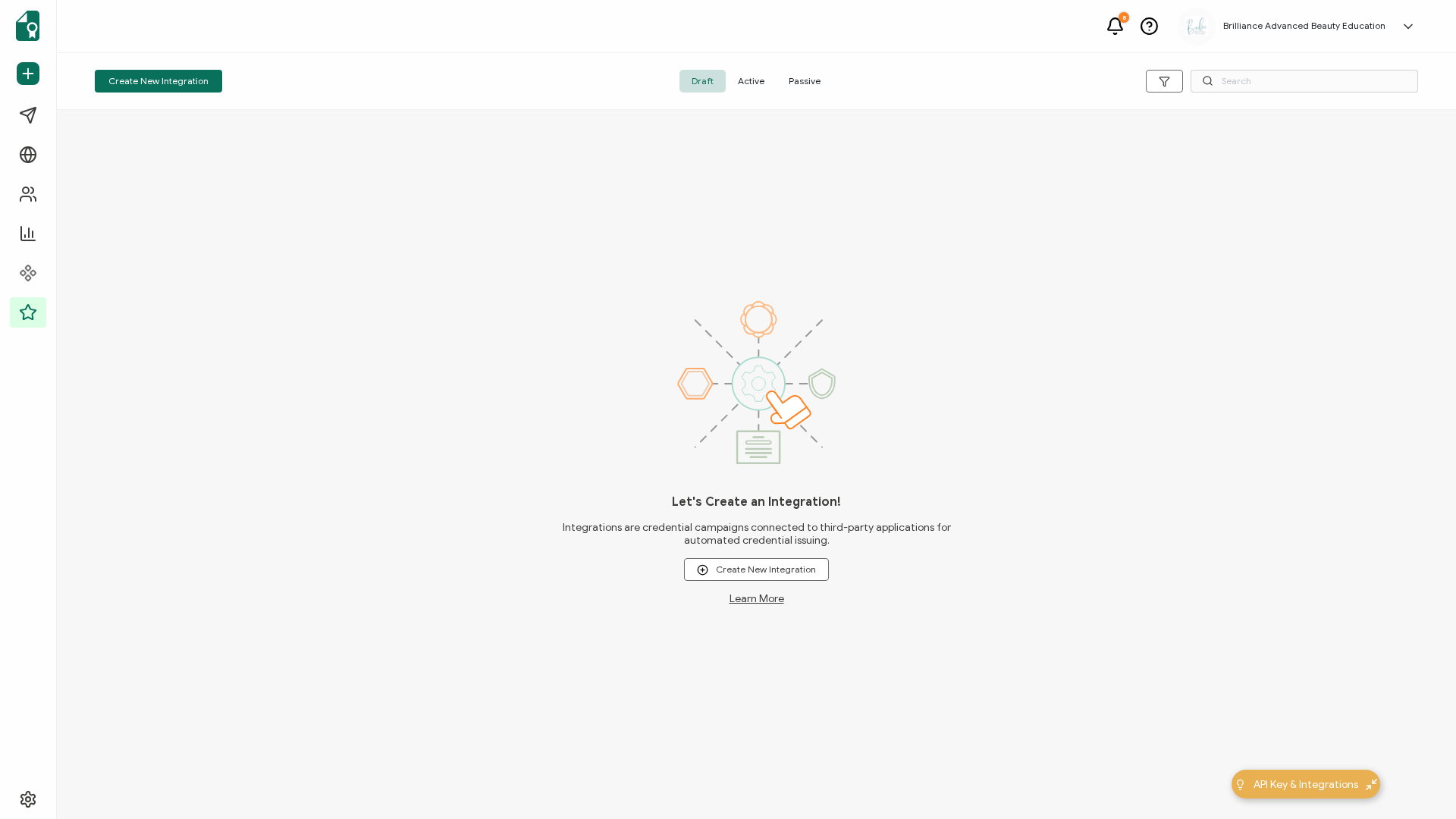
click at [751, 78] on span "Active" at bounding box center [751, 81] width 50 height 23
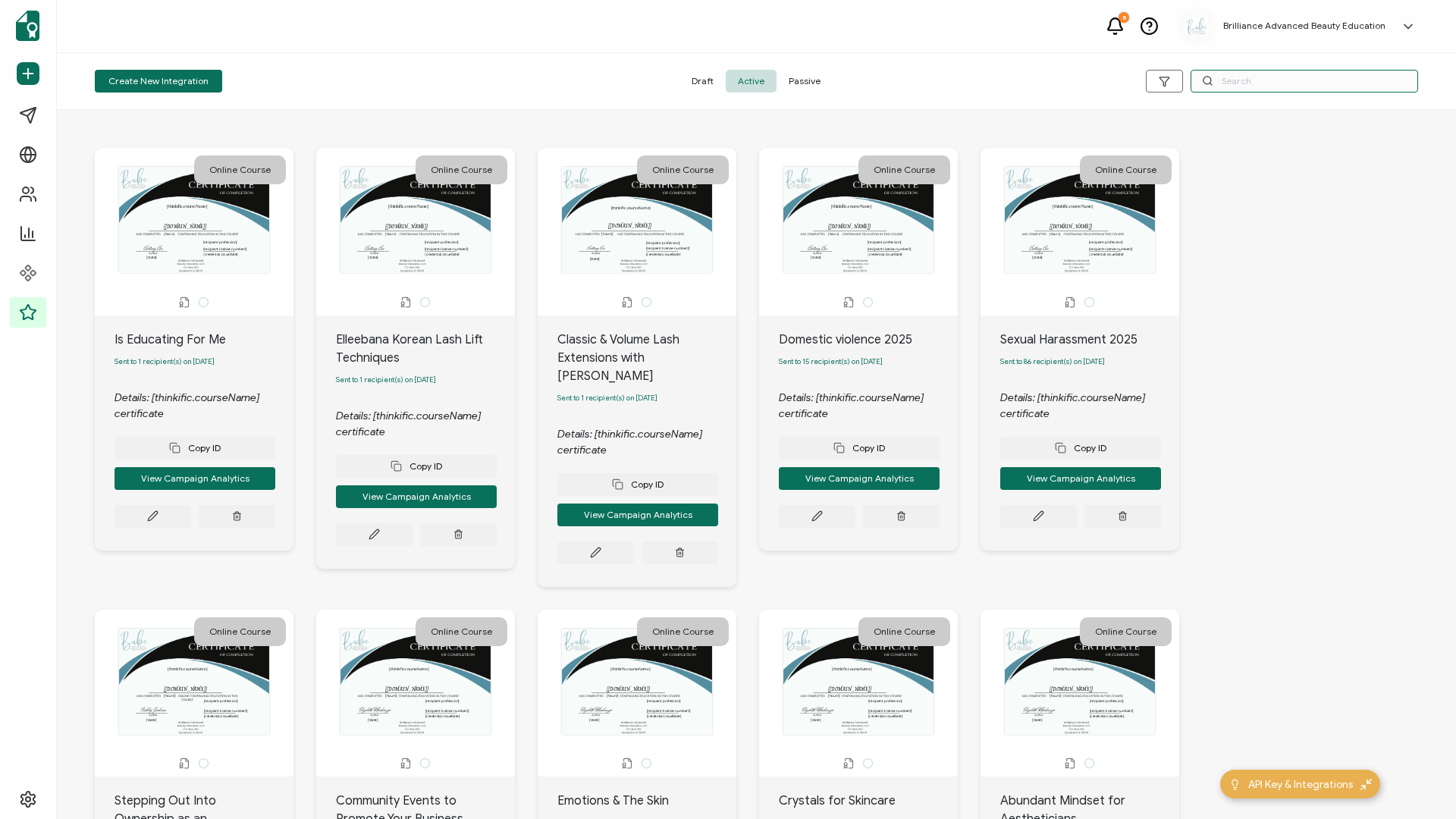
click at [1091, 82] on input "text" at bounding box center [1304, 81] width 227 height 23
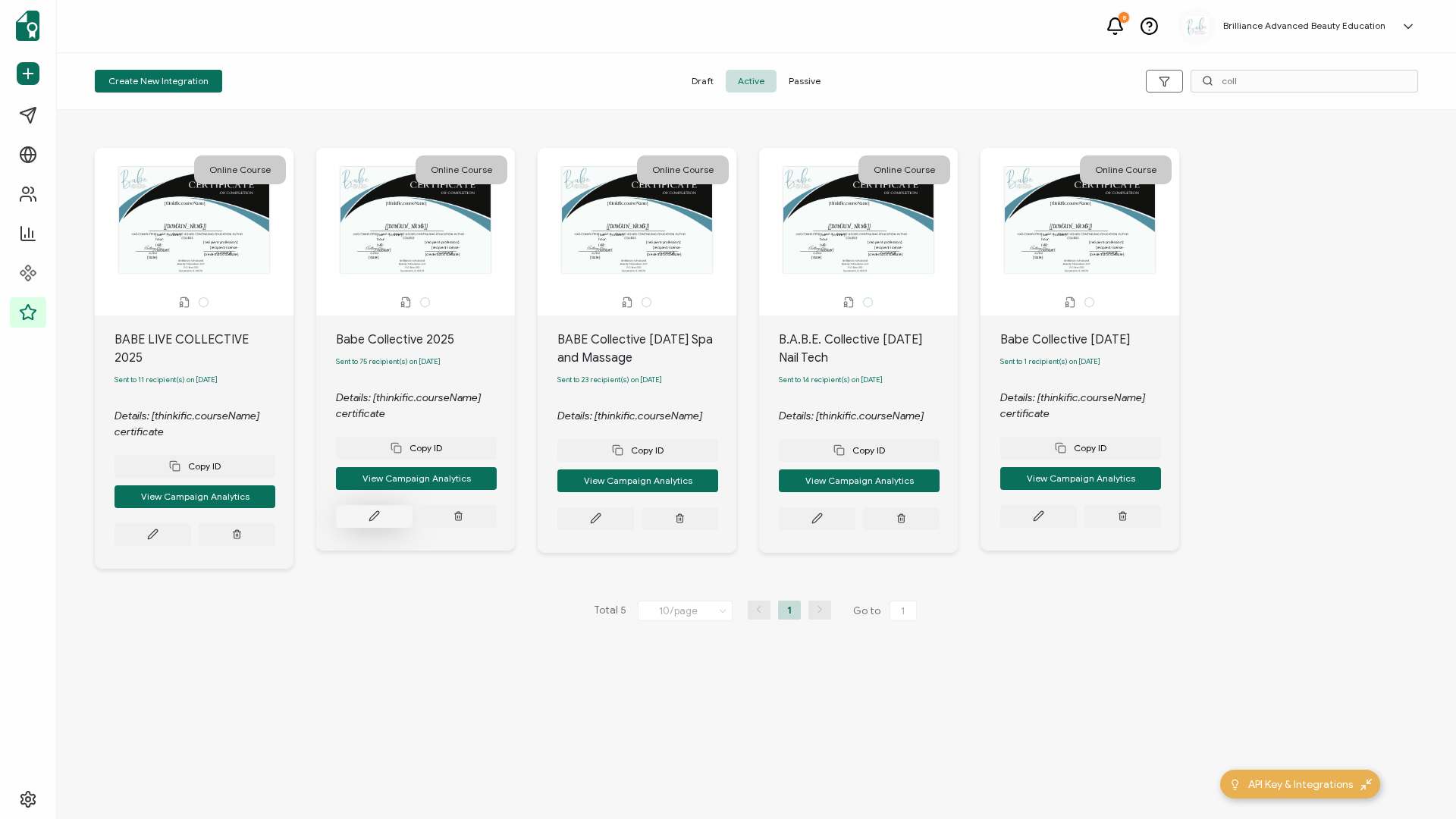
click at [378, 351] on icon at bounding box center [374, 516] width 12 height 12
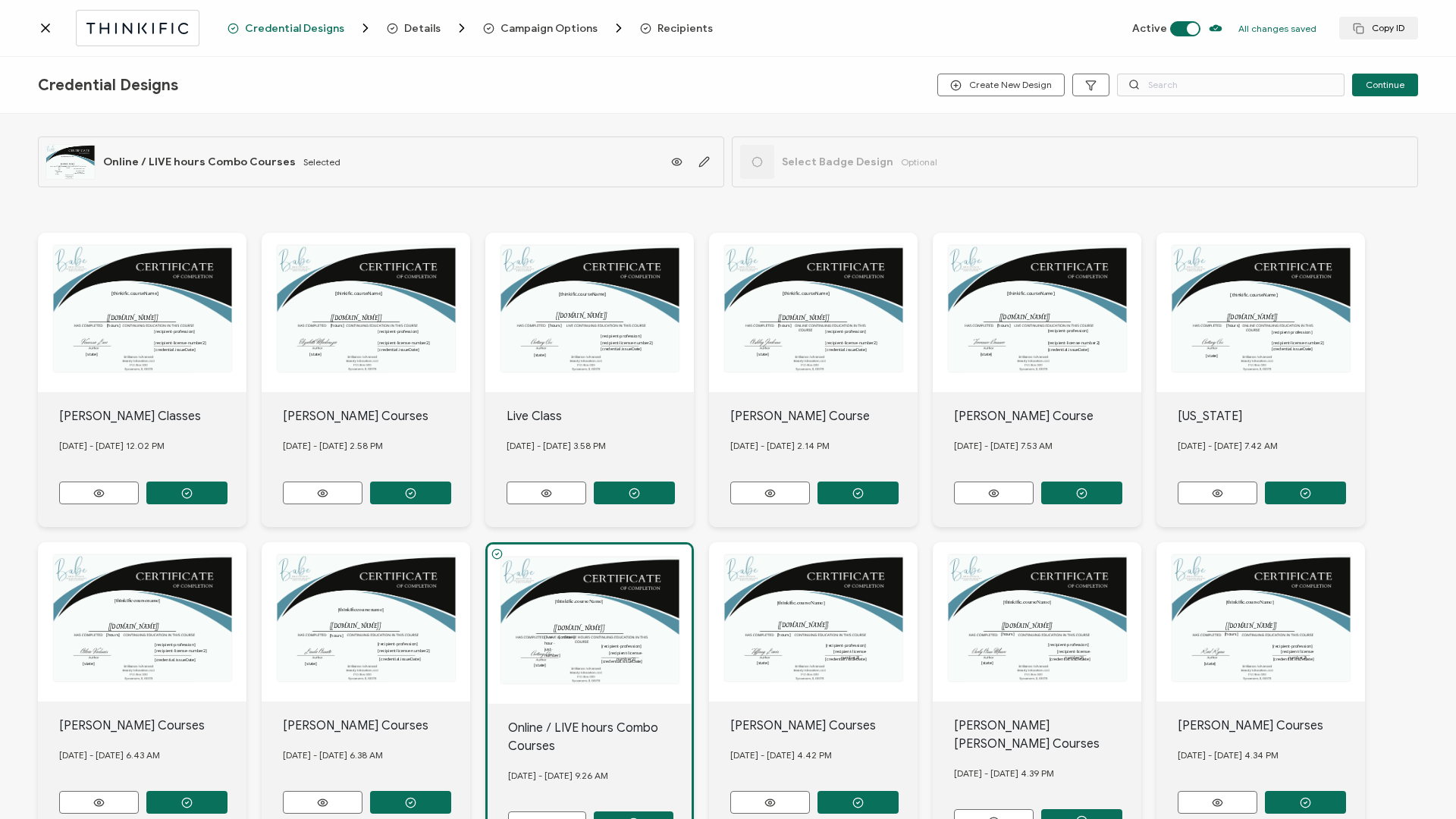
click at [675, 30] on span "Recipients" at bounding box center [685, 28] width 55 height 12
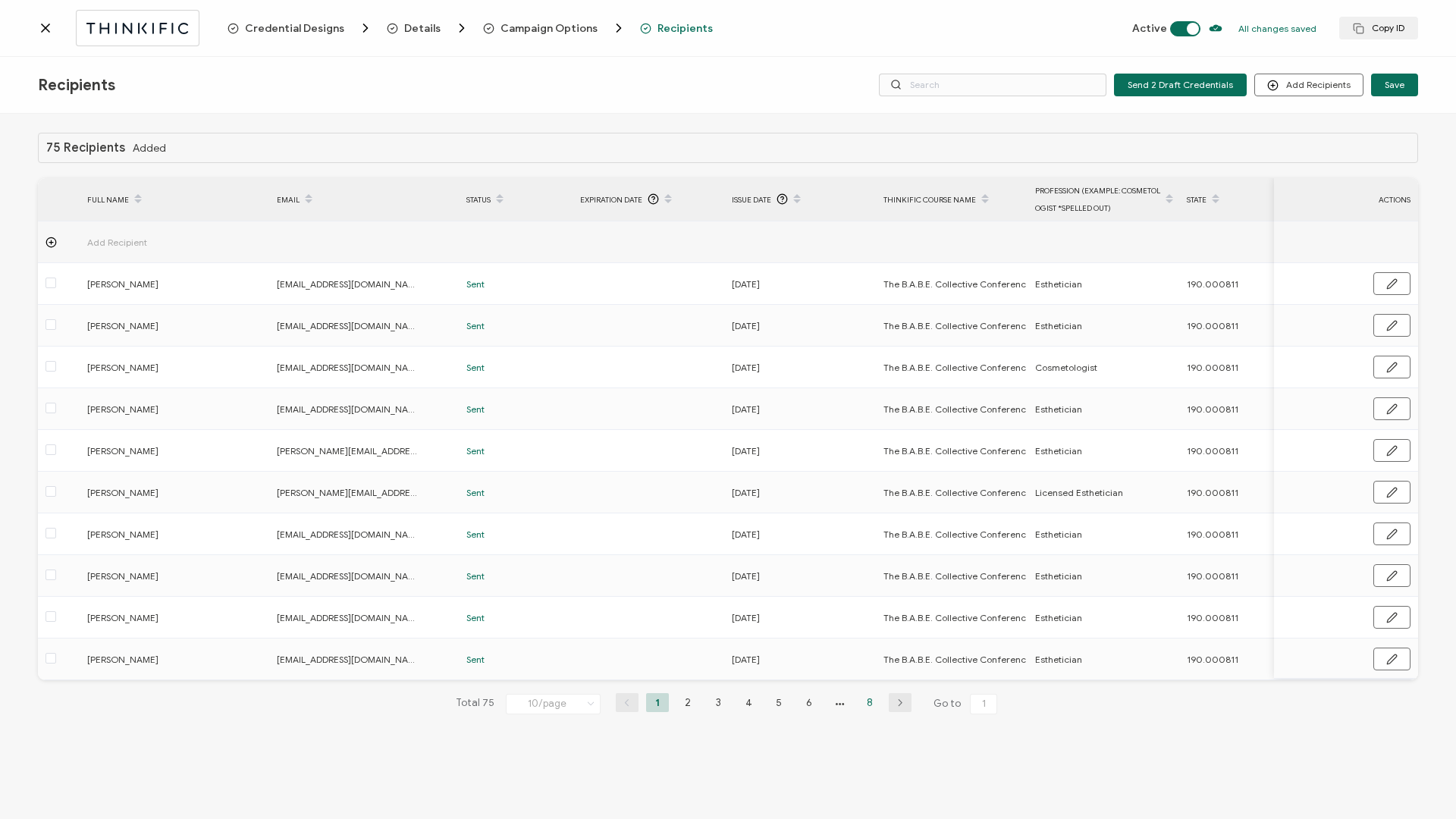
click at [872, 351] on li "8" at bounding box center [869, 703] width 23 height 19
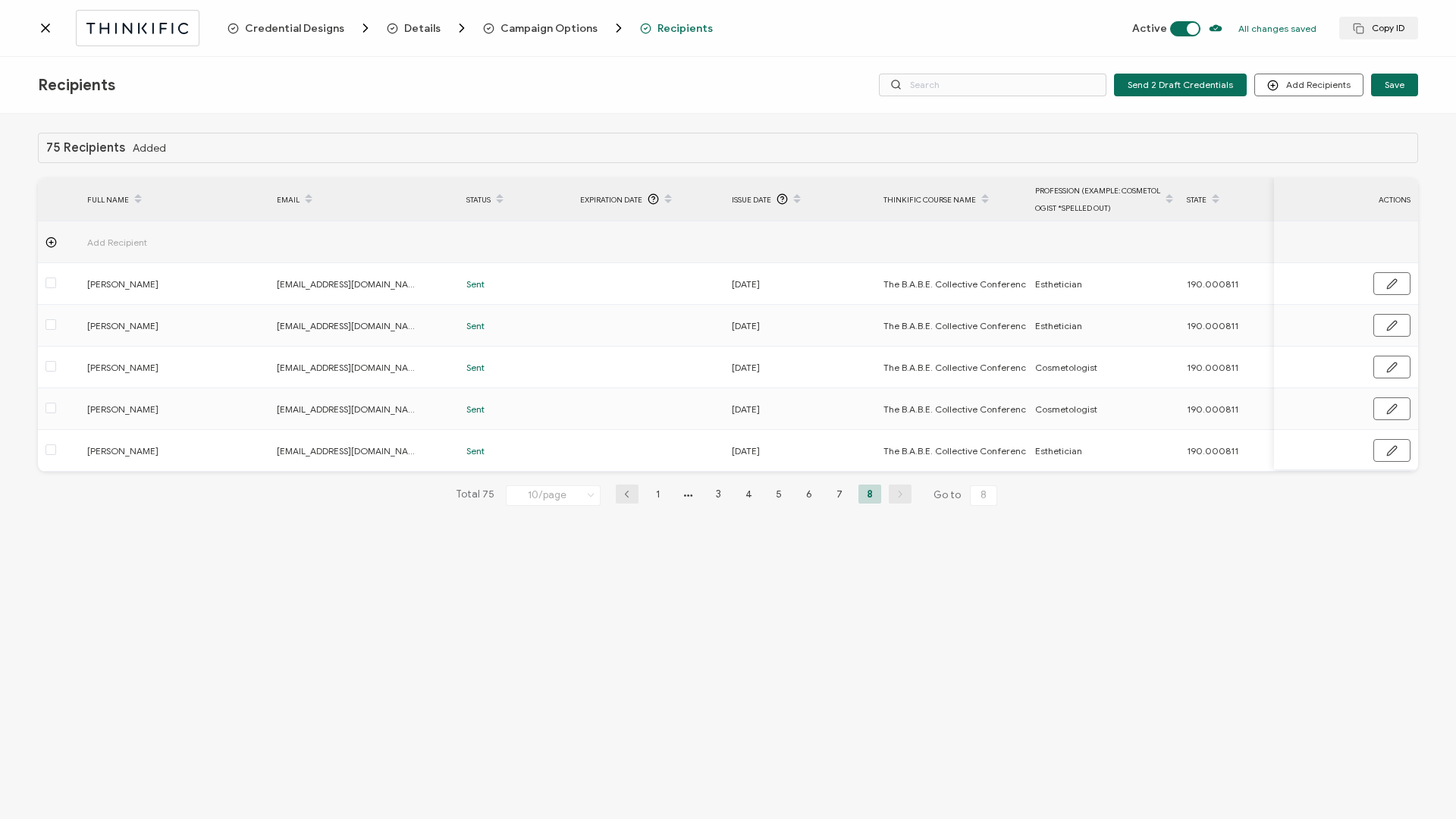
click at [47, 27] on icon at bounding box center [46, 28] width 16 height 16
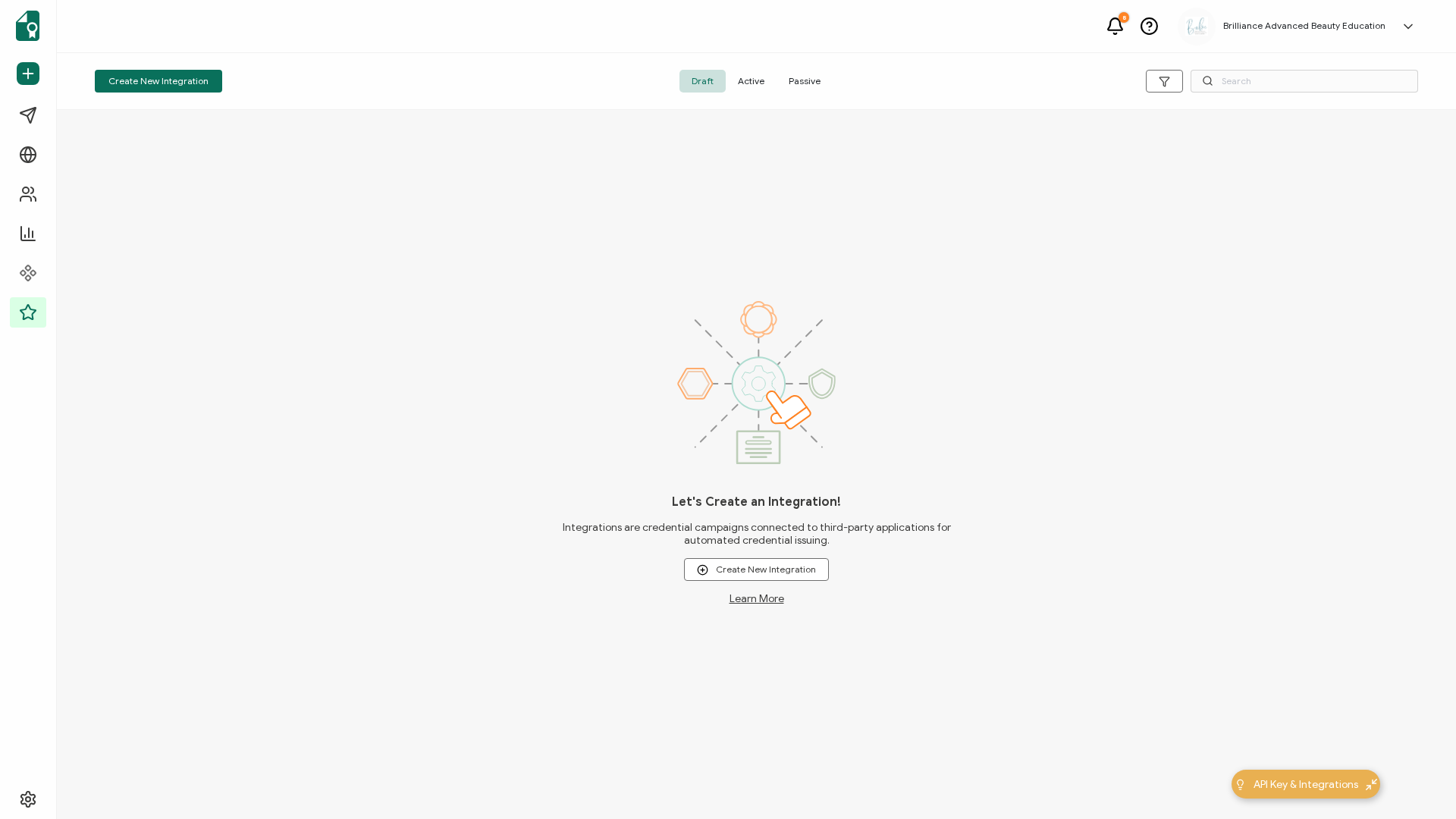
click at [753, 84] on span "Active" at bounding box center [751, 81] width 50 height 23
click at [753, 83] on span "Active" at bounding box center [751, 81] width 50 height 23
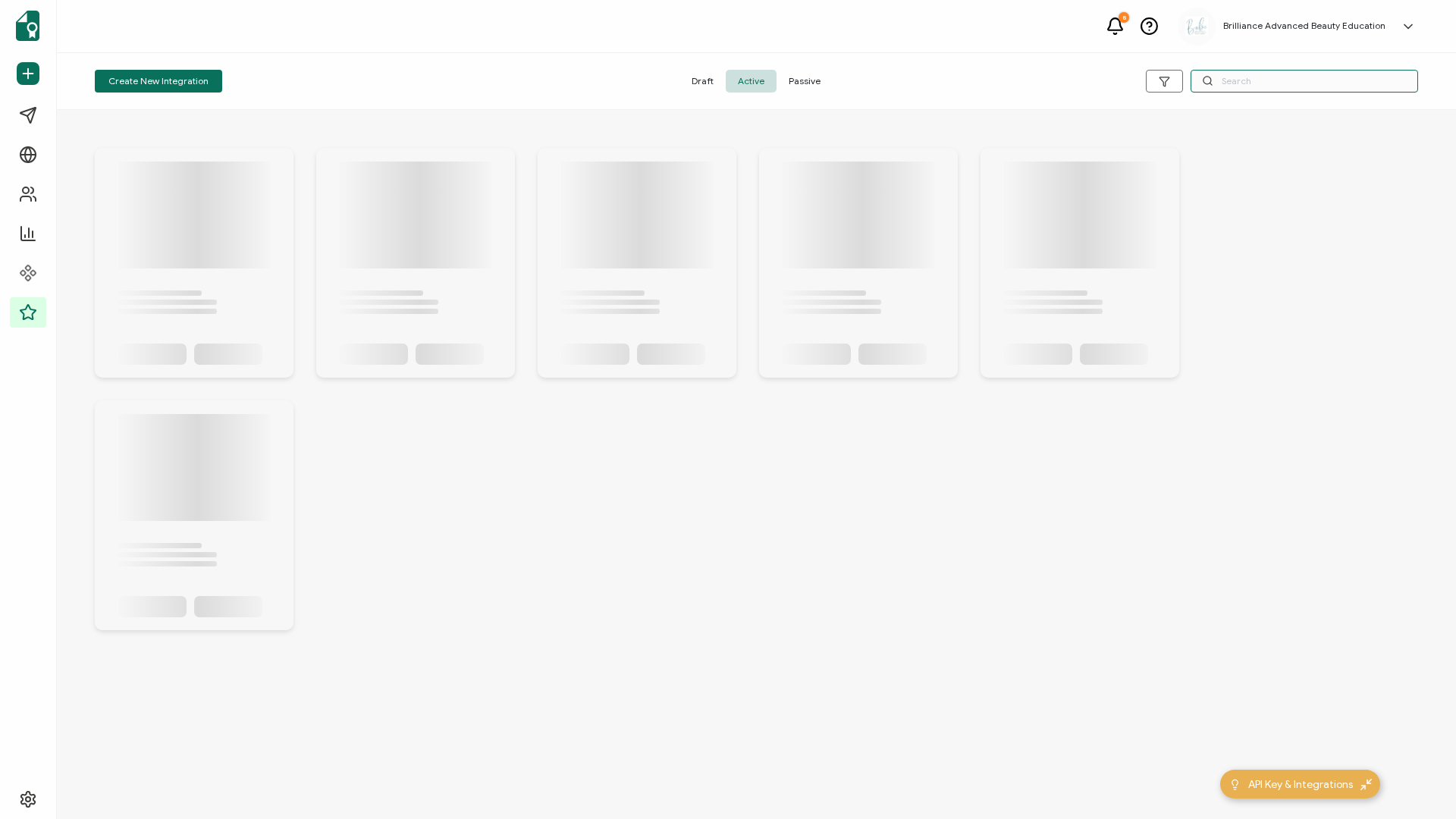
click at [1091, 79] on input "text" at bounding box center [1304, 81] width 227 height 23
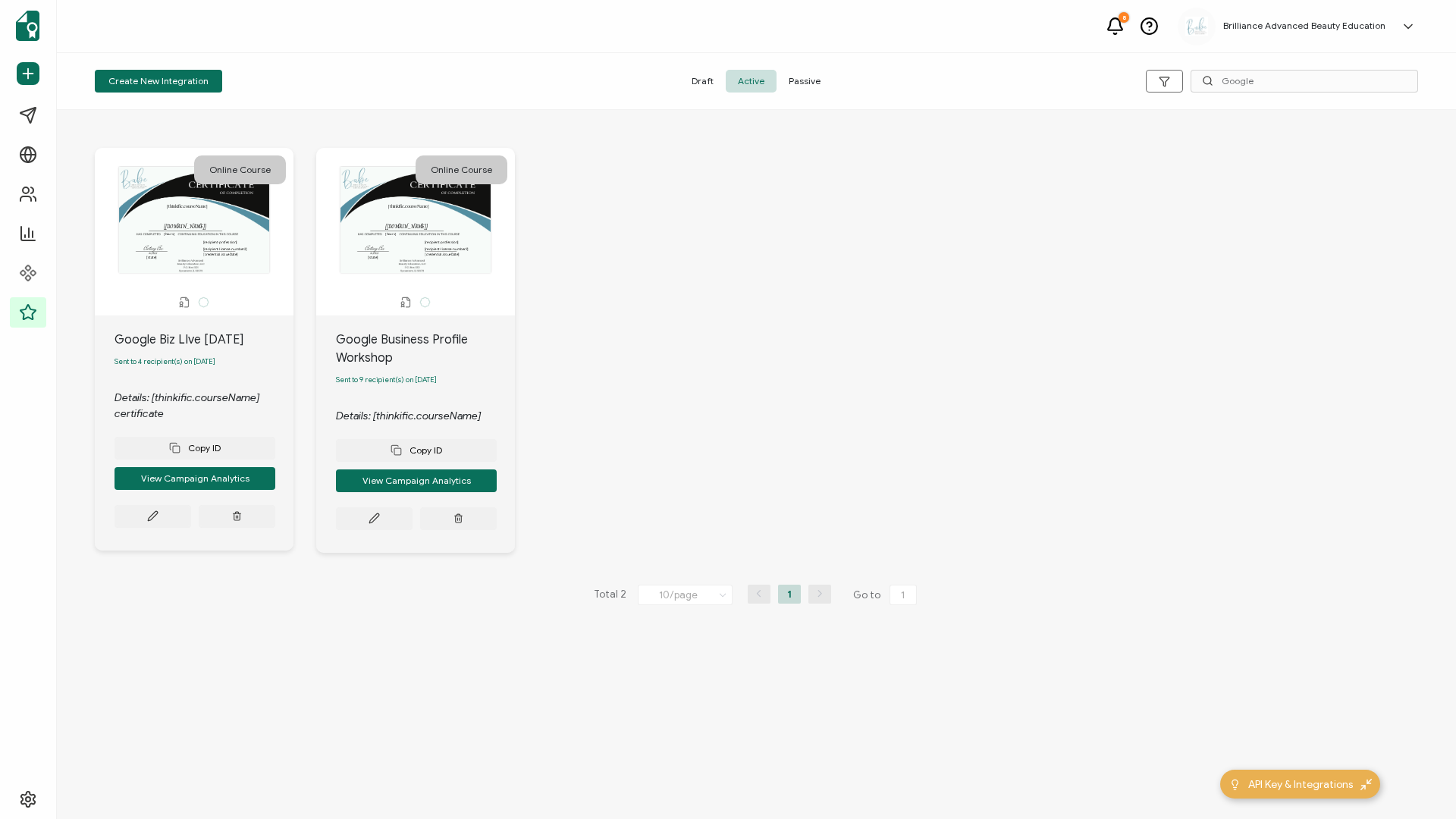
click at [383, 351] on div "Copy ID View Campaign Analytics" at bounding box center [416, 477] width 161 height 106
click at [381, 351] on button at bounding box center [374, 519] width 77 height 23
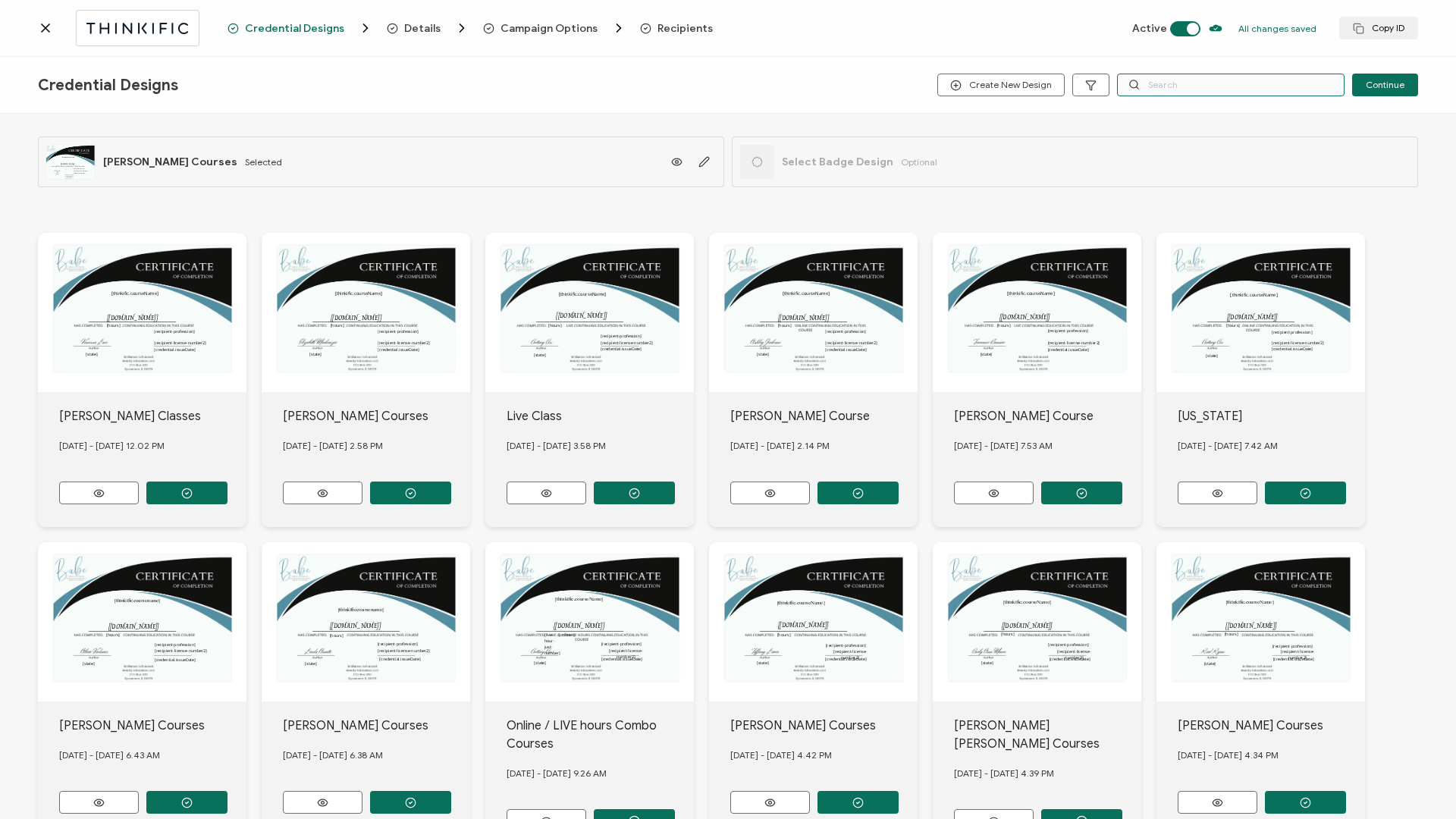
click at [1091, 88] on input "text" at bounding box center [1230, 85] width 227 height 23
click at [678, 29] on span "Recipients" at bounding box center [685, 28] width 55 height 12
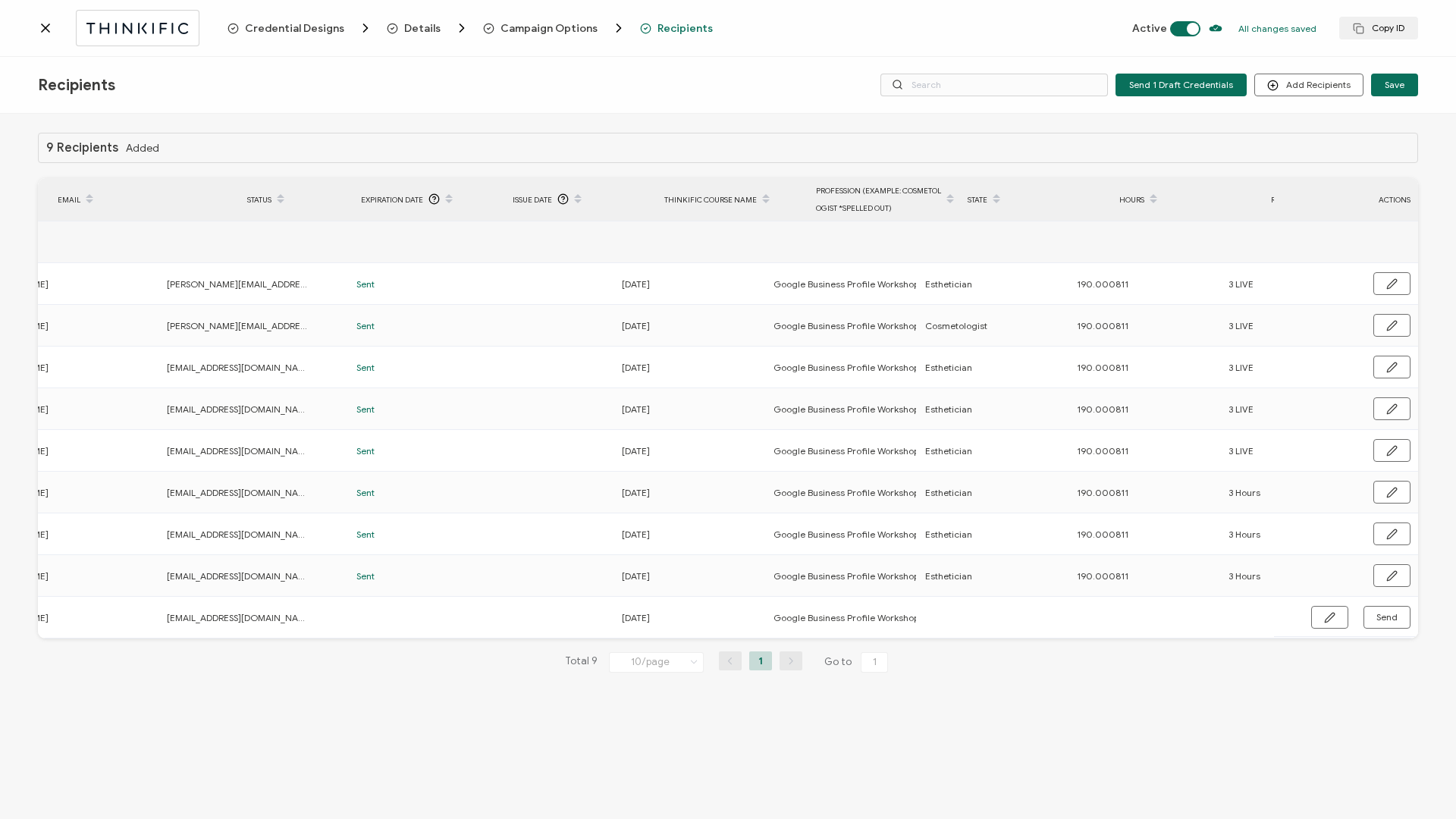
scroll to position [0, 360]
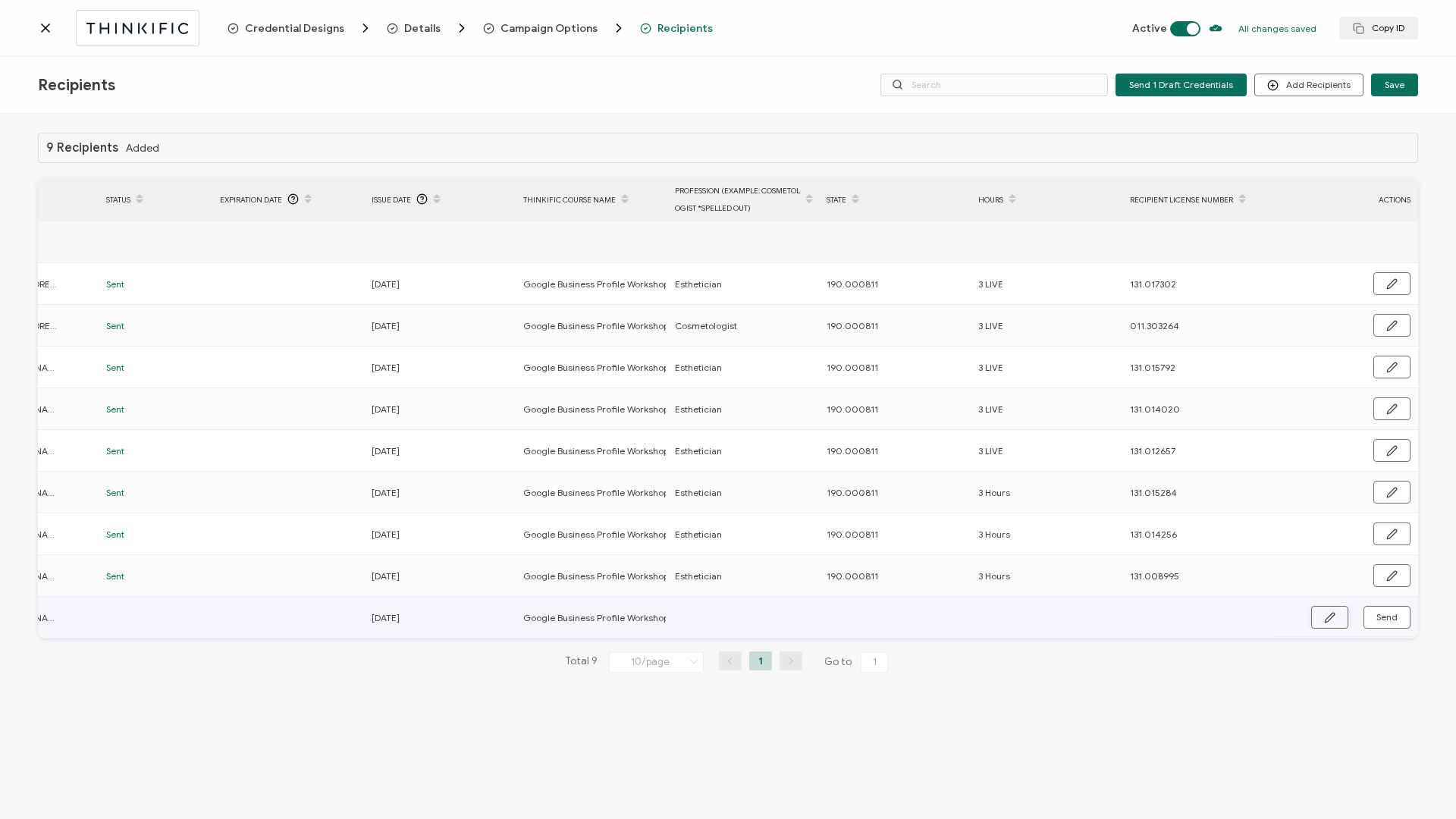
click at [1091, 351] on icon "button" at bounding box center [1329, 618] width 12 height 12
click at [796, 351] on input "text" at bounding box center [741, 618] width 133 height 24
click at [1091, 351] on input "text" at bounding box center [1196, 618] width 133 height 24
paste input "131.017495"
click at [1091, 351] on icon "button" at bounding box center [1391, 618] width 12 height 12
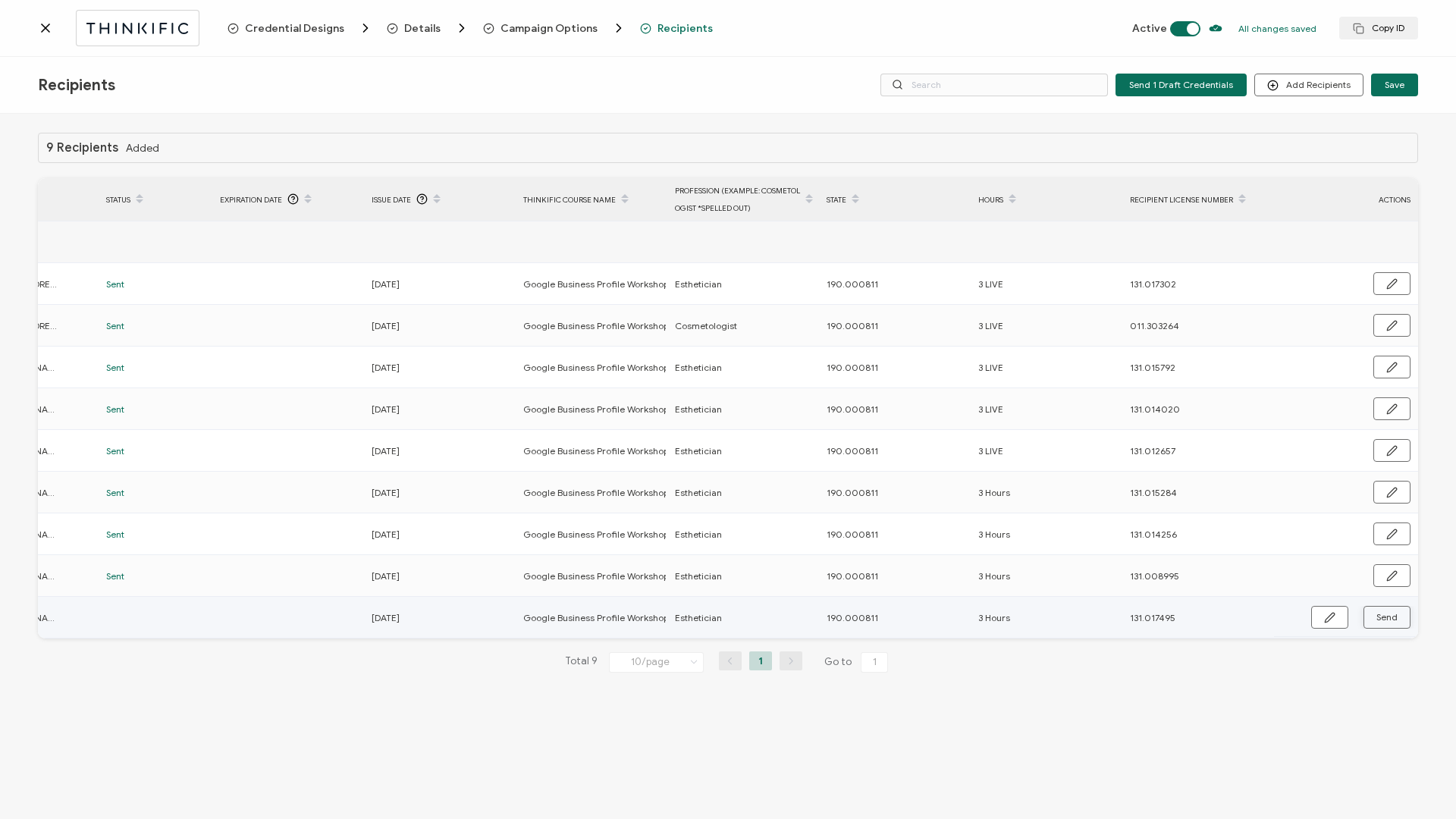
click at [1091, 351] on span "Send" at bounding box center [1386, 617] width 21 height 9
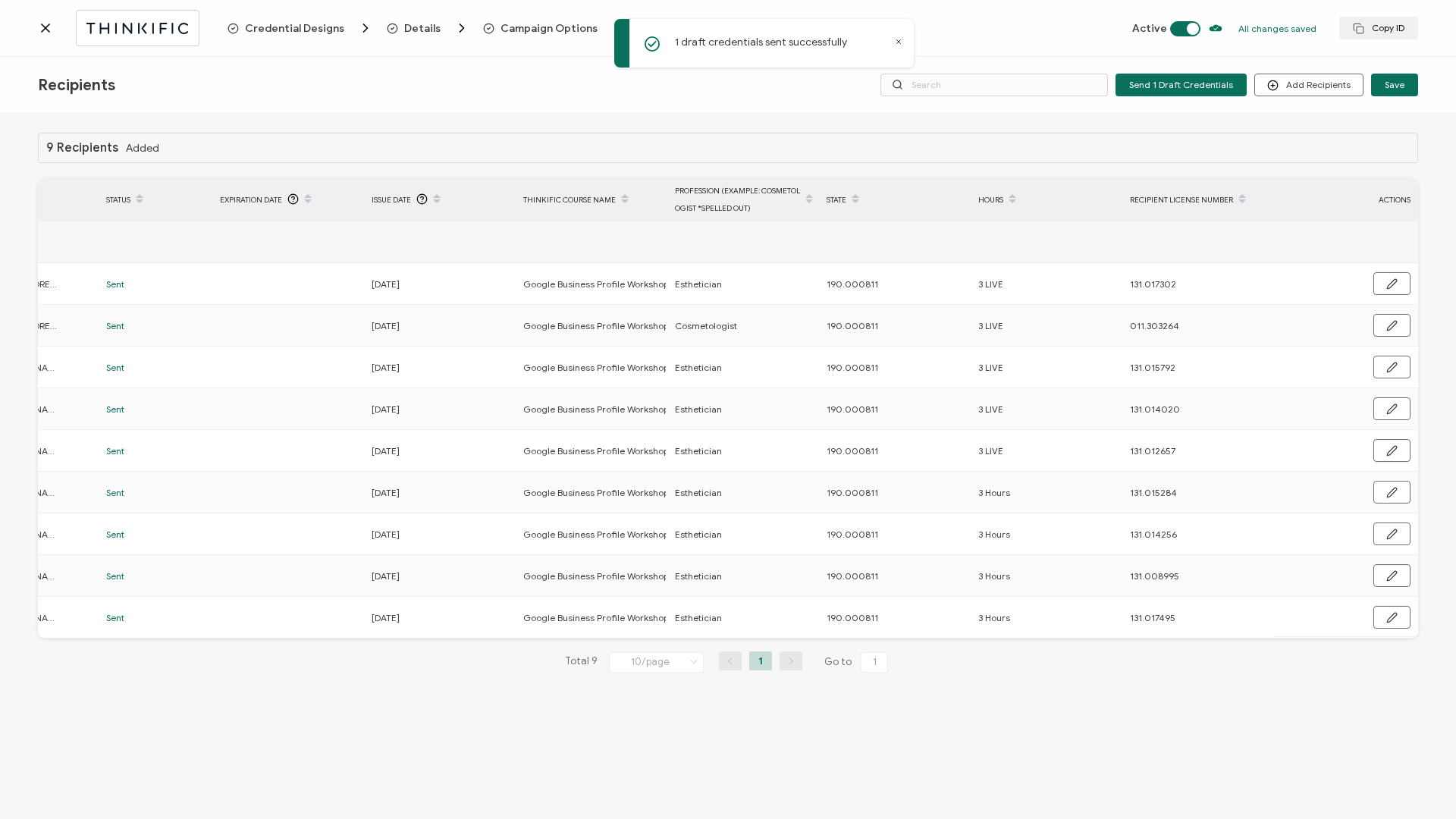
click at [50, 33] on icon at bounding box center [46, 28] width 16 height 16
